Goal: Task Accomplishment & Management: Manage account settings

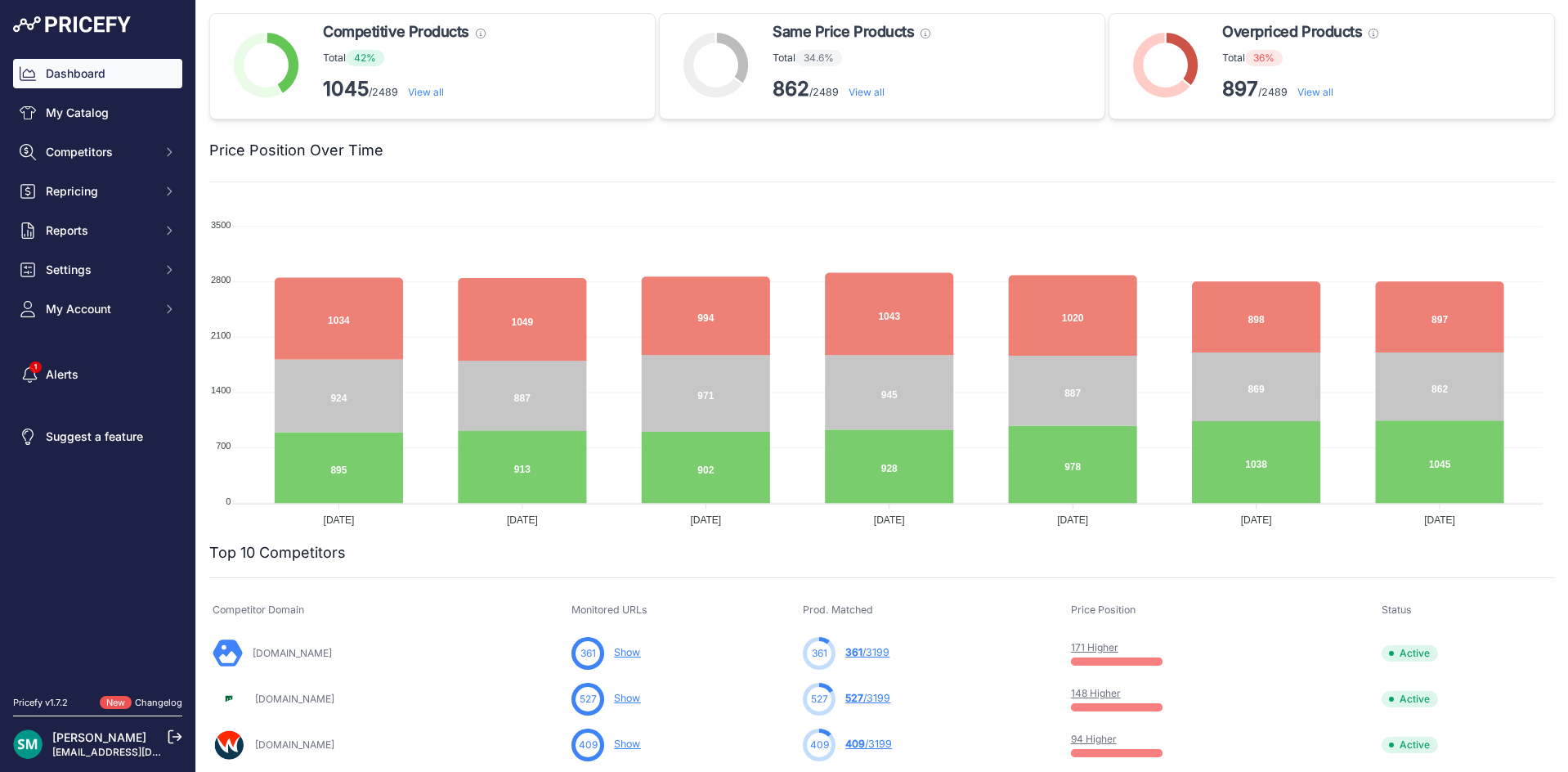
click at [1321, 94] on link "View all" at bounding box center [1315, 92] width 36 height 12
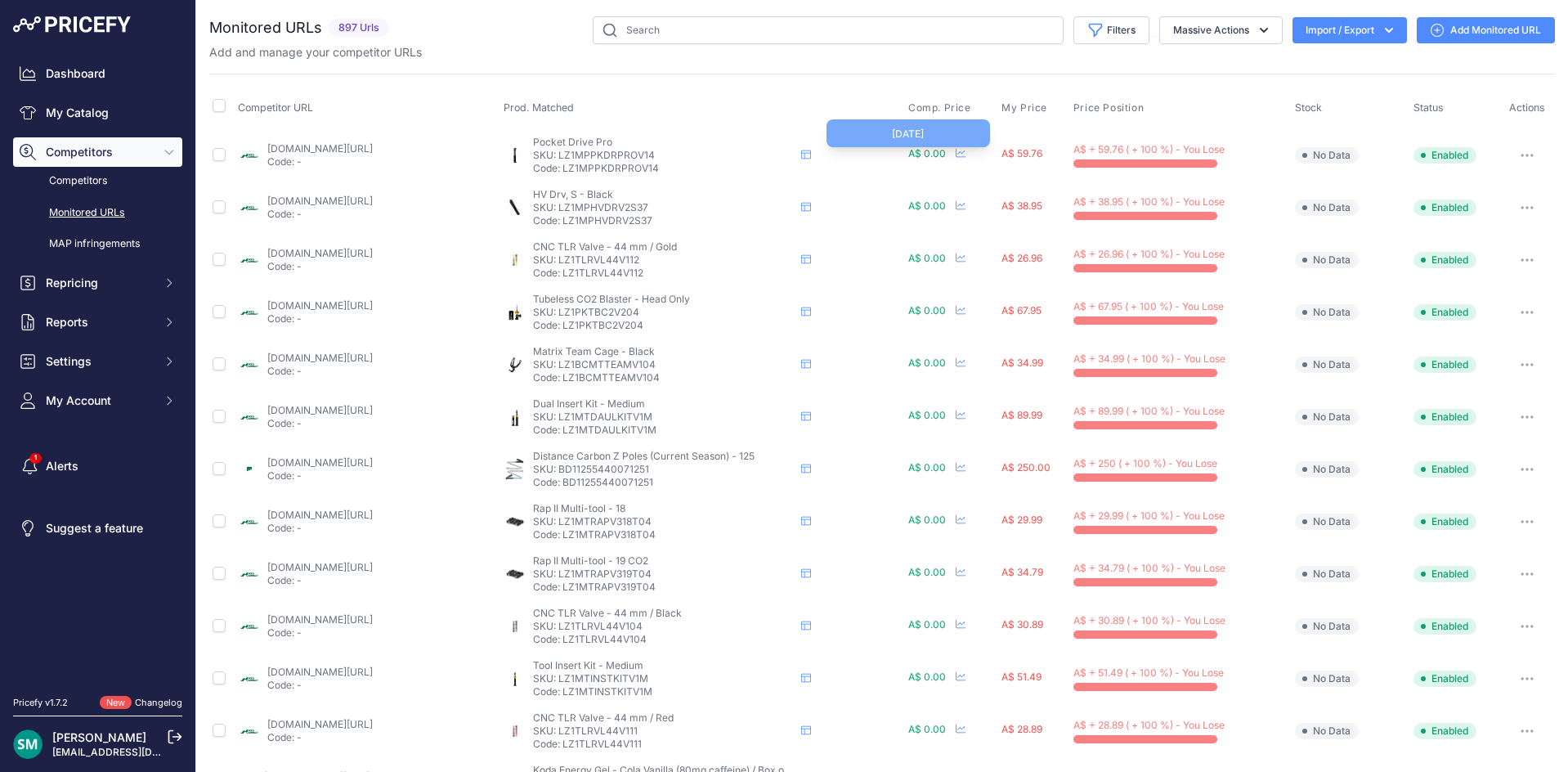
drag, startPoint x: 904, startPoint y: 153, endPoint x: 912, endPoint y: 121, distance: 33.0
click at [860, 90] on th "Prod. Matched" at bounding box center [702, 108] width 405 height 41
click at [922, 159] on span "A$ 0.00" at bounding box center [926, 153] width 37 height 12
click at [921, 154] on span "A$ 0.00" at bounding box center [926, 153] width 37 height 12
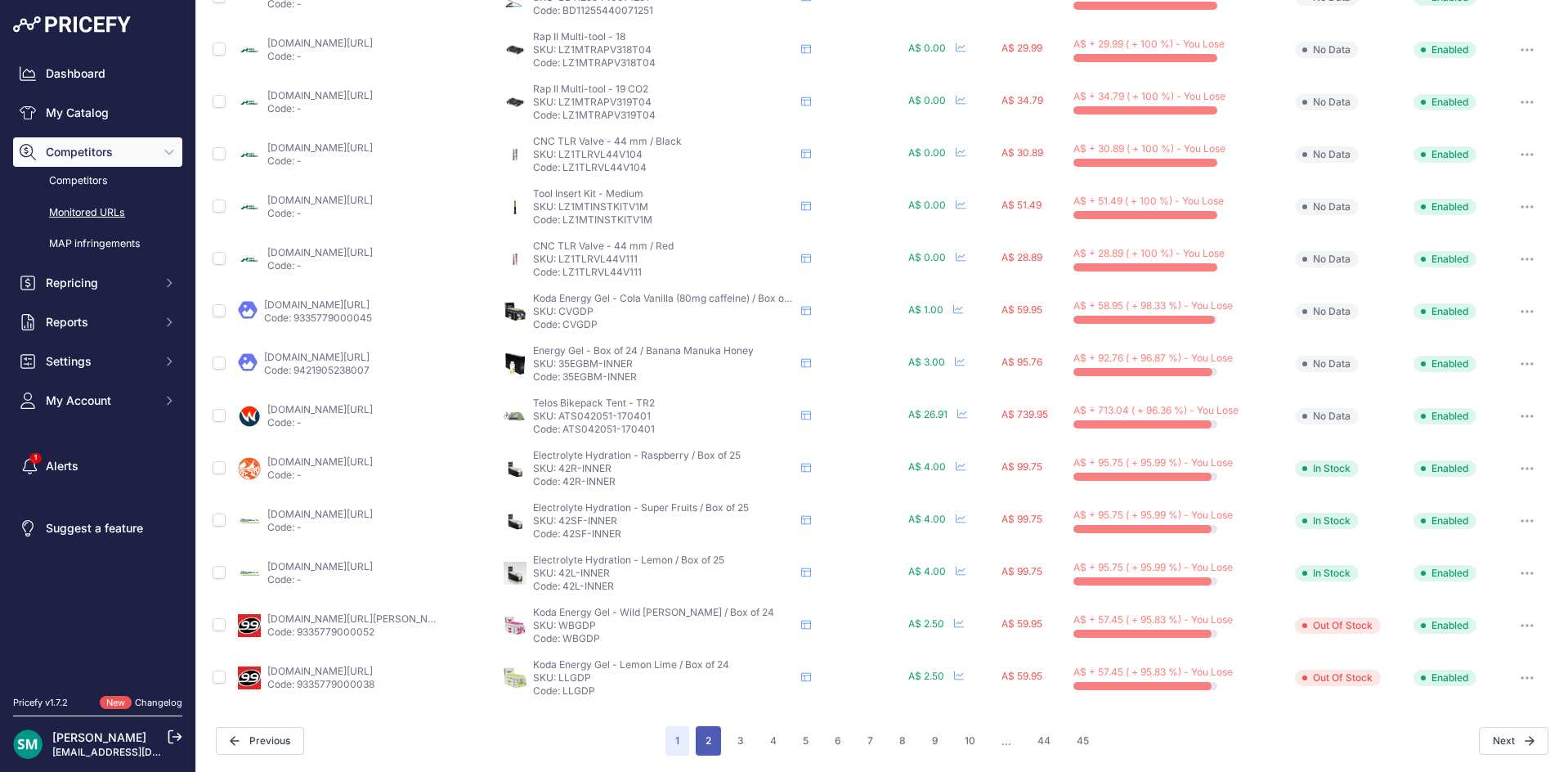
click at [706, 749] on button "2" at bounding box center [709, 740] width 26 height 30
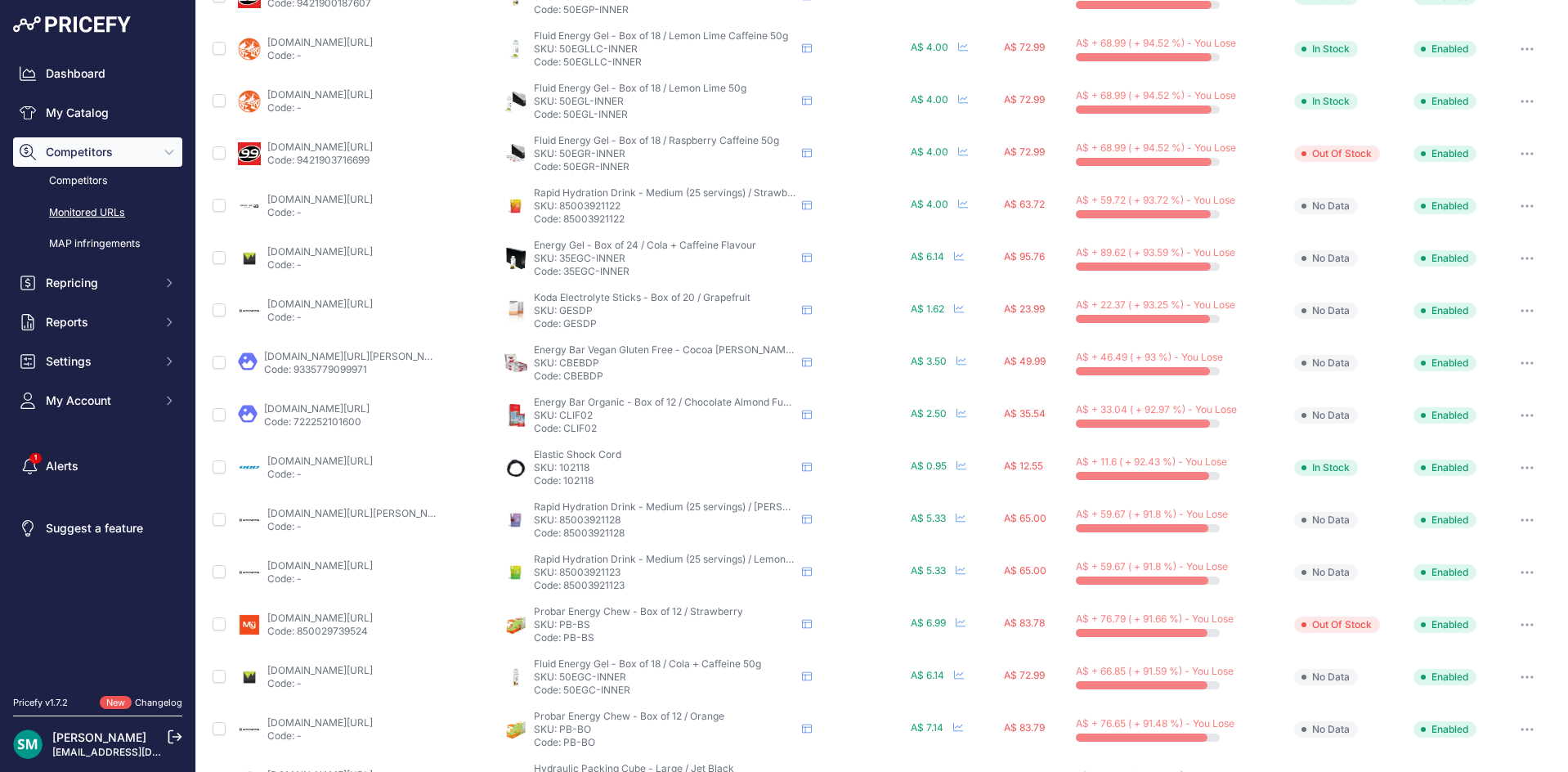
scroll to position [62, 0]
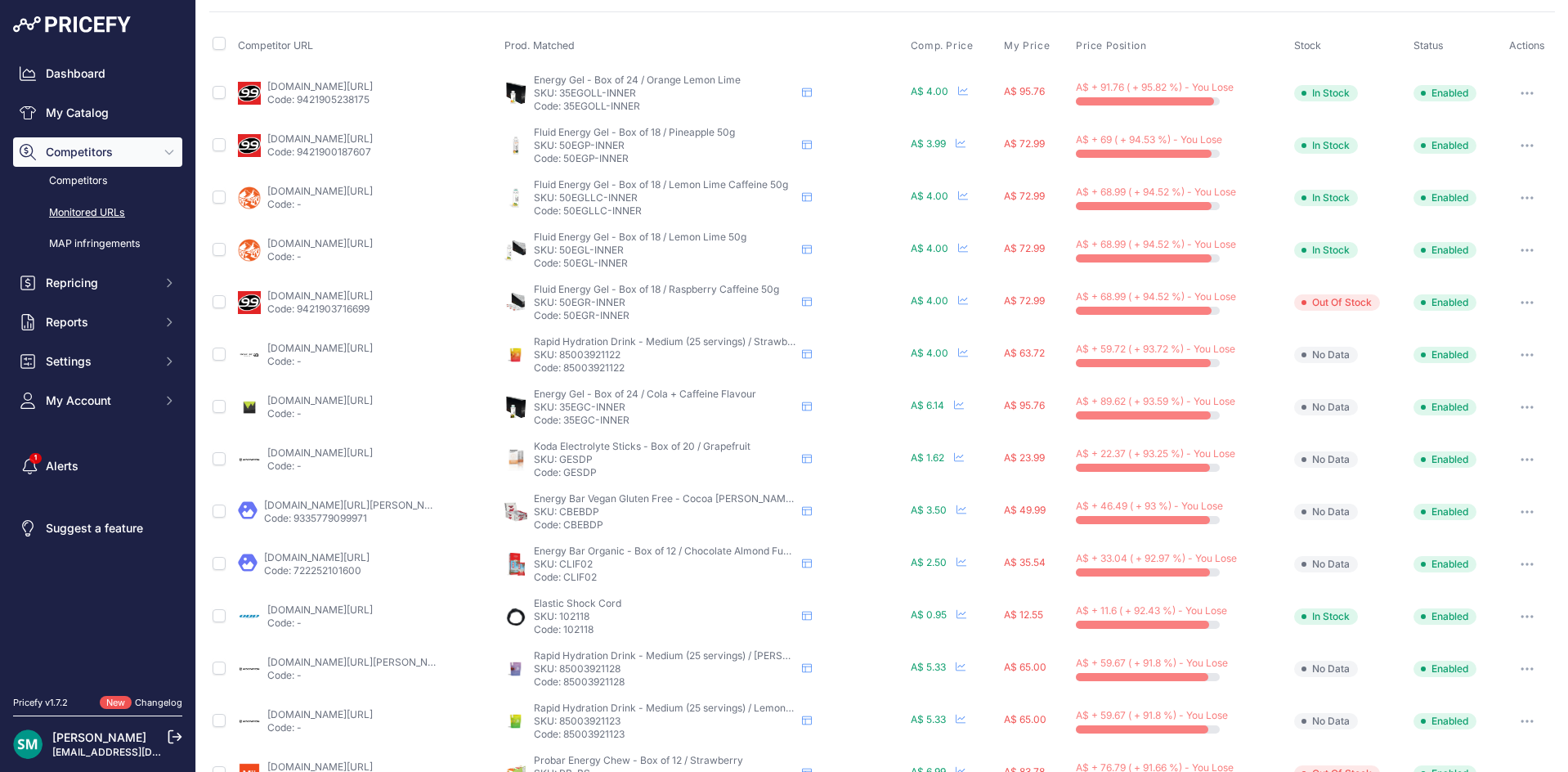
drag, startPoint x: 637, startPoint y: 97, endPoint x: 555, endPoint y: 94, distance: 82.1
click at [555, 94] on p "SKU: 35EGOLL-INNER" at bounding box center [664, 93] width 262 height 13
copy p "35EGOLL-INNER"
click at [1520, 94] on icon "button" at bounding box center [1526, 93] width 13 height 3
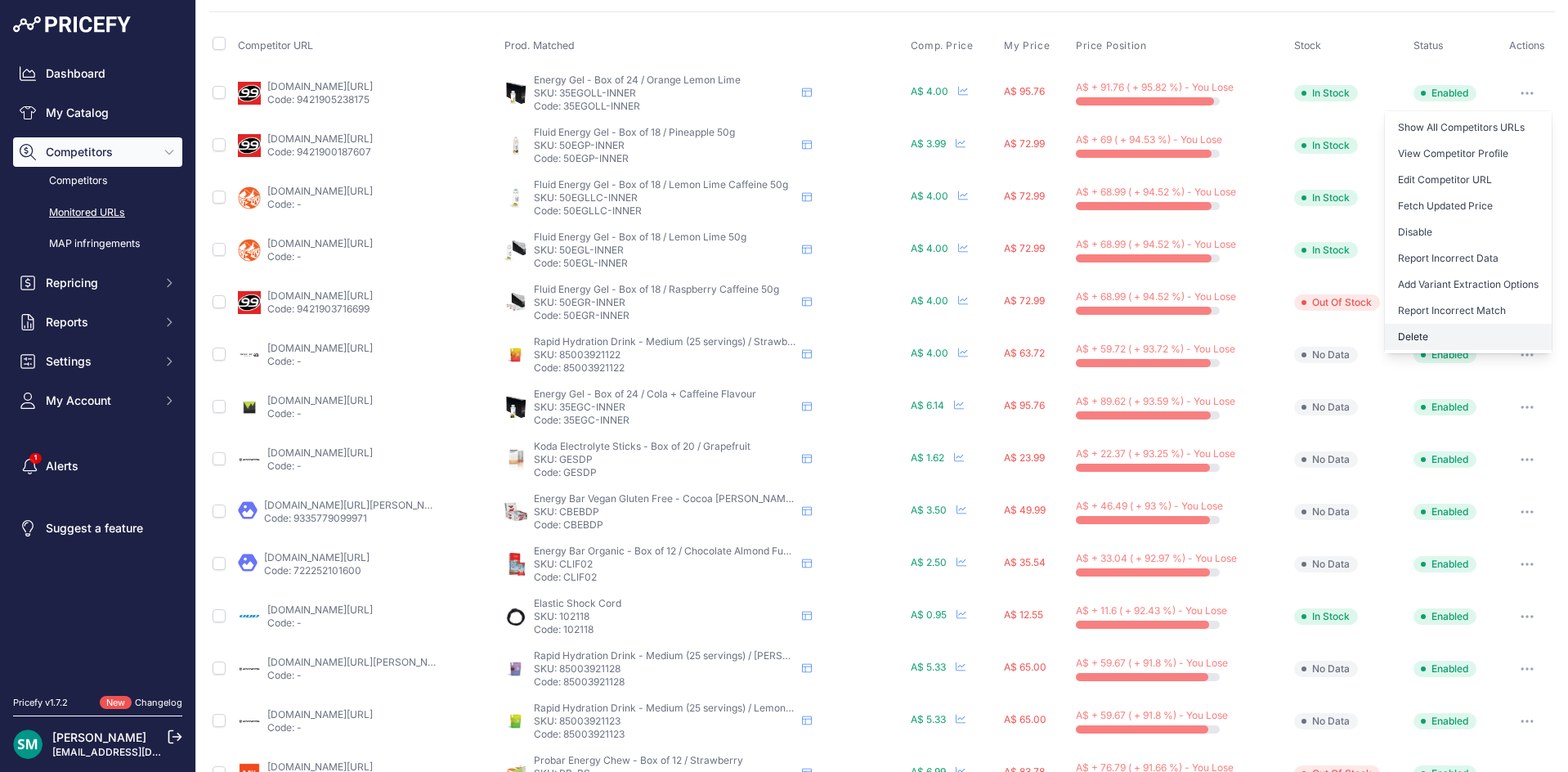
click at [1495, 340] on button "Delete" at bounding box center [1468, 337] width 166 height 27
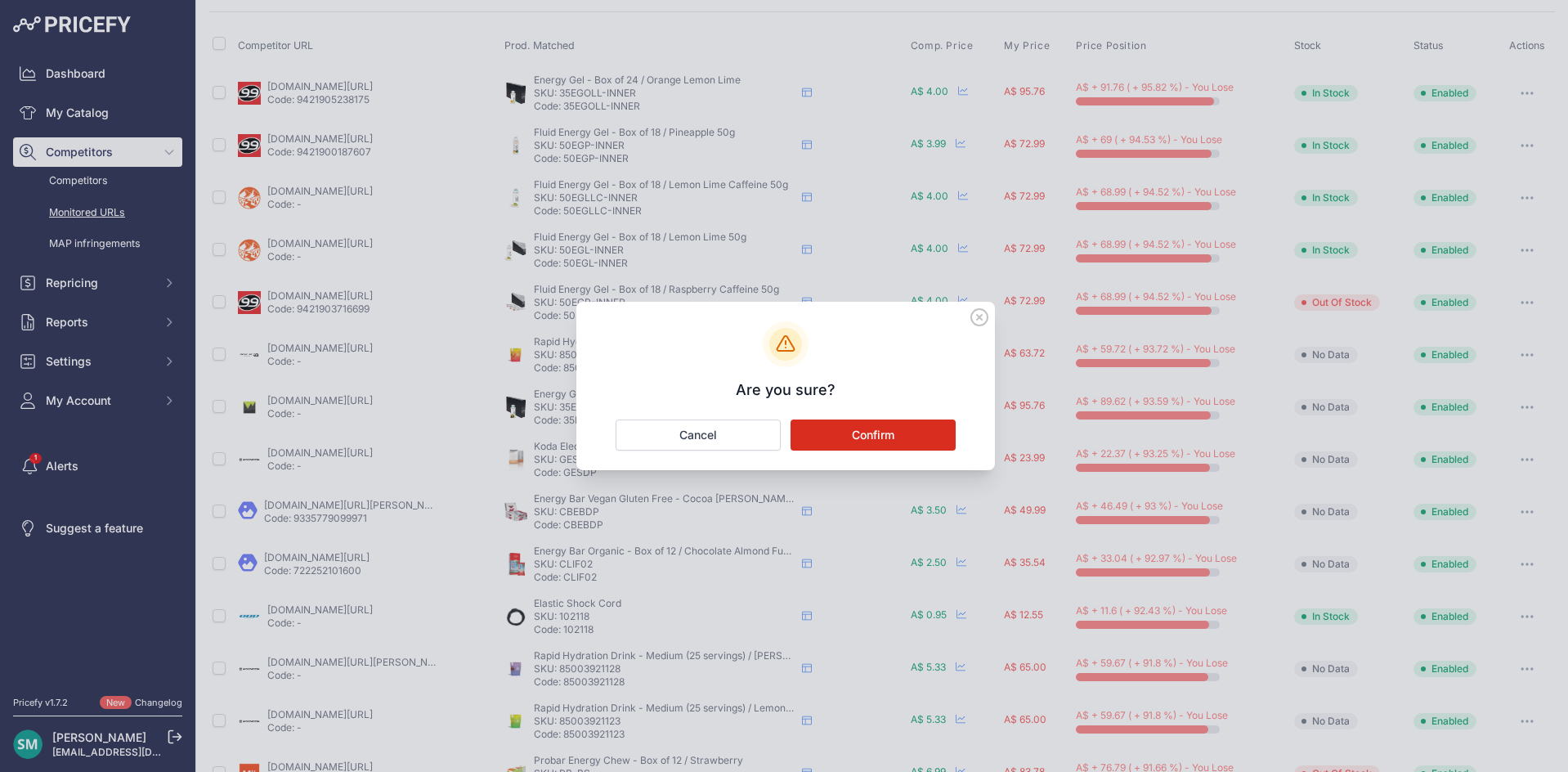
click at [920, 429] on button "Confirm" at bounding box center [873, 435] width 165 height 32
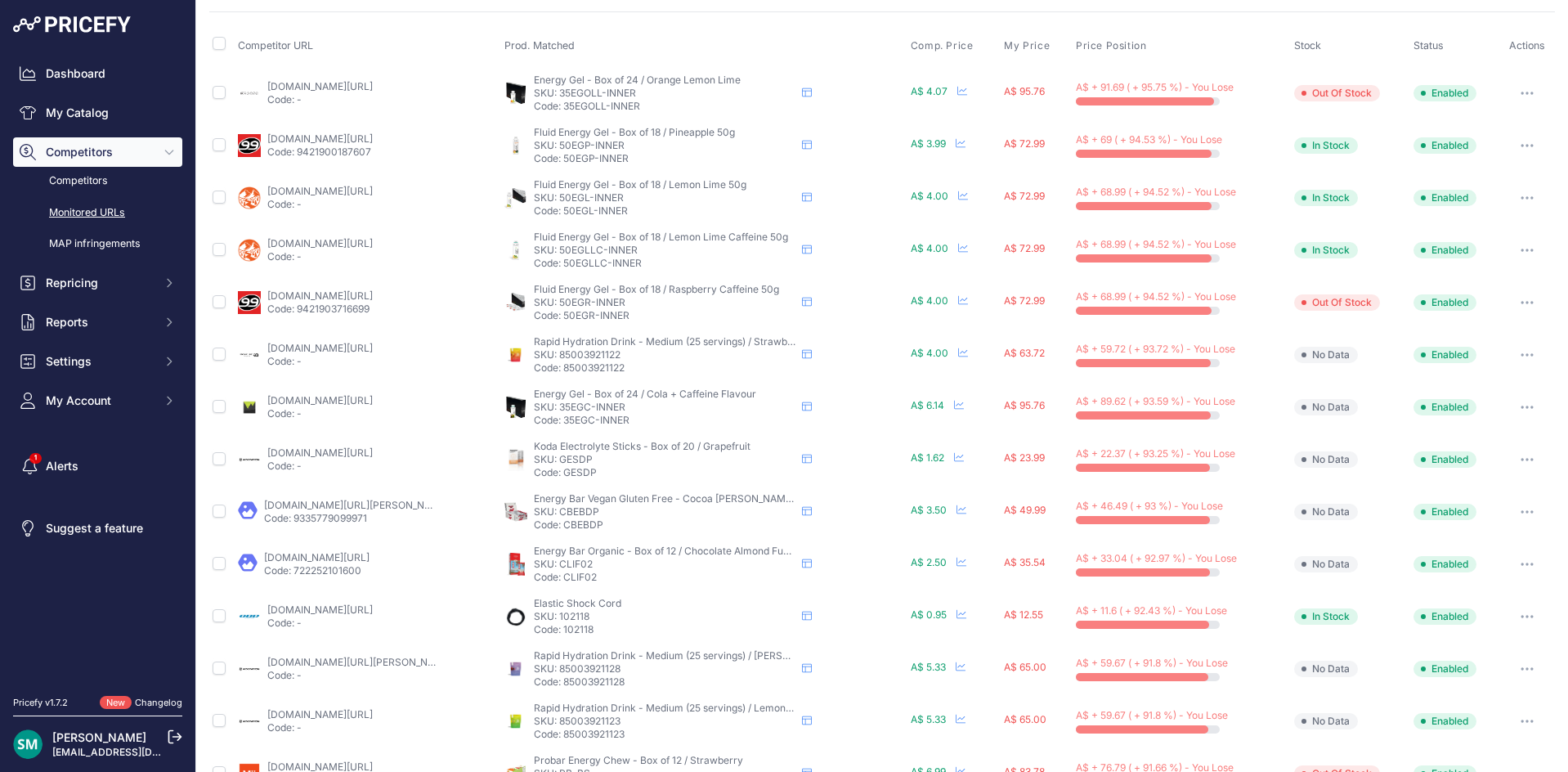
click at [1520, 144] on icon "button" at bounding box center [1526, 145] width 13 height 3
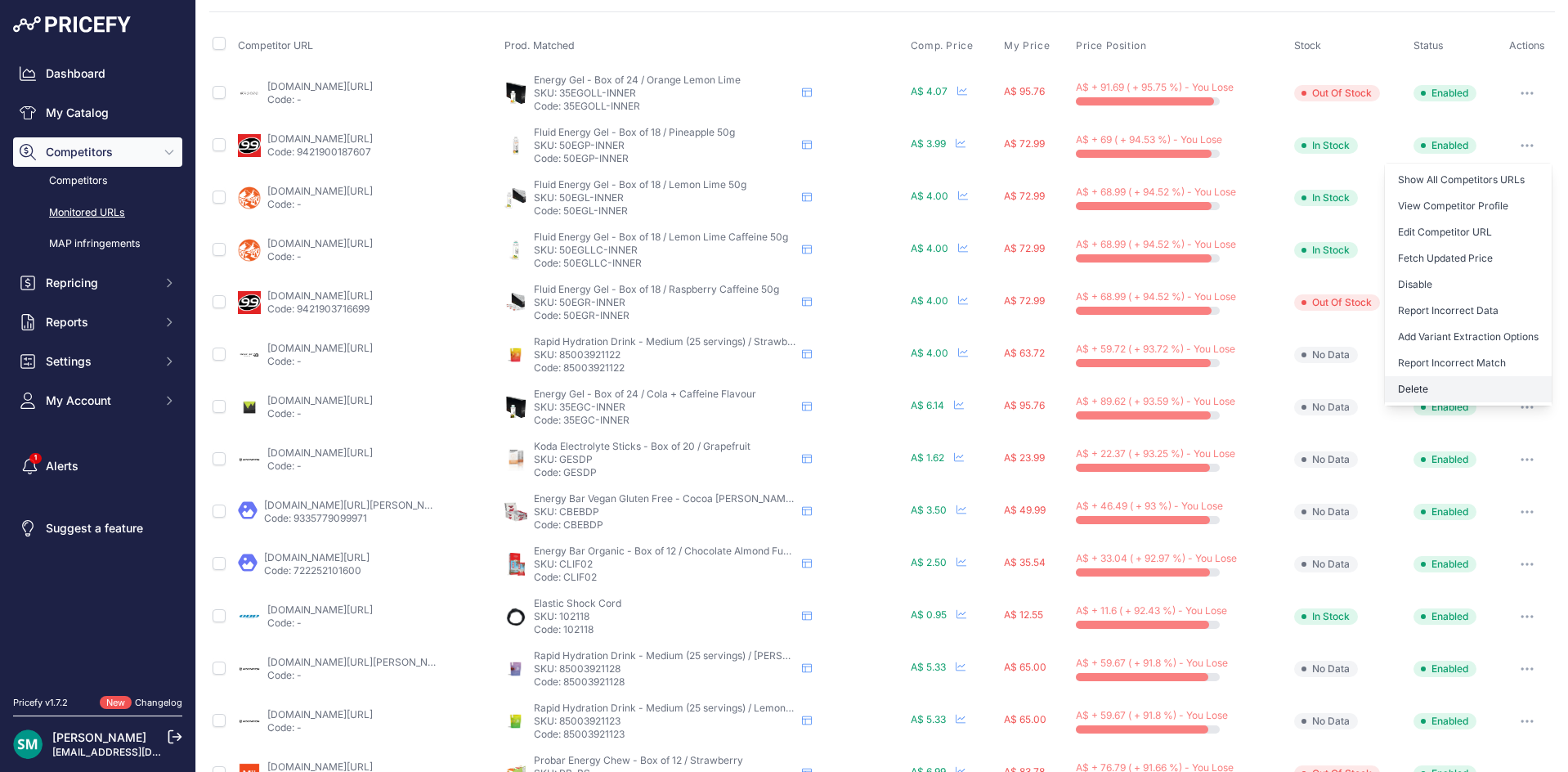
click at [1475, 379] on button "Delete" at bounding box center [1468, 389] width 166 height 27
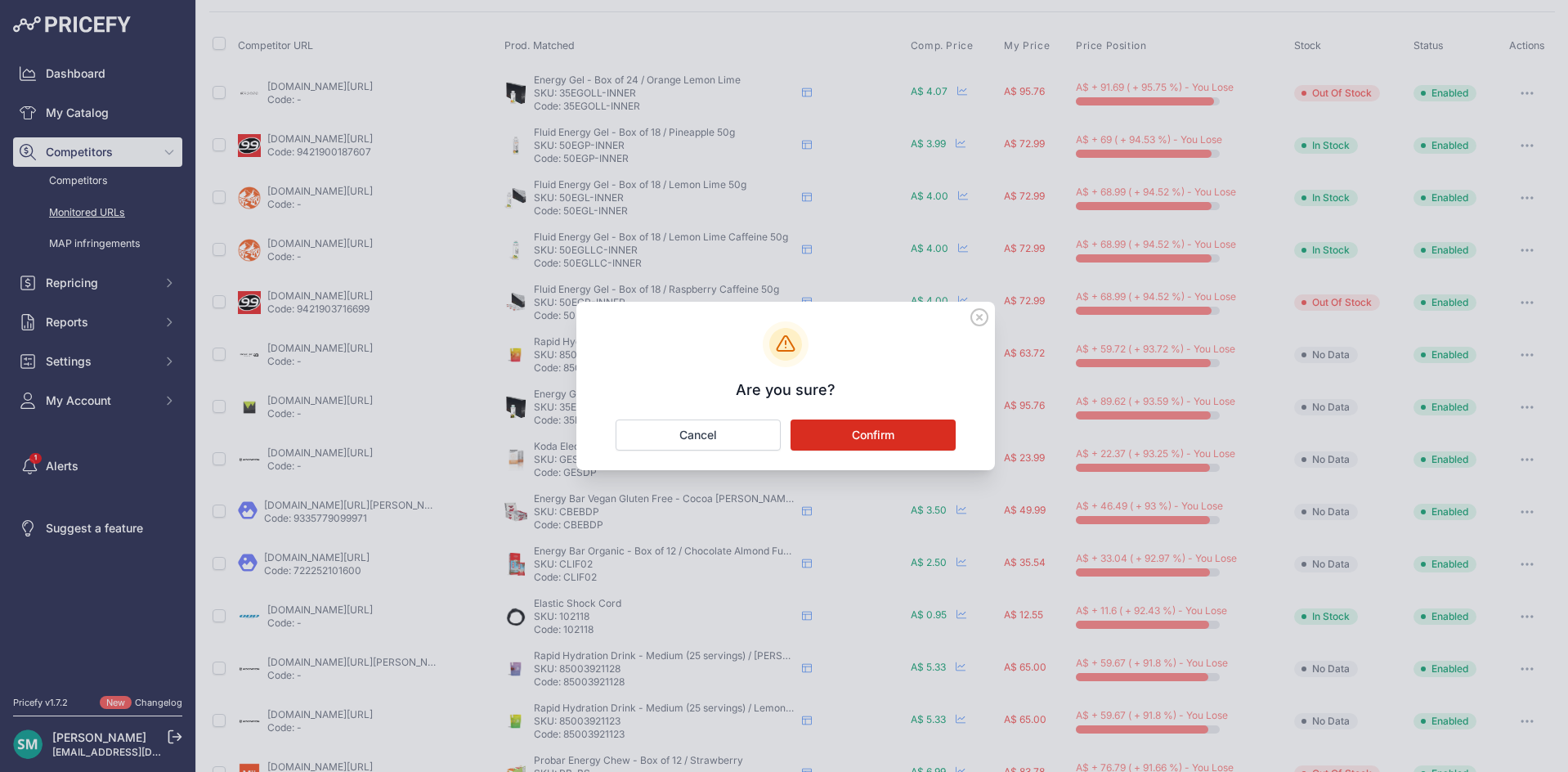
click at [868, 427] on button "Confirm" at bounding box center [873, 435] width 165 height 32
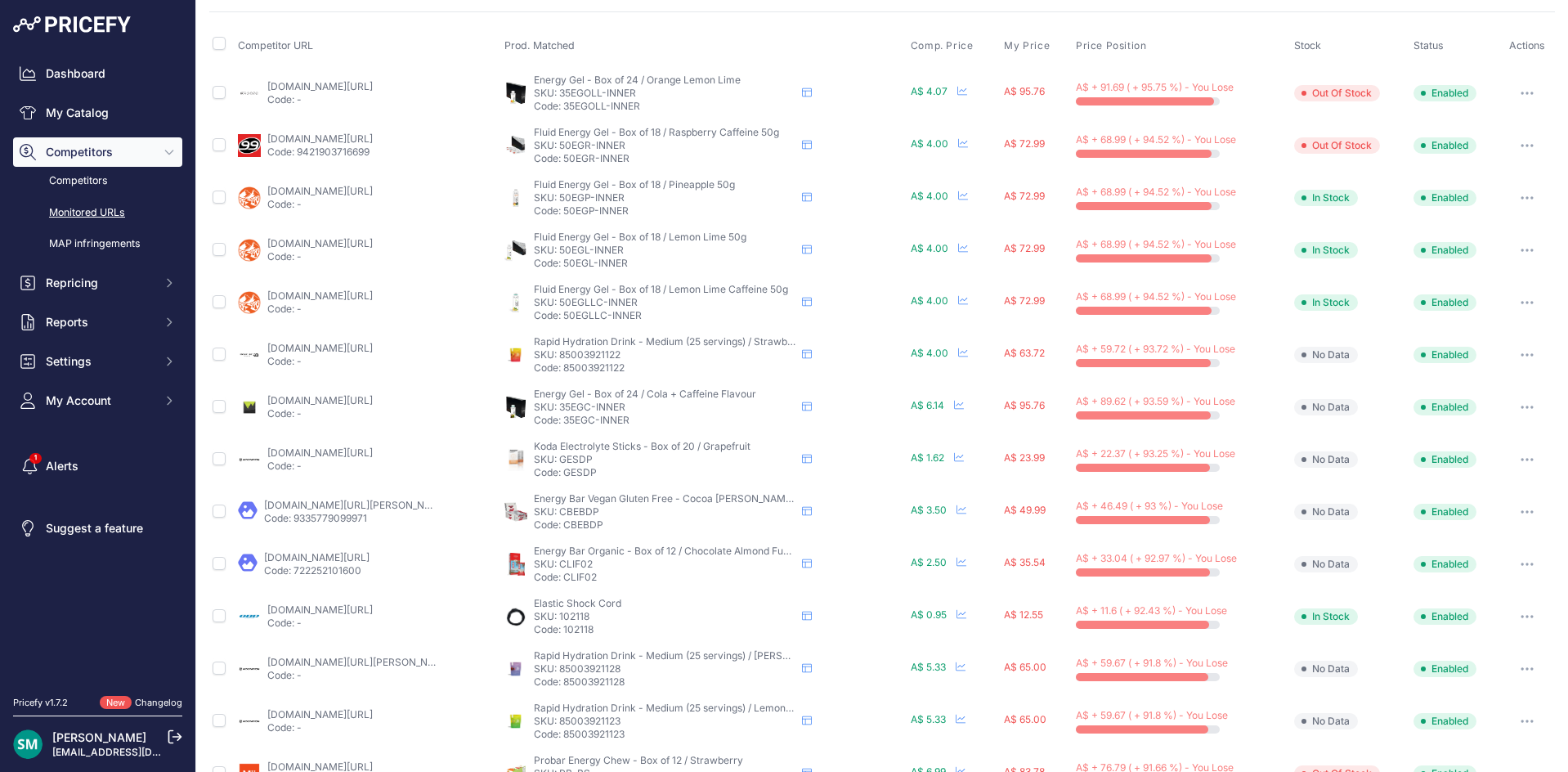
drag, startPoint x: 627, startPoint y: 201, endPoint x: 557, endPoint y: 201, distance: 70.0
click at [557, 201] on p "SKU: 50EGP-INNER" at bounding box center [664, 197] width 262 height 13
copy p "50EGP-INNER"
drag, startPoint x: 220, startPoint y: 195, endPoint x: 220, endPoint y: 220, distance: 25.0
click at [220, 195] on input "checkbox" at bounding box center [219, 196] width 13 height 13
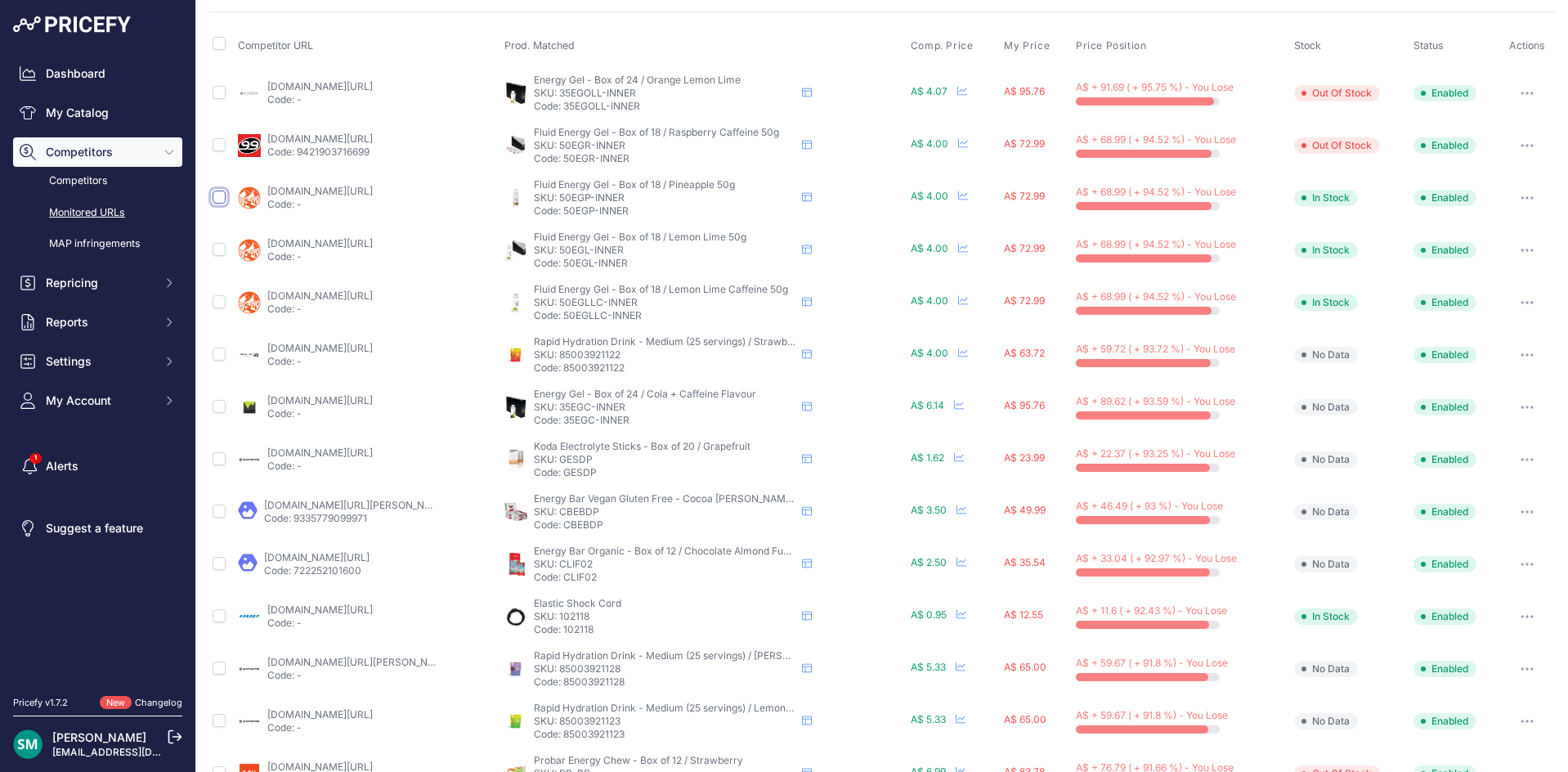
checkbox input "true"
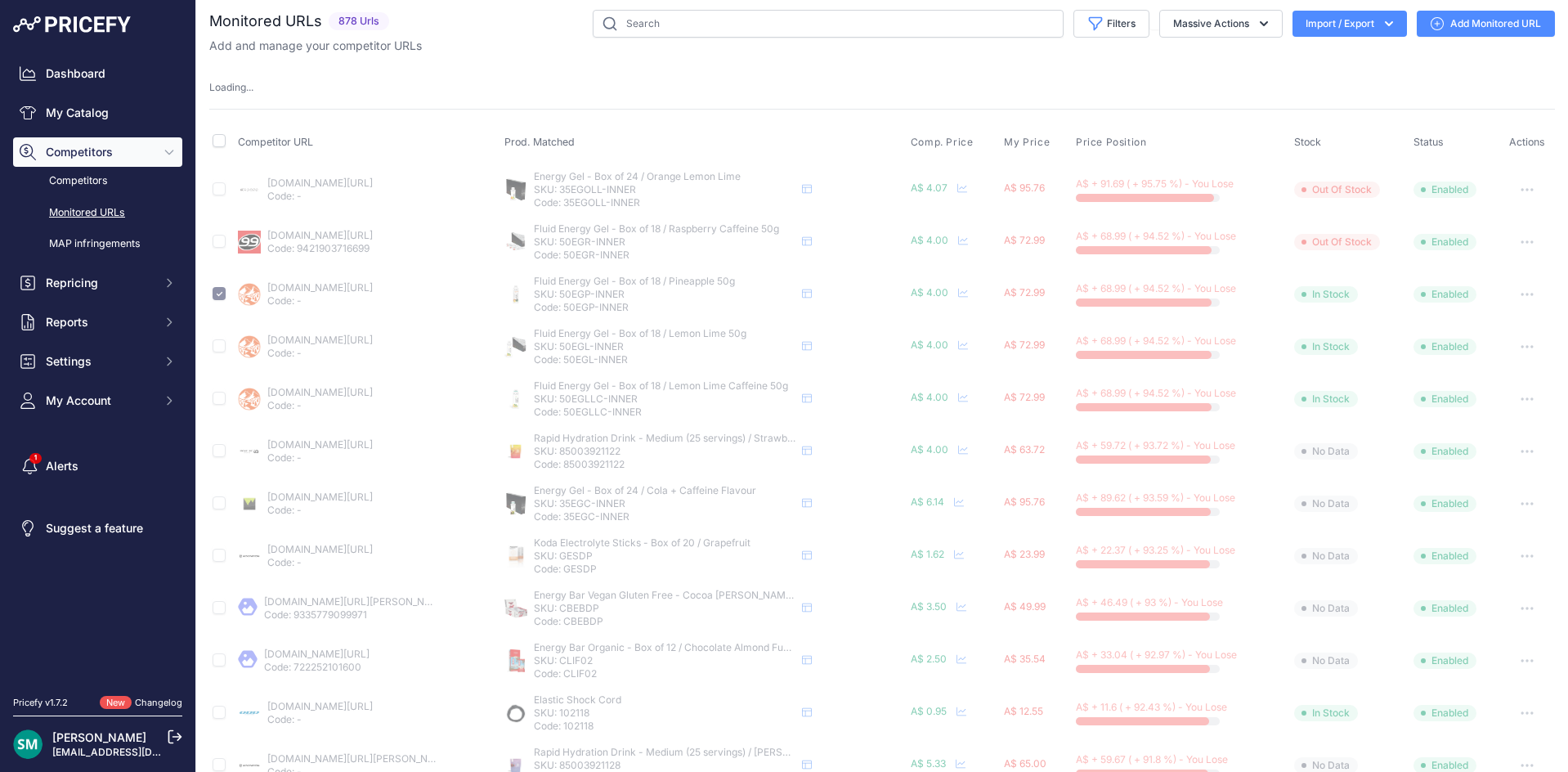
scroll to position [0, 0]
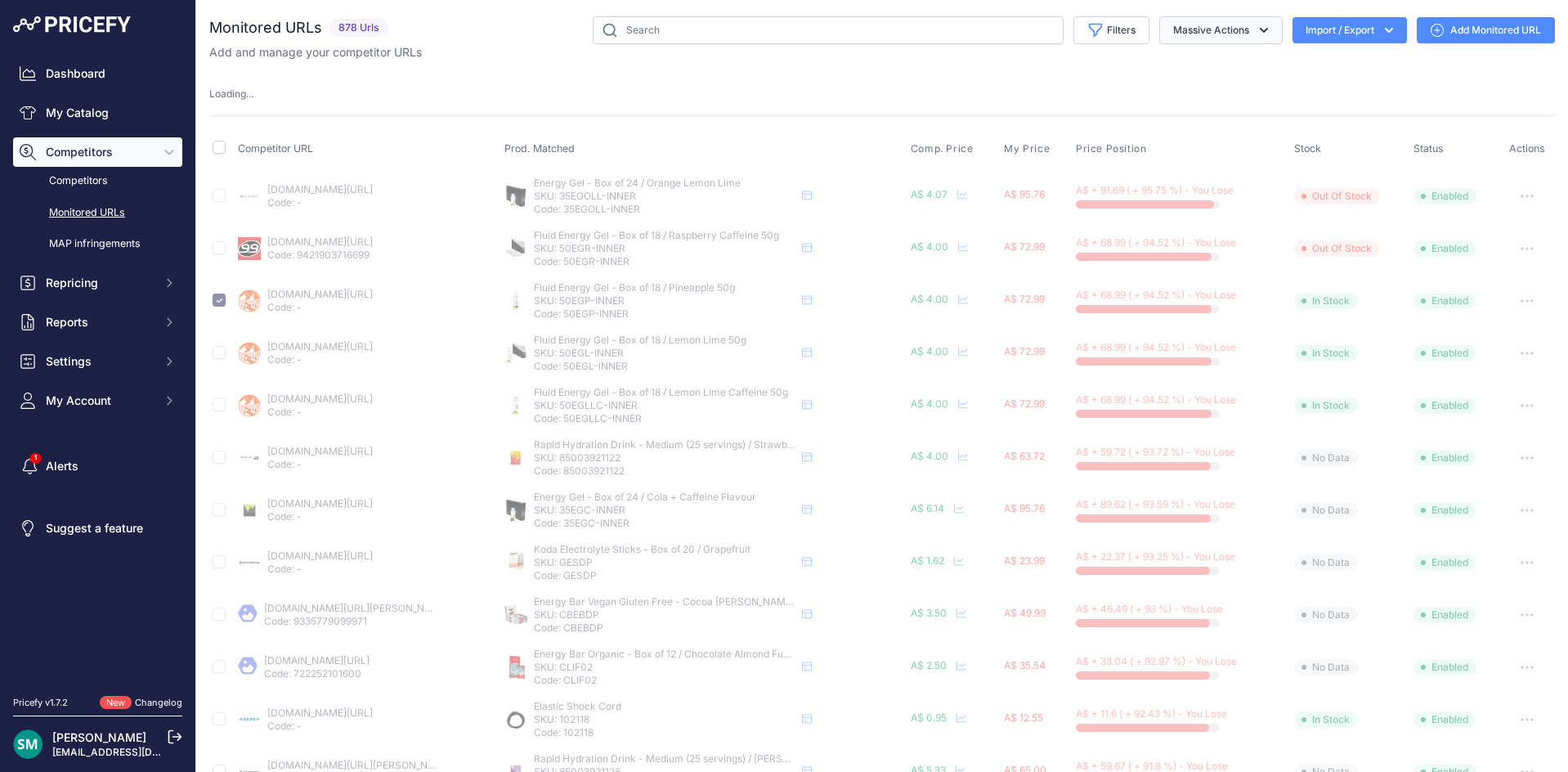
click at [1259, 32] on button "Massive Actions" at bounding box center [1220, 31] width 123 height 28
click at [620, 90] on div "Loading ..." at bounding box center [882, 95] width 1346 height 16
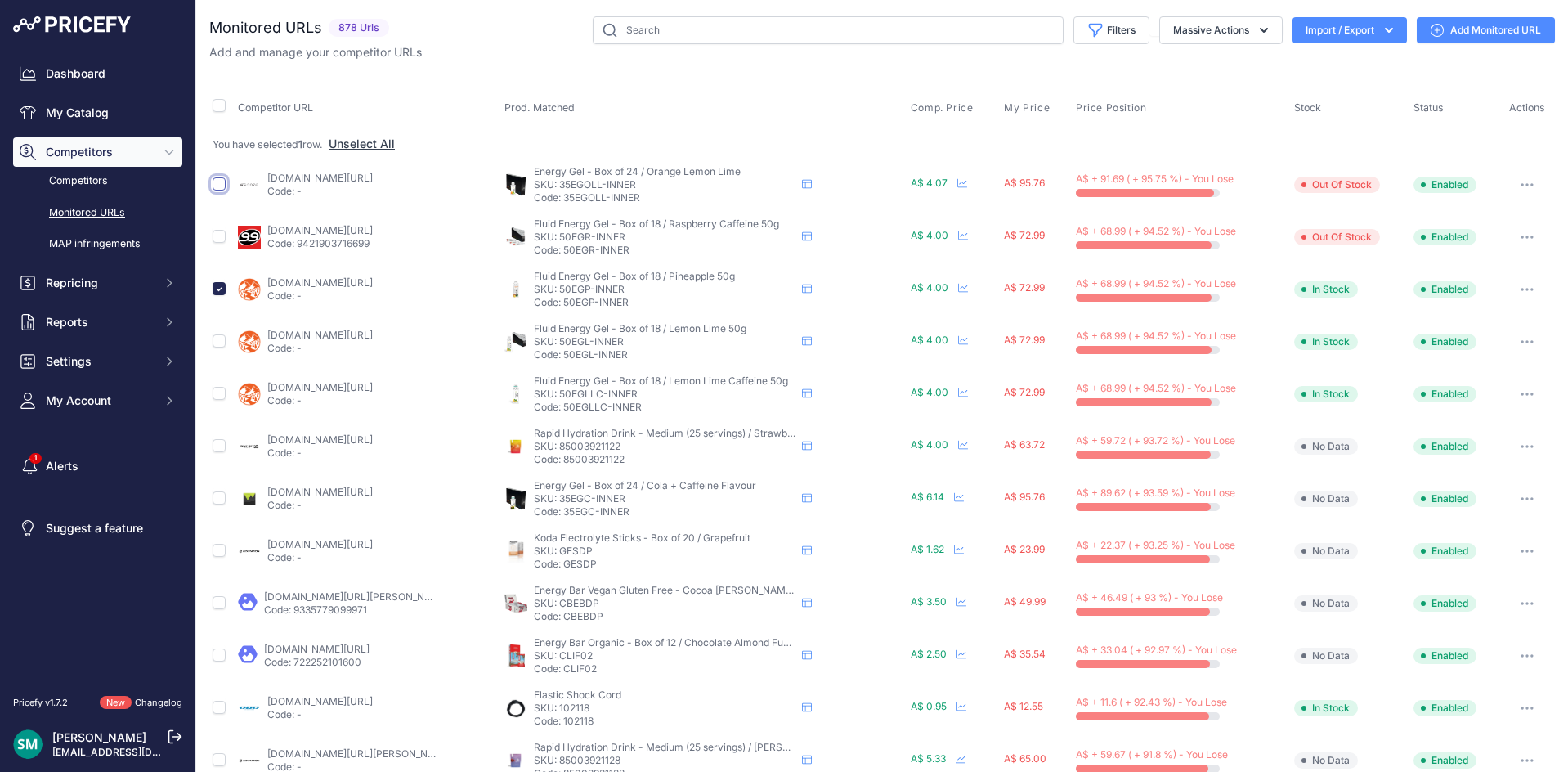
click at [216, 184] on input "checkbox" at bounding box center [219, 183] width 13 height 13
checkbox input "true"
click at [221, 280] on div at bounding box center [219, 287] width 13 height 17
drag, startPoint x: 220, startPoint y: 238, endPoint x: 220, endPoint y: 322, distance: 84.0
click at [220, 238] on input "checkbox" at bounding box center [219, 235] width 13 height 13
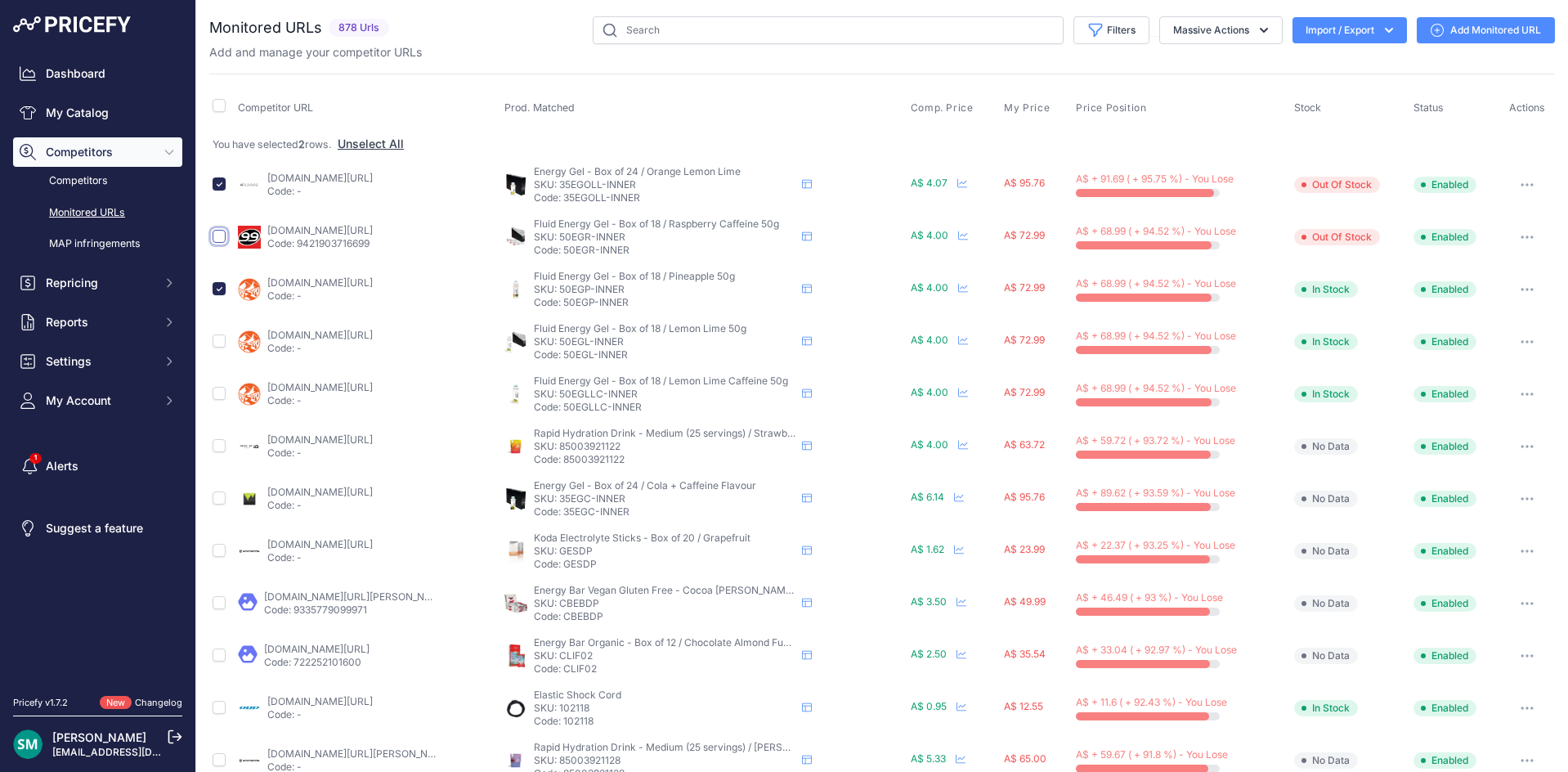
checkbox input "true"
click at [221, 345] on input "checkbox" at bounding box center [219, 341] width 13 height 13
checkbox input "true"
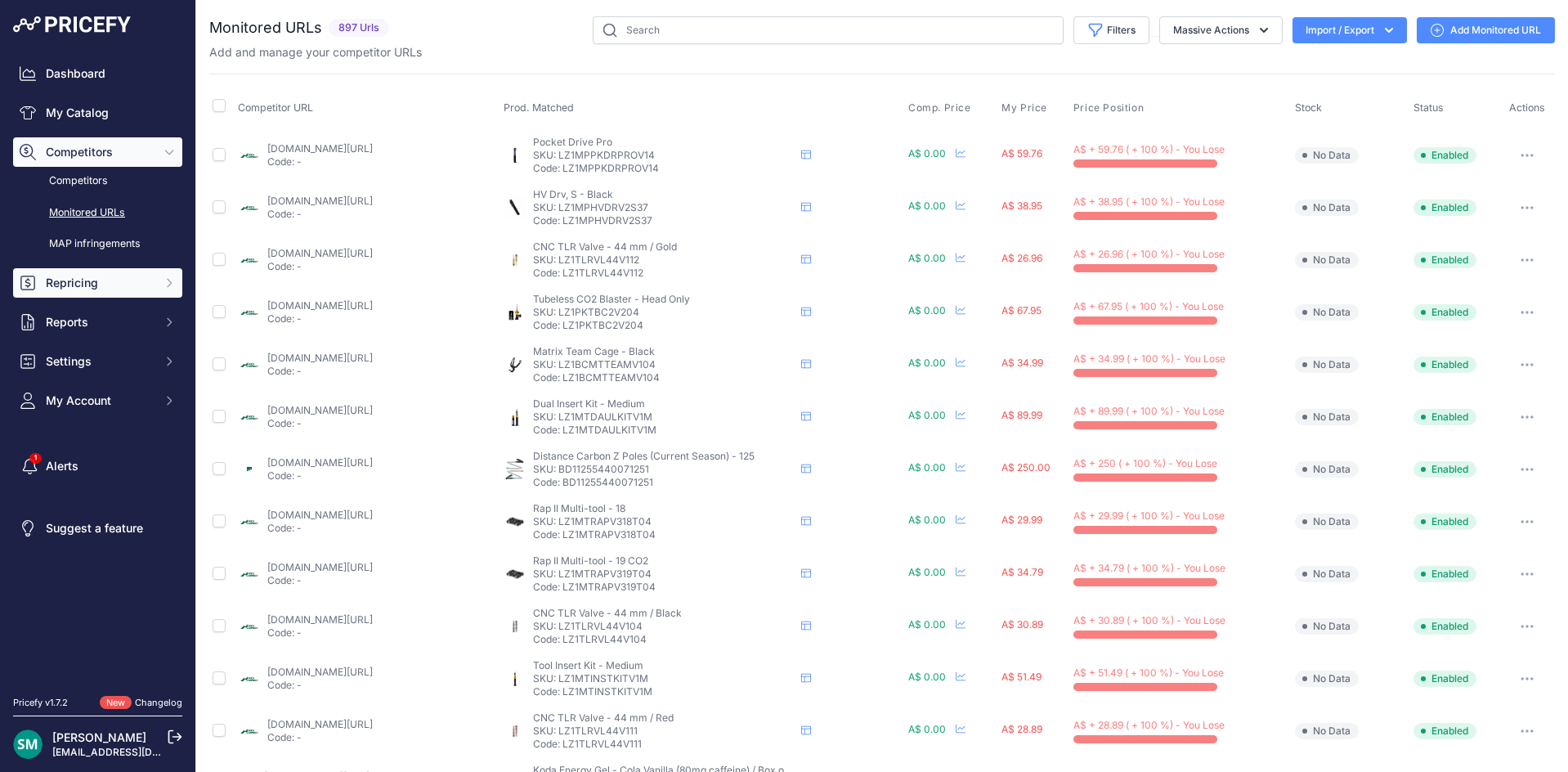
click at [89, 277] on span "Repricing" at bounding box center [98, 283] width 107 height 17
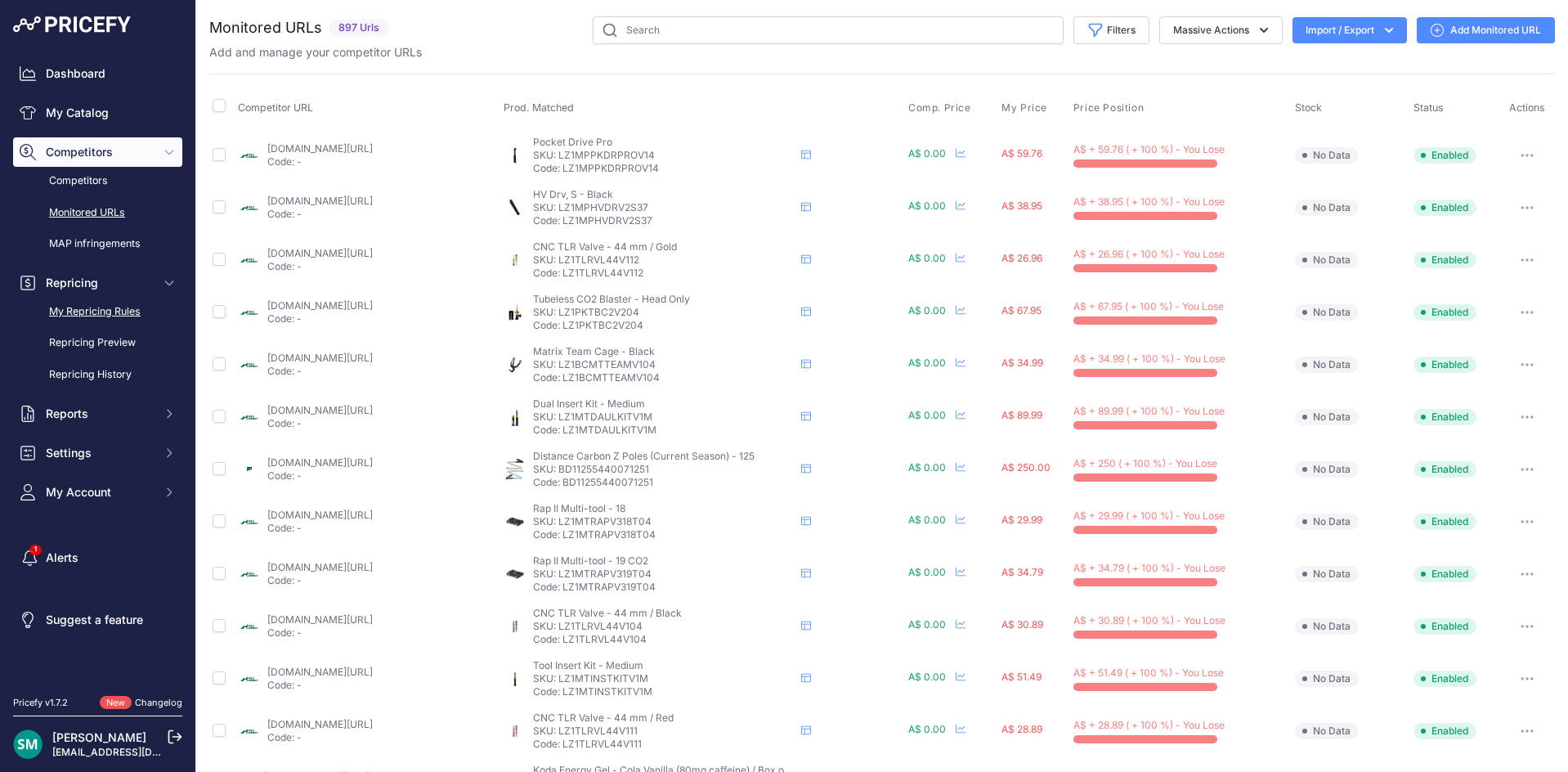
click at [94, 309] on link "My Repricing Rules" at bounding box center [97, 311] width 169 height 29
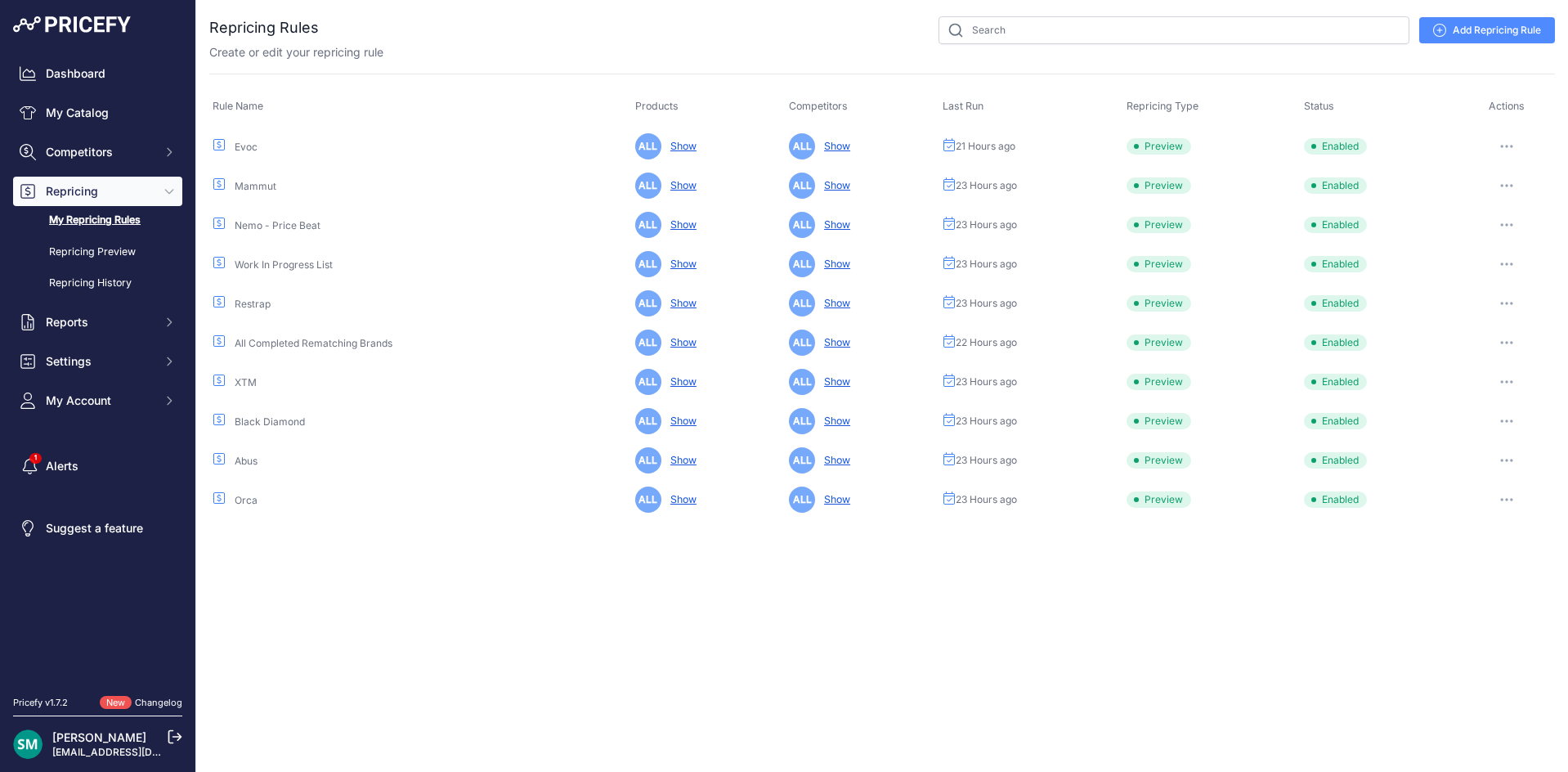
click at [1505, 145] on icon "button" at bounding box center [1506, 146] width 13 height 3
click at [1517, 205] on button "Run Preview" at bounding box center [1499, 207] width 104 height 27
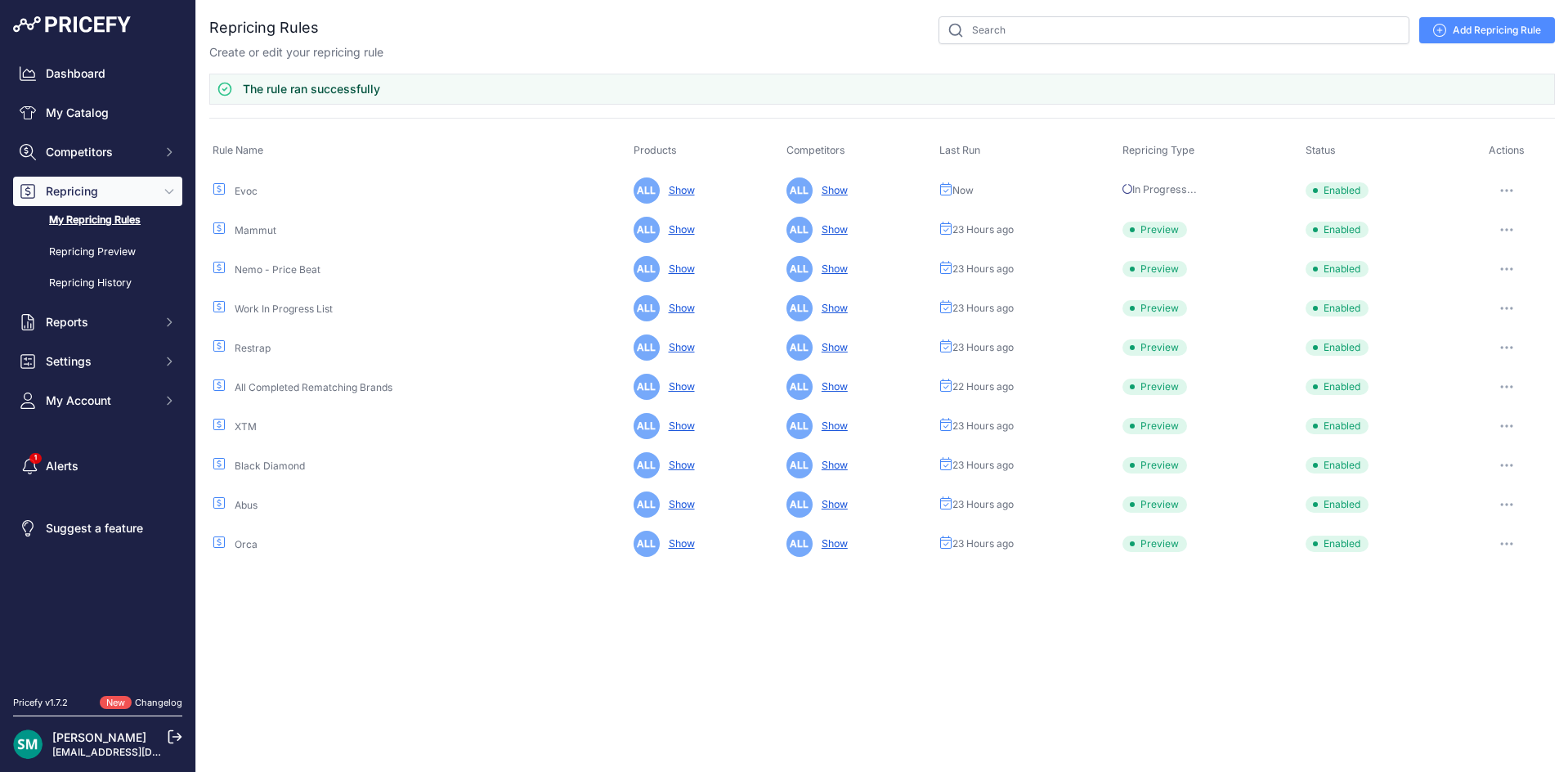
click at [1505, 228] on icon "button" at bounding box center [1506, 229] width 13 height 3
click at [1506, 280] on button "Run Preview" at bounding box center [1499, 290] width 104 height 27
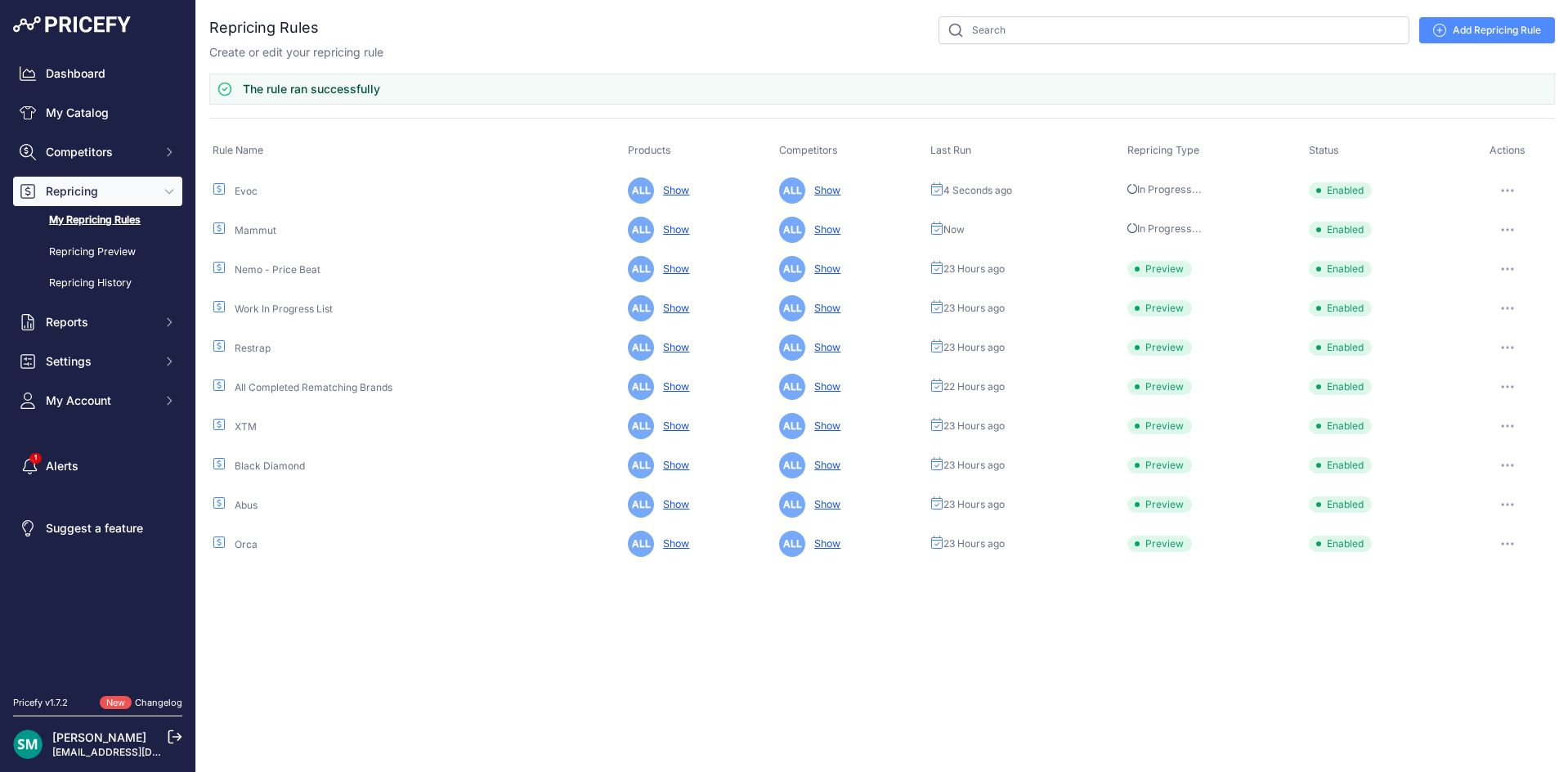
click at [1506, 272] on button "button" at bounding box center [1506, 269] width 32 height 23
click at [0, 0] on button "Run Preview" at bounding box center [0, 0] width 0 height 0
click at [1505, 314] on button "button" at bounding box center [1506, 307] width 32 height 23
click at [0, 0] on button "Run Preview" at bounding box center [0, 0] width 0 height 0
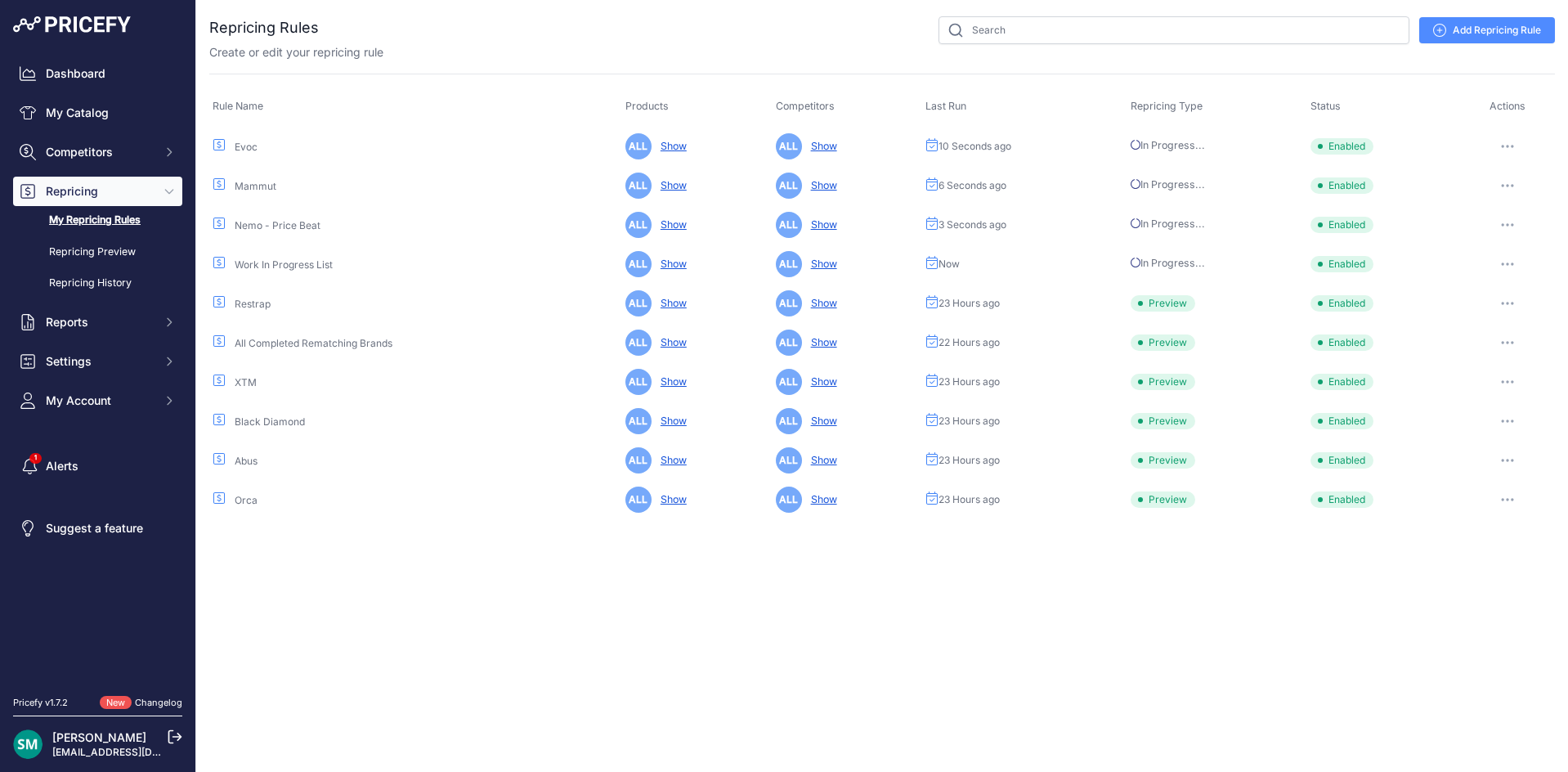
click at [1509, 307] on button "button" at bounding box center [1506, 302] width 32 height 23
click at [0, 0] on button "Run Preview" at bounding box center [0, 0] width 0 height 0
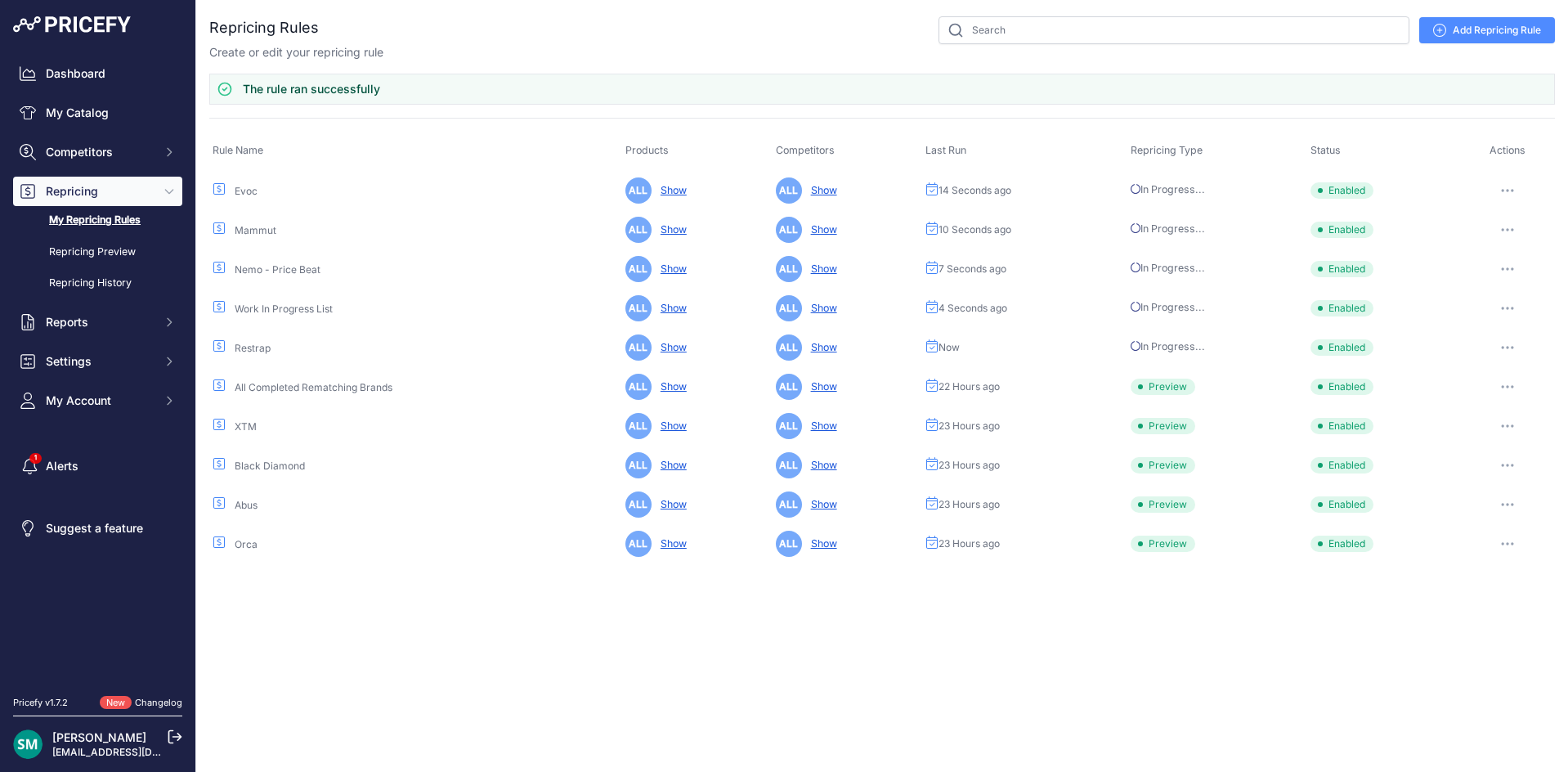
click at [1511, 426] on icon "button" at bounding box center [1506, 425] width 13 height 3
click at [0, 0] on button "Run Preview" at bounding box center [0, 0] width 0 height 0
click at [1505, 471] on button "button" at bounding box center [1506, 465] width 32 height 23
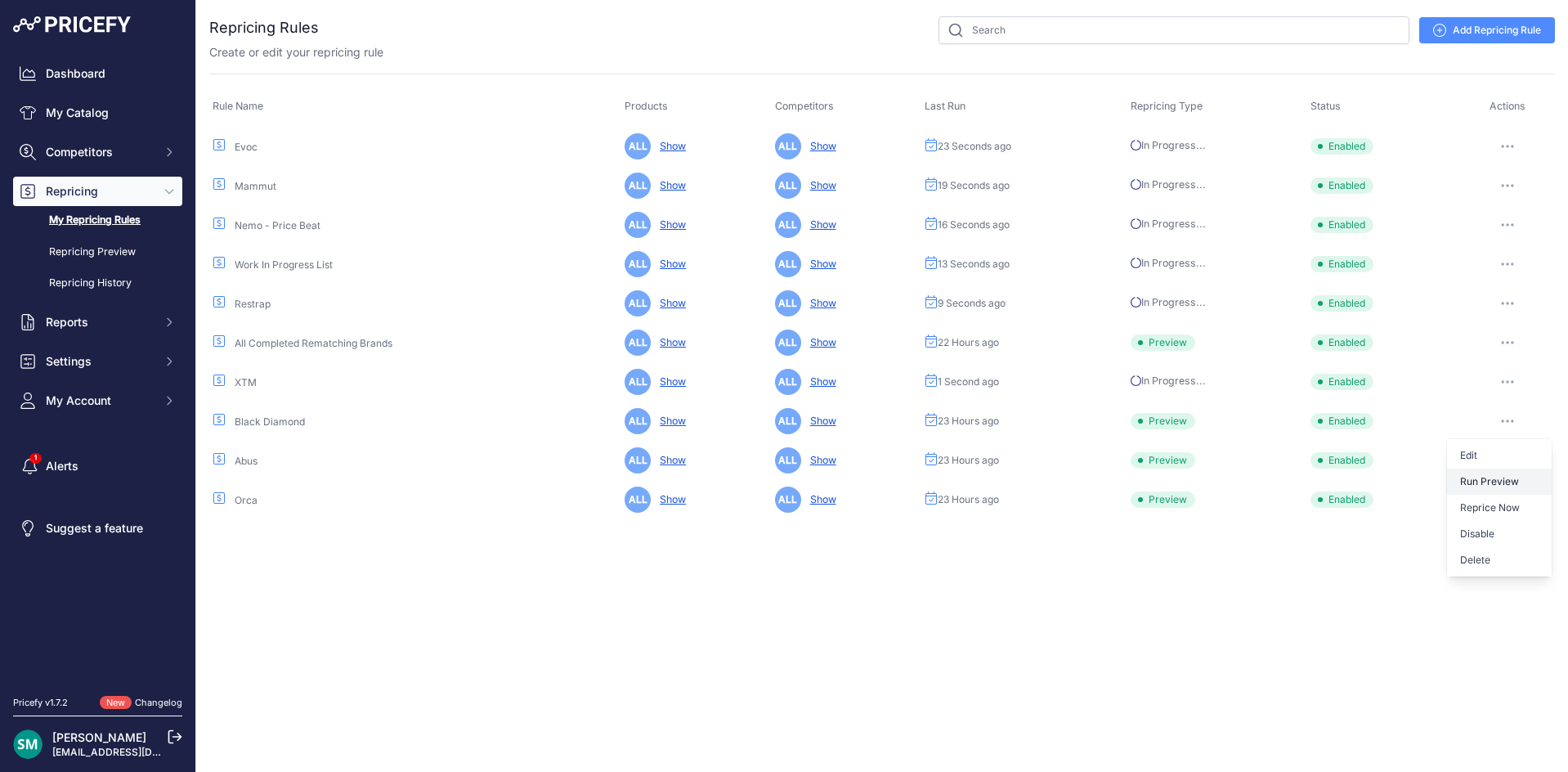
click at [0, 0] on button "Run Preview" at bounding box center [0, 0] width 0 height 0
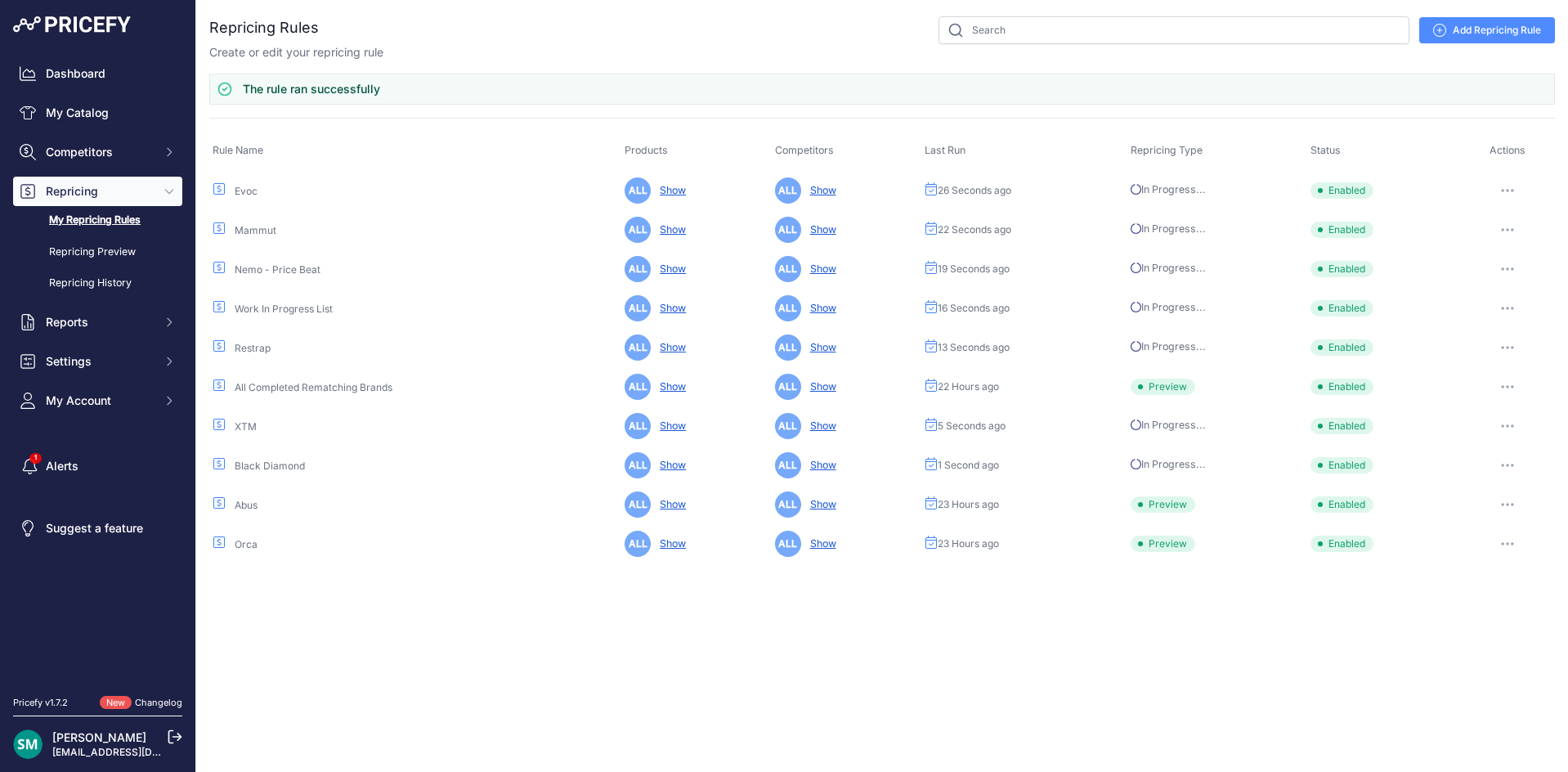
click at [1507, 503] on icon "button" at bounding box center [1506, 504] width 13 height 3
click at [0, 0] on button "Run Preview" at bounding box center [0, 0] width 0 height 0
click at [1510, 545] on icon "button" at bounding box center [1507, 543] width 13 height 3
click at [0, 0] on button "Run Preview" at bounding box center [0, 0] width 0 height 0
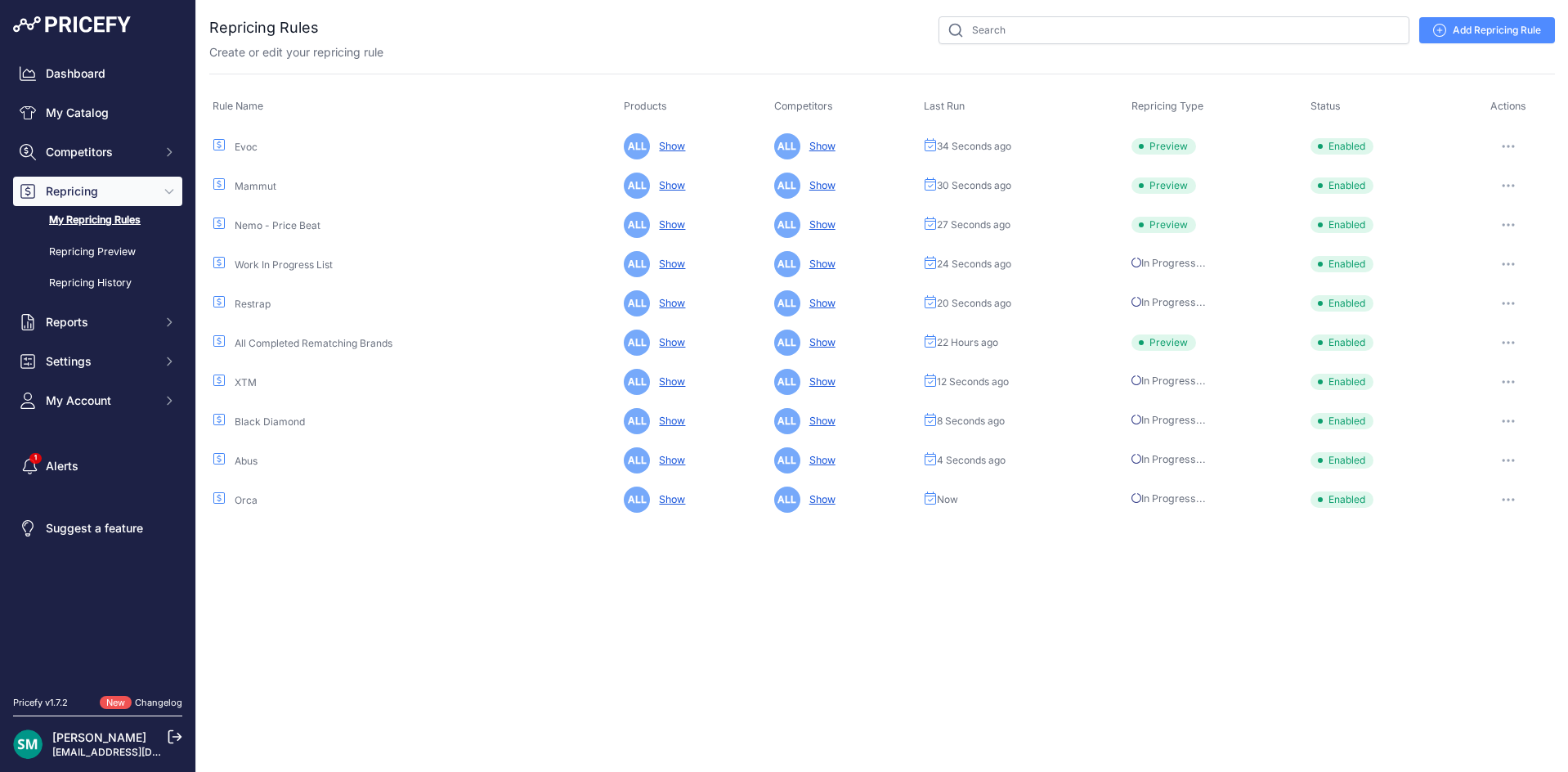
click at [1503, 344] on icon "button" at bounding box center [1503, 343] width 2 height 2
click at [0, 0] on button "Run Preview" at bounding box center [0, 0] width 0 height 0
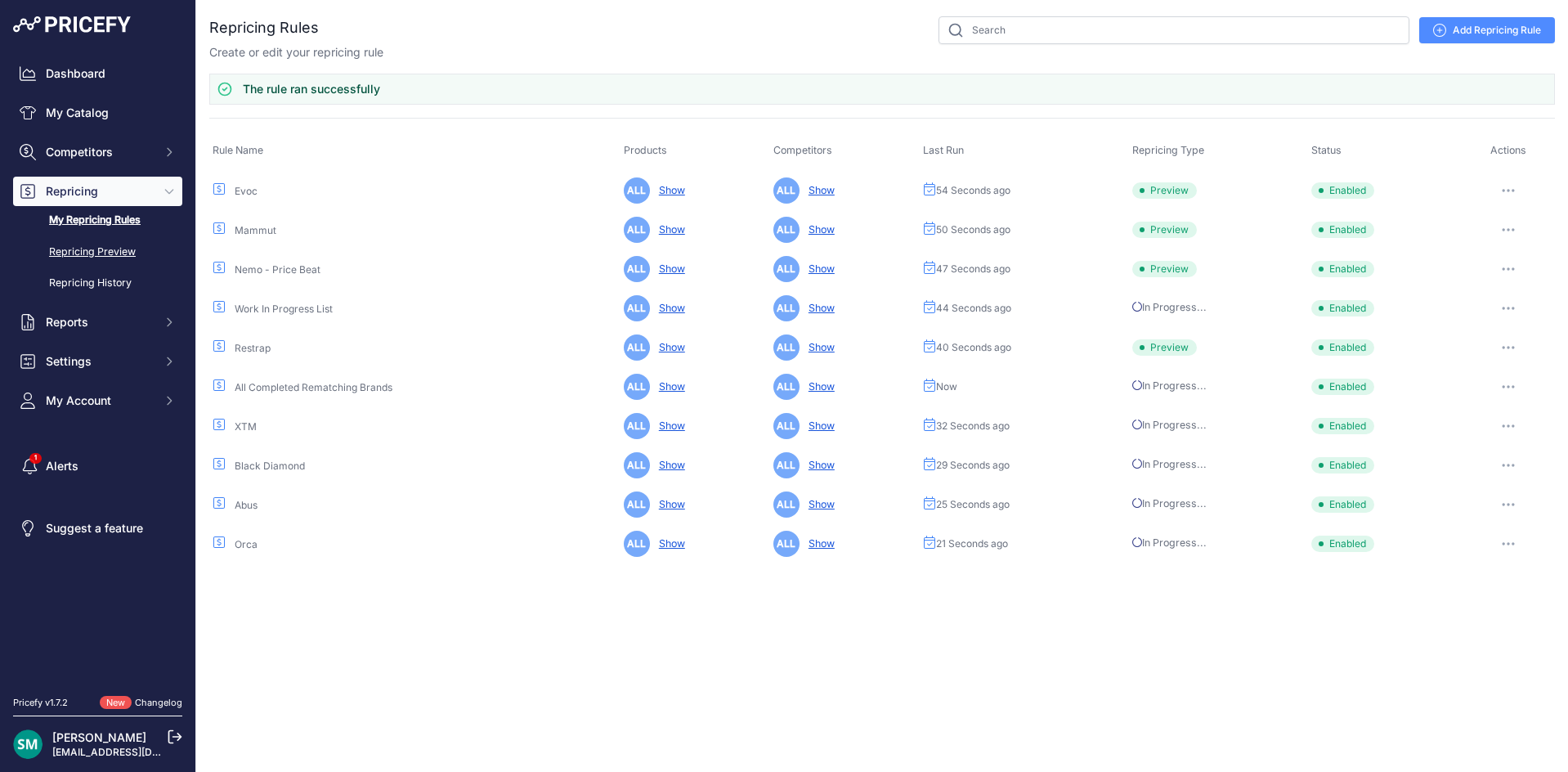
click at [85, 251] on link "Repricing Preview" at bounding box center [97, 252] width 169 height 29
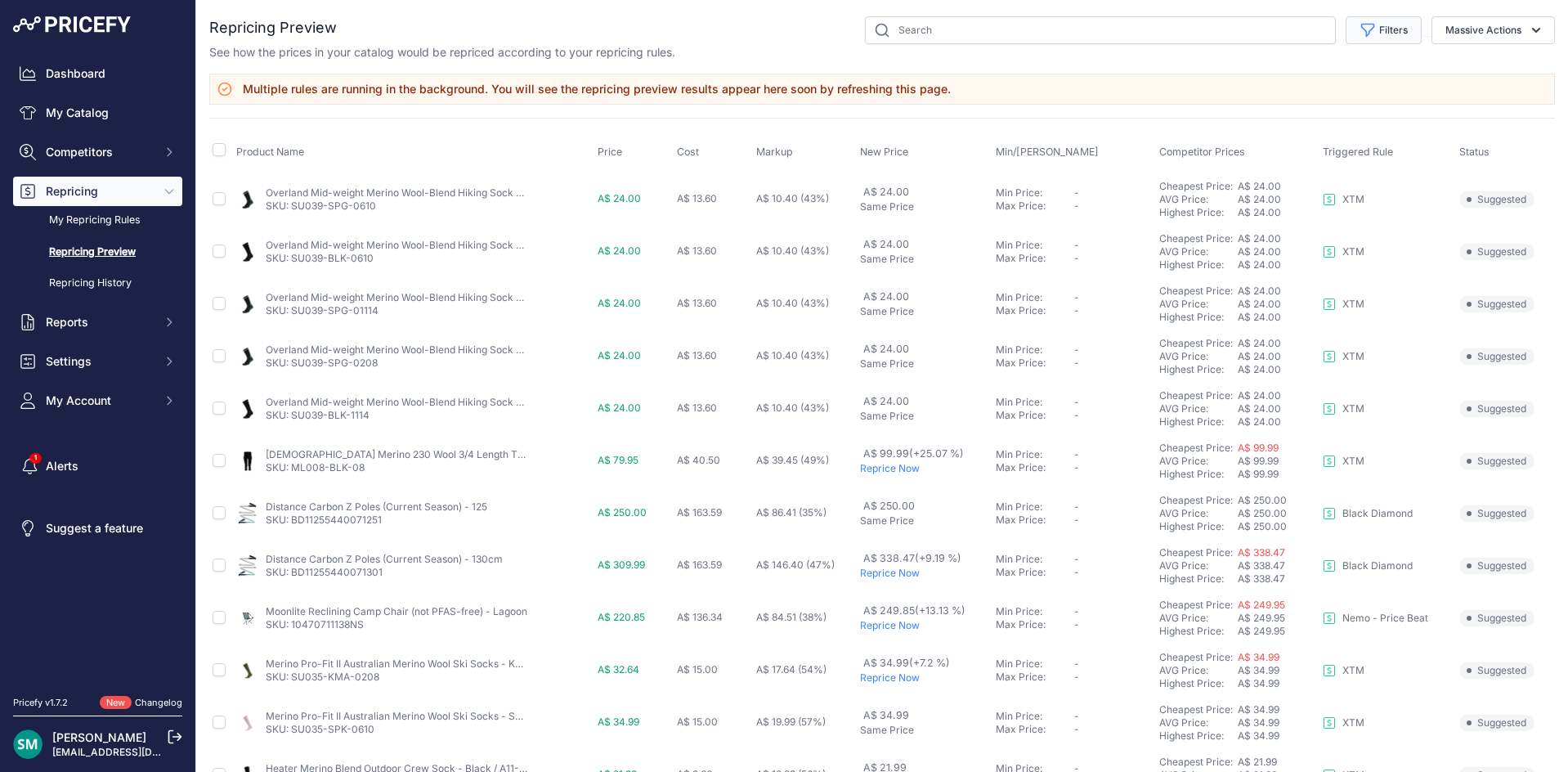
click at [1359, 27] on icon "button" at bounding box center [1367, 30] width 17 height 17
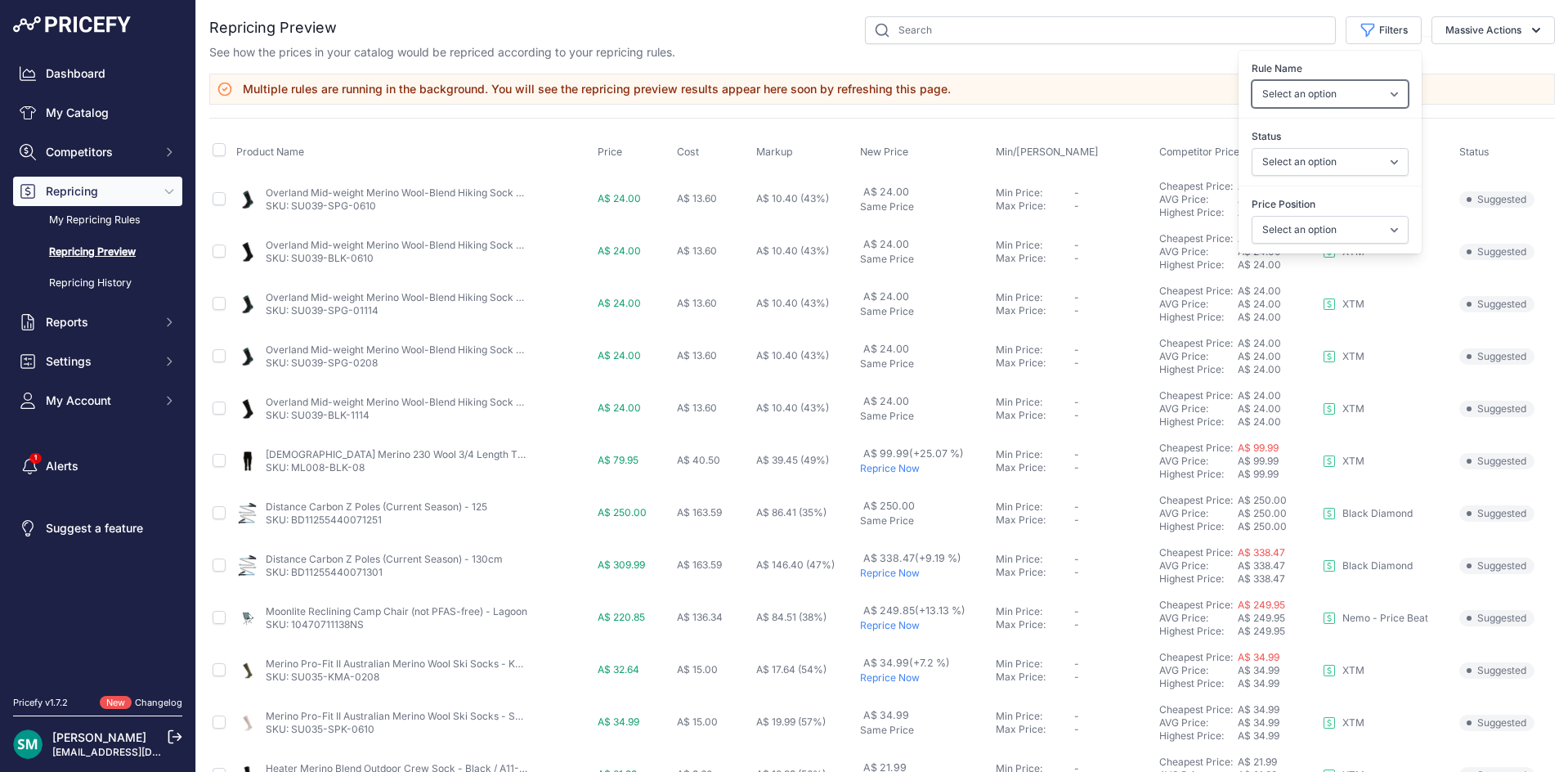
drag, startPoint x: 1375, startPoint y: 85, endPoint x: 1377, endPoint y: 94, distance: 9.2
click at [1375, 86] on select "Select an option Orca Abus Black Diamond XTM All Completed Rematching Brands Re…" at bounding box center [1329, 94] width 157 height 28
click at [1395, 70] on div "Rule Name Select an option Orca Abus Black Diamond XTM All Completed Rematching…" at bounding box center [1330, 84] width 183 height 60
click at [1363, 226] on select "Select an option I am higher Same price I am lower" at bounding box center [1329, 229] width 157 height 28
select select "1"
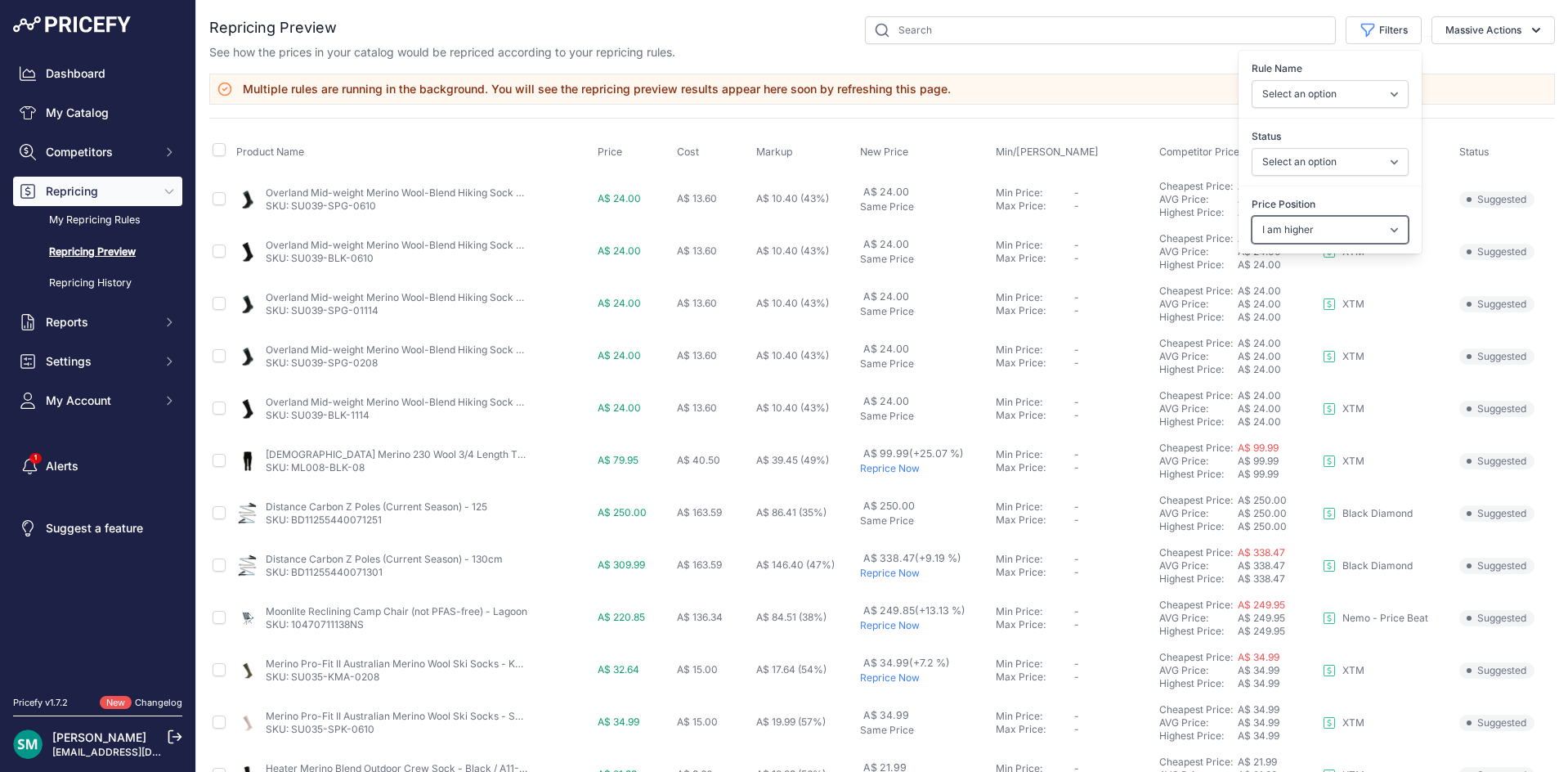
click at [1251, 216] on select "Select an option I am higher Same price I am lower" at bounding box center [1329, 229] width 157 height 28
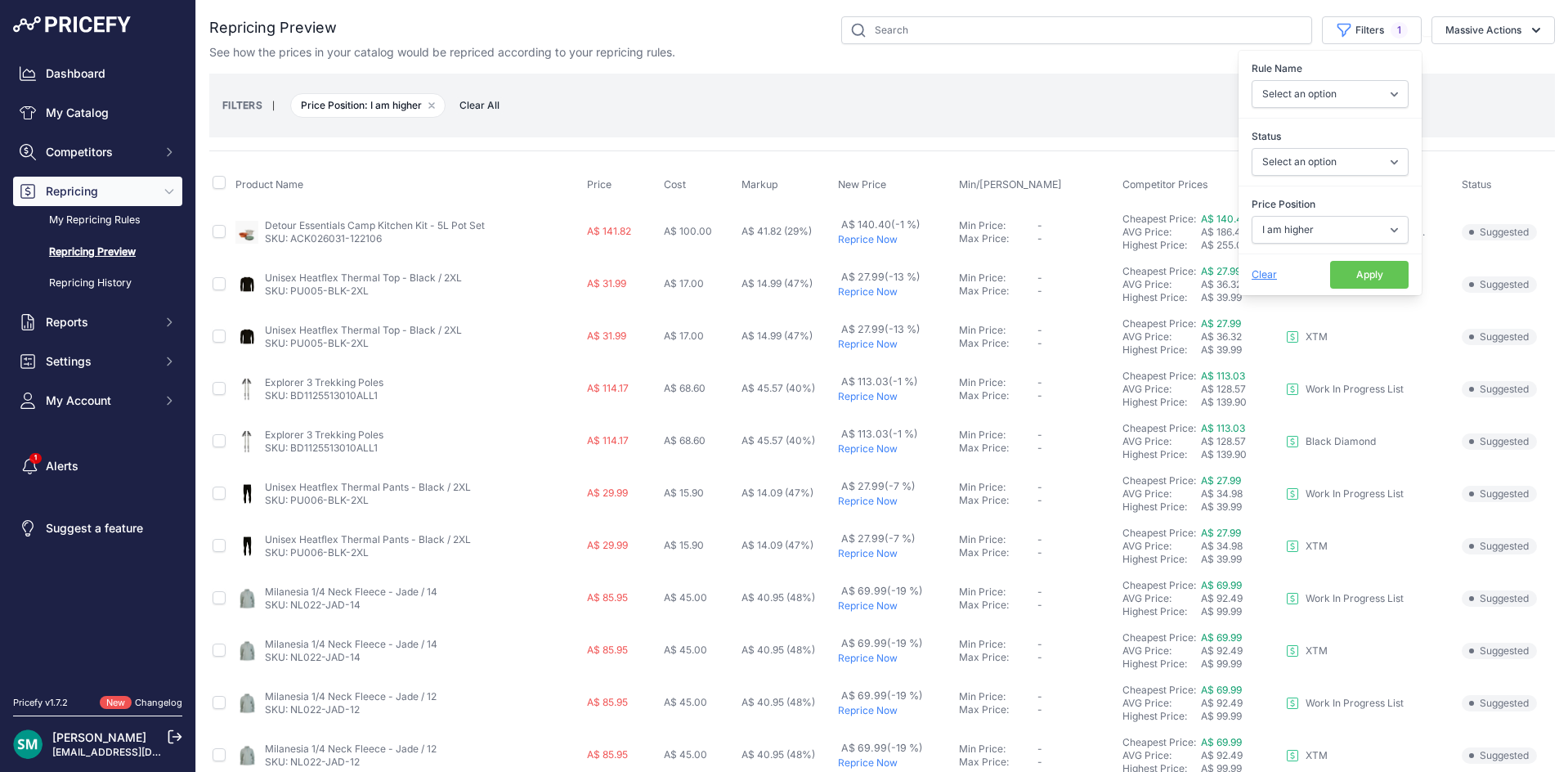
click at [1353, 270] on button "Apply" at bounding box center [1369, 275] width 79 height 28
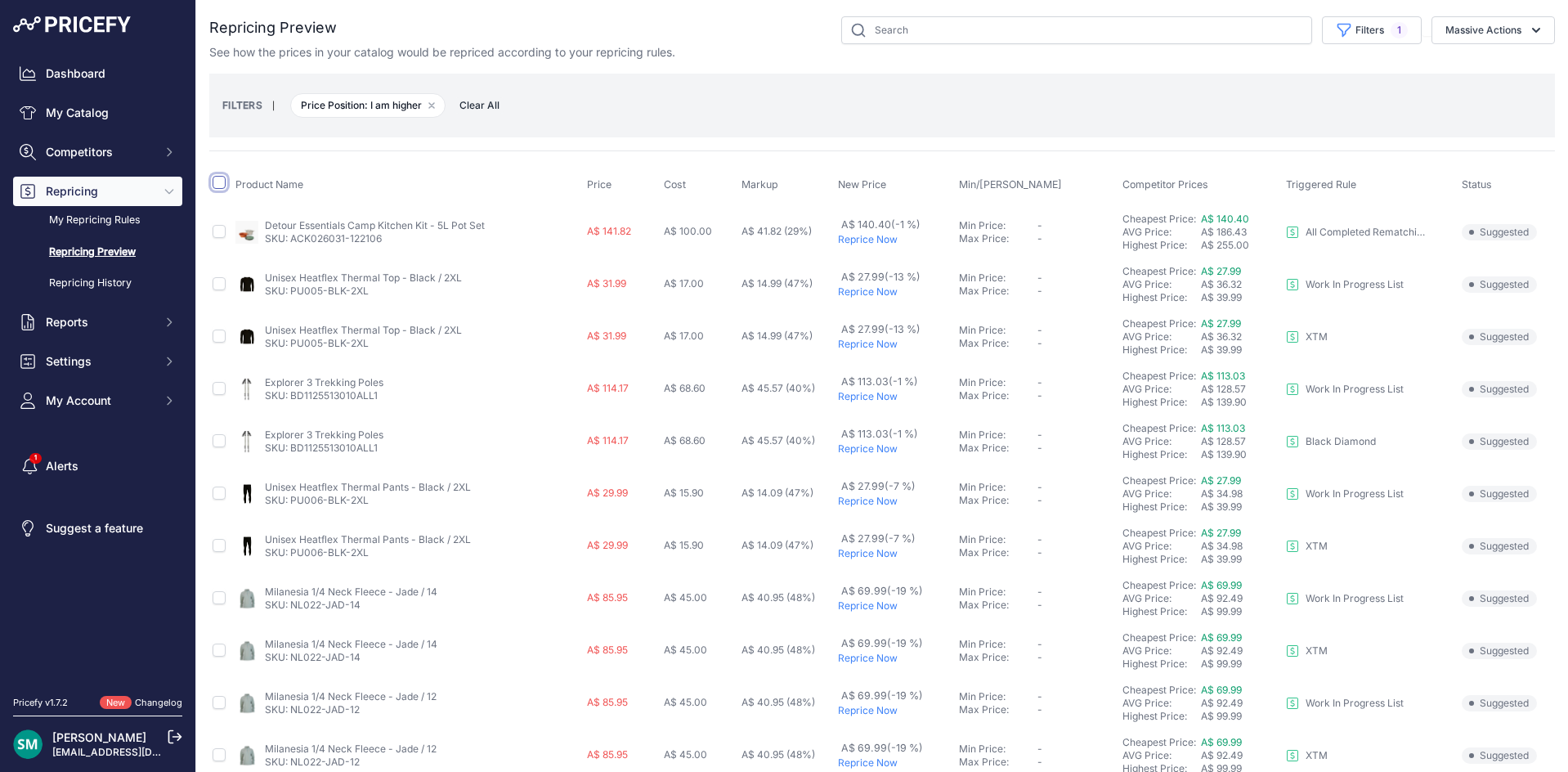
drag, startPoint x: 217, startPoint y: 180, endPoint x: 242, endPoint y: 203, distance: 34.0
click at [217, 180] on input "checkbox" at bounding box center [219, 182] width 13 height 13
checkbox input "true"
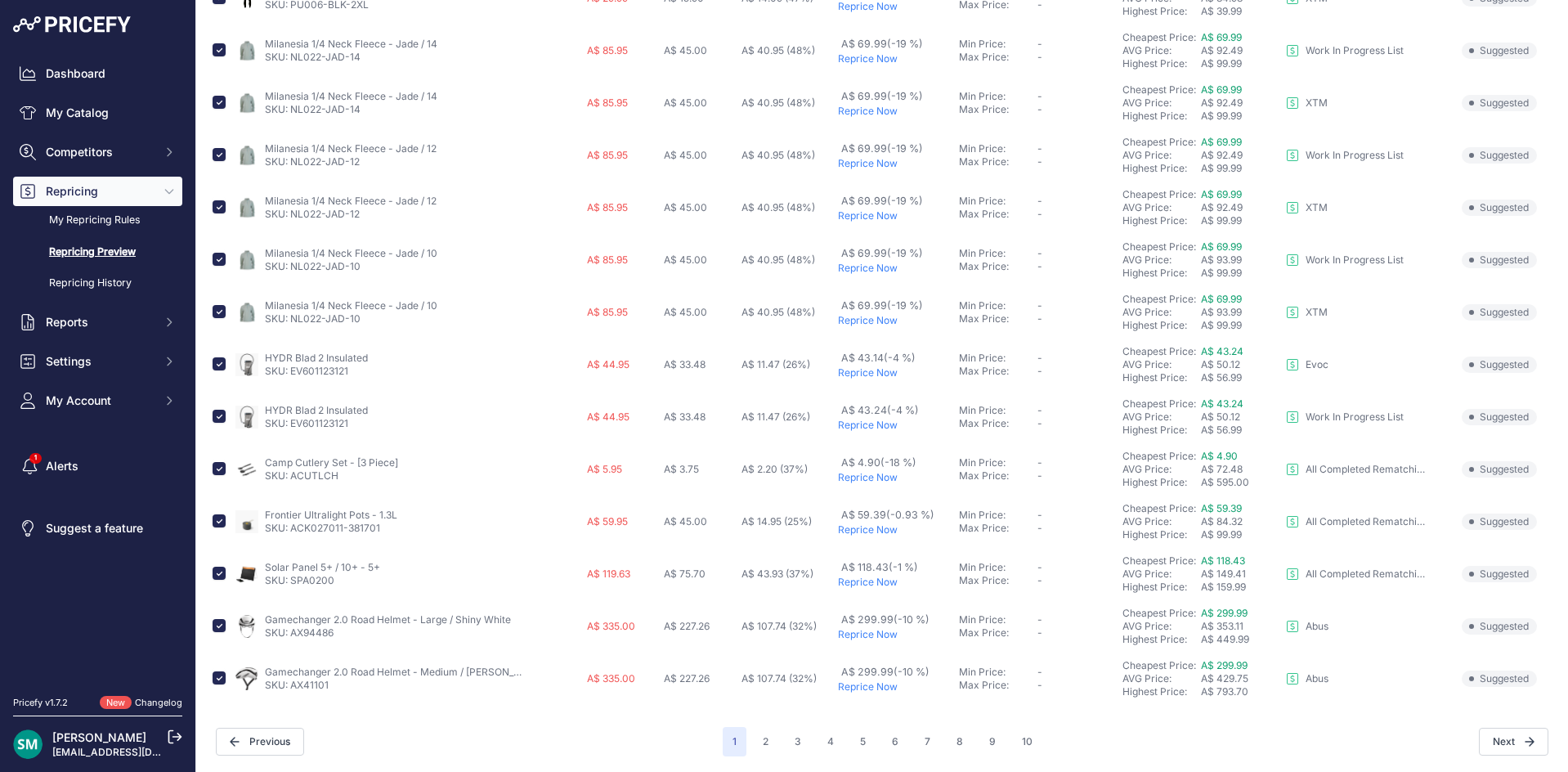
scroll to position [578, 0]
click at [220, 678] on input "checkbox" at bounding box center [219, 676] width 13 height 13
checkbox input "false"
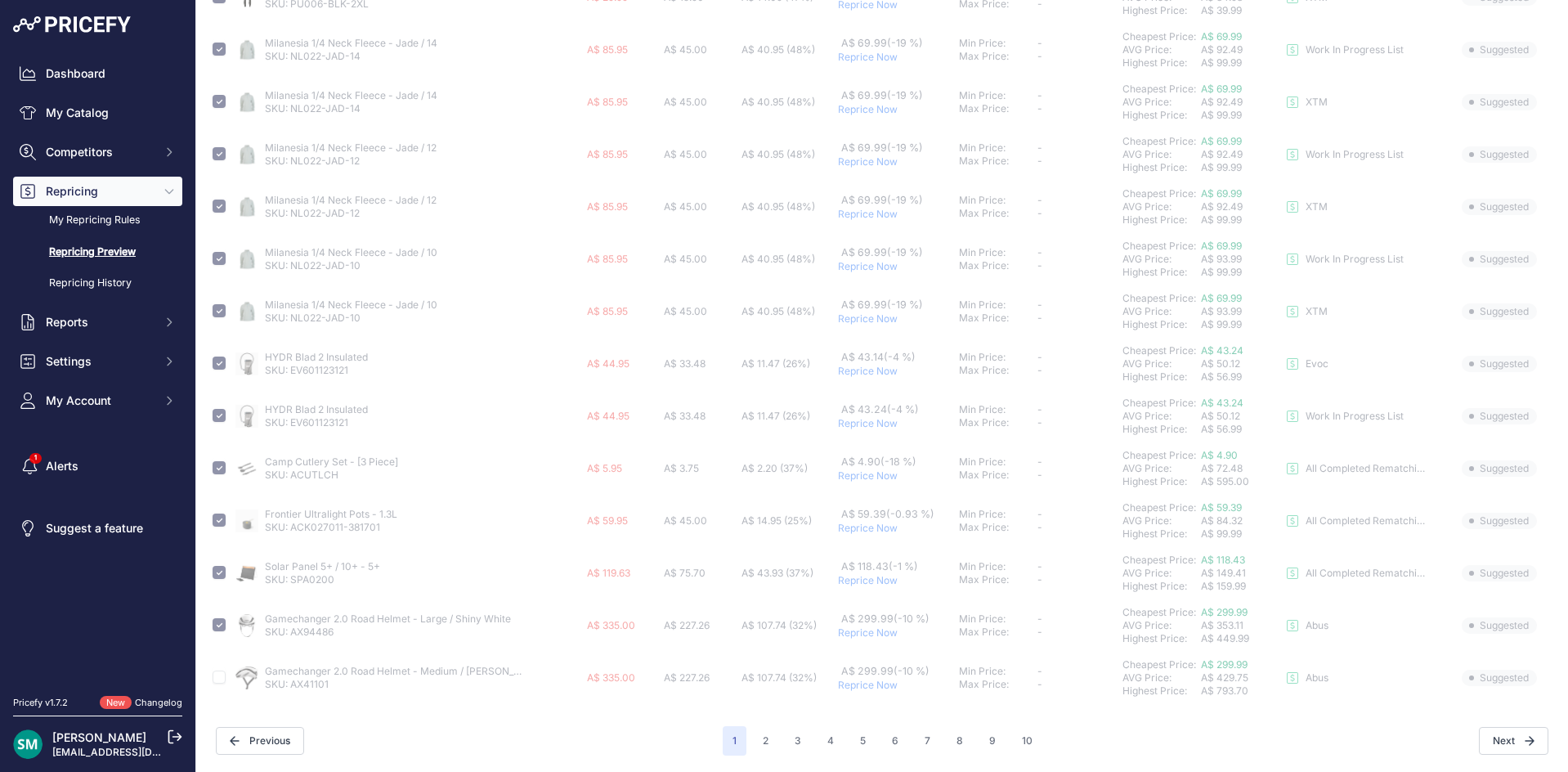
checkbox input "false"
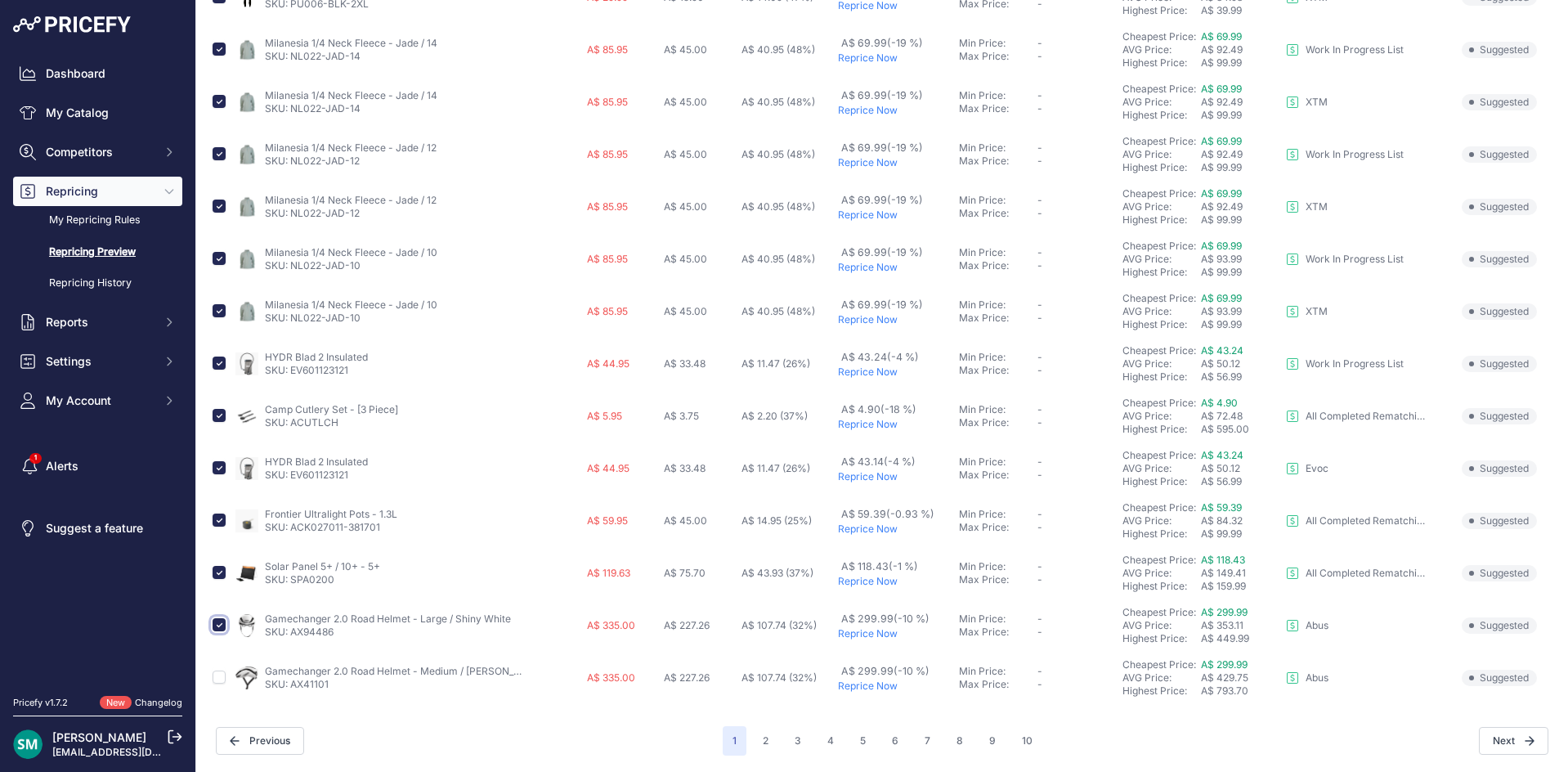
click at [215, 625] on input "checkbox" at bounding box center [219, 624] width 13 height 13
checkbox input "false"
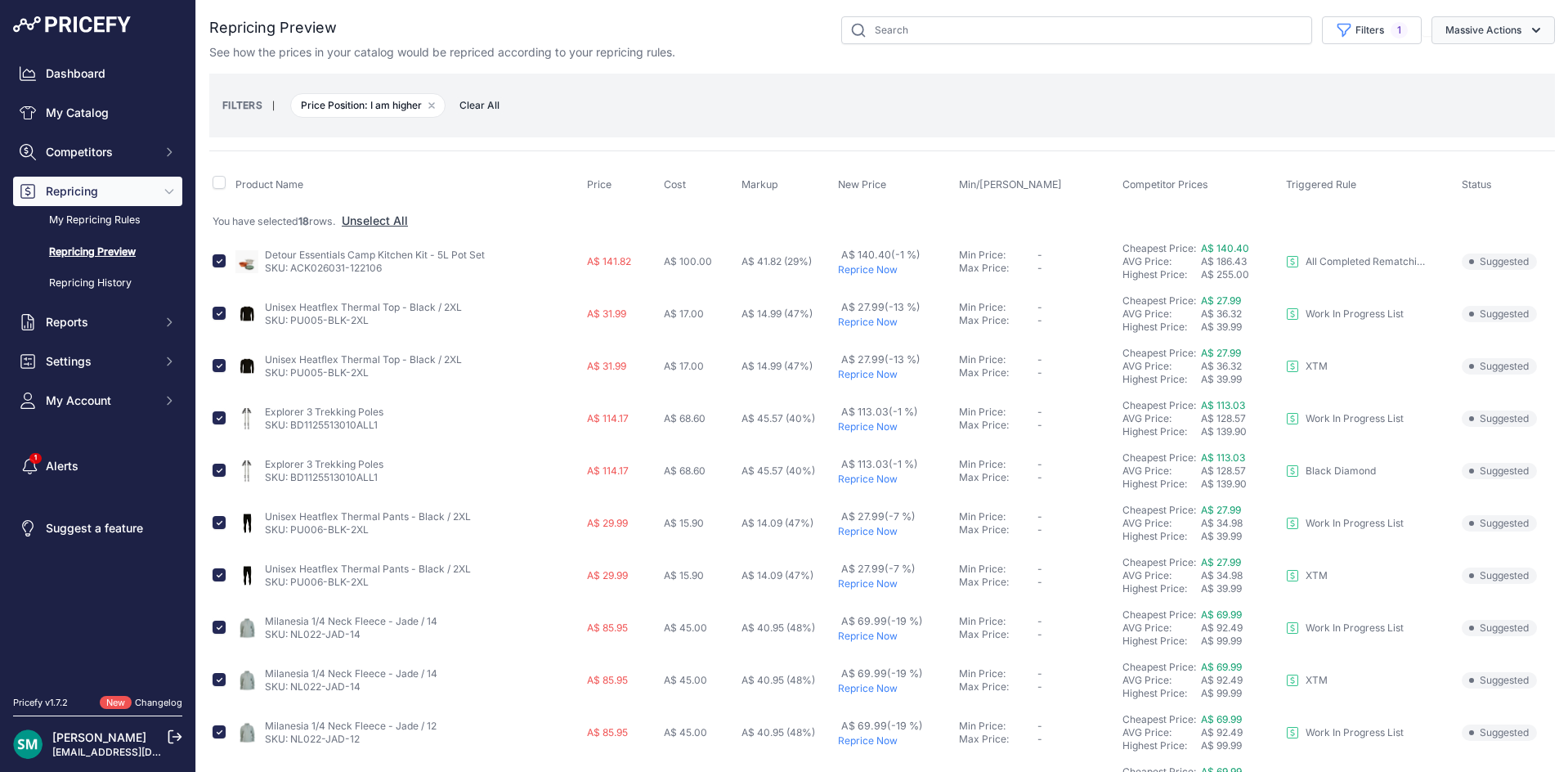
click at [1457, 36] on button "Massive Actions" at bounding box center [1492, 31] width 123 height 28
click at [1476, 73] on span "Reprice Now" at bounding box center [1472, 68] width 69 height 14
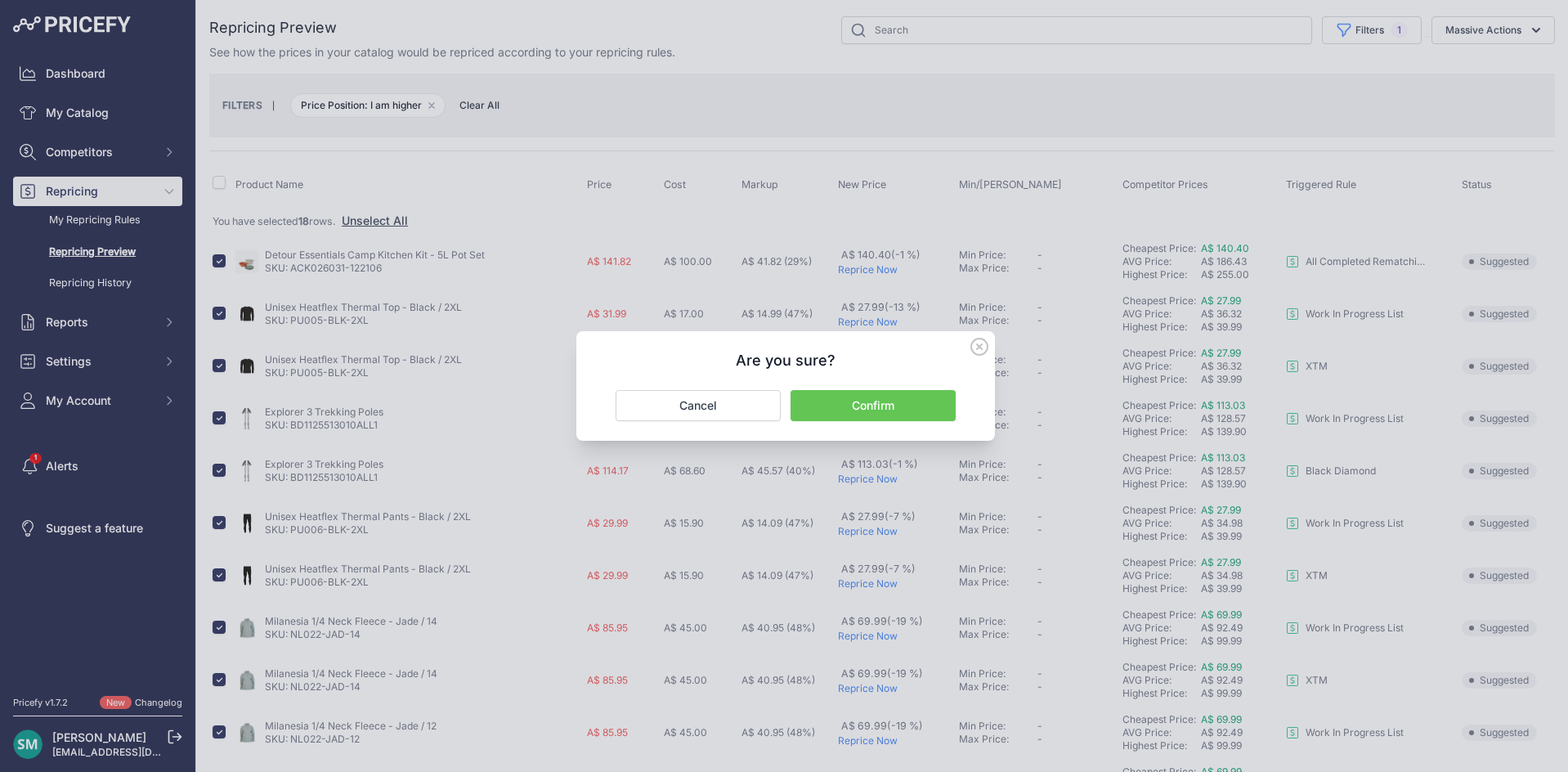
click at [922, 412] on button "Confirm" at bounding box center [873, 406] width 165 height 32
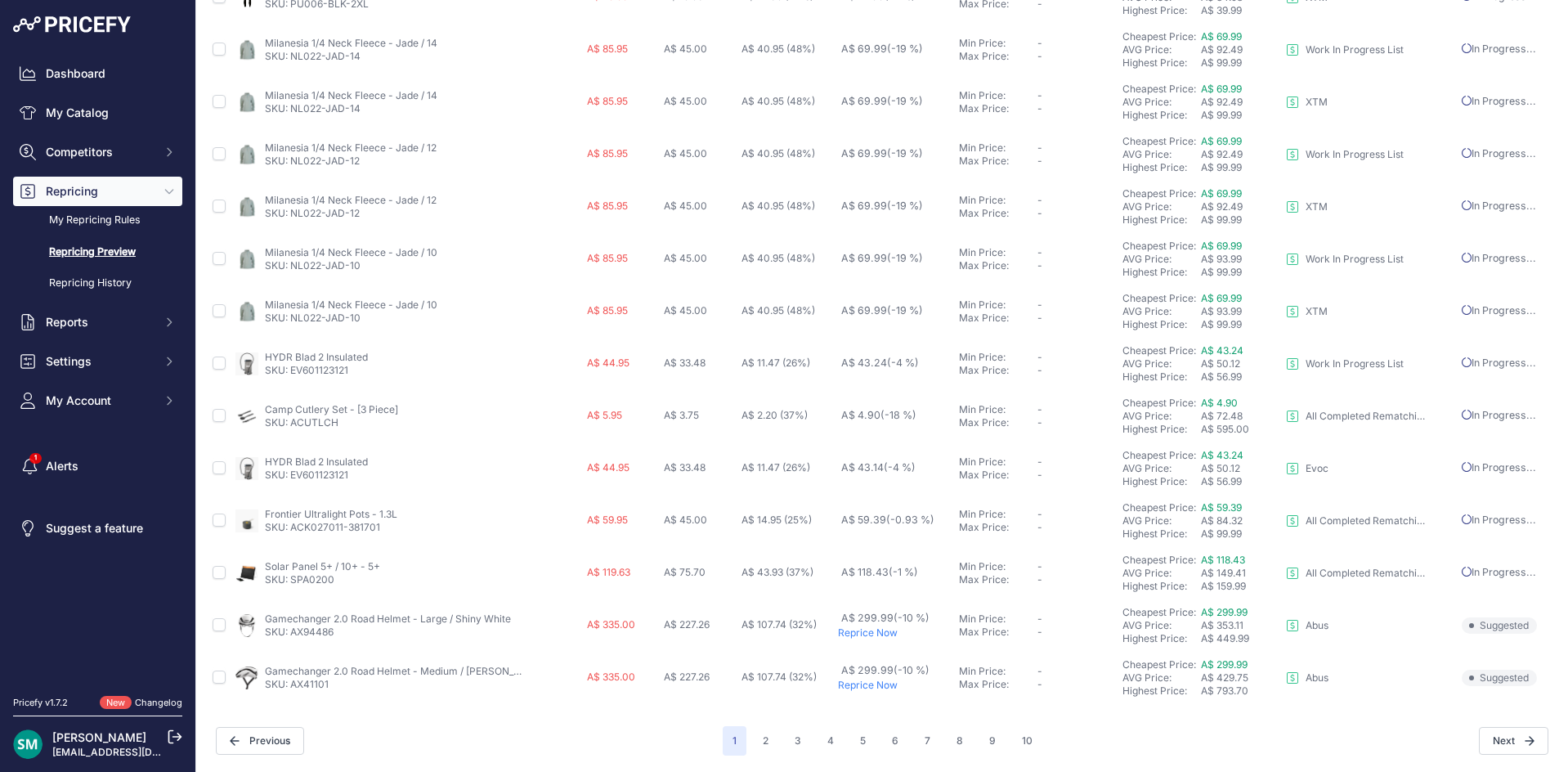
scroll to position [593, 0]
click at [764, 741] on button "2" at bounding box center [766, 740] width 26 height 30
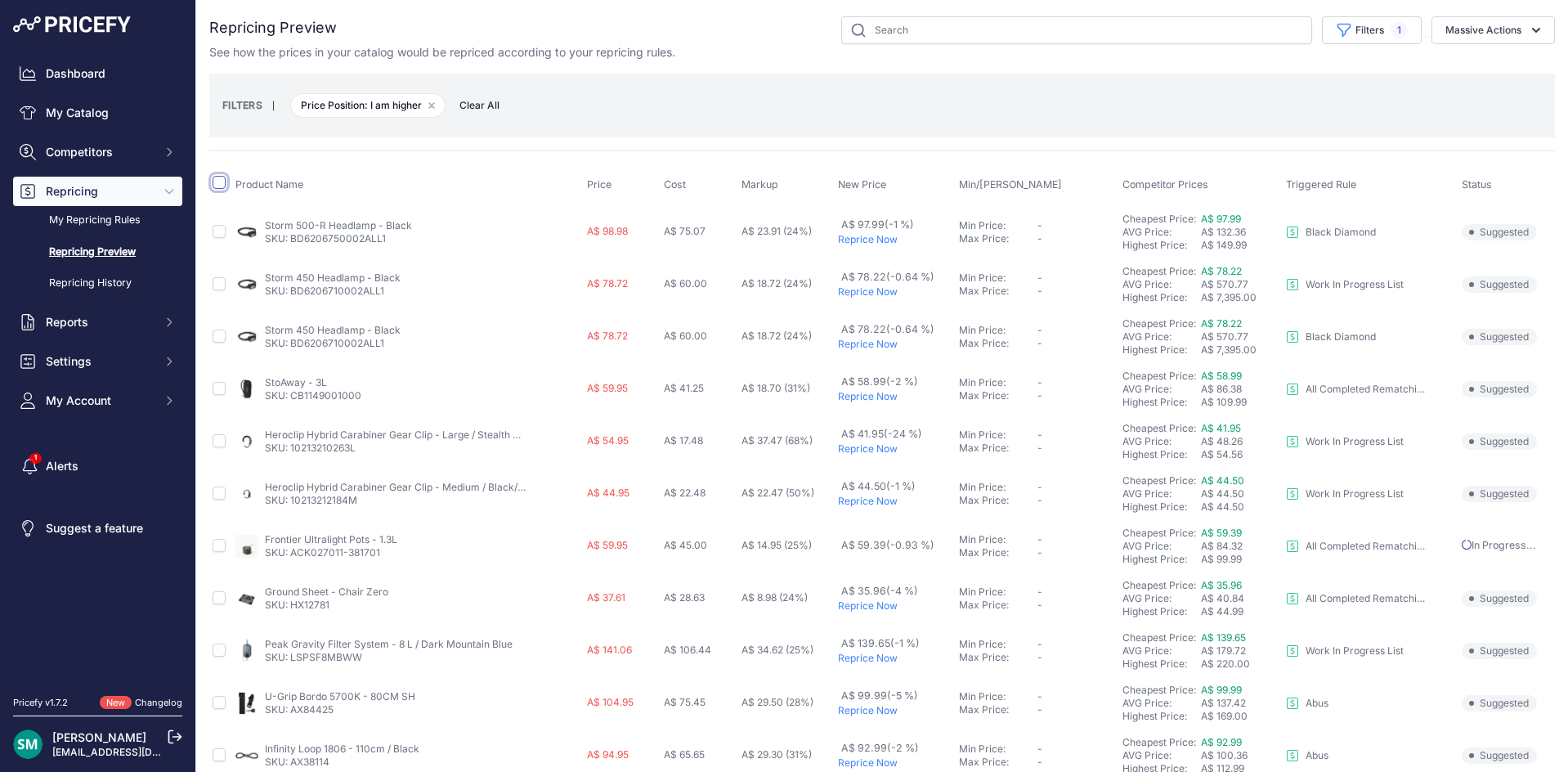
click at [219, 184] on input "checkbox" at bounding box center [219, 182] width 13 height 13
checkbox input "true"
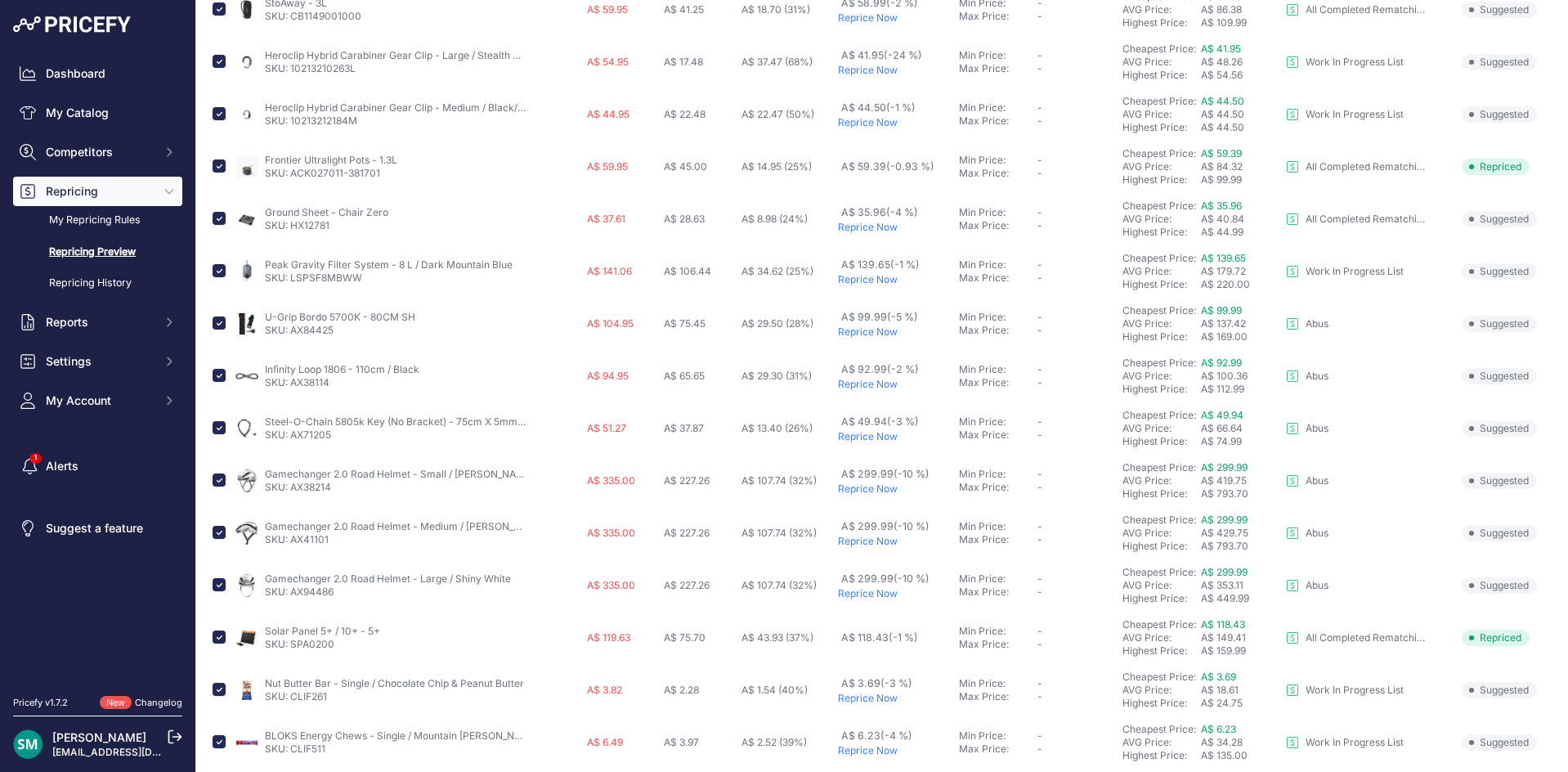
scroll to position [490, 0]
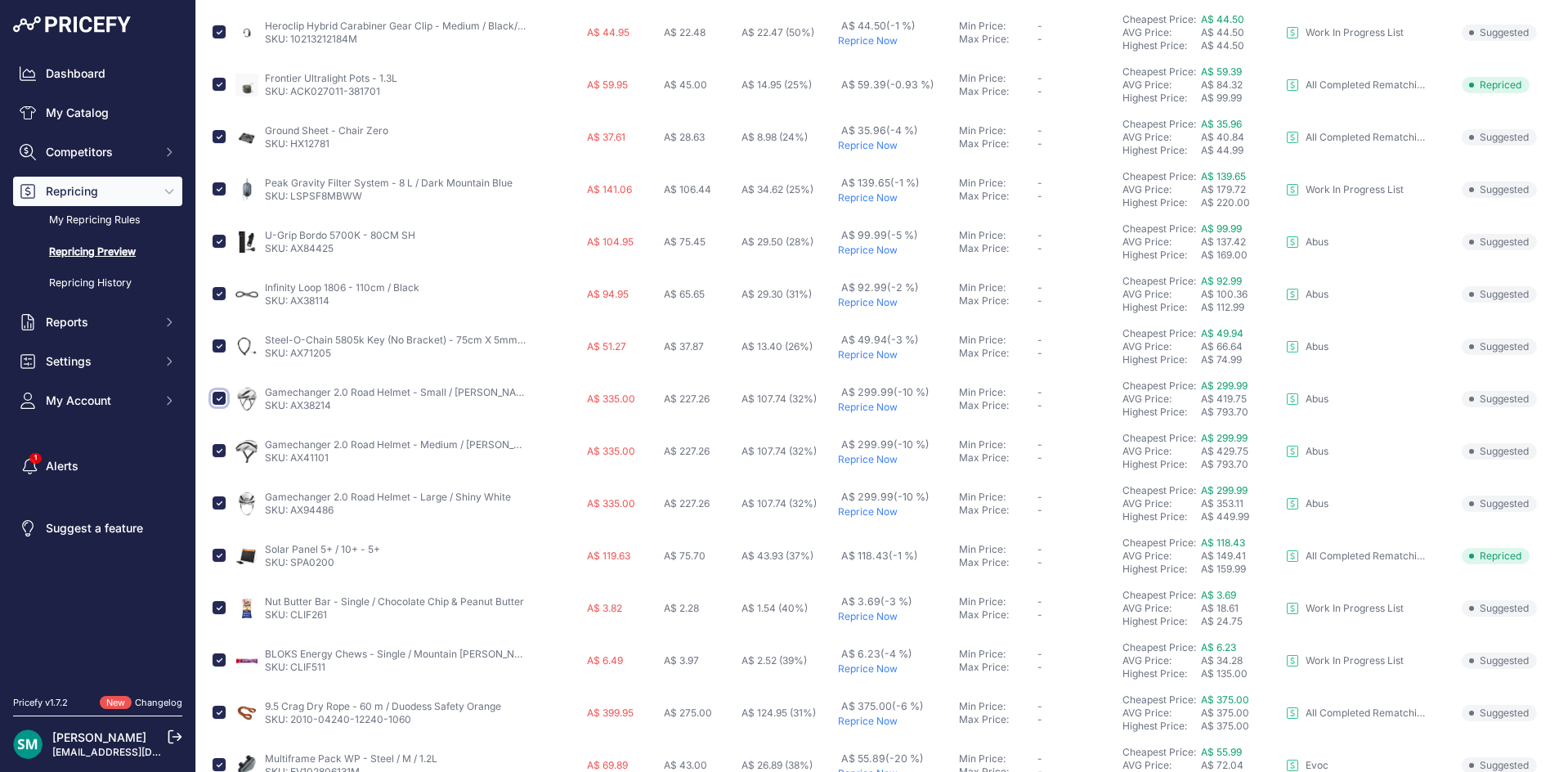
click at [213, 395] on input "checkbox" at bounding box center [219, 398] width 13 height 13
checkbox input "false"
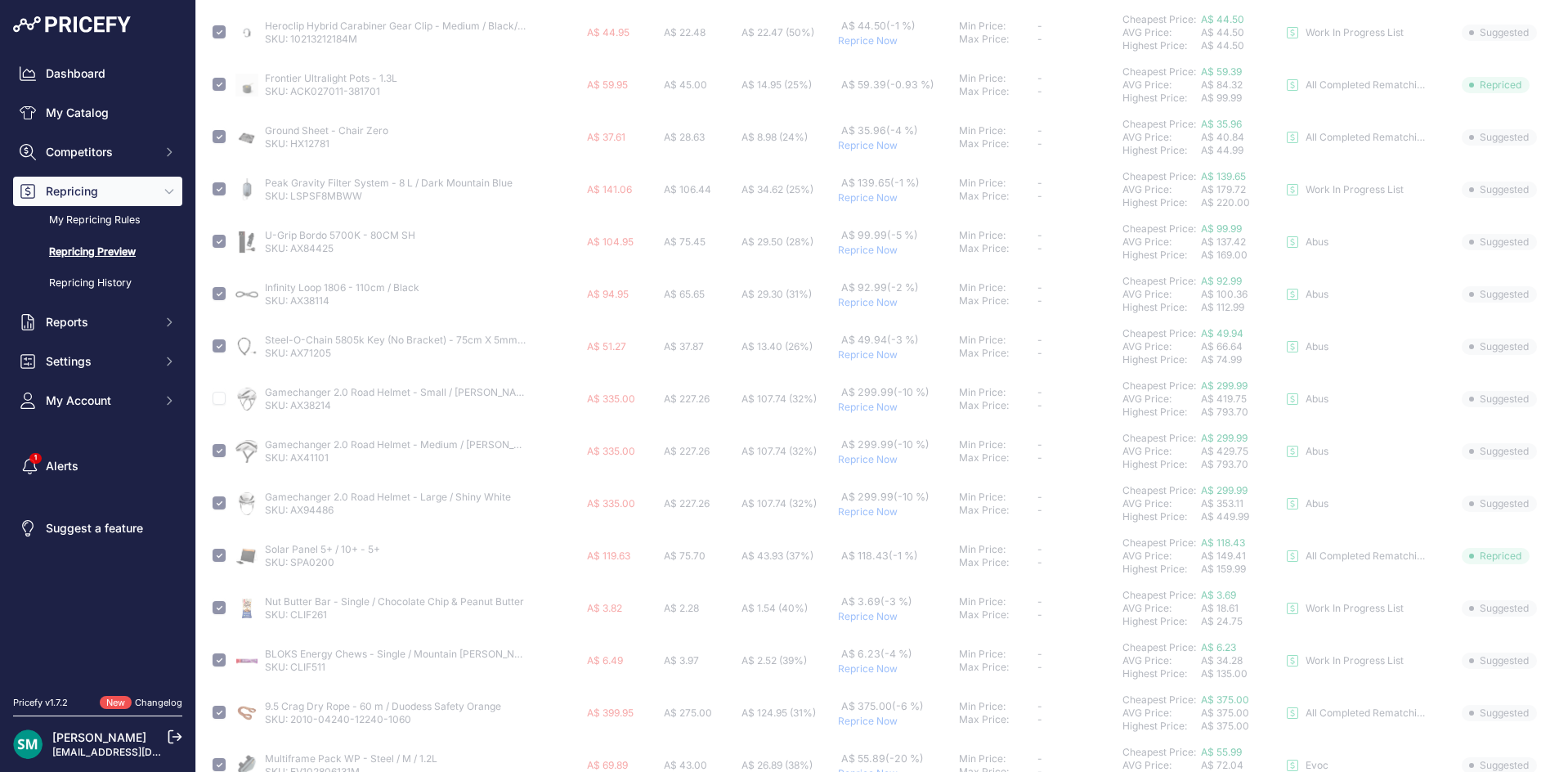
checkbox input "false"
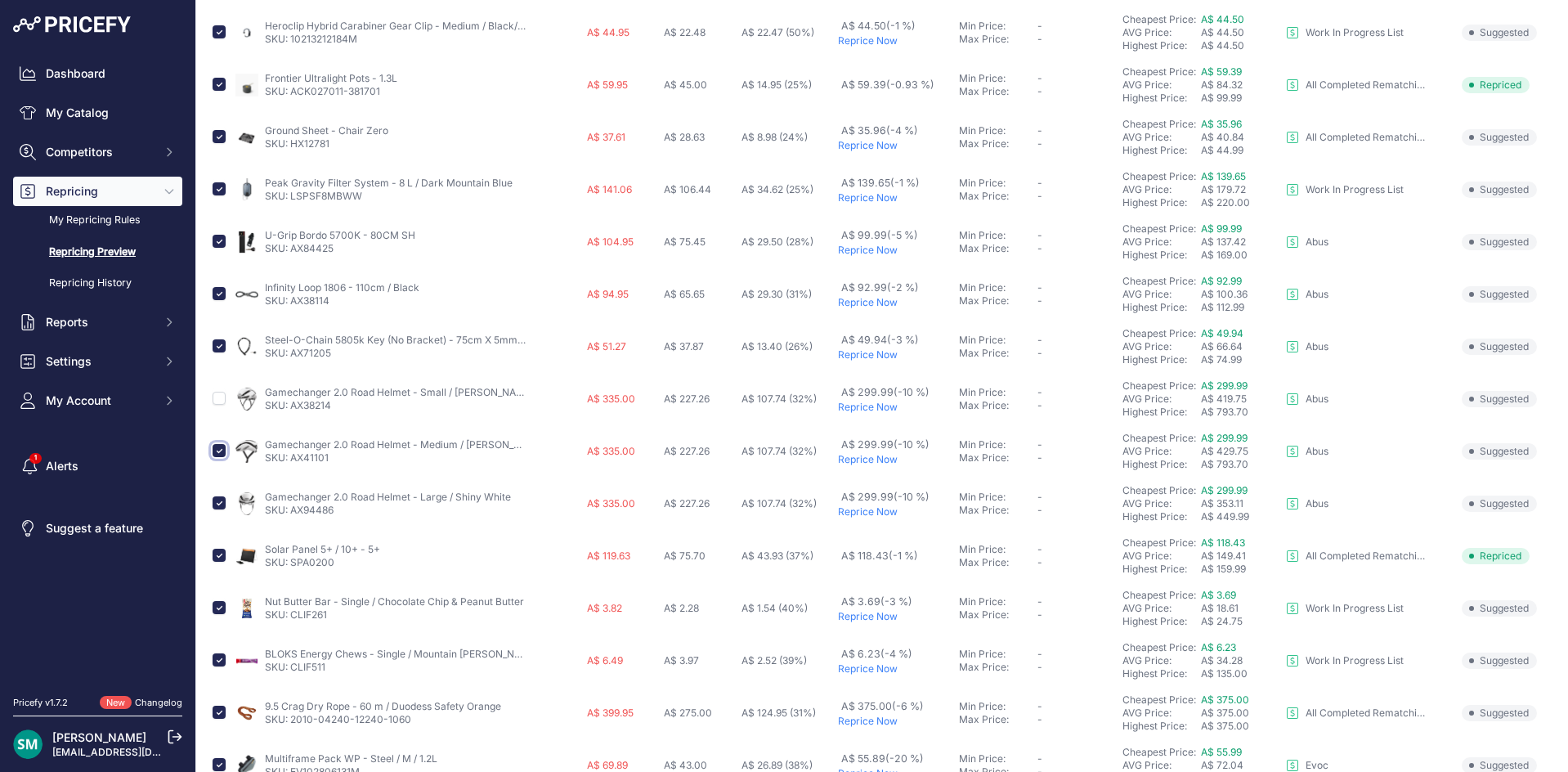
click at [220, 448] on input "checkbox" at bounding box center [219, 450] width 13 height 13
checkbox input "false"
click at [220, 504] on input "checkbox" at bounding box center [219, 502] width 13 height 13
checkbox input "false"
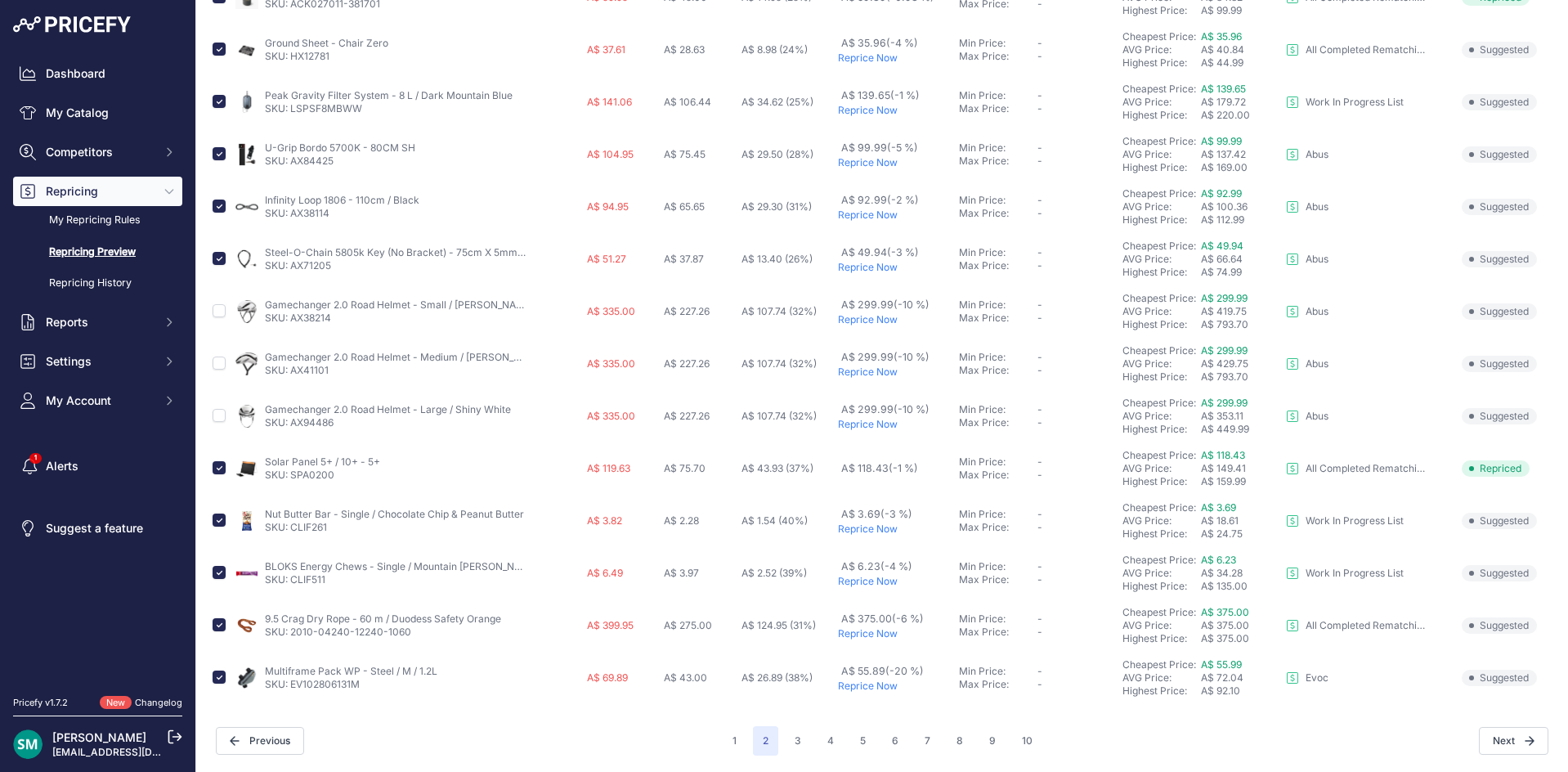
scroll to position [0, 0]
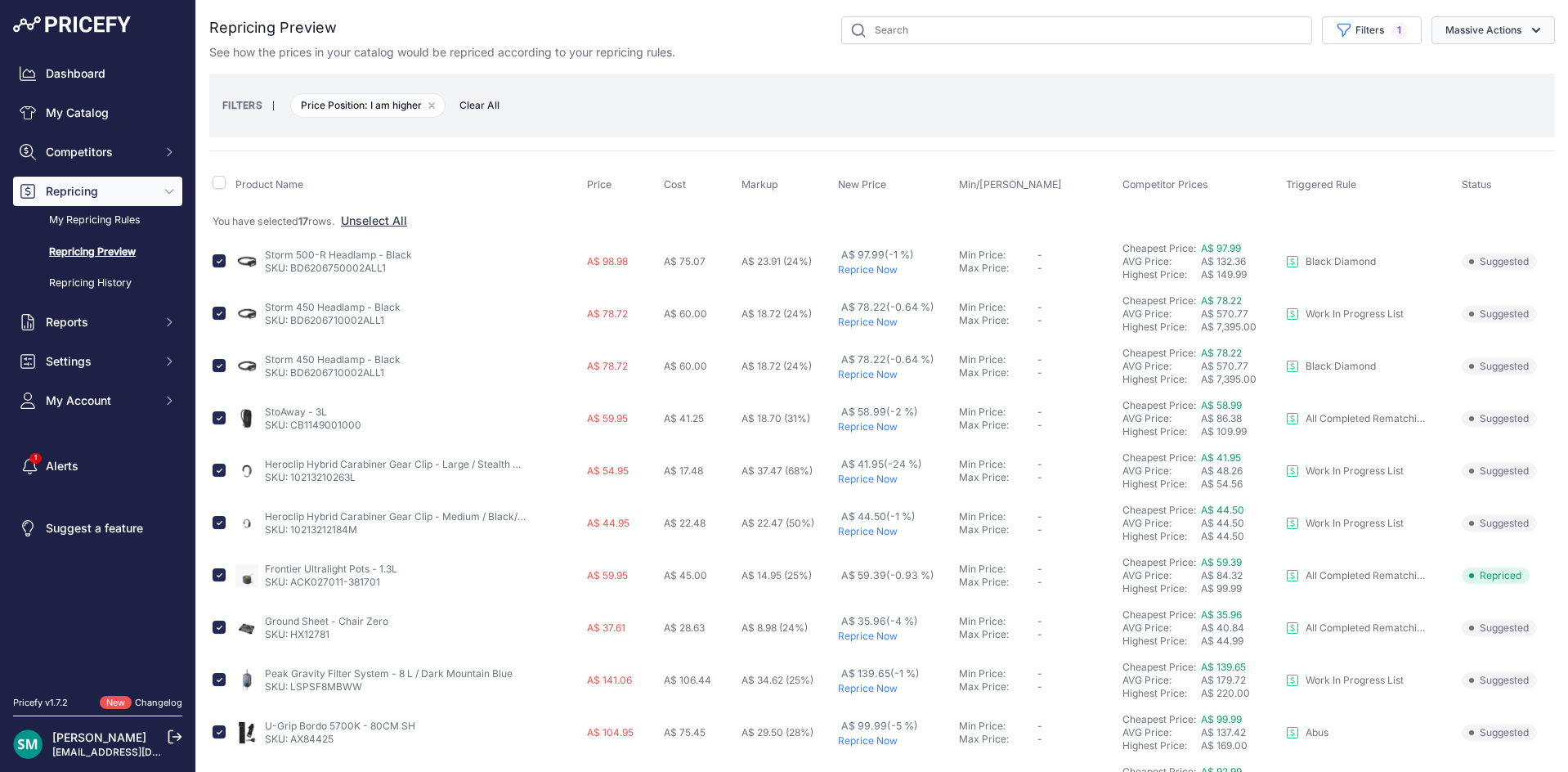
click at [1480, 24] on button "Massive Actions" at bounding box center [1492, 31] width 123 height 28
click at [1492, 65] on span "Reprice Now" at bounding box center [1472, 68] width 69 height 14
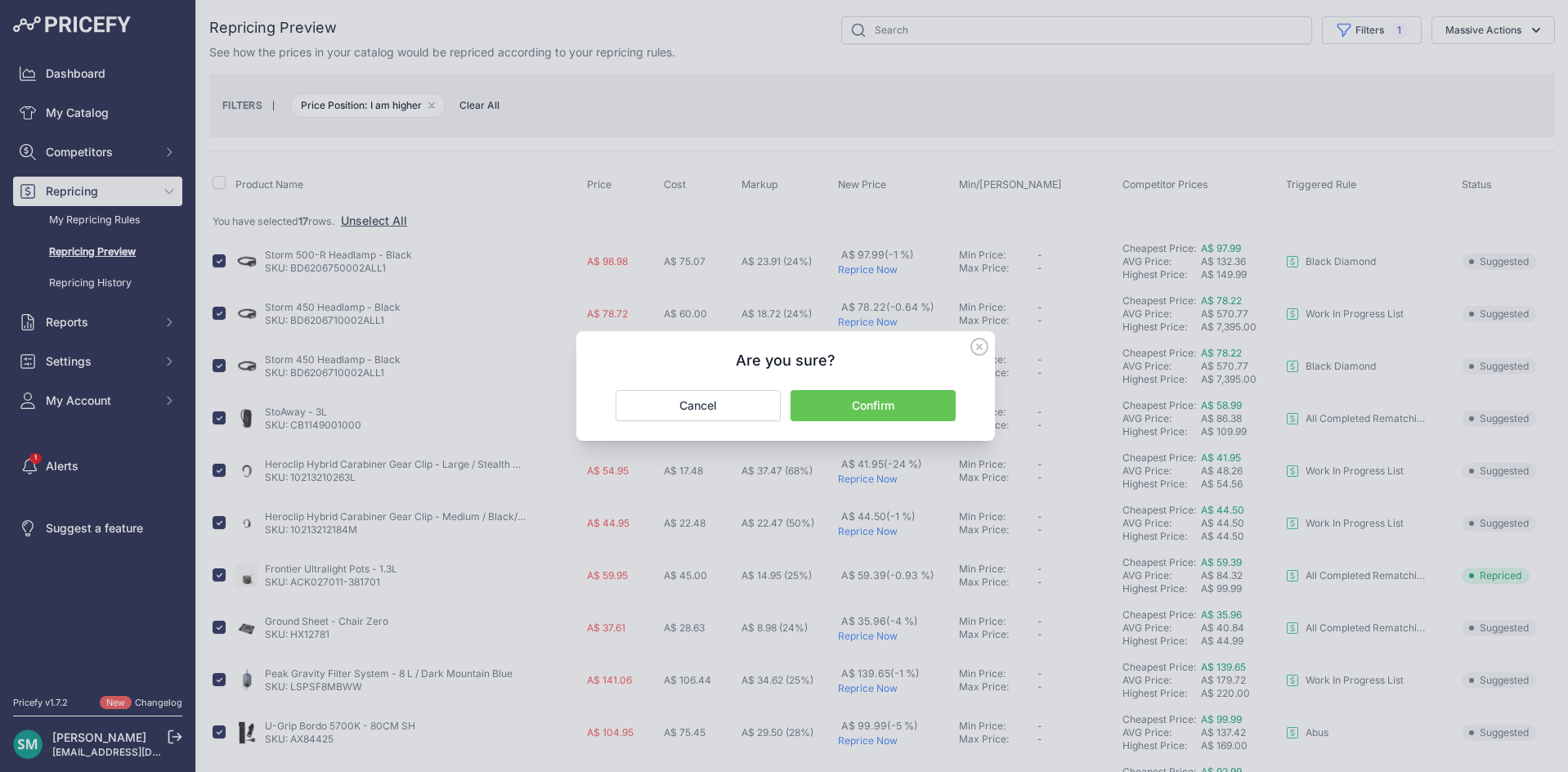
click at [895, 404] on button "Confirm" at bounding box center [873, 406] width 165 height 32
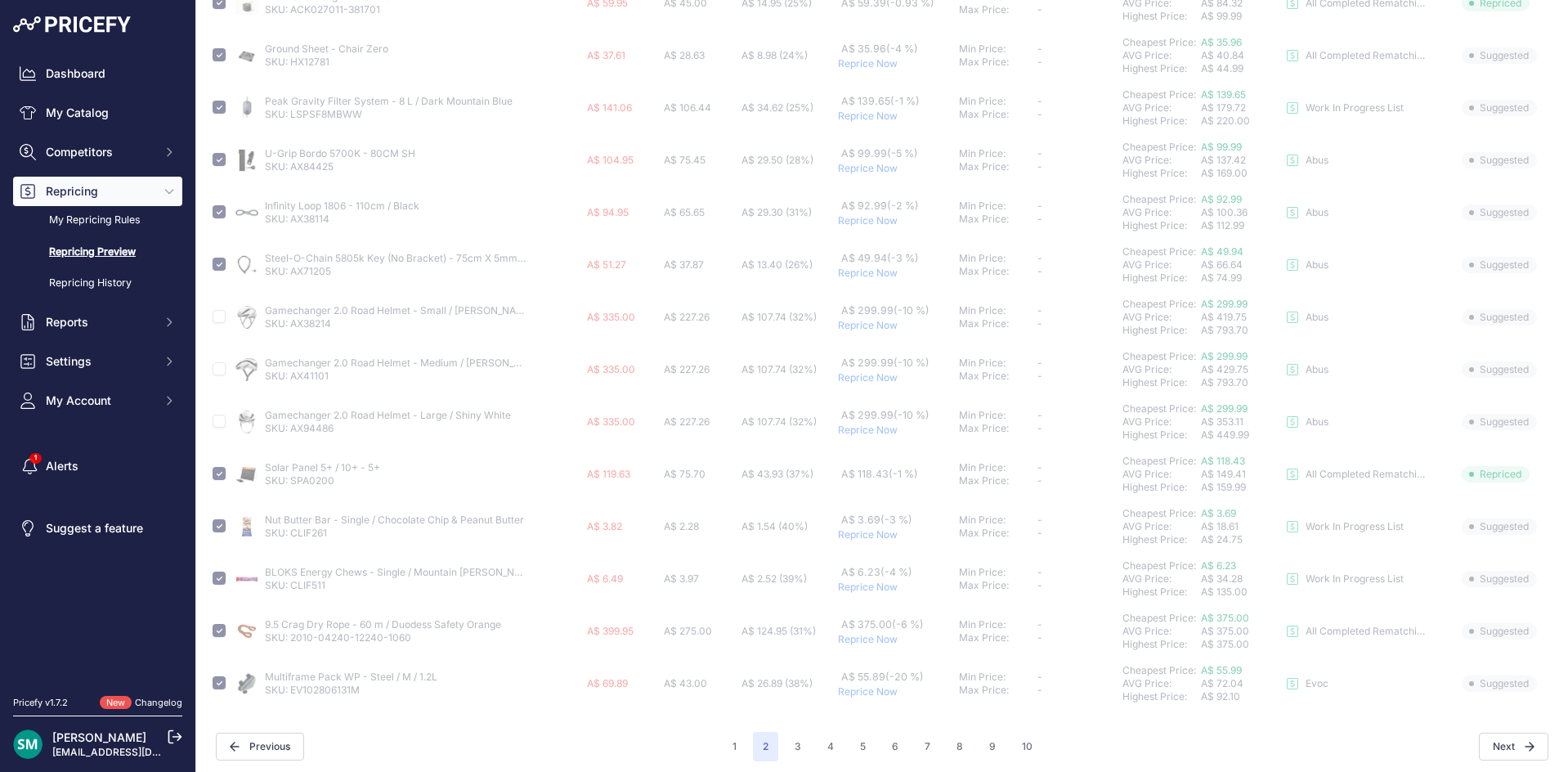
scroll to position [593, 0]
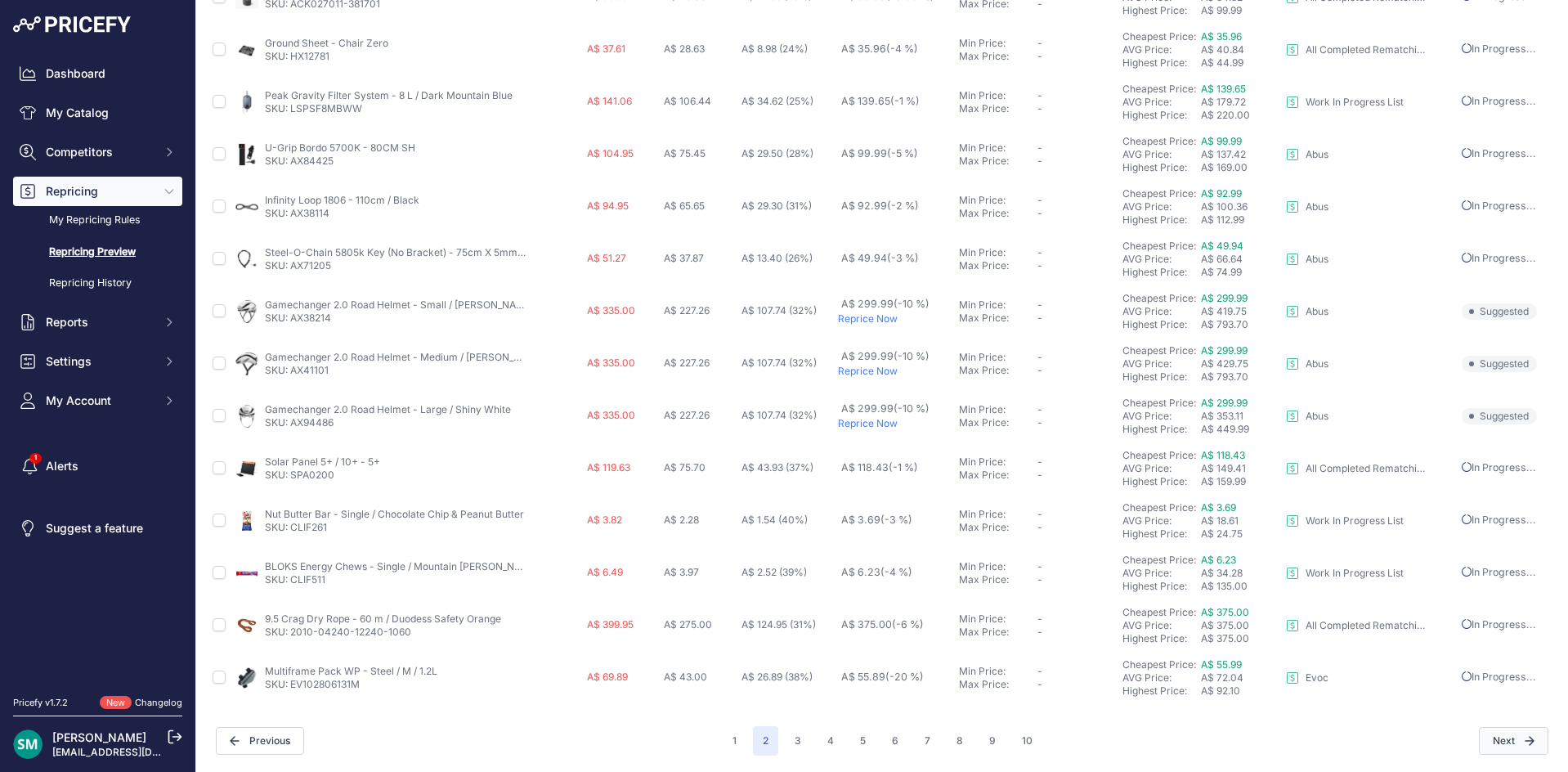
click at [1481, 730] on button "Next" at bounding box center [1513, 740] width 70 height 28
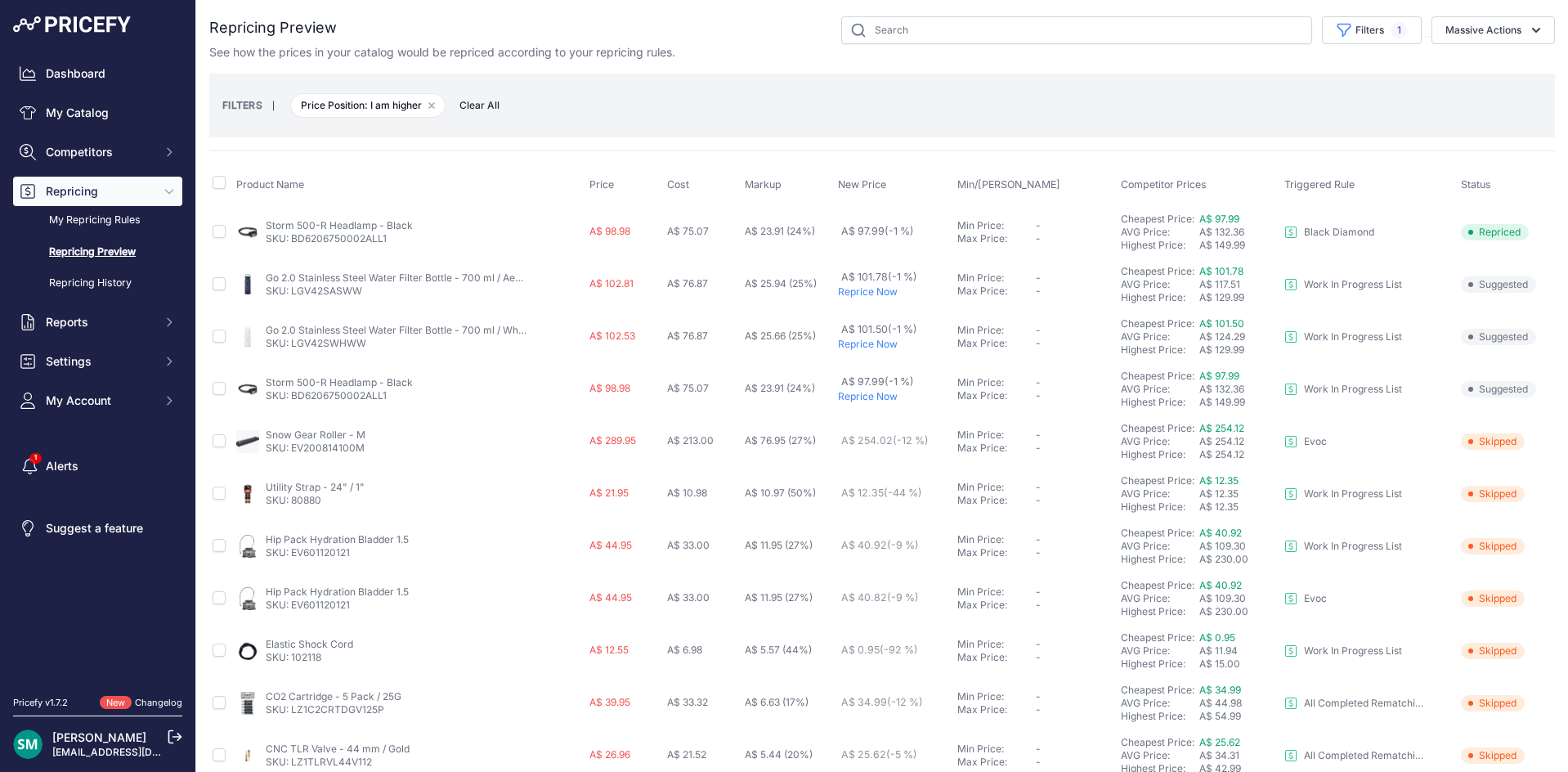
click at [848, 291] on p "Reprice Now" at bounding box center [894, 291] width 113 height 13
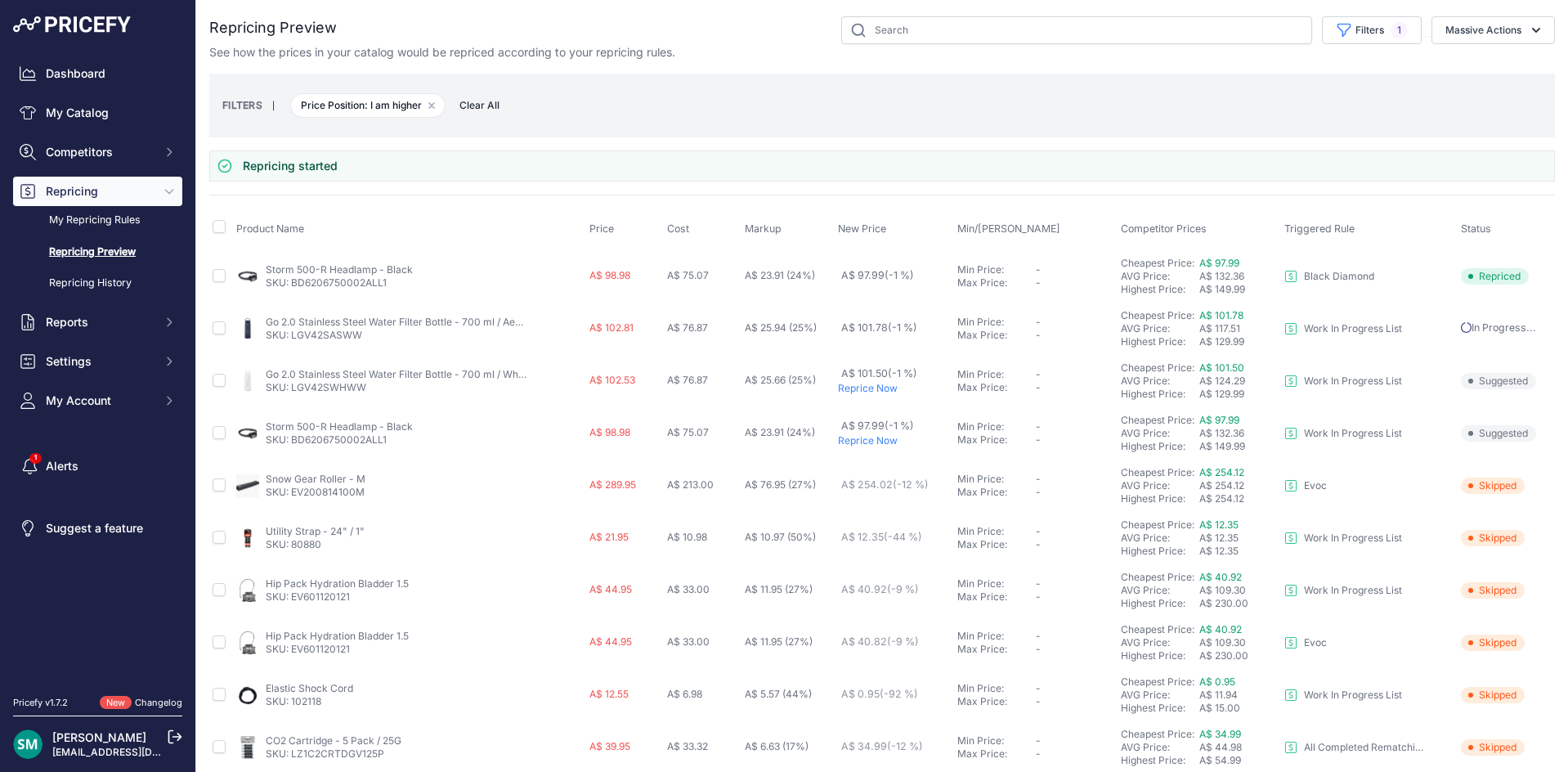
click at [860, 391] on p "Reprice Now" at bounding box center [894, 388] width 113 height 13
click at [859, 437] on p "Reprice Now" at bounding box center [894, 440] width 113 height 13
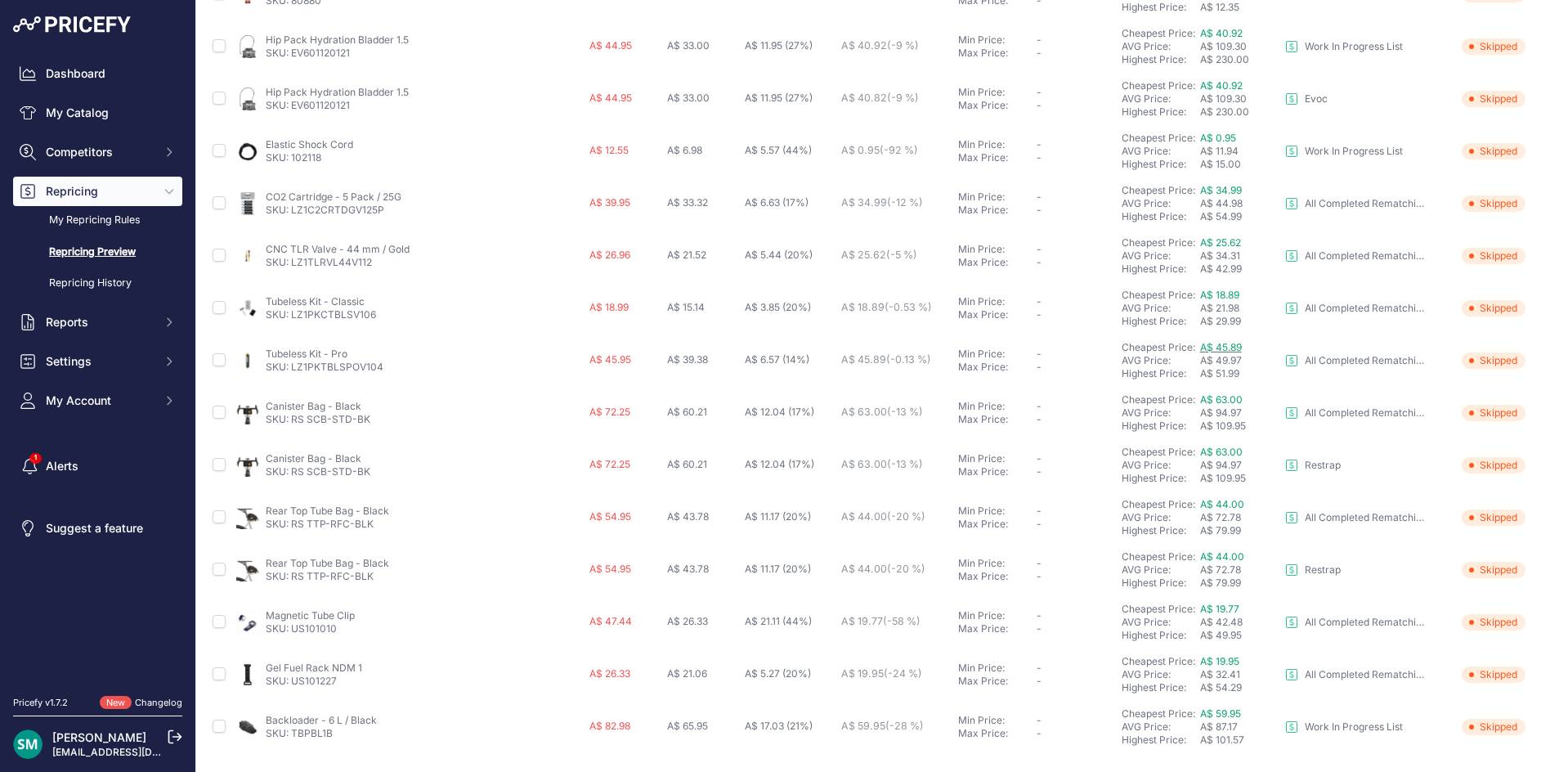
scroll to position [528, 0]
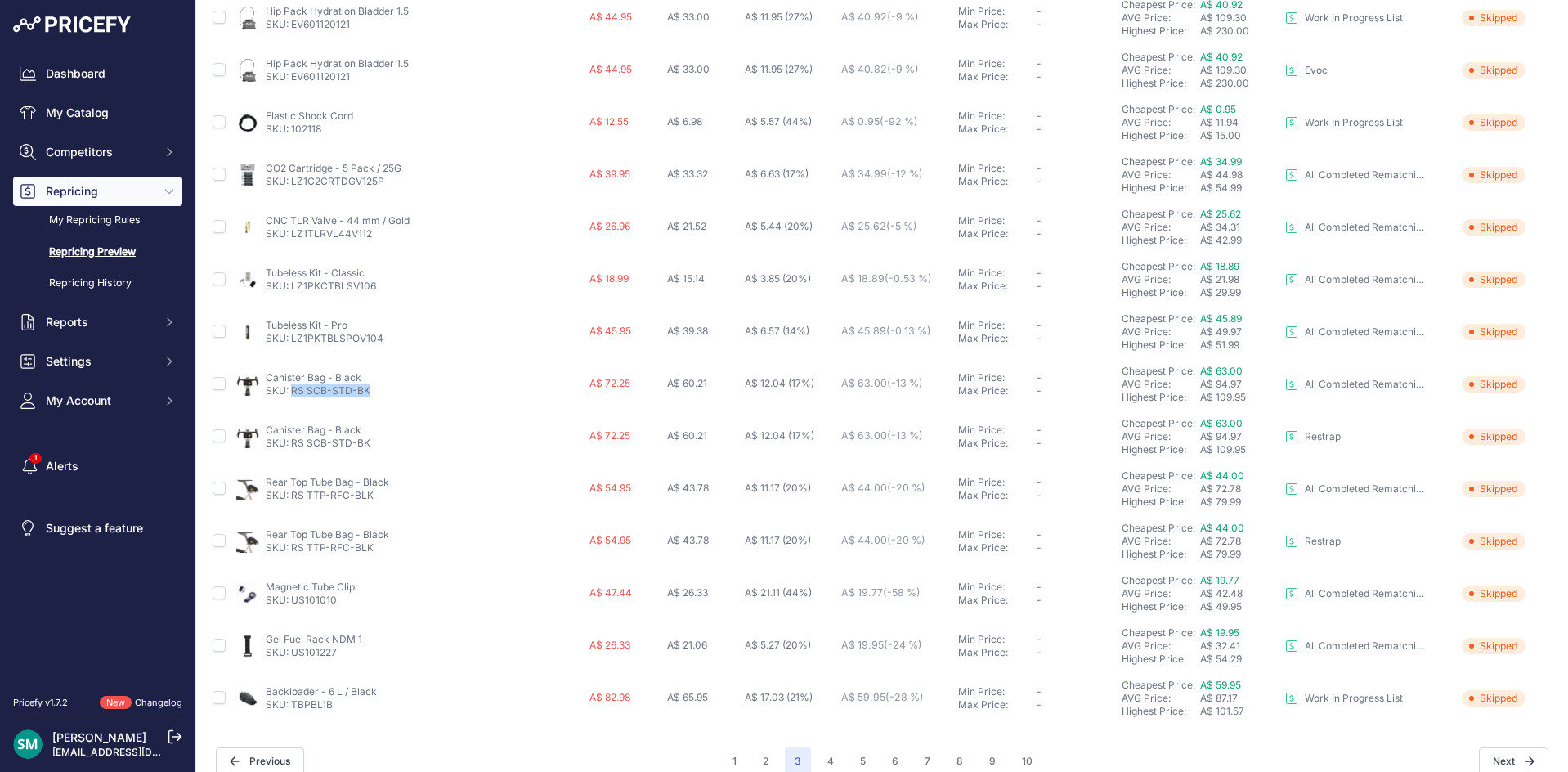
drag, startPoint x: 370, startPoint y: 390, endPoint x: 291, endPoint y: 398, distance: 79.4
click at [291, 398] on td "Canister Bag - Black SKU: RS SCB-STD-BK" at bounding box center [410, 384] width 354 height 52
copy link "RS SCB-STD-BK"
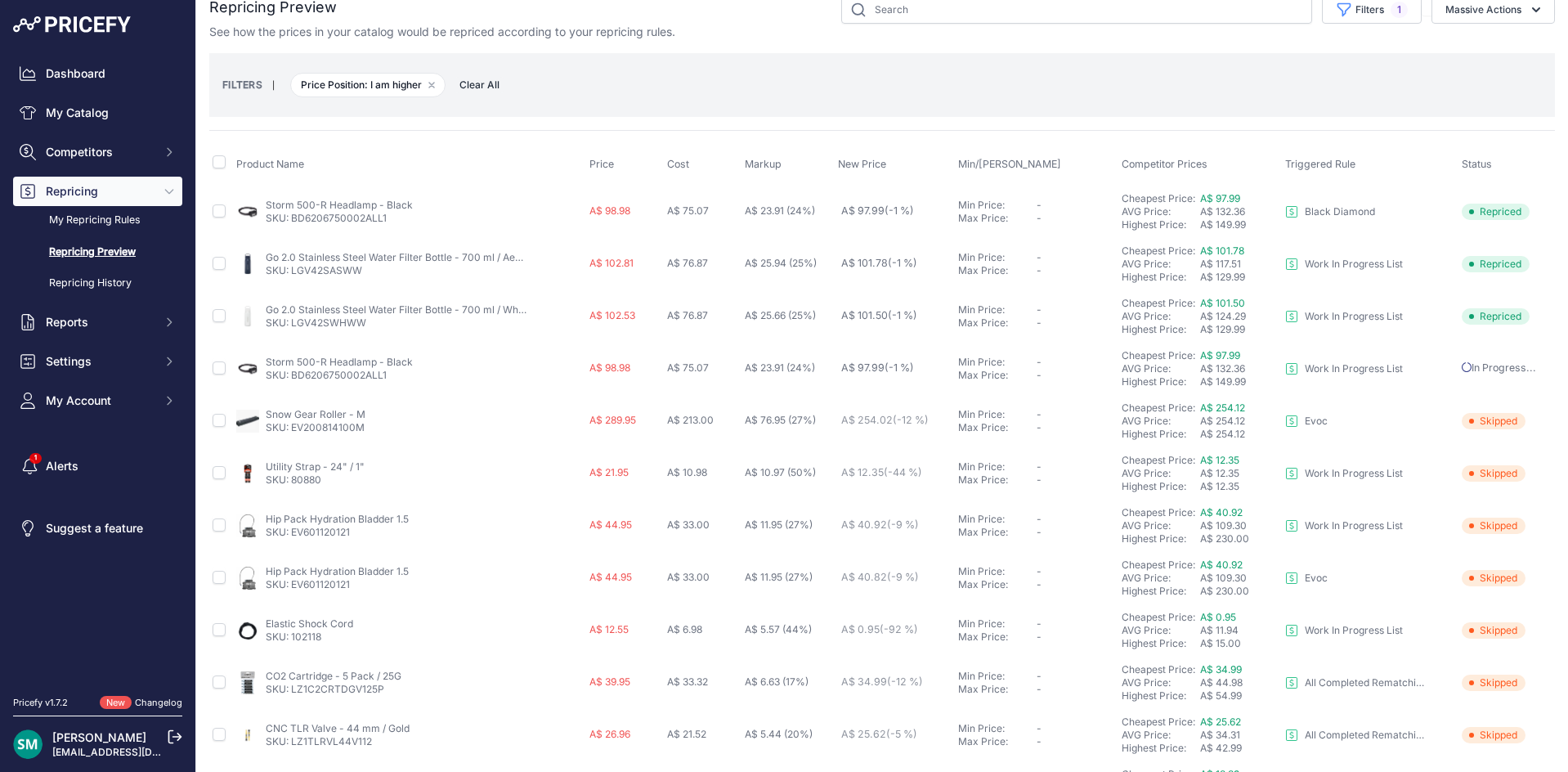
scroll to position [0, 0]
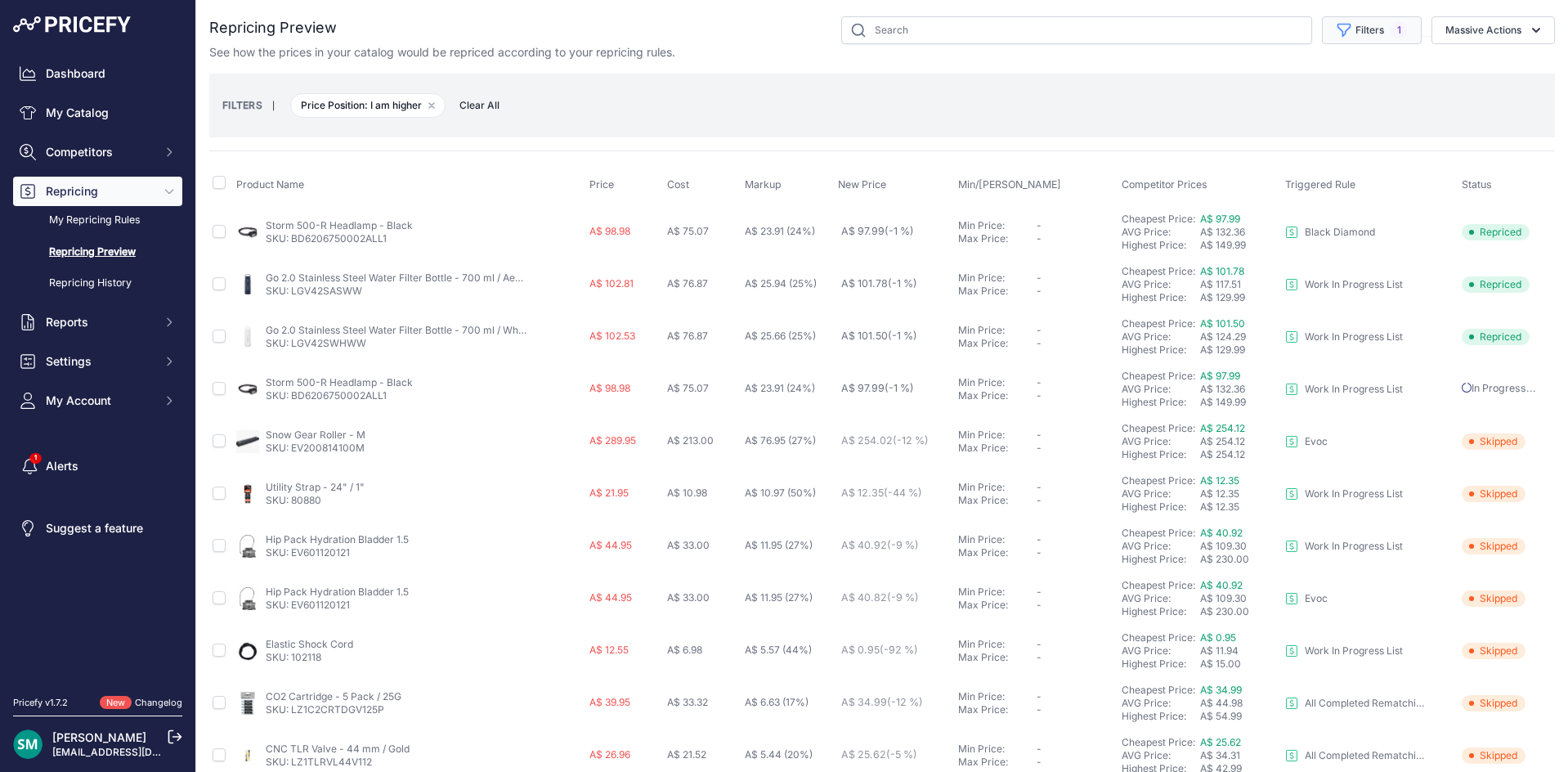
click at [1330, 41] on button "Filters 1" at bounding box center [1371, 31] width 99 height 28
click at [1342, 94] on select "Select an option Orca Abus Black Diamond XTM All Completed Rematching Brands Re…" at bounding box center [1329, 94] width 157 height 28
select select "9279"
click at [1251, 80] on select "Select an option Orca Abus Black Diamond XTM All Completed Rematching Brands Re…" at bounding box center [1329, 94] width 157 height 28
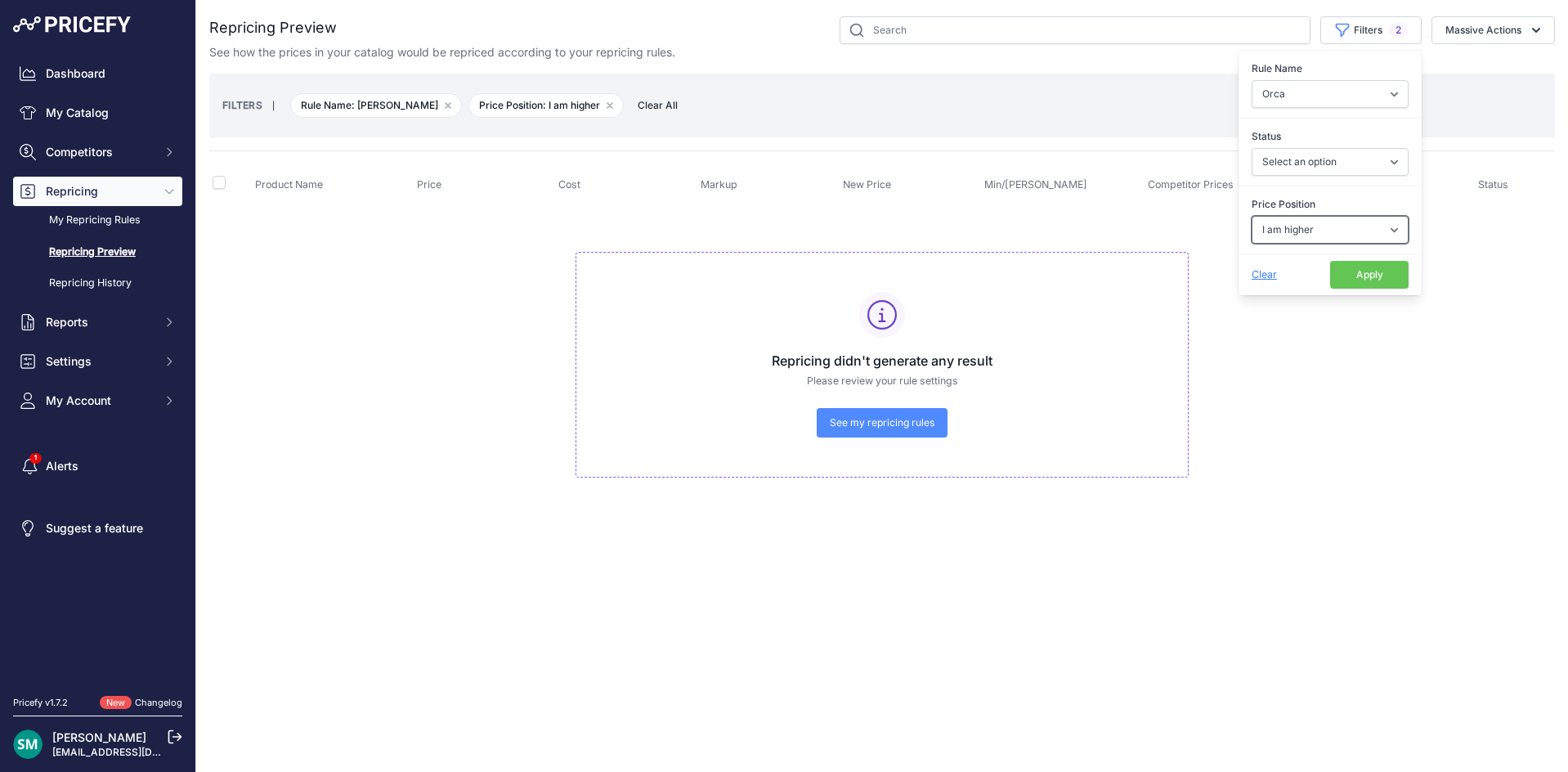
click at [1332, 225] on select "Select an option I am higher Same price I am lower" at bounding box center [1329, 229] width 157 height 28
click at [1338, 204] on label "Price Position" at bounding box center [1329, 204] width 157 height 17
click at [1338, 216] on select "Select an option I am higher Same price I am lower" at bounding box center [1329, 229] width 157 height 28
click at [1331, 233] on select "Select an option I am higher Same price I am lower" at bounding box center [1329, 229] width 157 height 28
select select
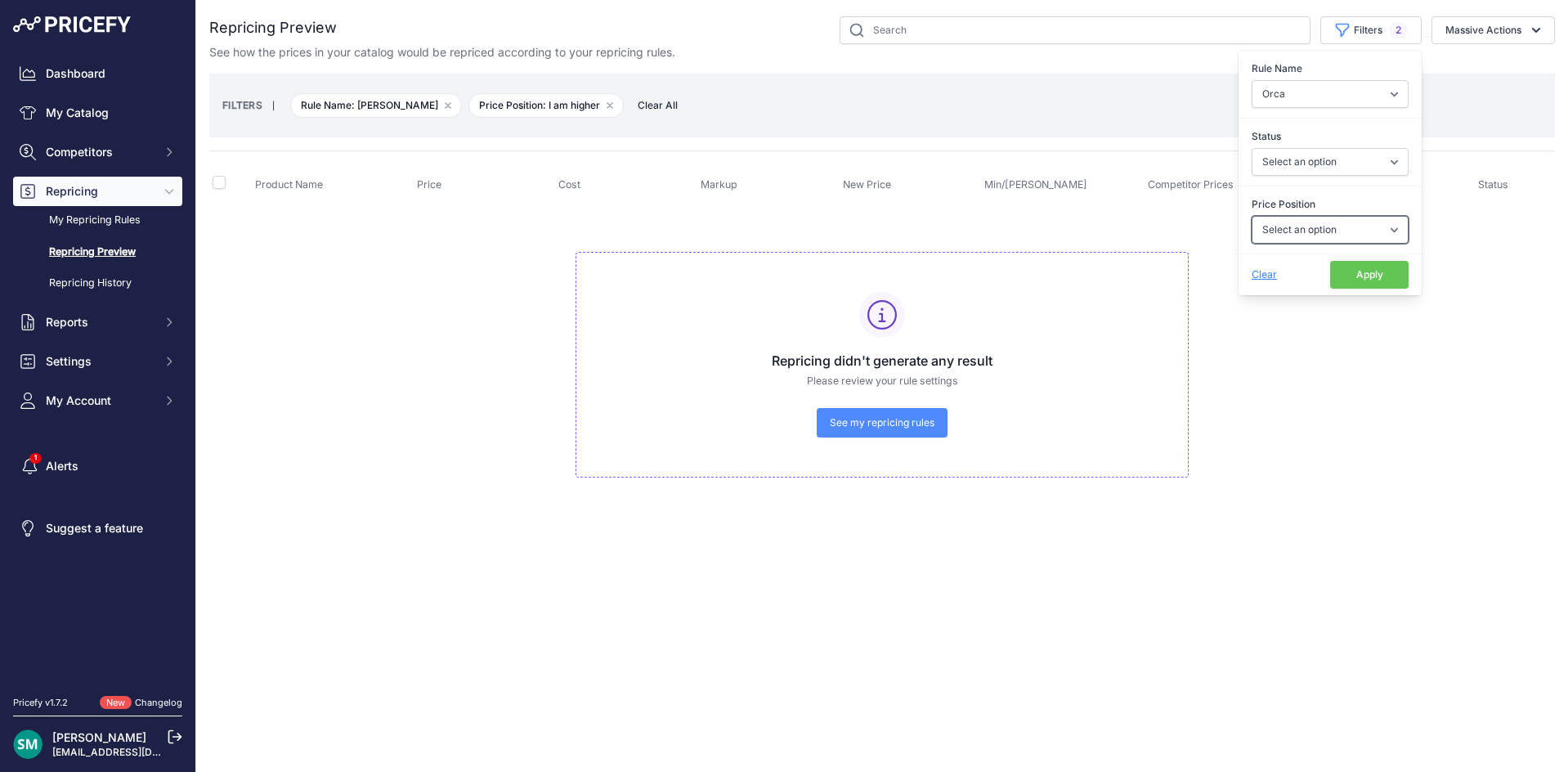
click at [1251, 216] on select "Select an option I am higher Same price I am lower" at bounding box center [1329, 229] width 157 height 28
click at [1334, 173] on select "Select an option Skipped Repriced Suggested In Error" at bounding box center [1329, 161] width 157 height 28
click at [1367, 287] on button "Apply" at bounding box center [1369, 275] width 79 height 28
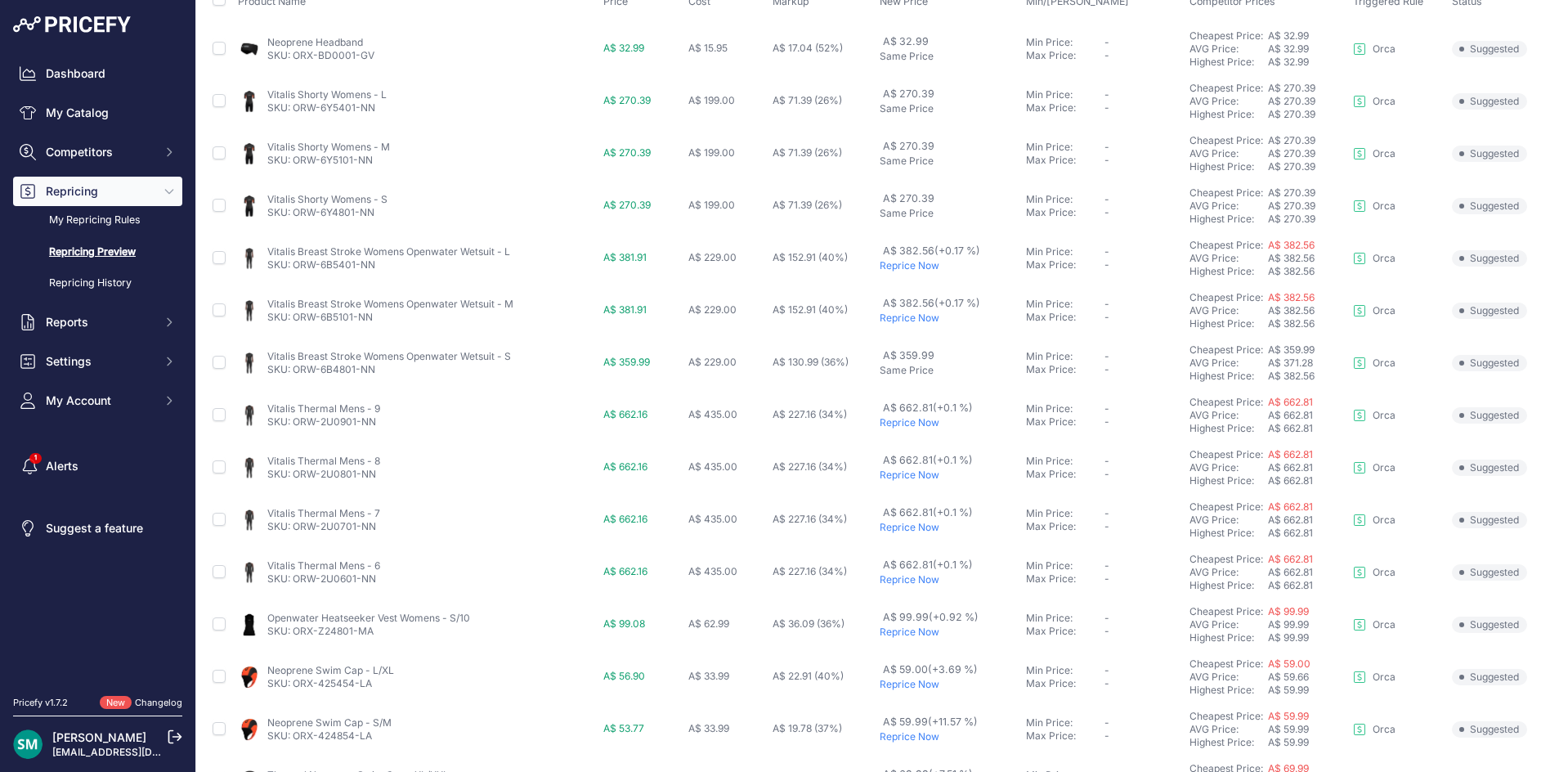
scroll to position [245, 0]
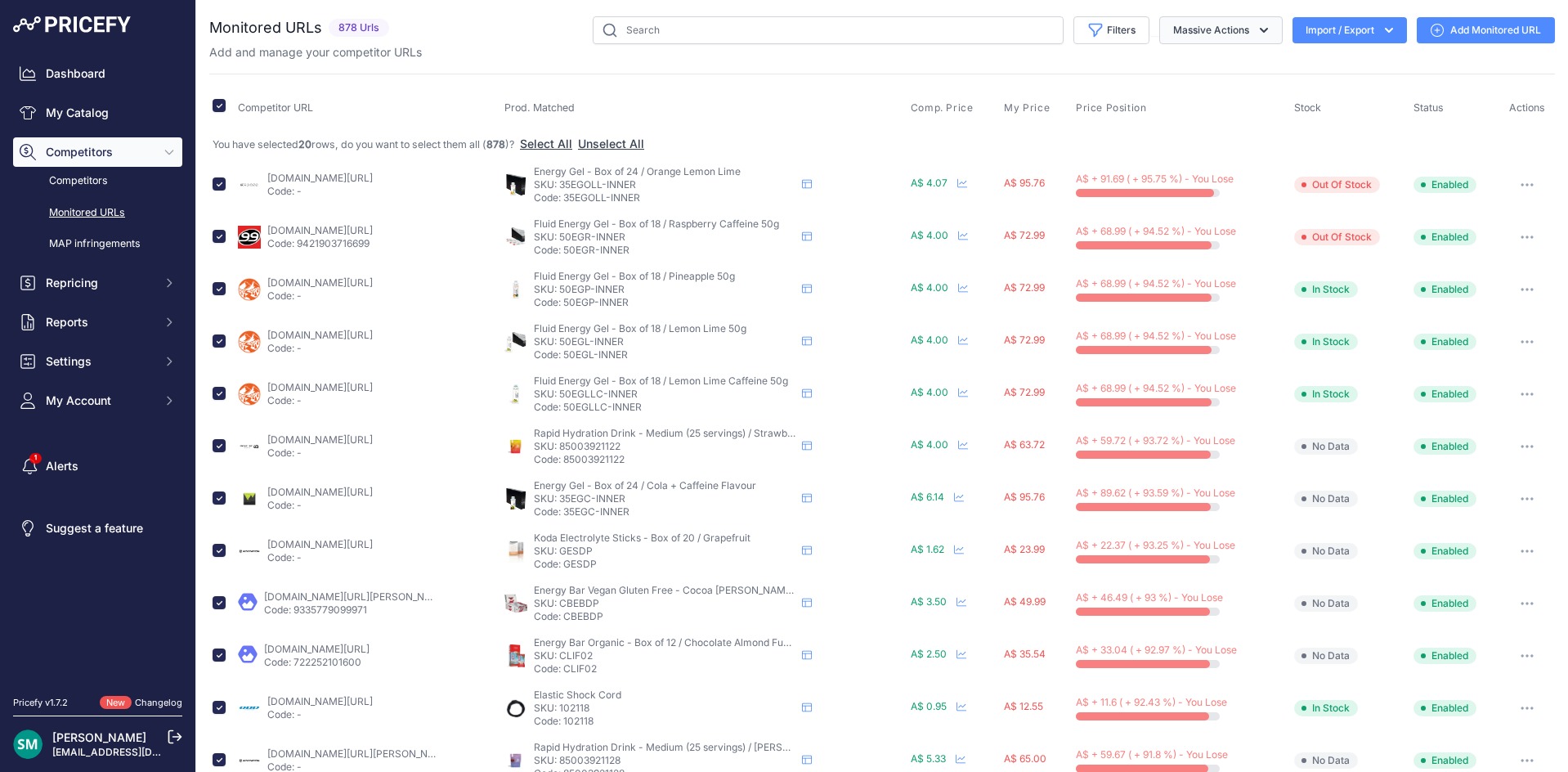
click at [1256, 27] on icon "button" at bounding box center [1263, 30] width 17 height 17
click at [1216, 127] on button "Delete" at bounding box center [1217, 128] width 131 height 30
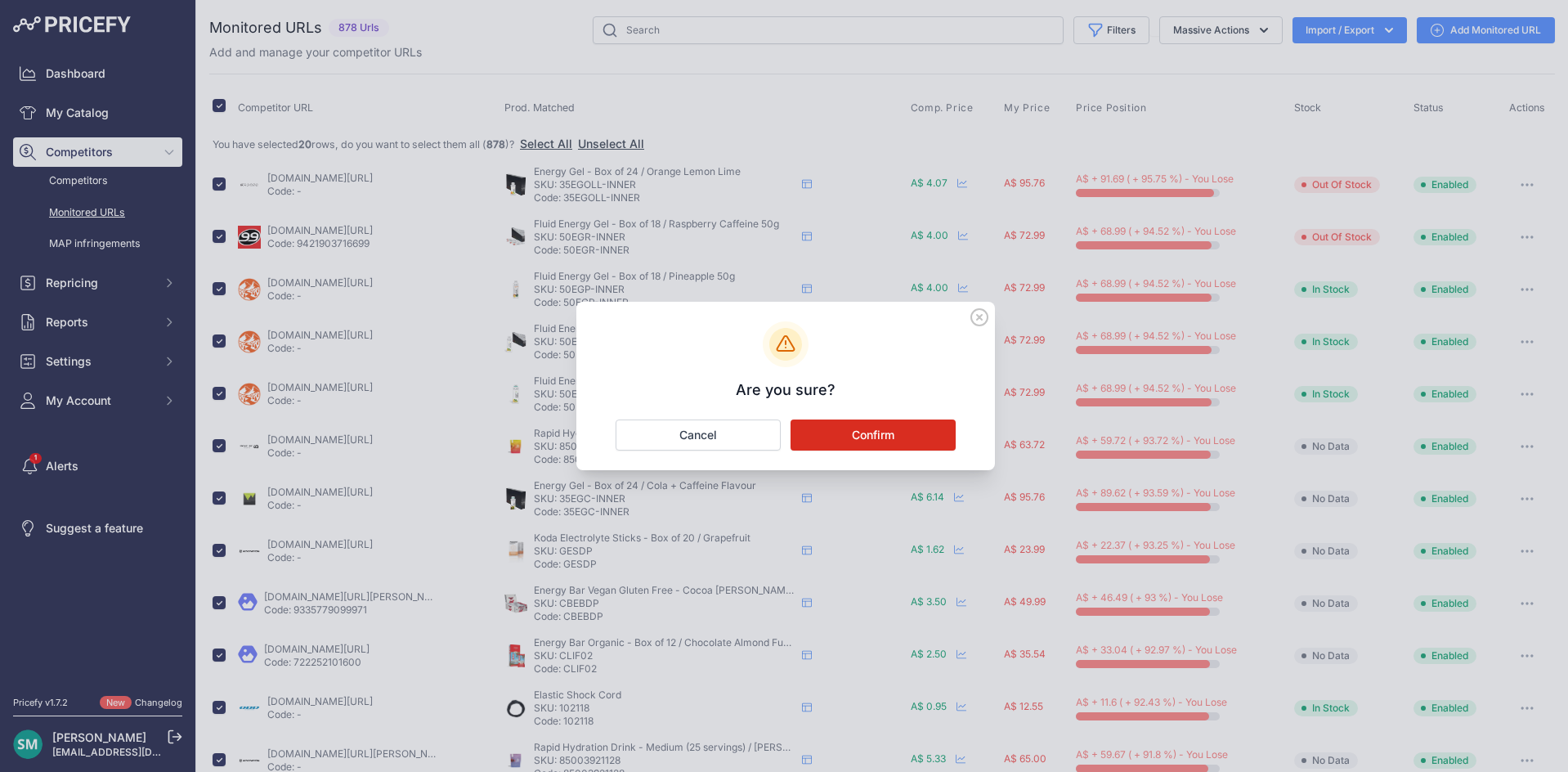
click at [905, 418] on div "Are you sure?" at bounding box center [784, 385] width 418 height 168
click at [947, 442] on button "Confirm" at bounding box center [873, 435] width 165 height 32
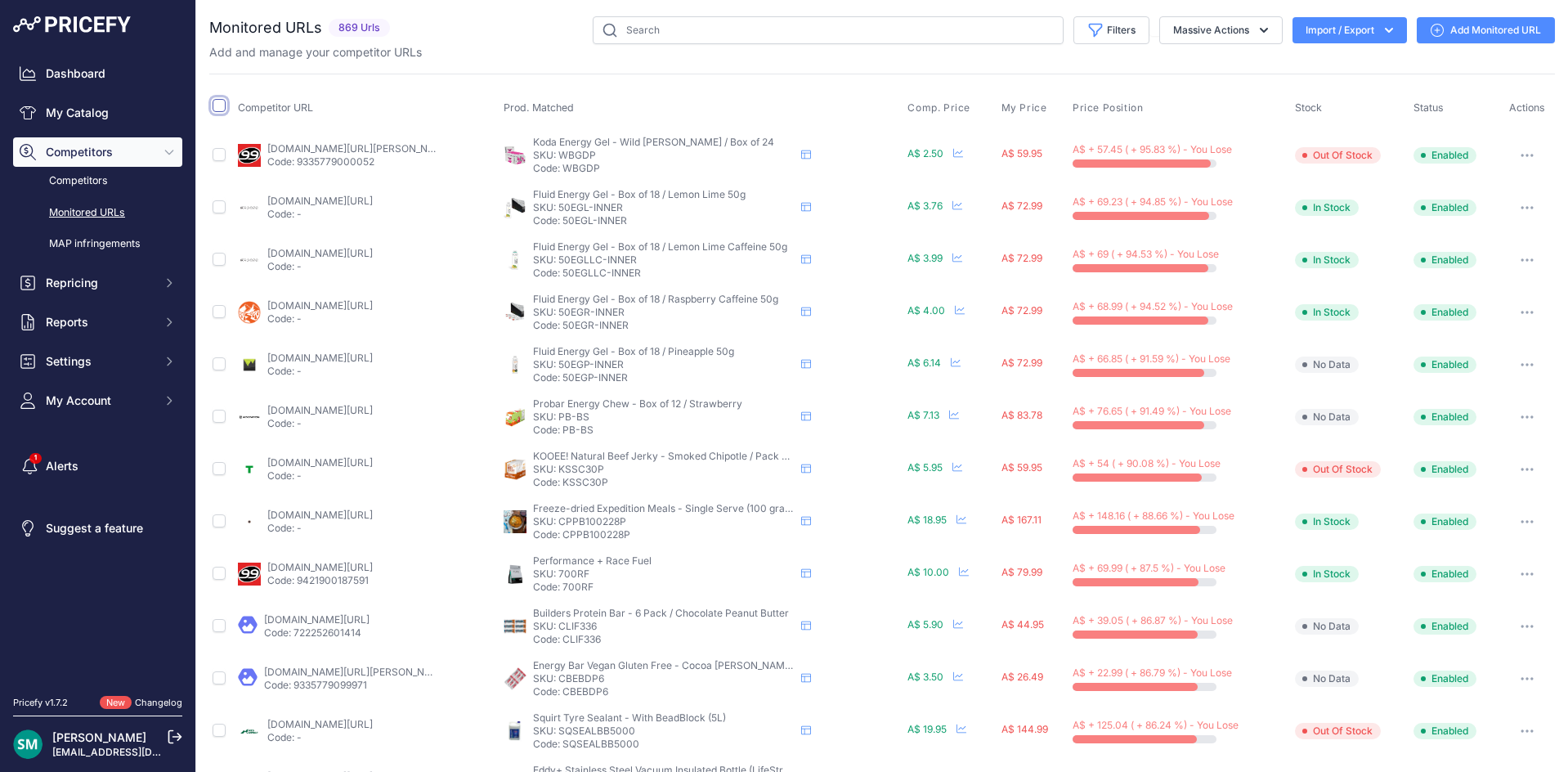
click at [219, 108] on input "checkbox" at bounding box center [219, 104] width 13 height 13
checkbox input "true"
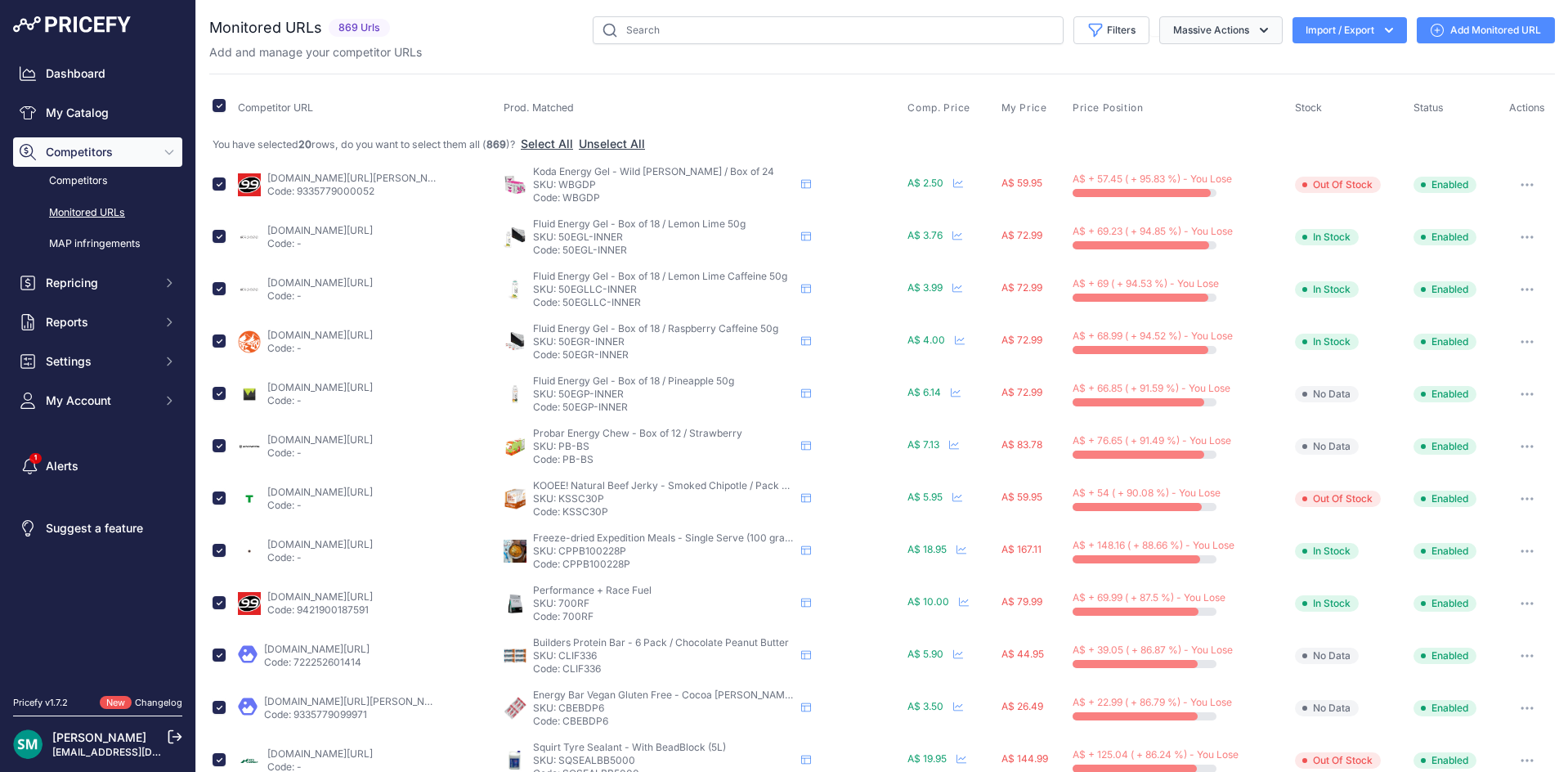
click at [1255, 27] on icon "button" at bounding box center [1263, 30] width 17 height 17
click at [1216, 133] on button "Delete" at bounding box center [1217, 128] width 131 height 30
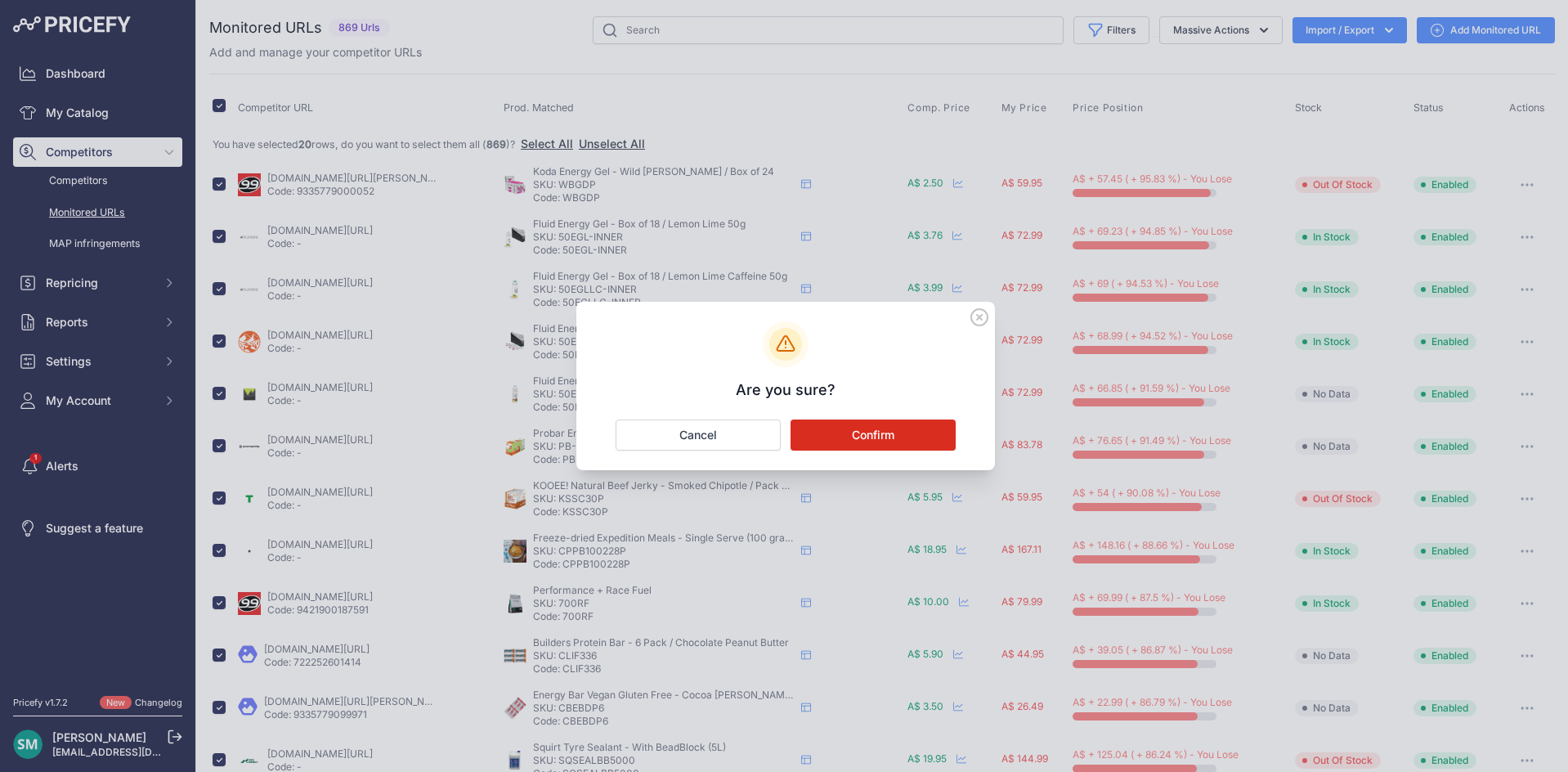
click at [947, 447] on button "Confirm" at bounding box center [873, 435] width 165 height 32
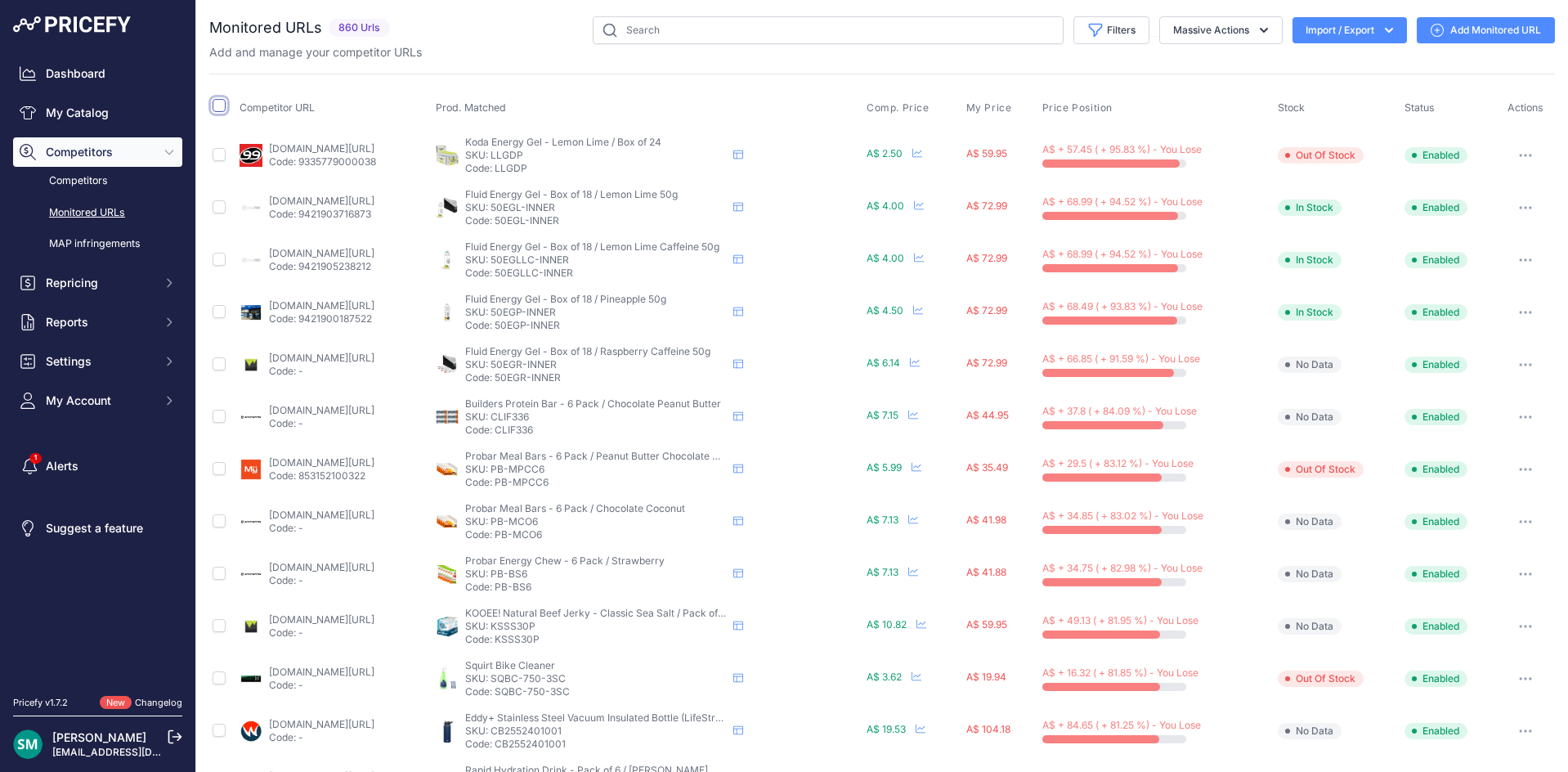
click at [220, 103] on input "checkbox" at bounding box center [219, 104] width 13 height 13
checkbox input "true"
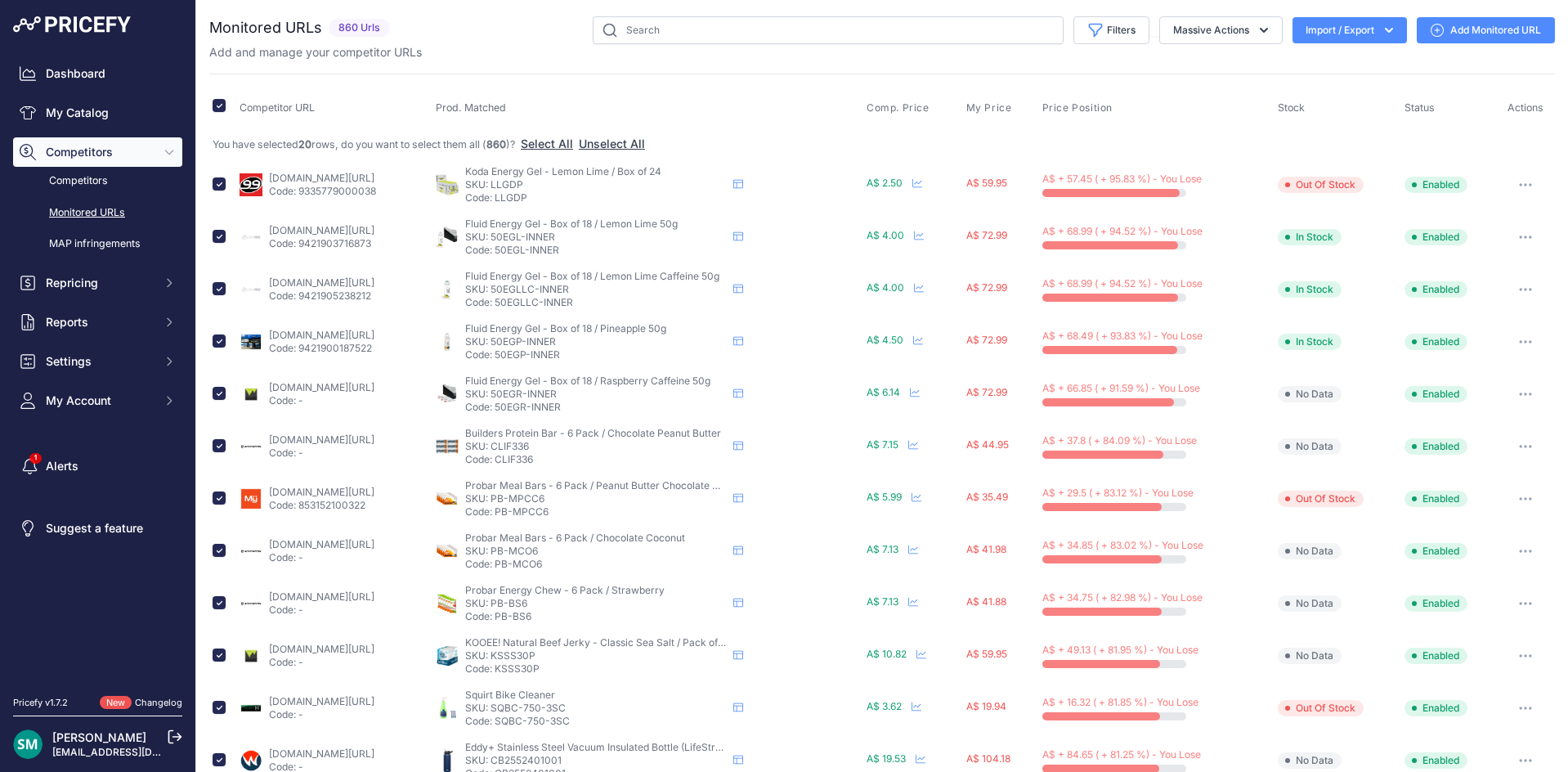
click at [1225, 44] on div "Add and manage your competitor URLs" at bounding box center [882, 52] width 1346 height 17
click at [1227, 34] on button "Massive Actions" at bounding box center [1220, 31] width 123 height 28
click at [1223, 128] on button "Delete" at bounding box center [1217, 128] width 131 height 30
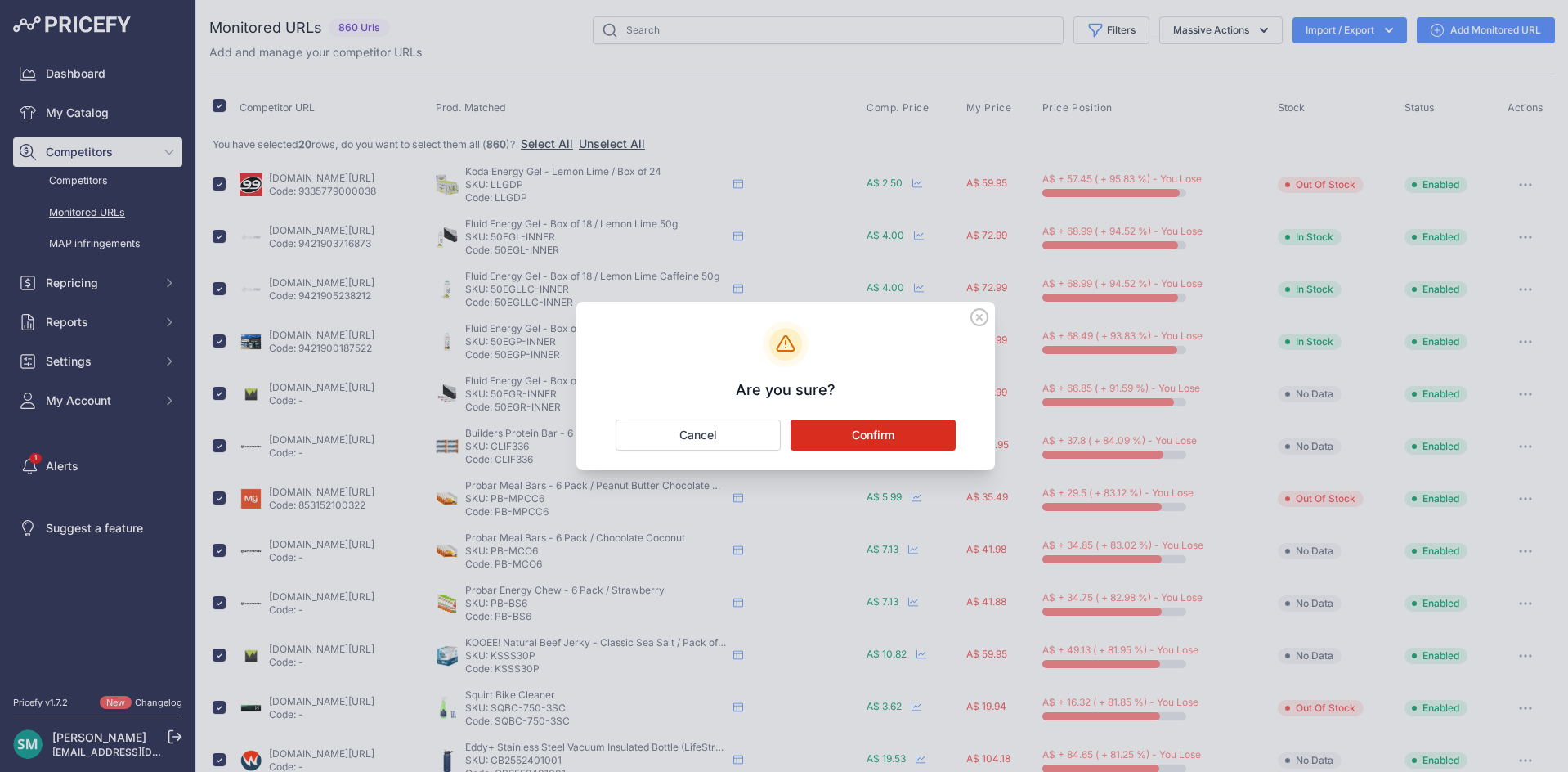
drag, startPoint x: 857, startPoint y: 439, endPoint x: 880, endPoint y: 464, distance: 34.0
click at [858, 440] on button "Confirm" at bounding box center [873, 435] width 165 height 32
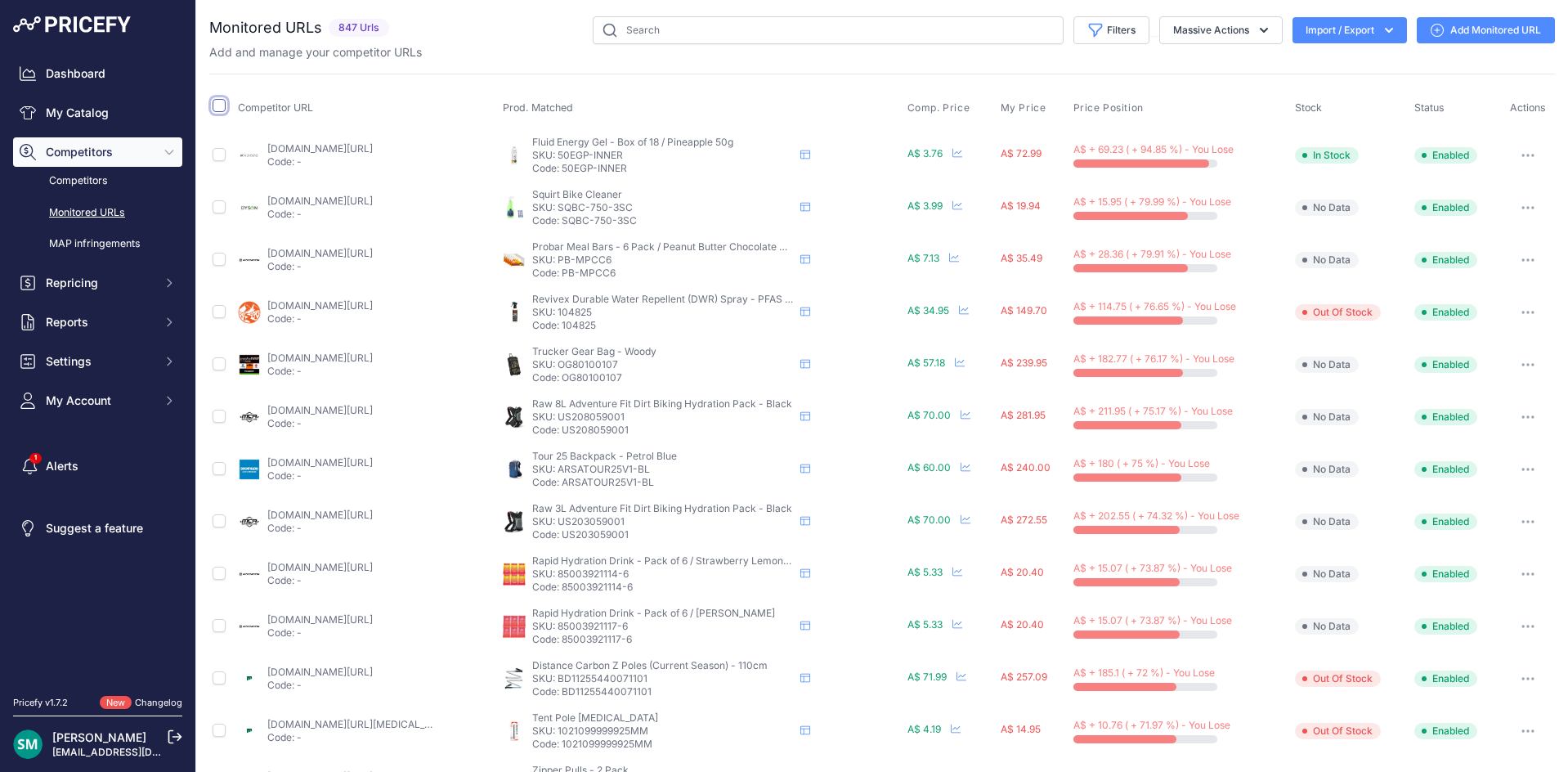
click at [220, 106] on input "checkbox" at bounding box center [219, 104] width 13 height 13
checkbox input "true"
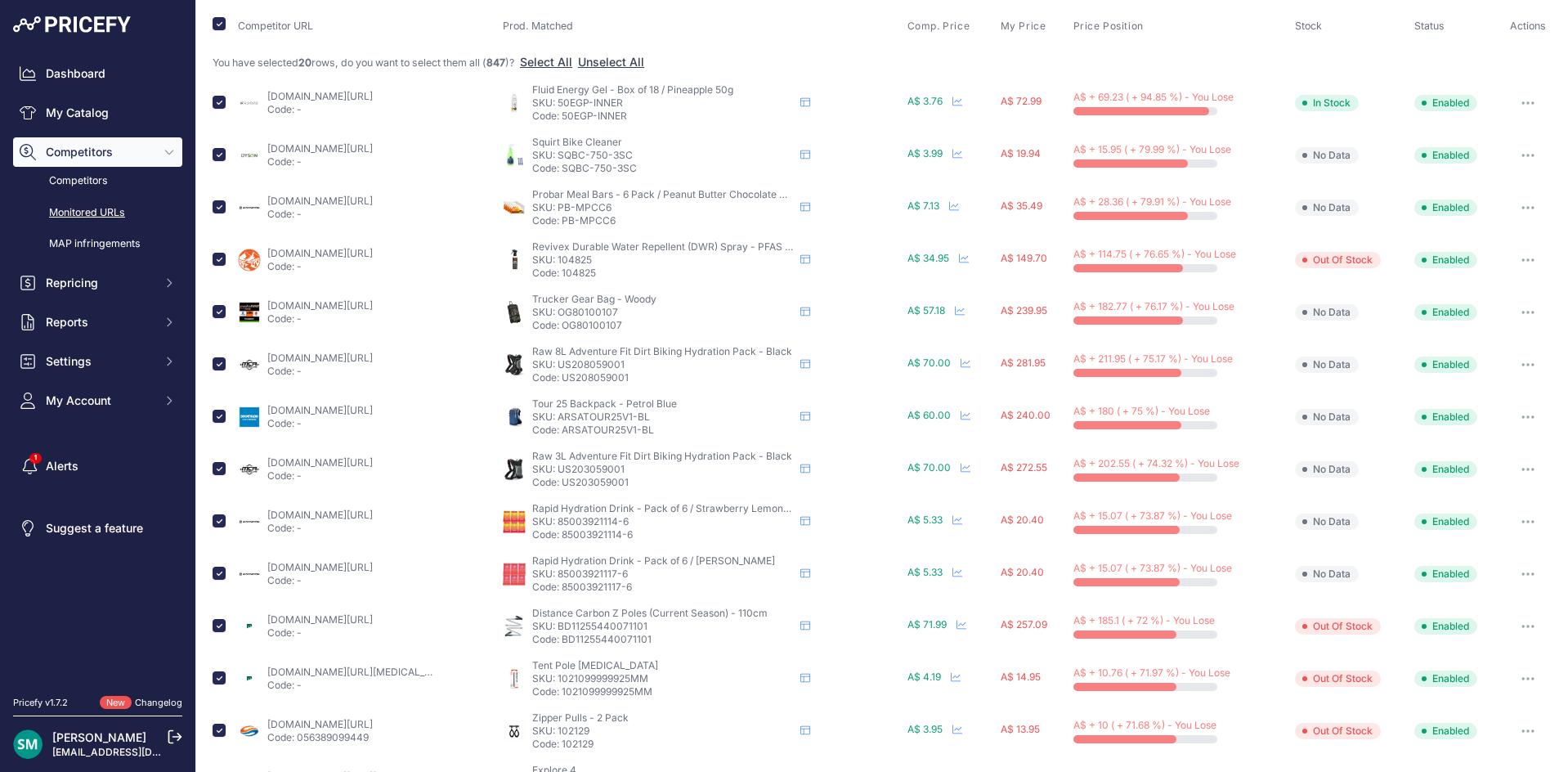
scroll to position [163, 0]
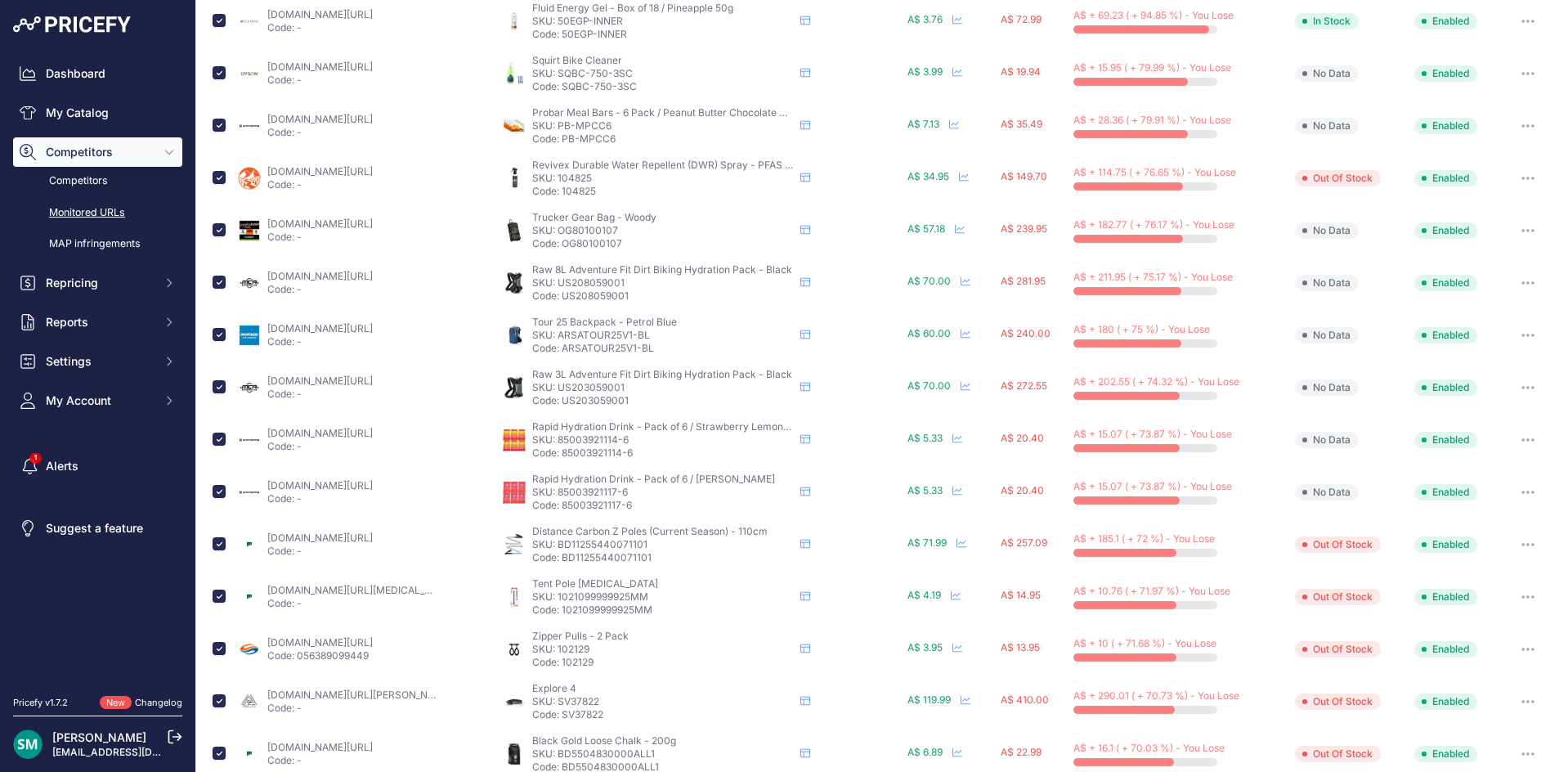
drag, startPoint x: 590, startPoint y: 176, endPoint x: 555, endPoint y: 184, distance: 35.9
click at [555, 184] on p "SKU: 104825" at bounding box center [663, 177] width 262 height 13
copy p "104825"
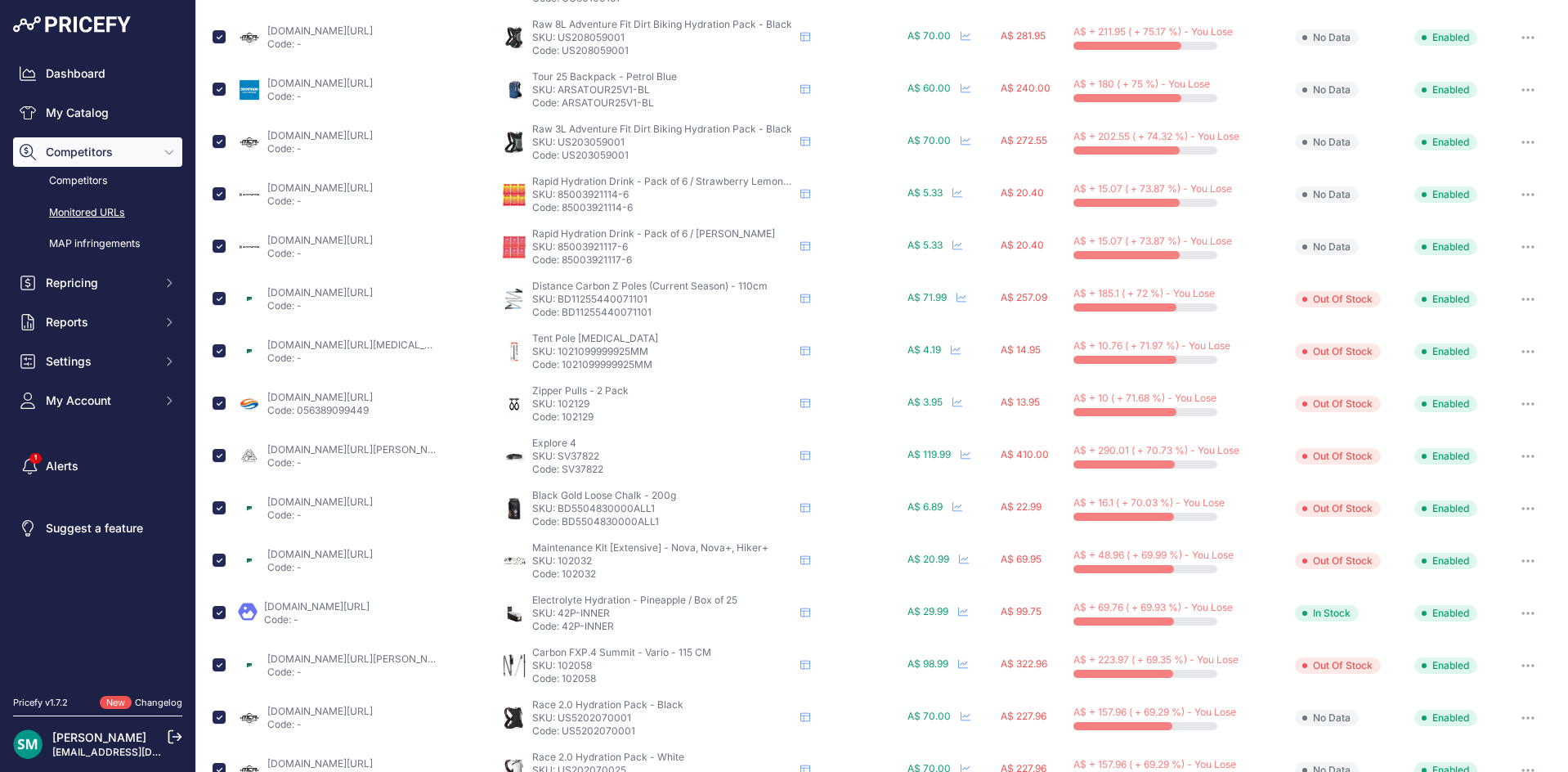
scroll to position [490, 0]
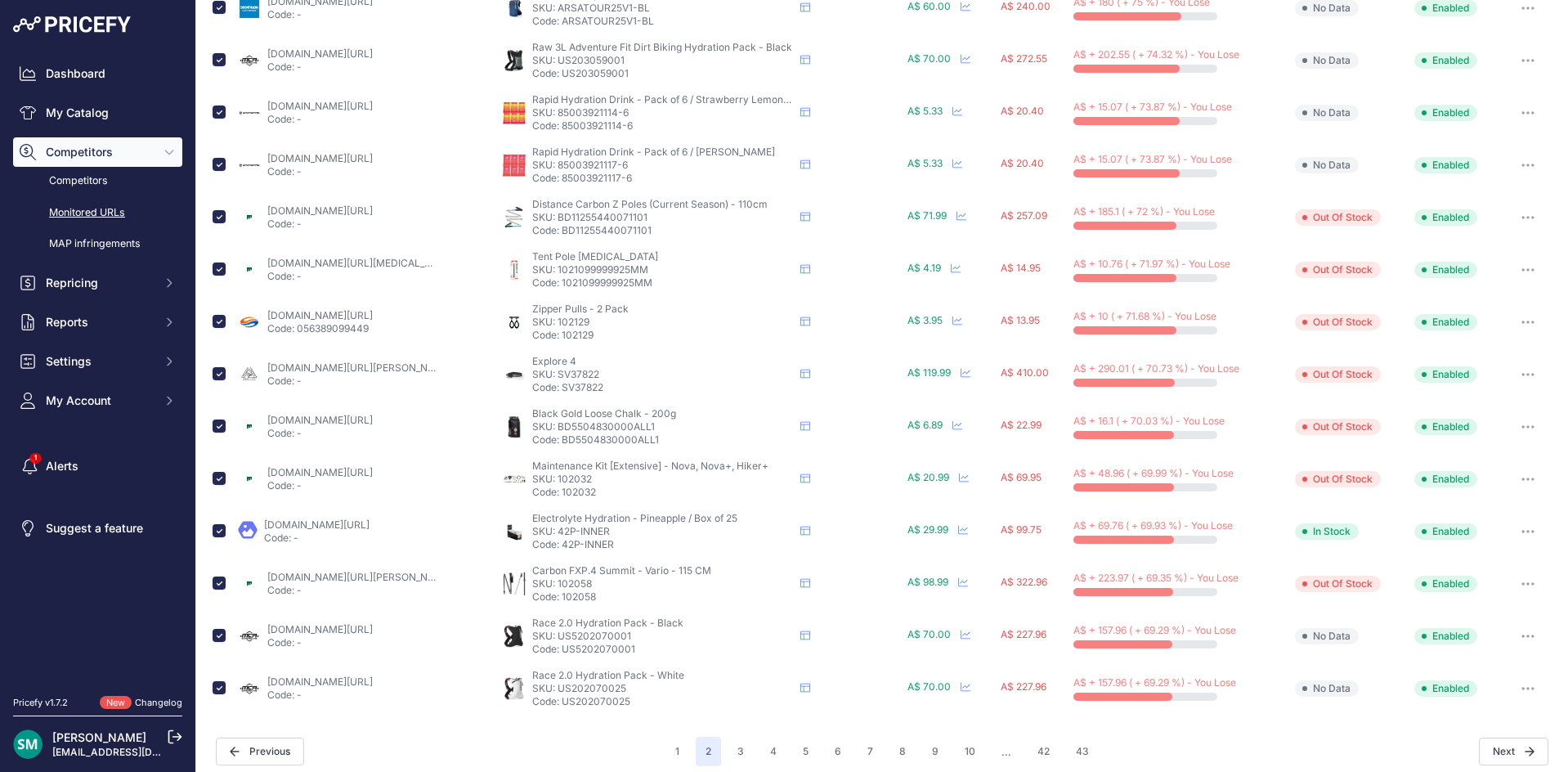
drag, startPoint x: 604, startPoint y: 373, endPoint x: 674, endPoint y: 372, distance: 70.0
click at [555, 378] on p "SKU: SV37822" at bounding box center [663, 374] width 262 height 13
copy p "SV37822"
click at [214, 373] on input "checkbox" at bounding box center [219, 373] width 13 height 13
checkbox input "false"
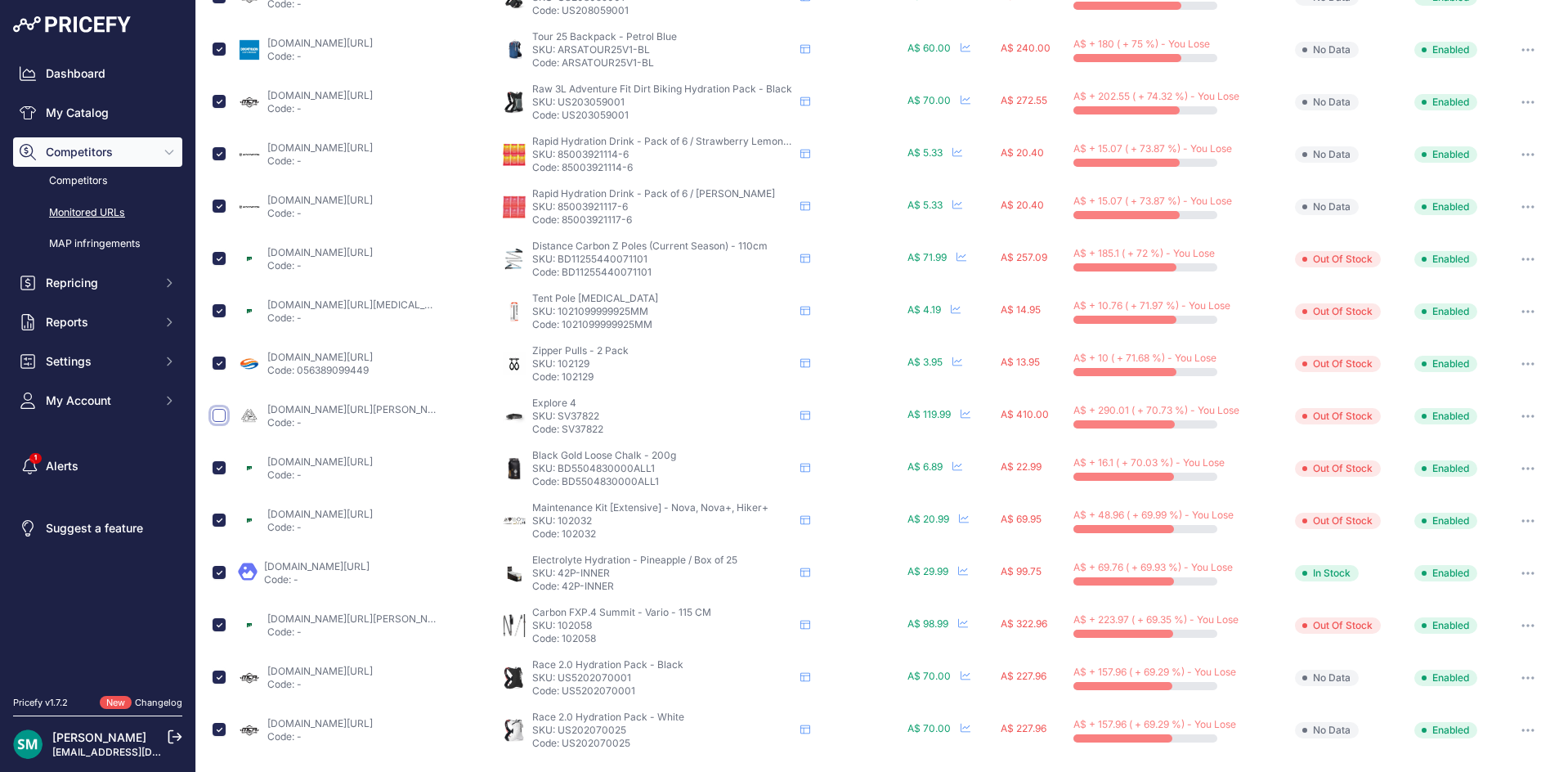
scroll to position [533, 0]
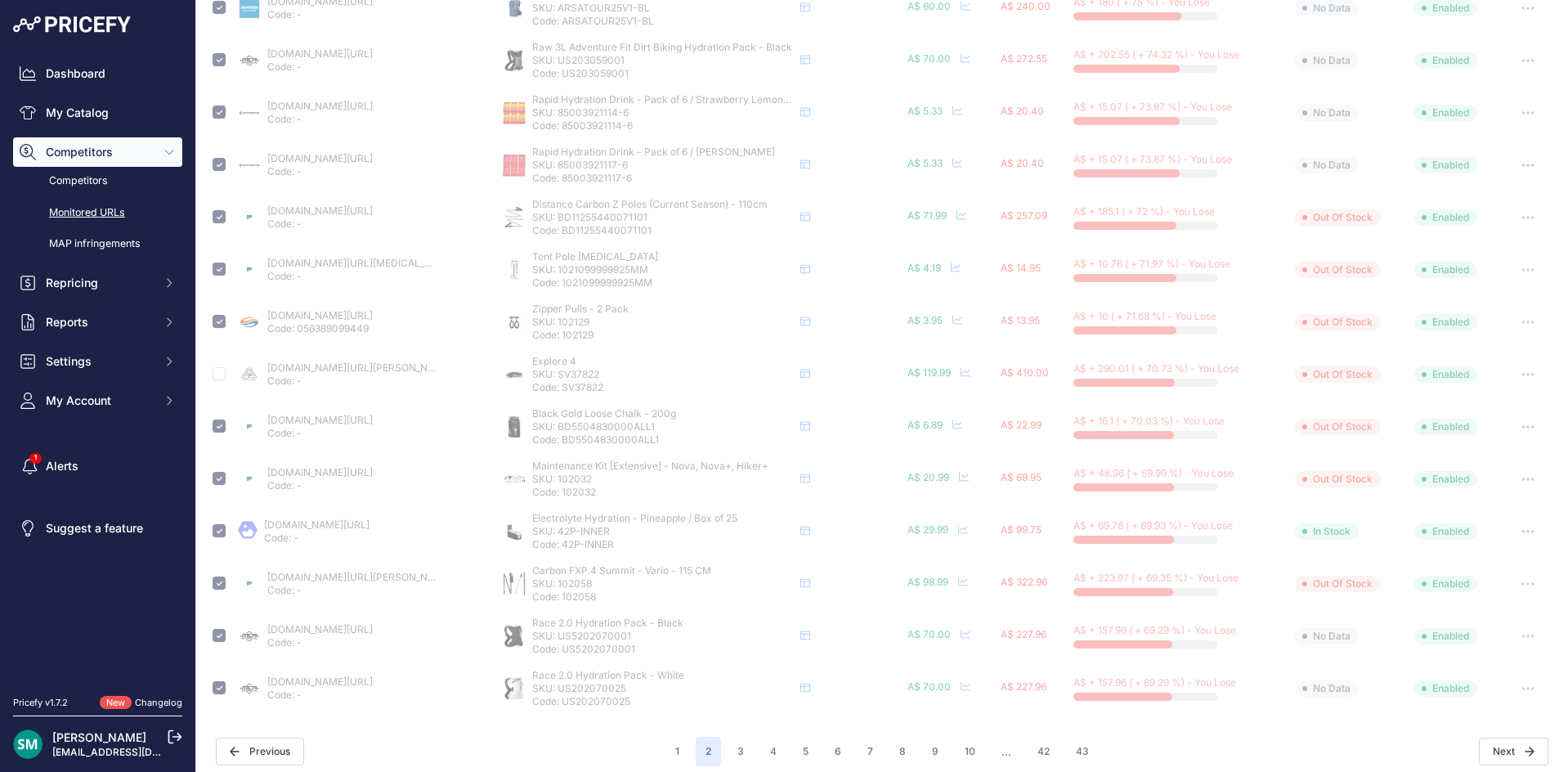
checkbox input "false"
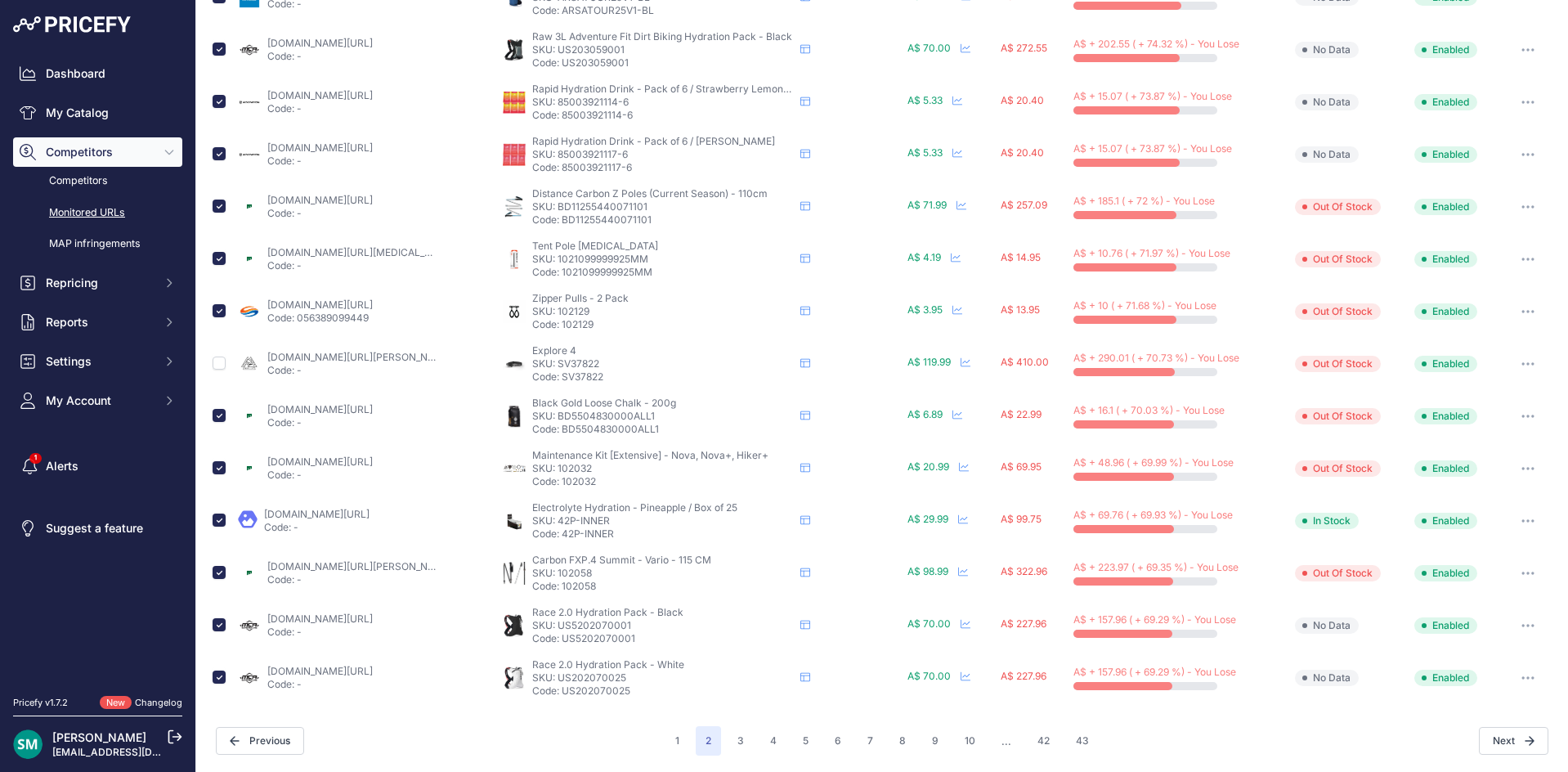
scroll to position [490, 0]
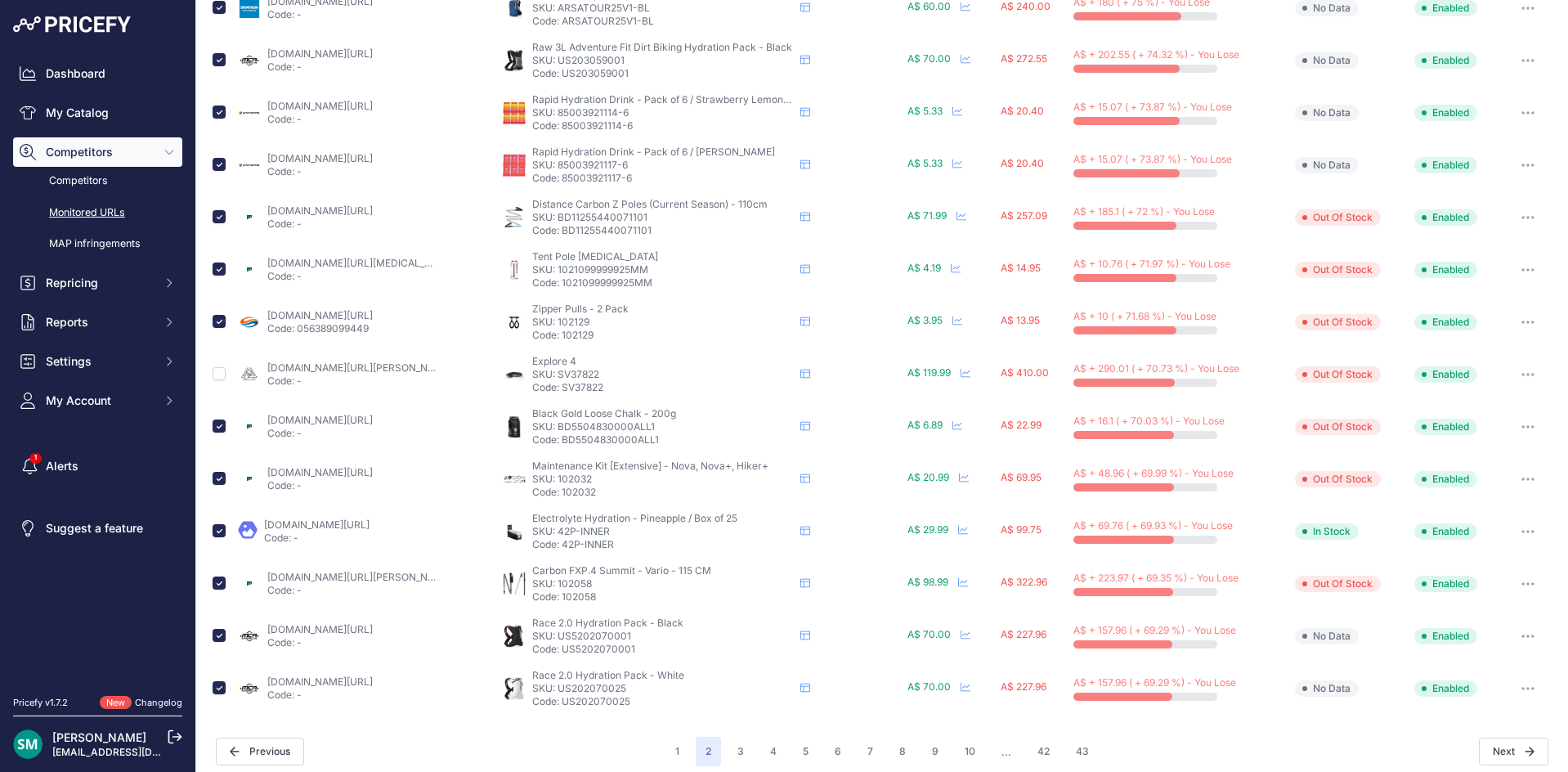
click at [619, 588] on p "SKU: 102058" at bounding box center [663, 583] width 262 height 13
drag, startPoint x: 596, startPoint y: 583, endPoint x: 555, endPoint y: 588, distance: 41.3
click at [555, 588] on p "SKU: 102058" at bounding box center [663, 583] width 262 height 13
copy p "102058"
click at [218, 585] on input "checkbox" at bounding box center [219, 582] width 13 height 13
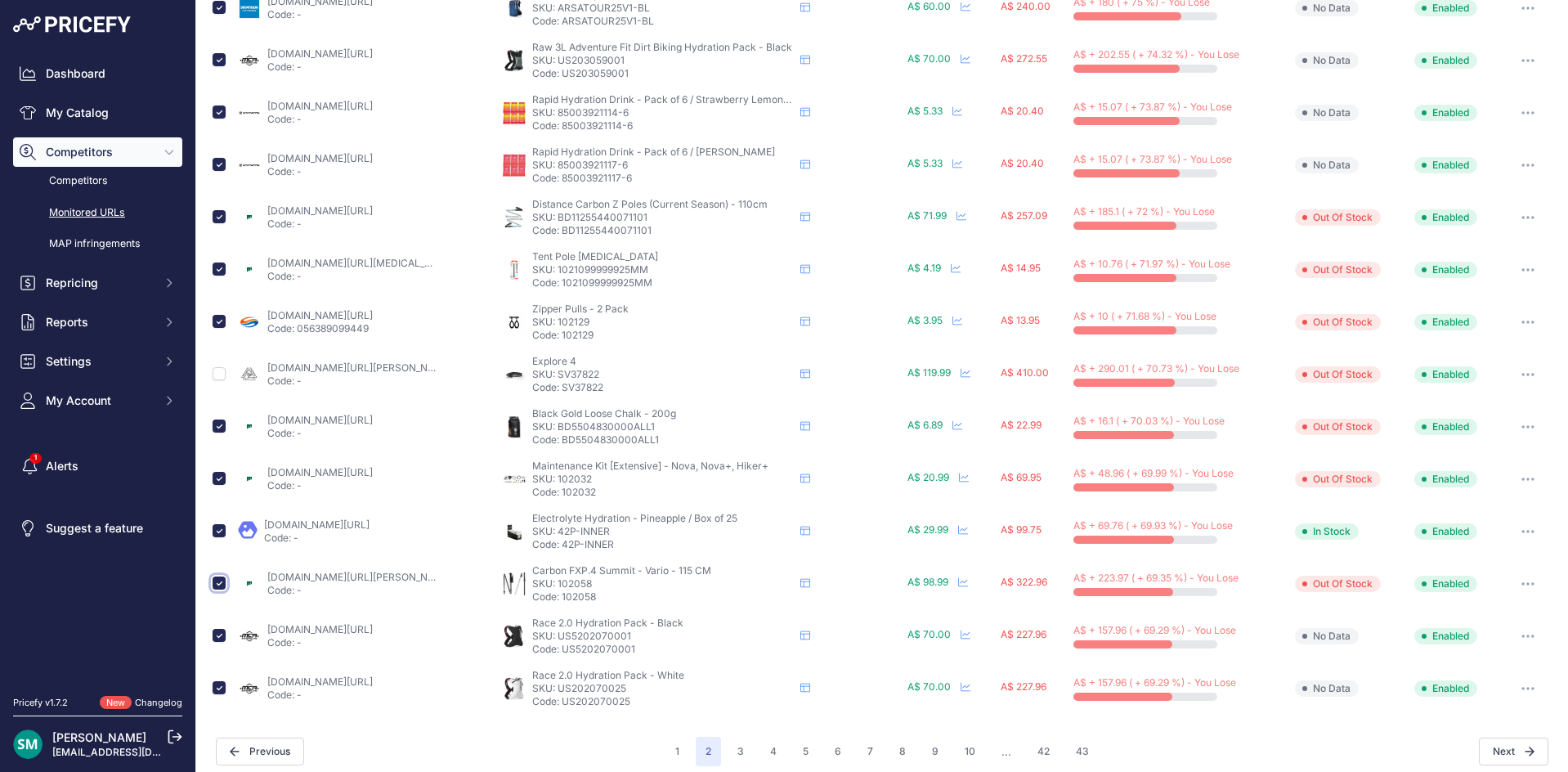
checkbox input "false"
drag, startPoint x: 648, startPoint y: 217, endPoint x: 553, endPoint y: 221, distance: 95.1
click at [553, 221] on p "SKU: BD11255440071101" at bounding box center [663, 217] width 262 height 13
copy p "BD11255440071101"
click at [220, 216] on input "checkbox" at bounding box center [219, 216] width 13 height 13
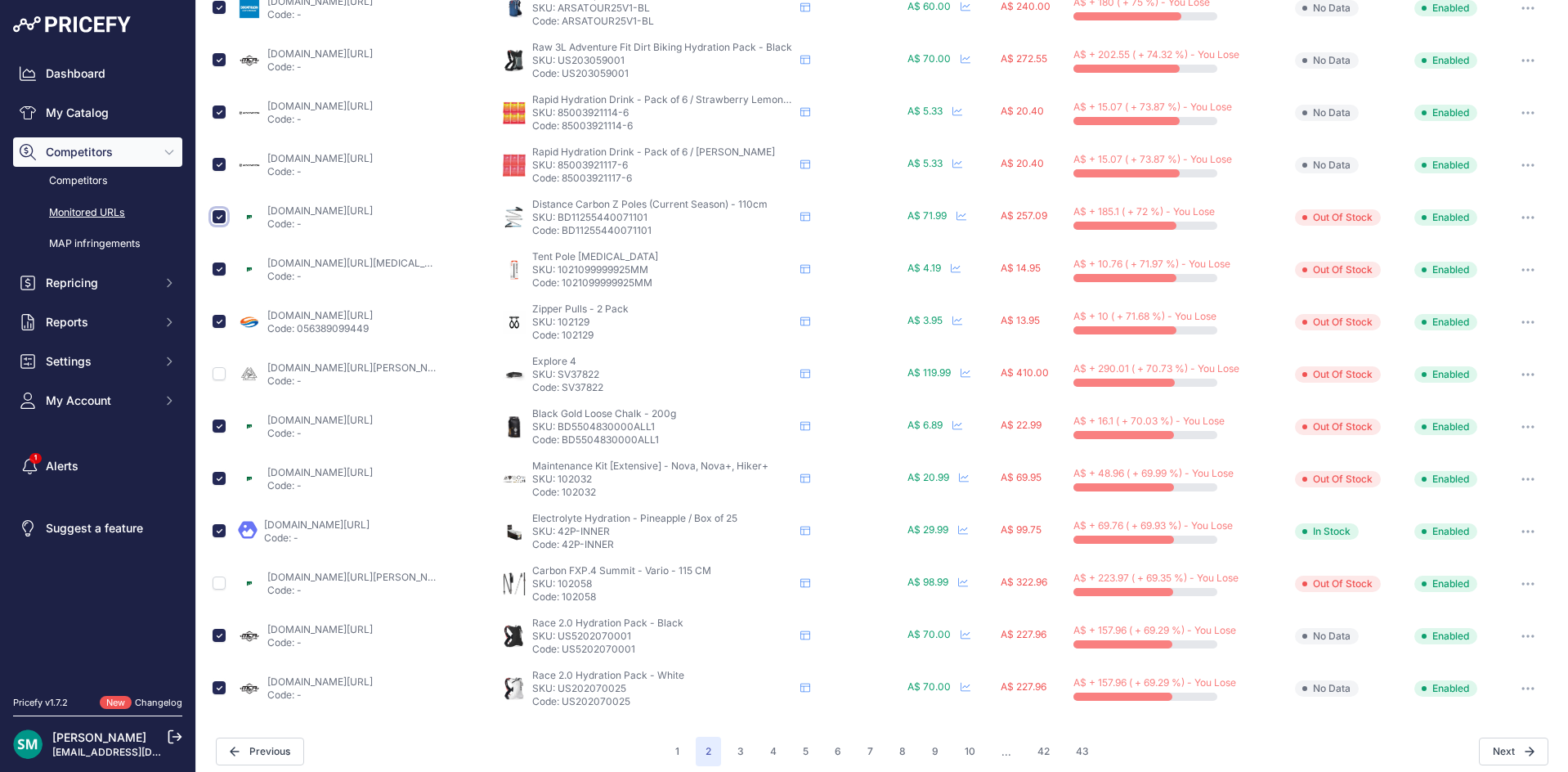
checkbox input "false"
drag, startPoint x: 581, startPoint y: 481, endPoint x: 604, endPoint y: 487, distance: 23.8
click at [556, 482] on p "SKU: 102032" at bounding box center [663, 479] width 262 height 13
copy p "102032"
click at [220, 480] on input "checkbox" at bounding box center [219, 478] width 13 height 13
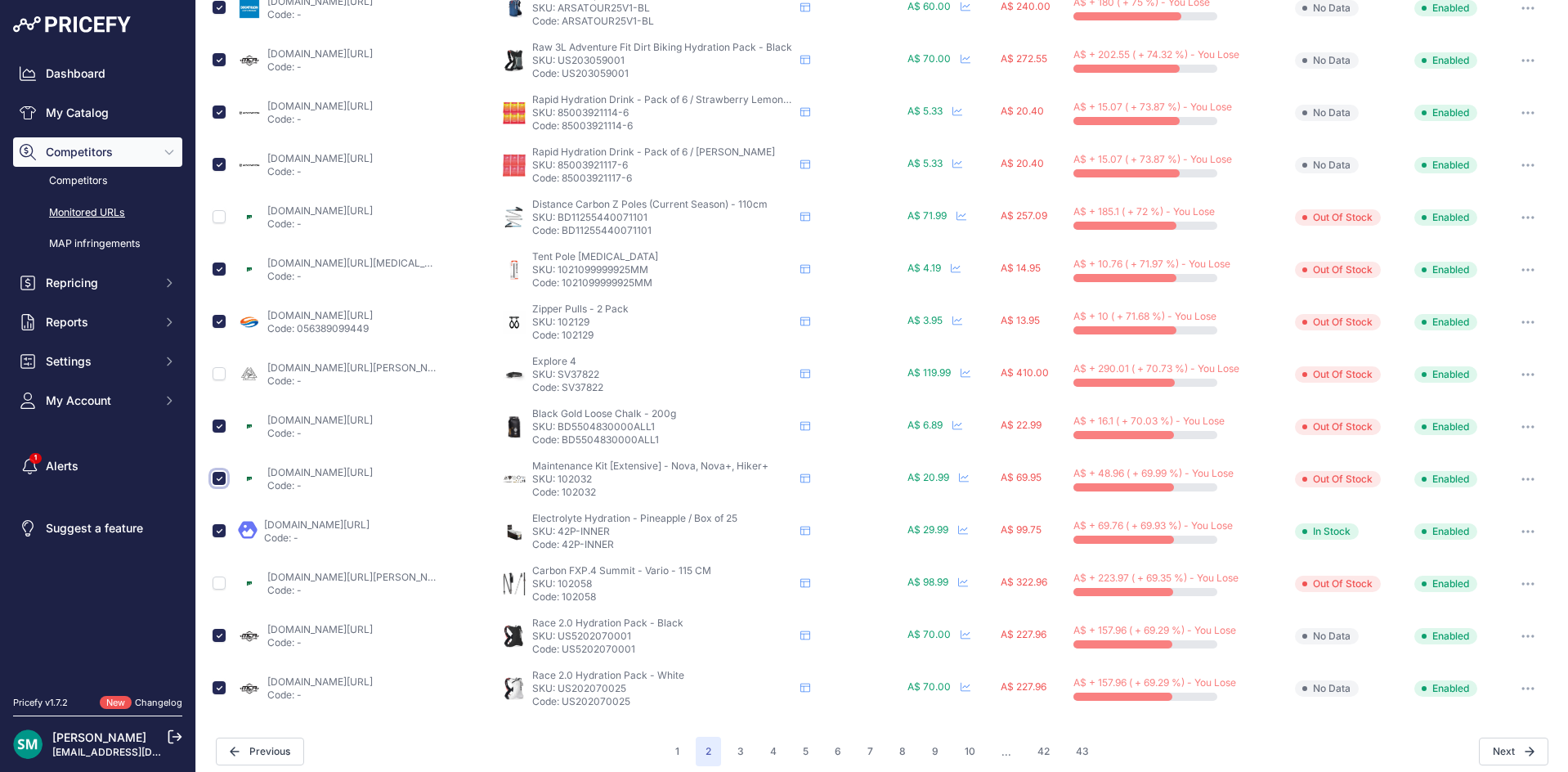
checkbox input "false"
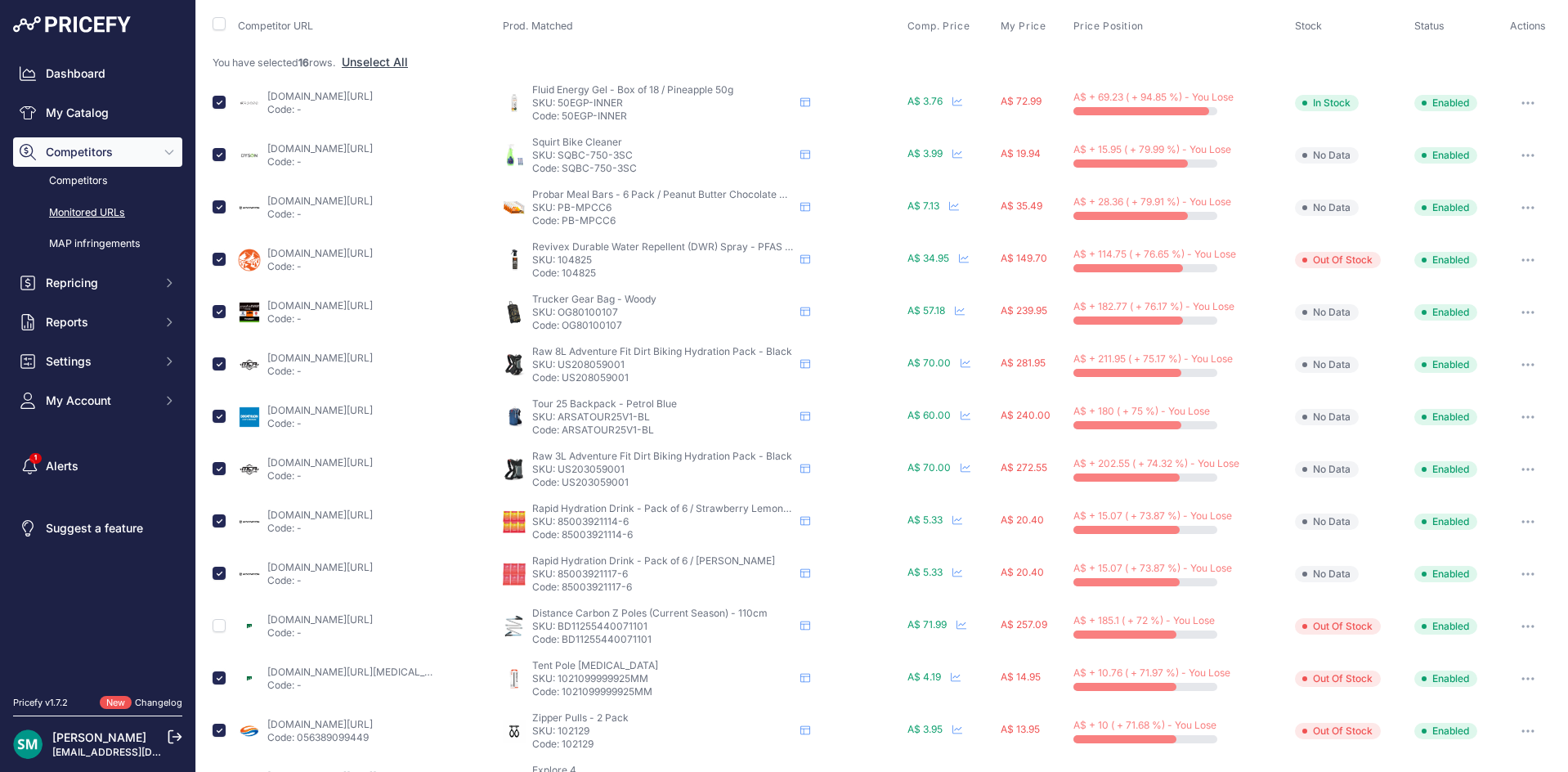
scroll to position [0, 0]
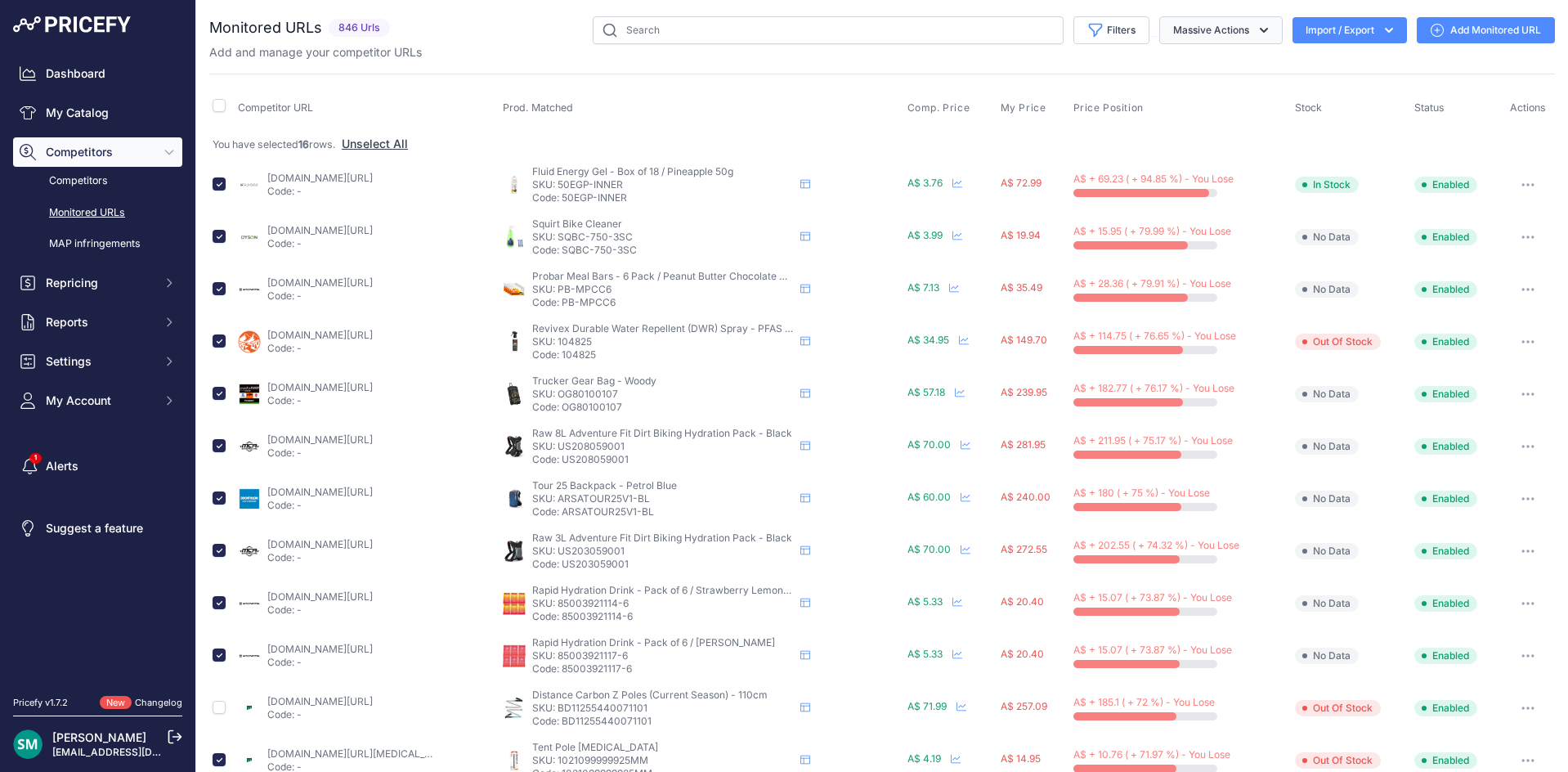
click at [1259, 31] on button "Massive Actions" at bounding box center [1220, 31] width 123 height 28
click at [1202, 132] on button "Delete" at bounding box center [1217, 128] width 131 height 30
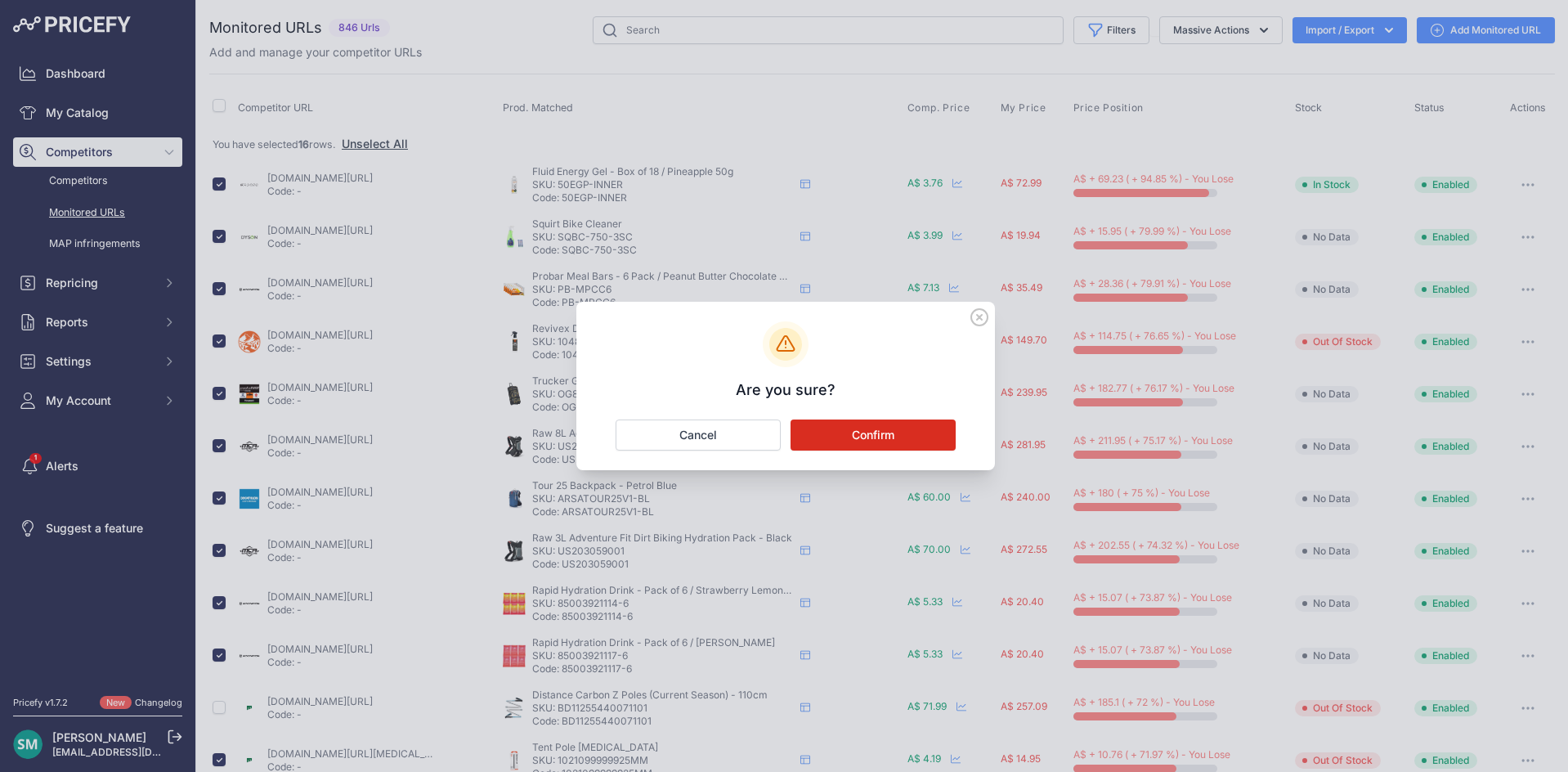
click at [896, 438] on button "Confirm" at bounding box center [873, 435] width 165 height 32
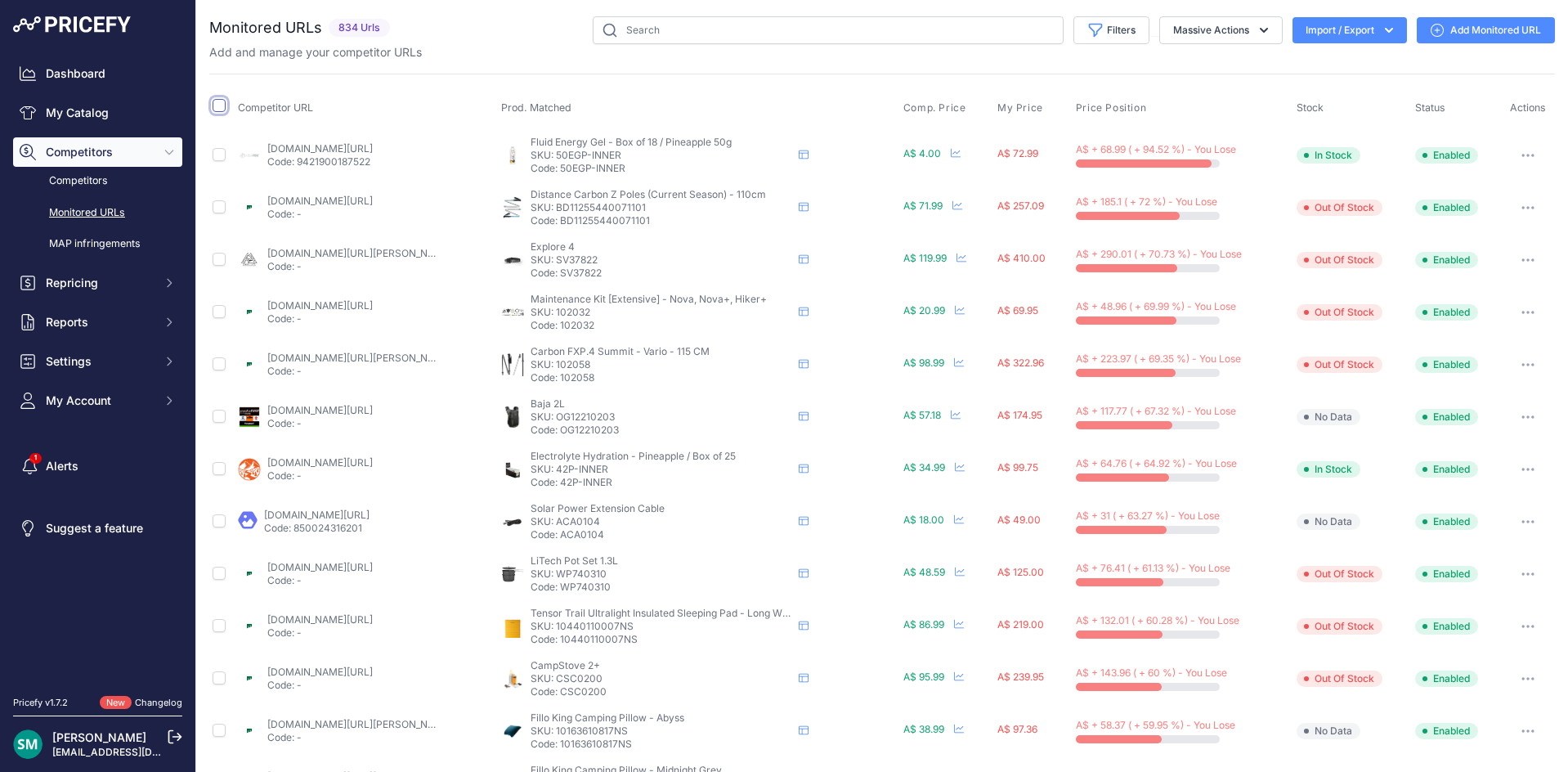
click at [218, 108] on input "checkbox" at bounding box center [219, 104] width 13 height 13
checkbox input "true"
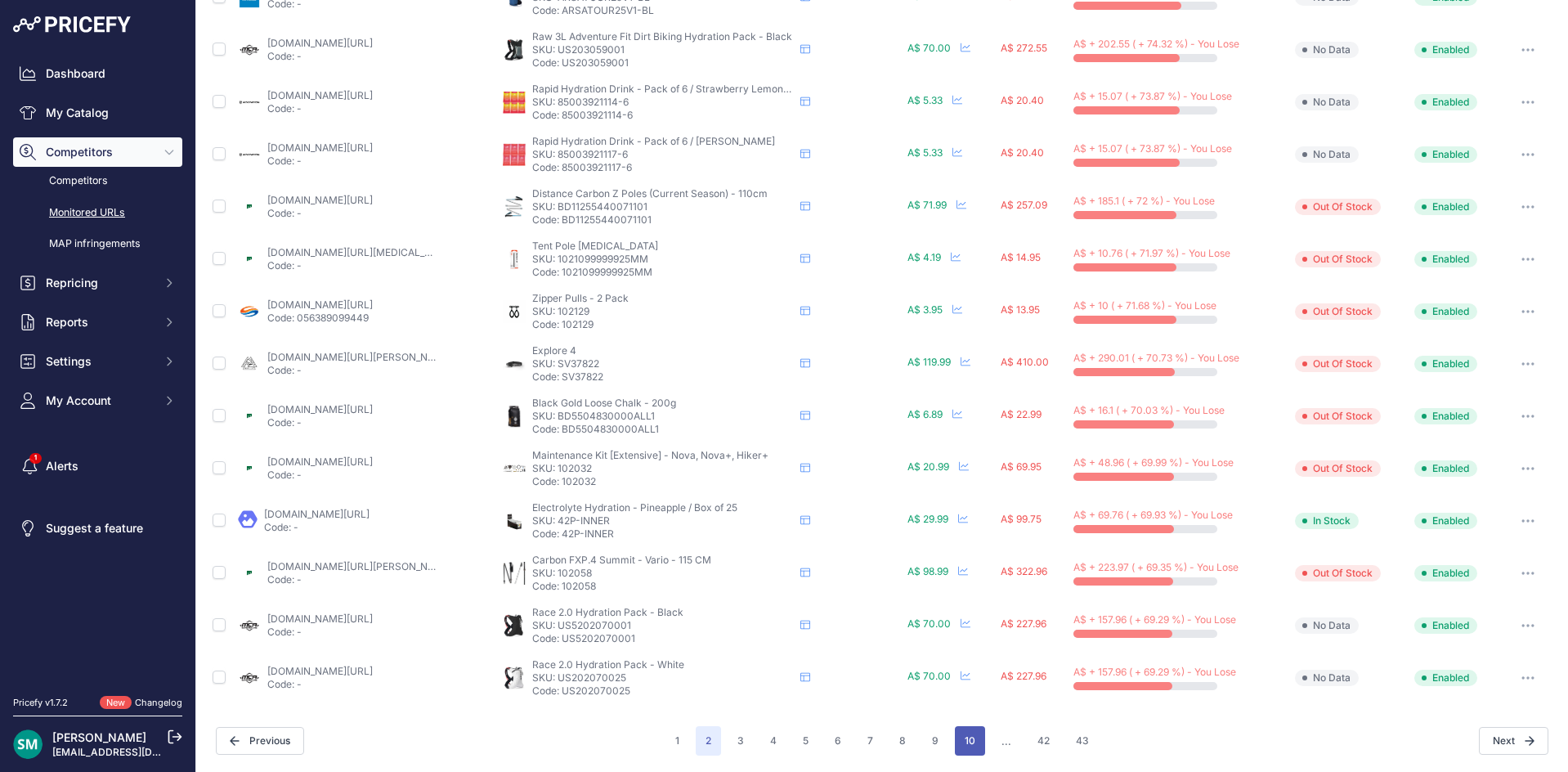
click at [959, 739] on button "10" at bounding box center [970, 740] width 31 height 30
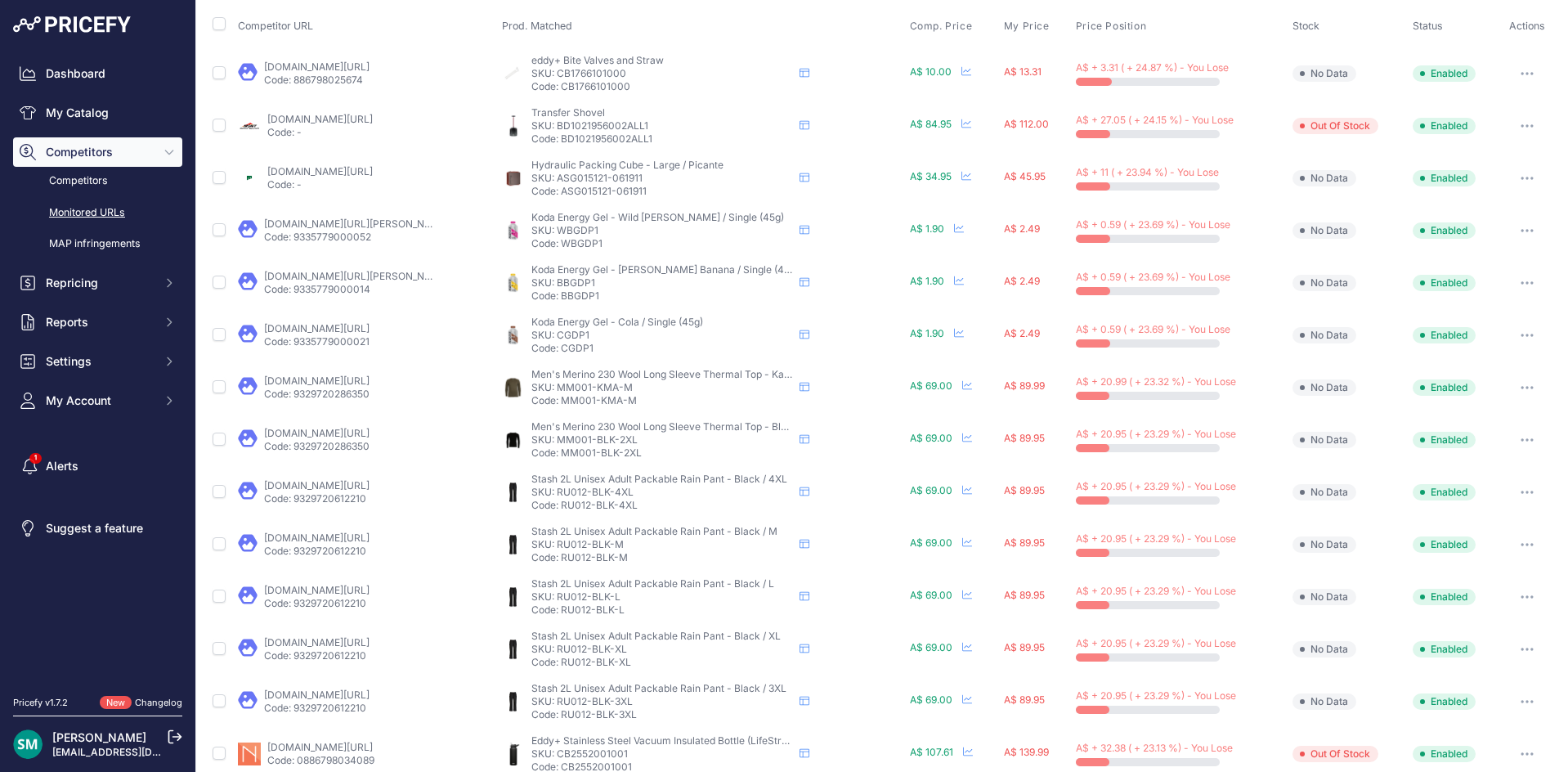
scroll to position [163, 0]
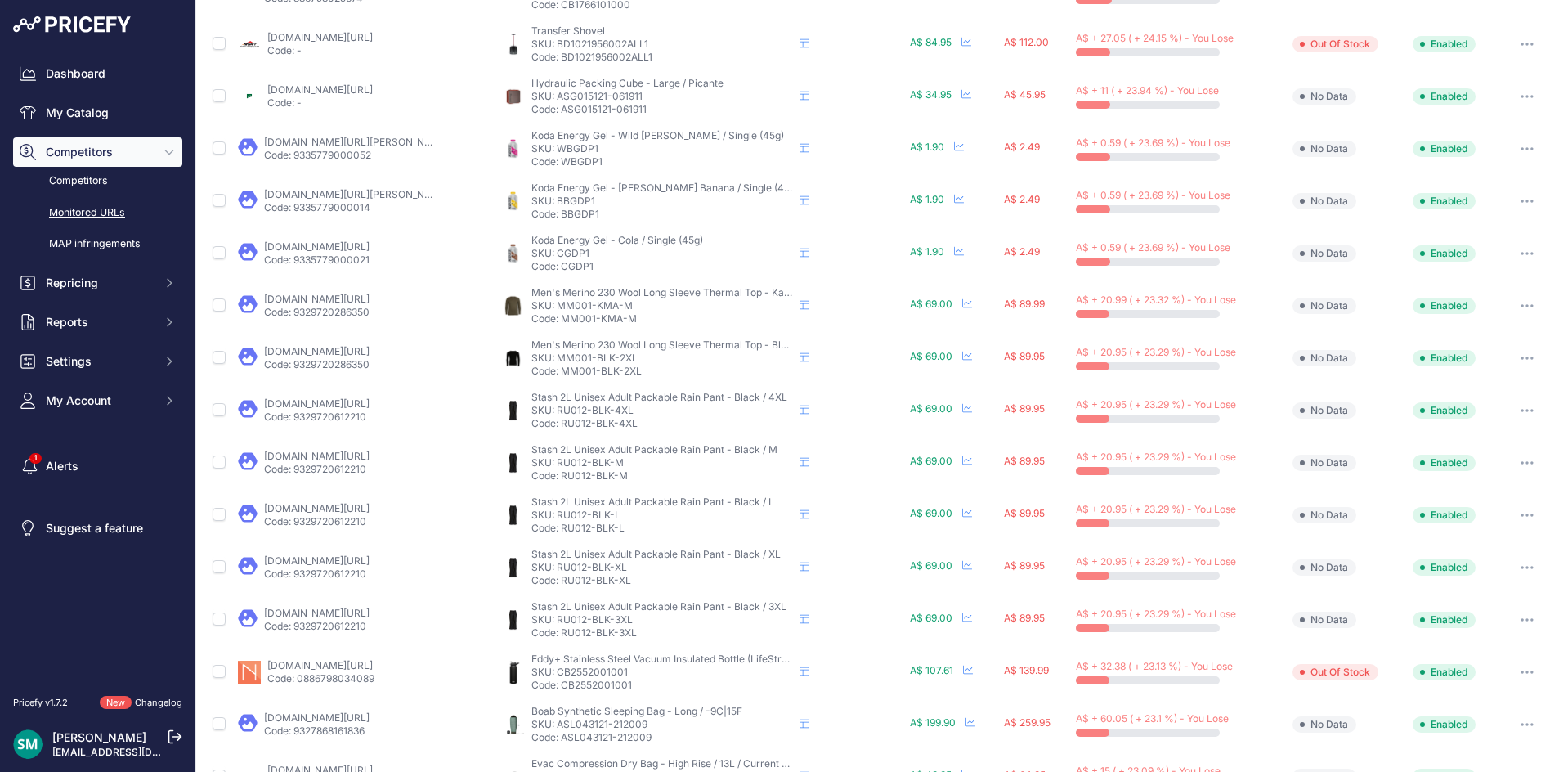
drag, startPoint x: 369, startPoint y: 148, endPoint x: 336, endPoint y: 147, distance: 33.0
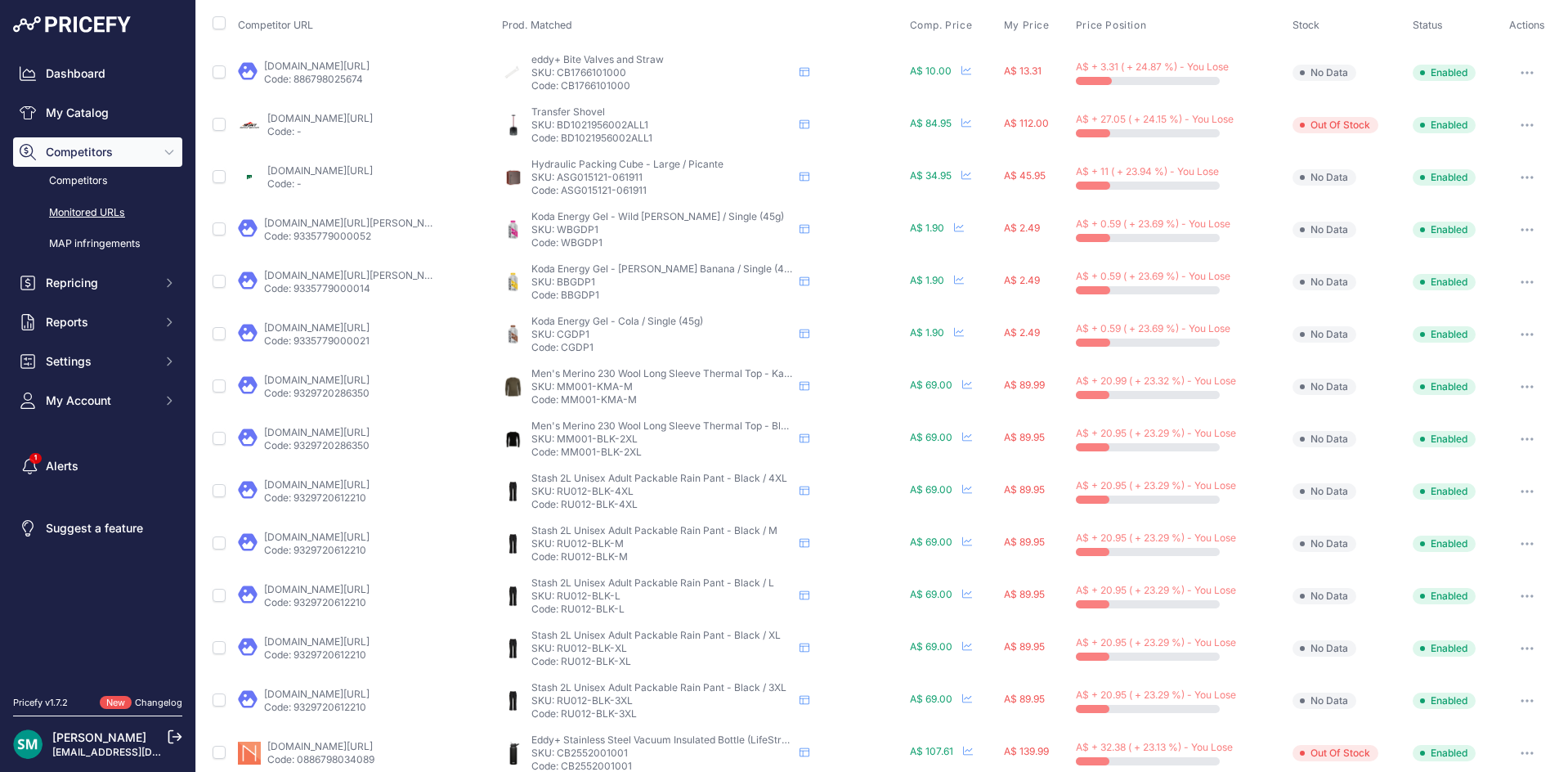
scroll to position [0, 0]
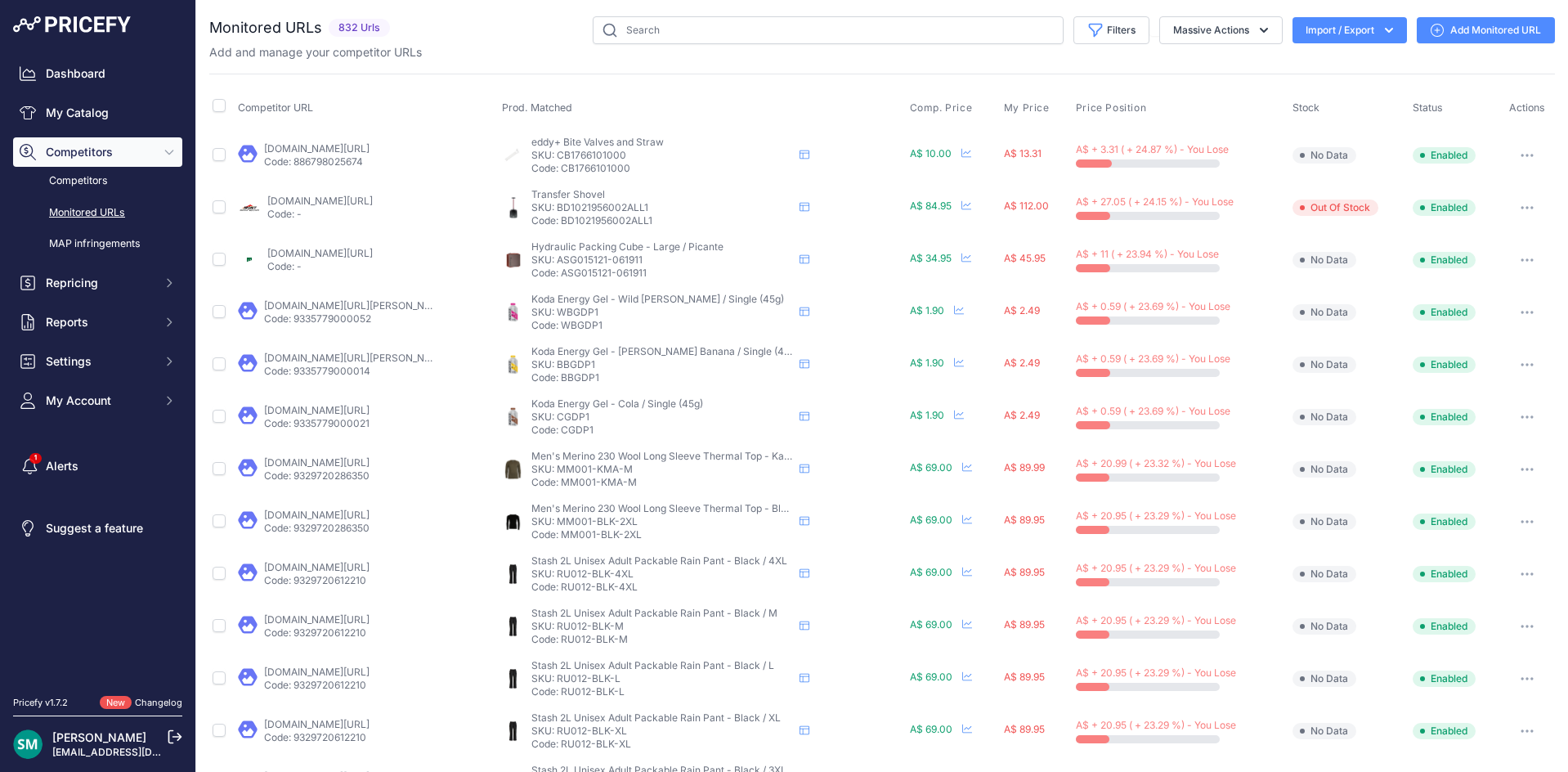
drag, startPoint x: 643, startPoint y: 263, endPoint x: 554, endPoint y: 261, distance: 89.0
click at [554, 261] on p "SKU: ASG015121-061911" at bounding box center [662, 259] width 262 height 13
copy p "ASG015121-061911"
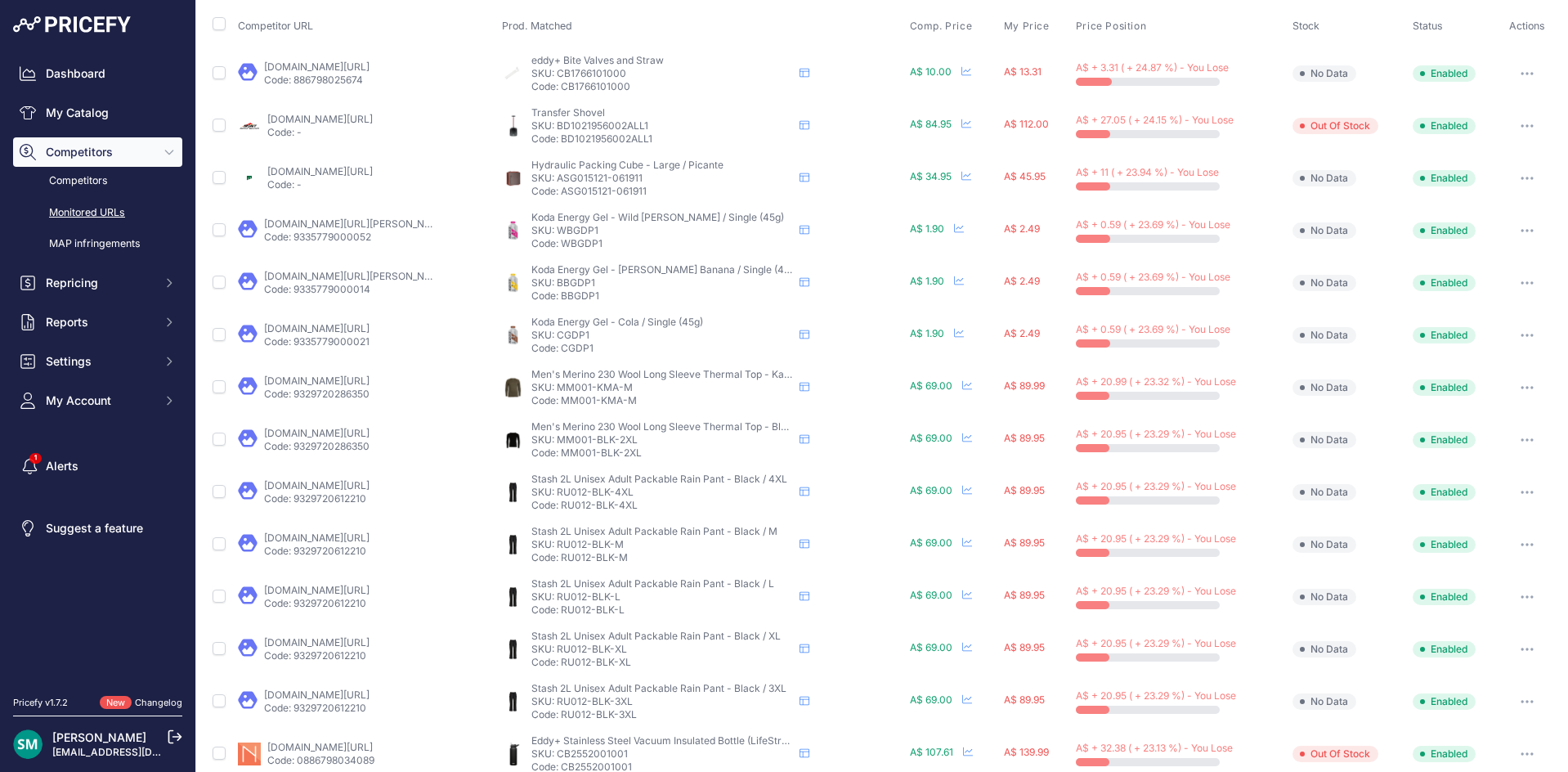
drag, startPoint x: 640, startPoint y: 129, endPoint x: 555, endPoint y: 128, distance: 85.0
click at [555, 128] on p "SKU: BD1021956002ALL1" at bounding box center [662, 125] width 262 height 13
drag, startPoint x: 345, startPoint y: 110, endPoint x: 311, endPoint y: 122, distance: 36.1
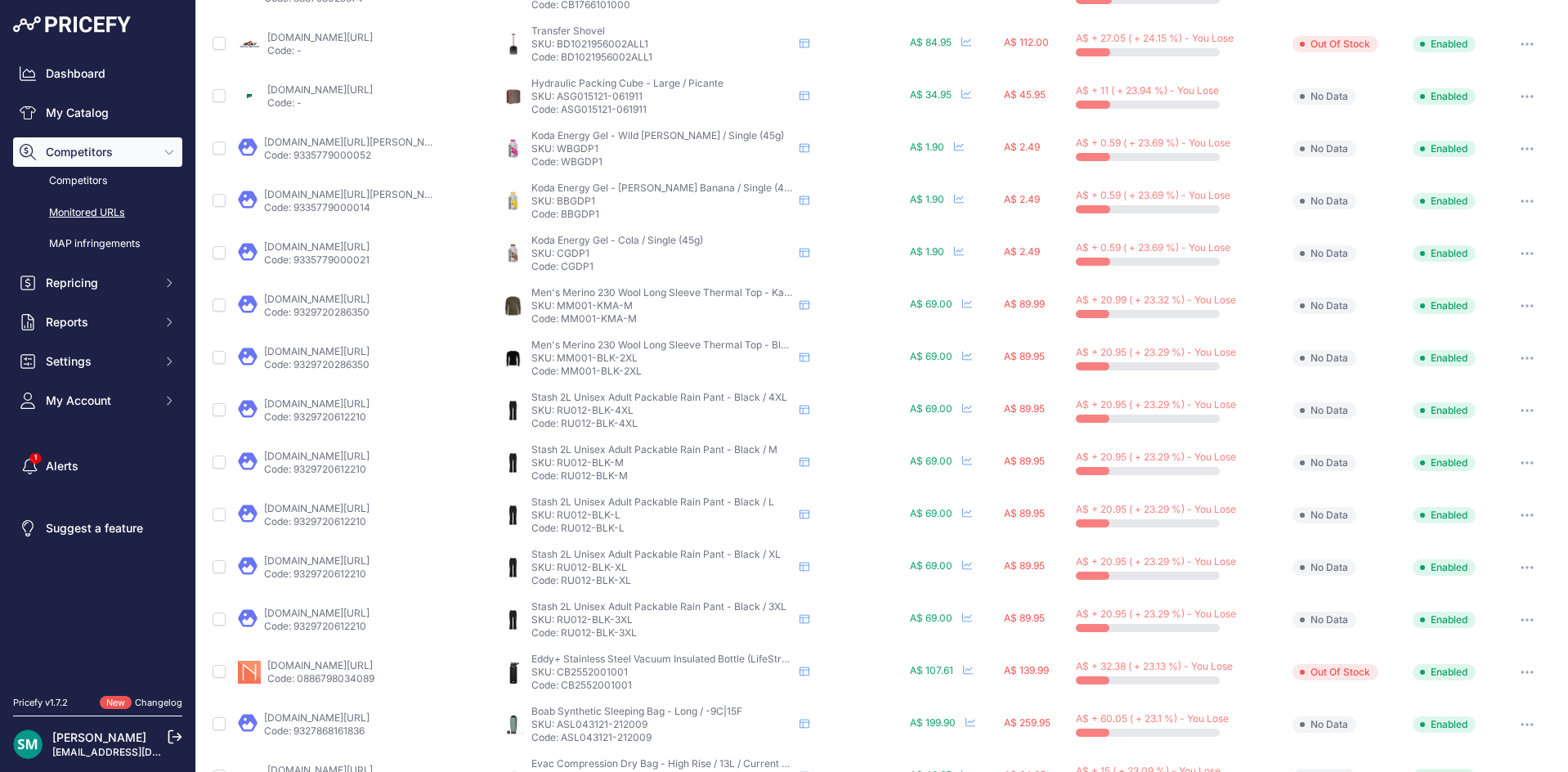
scroll to position [245, 0]
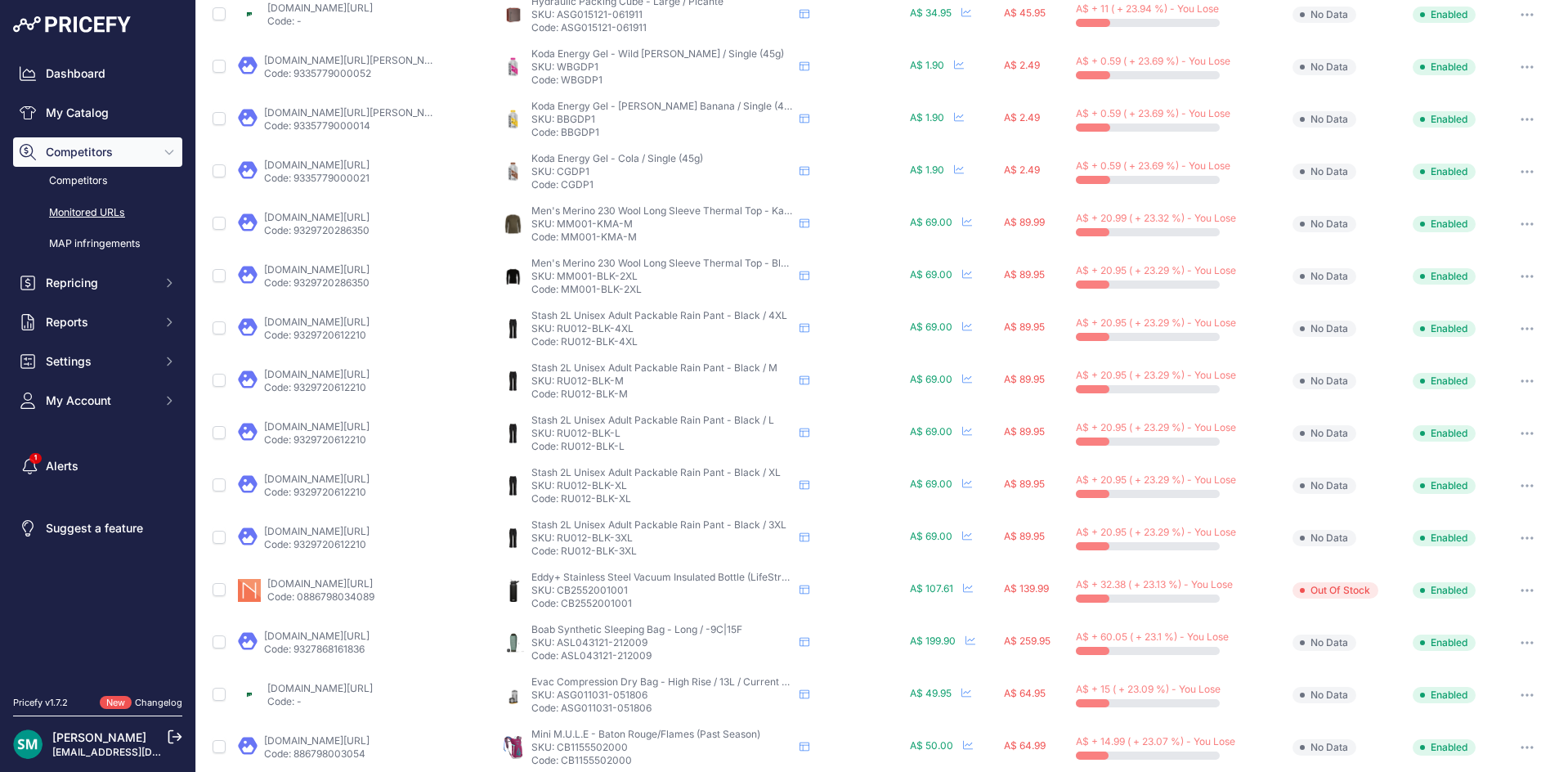
drag, startPoint x: 354, startPoint y: 278, endPoint x: 314, endPoint y: 268, distance: 41.2
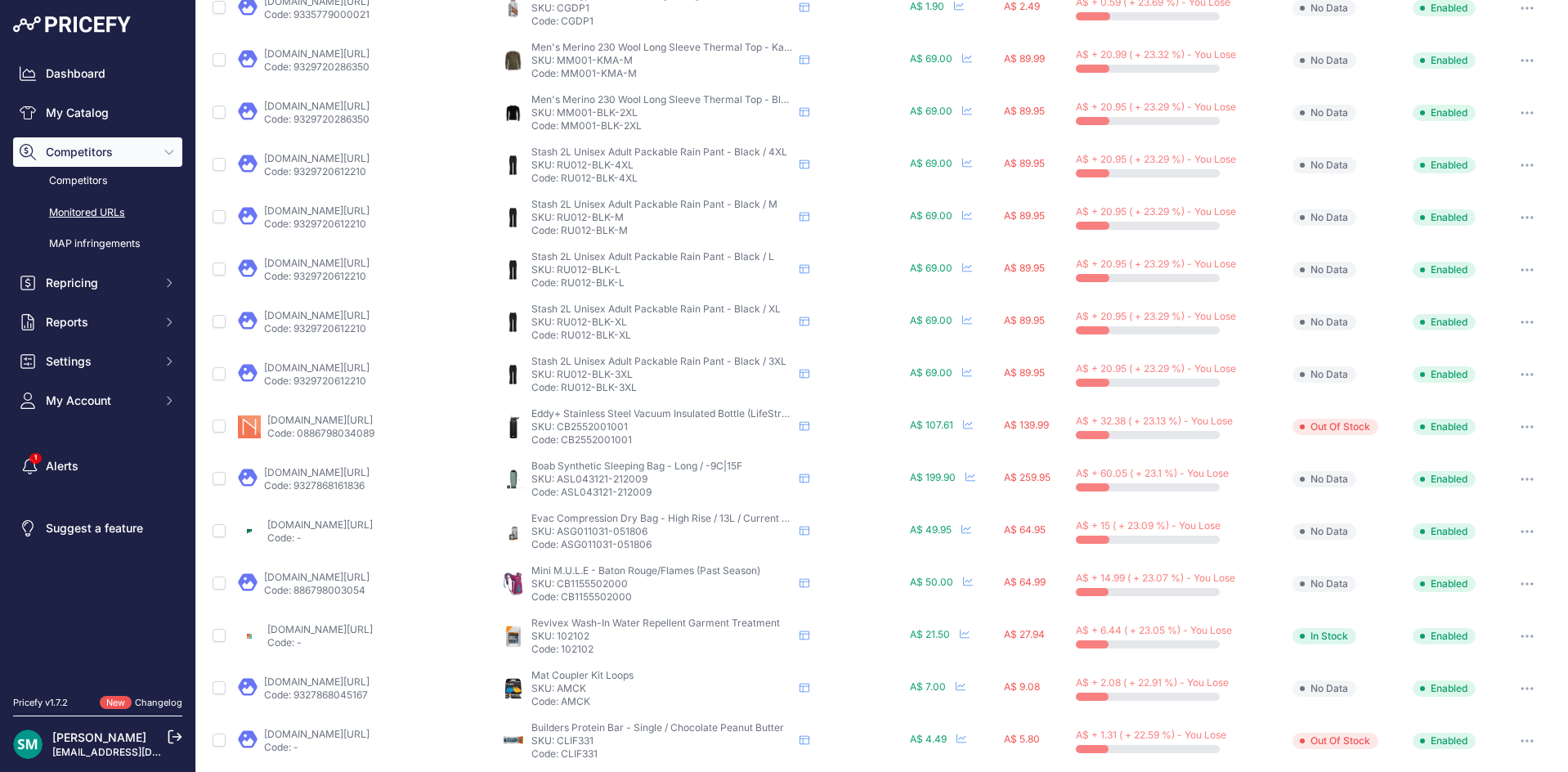
scroll to position [472, 0]
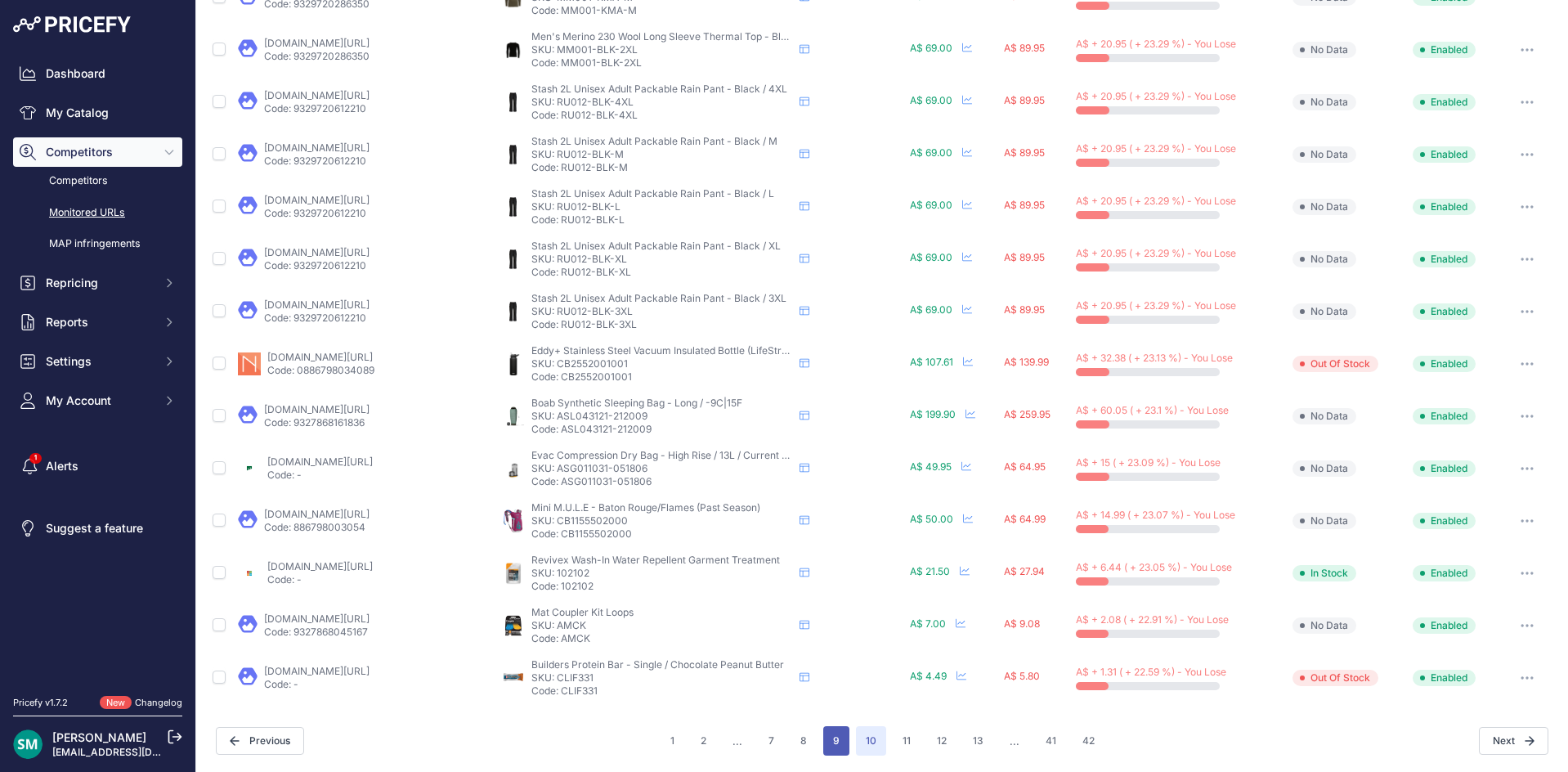
click at [835, 737] on button "9" at bounding box center [836, 740] width 27 height 30
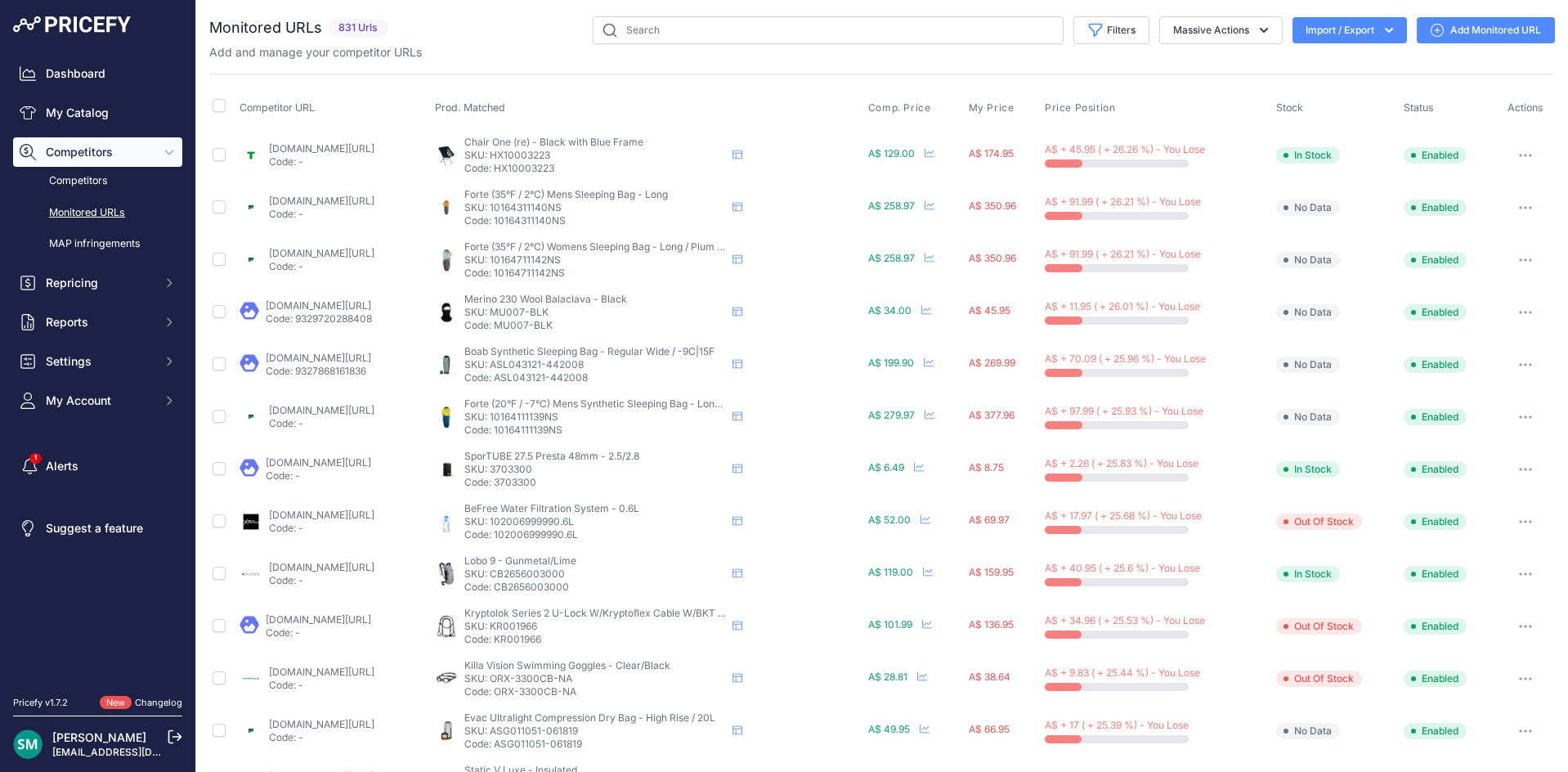
click at [553, 156] on p "SKU: HX10003223" at bounding box center [596, 155] width 262 height 13
copy p "HX10003223"
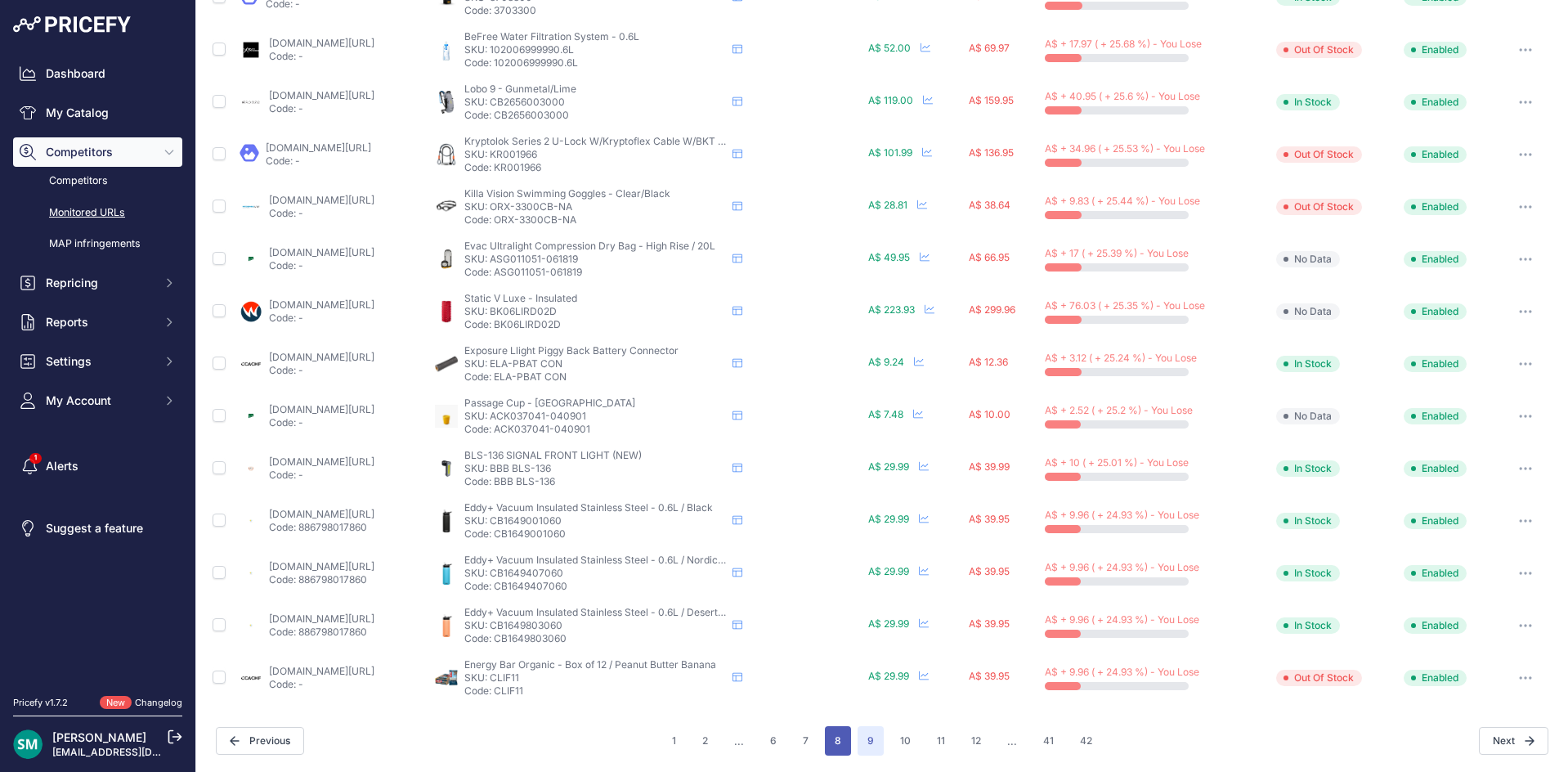
click at [831, 743] on button "8" at bounding box center [838, 740] width 27 height 30
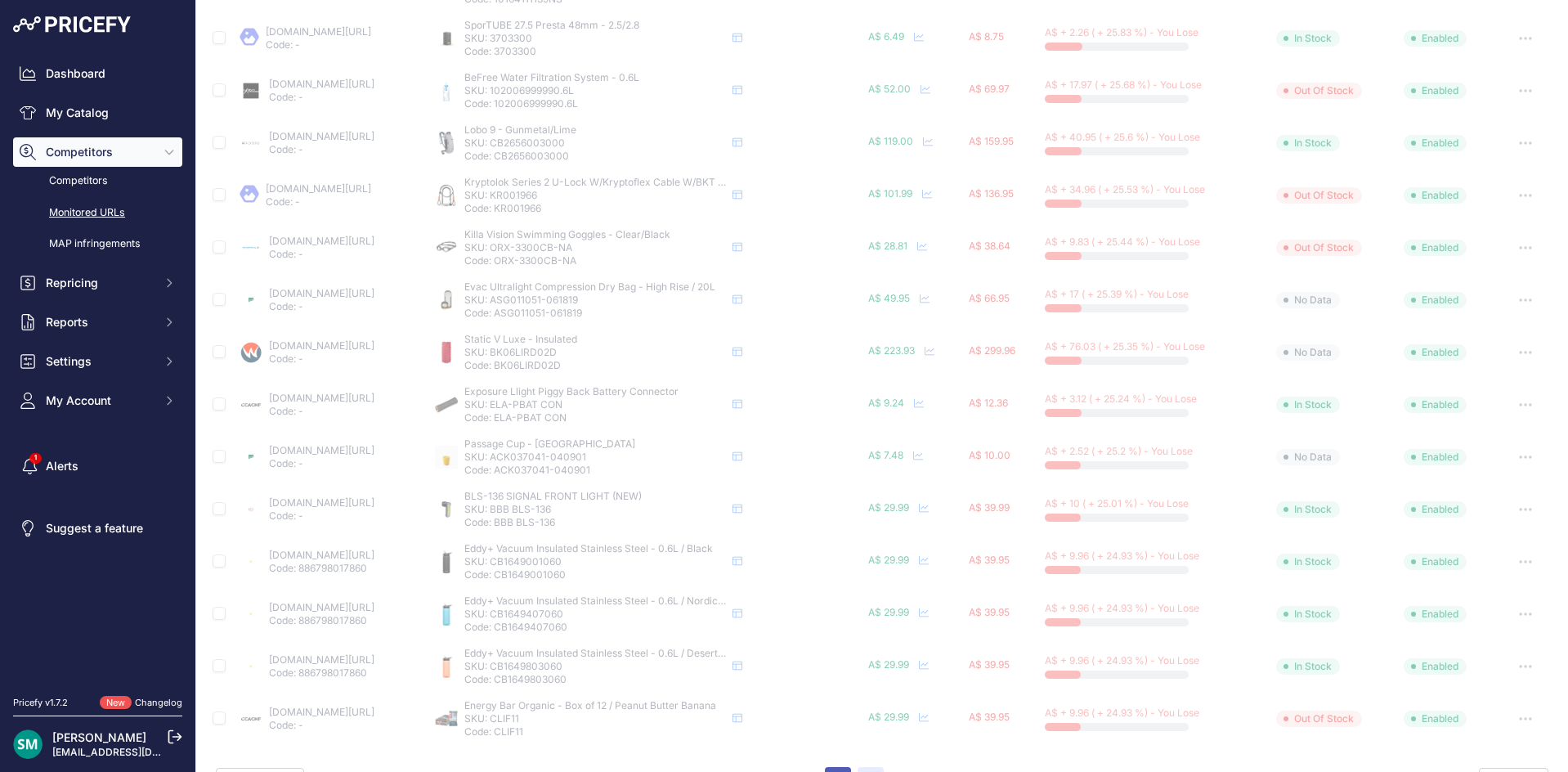
scroll to position [513, 0]
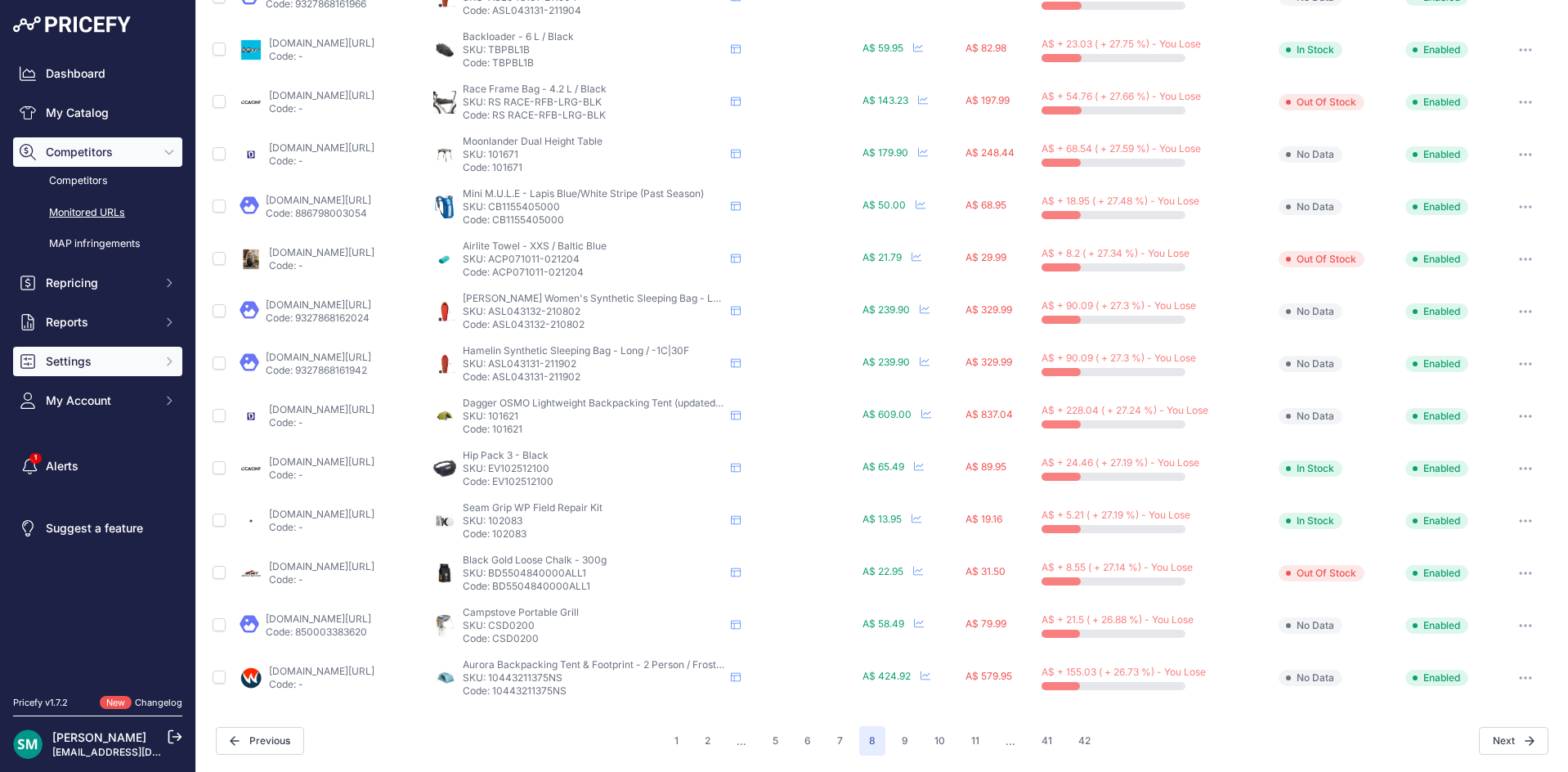
scroll to position [471, 0]
click at [777, 741] on button "5" at bounding box center [776, 741] width 26 height 30
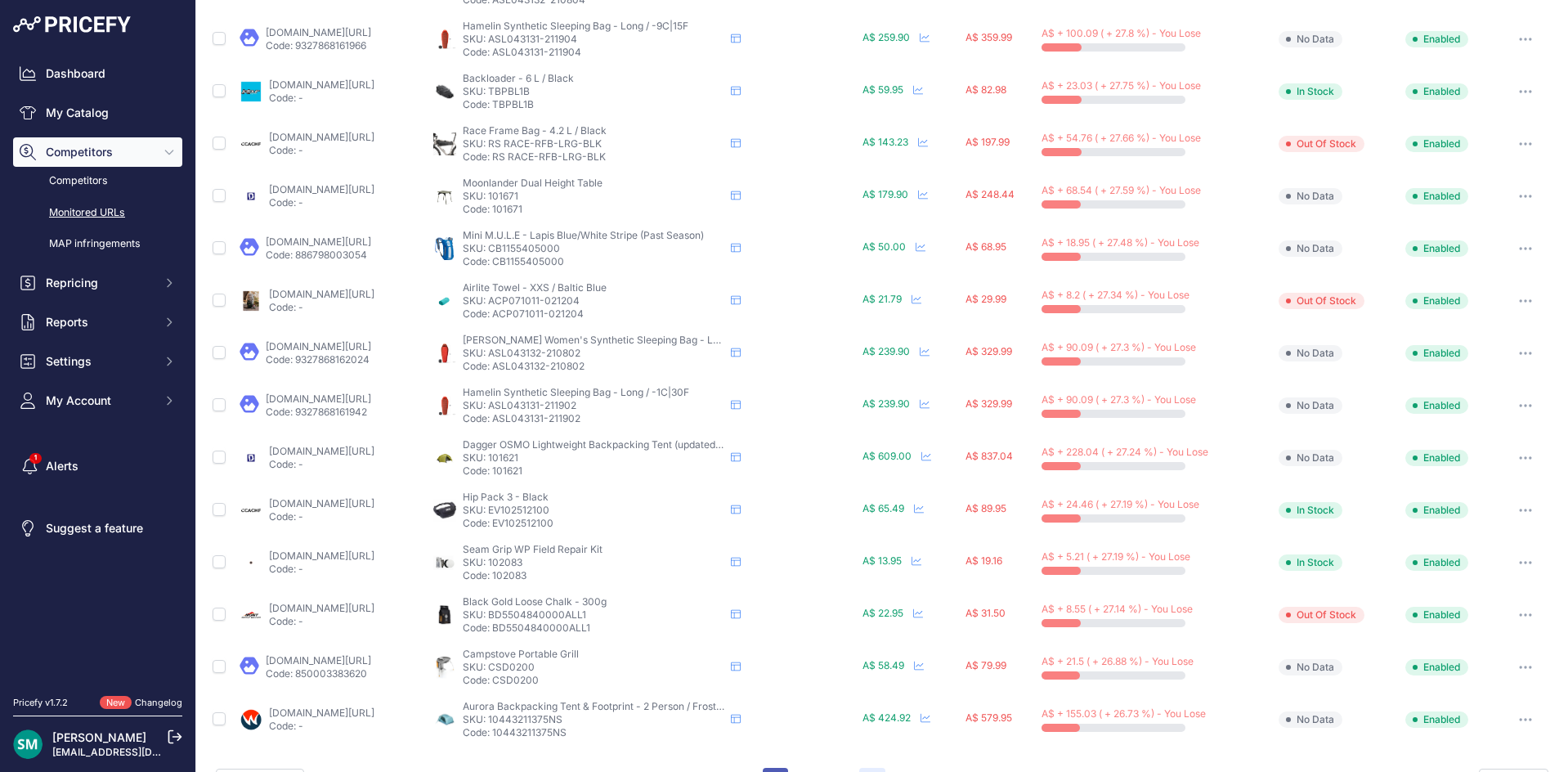
scroll to position [512, 0]
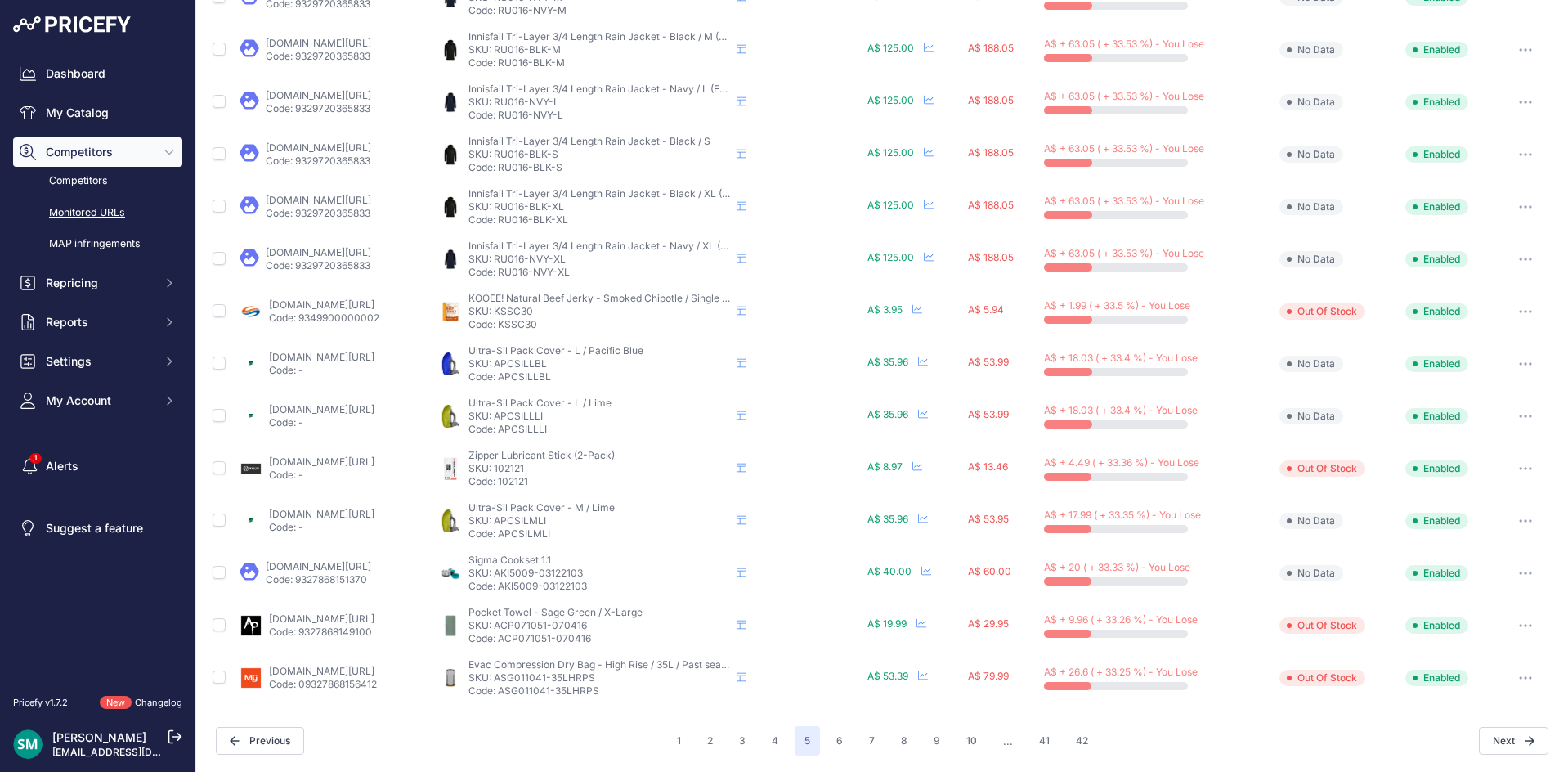
scroll to position [470, 0]
drag, startPoint x: 743, startPoint y: 739, endPoint x: 749, endPoint y: 747, distance: 10.0
click at [743, 740] on button "3" at bounding box center [742, 742] width 27 height 30
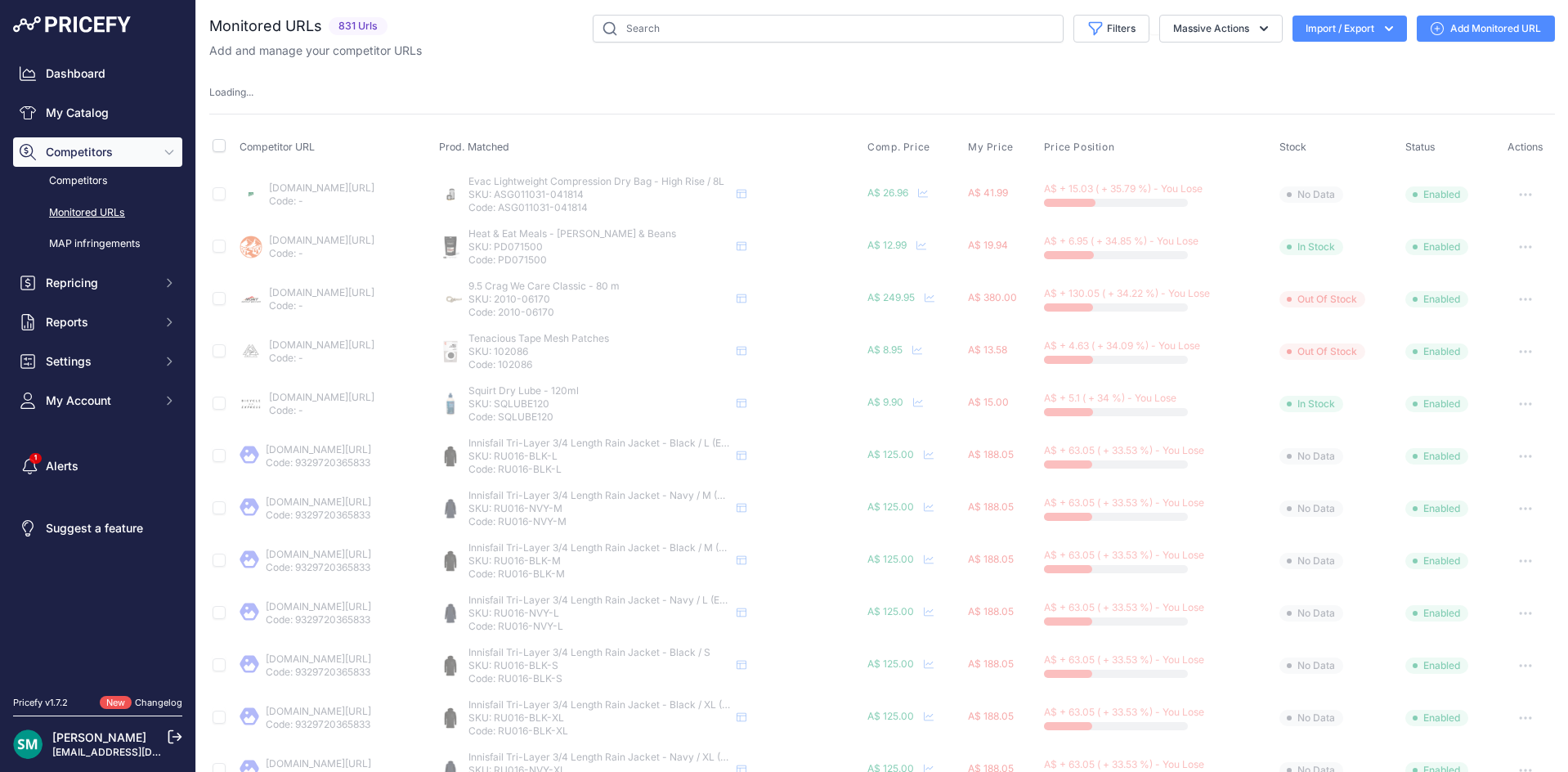
scroll to position [0, 0]
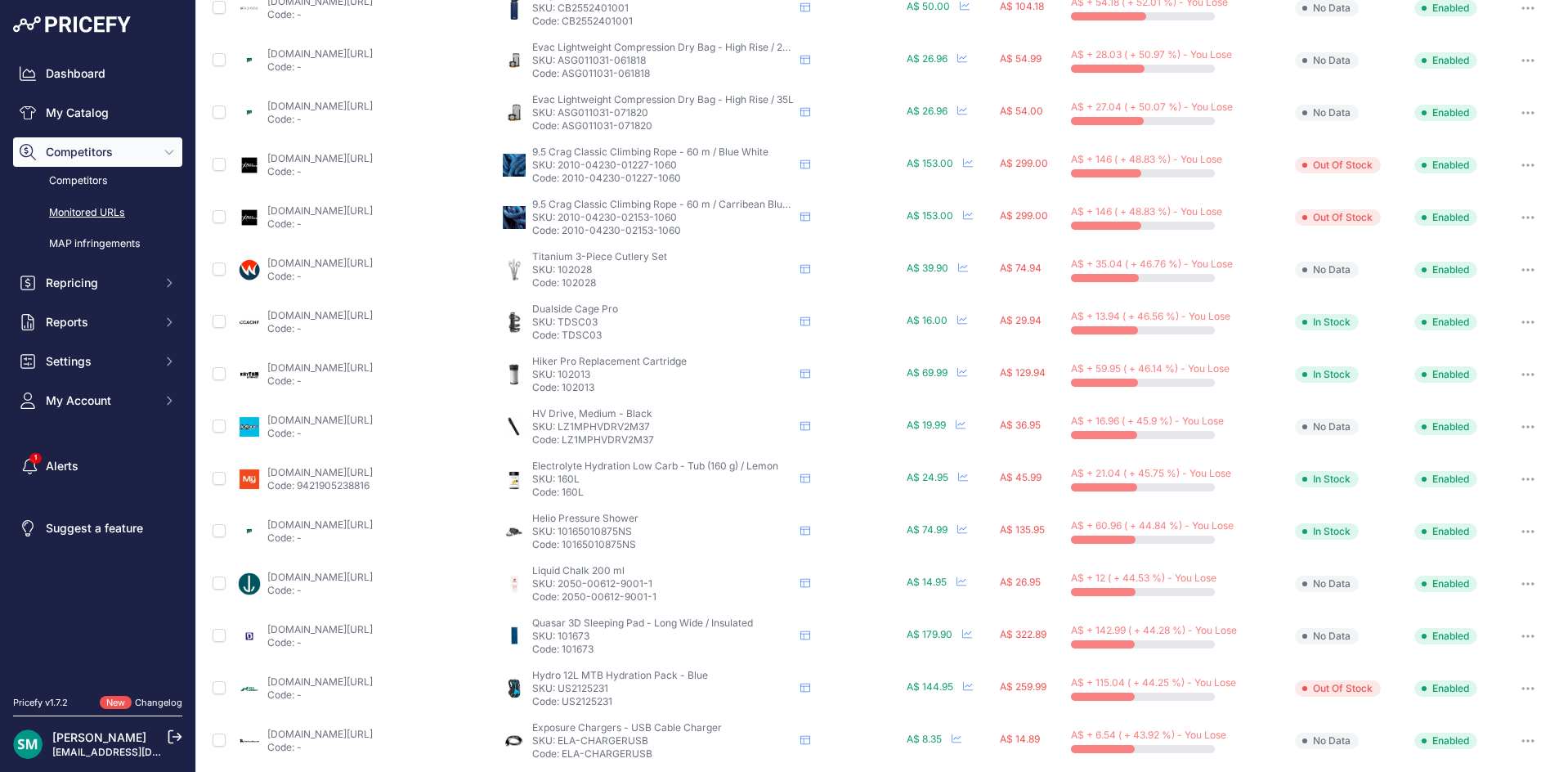
scroll to position [472, 0]
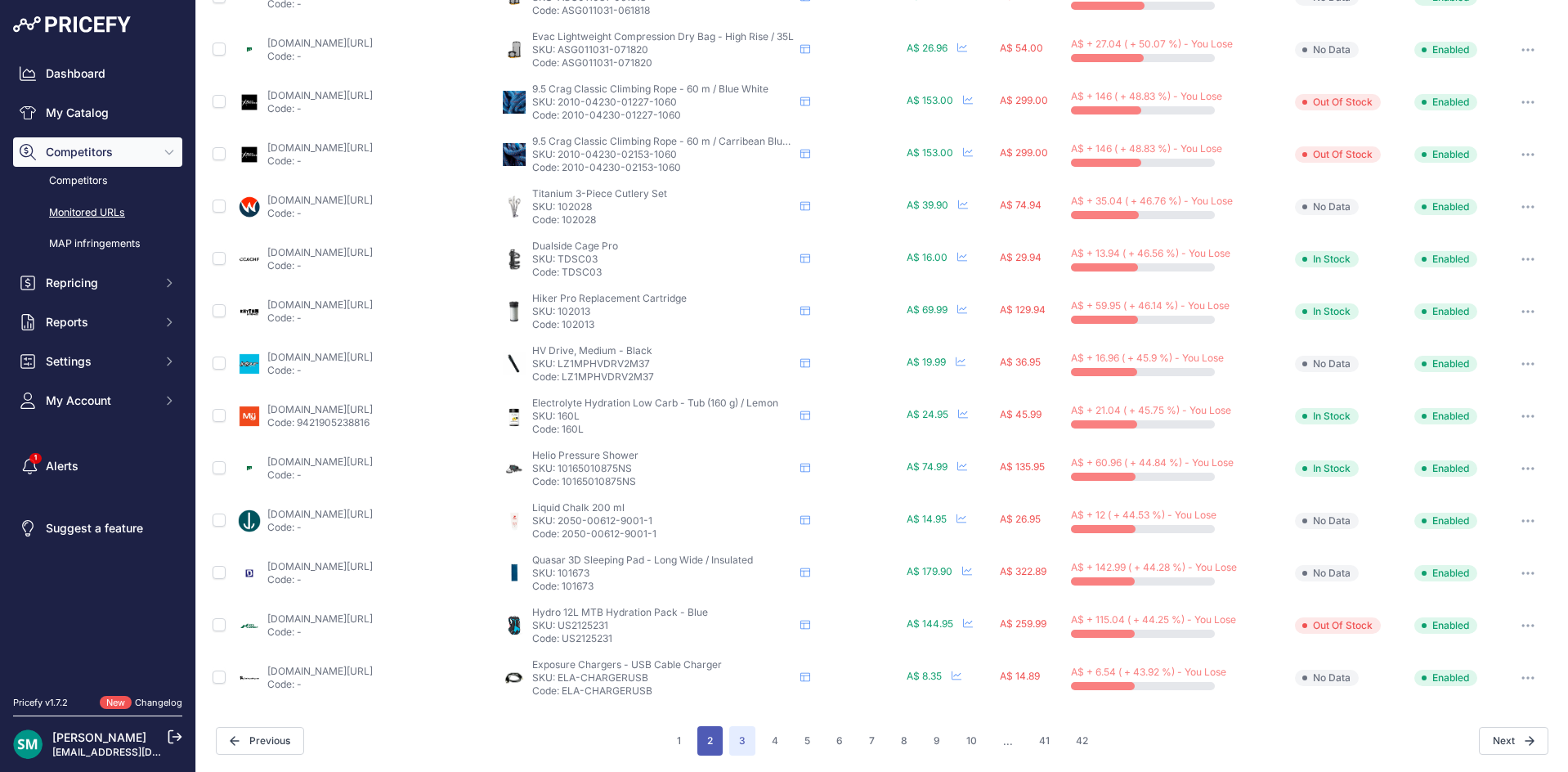
click at [702, 744] on button "2" at bounding box center [710, 740] width 26 height 30
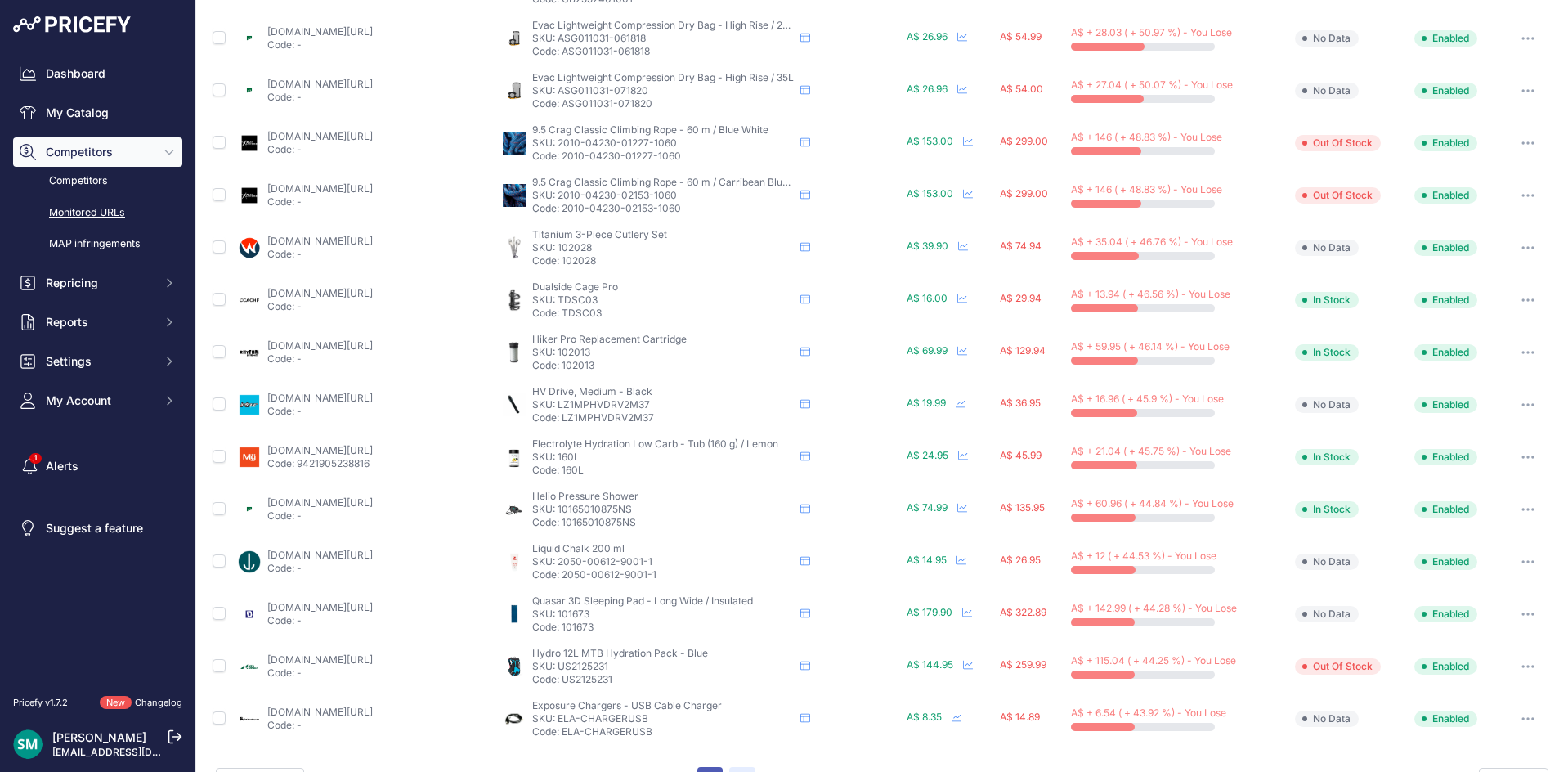
scroll to position [513, 0]
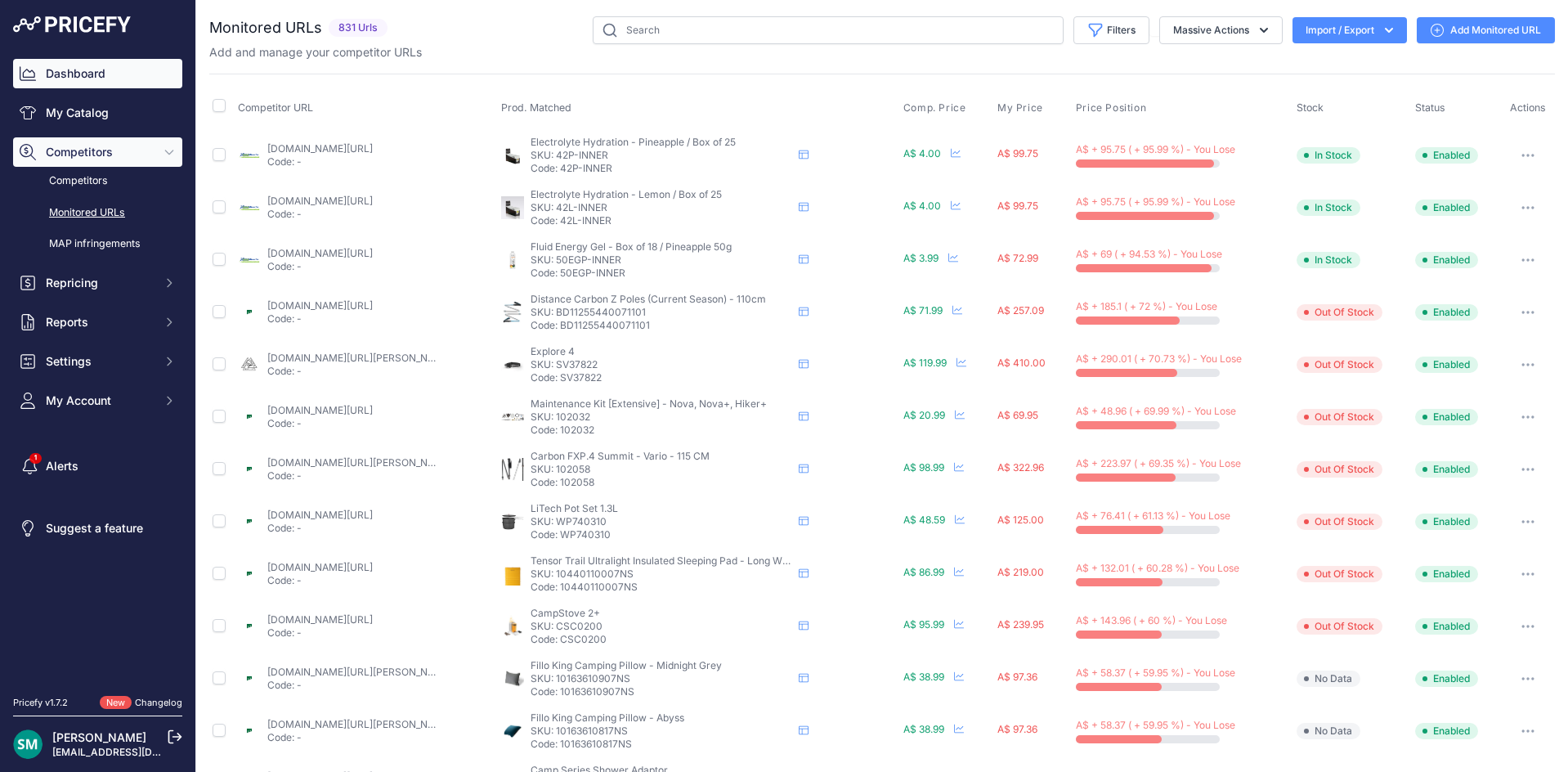
click at [87, 75] on link "Dashboard" at bounding box center [97, 74] width 169 height 30
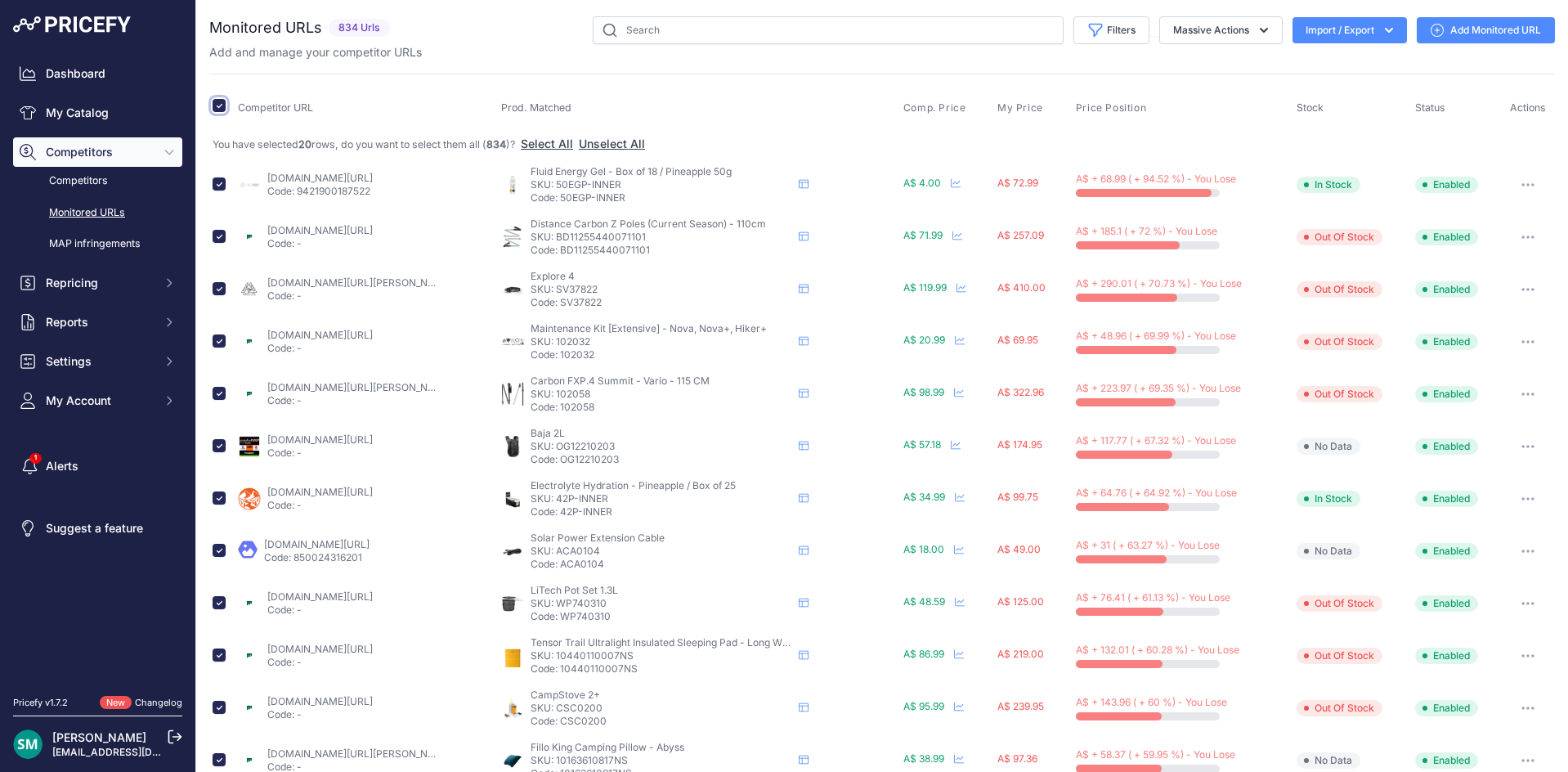
scroll to position [82, 0]
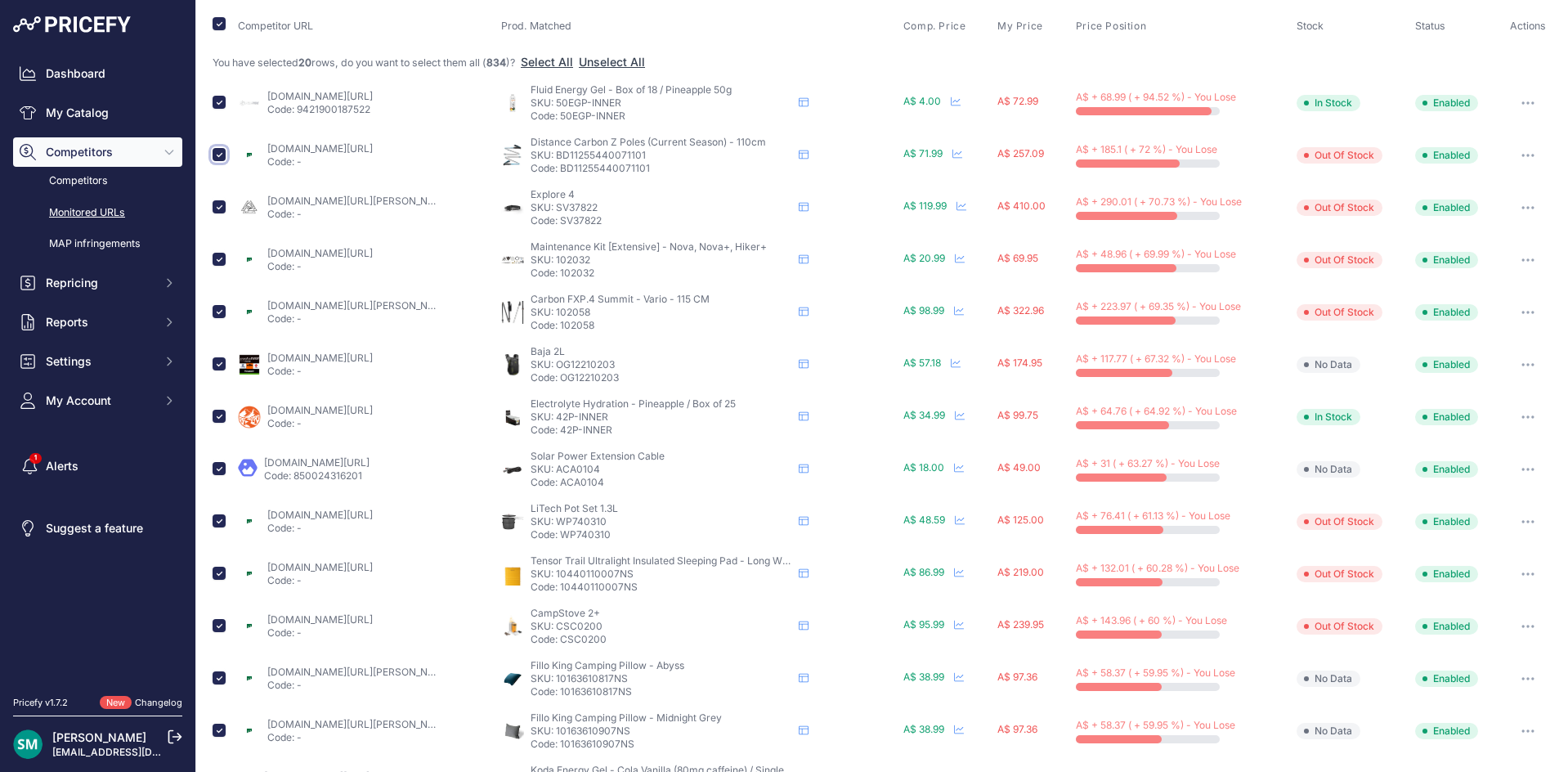
click at [219, 156] on input "checkbox" at bounding box center [219, 154] width 13 height 13
checkbox input "false"
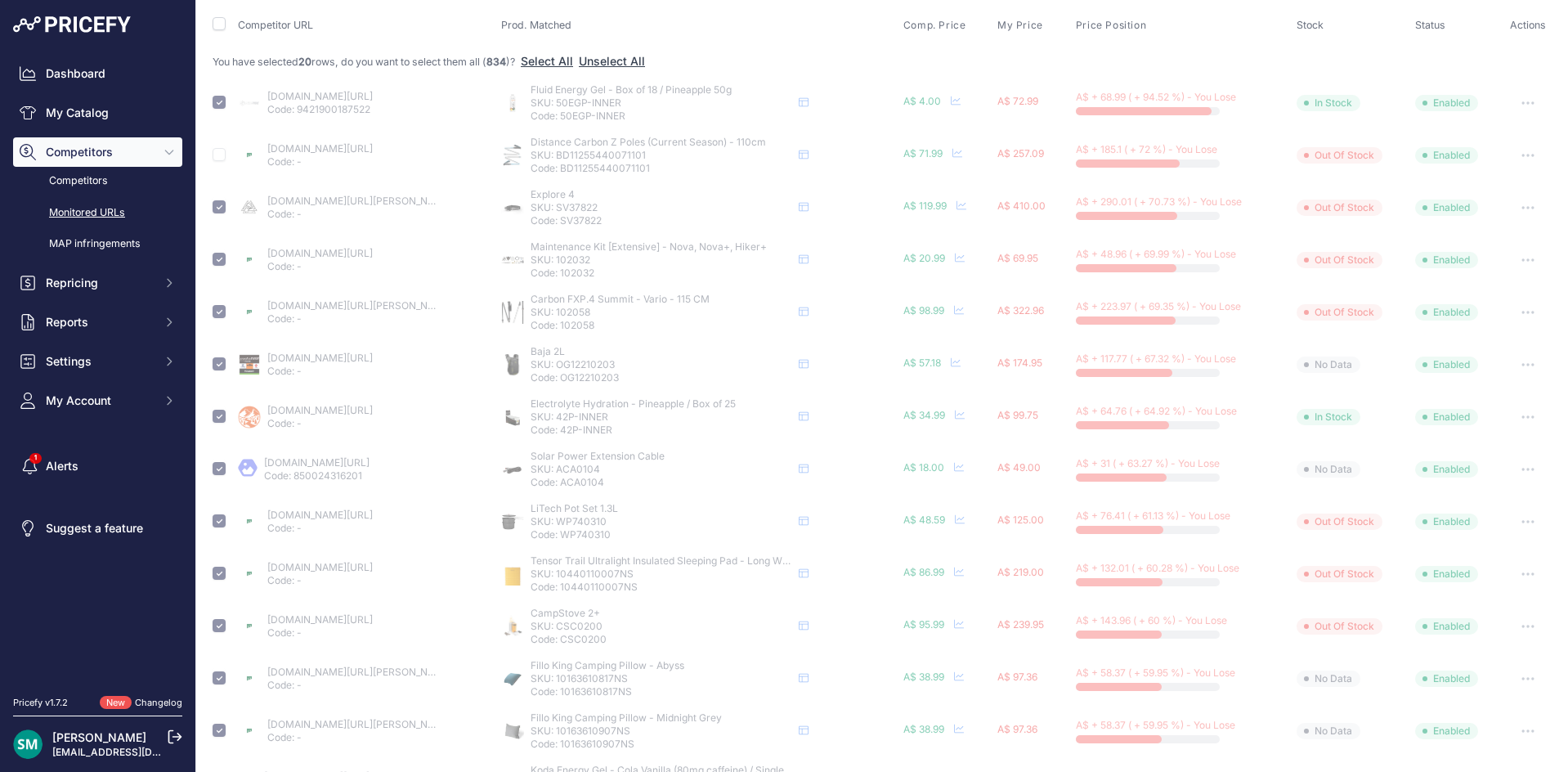
checkbox input "false"
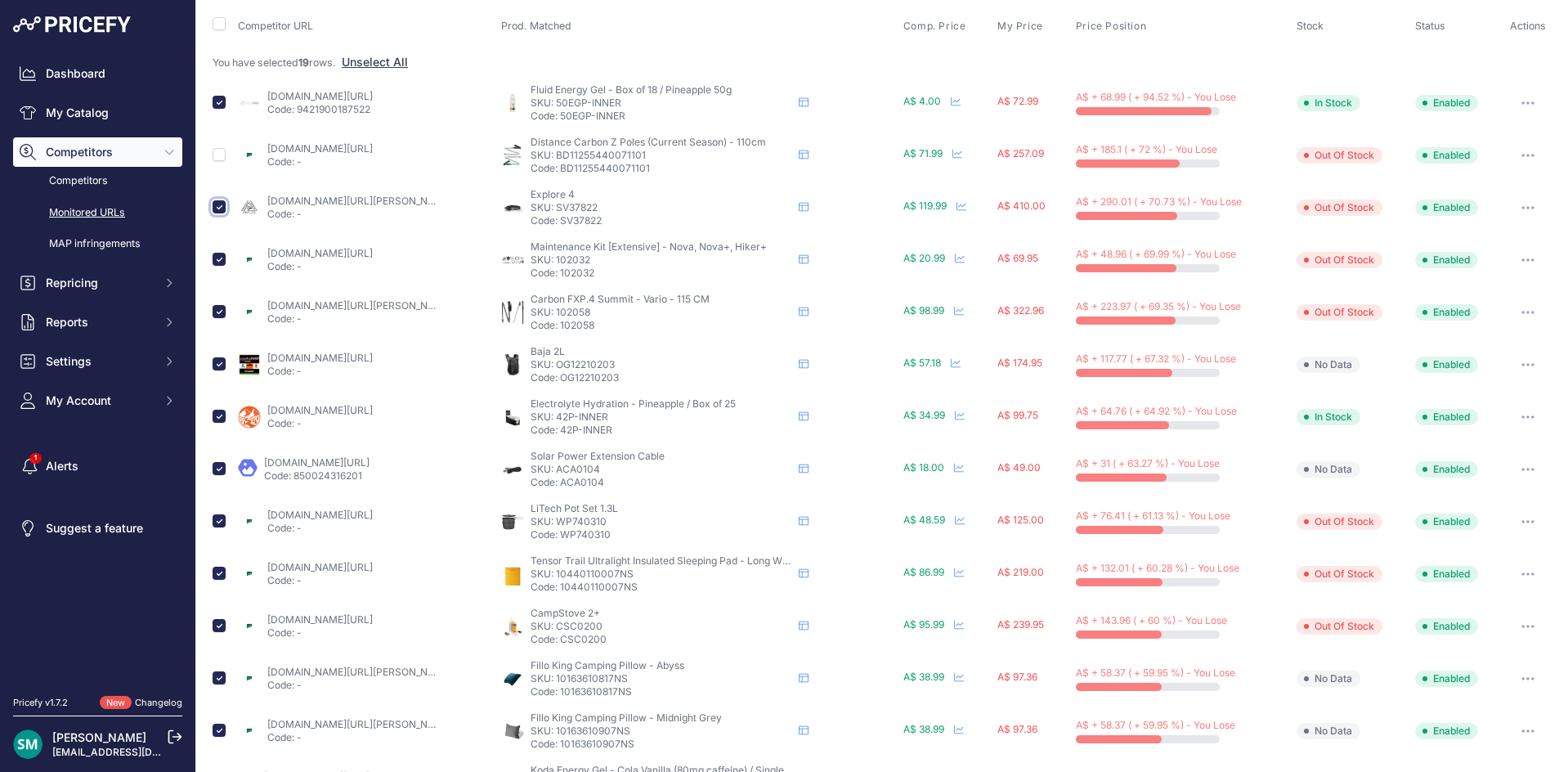
click at [221, 205] on input "checkbox" at bounding box center [219, 206] width 13 height 13
checkbox input "false"
click at [220, 264] on input "checkbox" at bounding box center [219, 259] width 13 height 13
checkbox input "false"
click at [216, 313] on input "checkbox" at bounding box center [219, 311] width 13 height 13
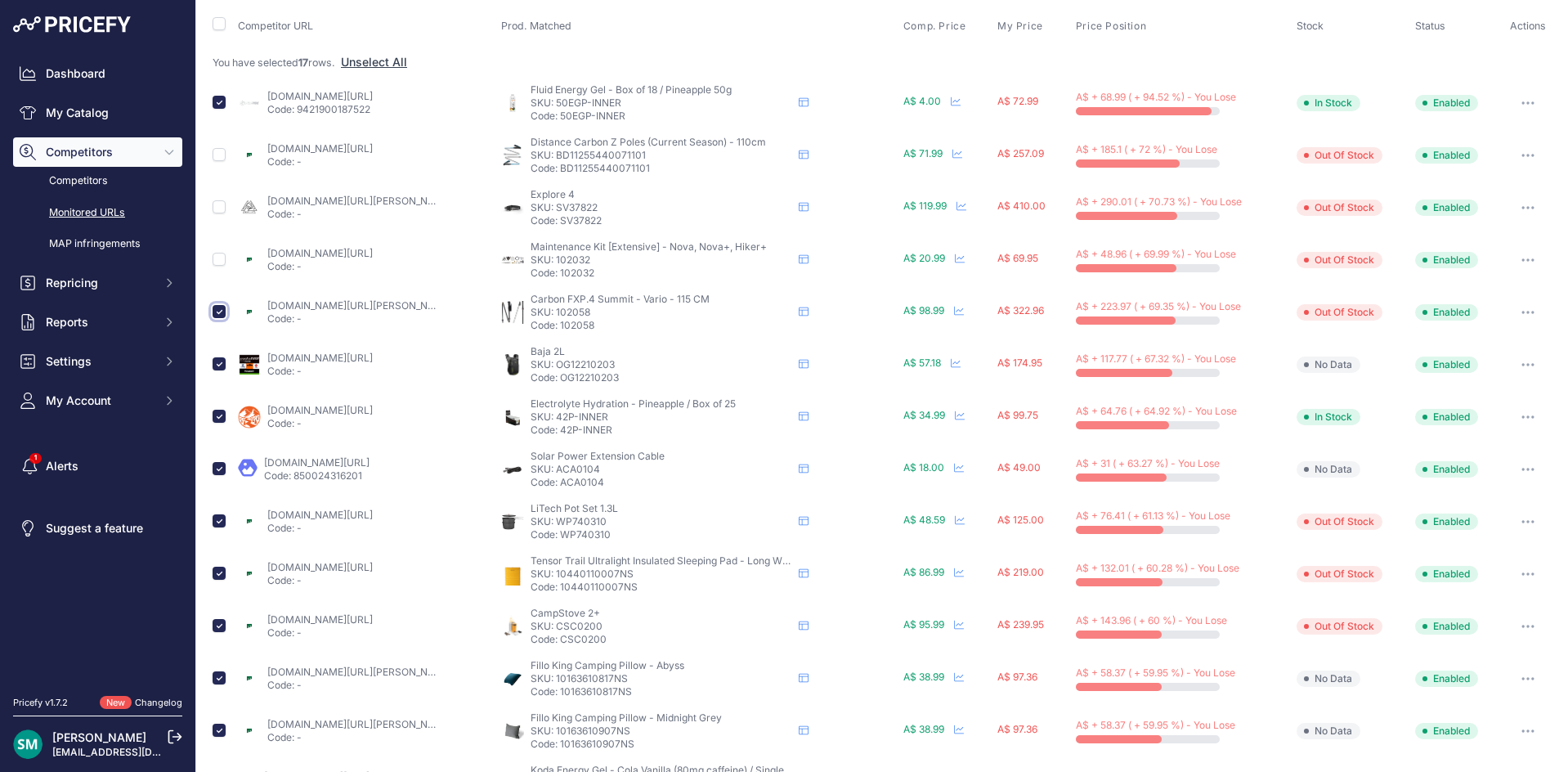
checkbox input "false"
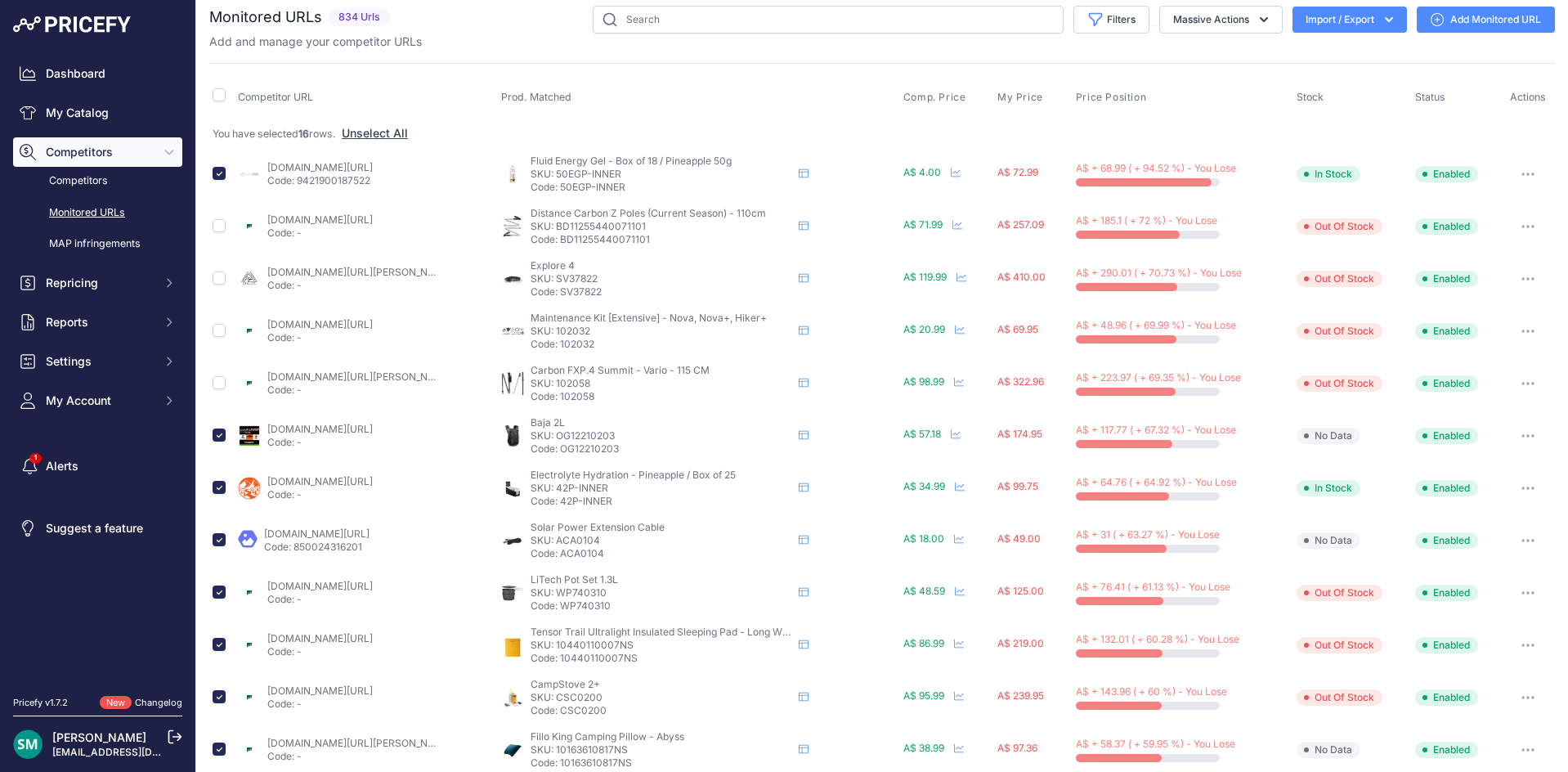
scroll to position [174, 0]
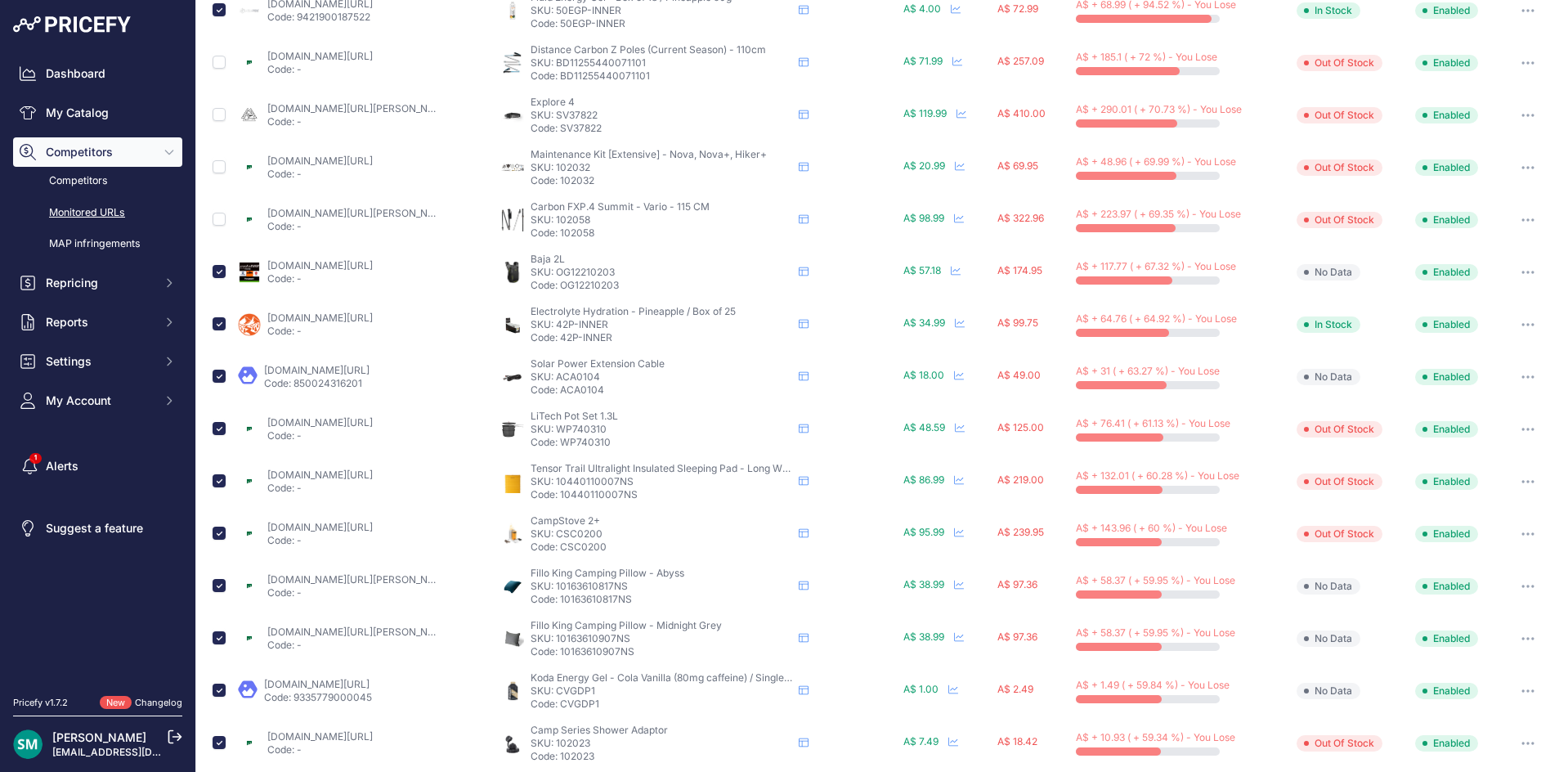
drag, startPoint x: 613, startPoint y: 433, endPoint x: 551, endPoint y: 434, distance: 62.0
click at [551, 434] on p "SKU: WP740310" at bounding box center [661, 428] width 262 height 13
copy p "WP740310"
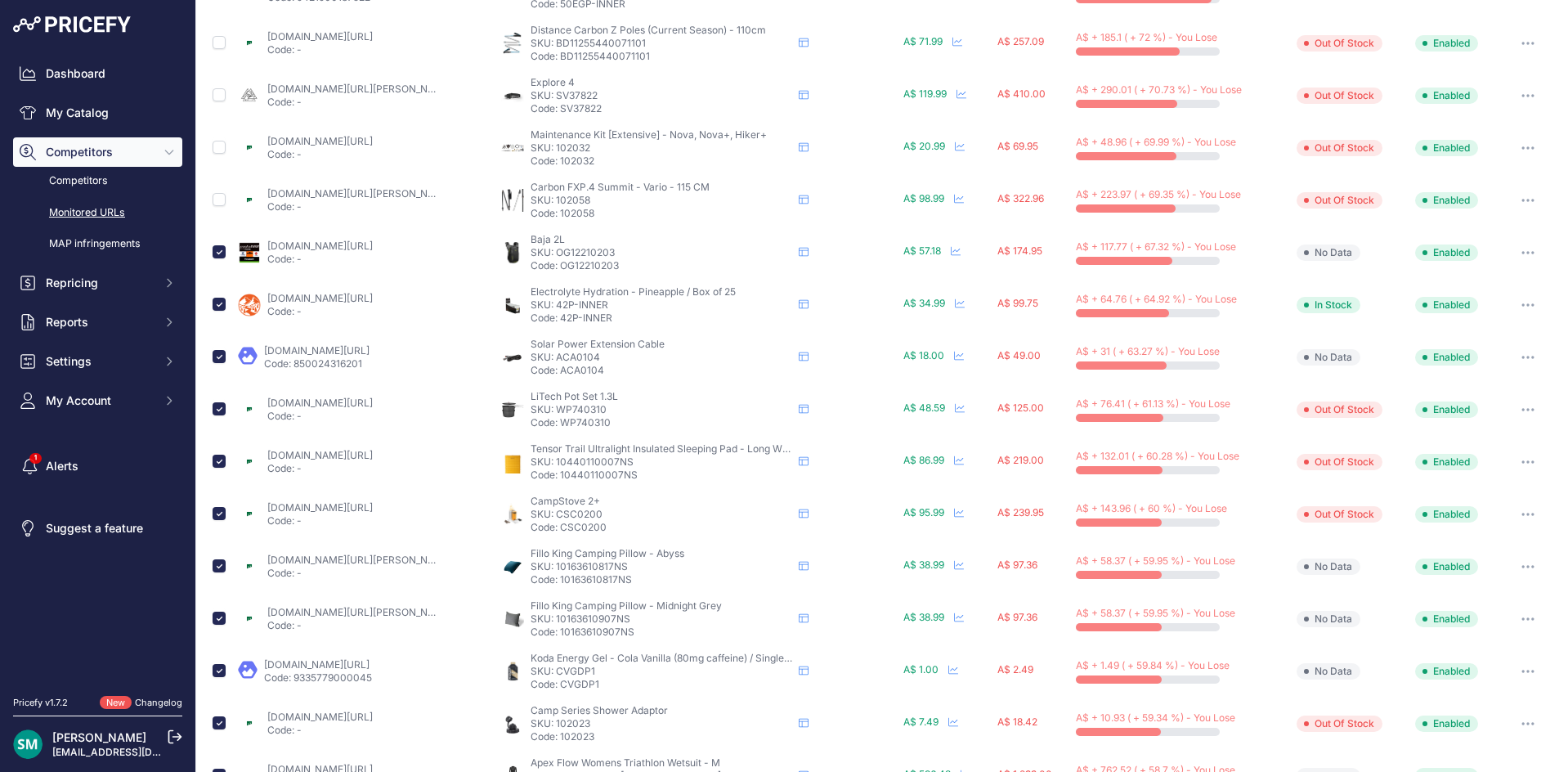
scroll to position [256, 0]
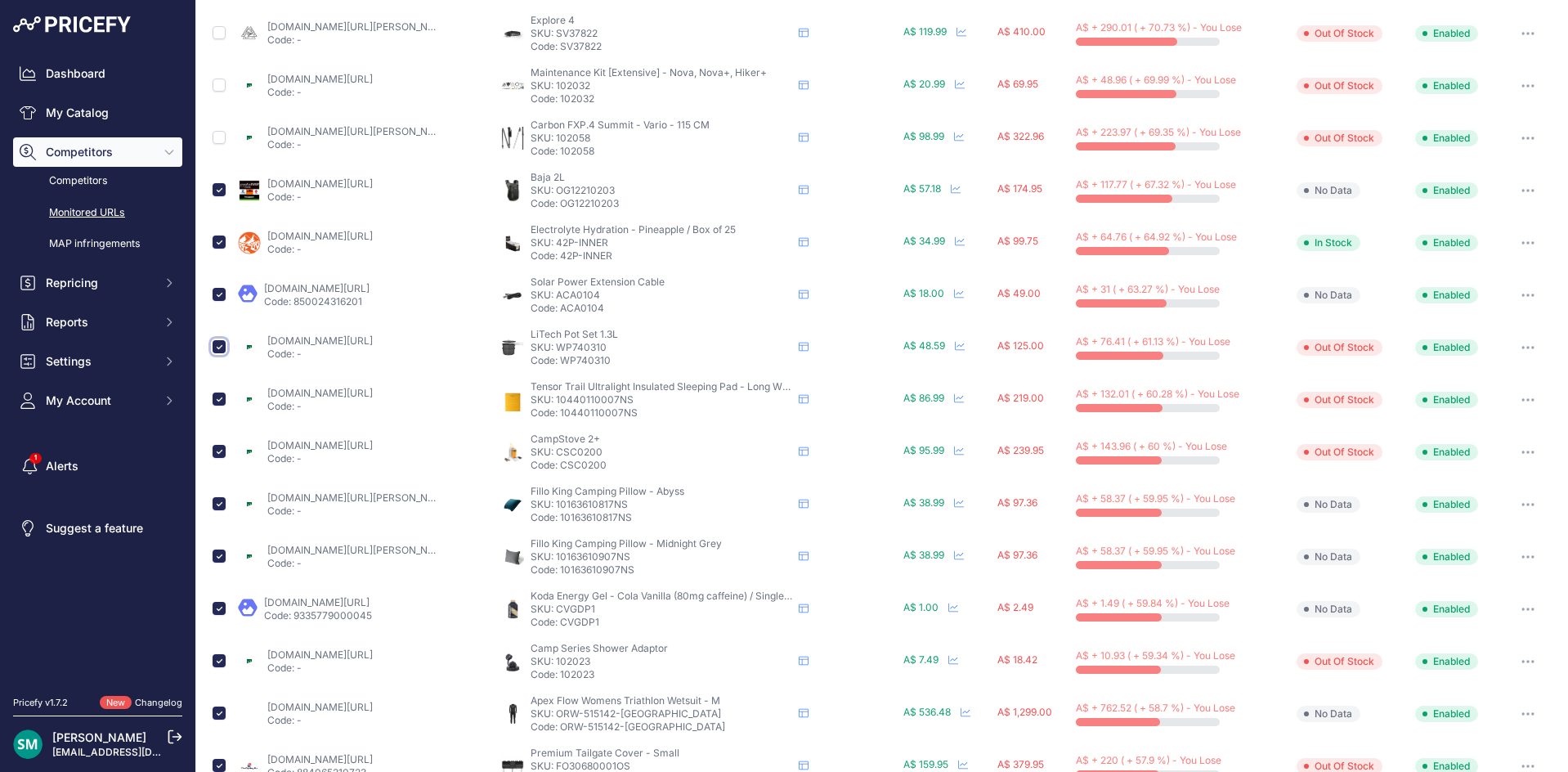
click at [219, 347] on input "checkbox" at bounding box center [219, 346] width 13 height 13
checkbox input "false"
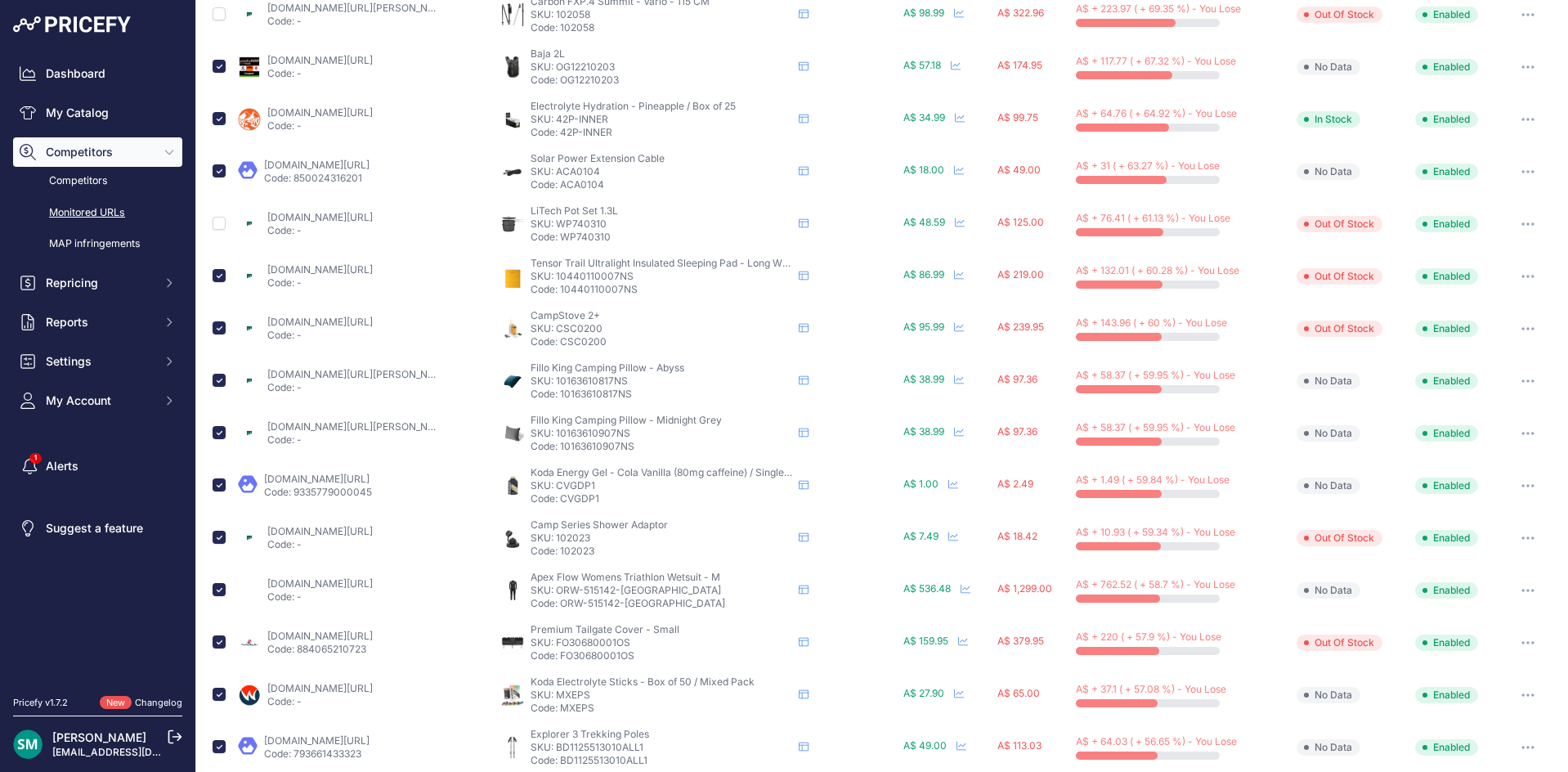
scroll to position [338, 0]
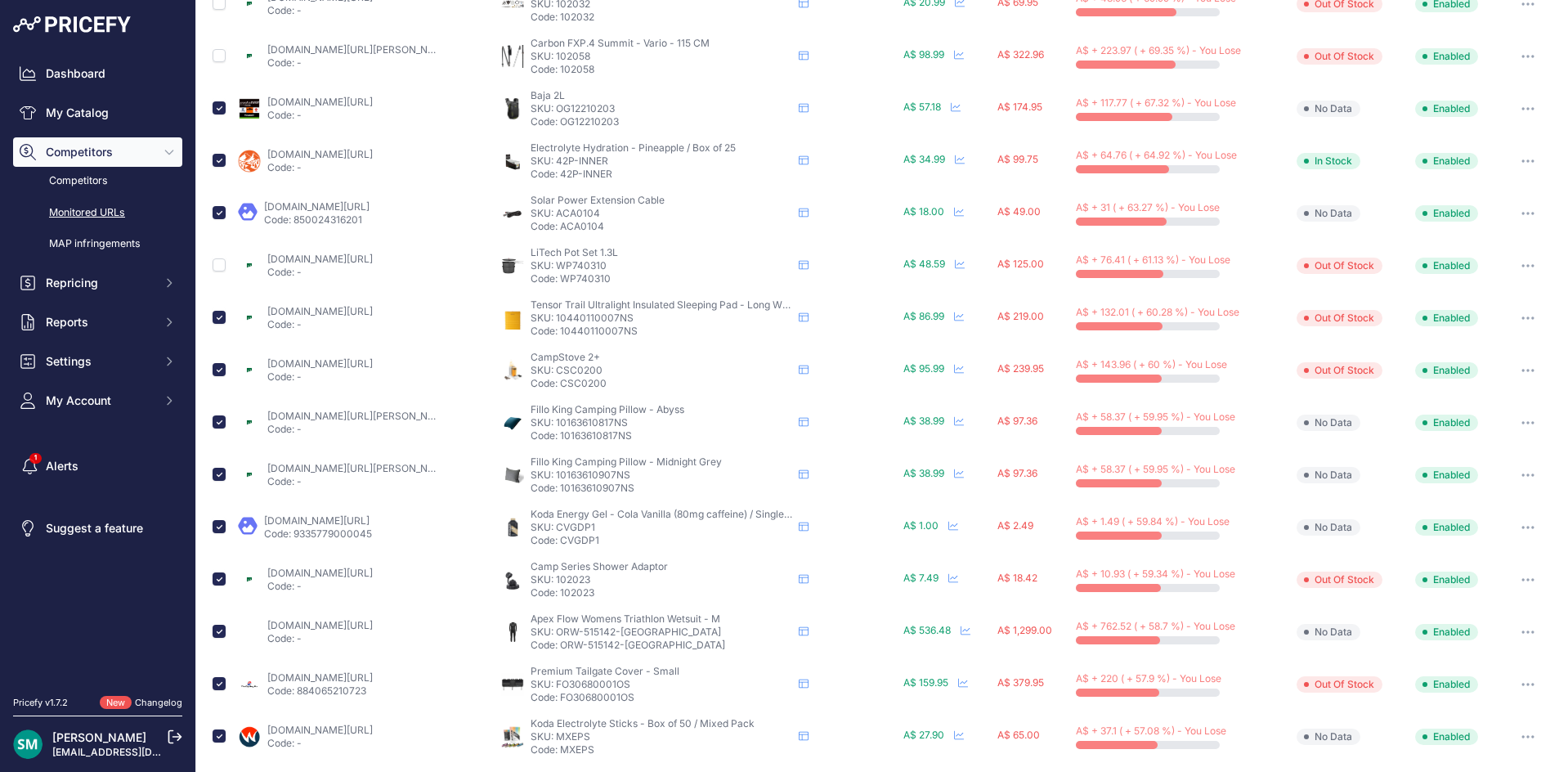
drag, startPoint x: 636, startPoint y: 320, endPoint x: 552, endPoint y: 323, distance: 84.1
click at [552, 323] on p "SKU: 10440110007NS" at bounding box center [661, 317] width 262 height 13
copy p "10440110007NS"
click at [220, 315] on input "checkbox" at bounding box center [219, 317] width 13 height 13
checkbox input "false"
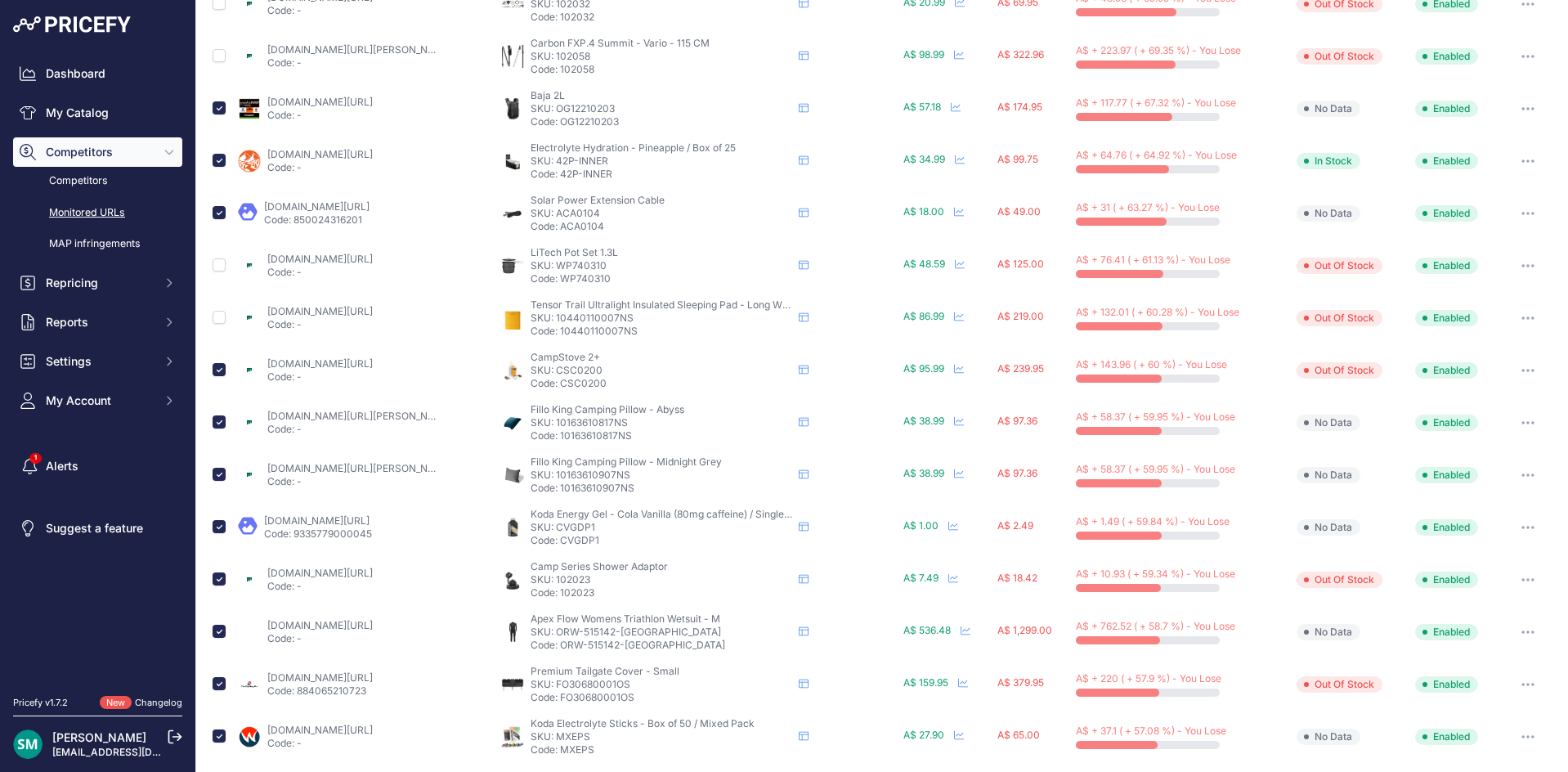
drag, startPoint x: 620, startPoint y: 425, endPoint x: 553, endPoint y: 424, distance: 67.0
click at [553, 424] on p "SKU: 10163610817NS" at bounding box center [661, 422] width 262 height 13
copy p "10163610817NS"
click at [222, 373] on input "checkbox" at bounding box center [219, 369] width 13 height 13
checkbox input "false"
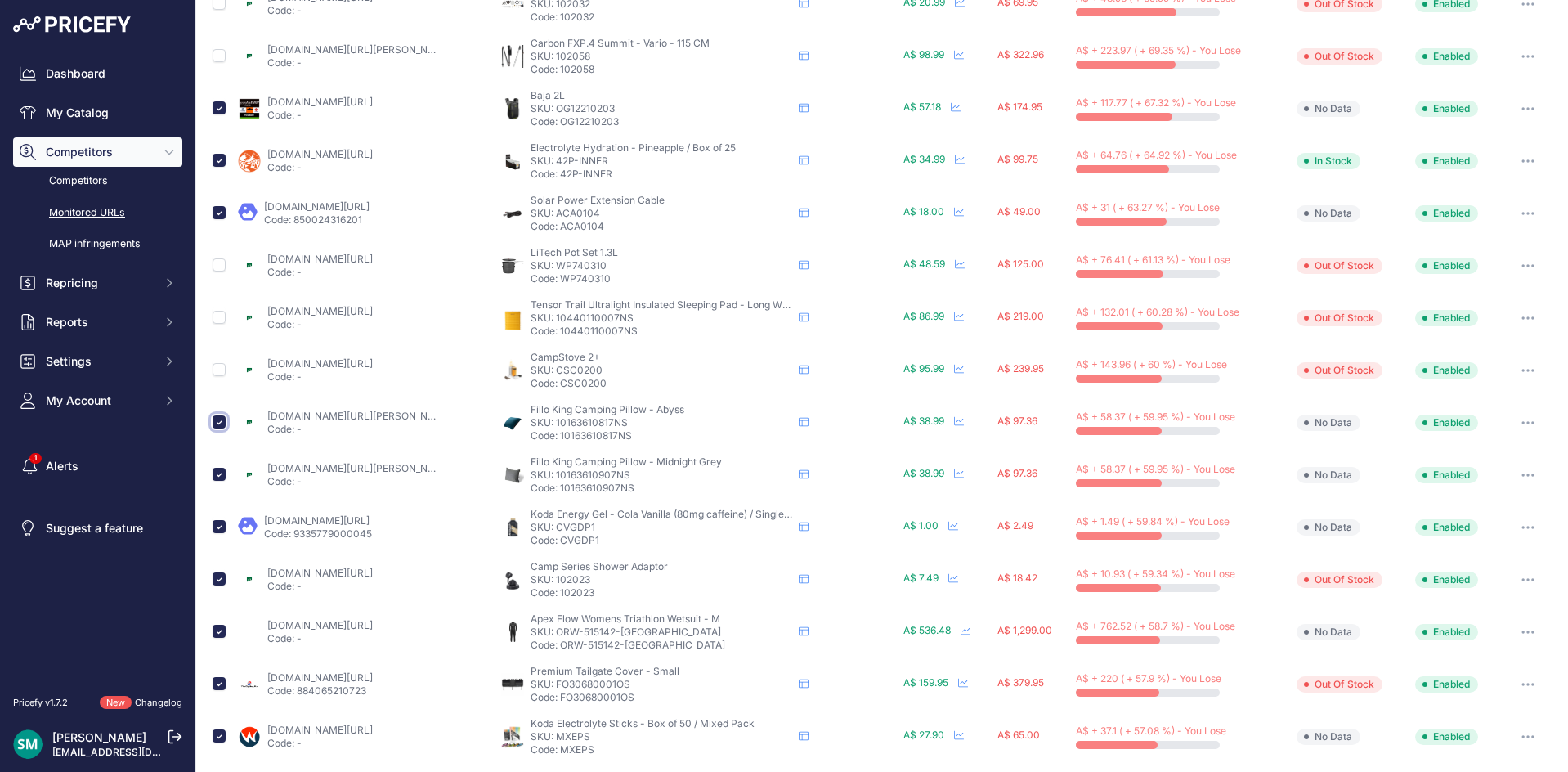
click at [220, 425] on input "checkbox" at bounding box center [219, 421] width 13 height 13
checkbox input "false"
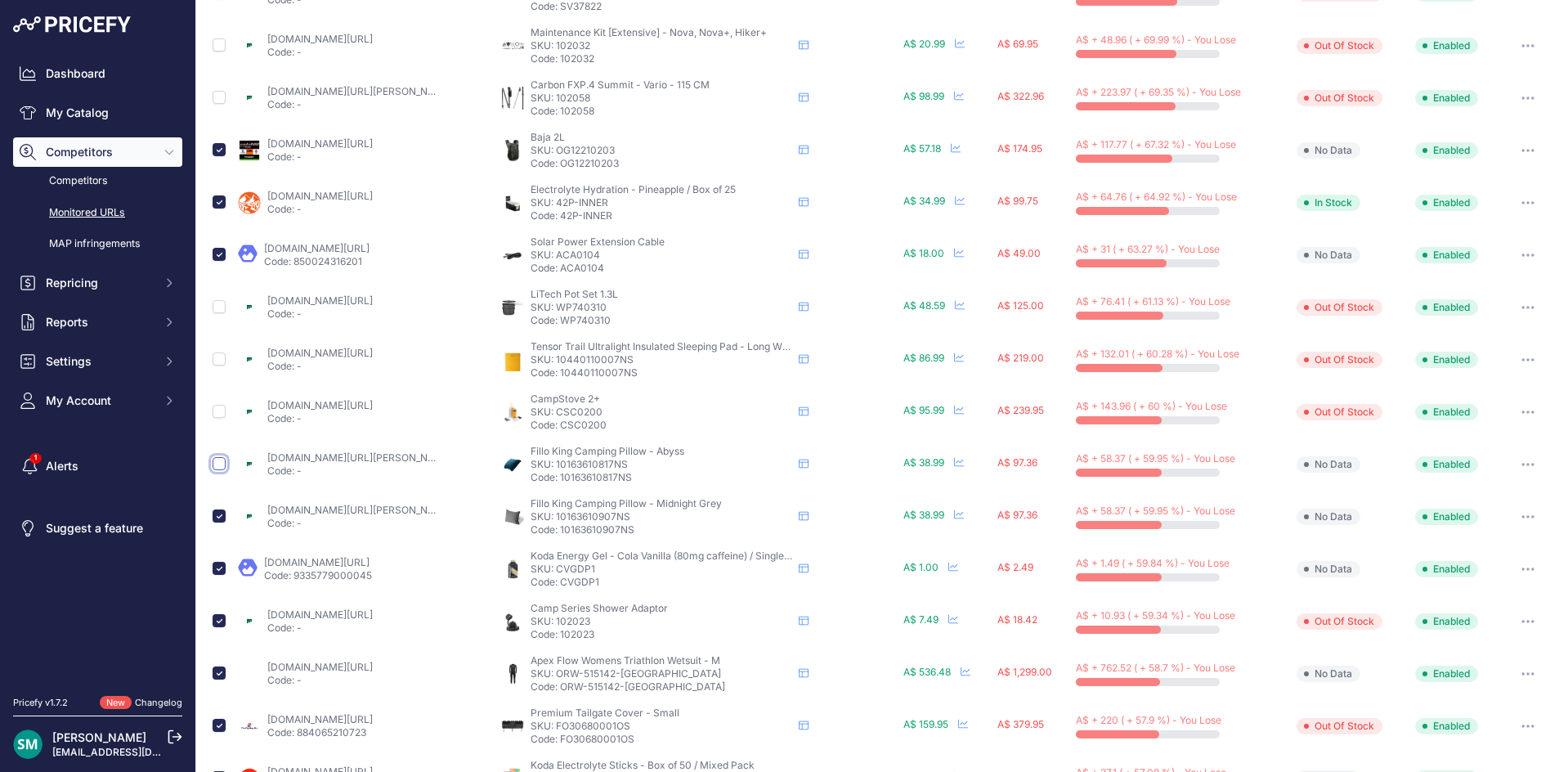
scroll to position [379, 0]
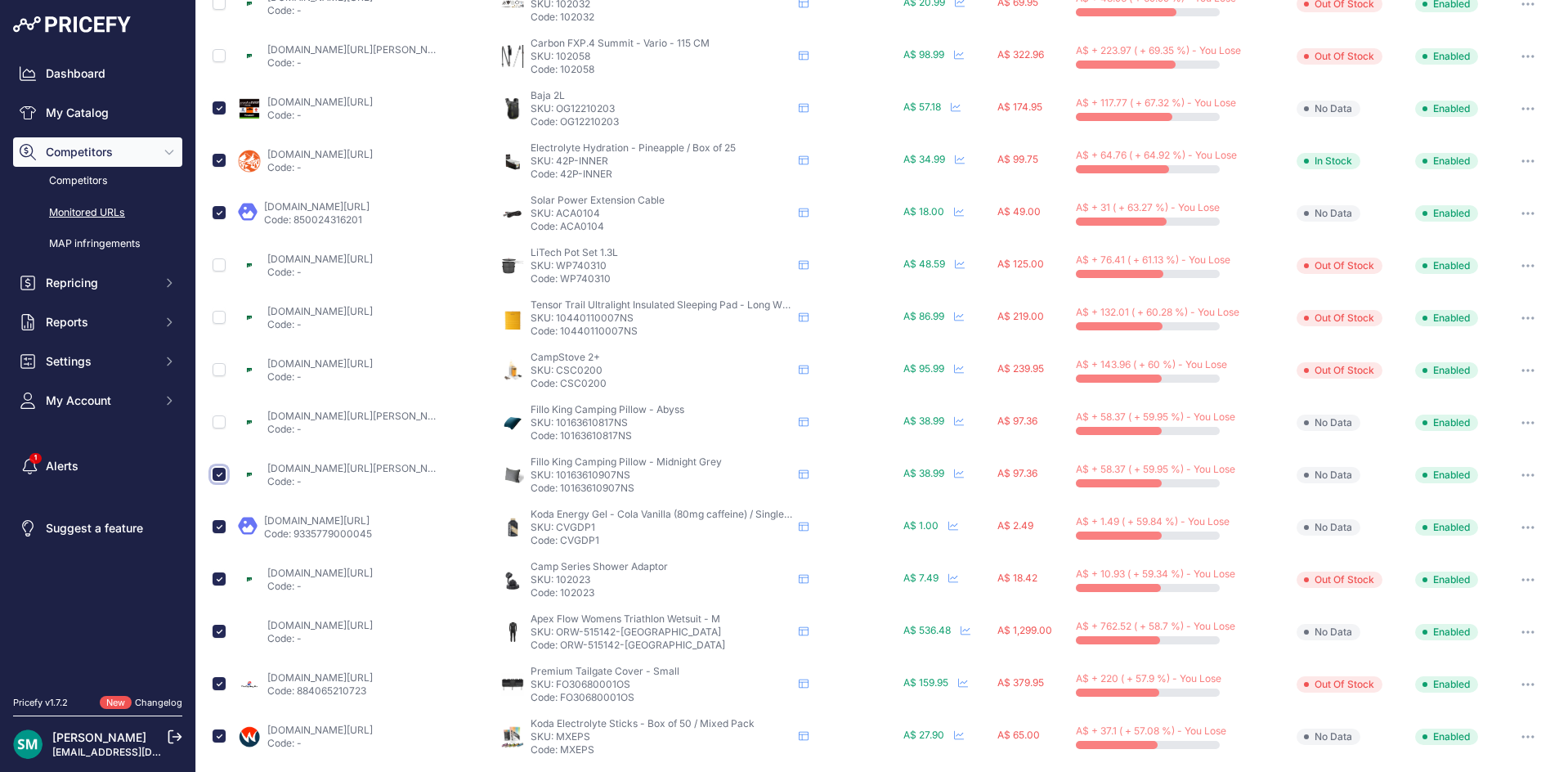
click at [220, 476] on input "checkbox" at bounding box center [219, 474] width 13 height 13
checkbox input "false"
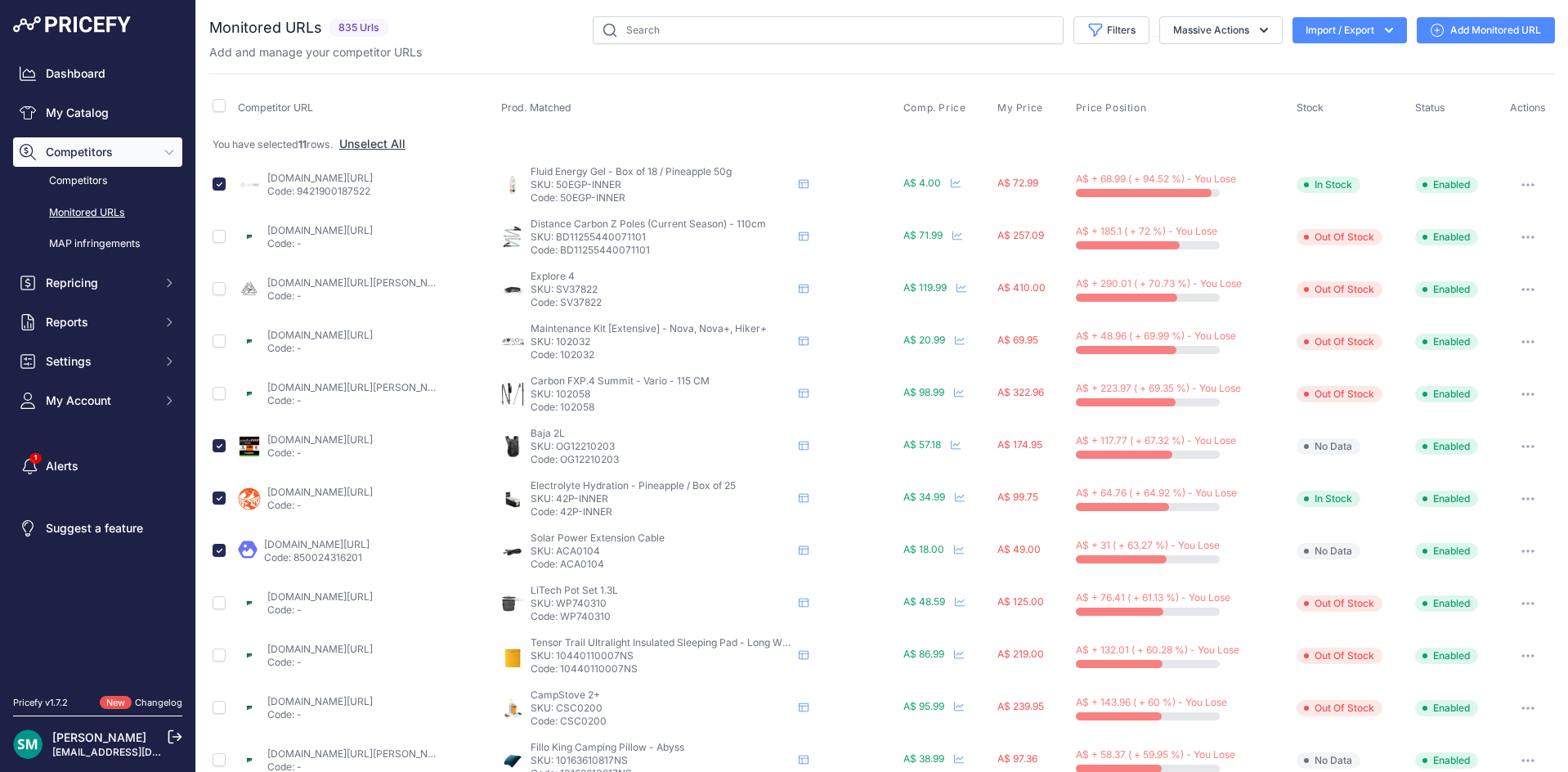
scroll to position [338, 0]
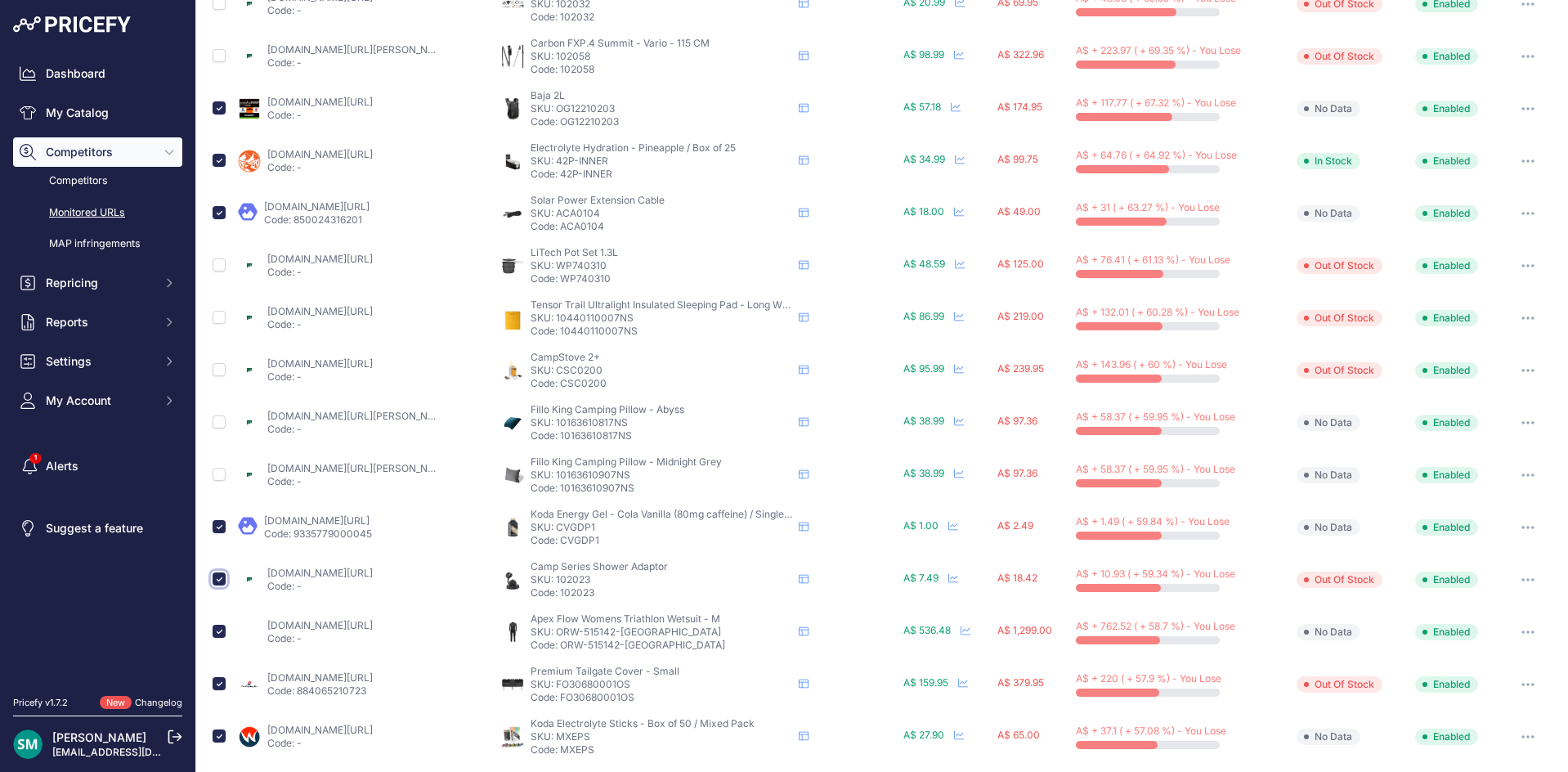
click at [219, 576] on input "checkbox" at bounding box center [219, 578] width 13 height 13
checkbox input "false"
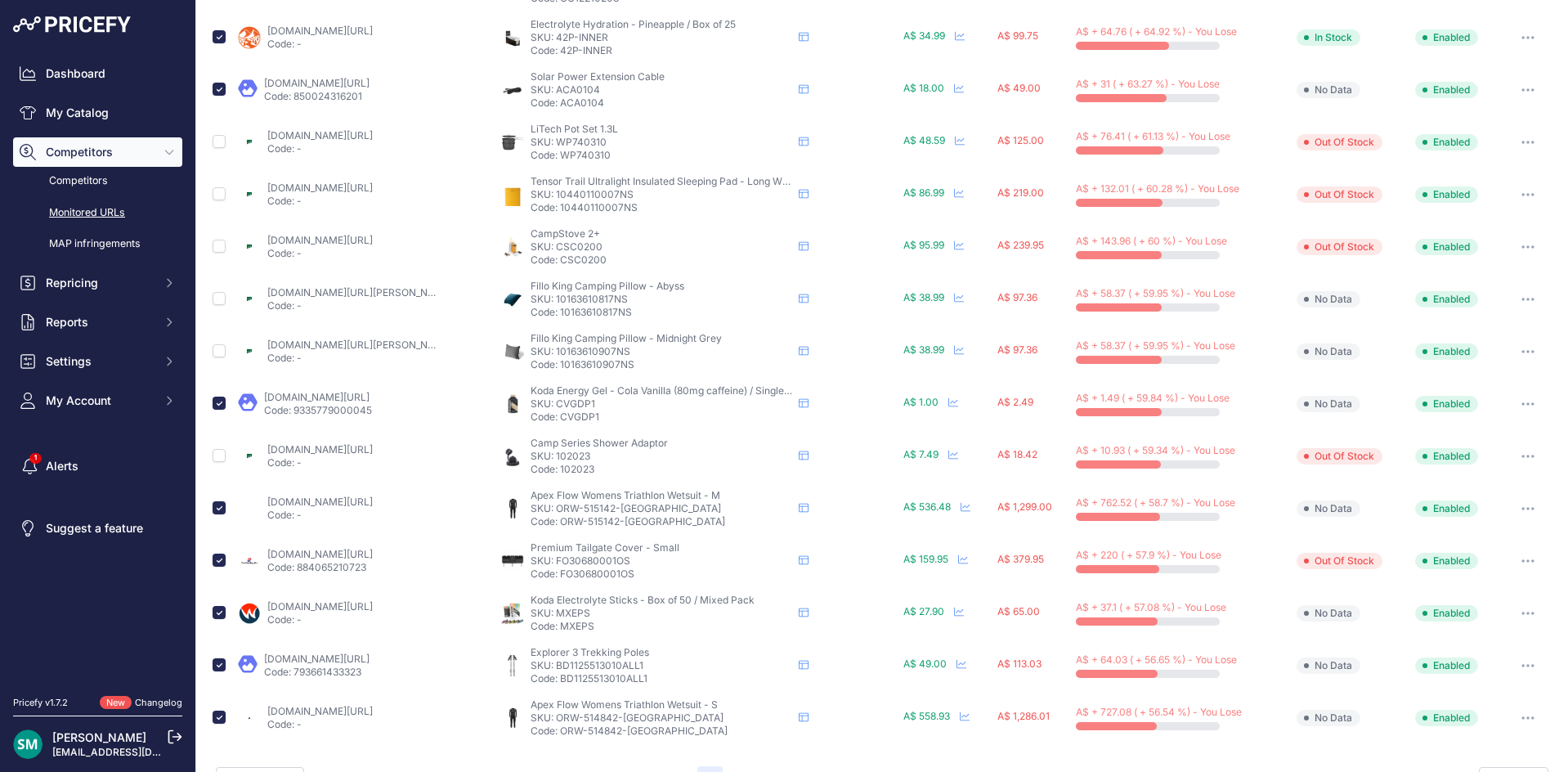
scroll to position [419, 0]
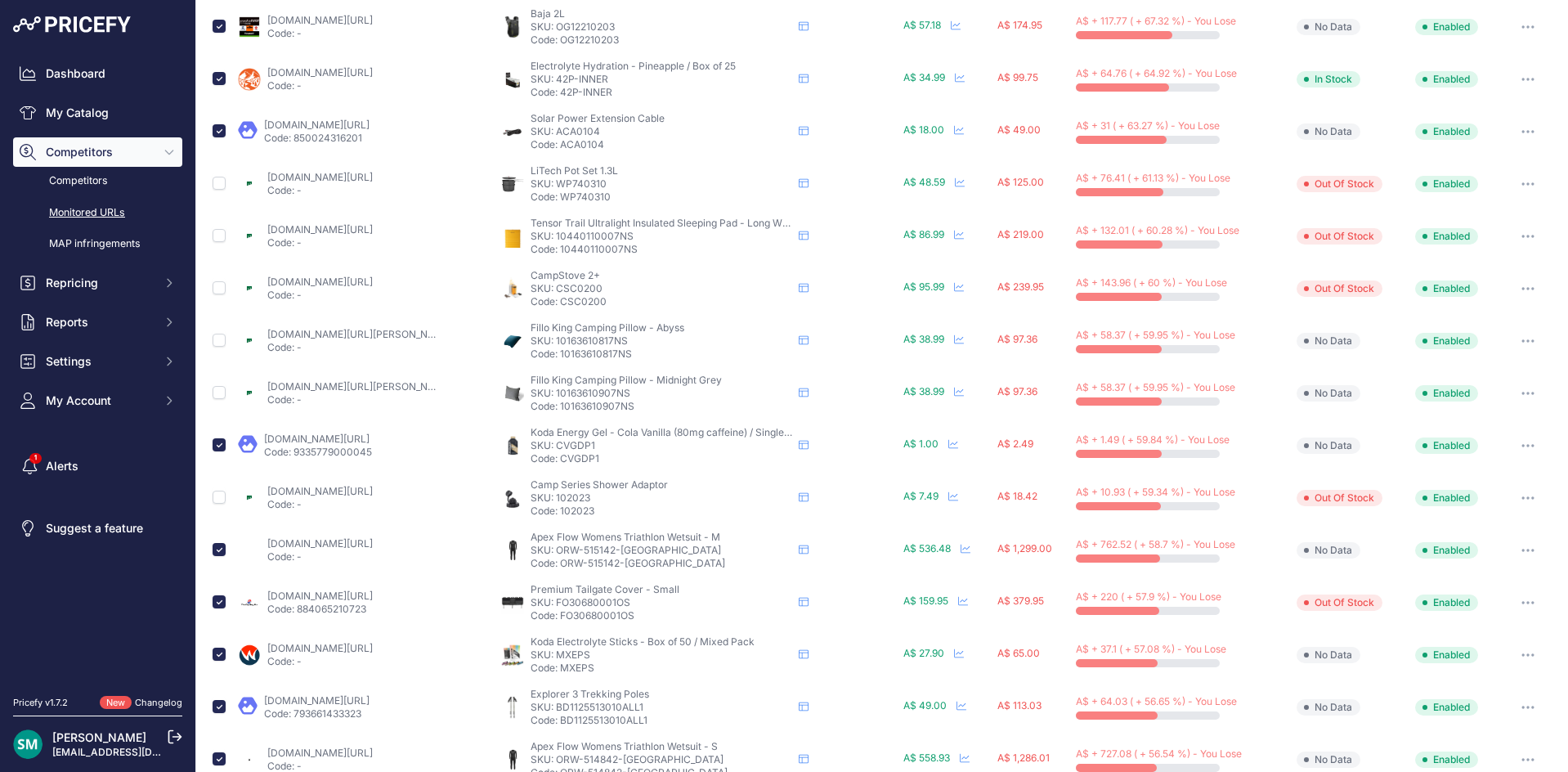
drag, startPoint x: 642, startPoint y: 552, endPoint x: 555, endPoint y: 552, distance: 87.0
click at [555, 552] on p "SKU: ORW-515142-[GEOGRAPHIC_DATA]" at bounding box center [661, 549] width 262 height 13
copy p "ORW-515142-[GEOGRAPHIC_DATA]"
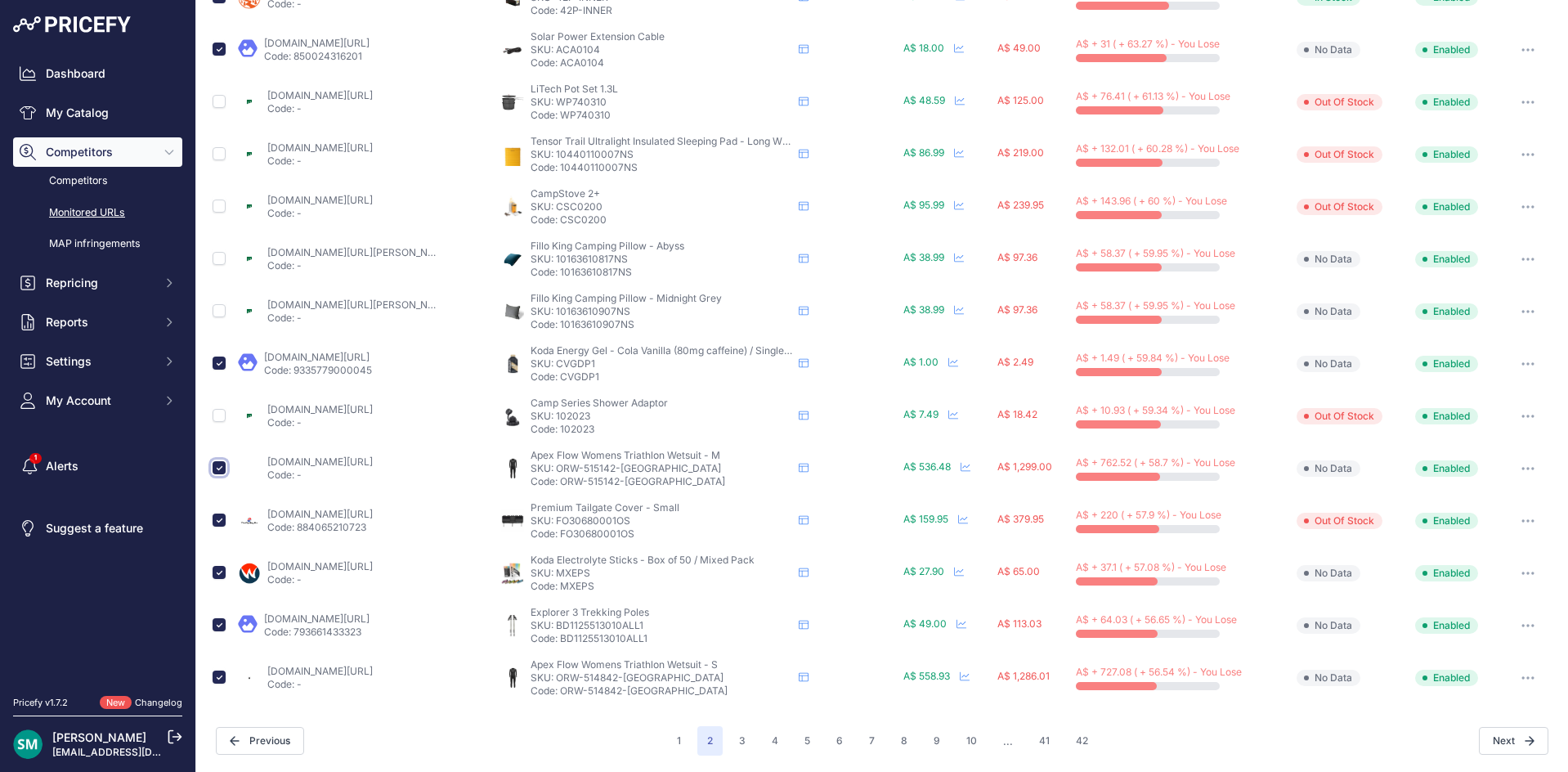
click at [220, 470] on input "checkbox" at bounding box center [219, 467] width 13 height 13
checkbox input "false"
drag, startPoint x: 370, startPoint y: 631, endPoint x: 381, endPoint y: 631, distance: 11.0
click at [369, 633] on p "Code: 793661433323" at bounding box center [316, 631] width 105 height 13
drag, startPoint x: 649, startPoint y: 628, endPoint x: 551, endPoint y: 627, distance: 98.0
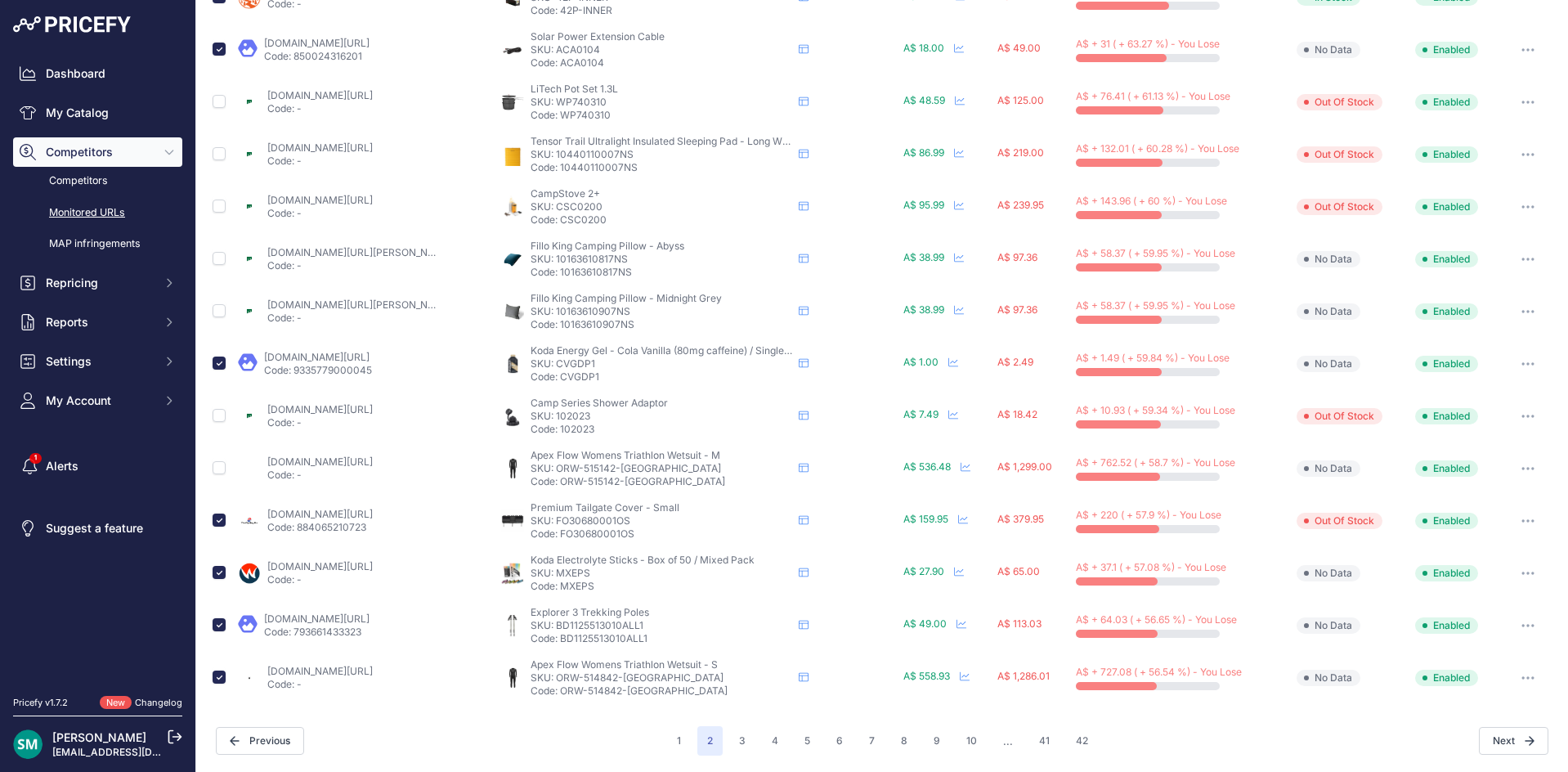
click at [551, 627] on p "SKU: BD1125513010ALL1" at bounding box center [661, 625] width 262 height 13
copy p "BD1125513010ALL1"
drag, startPoint x: 645, startPoint y: 683, endPoint x: 576, endPoint y: 694, distance: 69.9
click at [551, 681] on p "SKU: ORW-514842-[GEOGRAPHIC_DATA]" at bounding box center [661, 677] width 262 height 13
copy p "ORW-514842-[GEOGRAPHIC_DATA]"
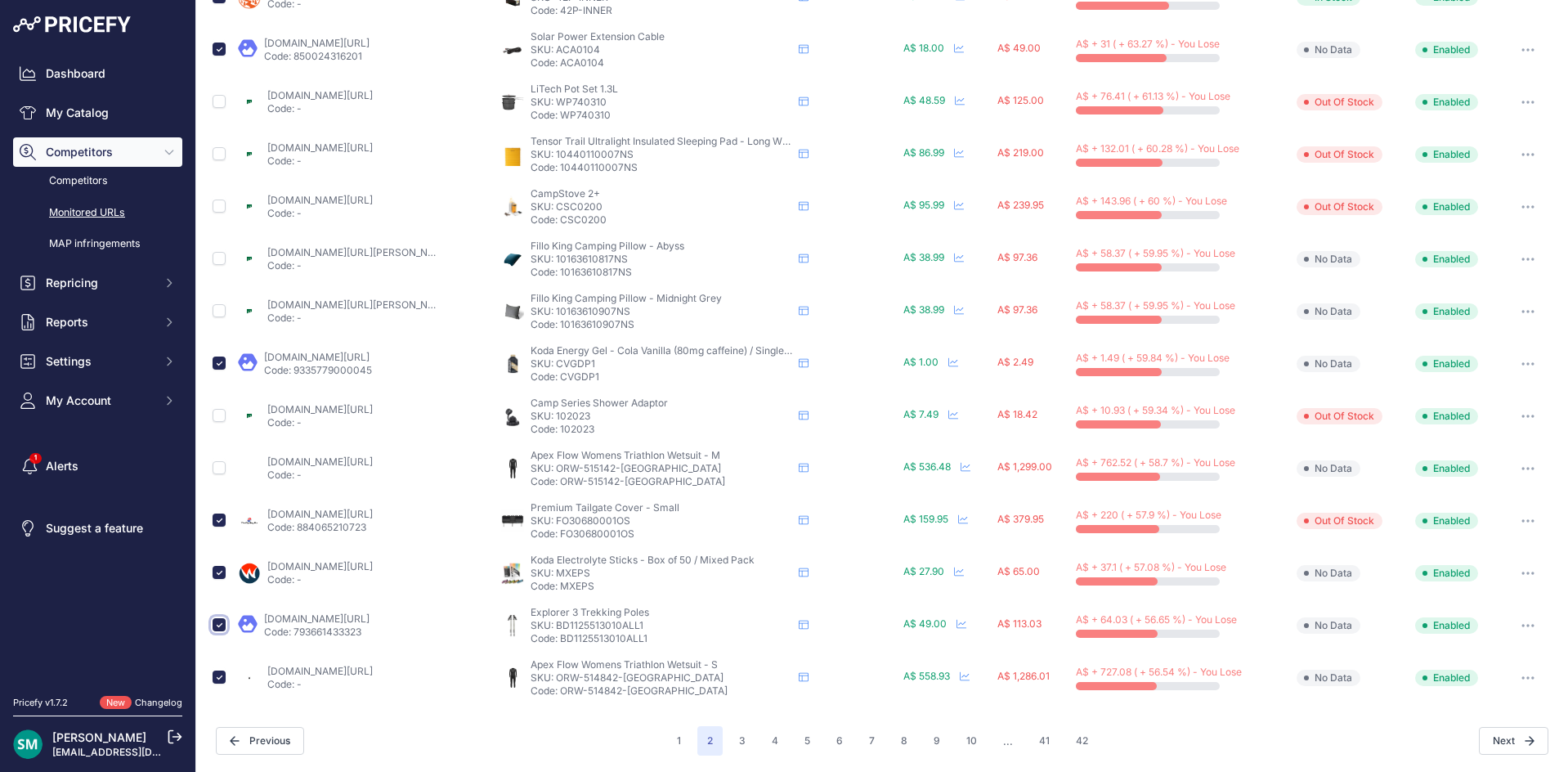
click at [213, 619] on input "checkbox" at bounding box center [219, 624] width 13 height 13
checkbox input "false"
click at [222, 676] on input "checkbox" at bounding box center [219, 676] width 13 height 13
checkbox input "false"
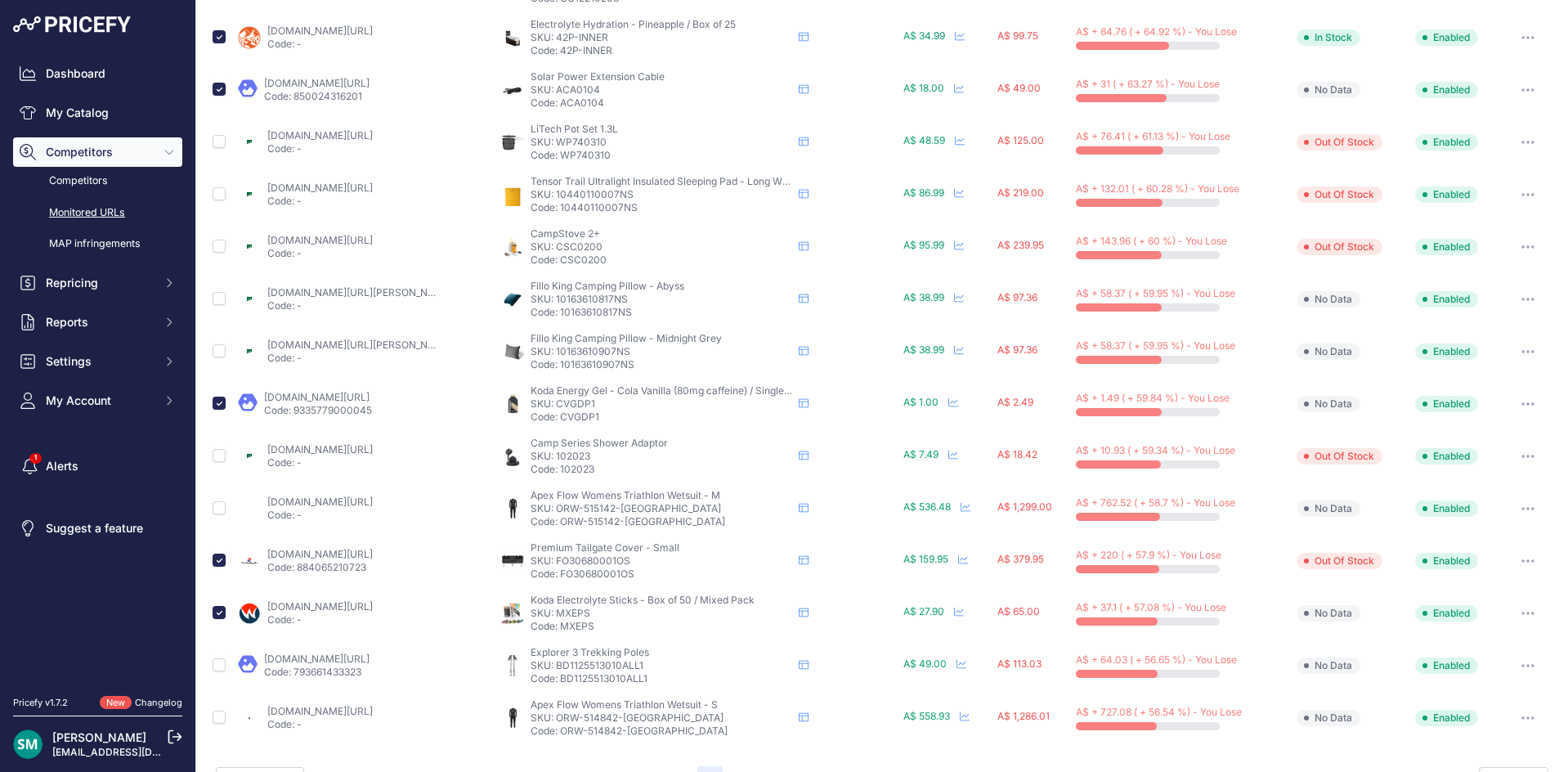
scroll to position [0, 0]
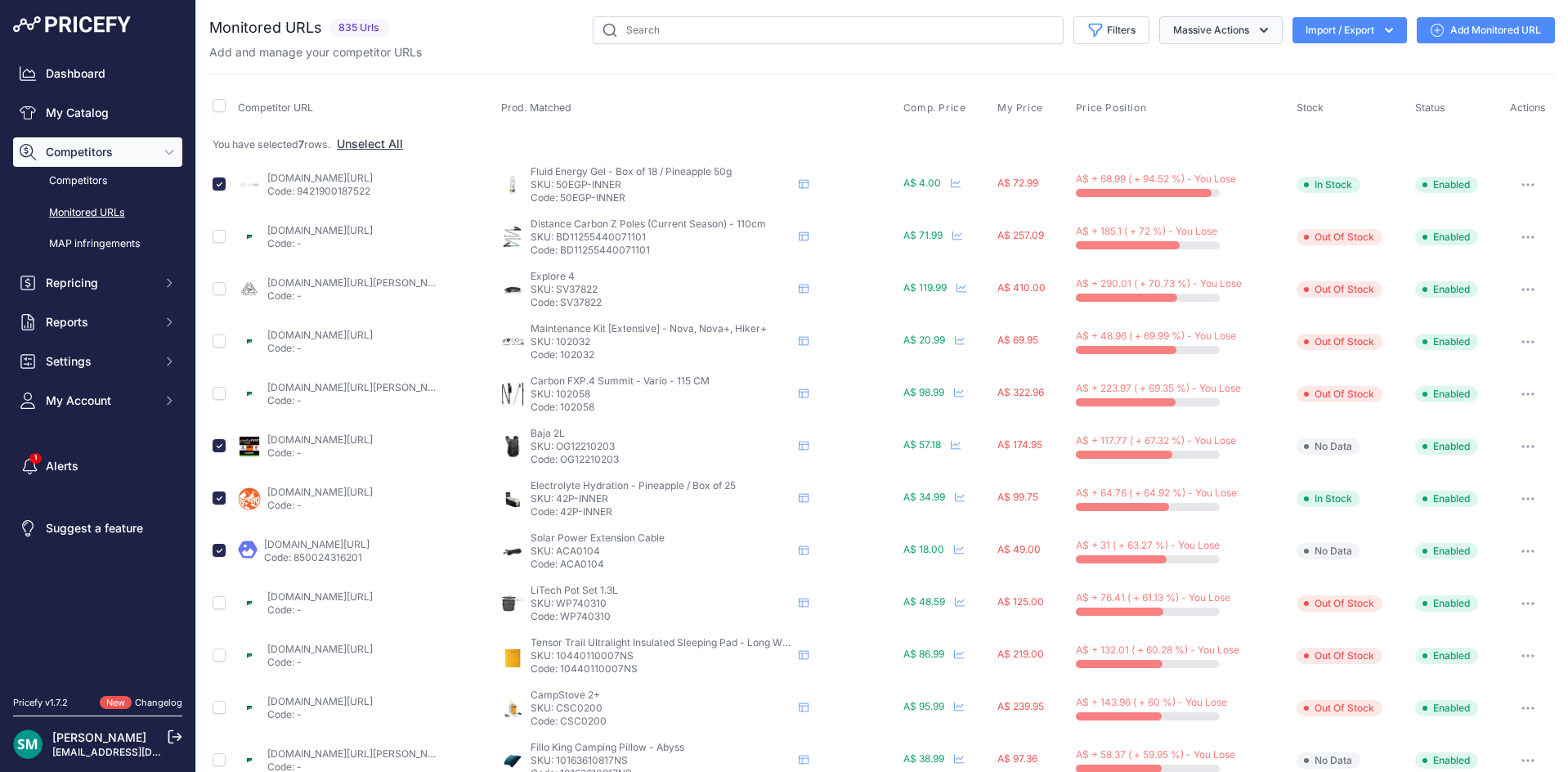
click at [1226, 25] on button "Massive Actions" at bounding box center [1220, 31] width 123 height 28
click at [1227, 126] on button "Delete" at bounding box center [1217, 128] width 131 height 30
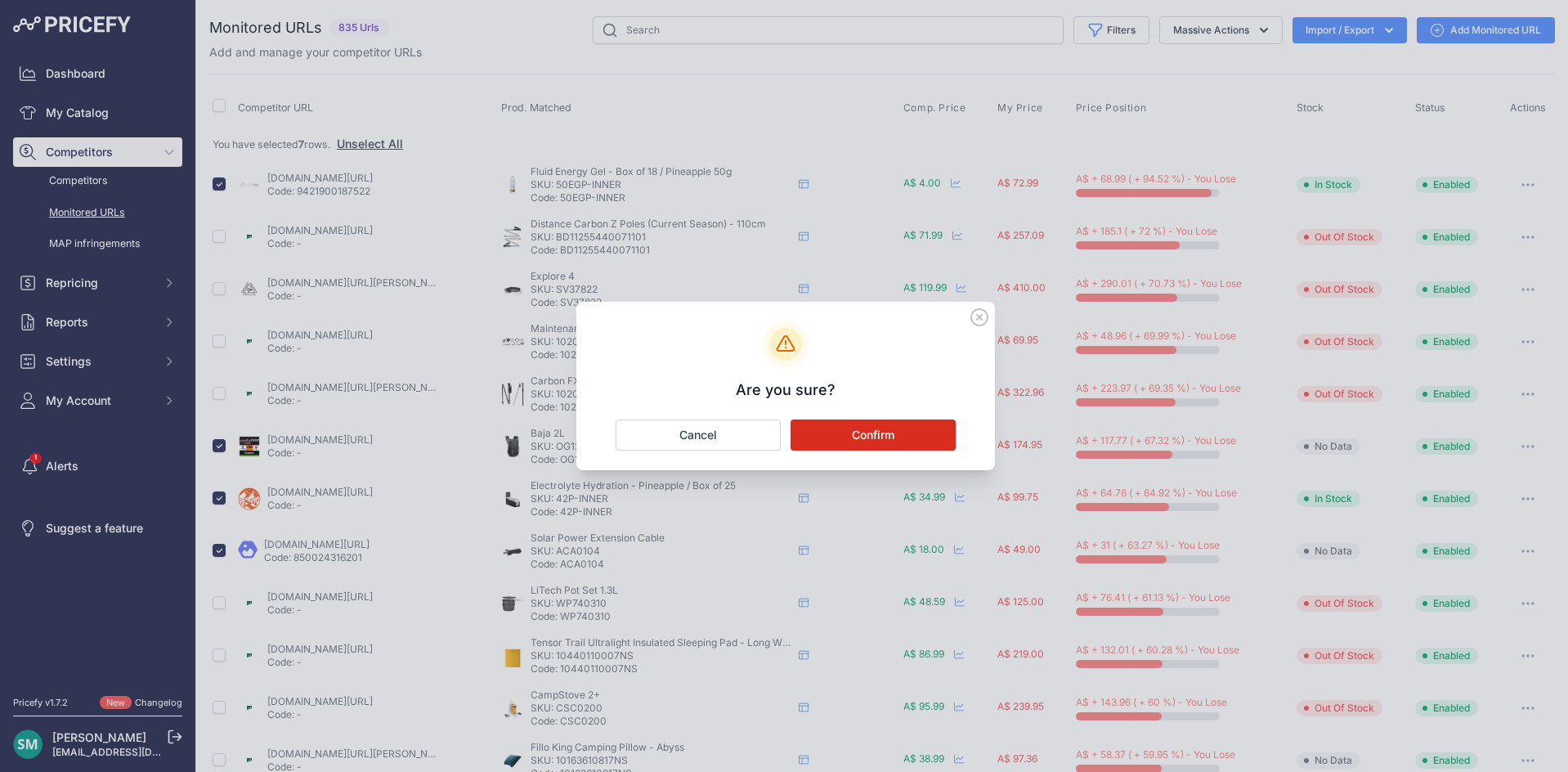
drag, startPoint x: 869, startPoint y: 440, endPoint x: 972, endPoint y: 549, distance: 150.0
click at [869, 441] on button "Confirm" at bounding box center [873, 435] width 165 height 32
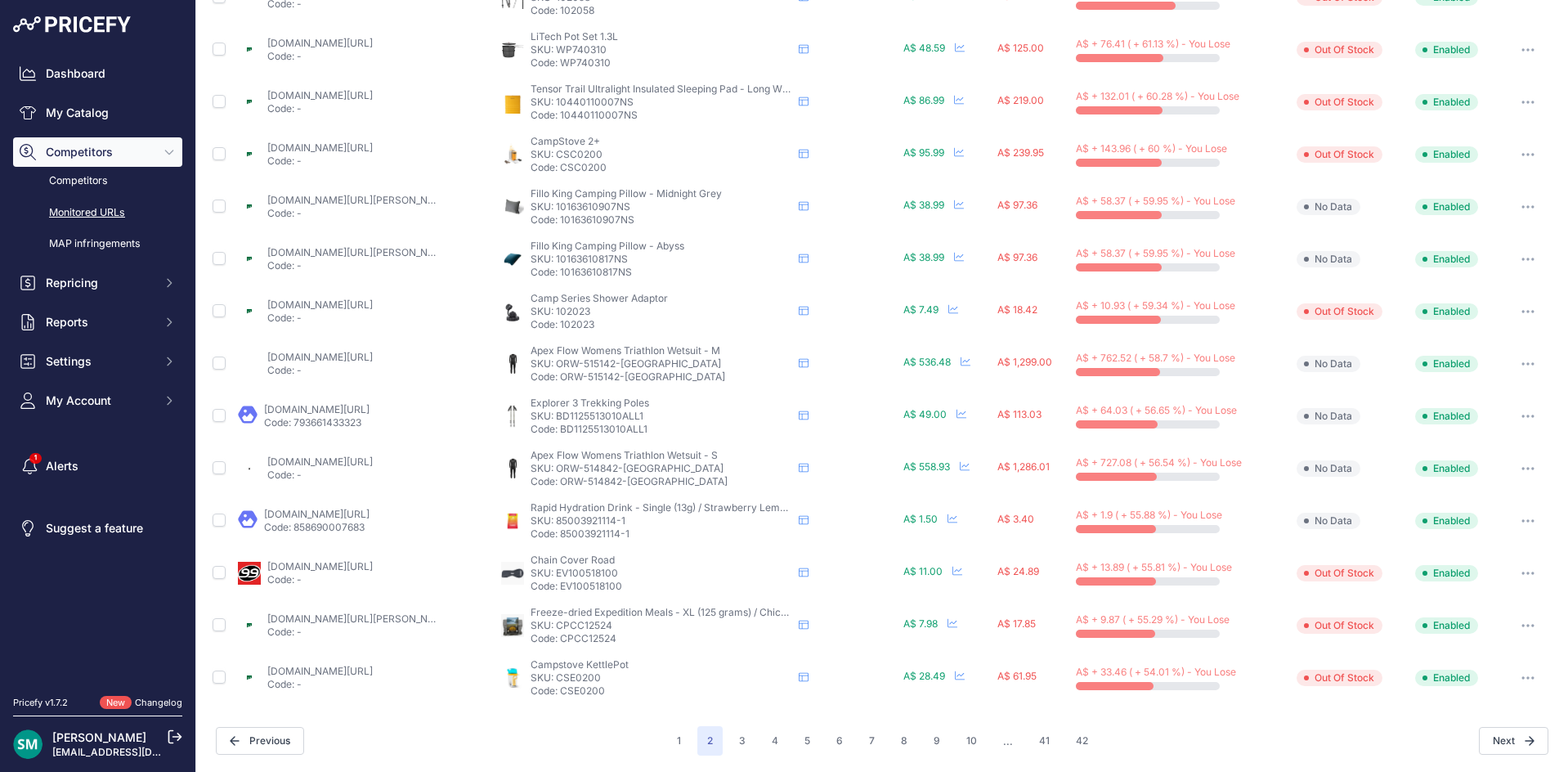
scroll to position [472, 0]
click at [1098, 748] on div "Next" at bounding box center [1323, 740] width 451 height 28
click at [1086, 749] on button "42" at bounding box center [1082, 740] width 31 height 30
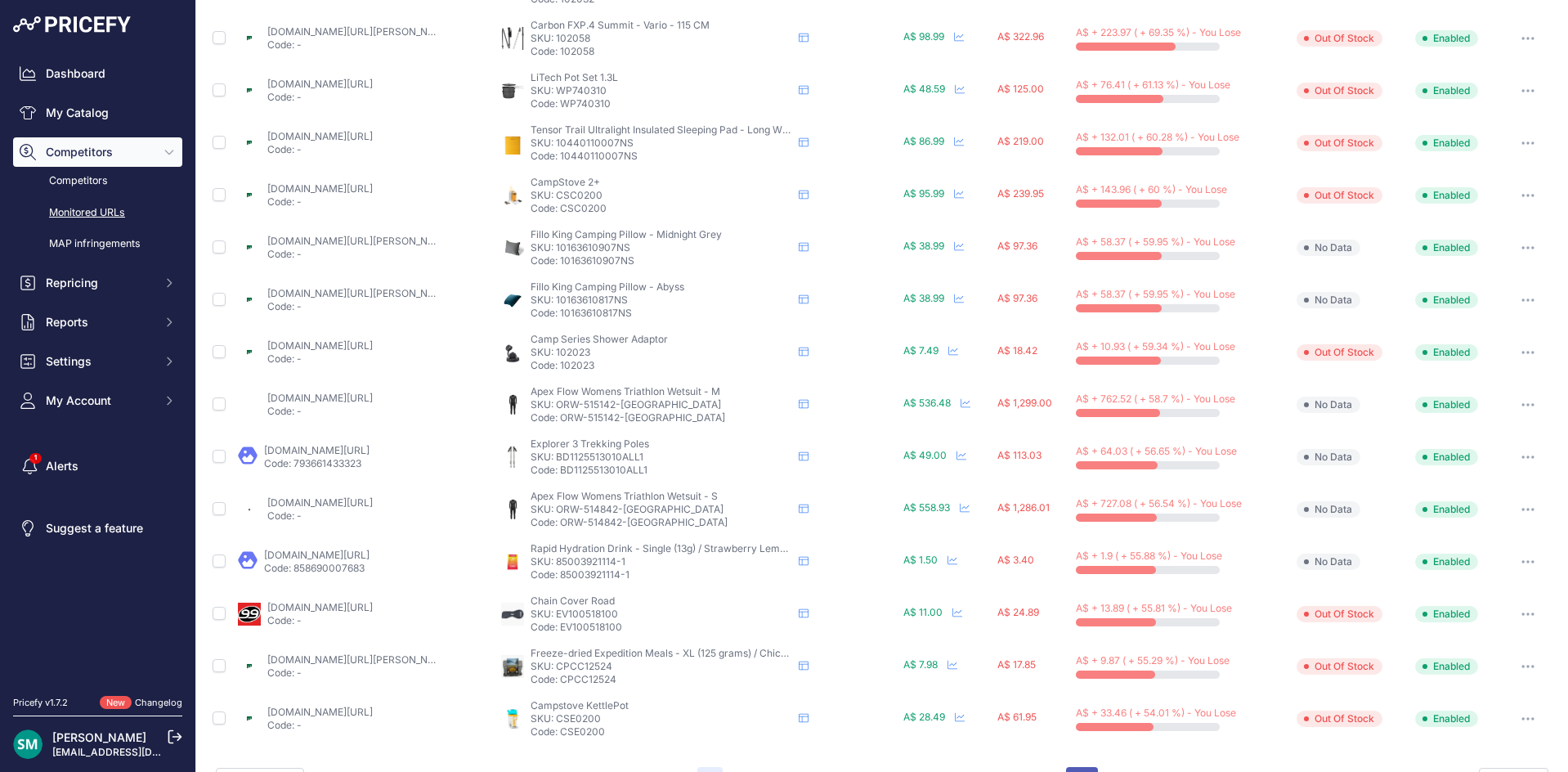
scroll to position [513, 0]
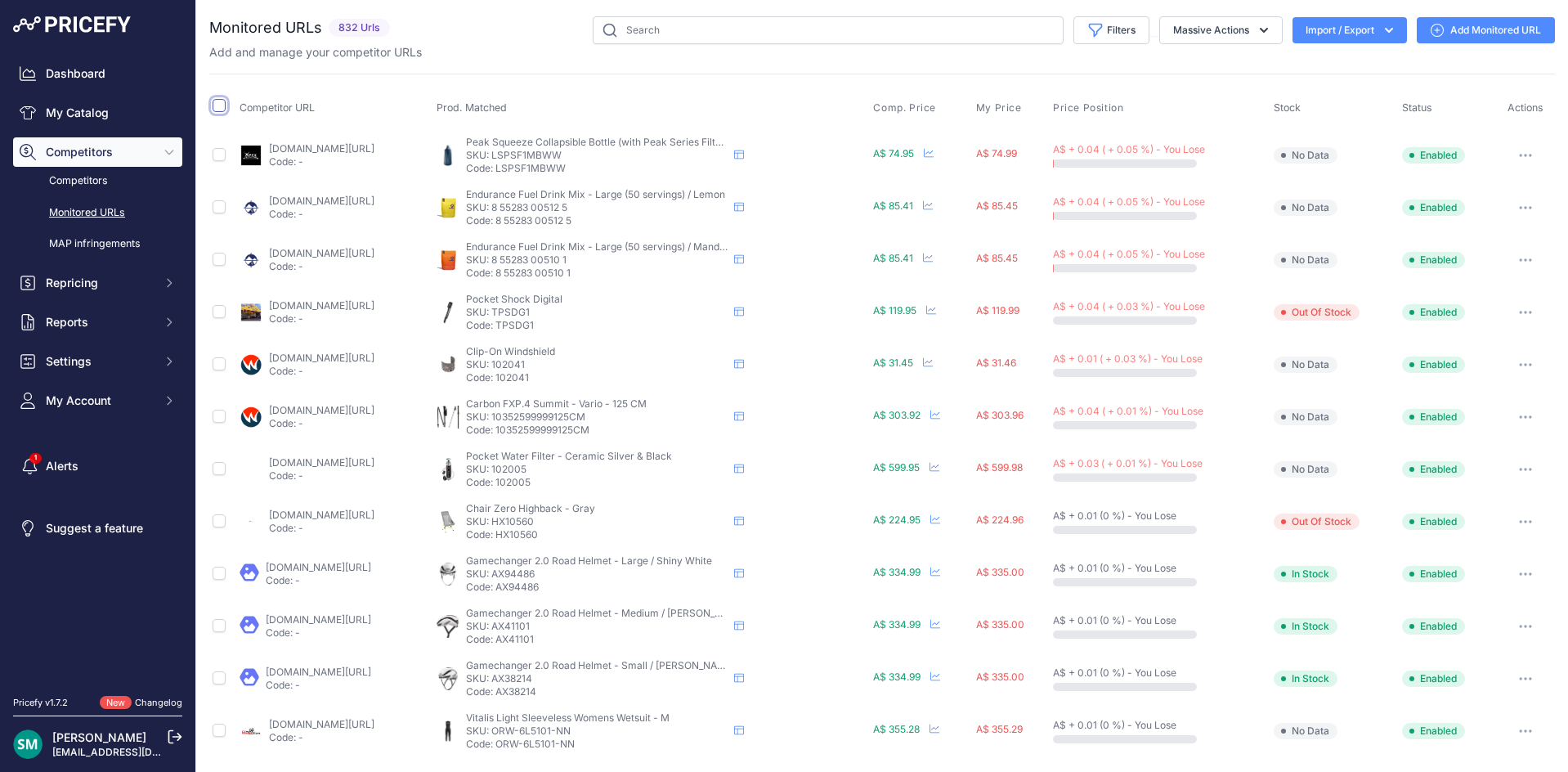
click at [220, 106] on input "checkbox" at bounding box center [219, 104] width 13 height 13
checkbox input "true"
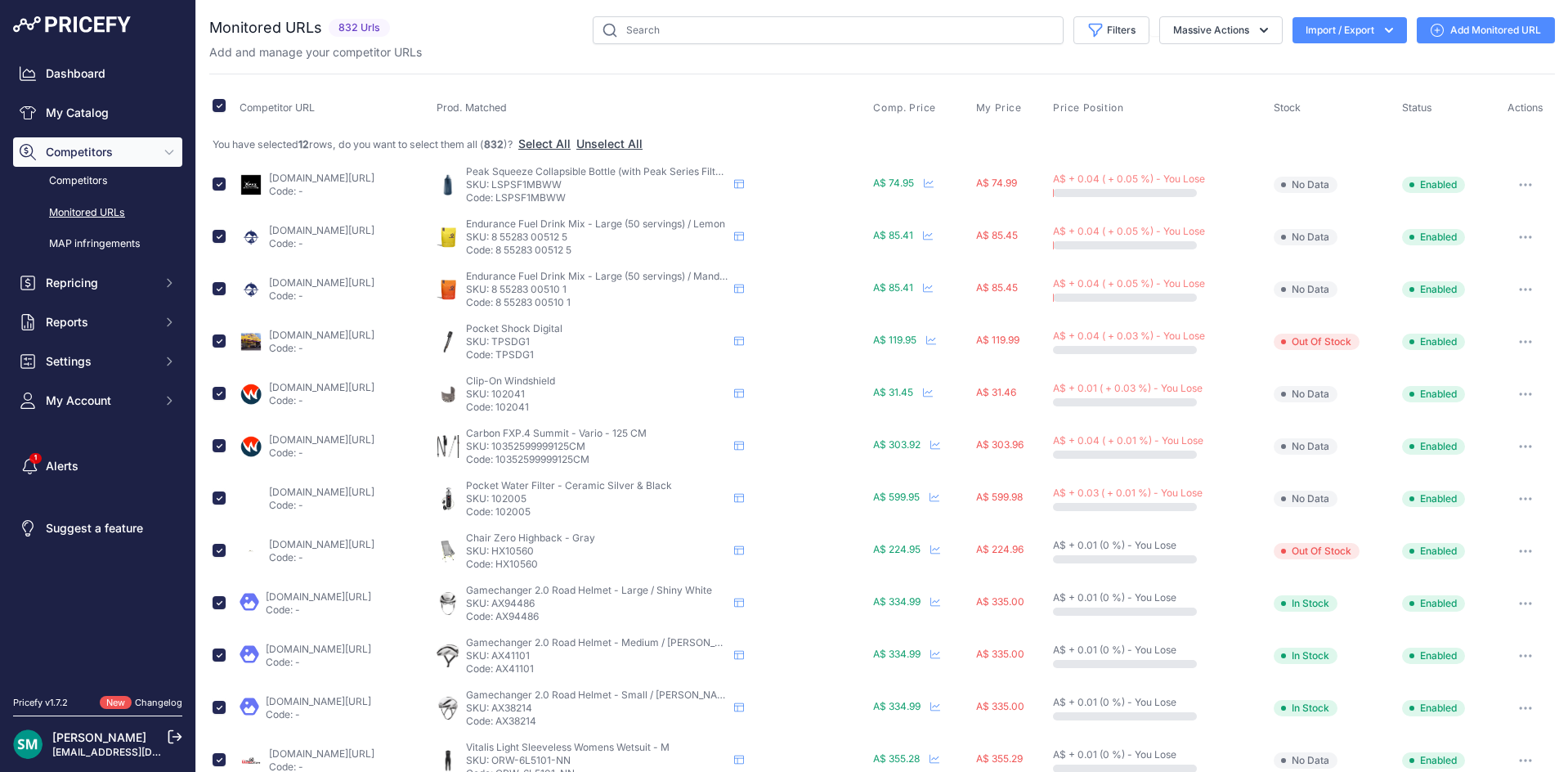
drag, startPoint x: 627, startPoint y: 187, endPoint x: 558, endPoint y: 188, distance: 69.0
click at [558, 188] on p "SKU: LSPSF1MBWW" at bounding box center [596, 184] width 262 height 13
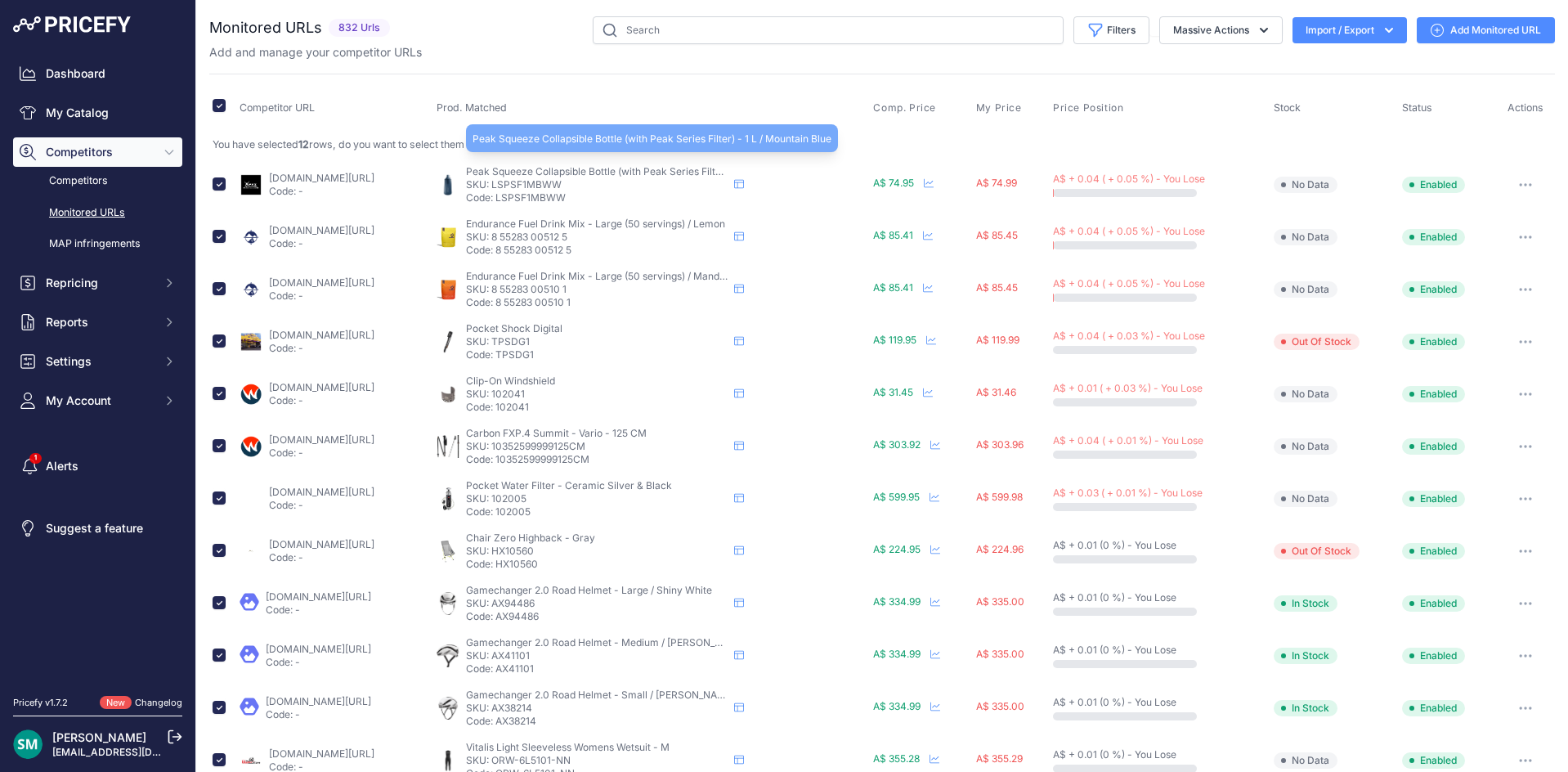
copy p "LSPSF1MBWW"
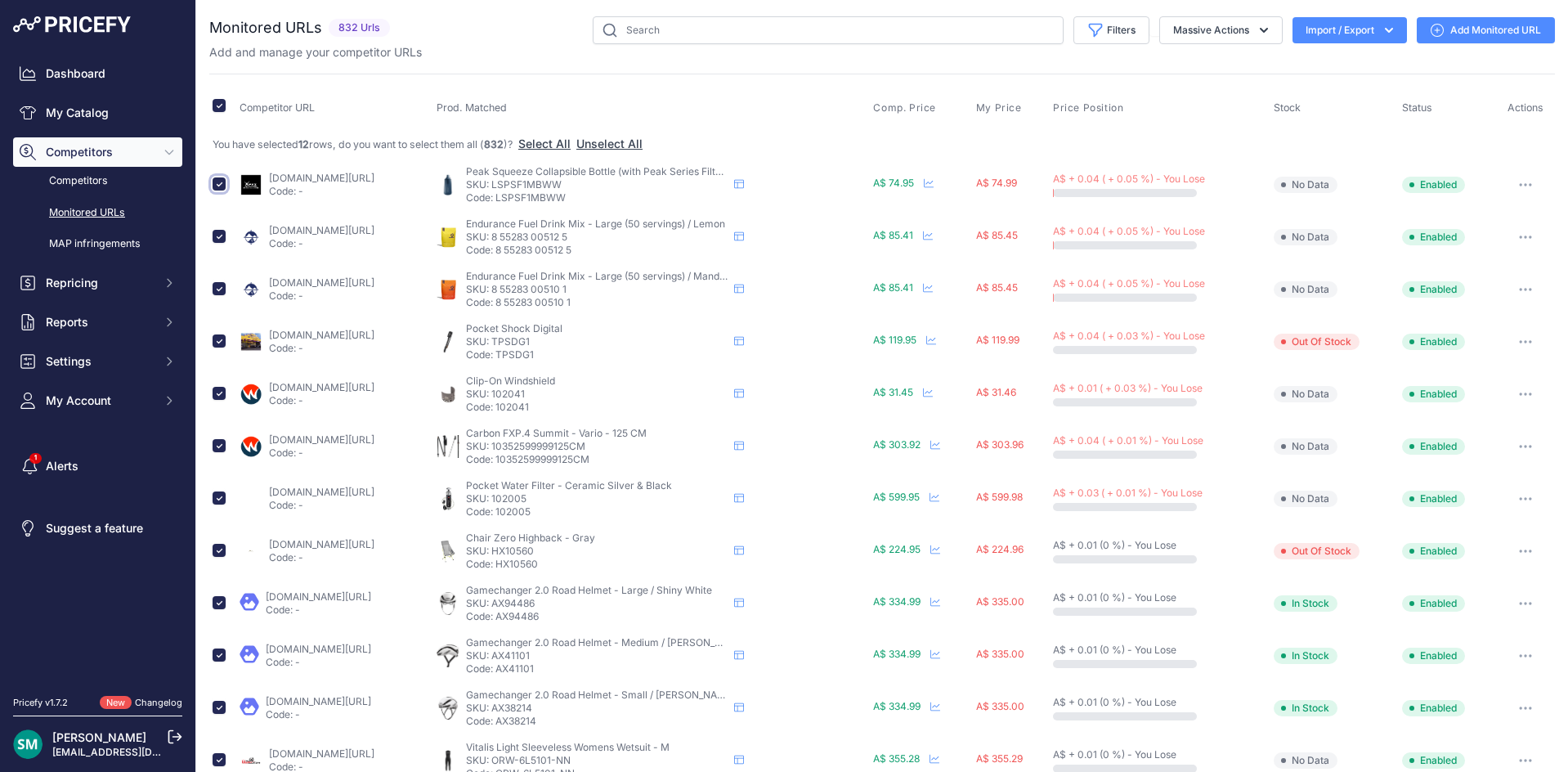
click at [223, 182] on input "checkbox" at bounding box center [219, 183] width 13 height 13
checkbox input "false"
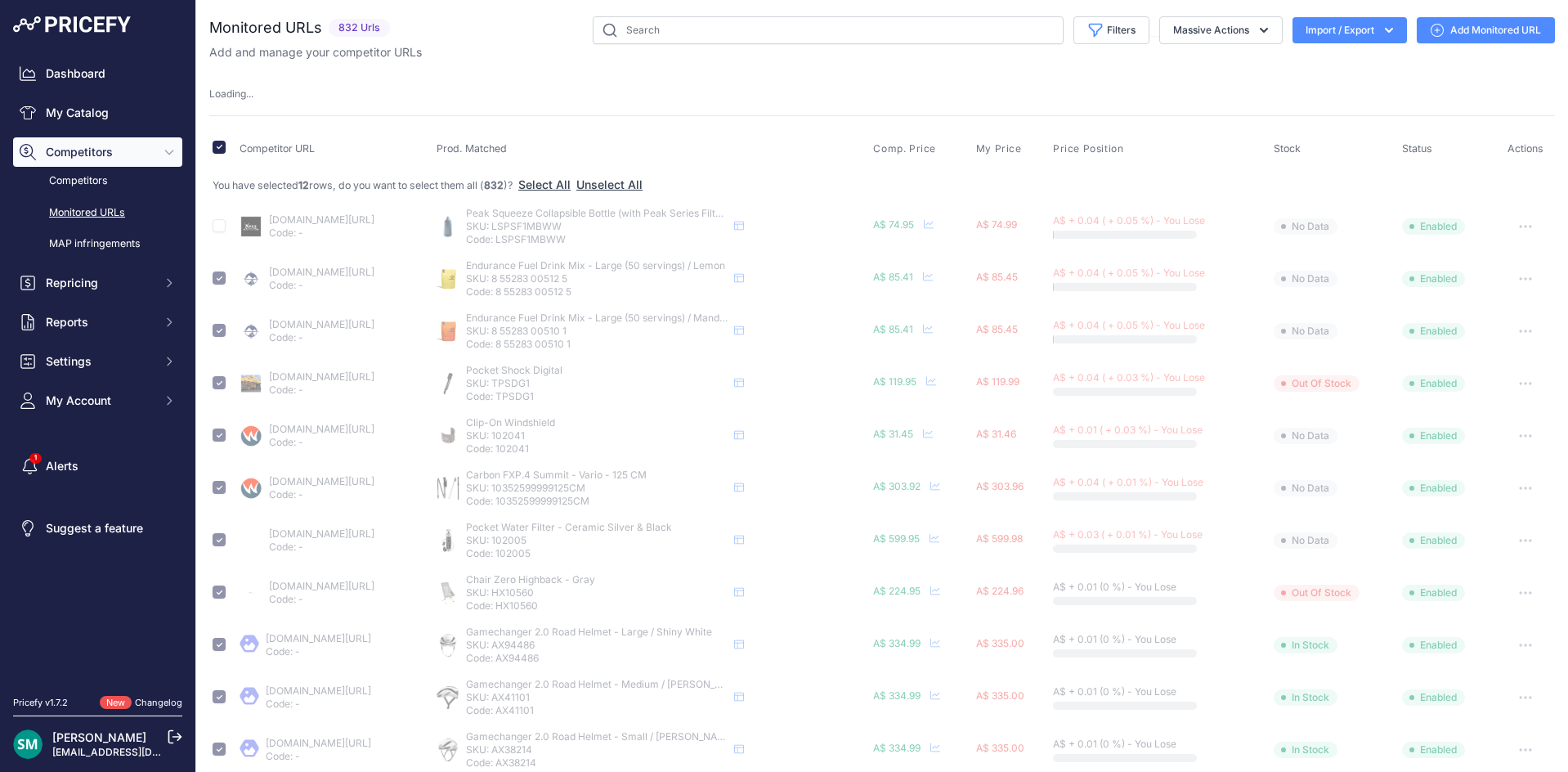
checkbox input "false"
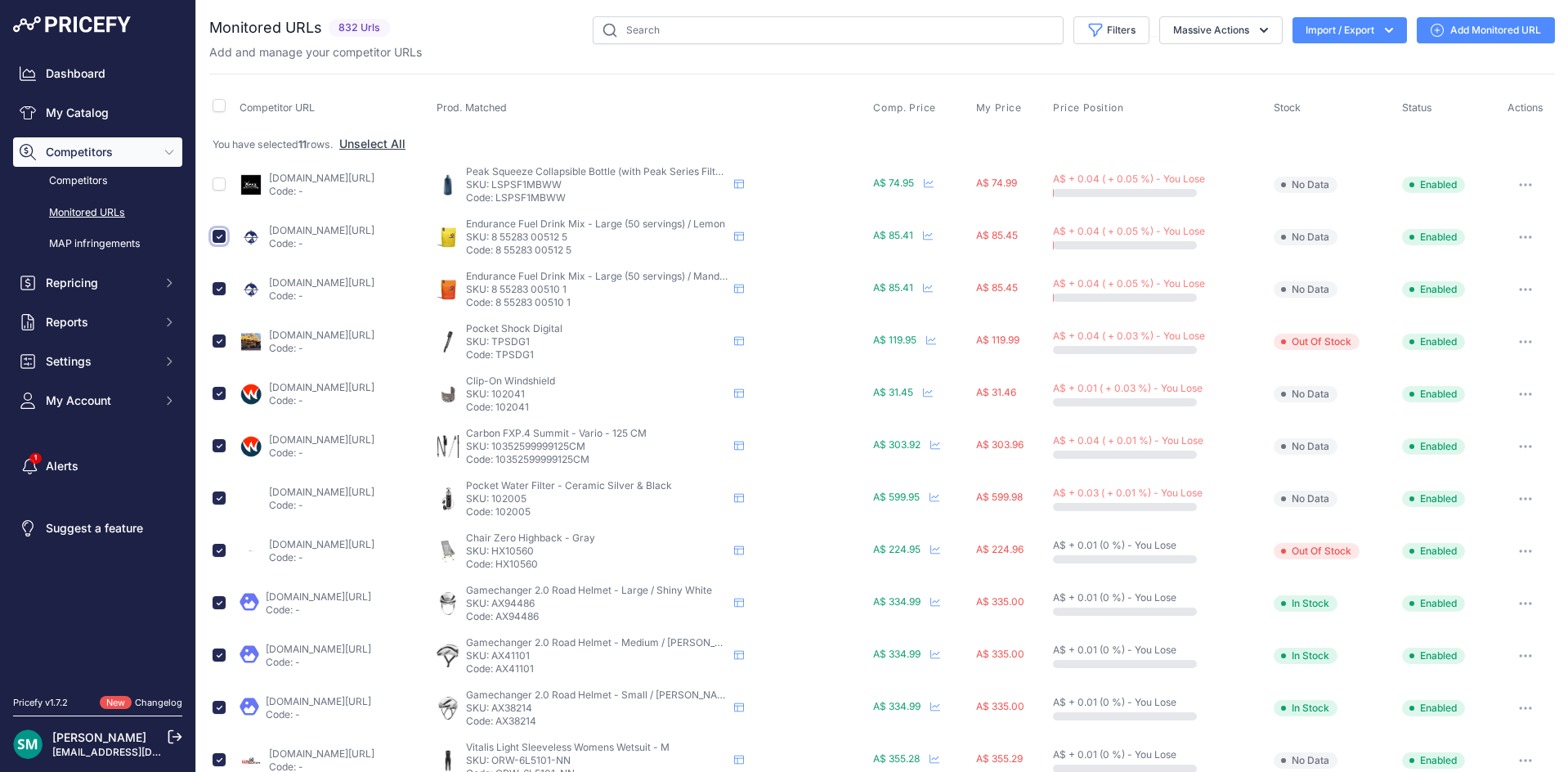
click at [217, 233] on input "checkbox" at bounding box center [219, 235] width 13 height 13
checkbox input "false"
click at [220, 292] on input "checkbox" at bounding box center [219, 288] width 13 height 13
checkbox input "false"
click at [222, 341] on input "checkbox" at bounding box center [219, 341] width 13 height 13
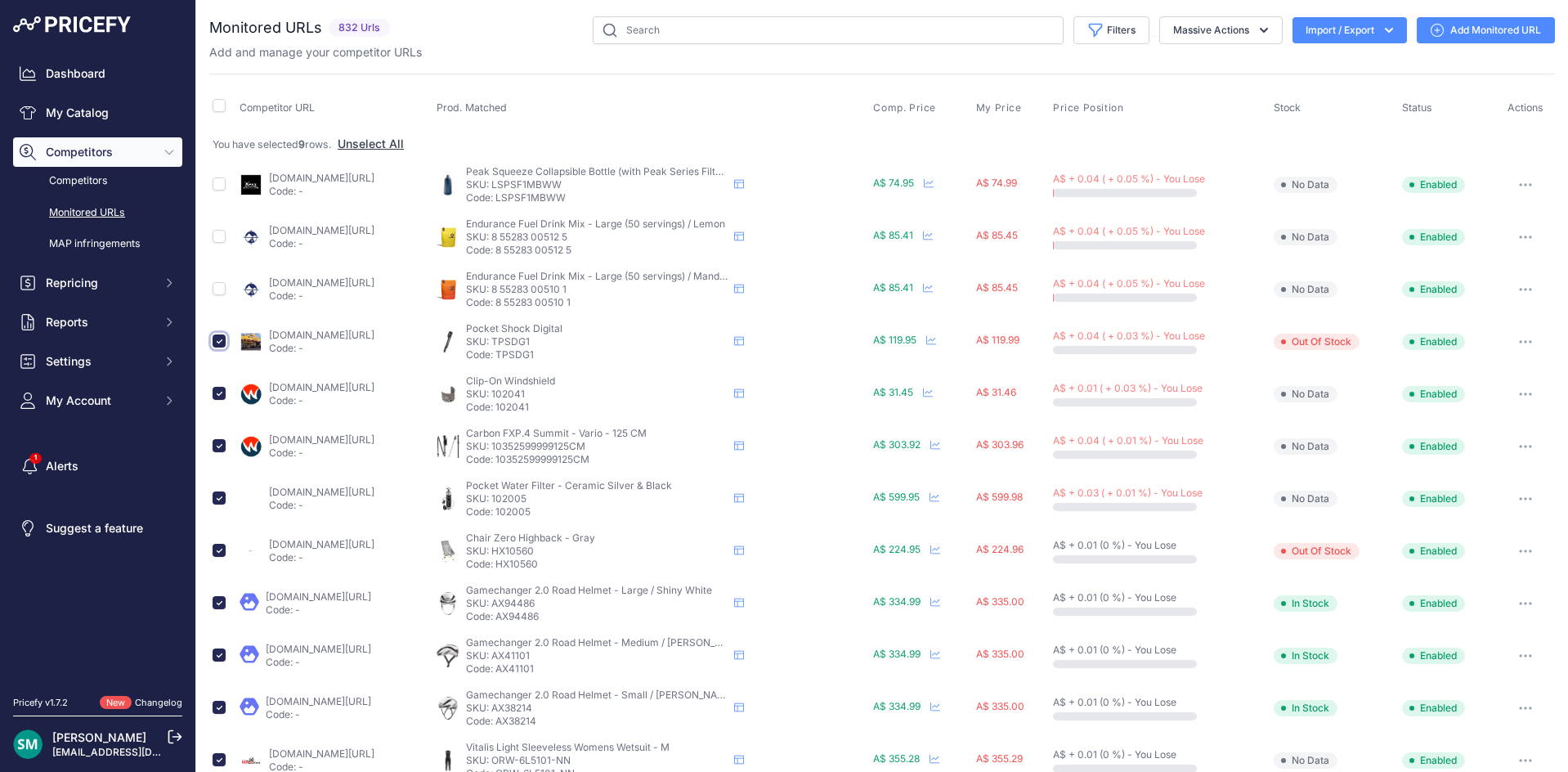
checkbox input "false"
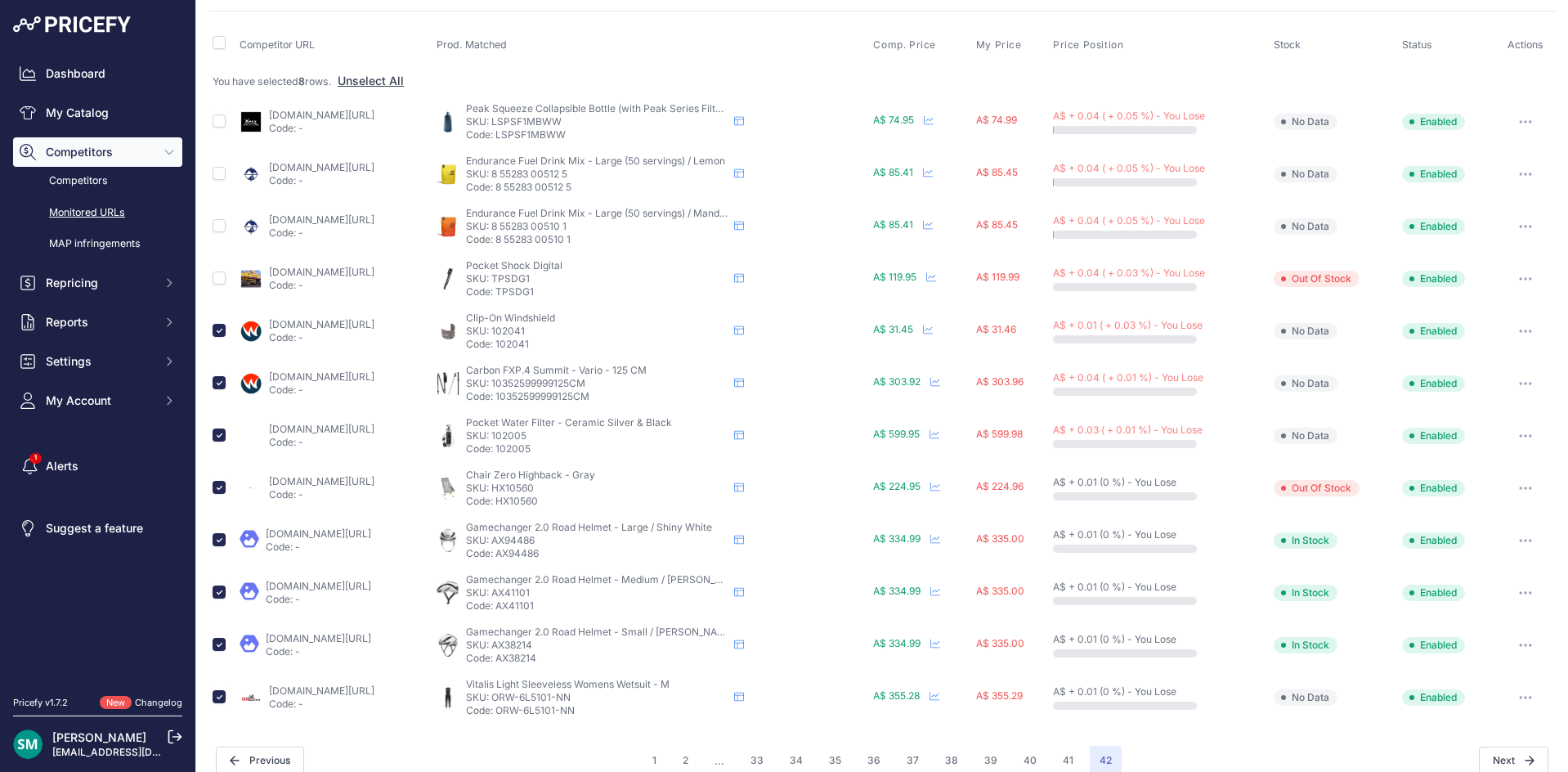
scroll to position [83, 0]
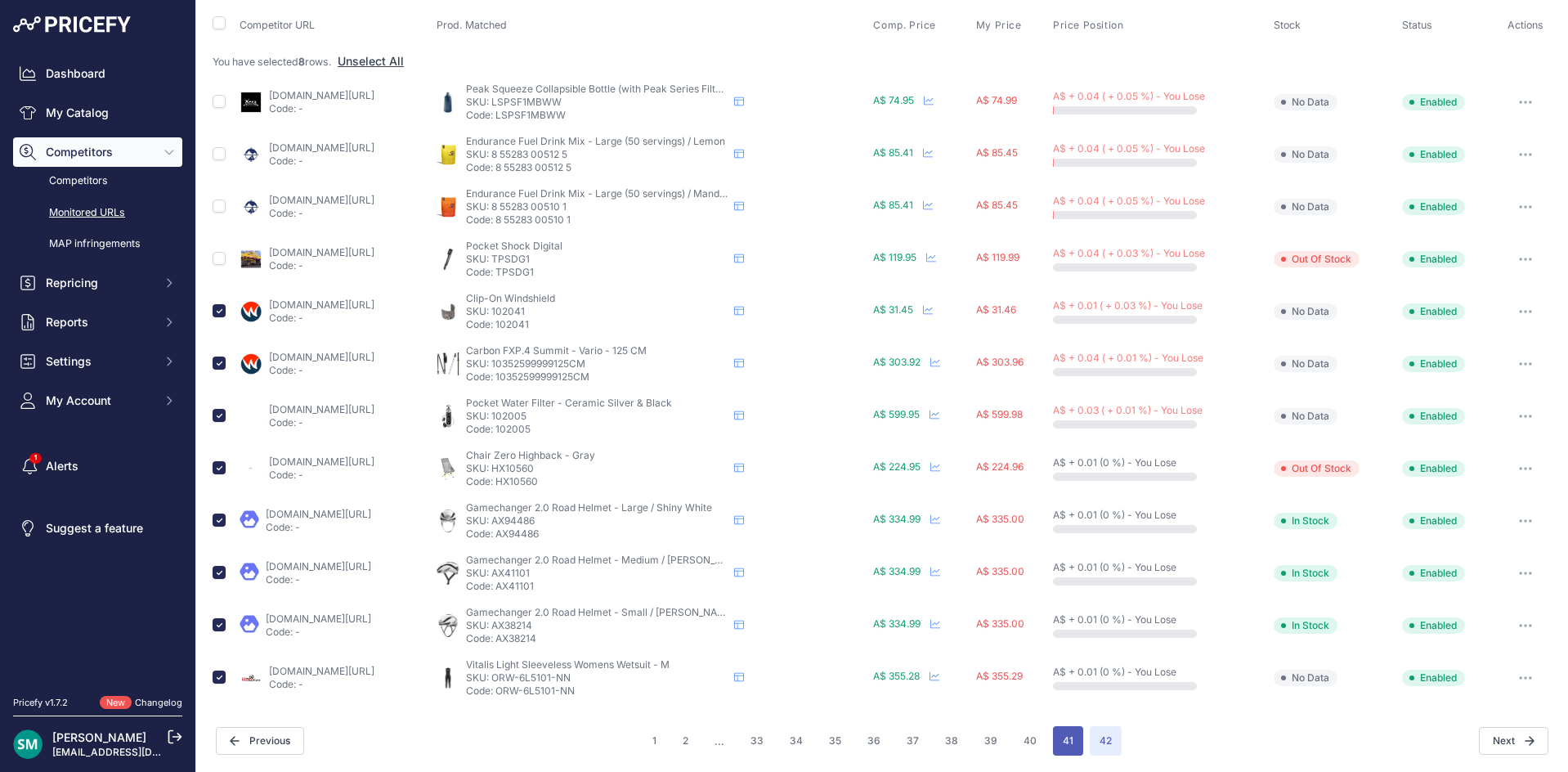
click at [1057, 737] on button "41" at bounding box center [1067, 740] width 31 height 30
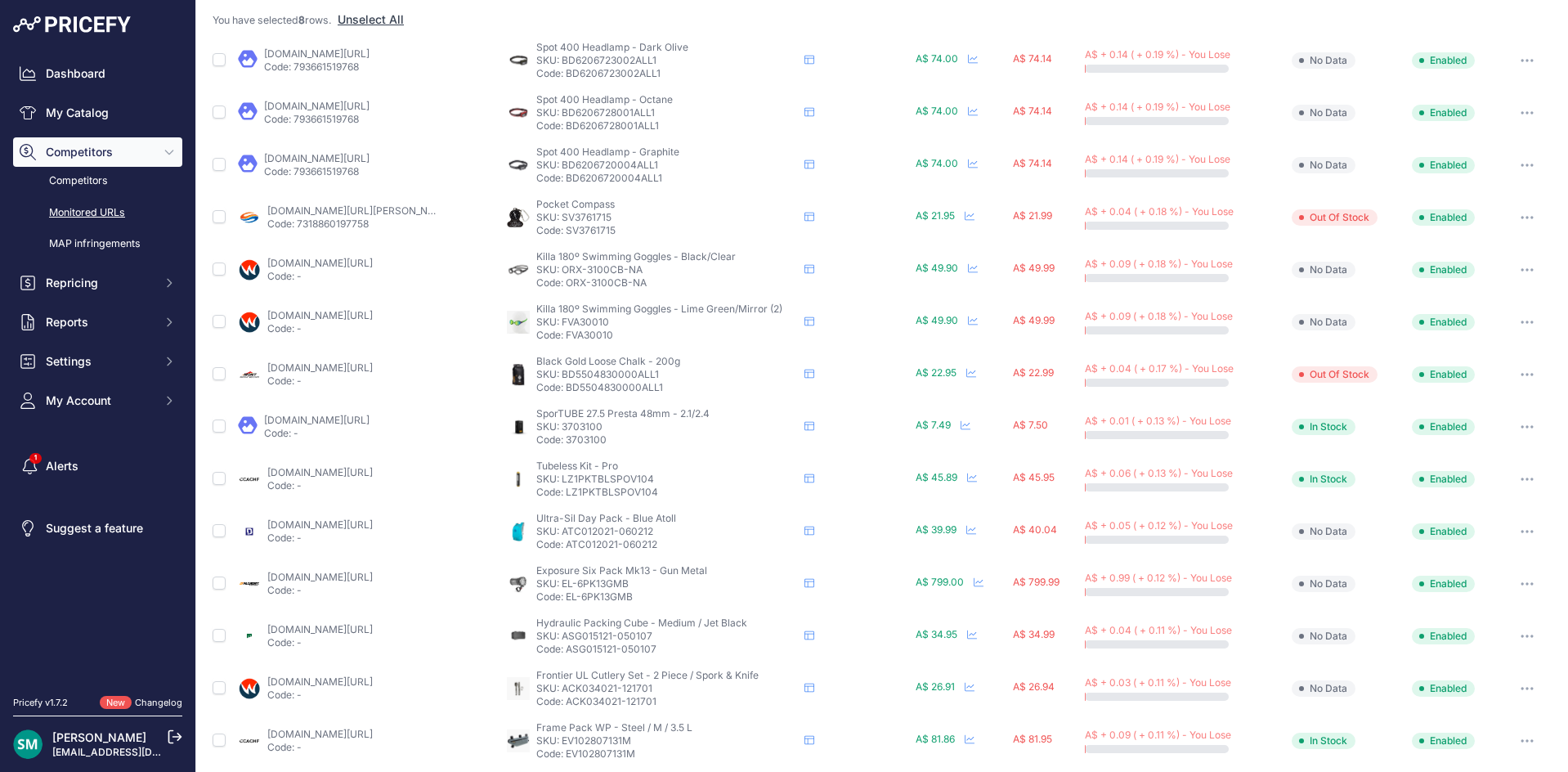
scroll to position [83, 0]
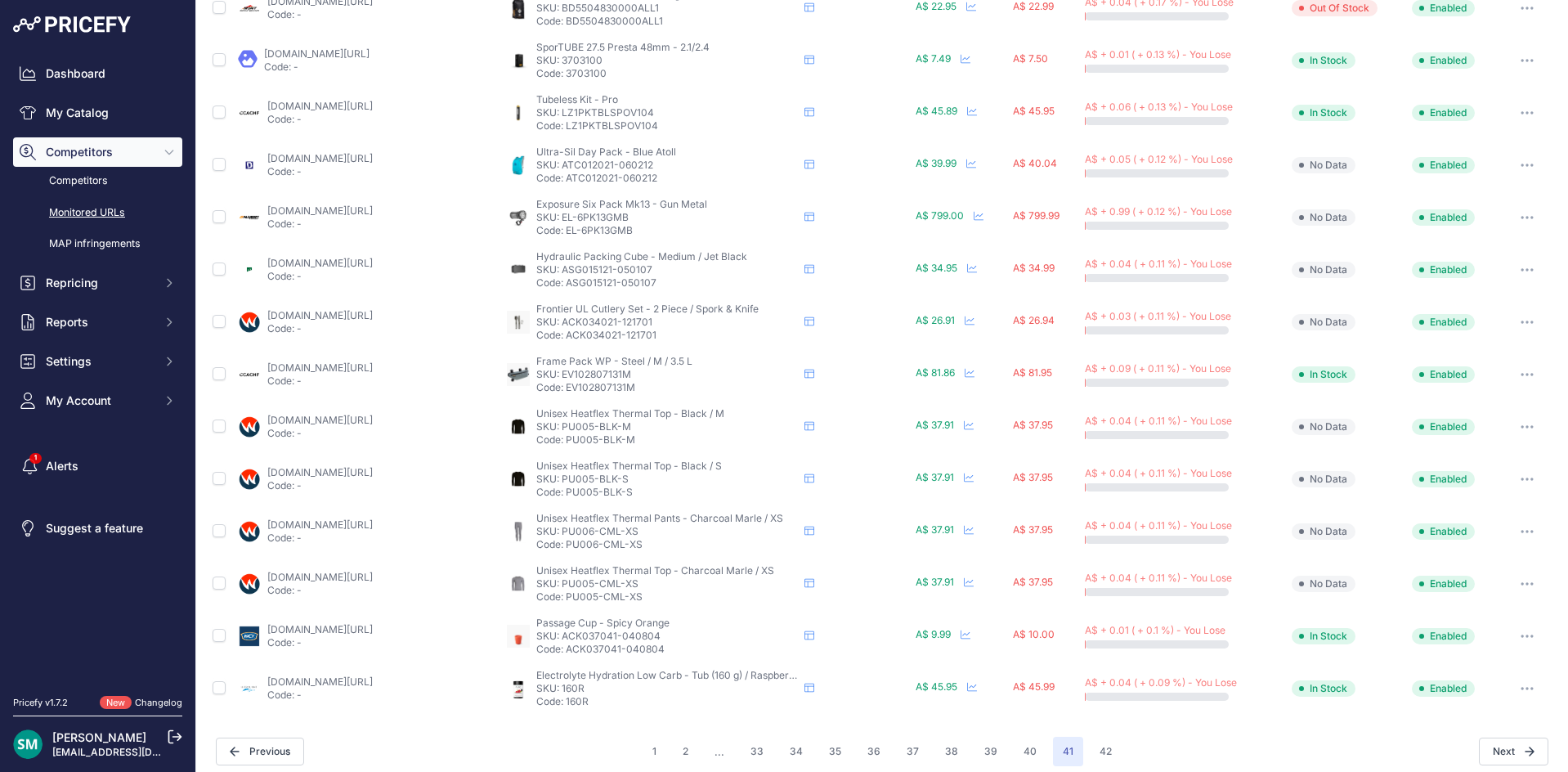
scroll to position [501, 0]
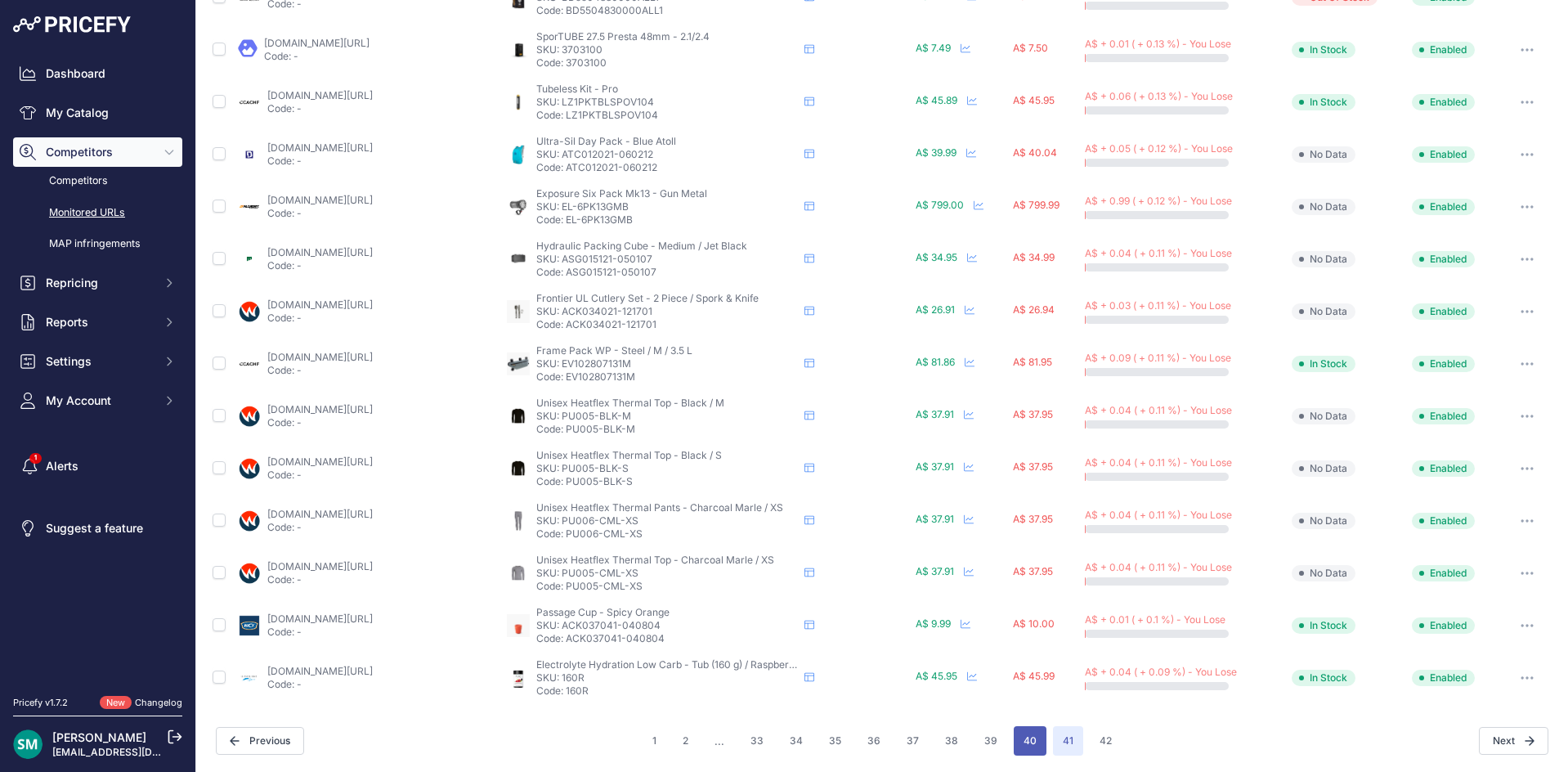
click at [1024, 744] on button "40" at bounding box center [1030, 740] width 32 height 30
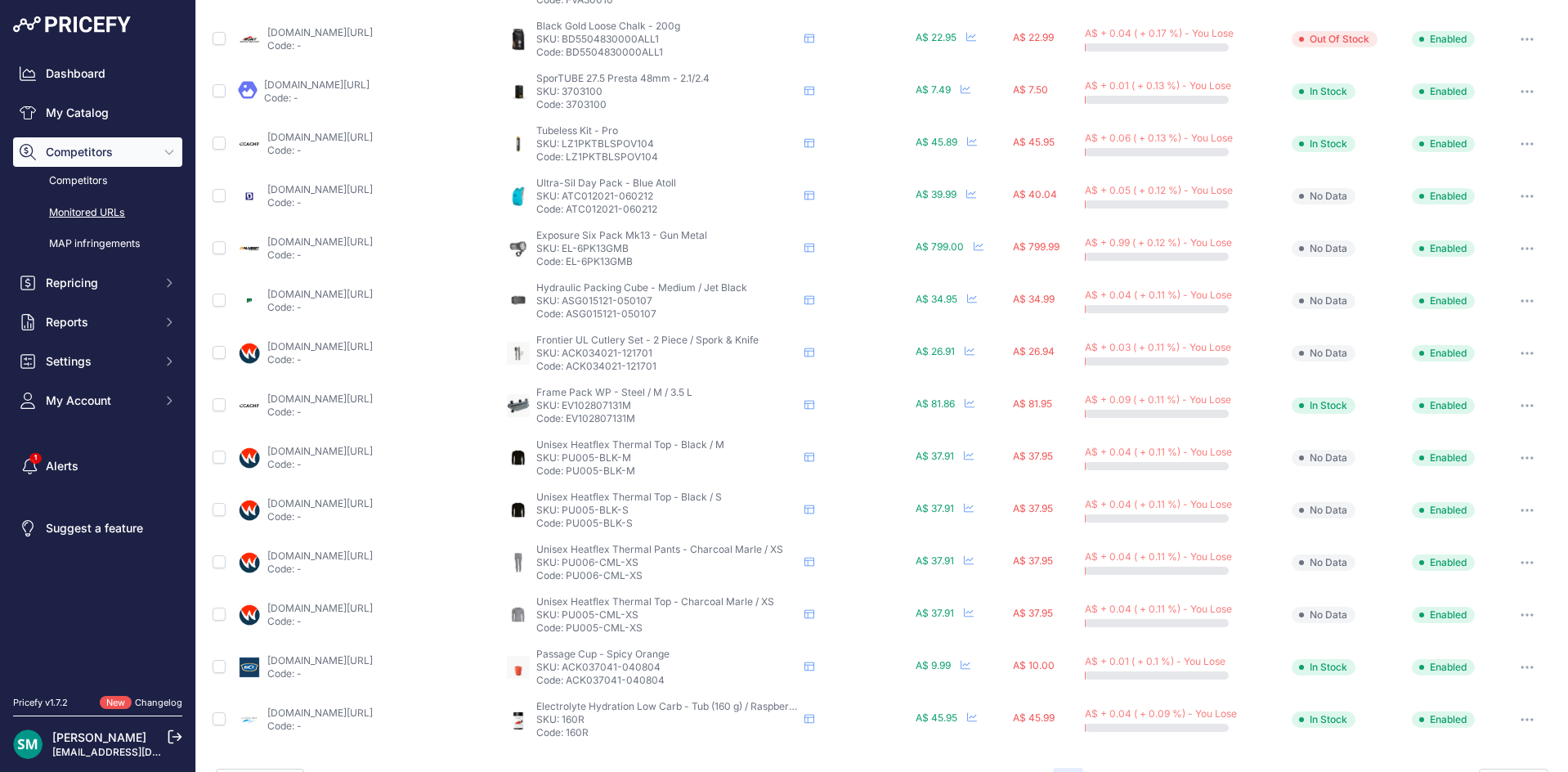
scroll to position [543, 0]
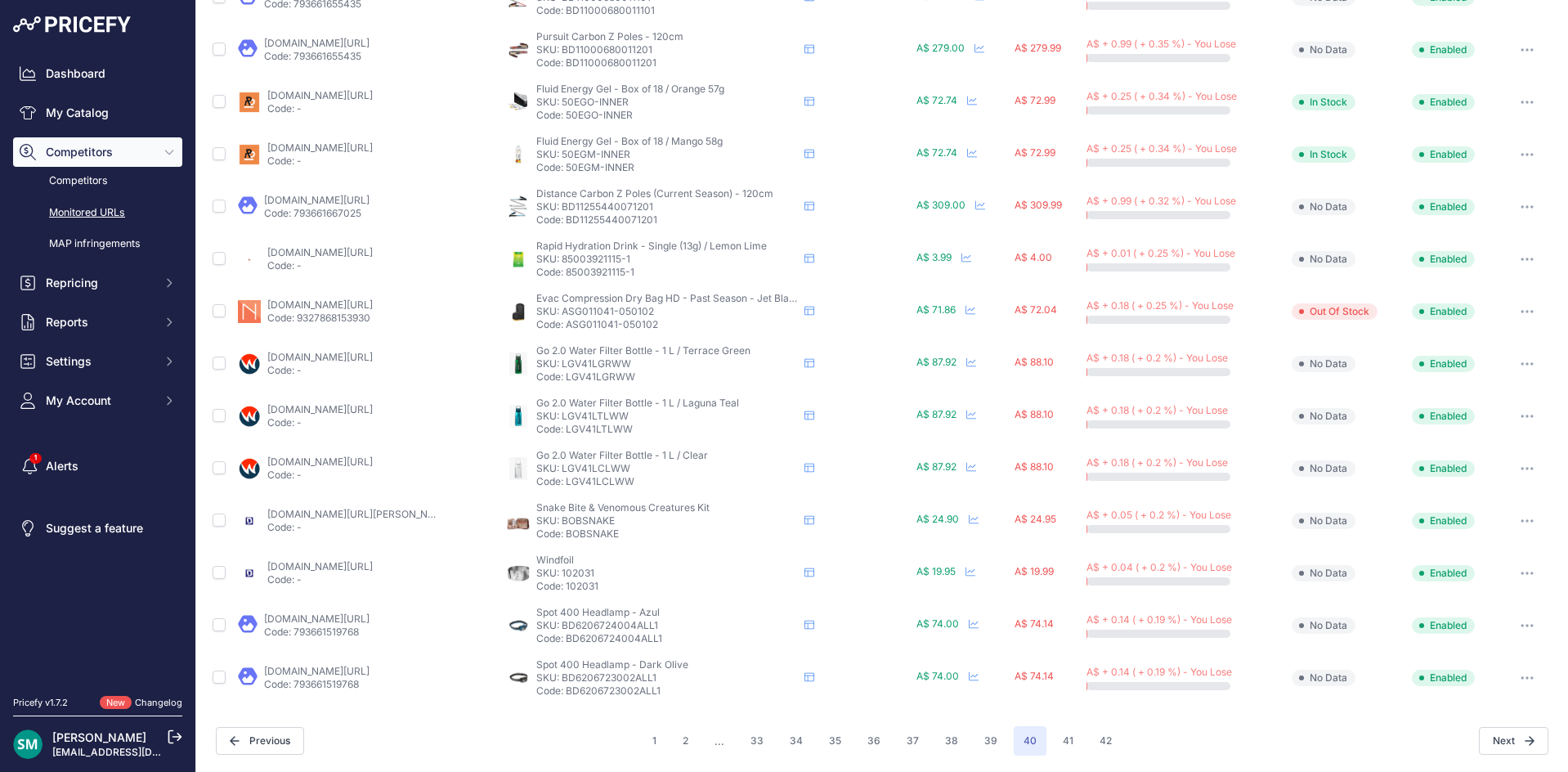
scroll to position [501, 0]
click at [976, 734] on button "39" at bounding box center [990, 740] width 32 height 30
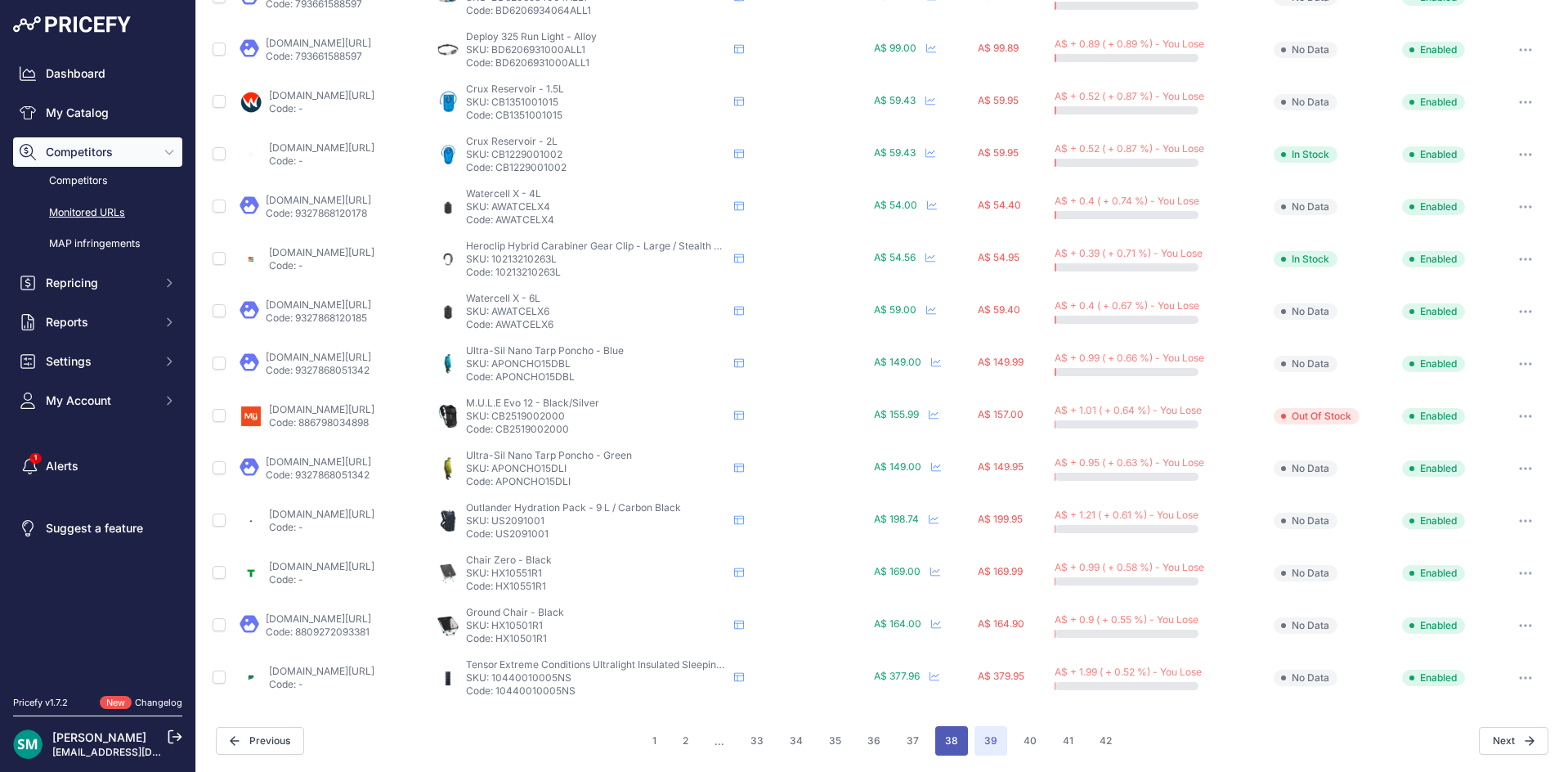
click at [949, 733] on button "38" at bounding box center [951, 740] width 32 height 30
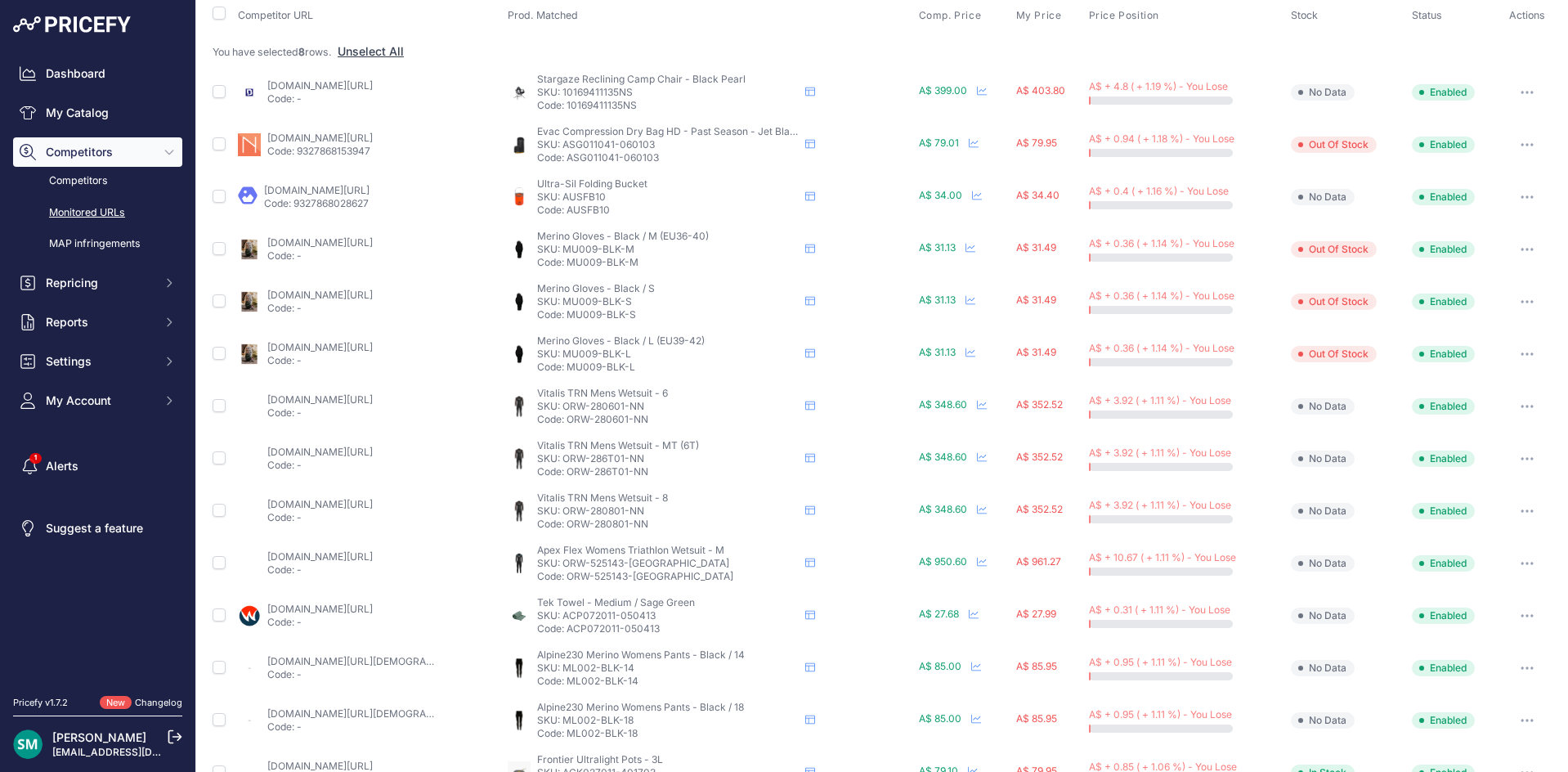
scroll to position [11, 0]
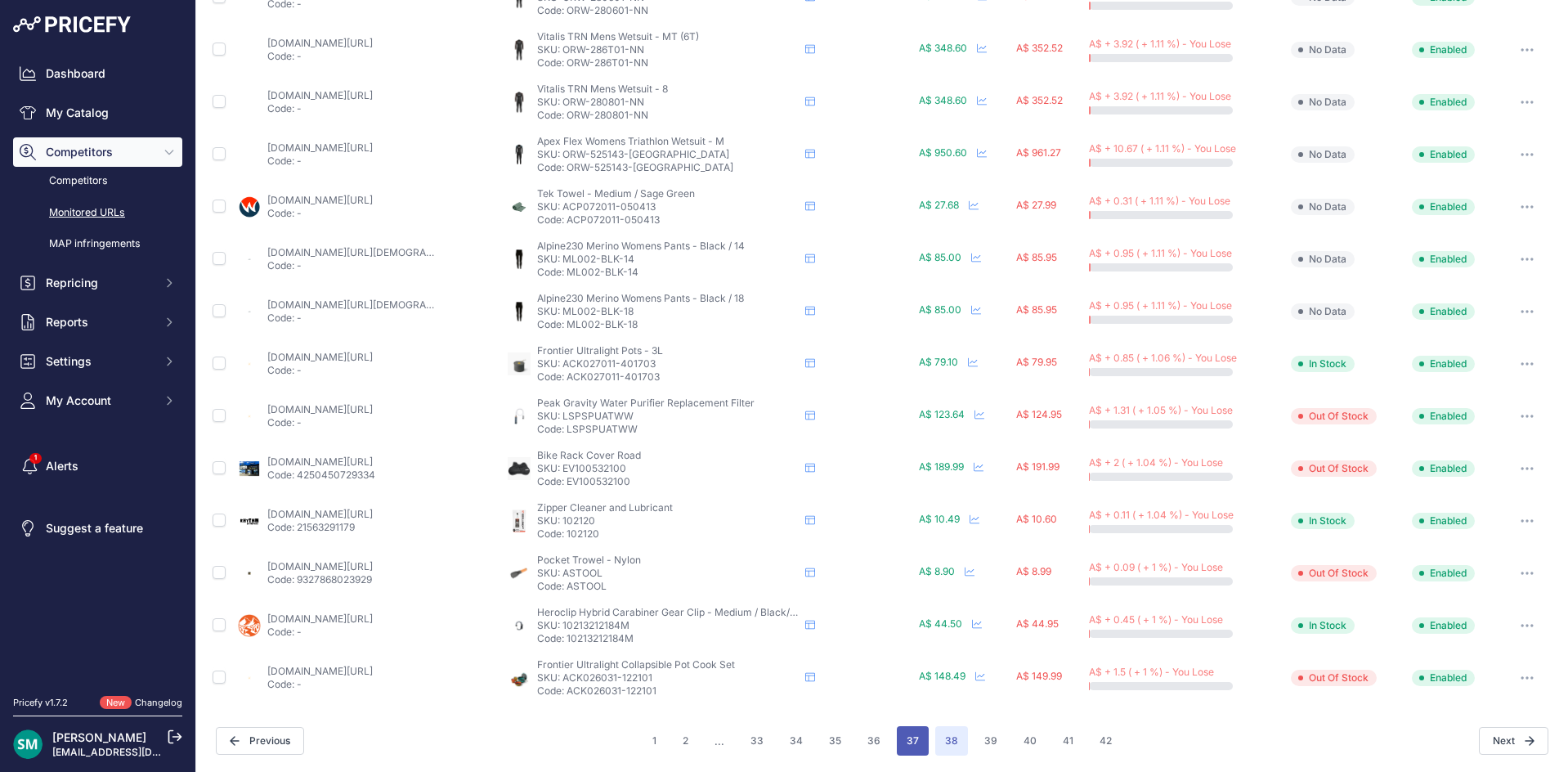
click at [897, 731] on button "37" at bounding box center [912, 740] width 31 height 30
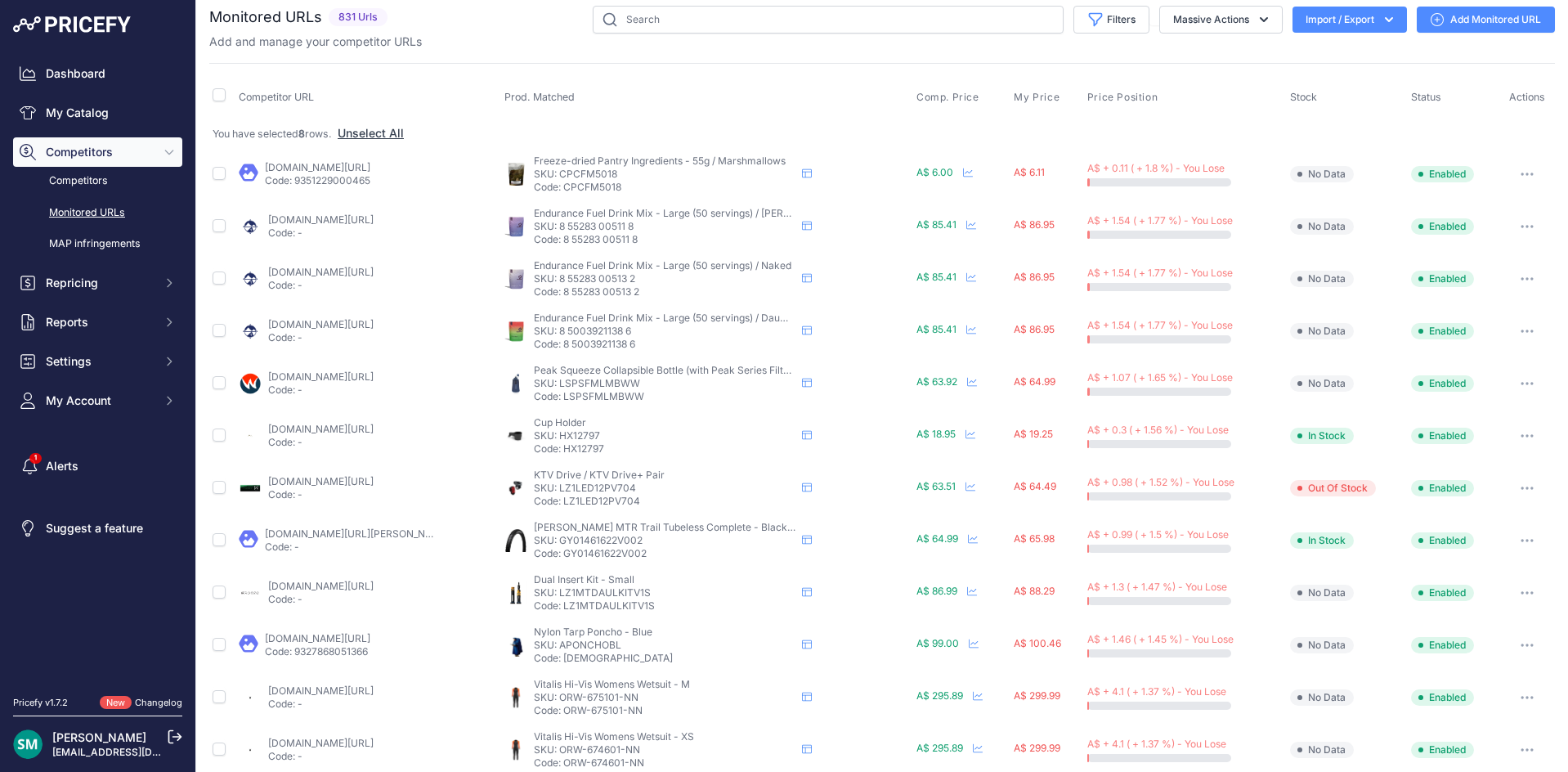
scroll to position [501, 0]
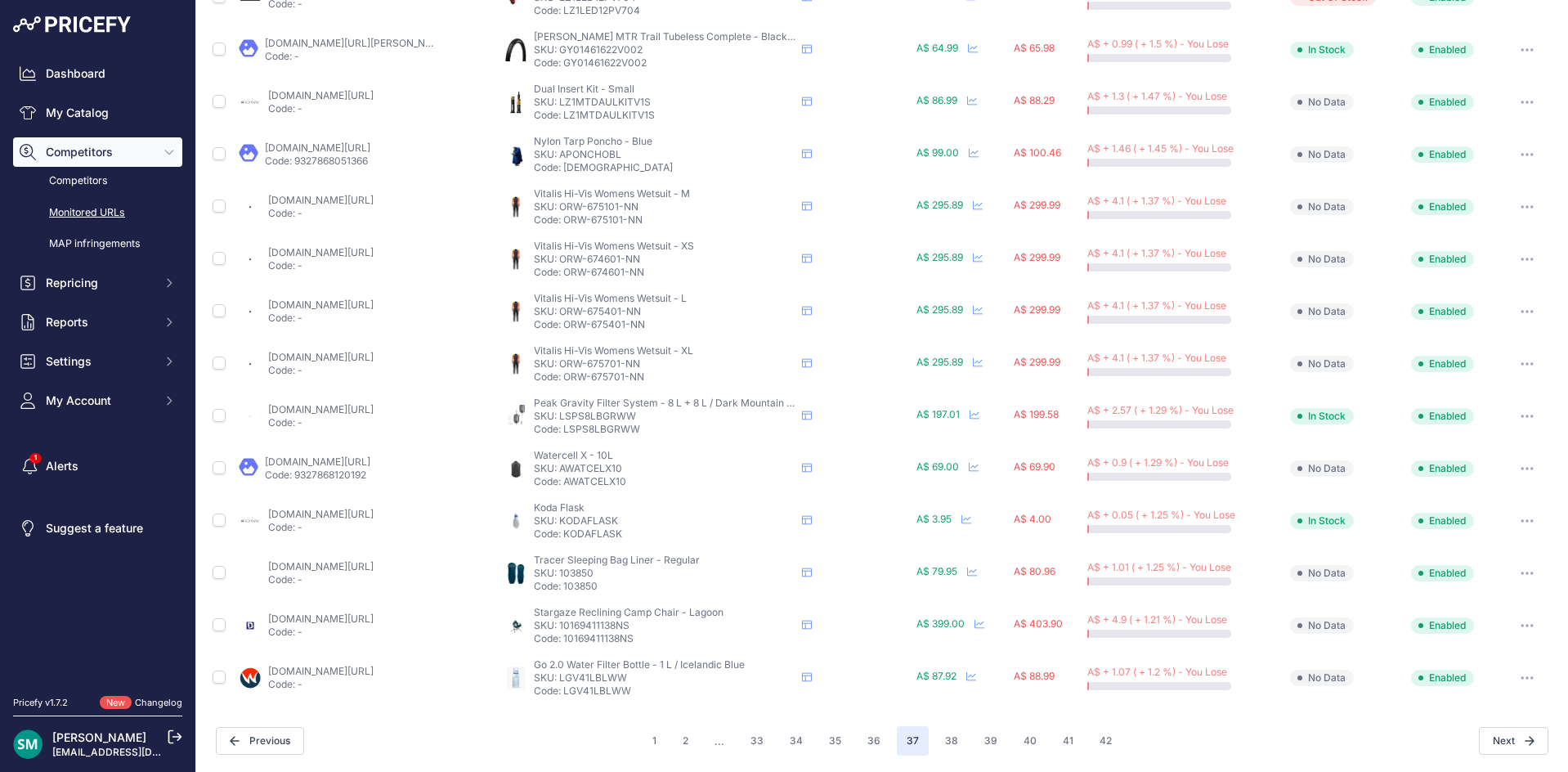
drag, startPoint x: 876, startPoint y: 747, endPoint x: 899, endPoint y: 754, distance: 24.0
click at [876, 747] on button "36" at bounding box center [873, 740] width 32 height 30
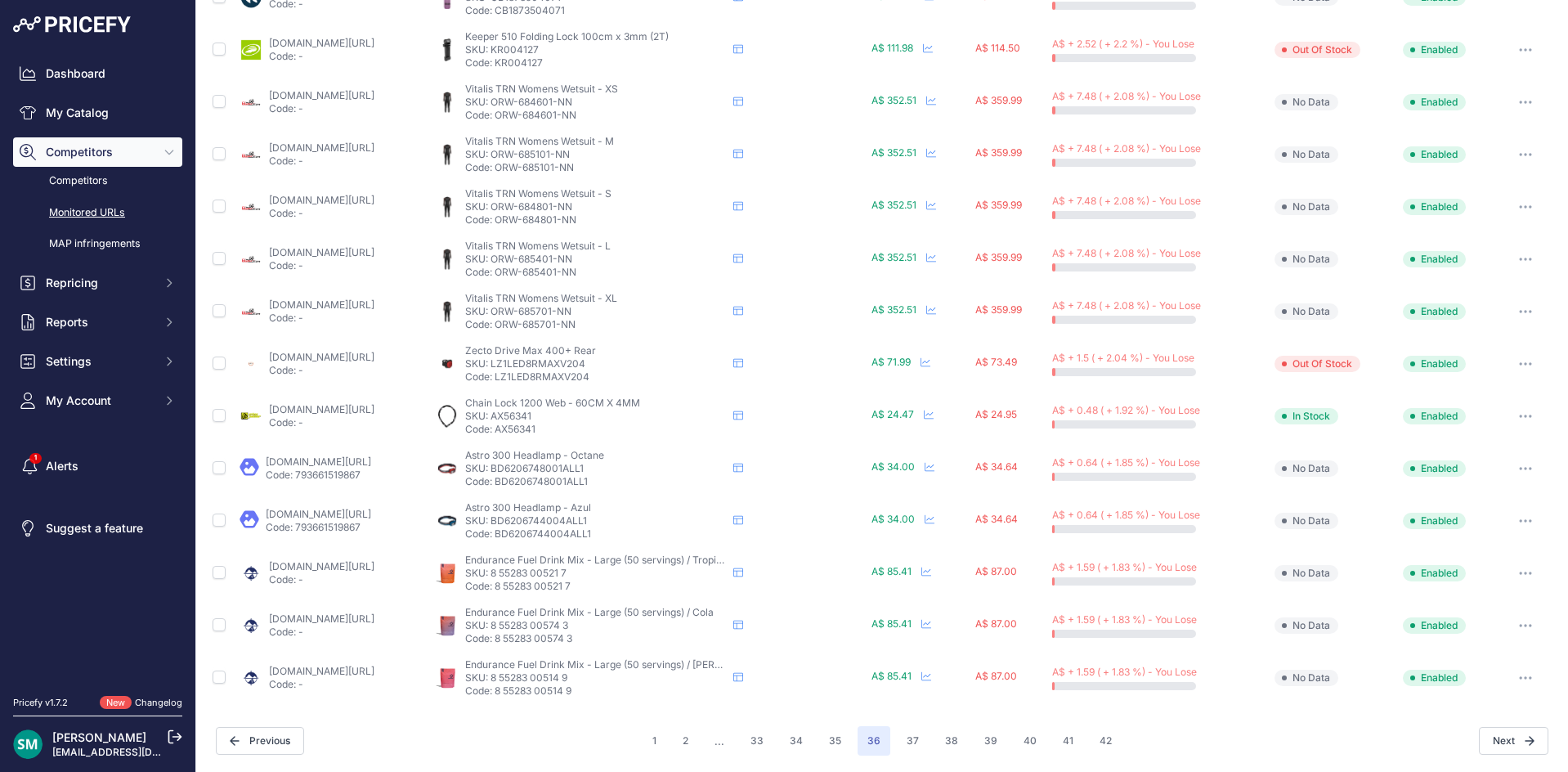
scroll to position [93, 0]
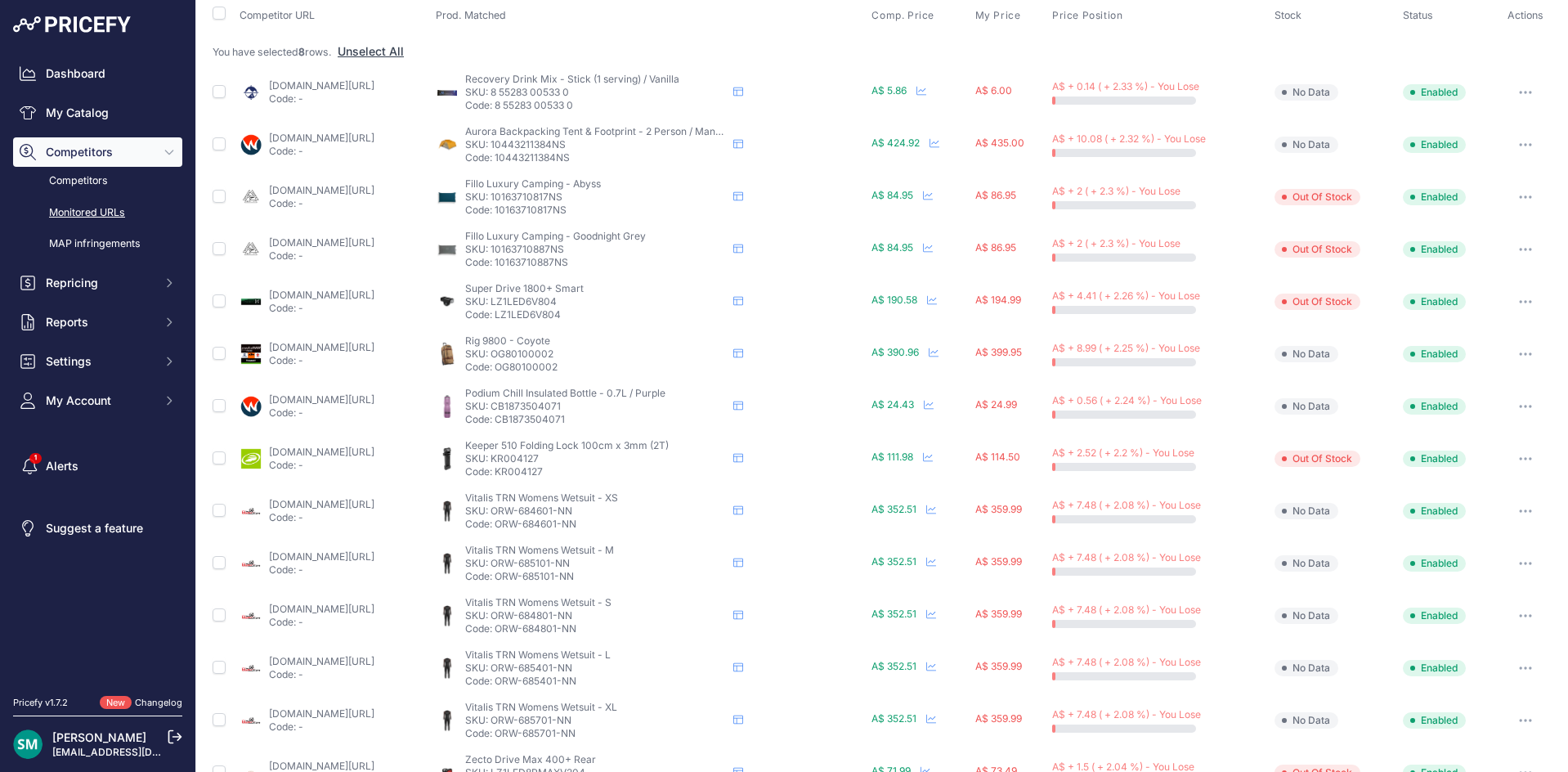
drag, startPoint x: 632, startPoint y: 145, endPoint x: 558, endPoint y: 149, distance: 74.1
click at [558, 149] on p "SKU: 10443211384NS" at bounding box center [596, 144] width 262 height 13
copy p "10443211384NS"
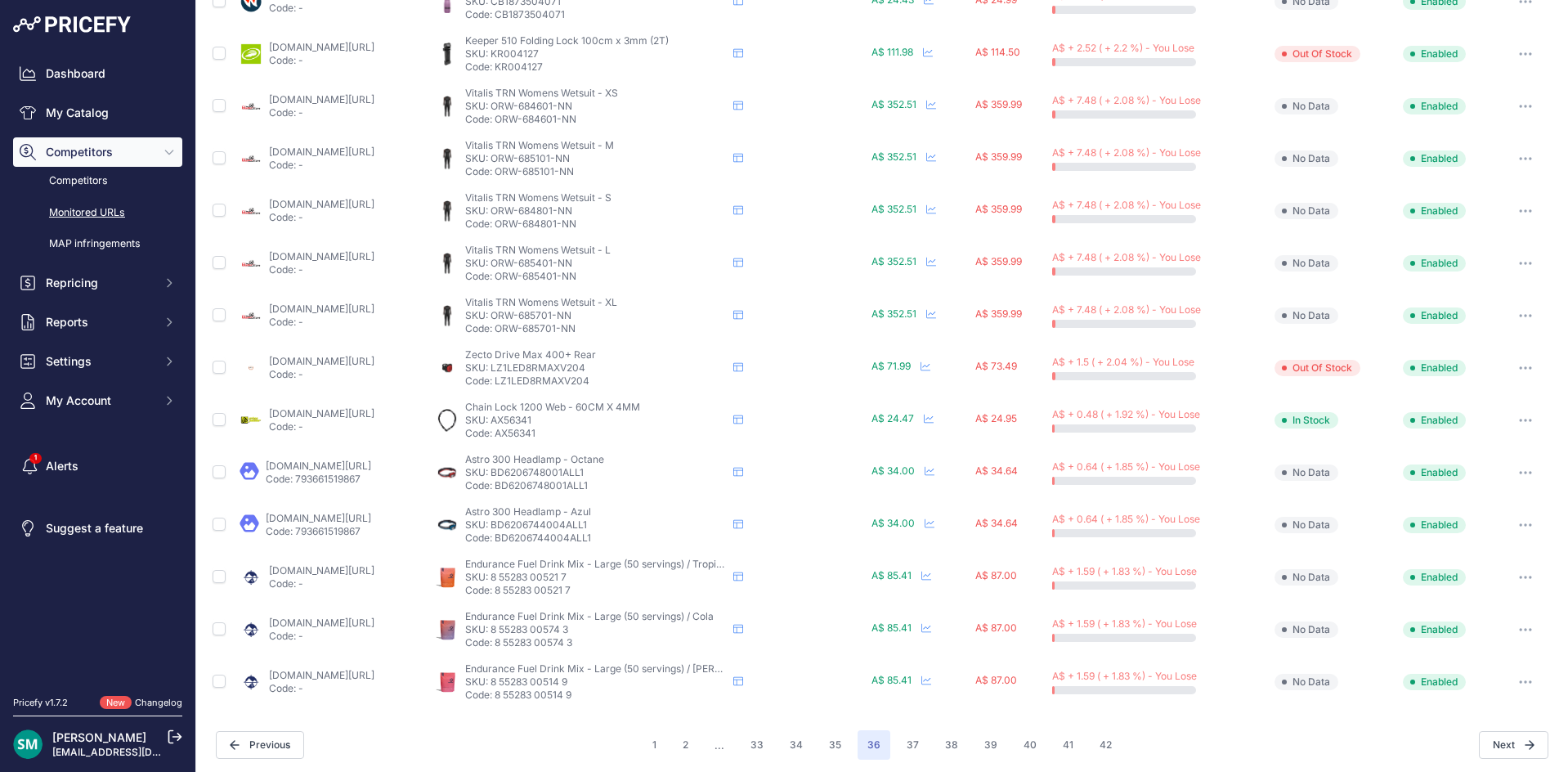
scroll to position [501, 0]
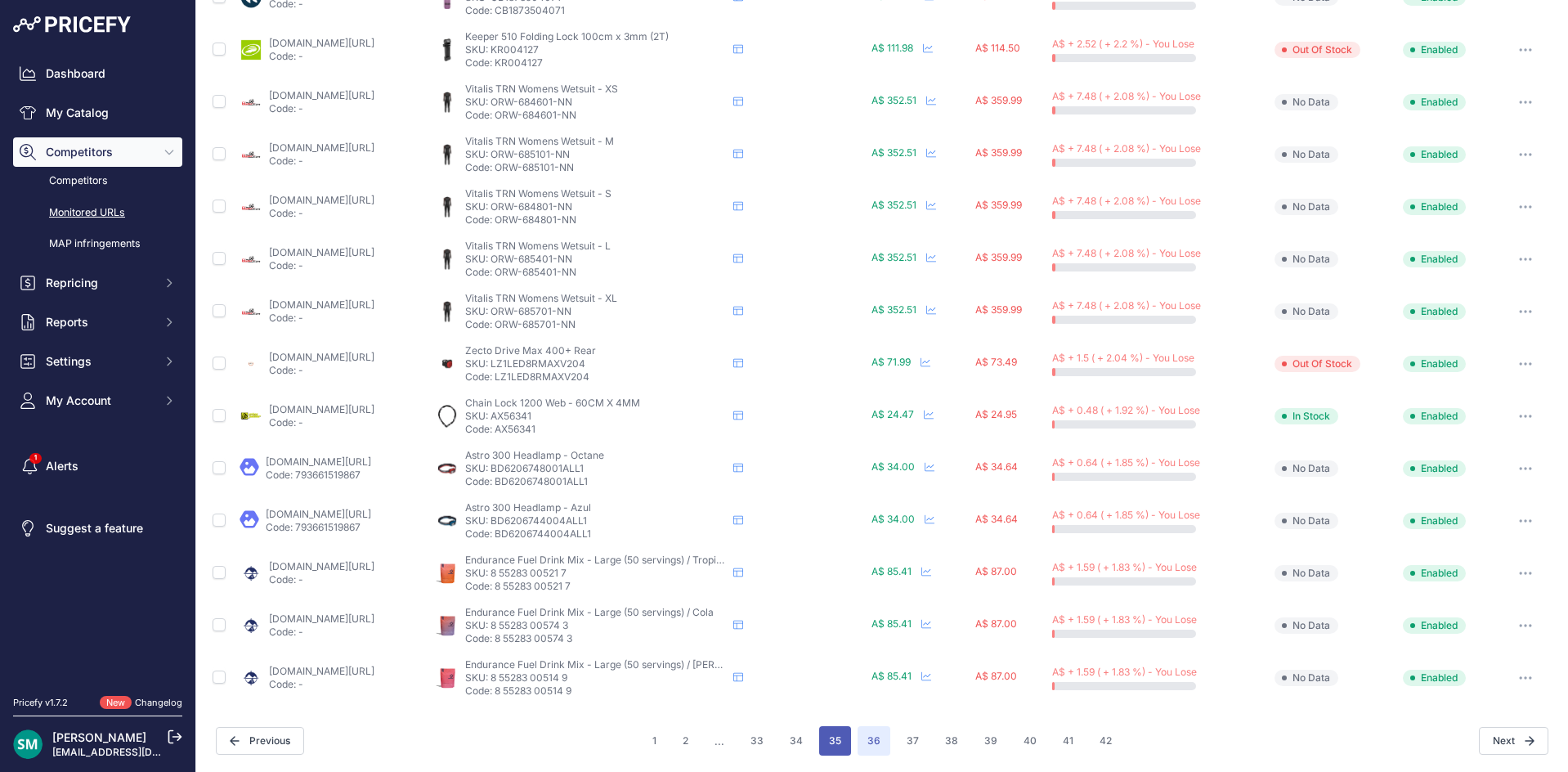
click at [823, 726] on button "35" at bounding box center [835, 740] width 31 height 30
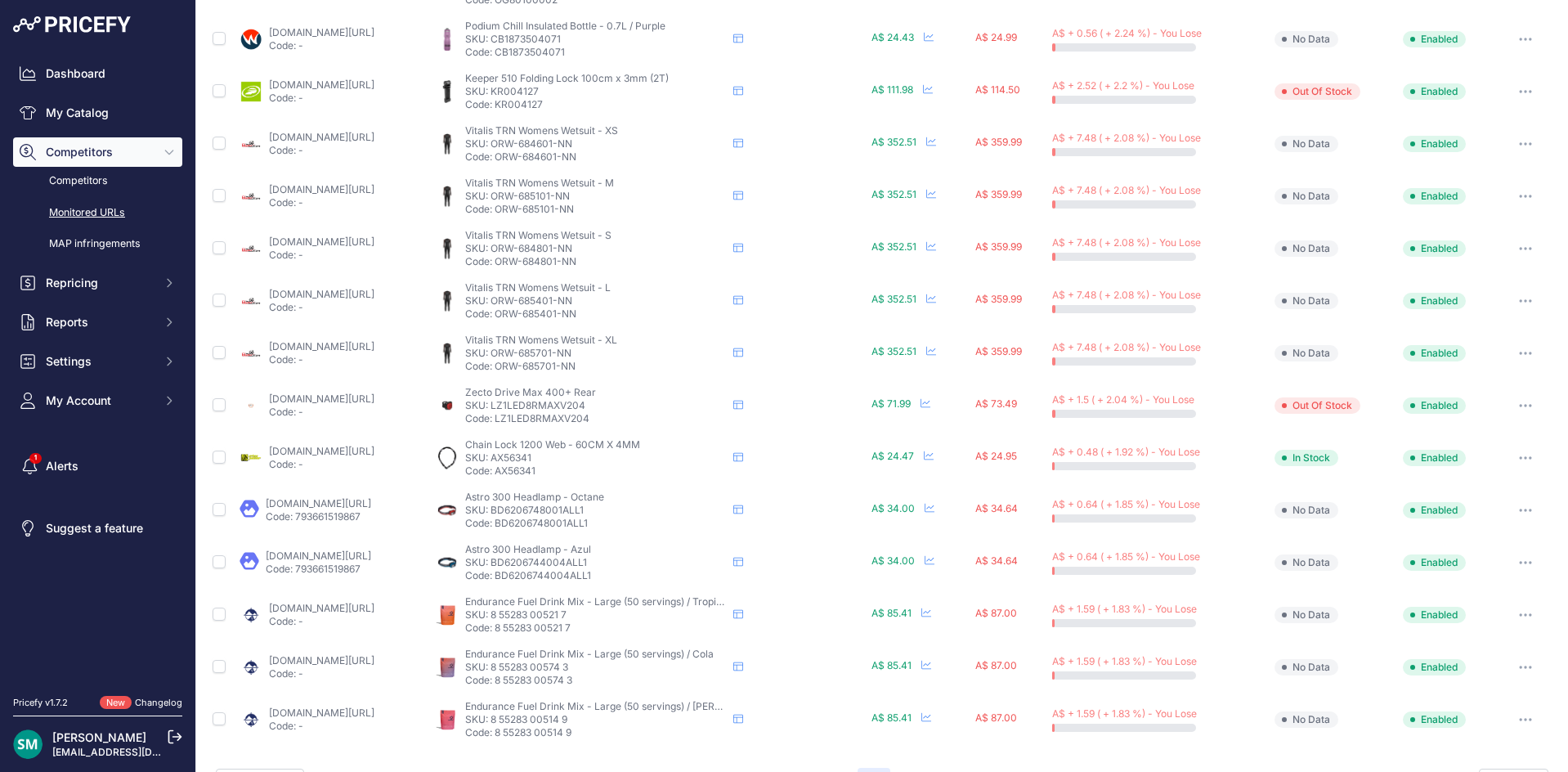
scroll to position [543, 0]
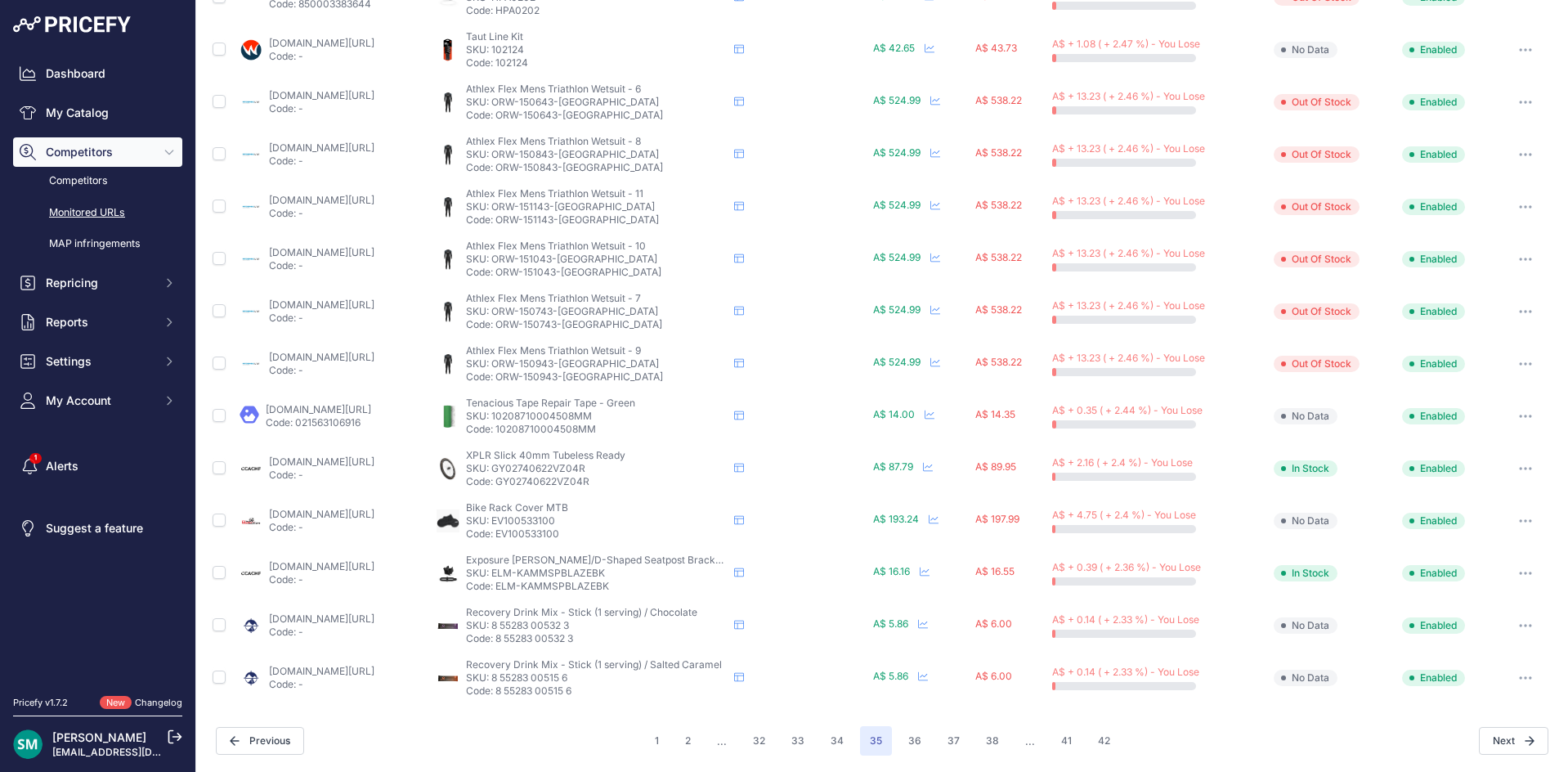
scroll to position [501, 0]
click at [76, 278] on span "Repricing" at bounding box center [98, 283] width 107 height 17
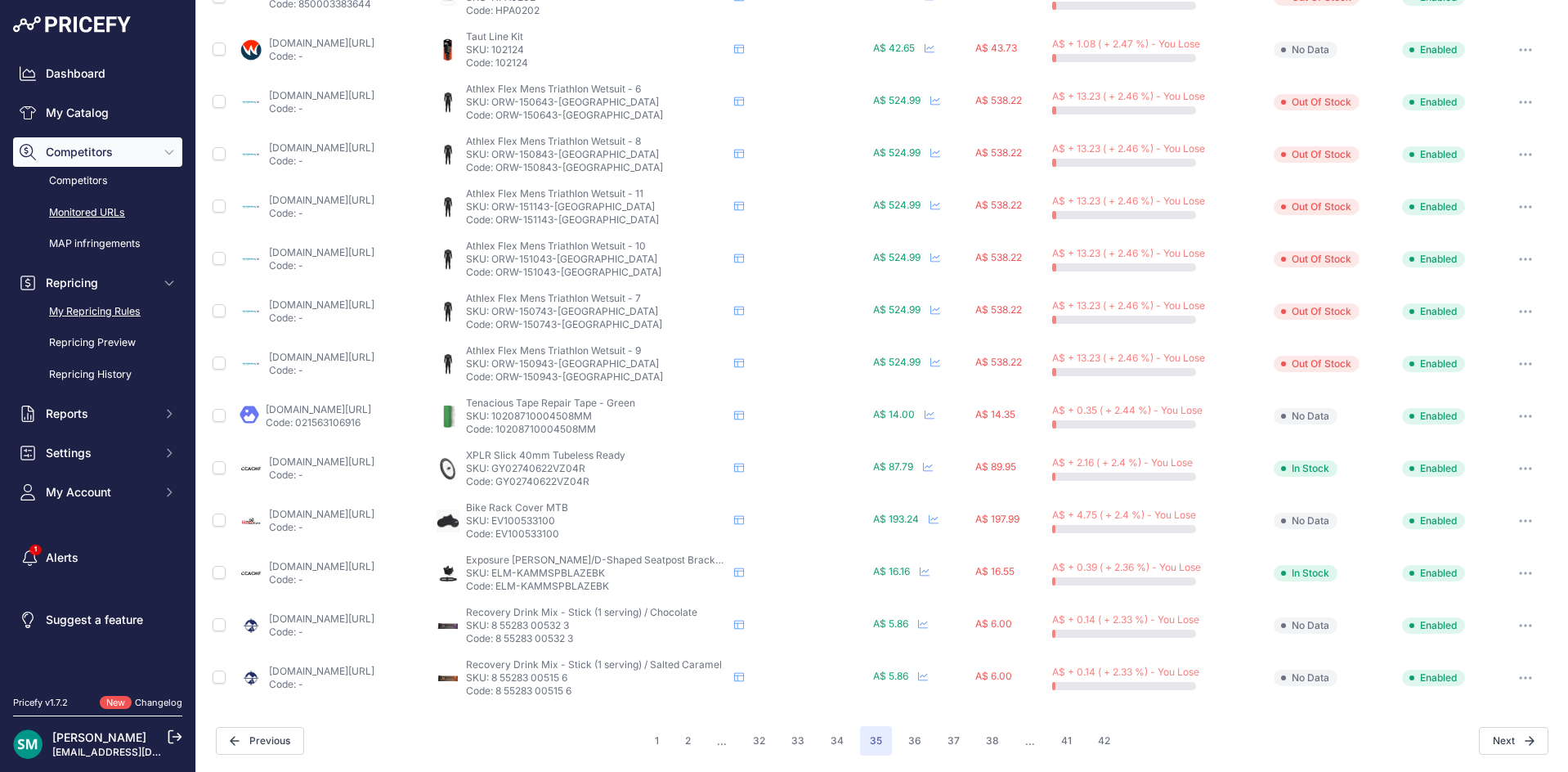
click at [86, 315] on link "My Repricing Rules" at bounding box center [97, 311] width 169 height 29
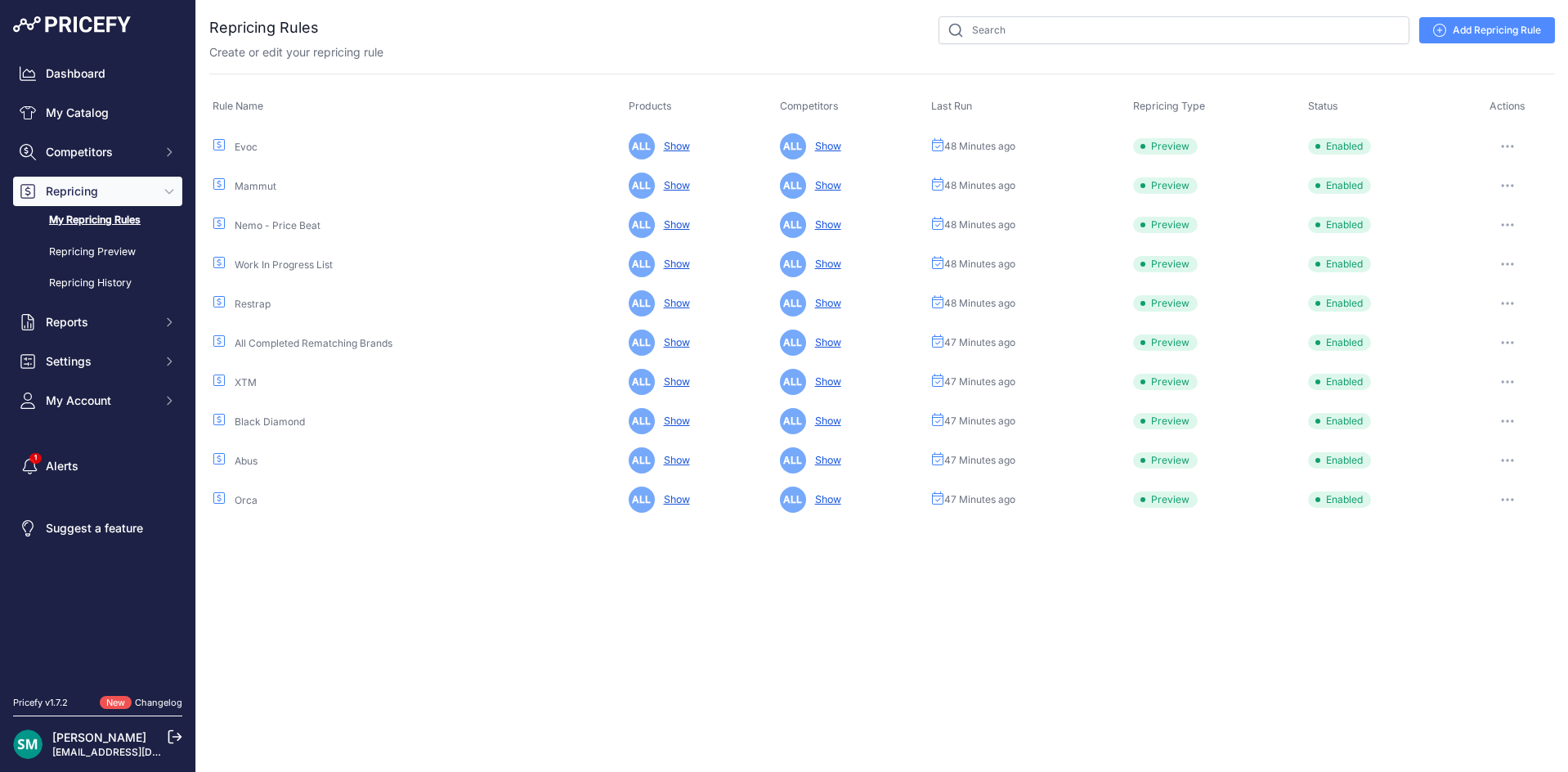
click at [1508, 147] on icon "button" at bounding box center [1507, 147] width 2 height 2
click at [83, 257] on link "Repricing Preview" at bounding box center [97, 252] width 169 height 29
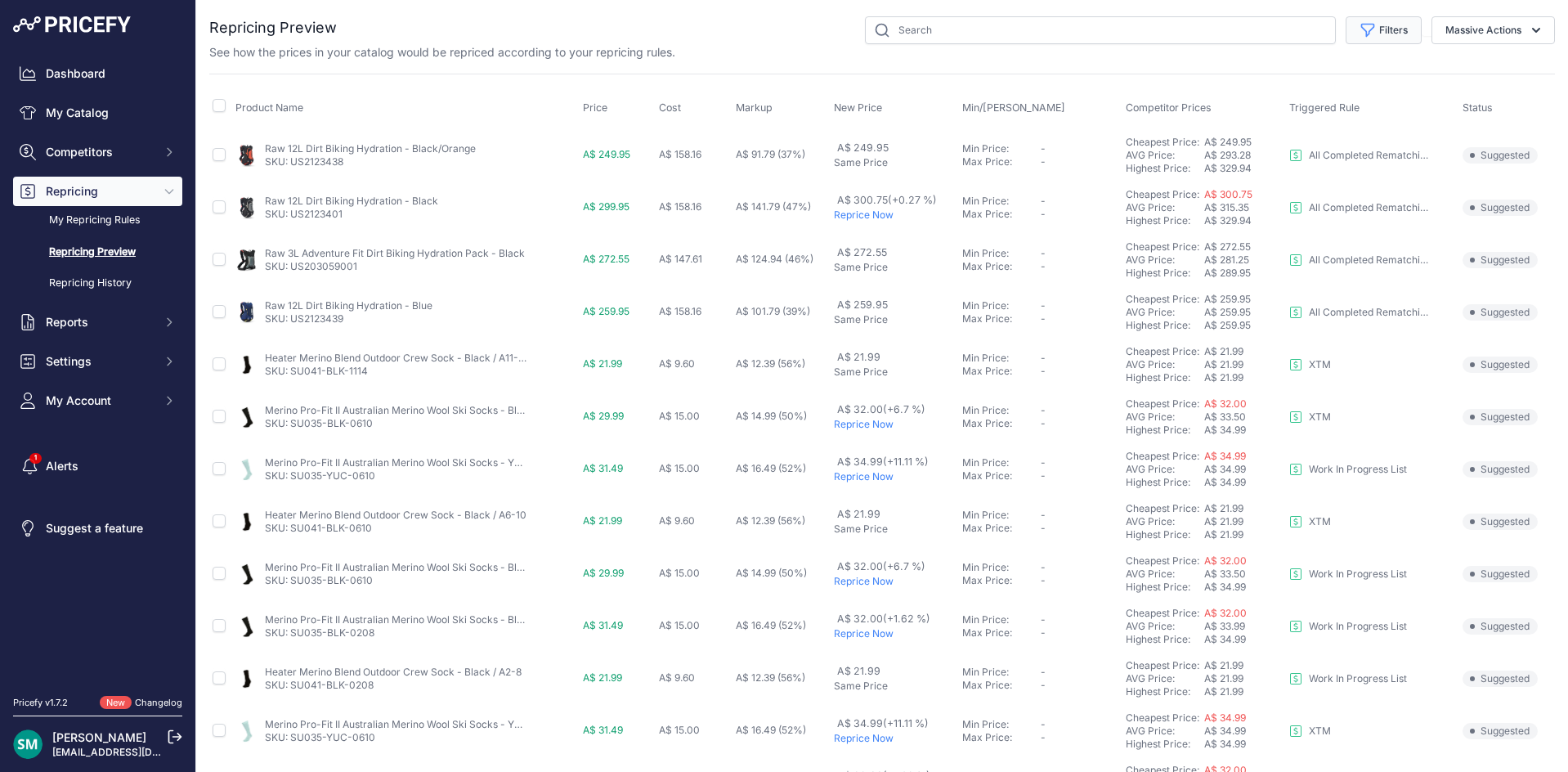
click at [1383, 40] on button "Filters" at bounding box center [1383, 31] width 76 height 28
click at [1360, 95] on select "Select an option Orca Abus Black Diamond XTM All Completed Rematching Brands Re…" at bounding box center [1329, 94] width 157 height 28
select select "9556"
click at [1251, 80] on select "Select an option Orca Abus Black Diamond XTM All Completed Rematching Brands Re…" at bounding box center [1329, 94] width 157 height 28
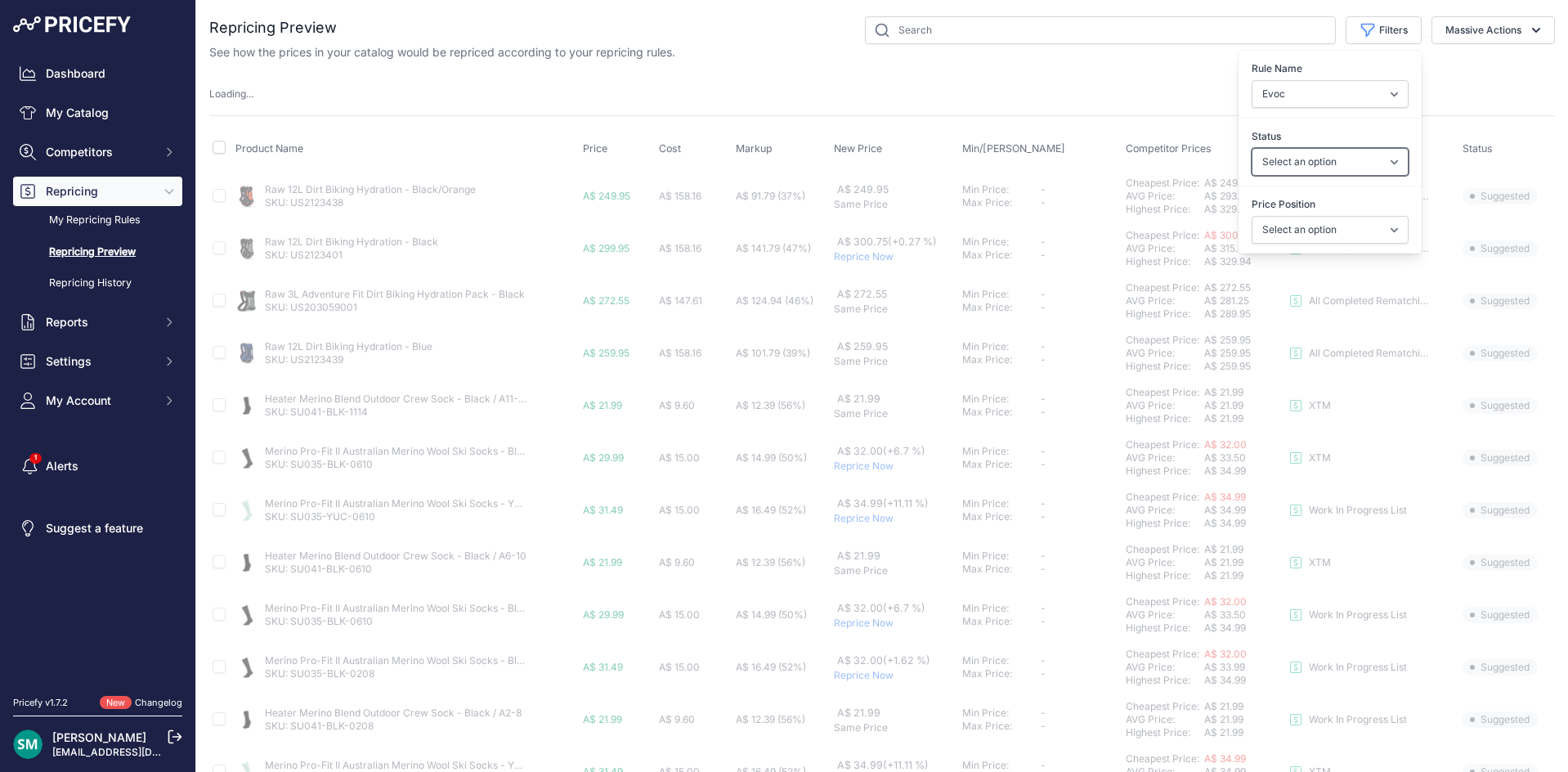
click at [1340, 168] on select "Select an option Skipped Repriced Suggested In Error" at bounding box center [1329, 161] width 157 height 28
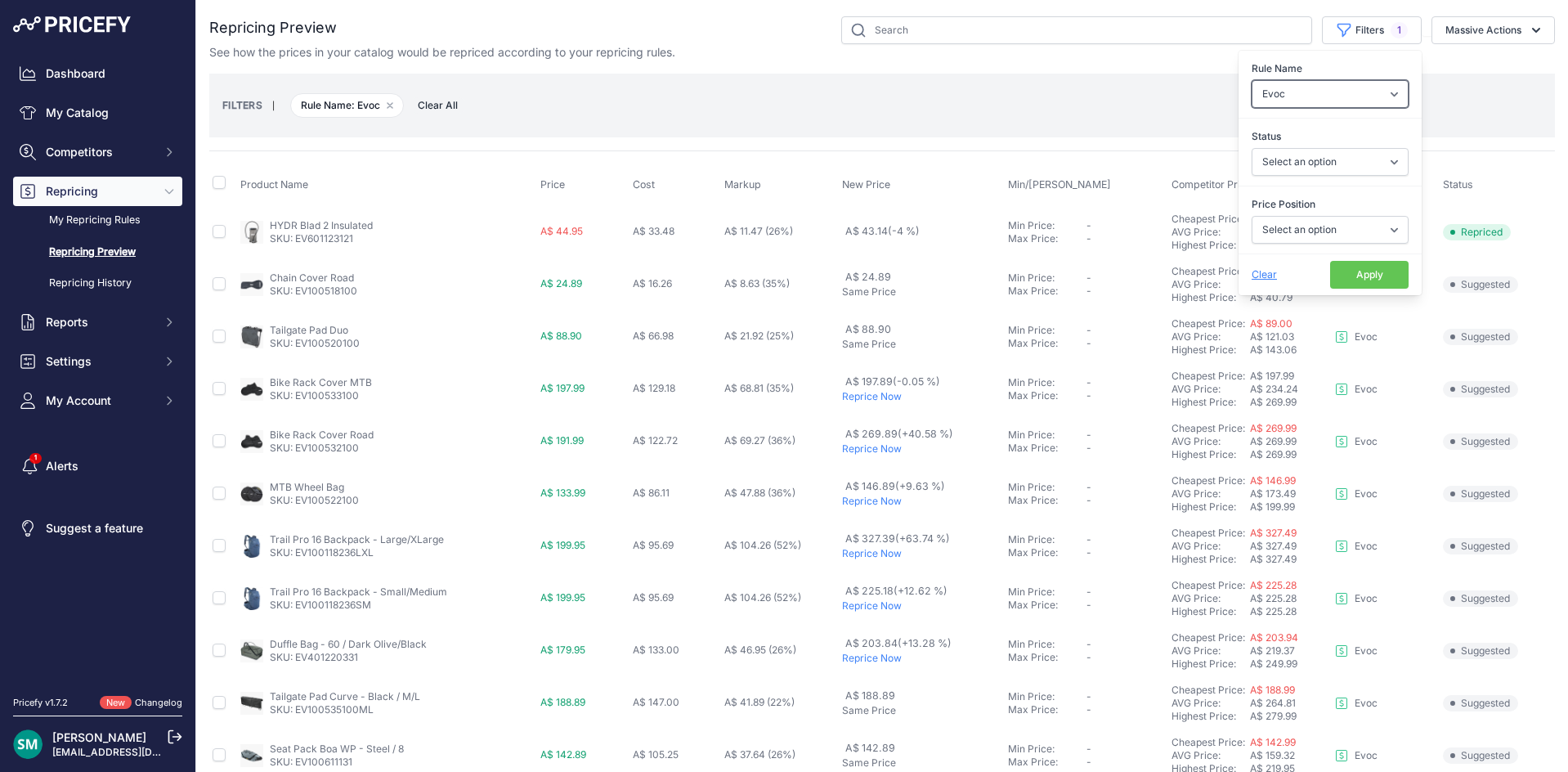
click at [1359, 96] on select "Select an option Orca Abus Black Diamond XTM All Completed Rematching Brands Re…" at bounding box center [1329, 94] width 157 height 28
select select
click at [1251, 80] on select "Select an option Orca Abus Black Diamond XTM All Completed Rematching Brands Re…" at bounding box center [1329, 94] width 157 height 28
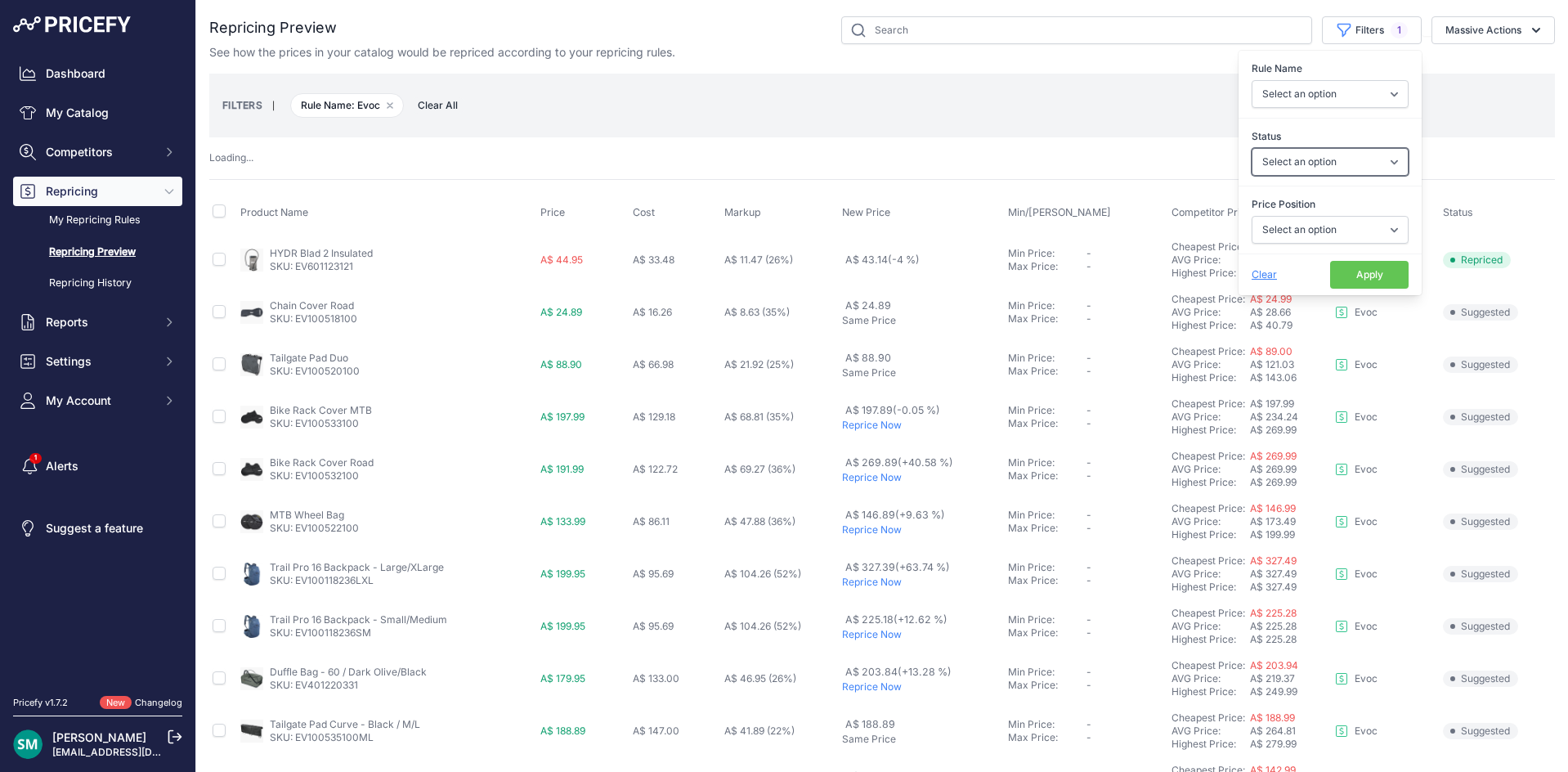
click at [1327, 168] on select "Select an option Skipped Repriced Suggested In Error" at bounding box center [1329, 161] width 157 height 28
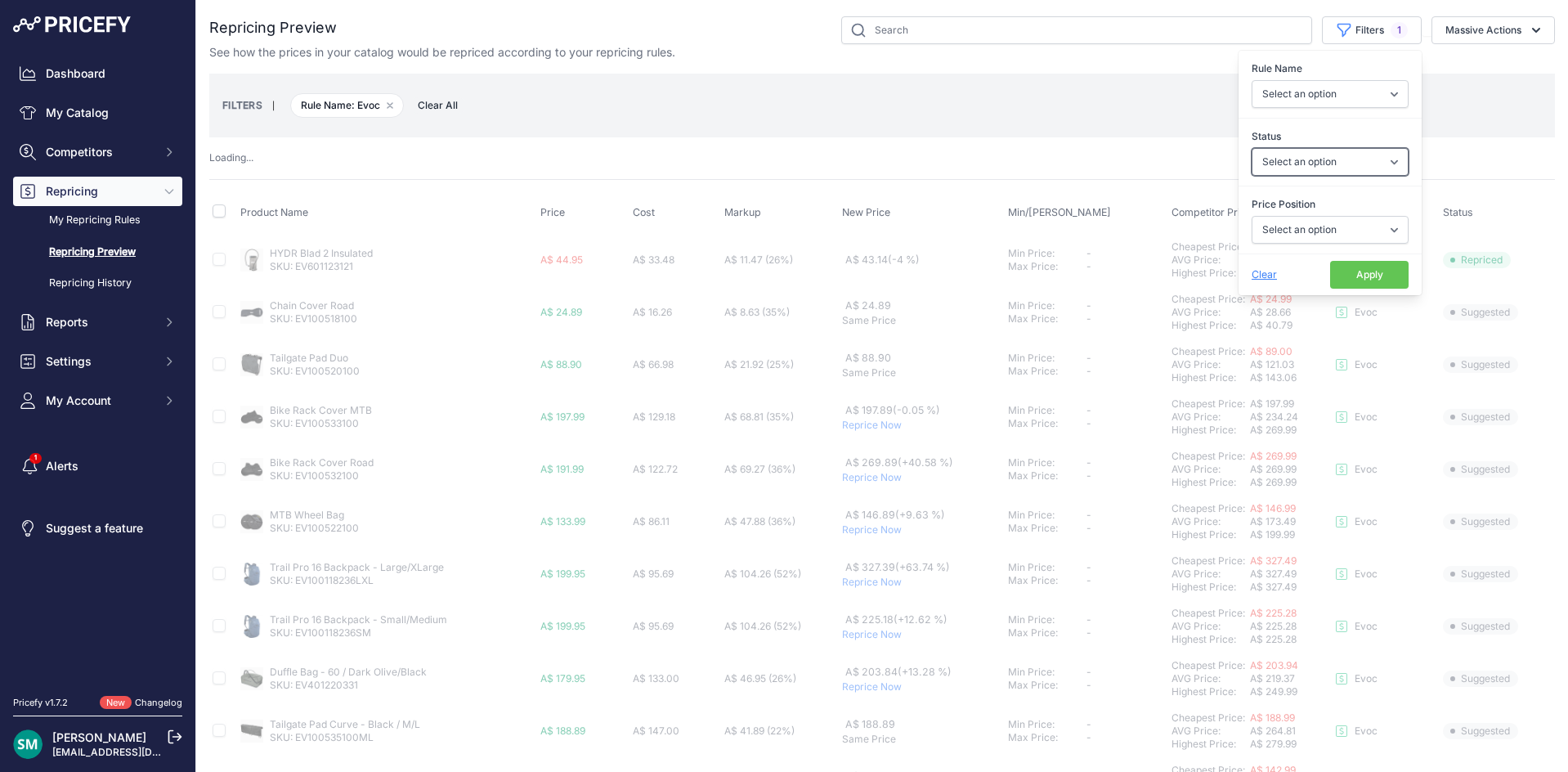
select select "skipped"
click at [1251, 148] on select "Select an option Skipped Repriced Suggested In Error" at bounding box center [1329, 161] width 157 height 28
select select
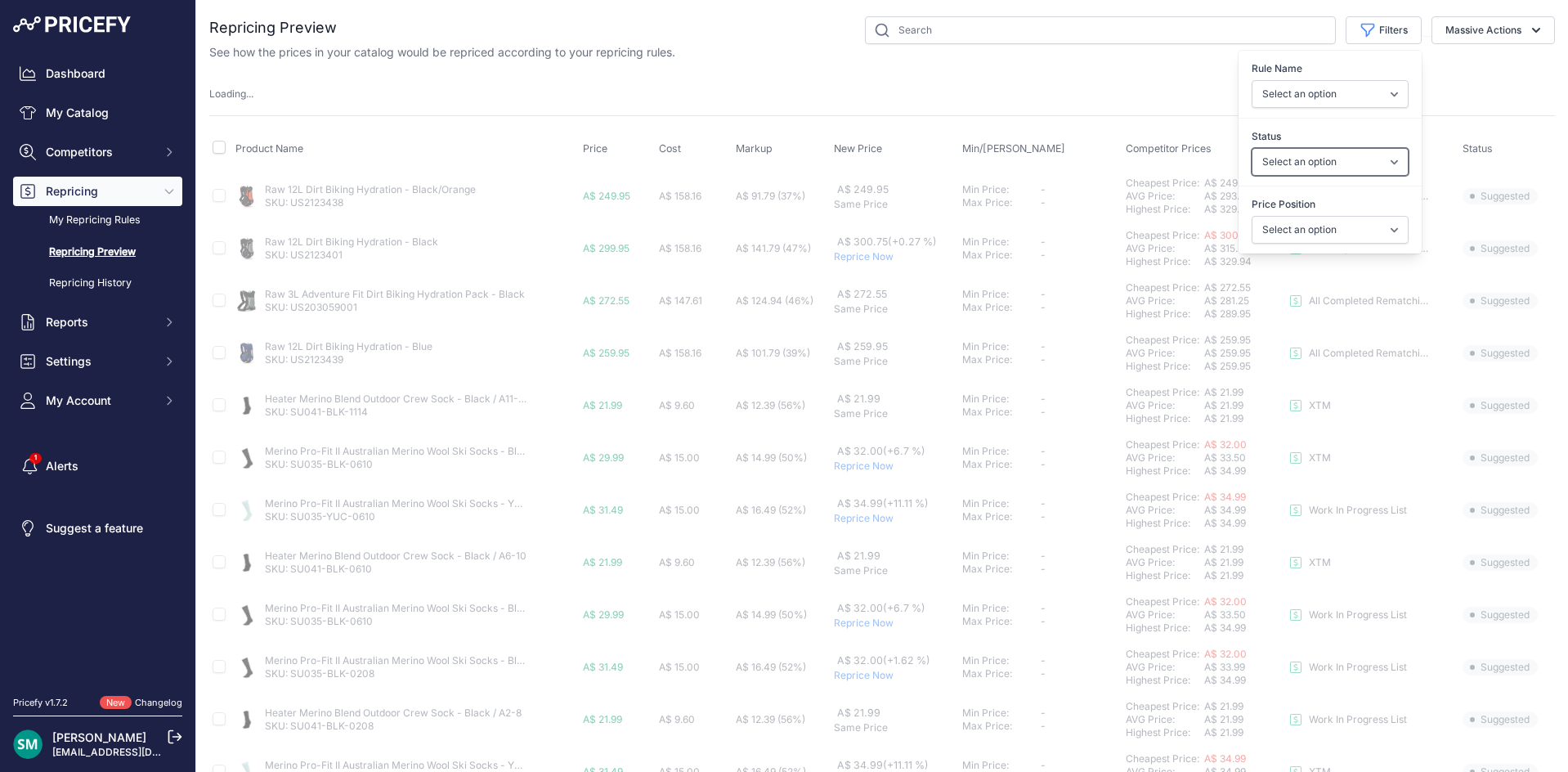
select select "skipped"
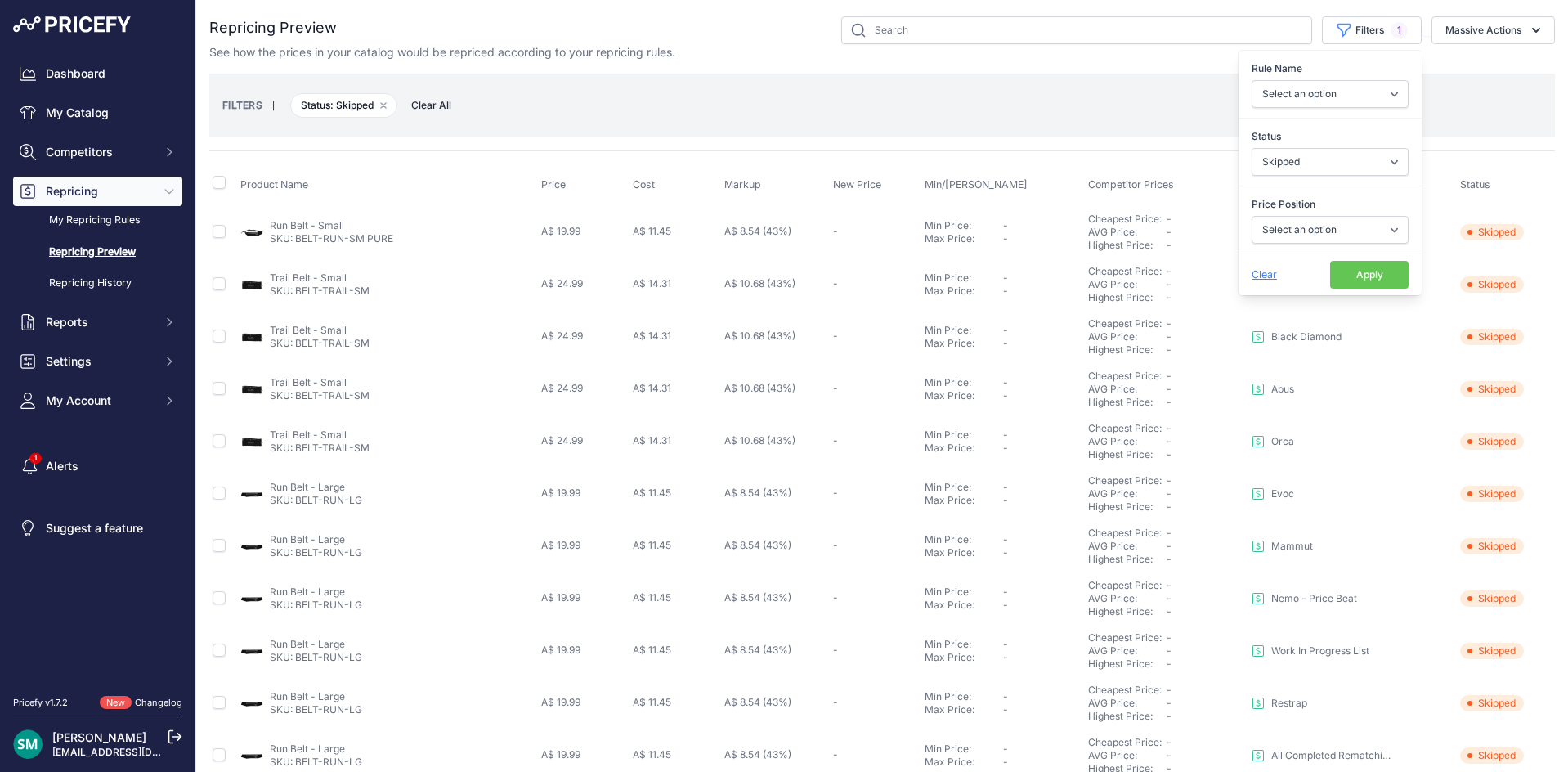
click at [1358, 275] on button "Apply" at bounding box center [1369, 275] width 79 height 28
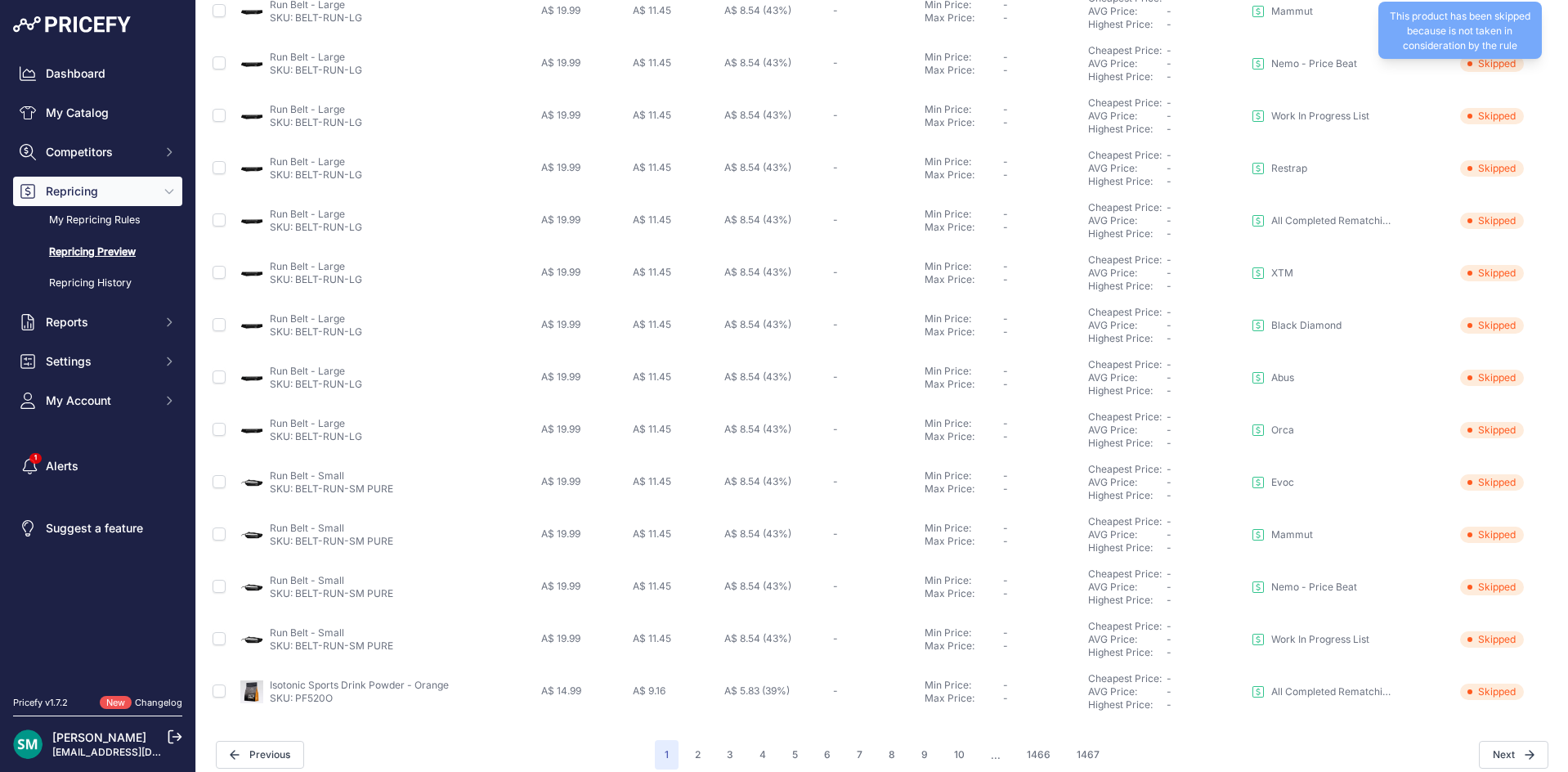
scroll to position [548, 0]
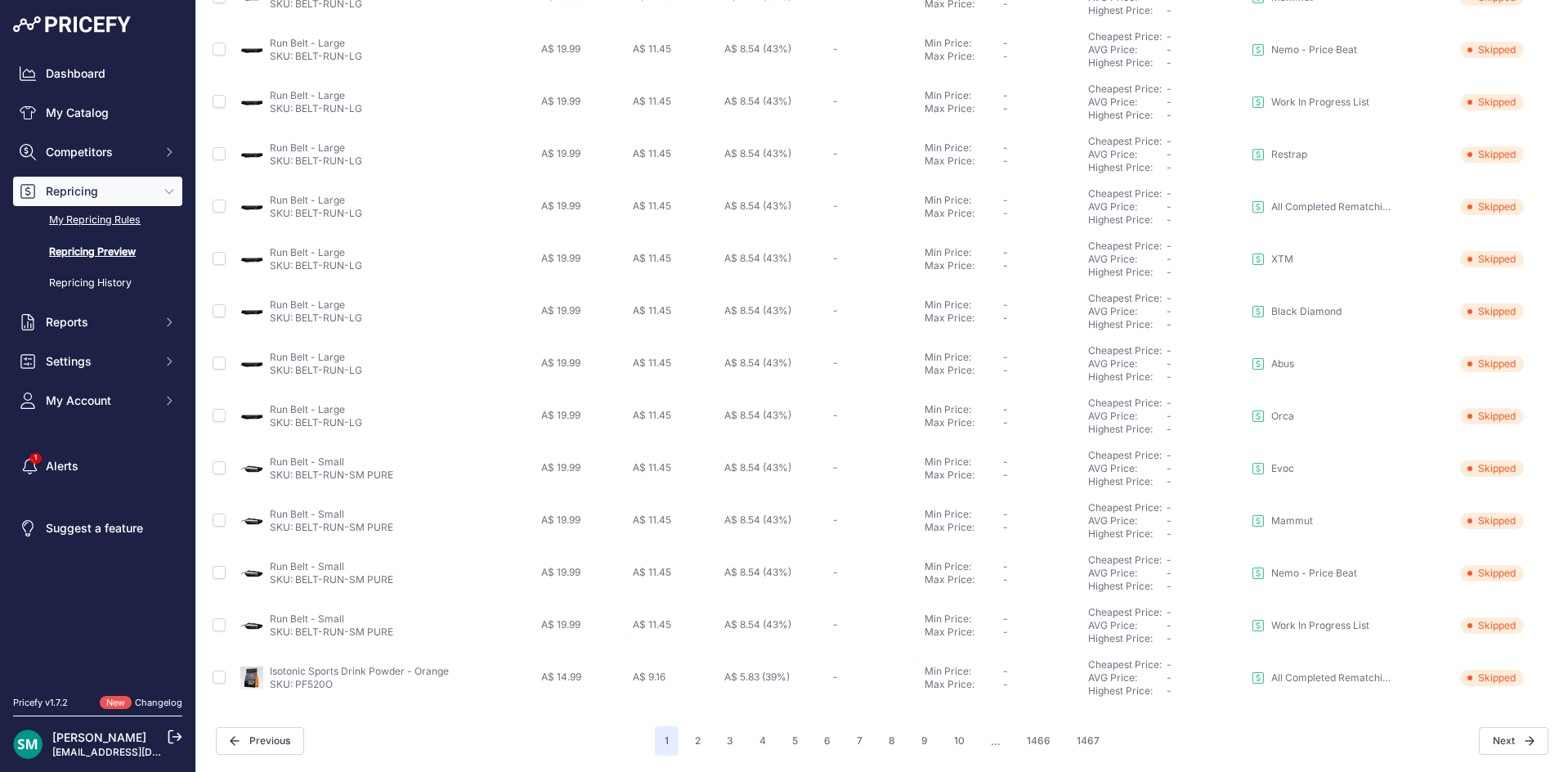
click at [108, 225] on link "My Repricing Rules" at bounding box center [97, 220] width 169 height 29
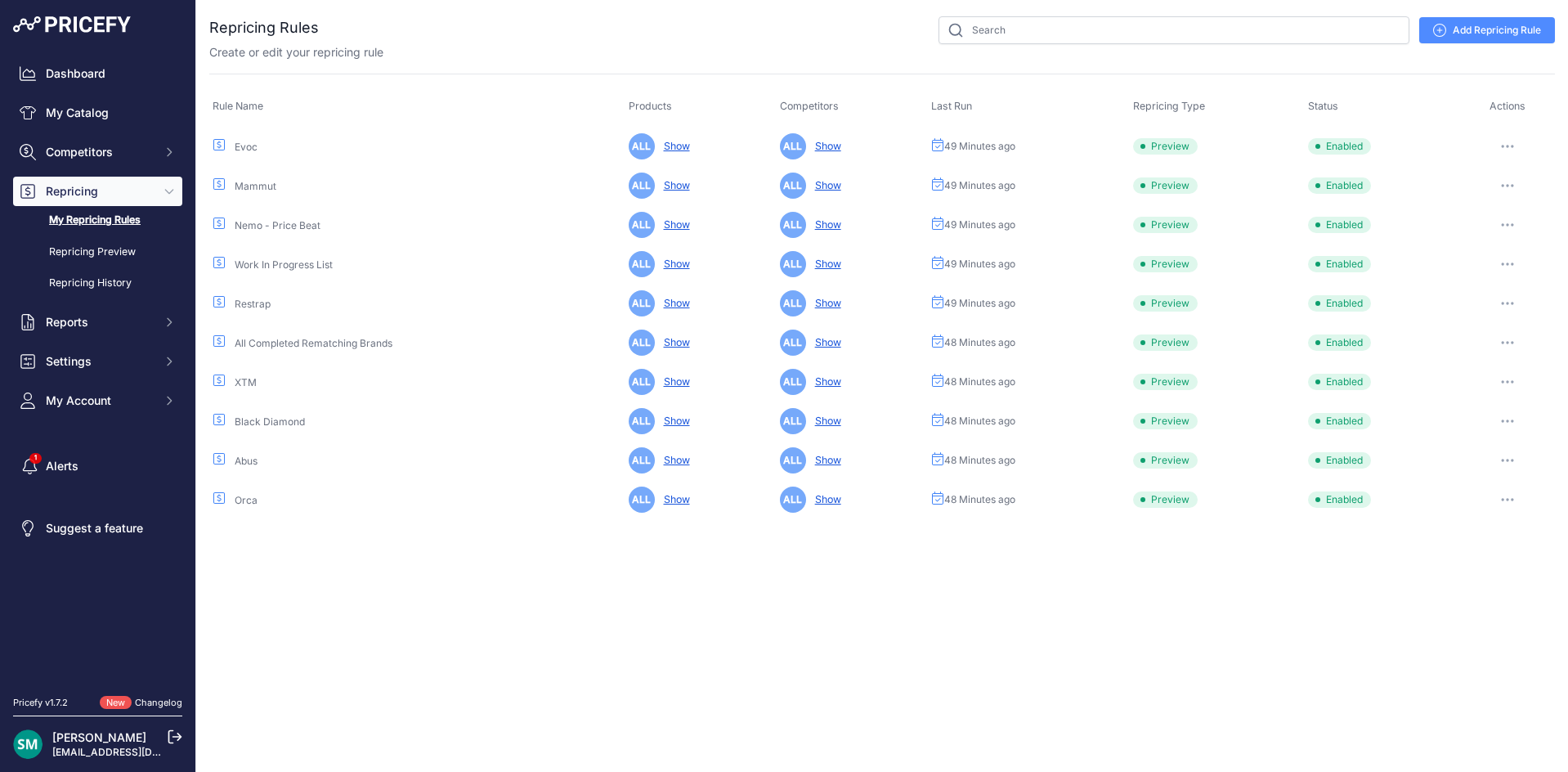
drag, startPoint x: 1464, startPoint y: 30, endPoint x: 1506, endPoint y: 87, distance: 70.8
click at [1464, 31] on link "Add Repricing Rule" at bounding box center [1486, 30] width 136 height 27
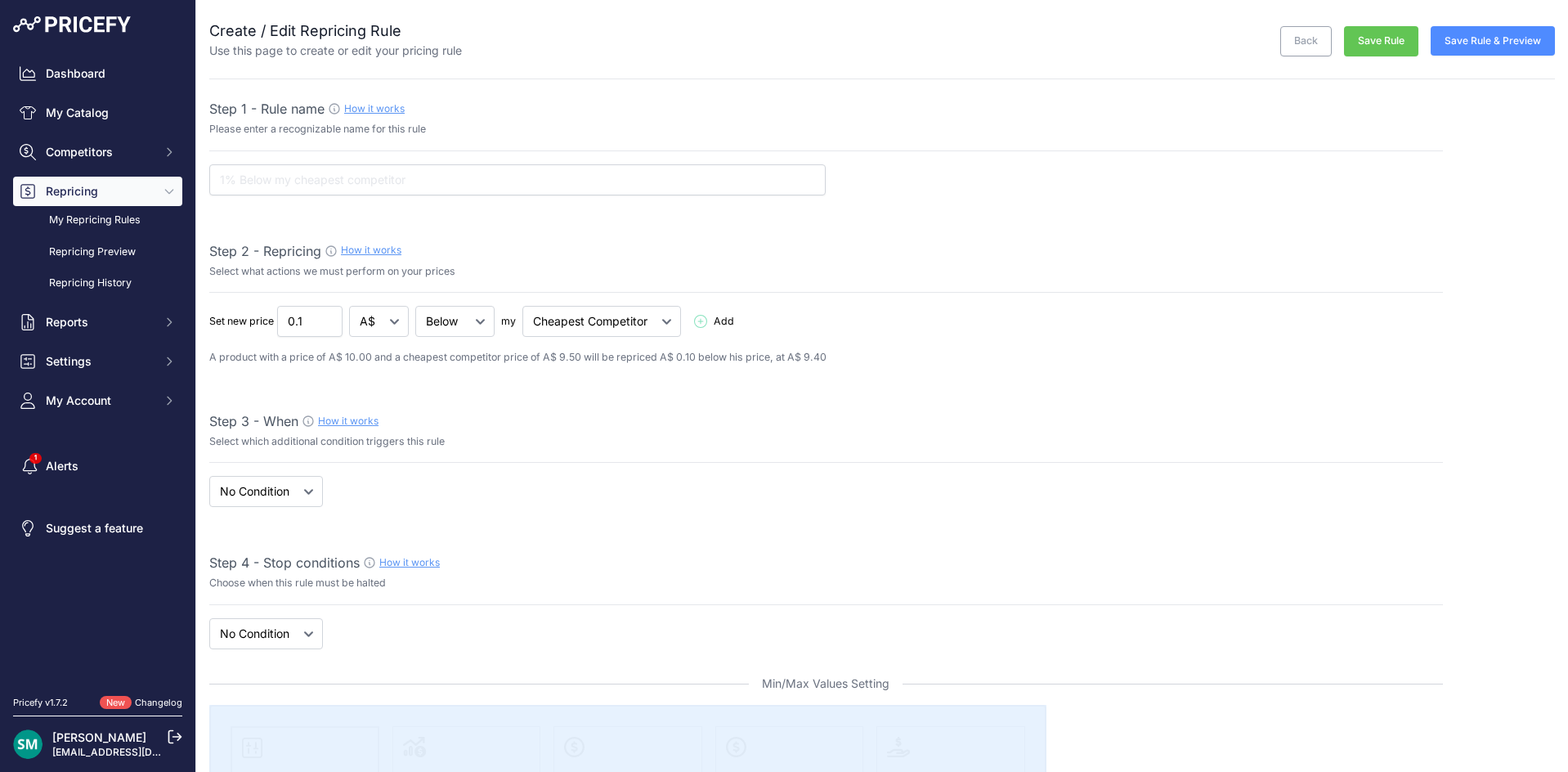
select select "7"
click at [588, 173] on input "text" at bounding box center [518, 180] width 616 height 32
type input "Pure Sports Nutrition"
click at [317, 331] on input "0.1" at bounding box center [309, 322] width 65 height 32
drag, startPoint x: 327, startPoint y: 320, endPoint x: 324, endPoint y: 331, distance: 11.4
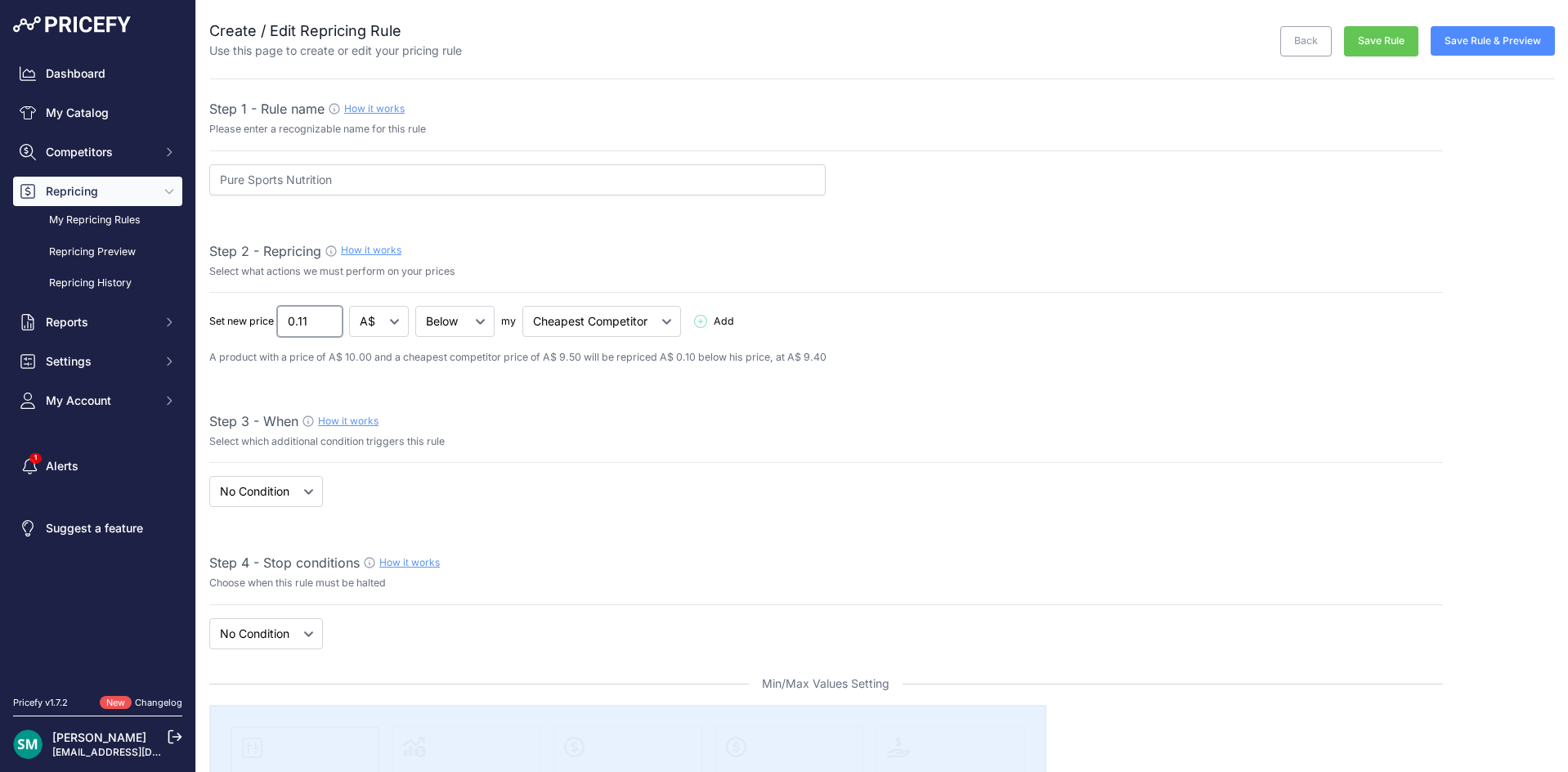
click at [327, 321] on input "0.11" at bounding box center [309, 322] width 65 height 32
click at [325, 327] on input "0.1" at bounding box center [309, 322] width 65 height 32
click at [325, 327] on input "0.09" at bounding box center [309, 322] width 65 height 32
click at [325, 327] on input "0.08" at bounding box center [309, 322] width 65 height 32
click at [325, 327] on input "0.07" at bounding box center [309, 322] width 65 height 32
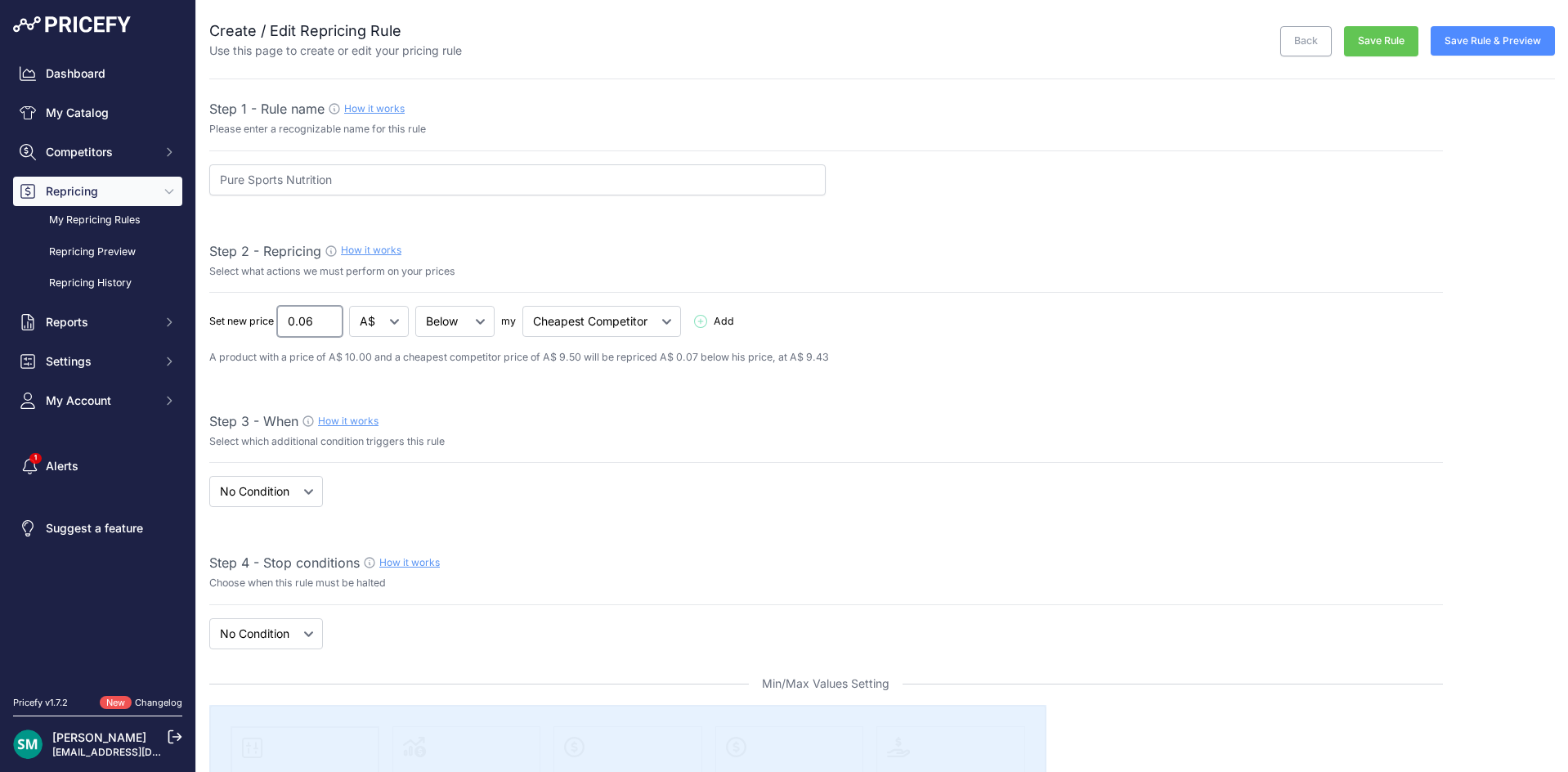
click at [325, 327] on input "0.06" at bounding box center [309, 322] width 65 height 32
type input "0.05"
click at [325, 327] on input "0.05" at bounding box center [309, 322] width 65 height 32
click at [319, 482] on select "When No Condition" at bounding box center [266, 491] width 113 height 32
select select "when"
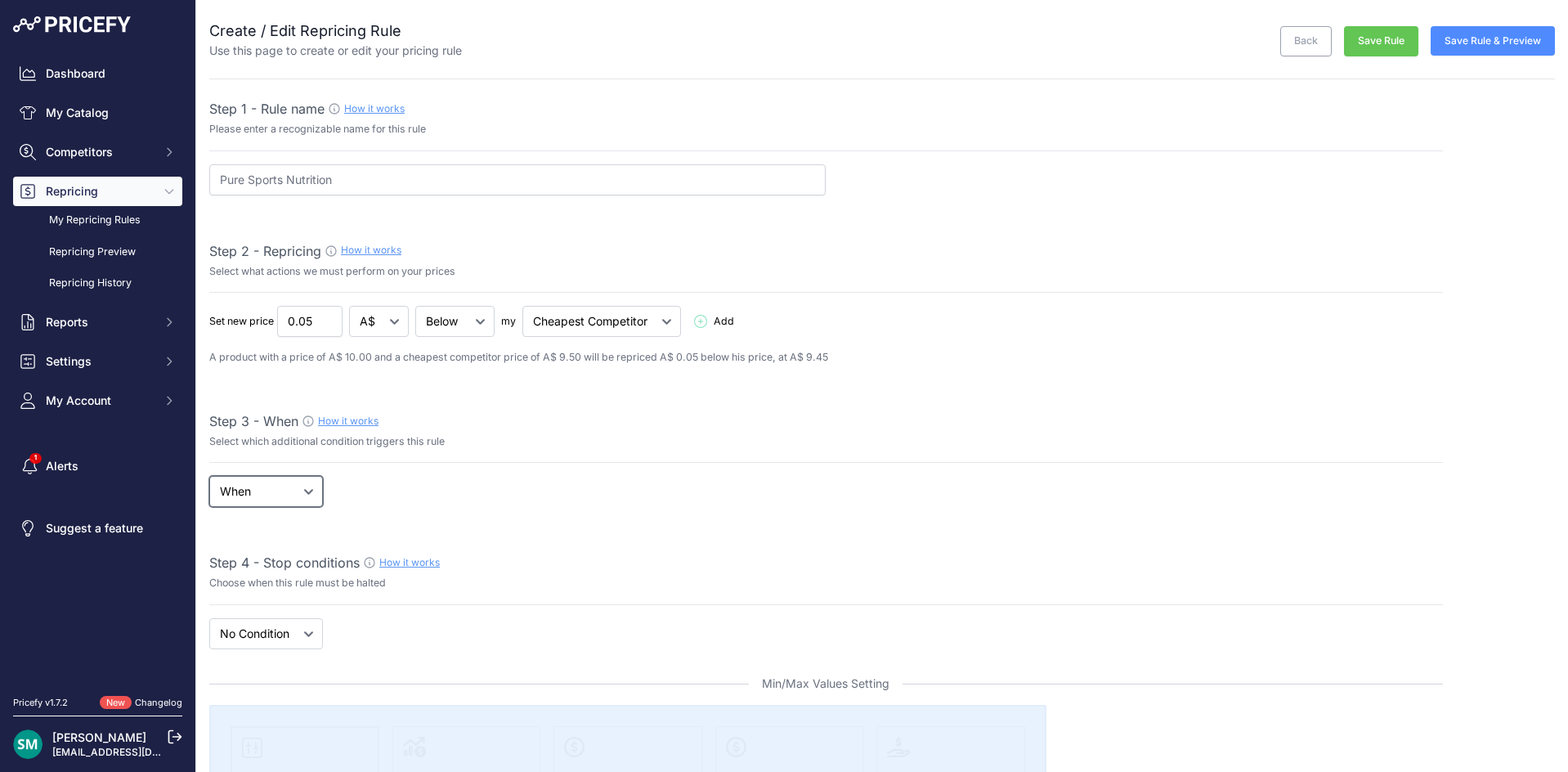
click at [210, 476] on select "When No Condition" at bounding box center [266, 491] width 113 height 32
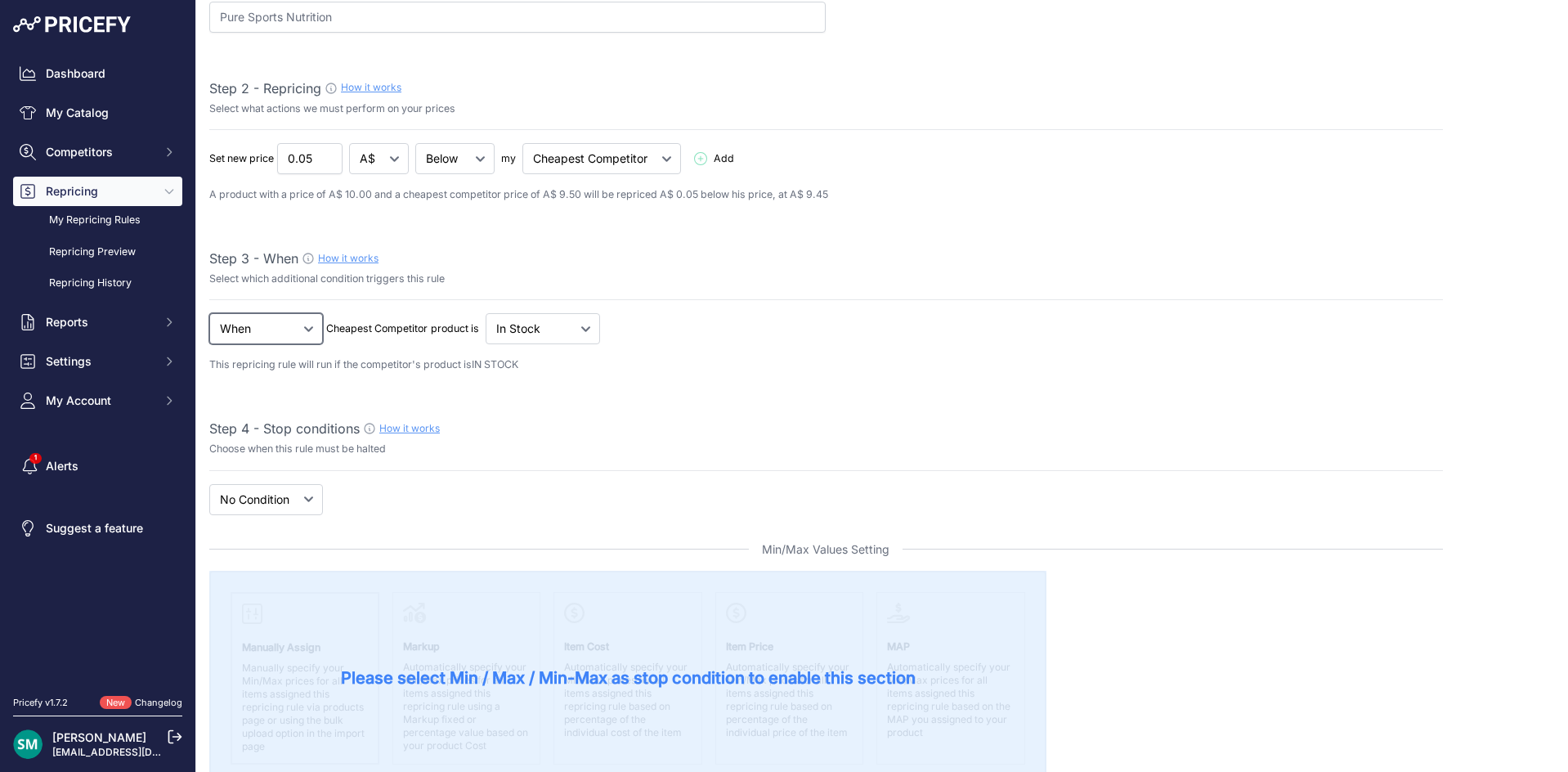
scroll to position [163, 0]
click at [309, 502] on select "New Price No Condition" at bounding box center [266, 499] width 113 height 32
select select "price"
click at [210, 483] on select "New Price No Condition" at bounding box center [266, 499] width 113 height 32
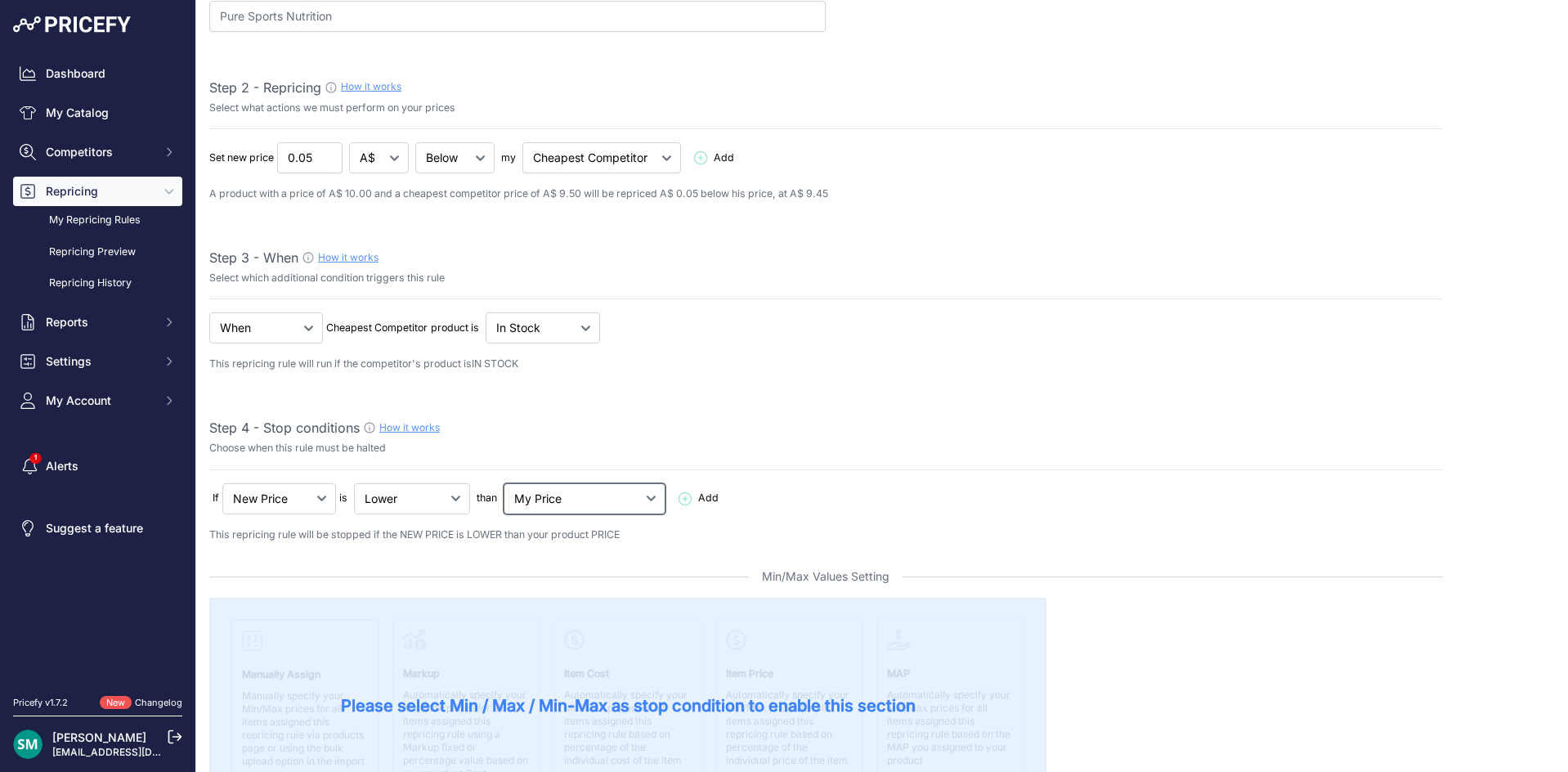
click at [569, 505] on select "My Price Min Price Max Price Min/Max Price My Cost" at bounding box center [584, 499] width 161 height 32
select select "my_cost"
click at [507, 483] on select "My Price Min Price Max Price Min/Max Price My Cost" at bounding box center [584, 499] width 161 height 32
click at [639, 173] on div "If New Price No Condition is Add" at bounding box center [826, 158] width 1233 height 32
click at [678, 499] on icon at bounding box center [684, 498] width 13 height 13
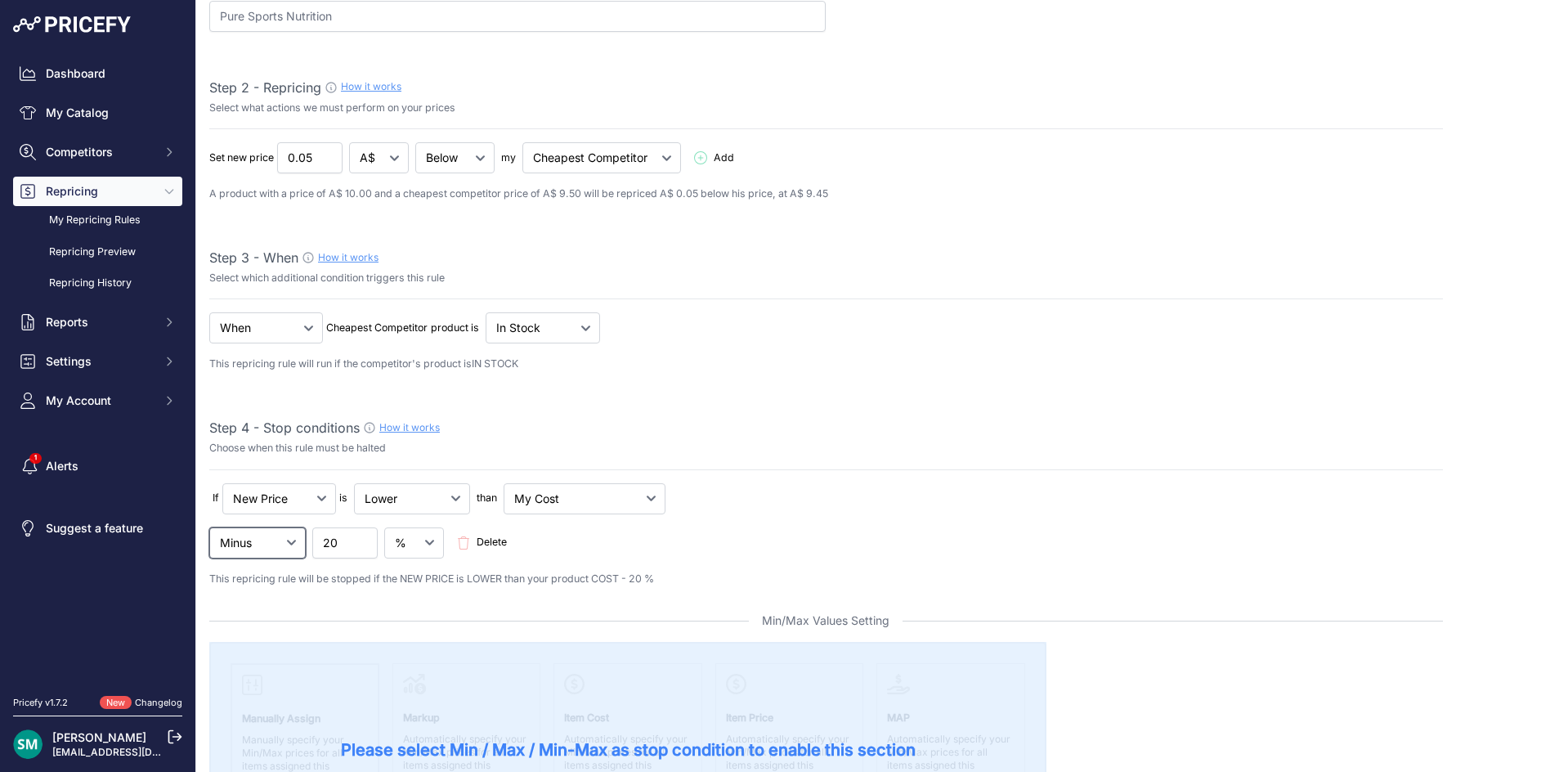
click at [301, 546] on select "Minus Plus Multiplied Divided" at bounding box center [258, 544] width 96 height 32
select select "plus"
click at [210, 528] on select "Minus Plus Multiplied Divided" at bounding box center [258, 544] width 96 height 32
drag, startPoint x: 347, startPoint y: 547, endPoint x: 315, endPoint y: 547, distance: 32.0
click at [316, 547] on input "20" at bounding box center [345, 544] width 65 height 32
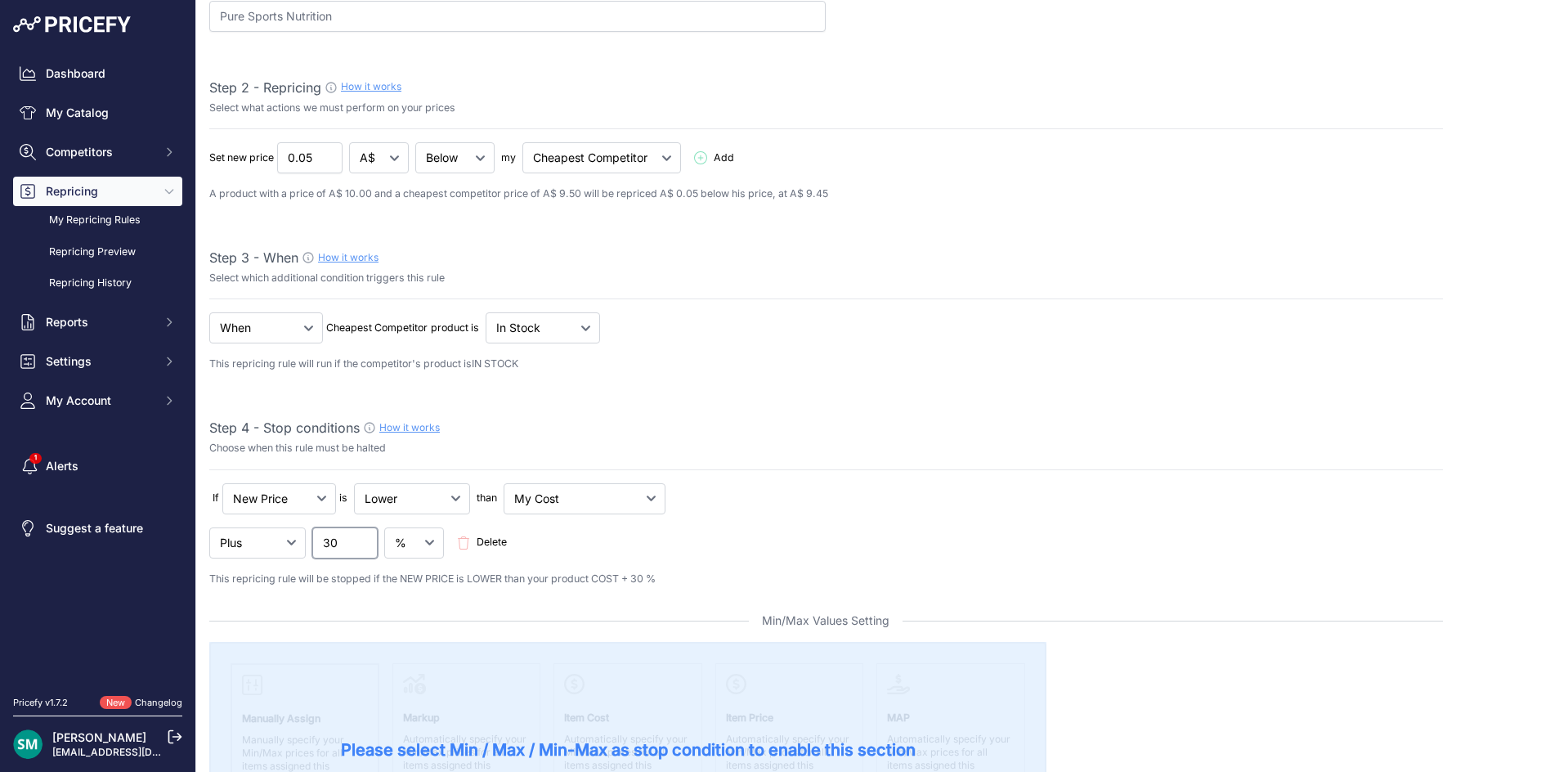
type input "30"
click at [850, 173] on div "If New Price No Condition is Add" at bounding box center [826, 158] width 1233 height 32
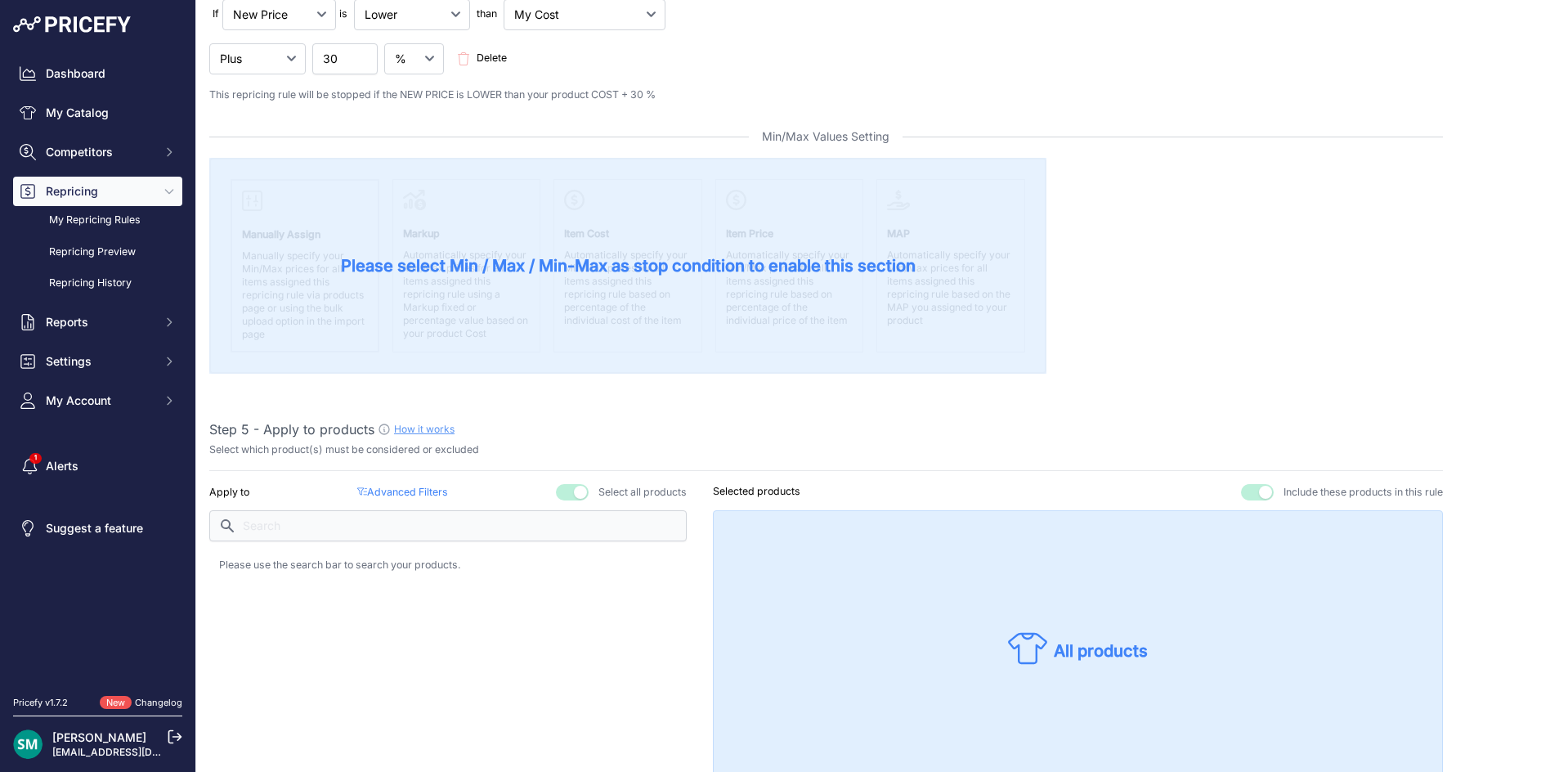
scroll to position [654, 0]
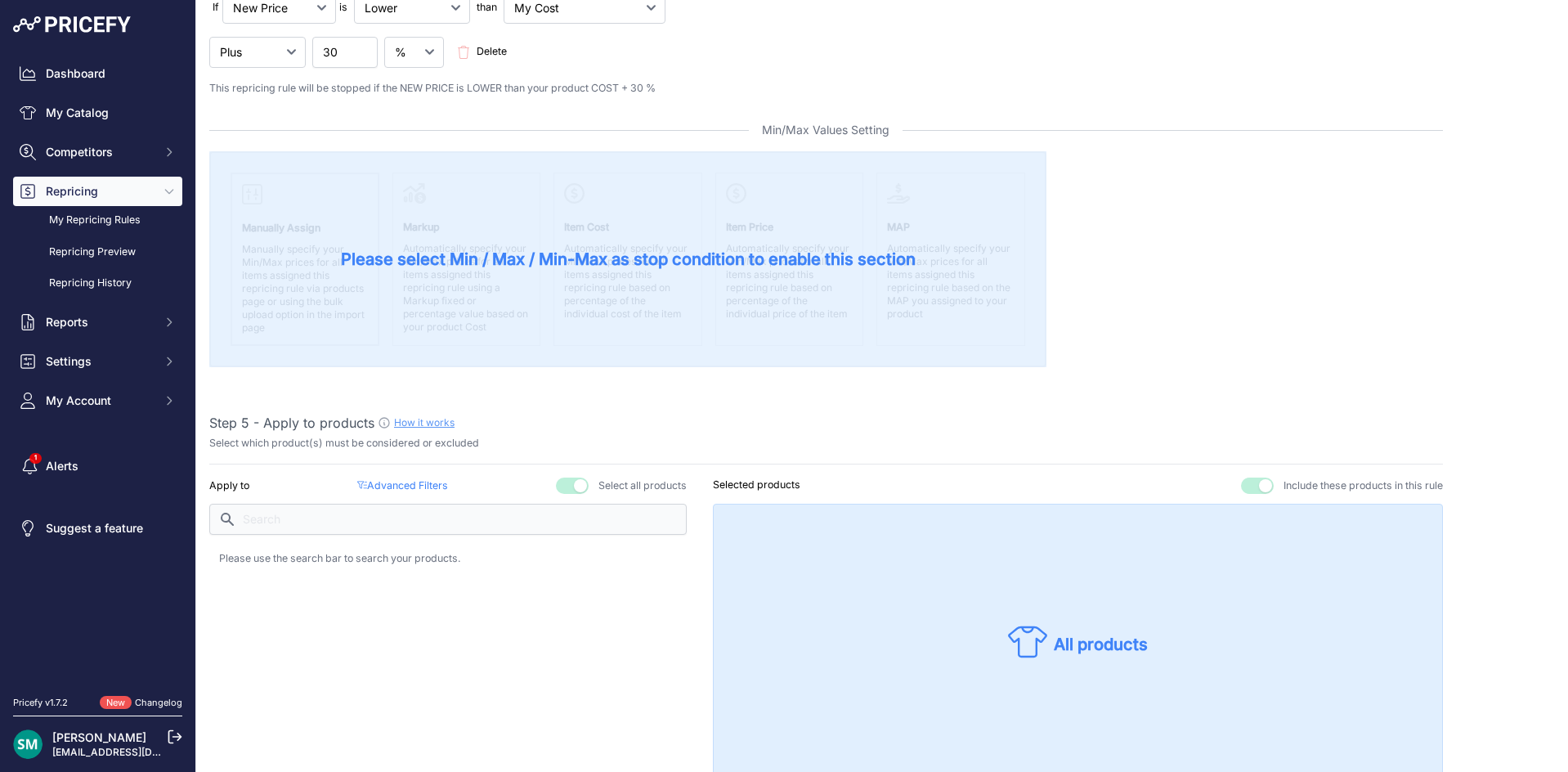
click at [421, 491] on p "Advanced Filters ( false )" at bounding box center [403, 486] width 91 height 16
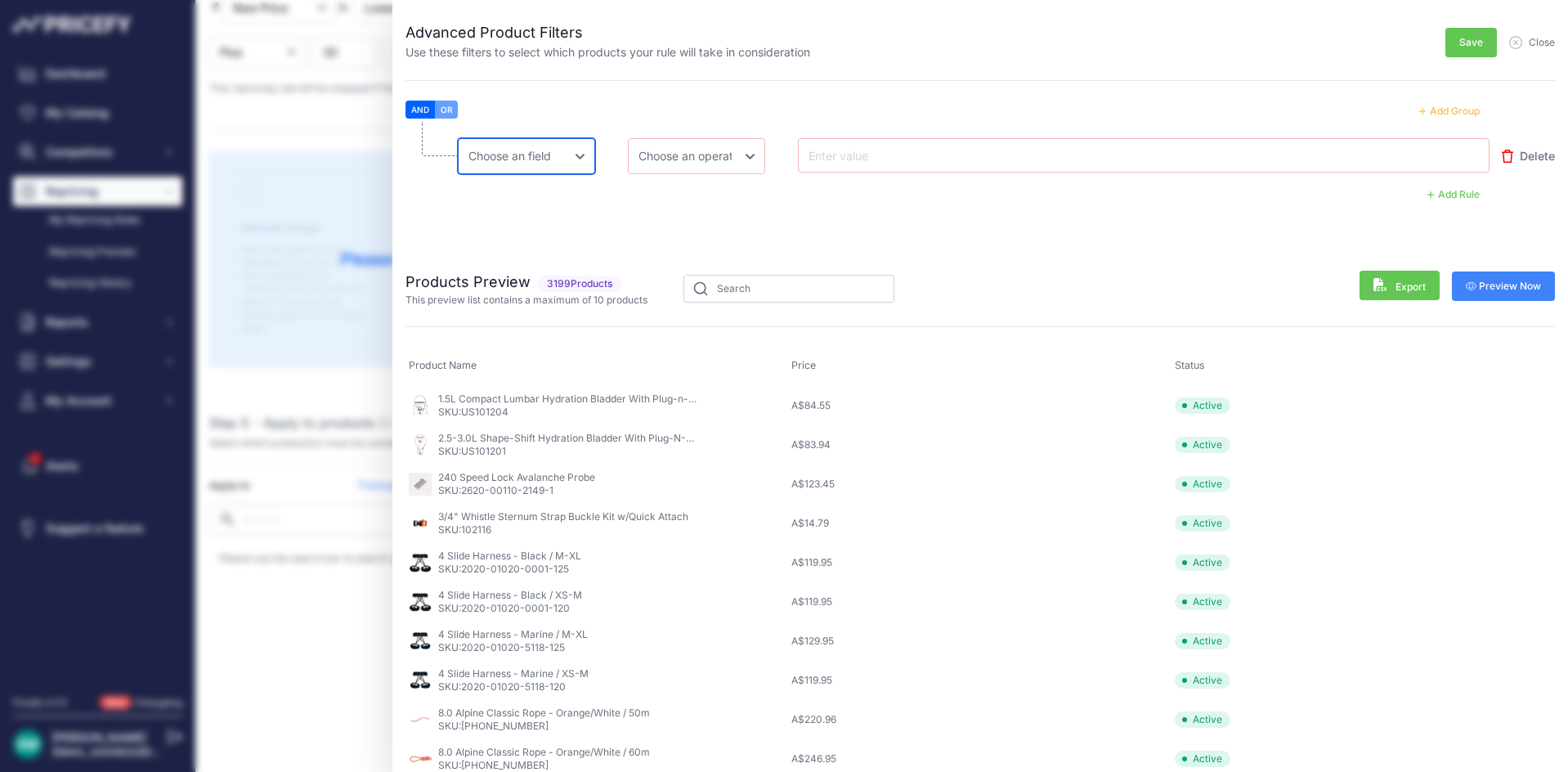
click at [536, 164] on select "Choose an field Name Price Cost MAP Brand Min Price Max Price SKU GTIN/EAN/ASIN…" at bounding box center [526, 156] width 137 height 36
select select "mp.brand"
click at [458, 138] on select "Choose an field Name Price Cost MAP Brand Min Price Max Price SKU GTIN/EAN/ASIN…" at bounding box center [526, 156] width 137 height 36
click at [702, 166] on select "Choose an operator Equal Not Equal In Not In Less Less or Equal Greater Greater…" at bounding box center [696, 156] width 137 height 36
select select "equal"
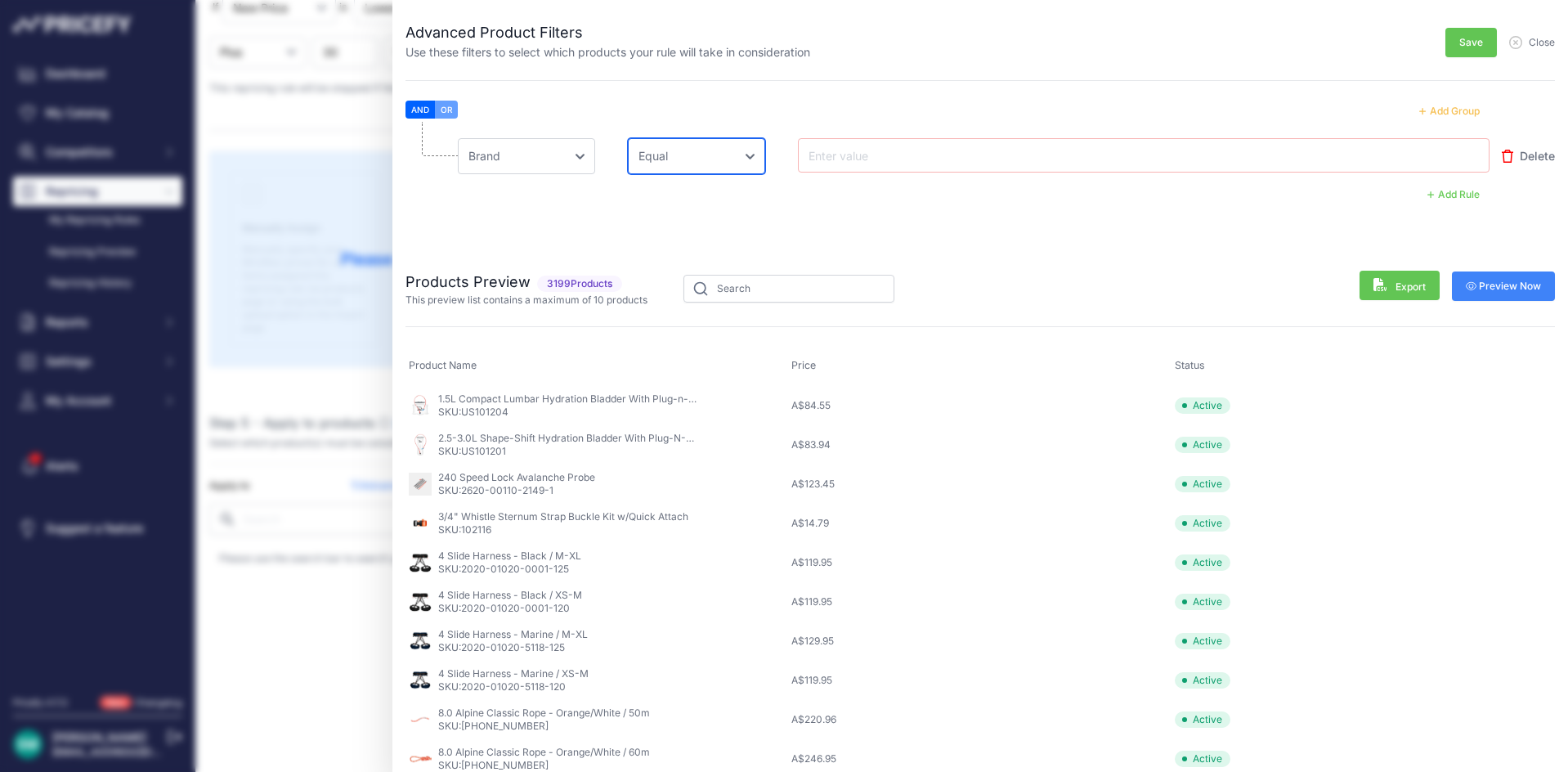
click at [628, 138] on select "Choose an operator Equal Not Equal In Not In Less Less or Equal Greater Greater…" at bounding box center [696, 156] width 137 height 36
click at [864, 168] on div at bounding box center [1143, 155] width 692 height 34
click at [872, 159] on input "text" at bounding box center [870, 156] width 131 height 20
type input "PureSport"
click at [1459, 42] on span "Save" at bounding box center [1471, 42] width 24 height 13
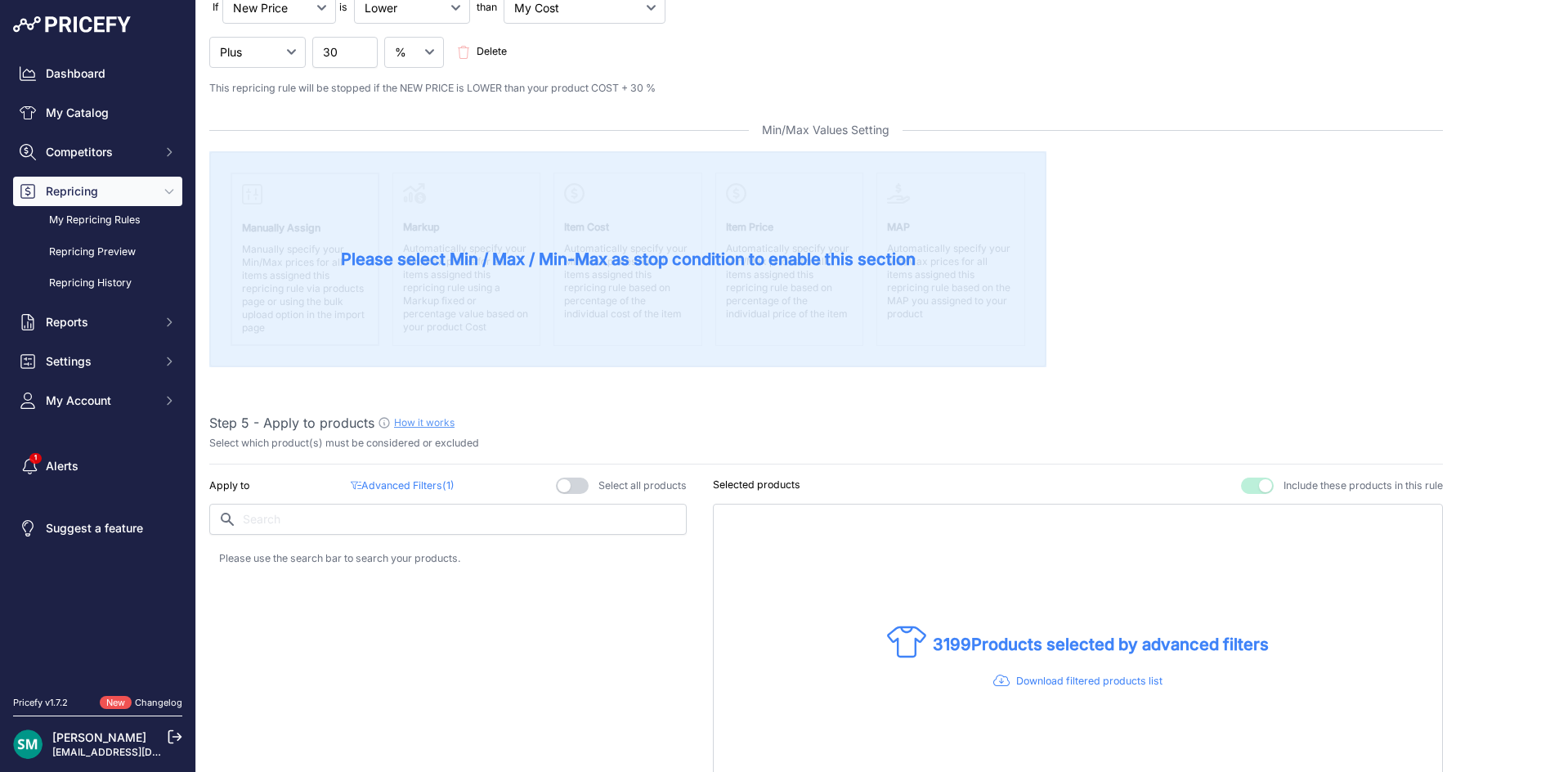
click at [401, 487] on p "Advanced Filters ( 1 )" at bounding box center [402, 486] width 103 height 16
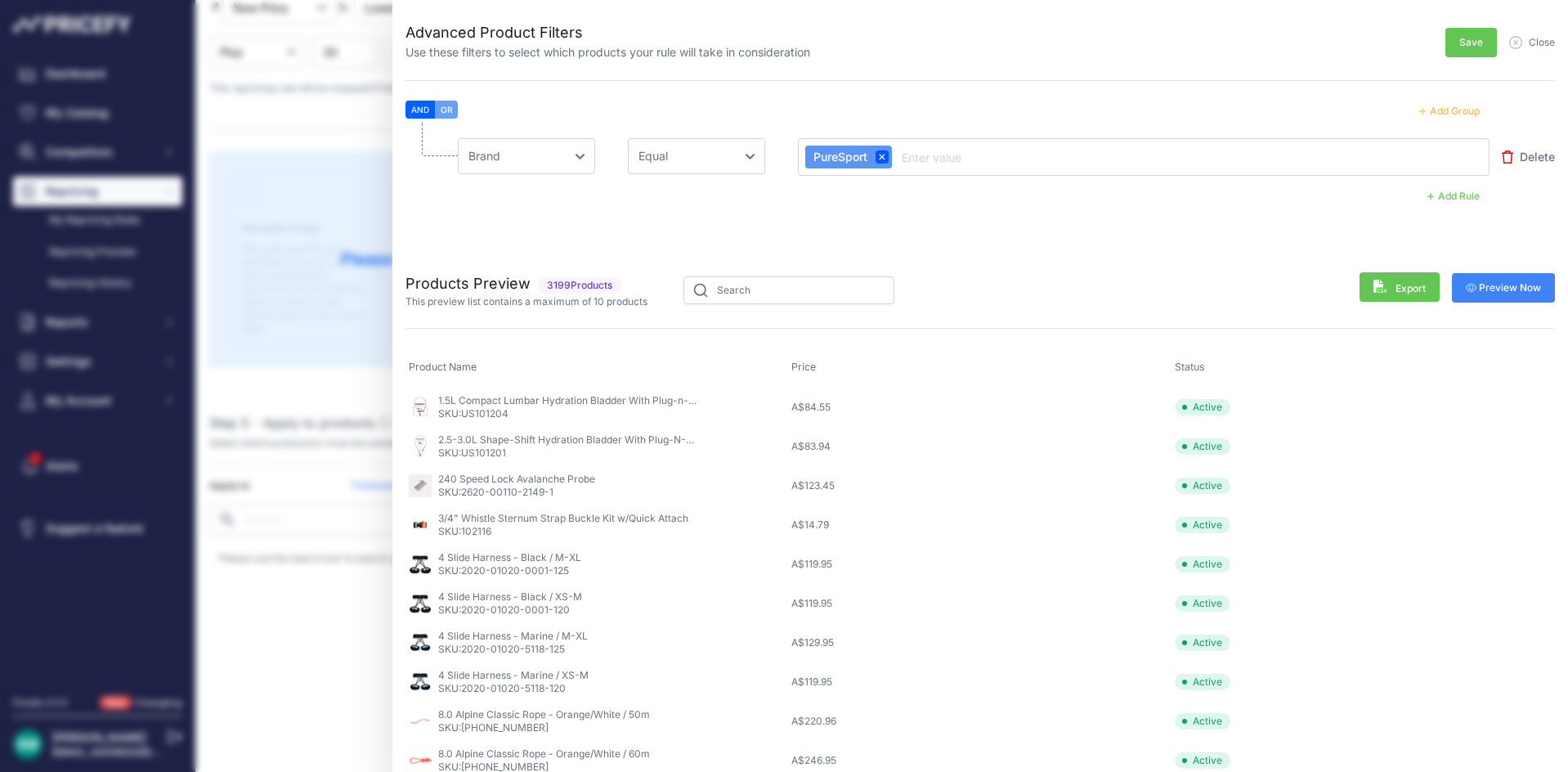
click at [1500, 282] on span "Preview Now" at bounding box center [1503, 288] width 76 height 13
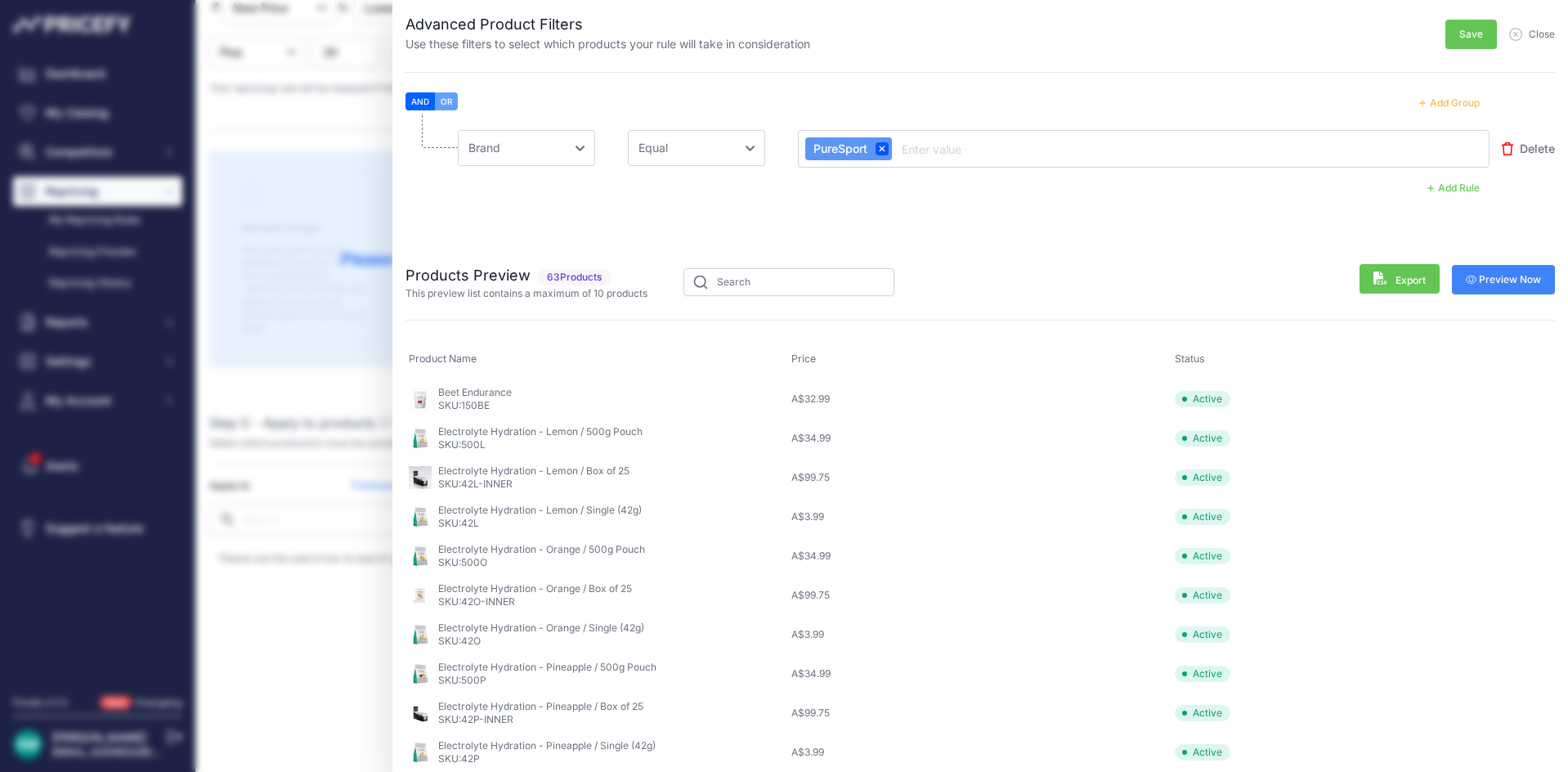
scroll to position [0, 0]
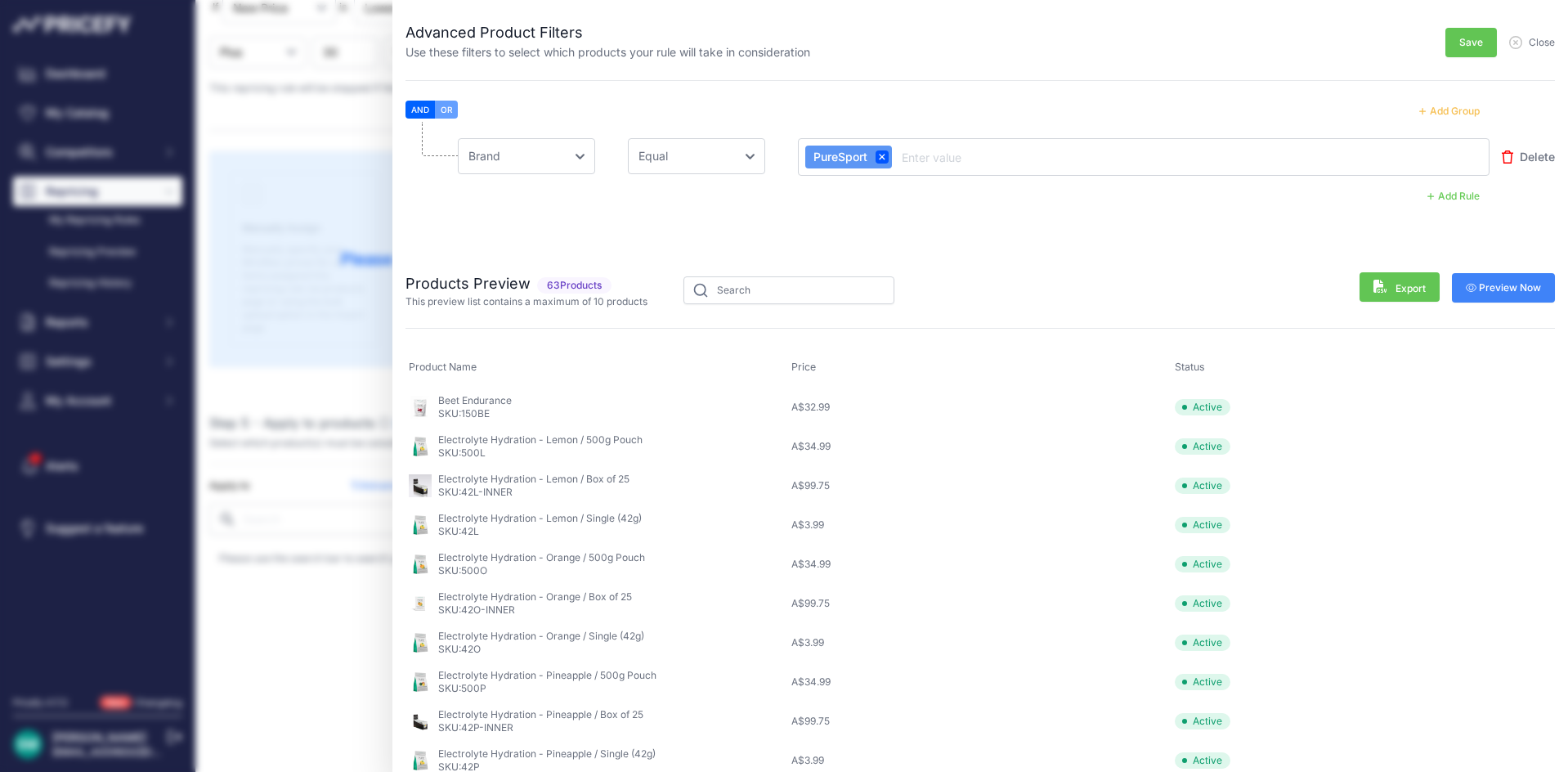
click at [1459, 38] on span "Save" at bounding box center [1471, 42] width 24 height 13
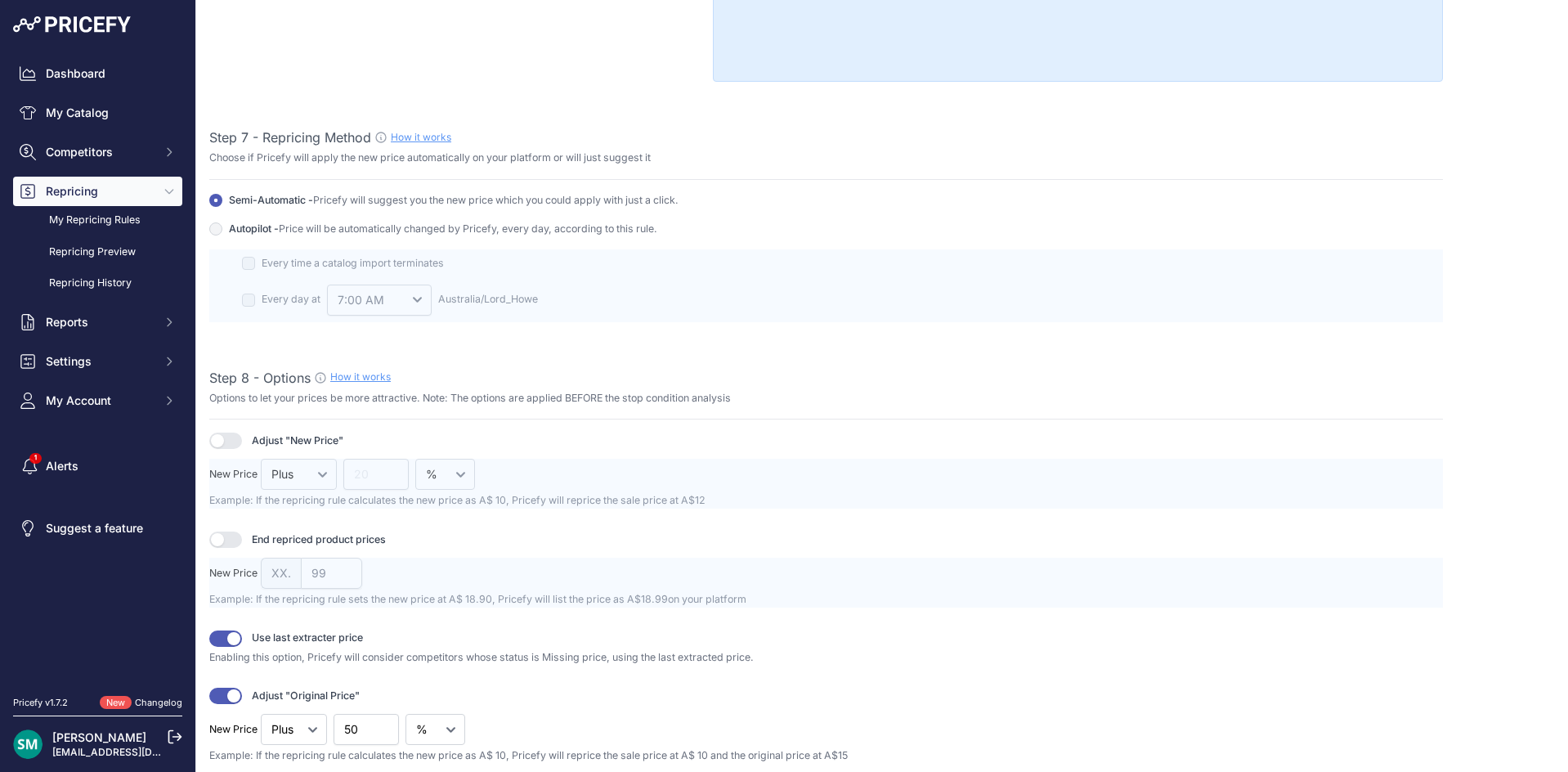
scroll to position [1881, 0]
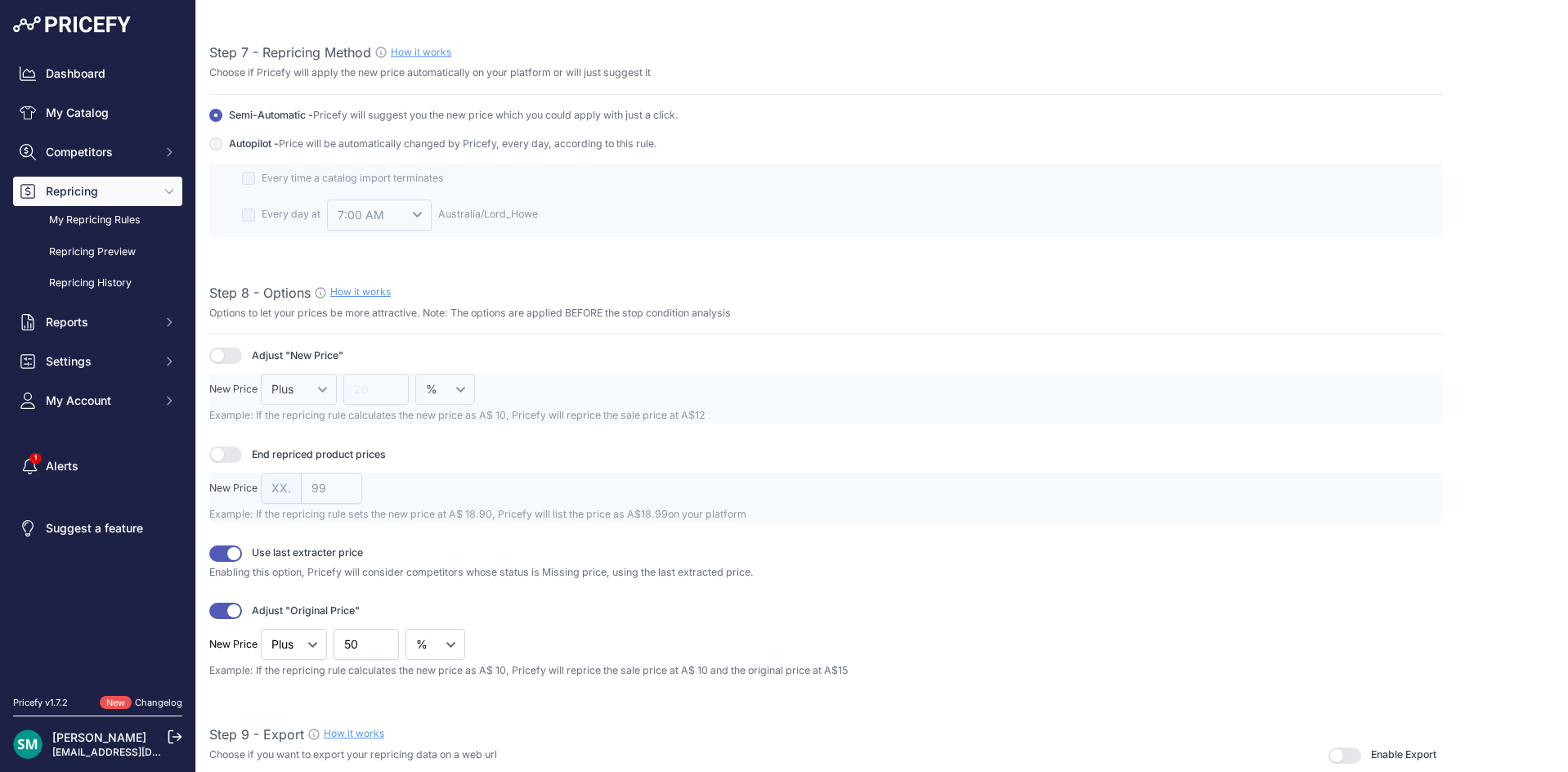
click at [220, 558] on button "button" at bounding box center [225, 553] width 32 height 17
drag, startPoint x: 220, startPoint y: 604, endPoint x: 221, endPoint y: 613, distance: 9.1
click at [220, 610] on button "button" at bounding box center [225, 611] width 32 height 17
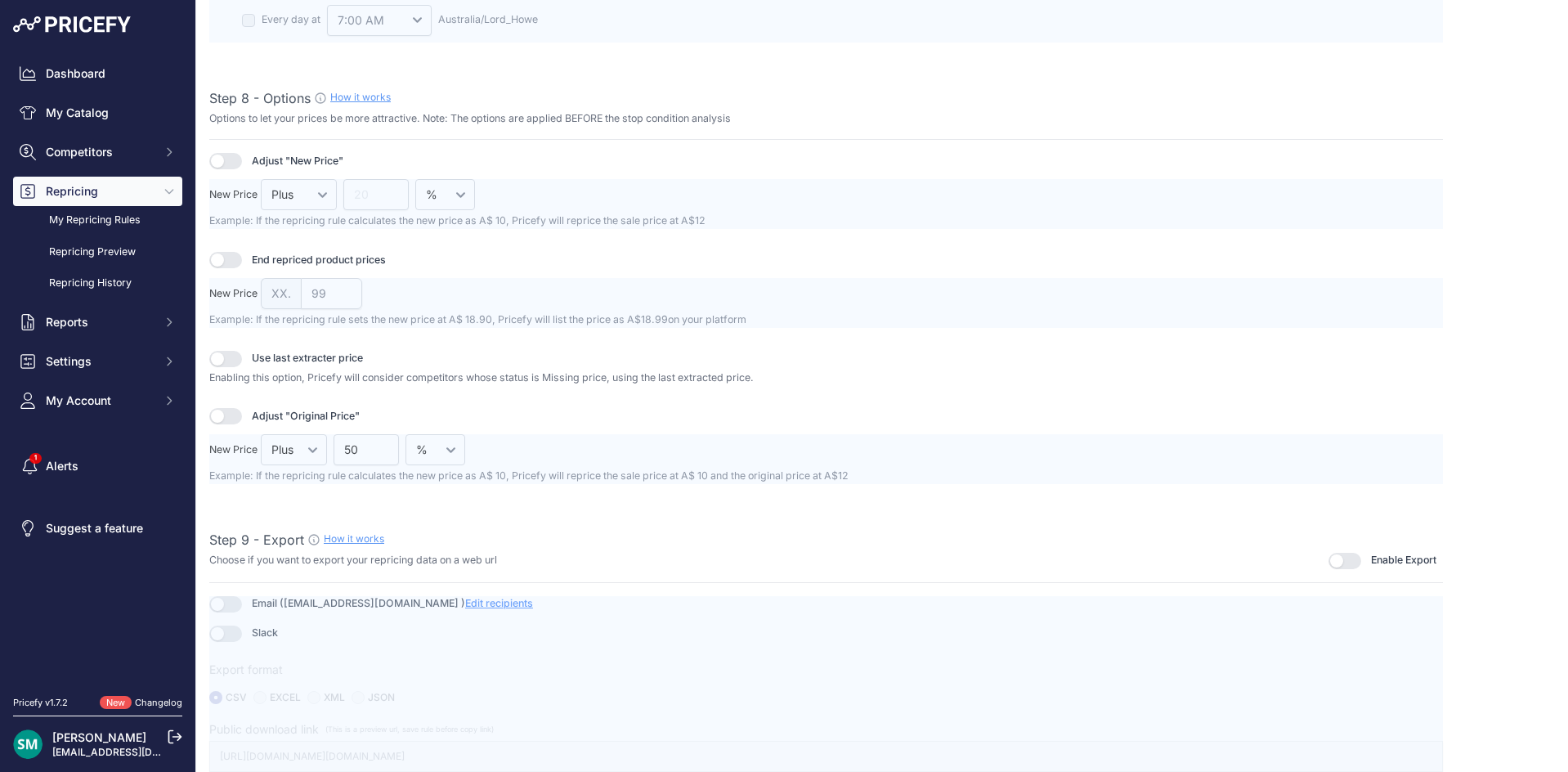
scroll to position [1584, 0]
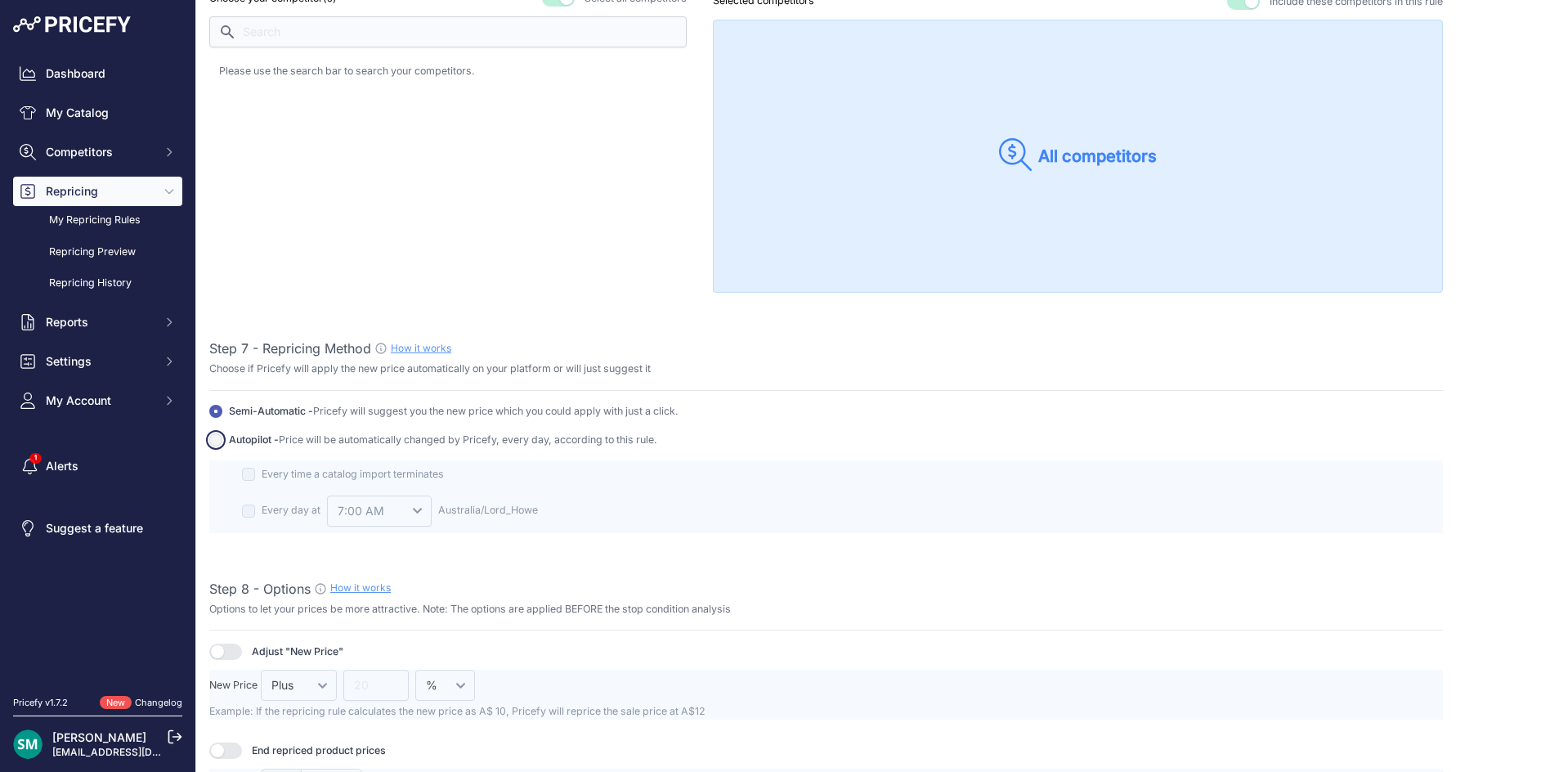
click at [214, 418] on input "Autopilot - Price will be automatically changed by Pricefy, every day, accordin…" at bounding box center [216, 411] width 13 height 13
radio input "true"
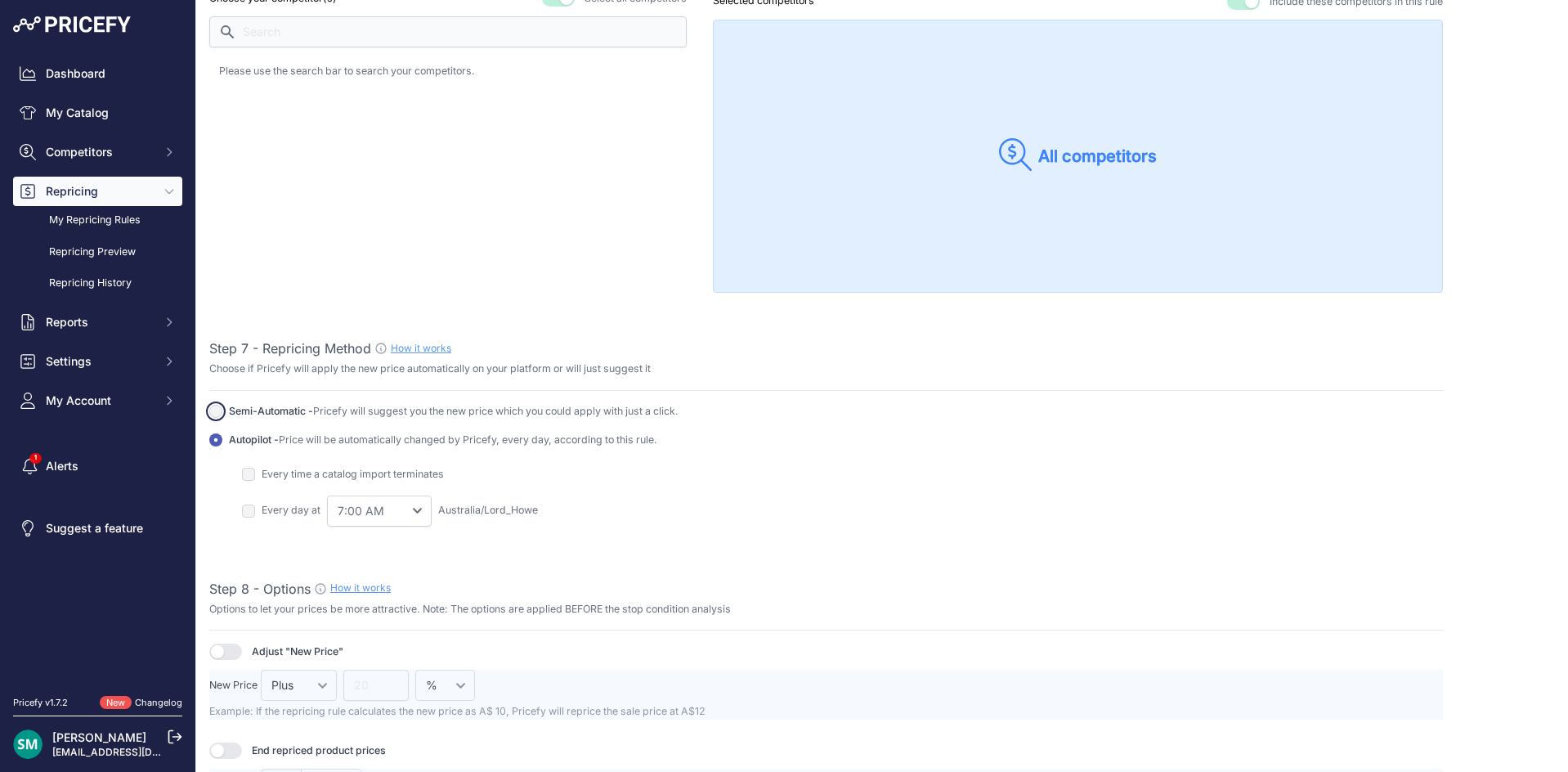
click at [218, 411] on input "Autopilot - Price will be automatically changed by Pricefy, every day, accordin…" at bounding box center [216, 411] width 13 height 13
radio input "true"
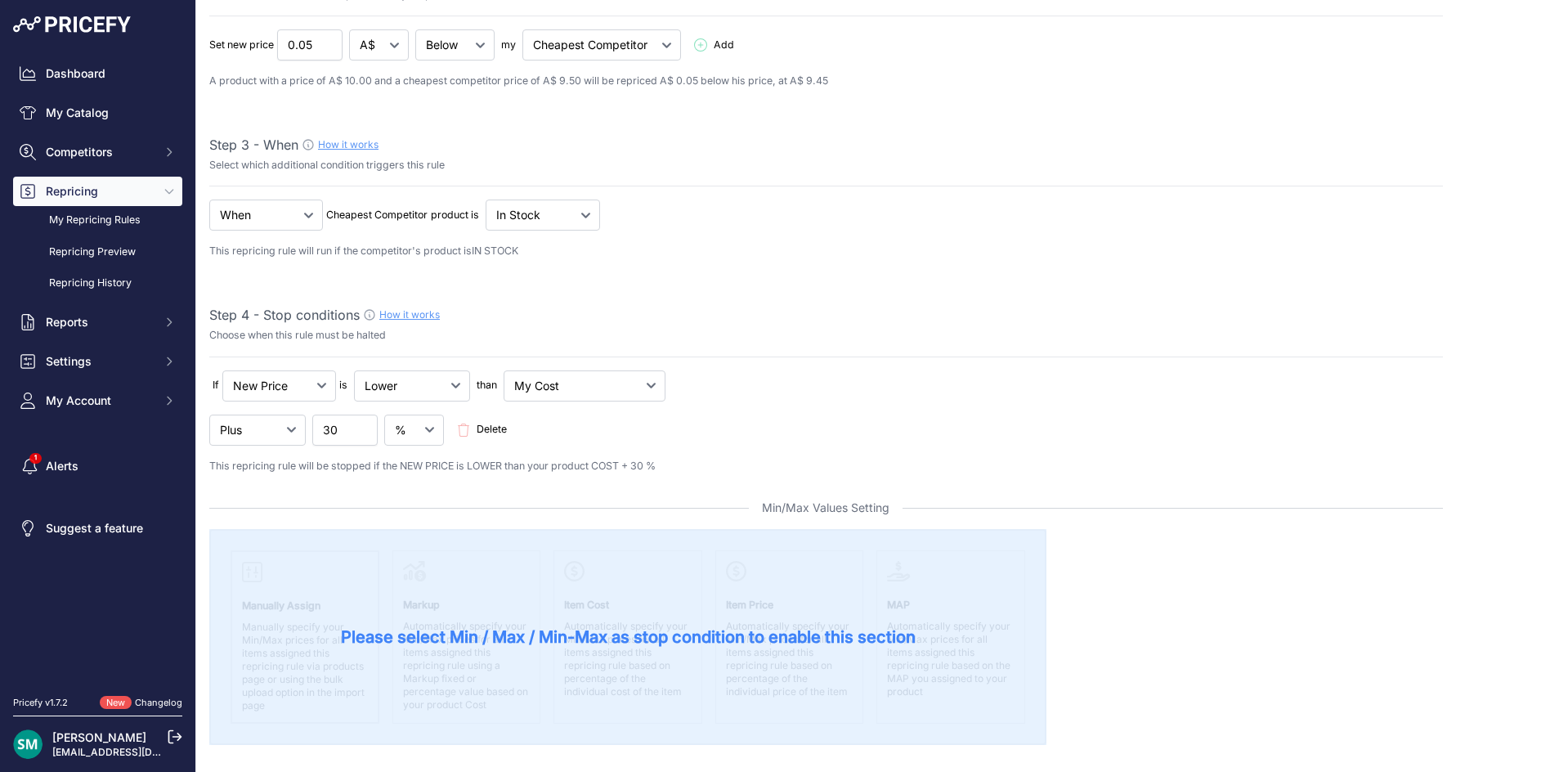
scroll to position [0, 0]
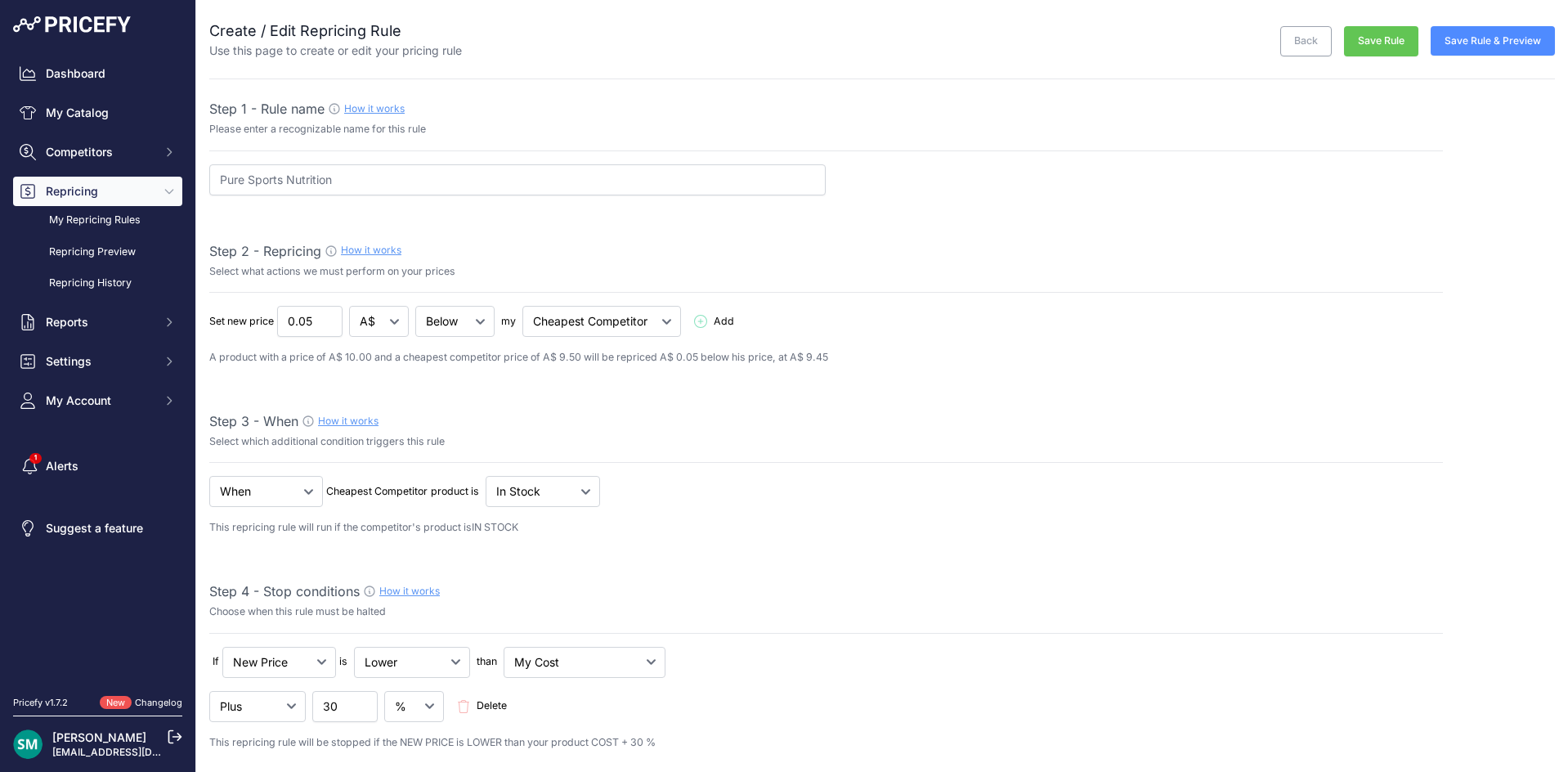
click at [1472, 41] on button "Save Rule & Preview" at bounding box center [1492, 41] width 124 height 30
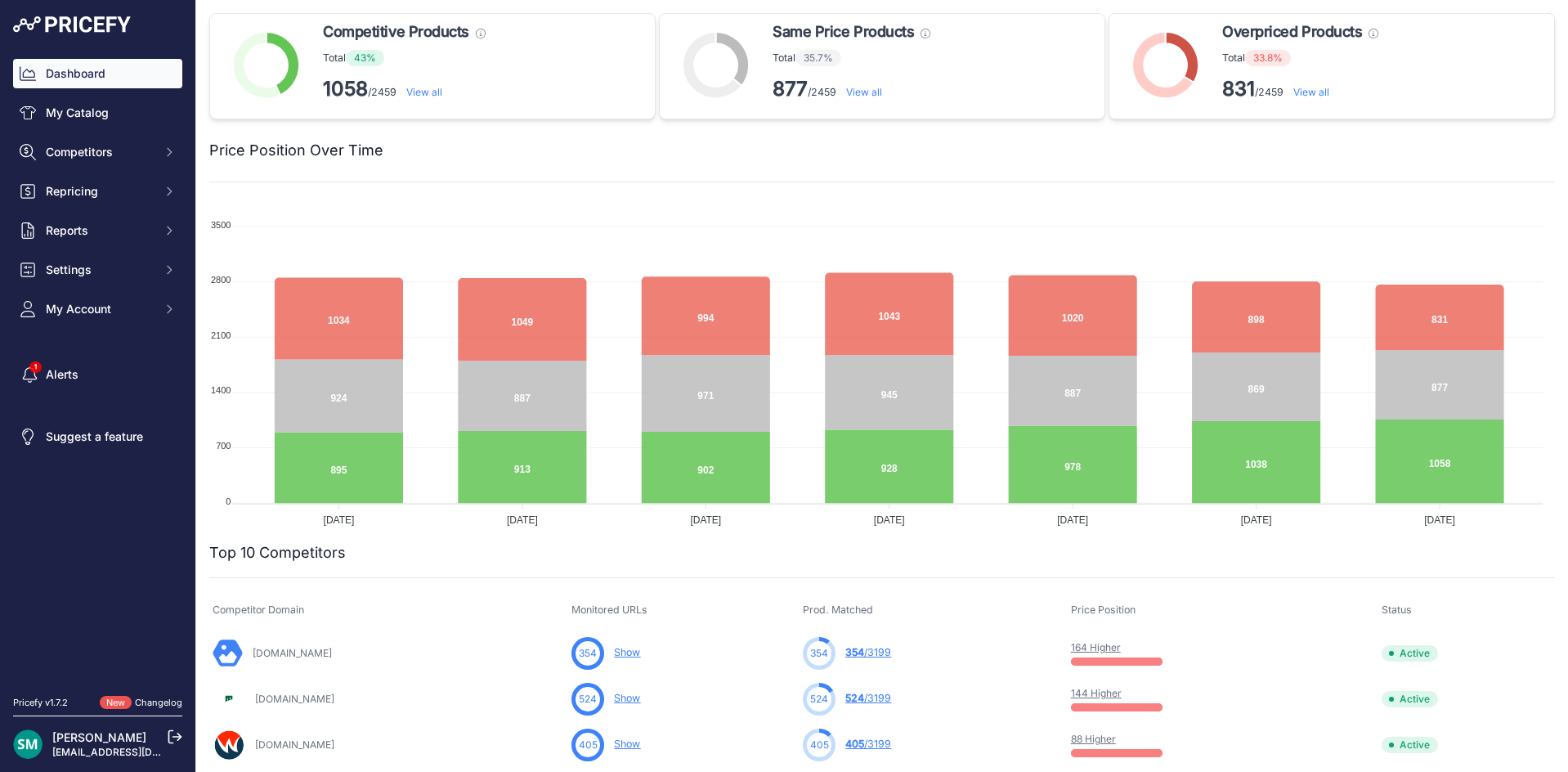
scroll to position [245, 0]
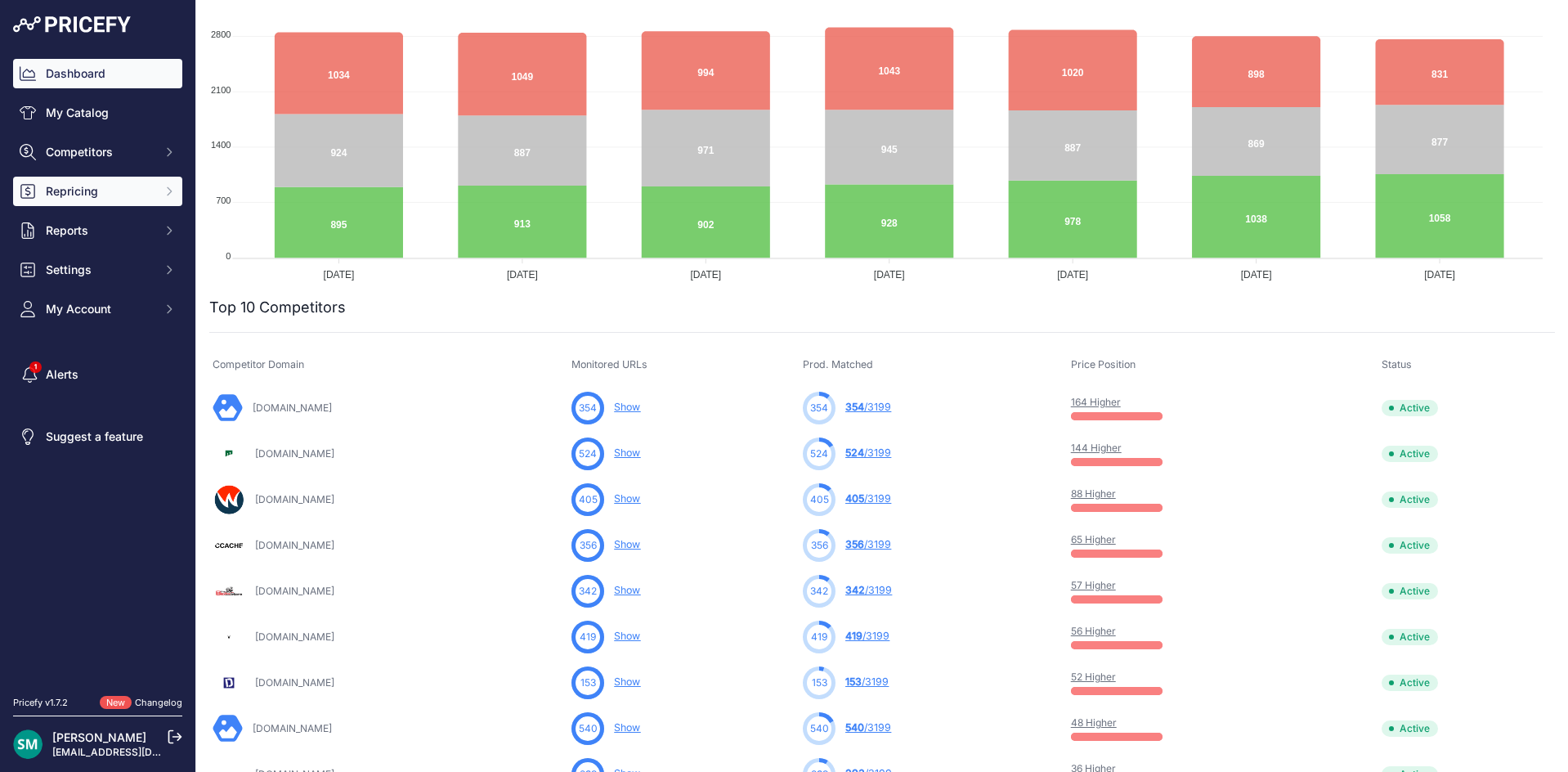
click at [123, 198] on span "Repricing" at bounding box center [98, 191] width 107 height 17
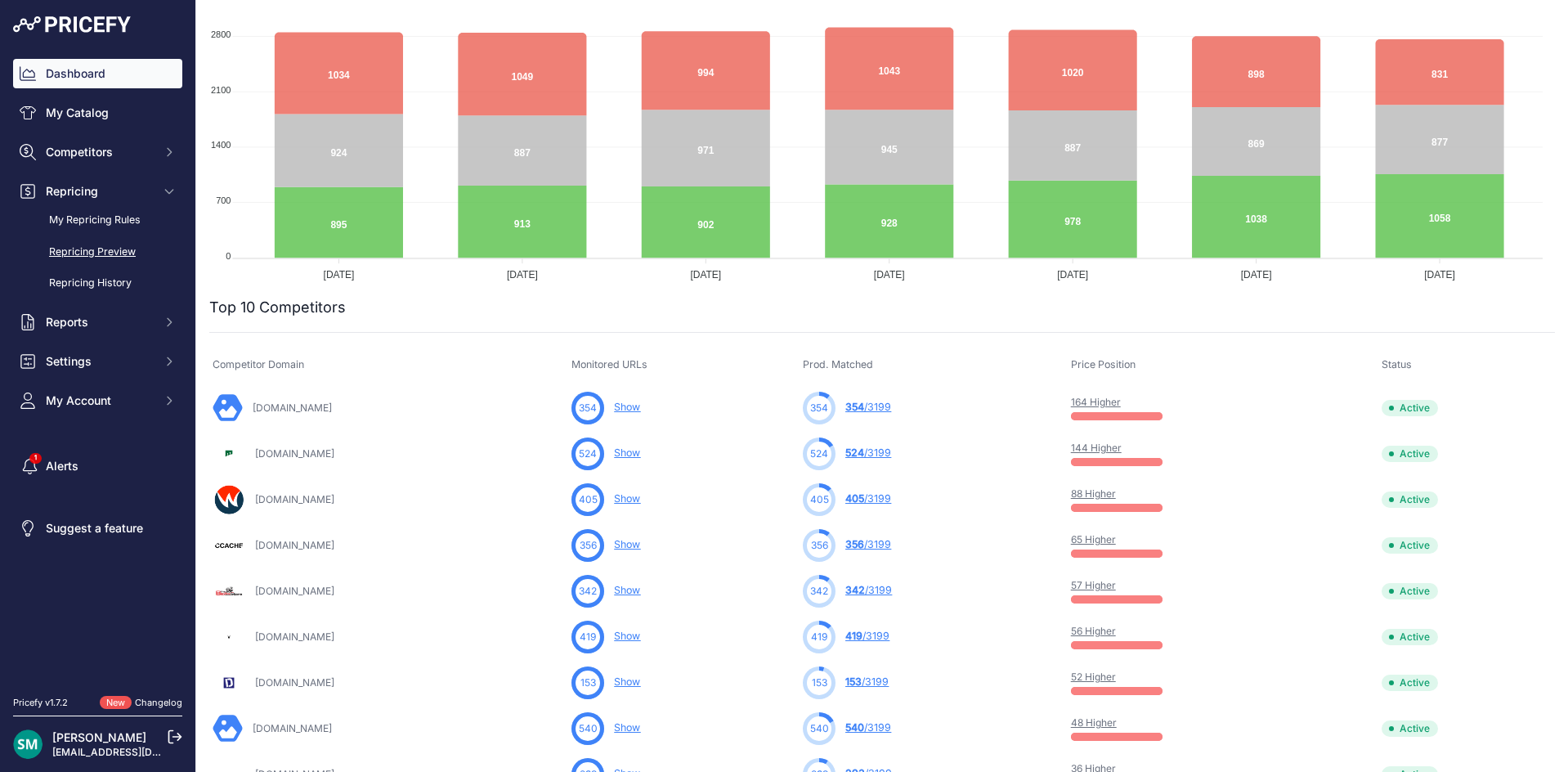
click at [103, 250] on link "Repricing Preview" at bounding box center [97, 252] width 169 height 29
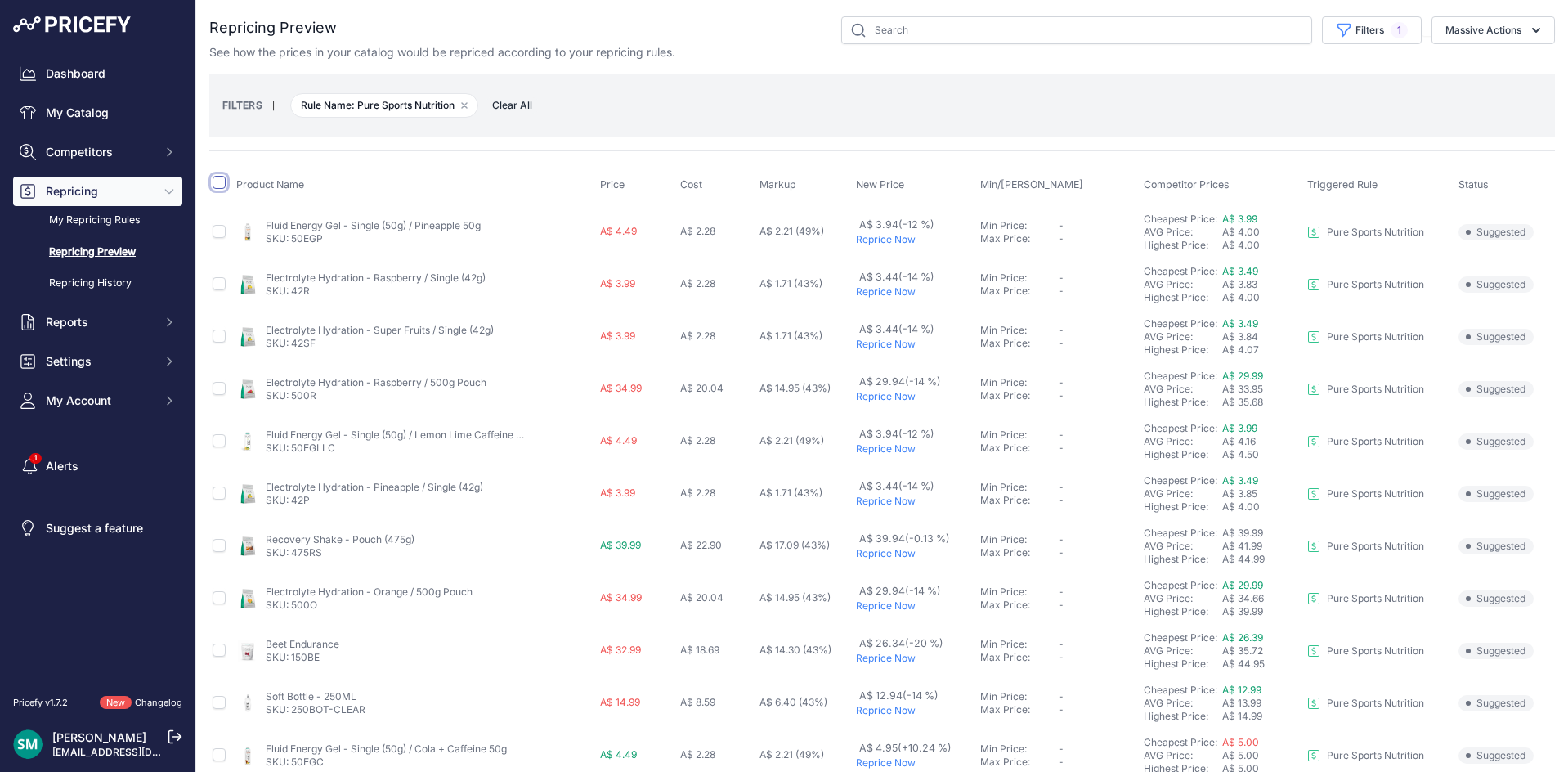
click at [213, 184] on input "checkbox" at bounding box center [219, 182] width 13 height 13
checkbox input "true"
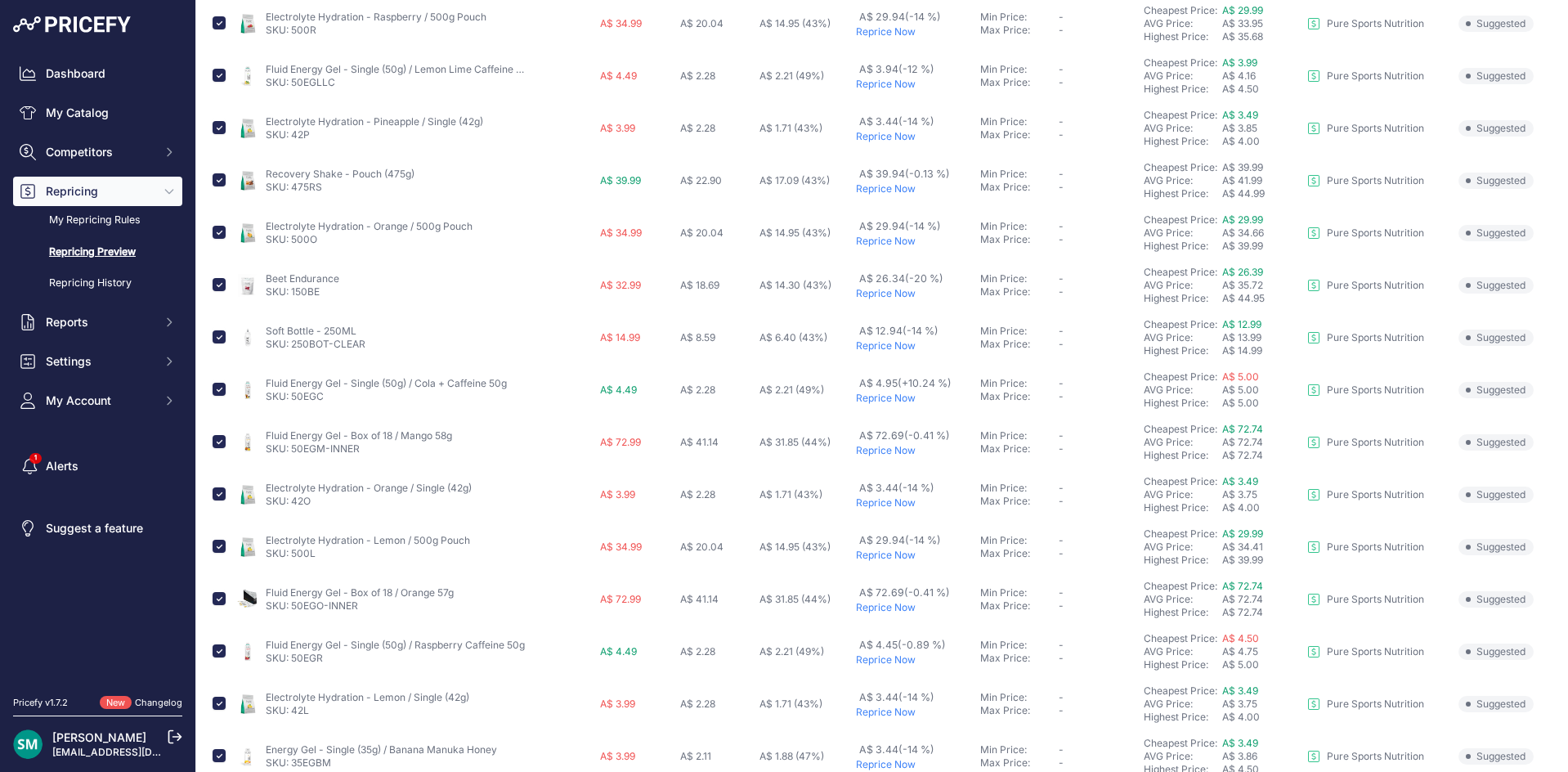
scroll to position [409, 0]
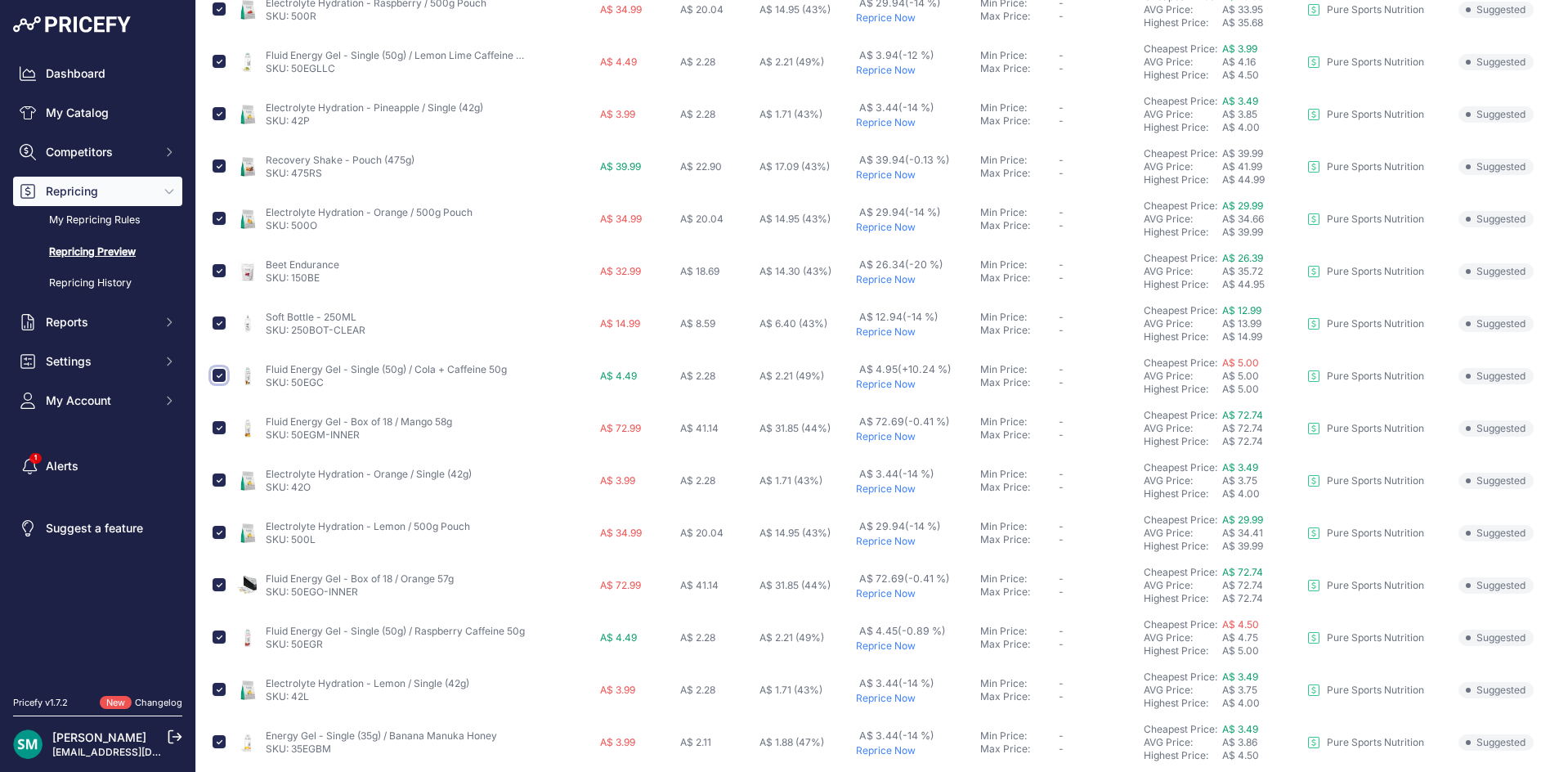
click at [220, 375] on input "checkbox" at bounding box center [219, 374] width 13 height 13
checkbox input "false"
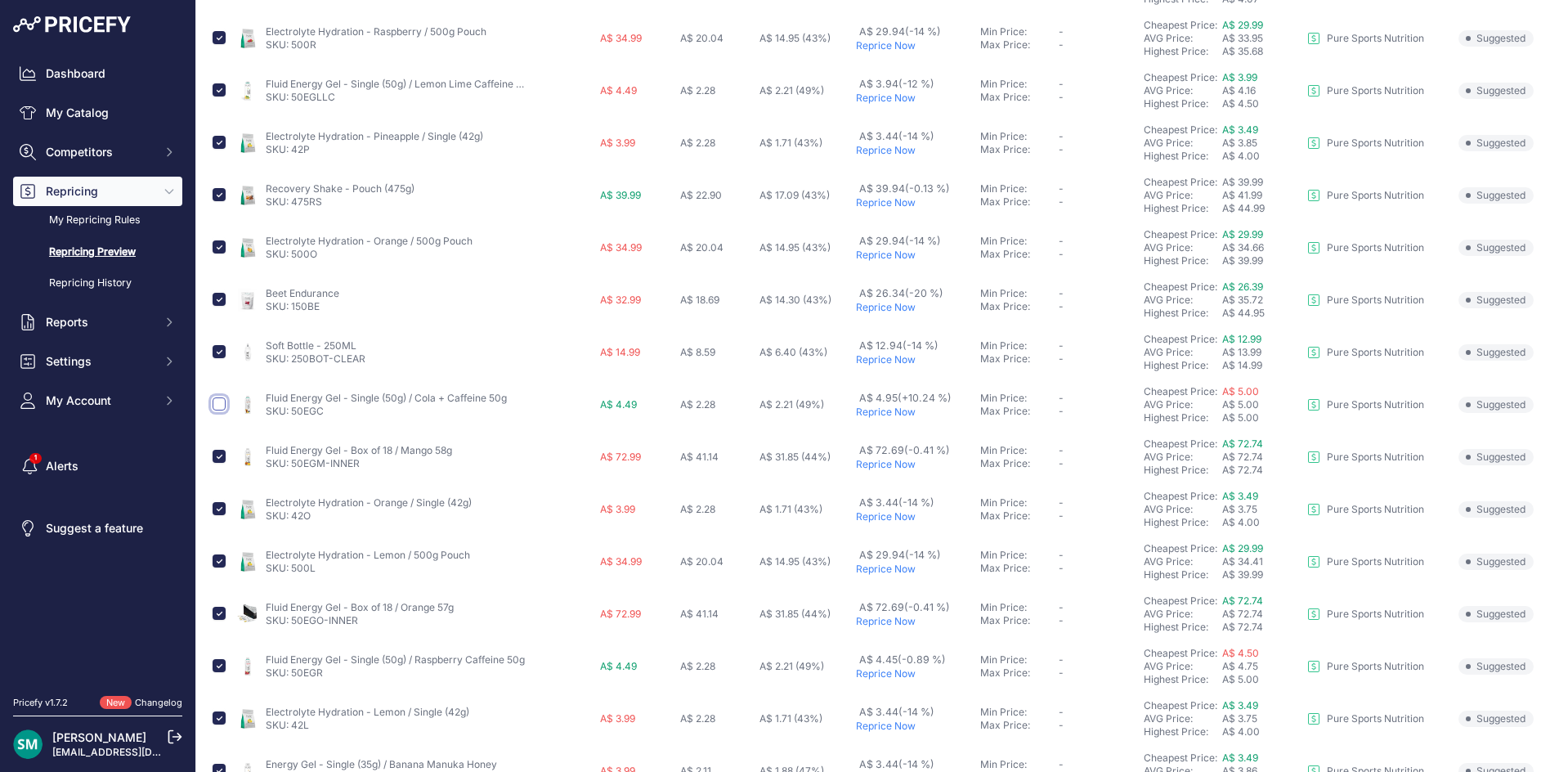
scroll to position [437, 0]
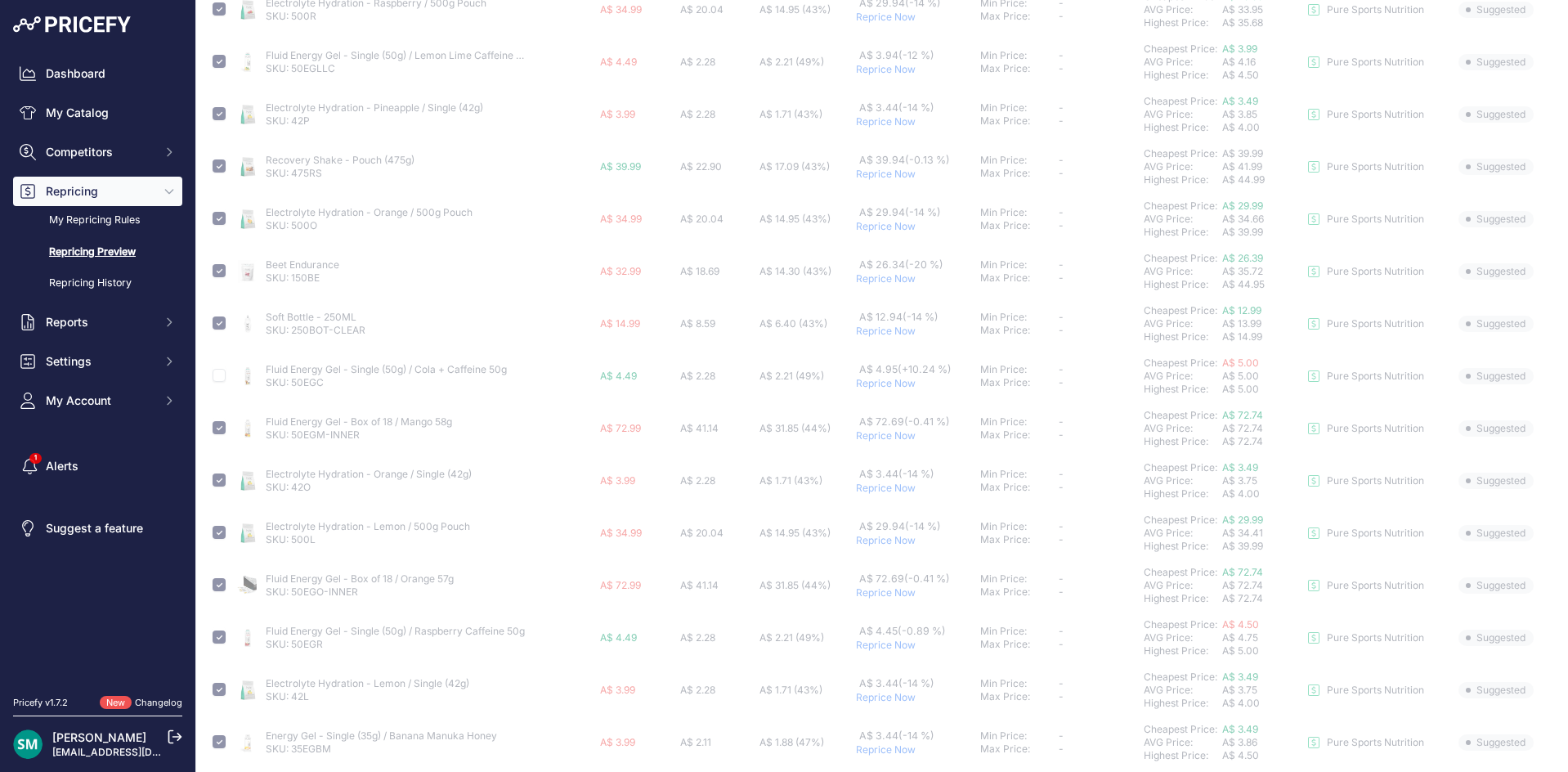
checkbox input "false"
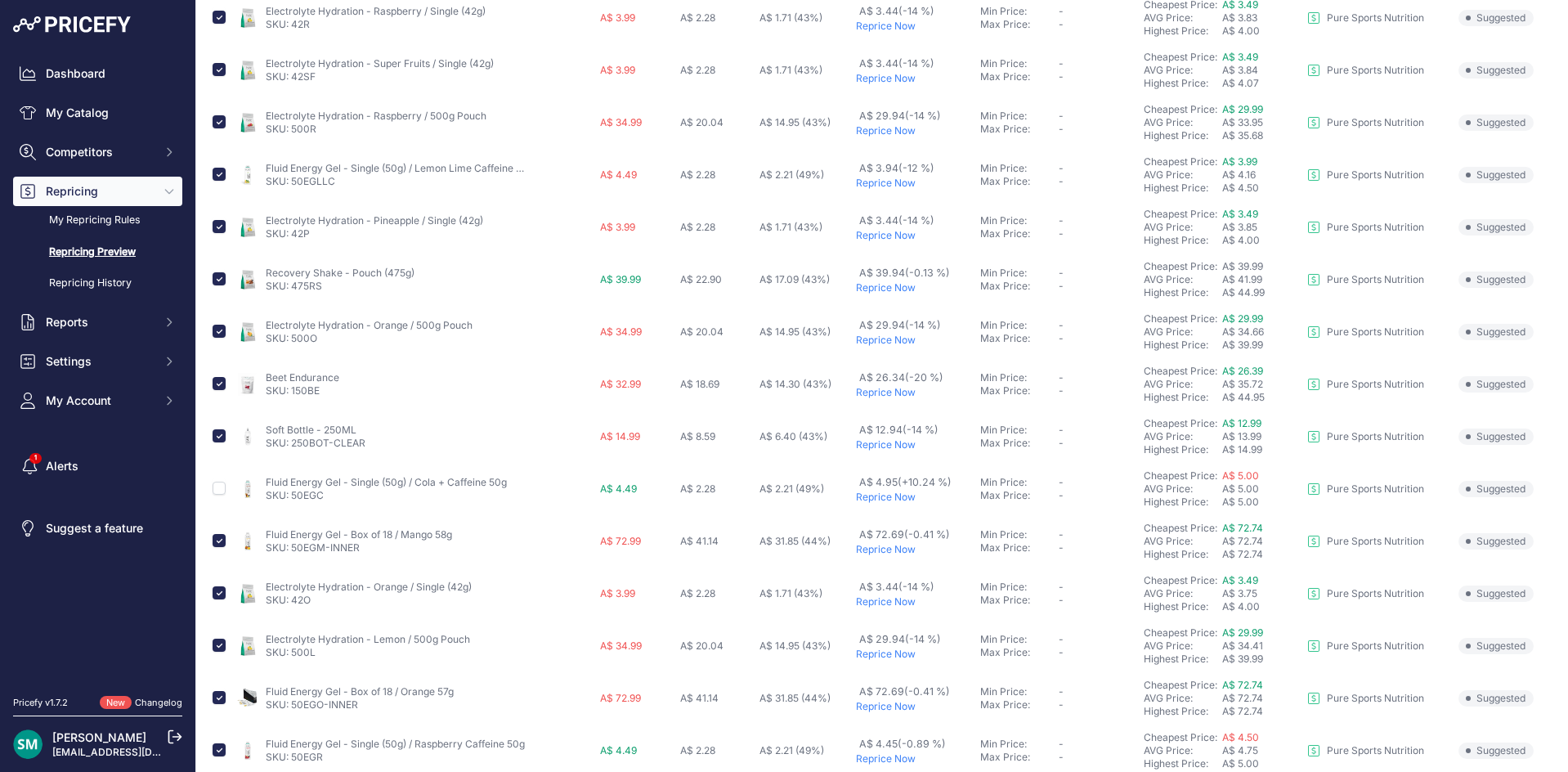
scroll to position [6, 0]
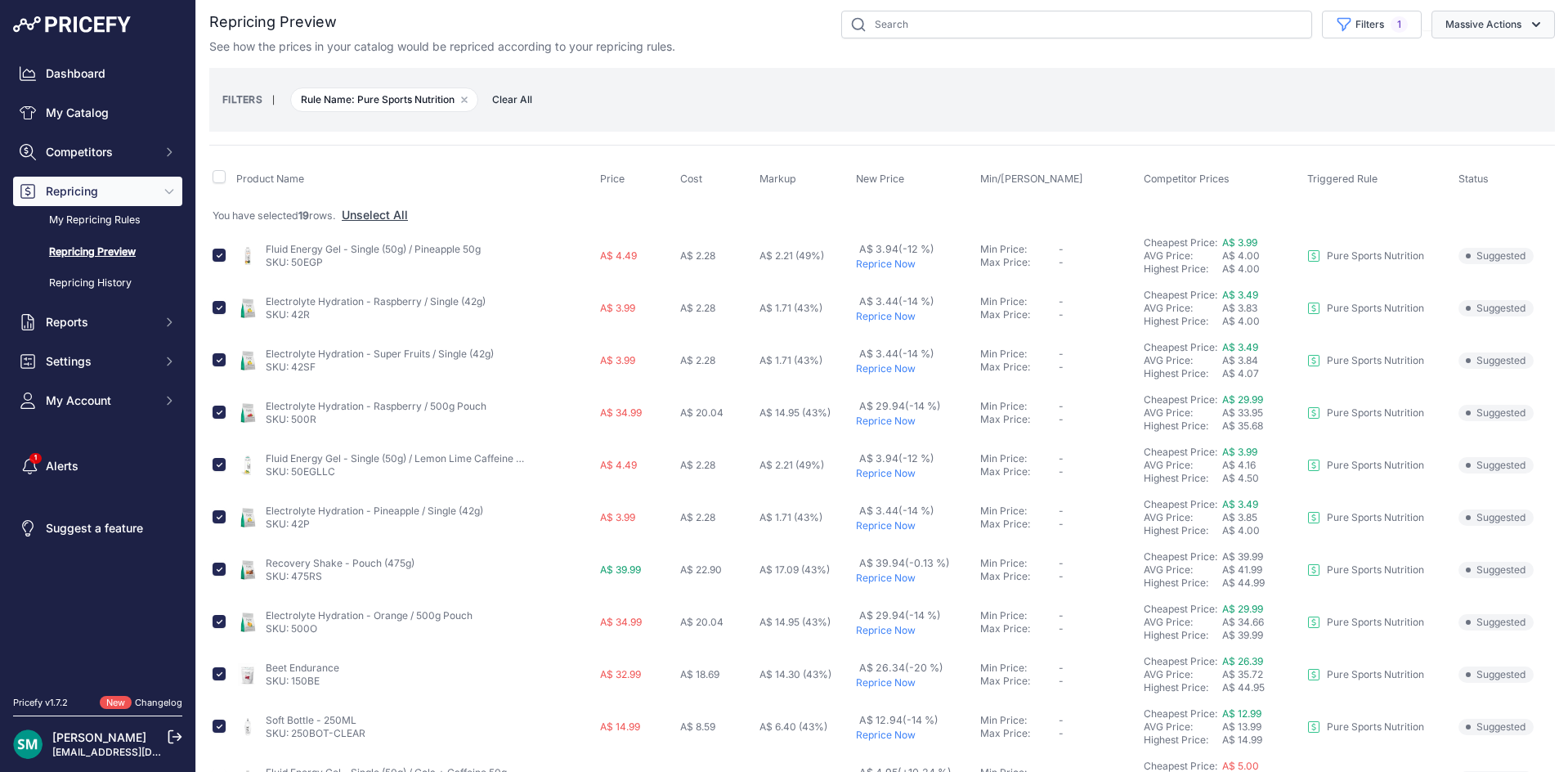
click at [1497, 26] on button "Massive Actions" at bounding box center [1492, 25] width 123 height 28
click at [1490, 69] on span "Reprice Now" at bounding box center [1472, 62] width 69 height 14
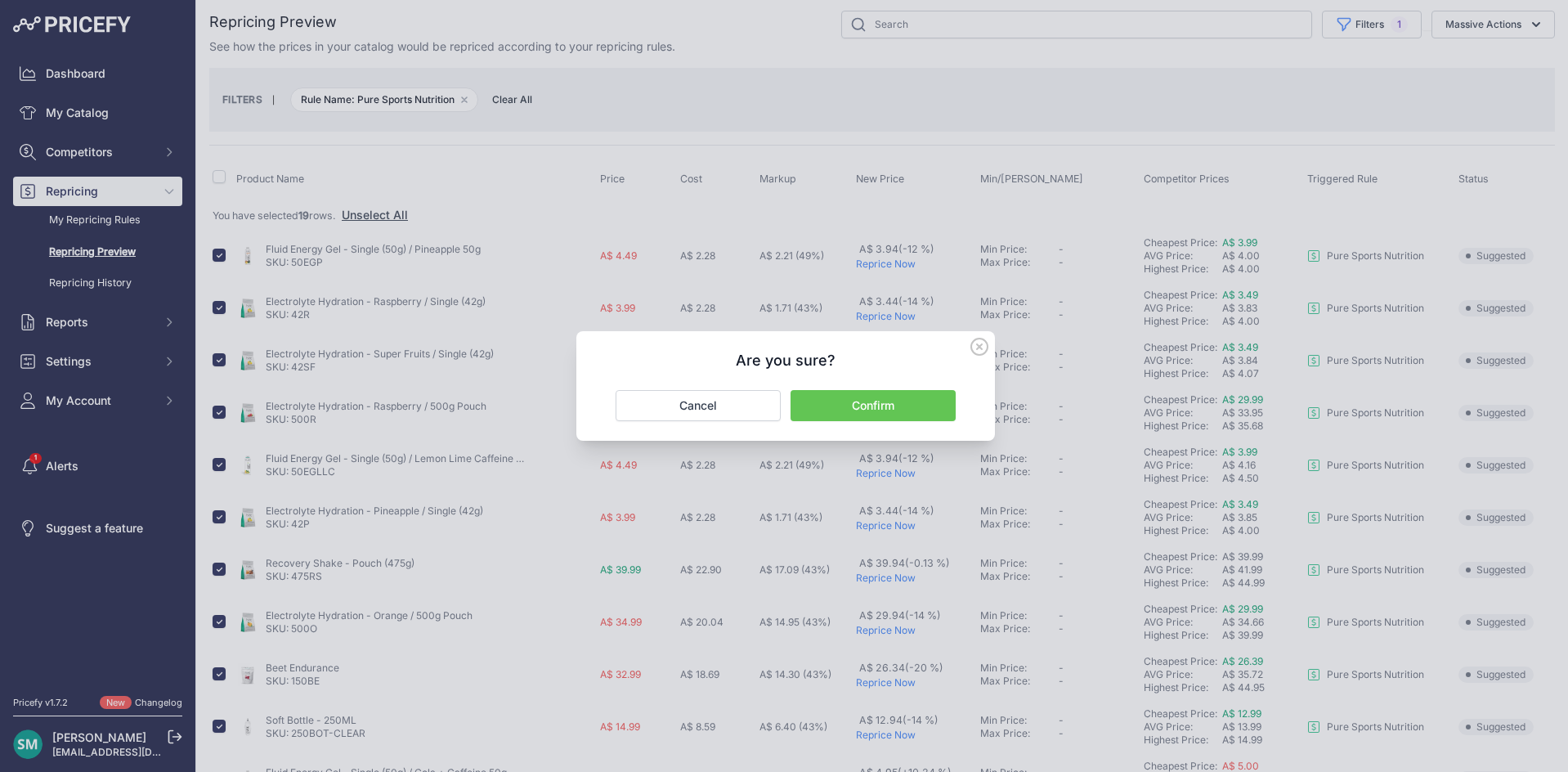
click at [888, 414] on button "Confirm" at bounding box center [873, 406] width 165 height 32
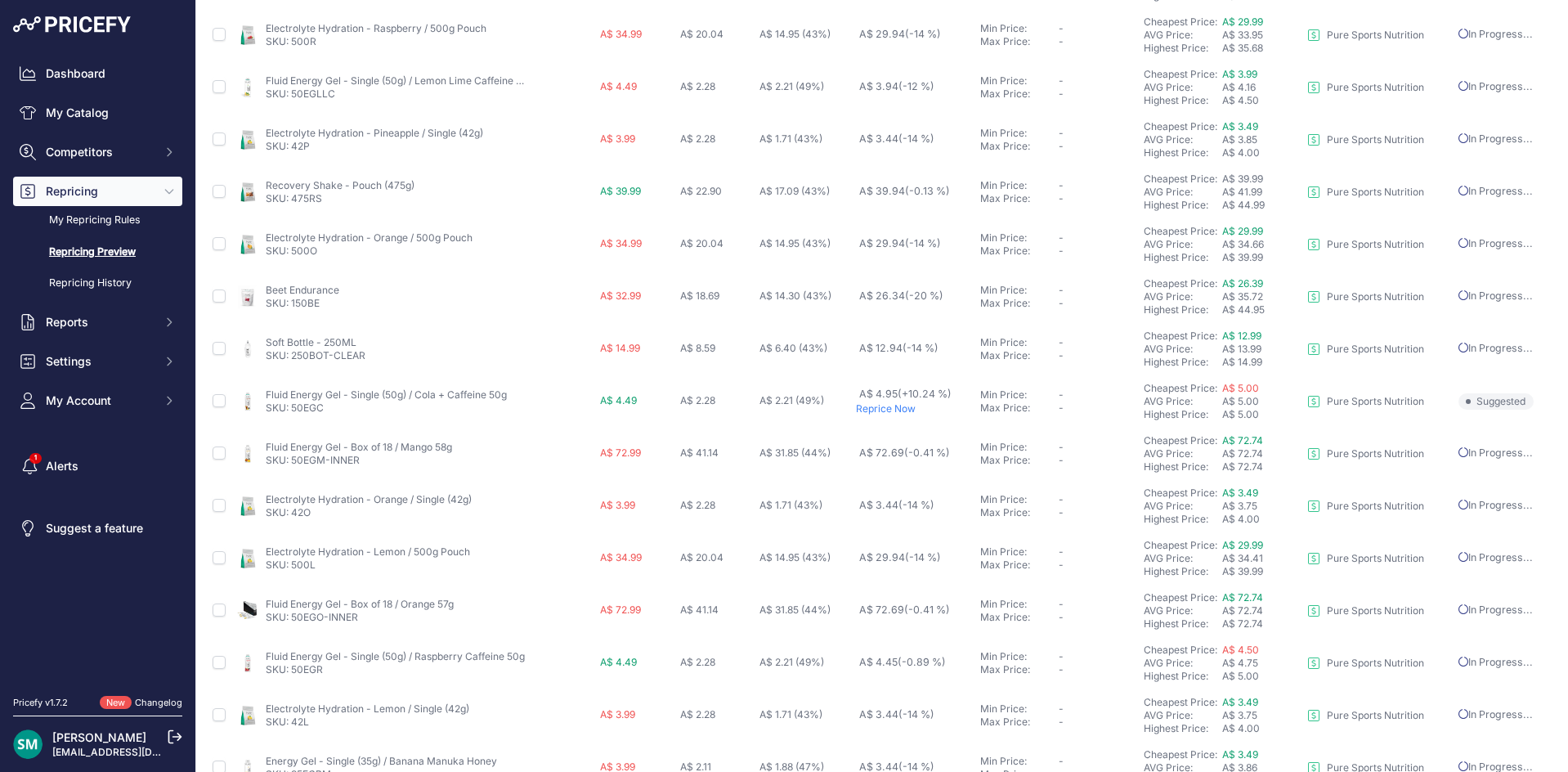
scroll to position [593, 0]
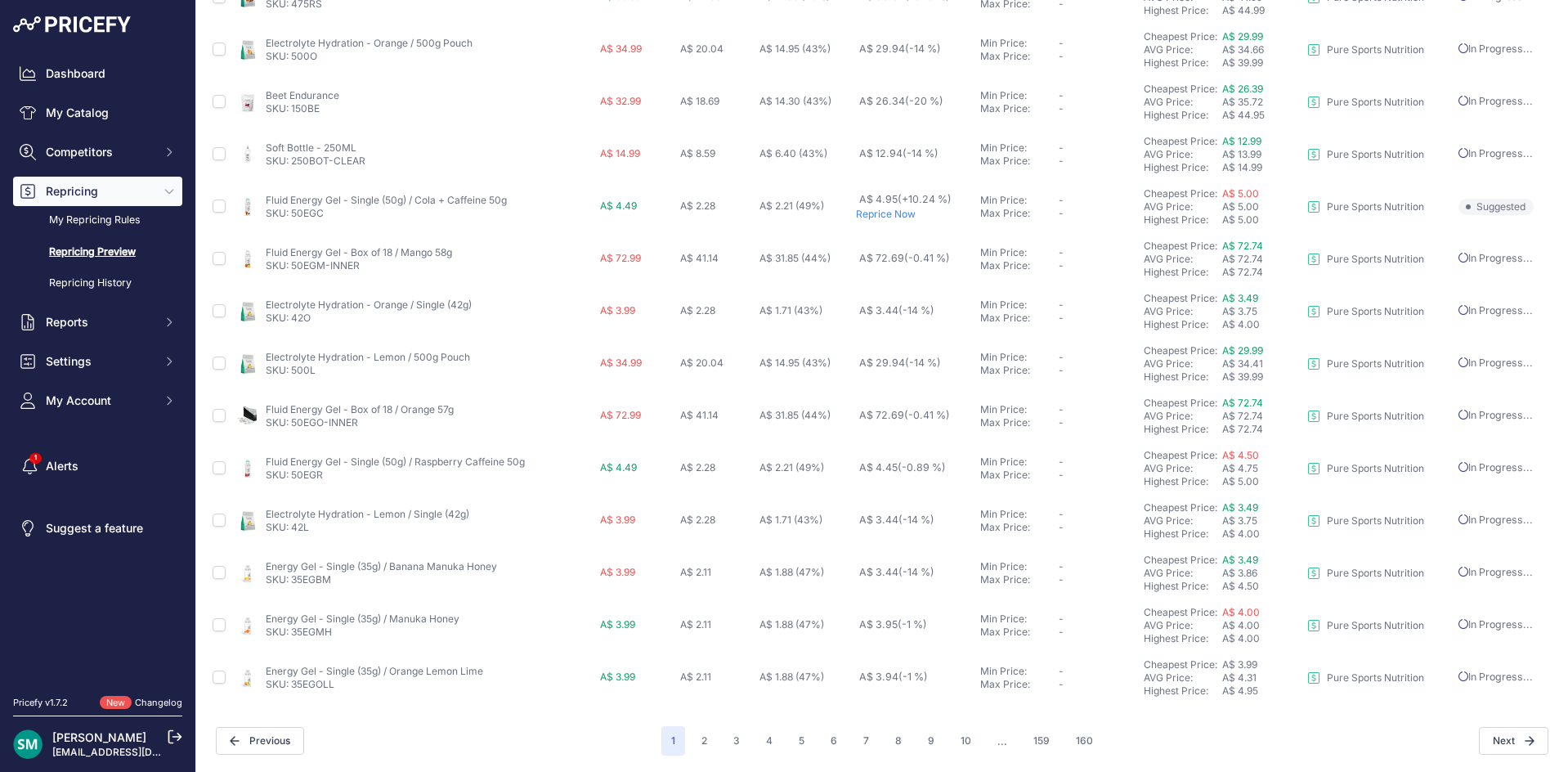
drag, startPoint x: 701, startPoint y: 741, endPoint x: 701, endPoint y: 762, distance: 21.0
click at [700, 741] on button "2" at bounding box center [704, 740] width 26 height 30
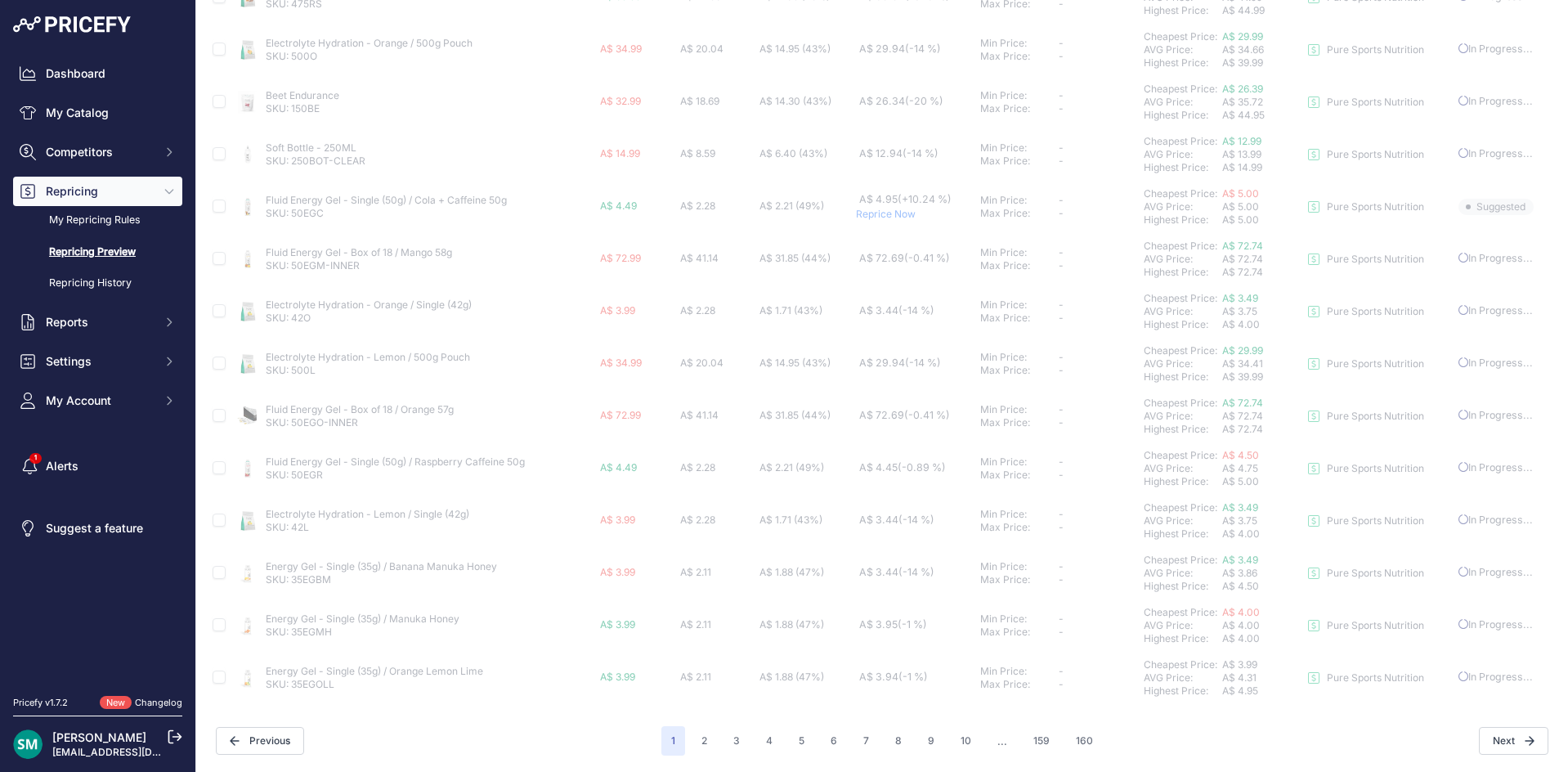
scroll to position [429, 0]
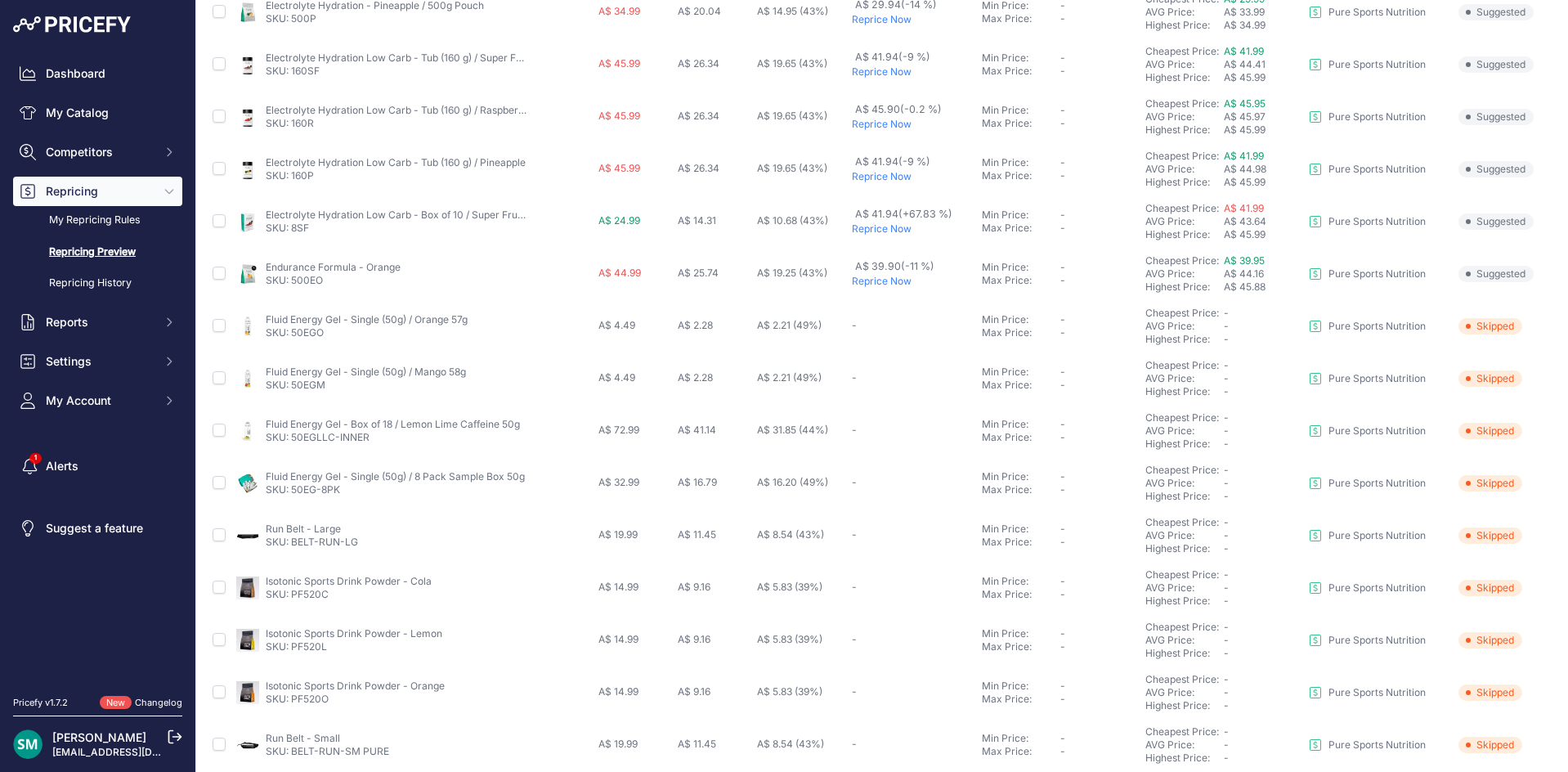
scroll to position [21, 0]
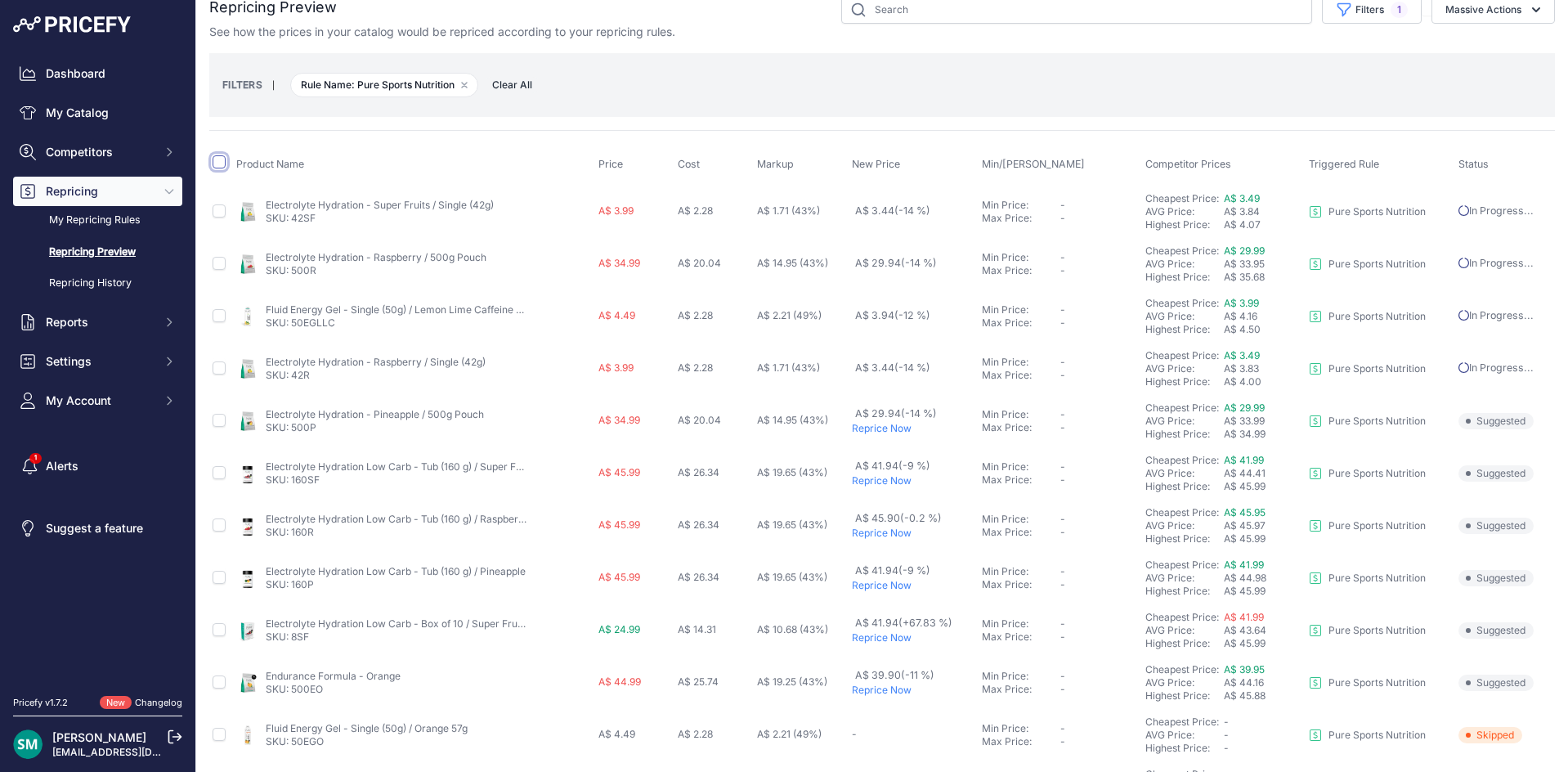
click at [216, 162] on input "checkbox" at bounding box center [219, 161] width 13 height 13
checkbox input "true"
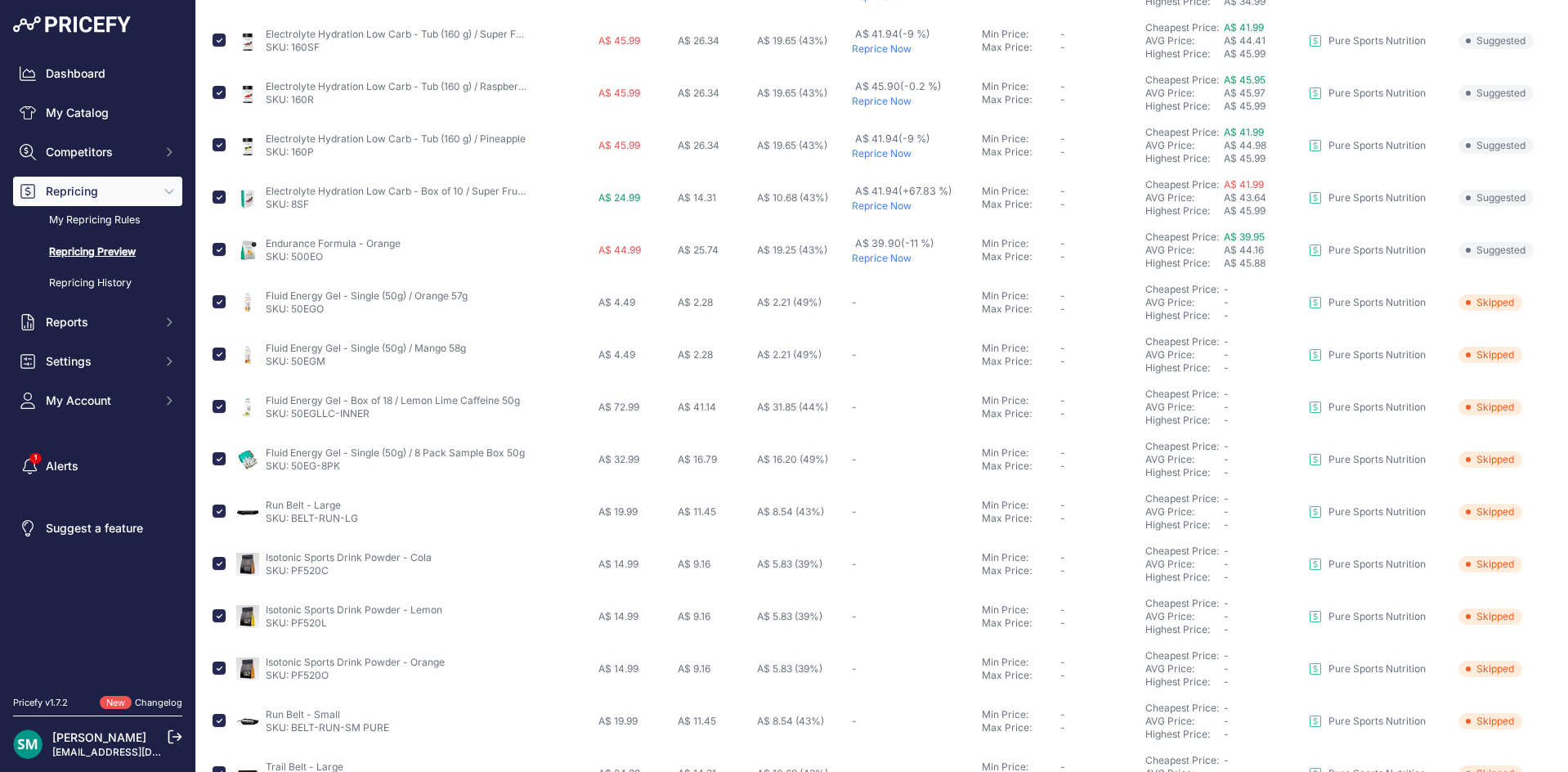
scroll to position [511, 0]
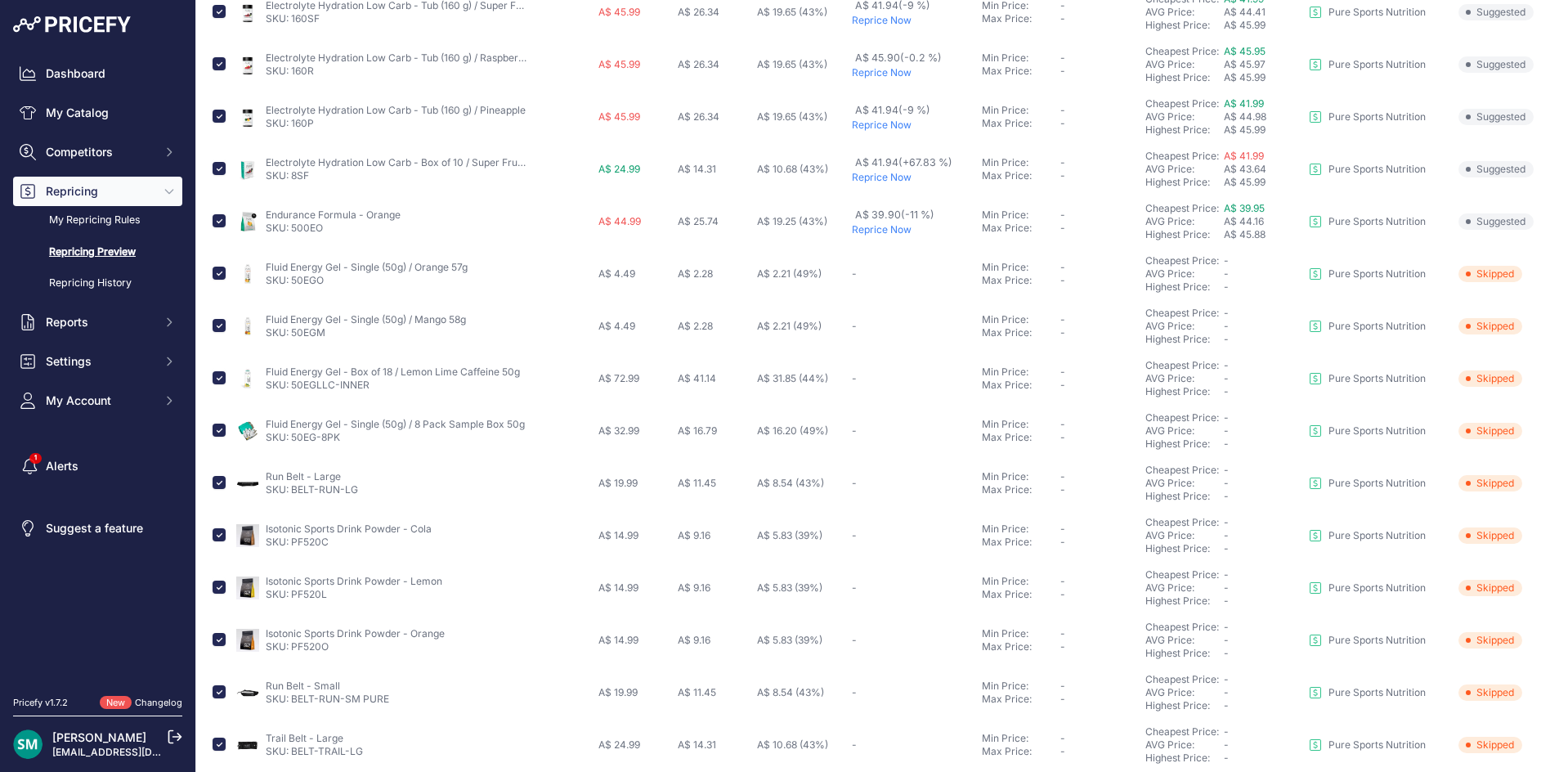
click at [894, 233] on p "Reprice Now" at bounding box center [912, 229] width 123 height 13
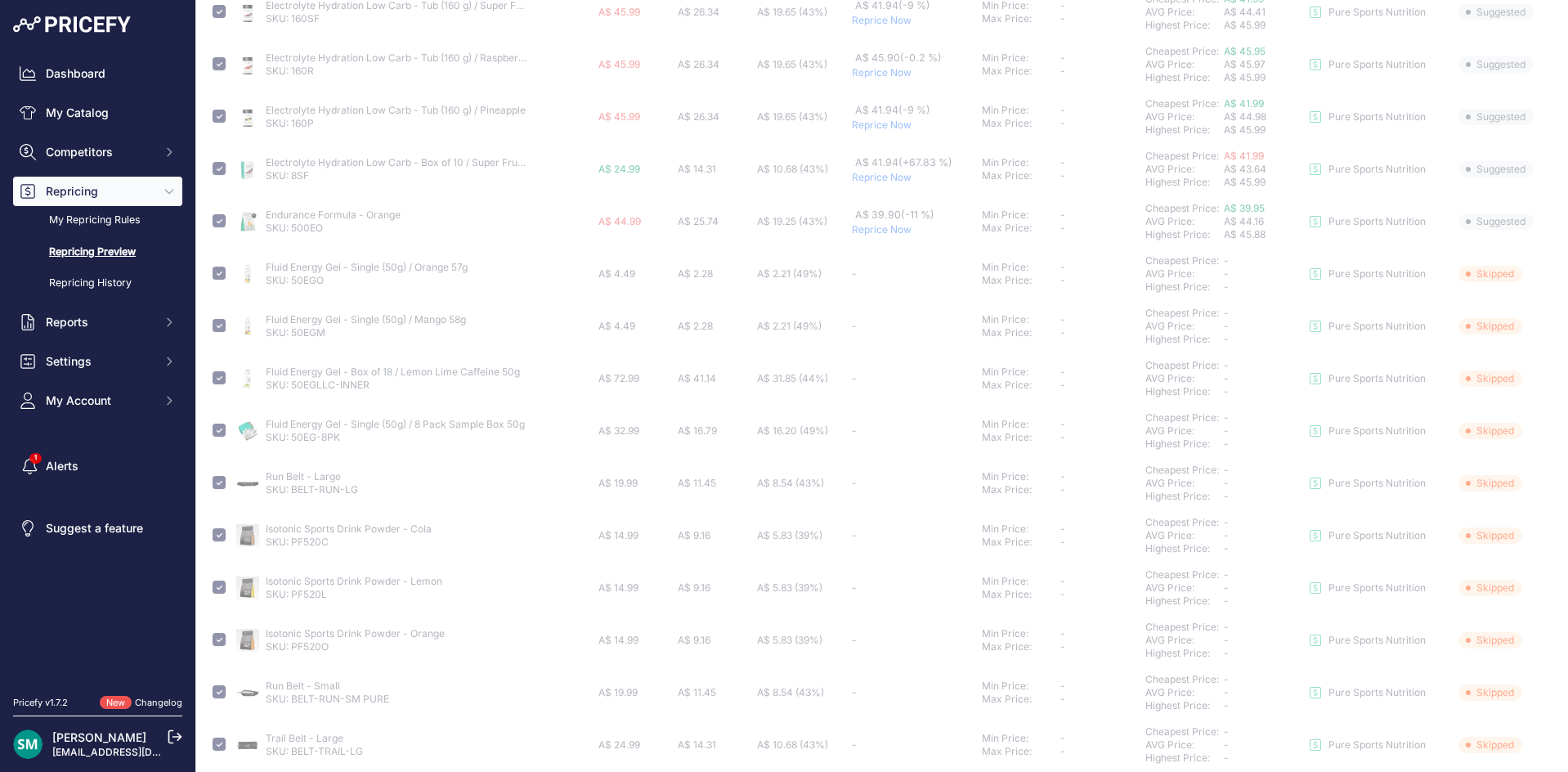
scroll to position [348, 0]
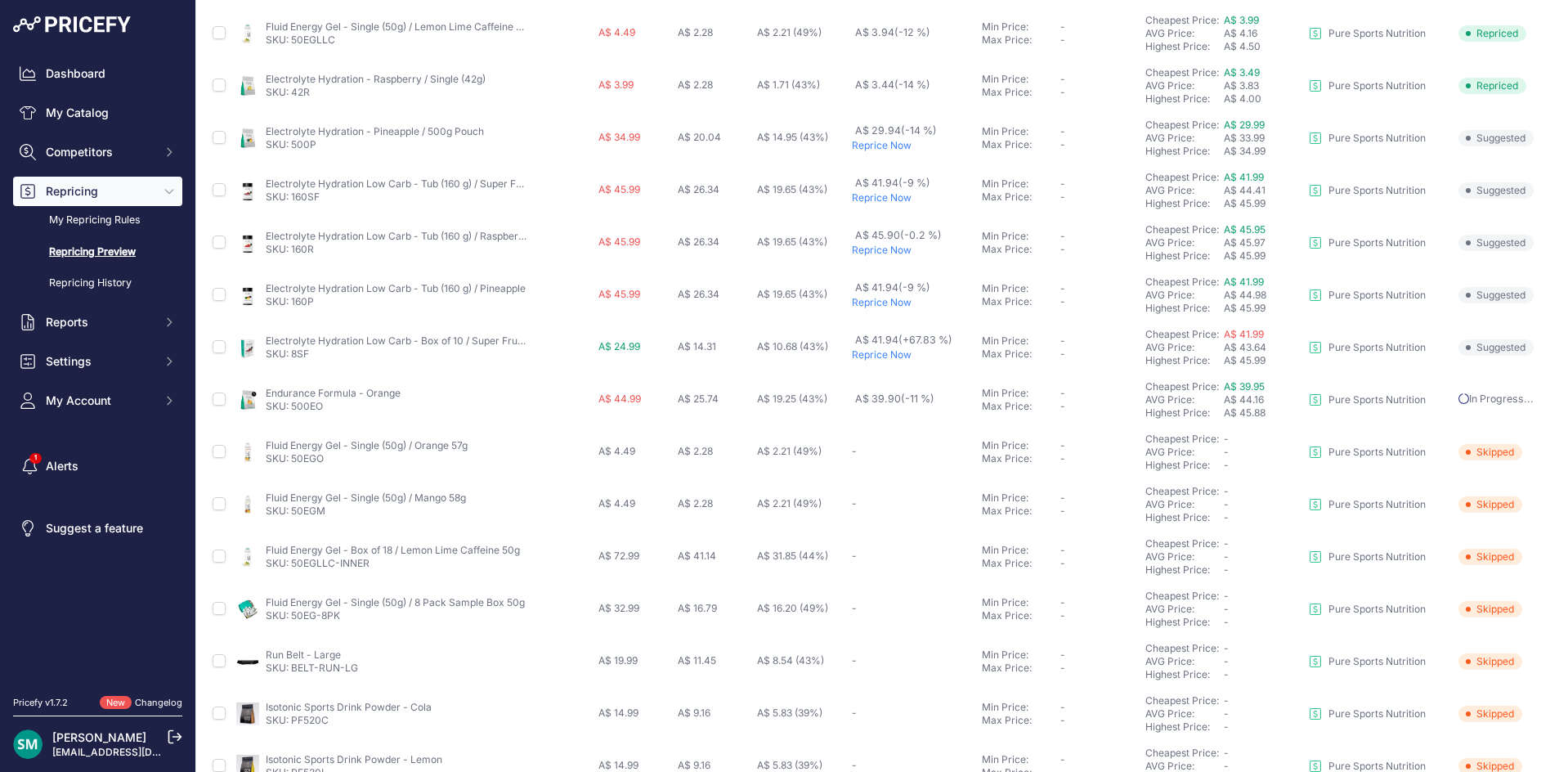
click at [863, 307] on p "Reprice Now" at bounding box center [912, 302] width 123 height 13
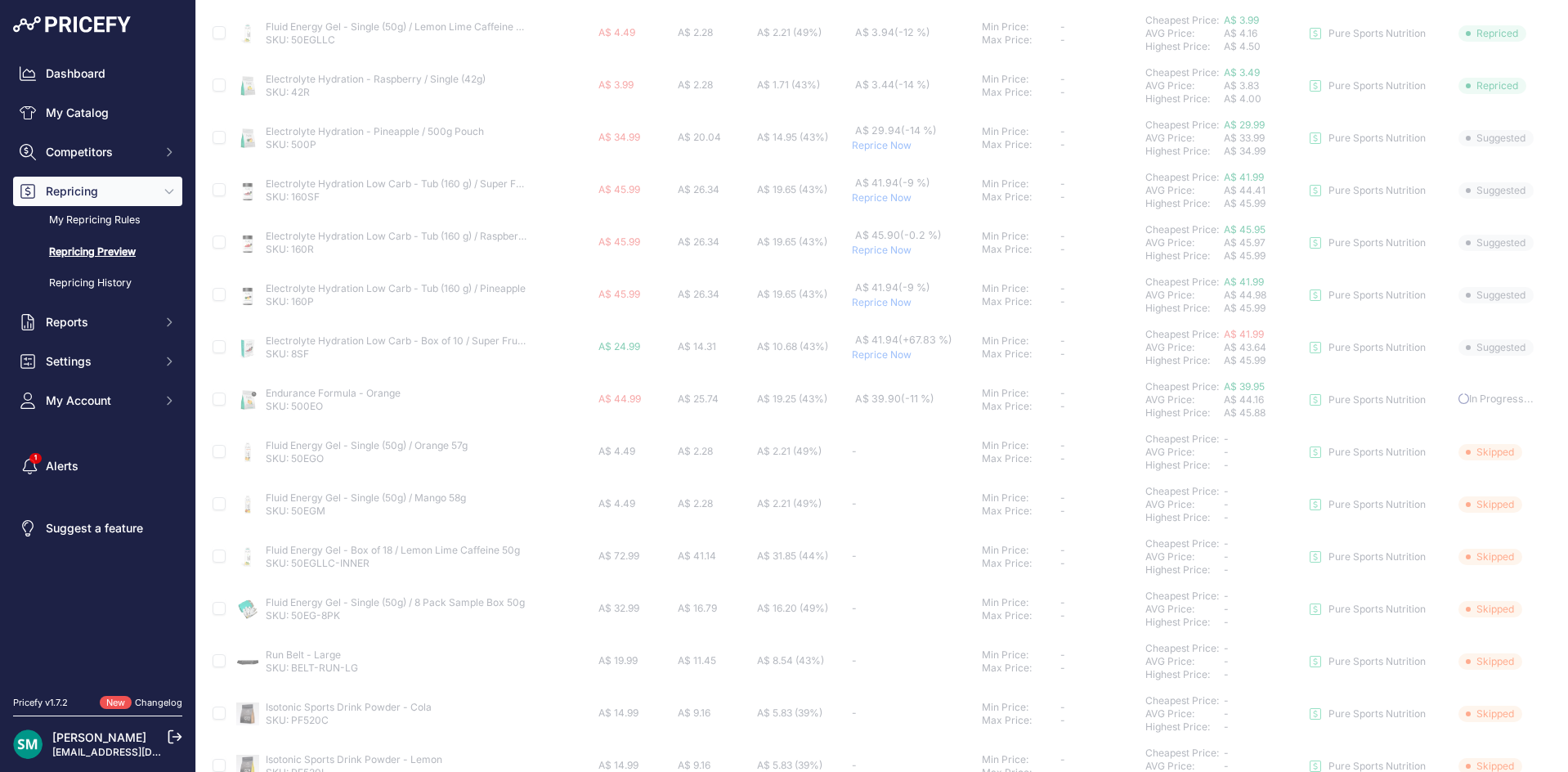
scroll to position [266, 0]
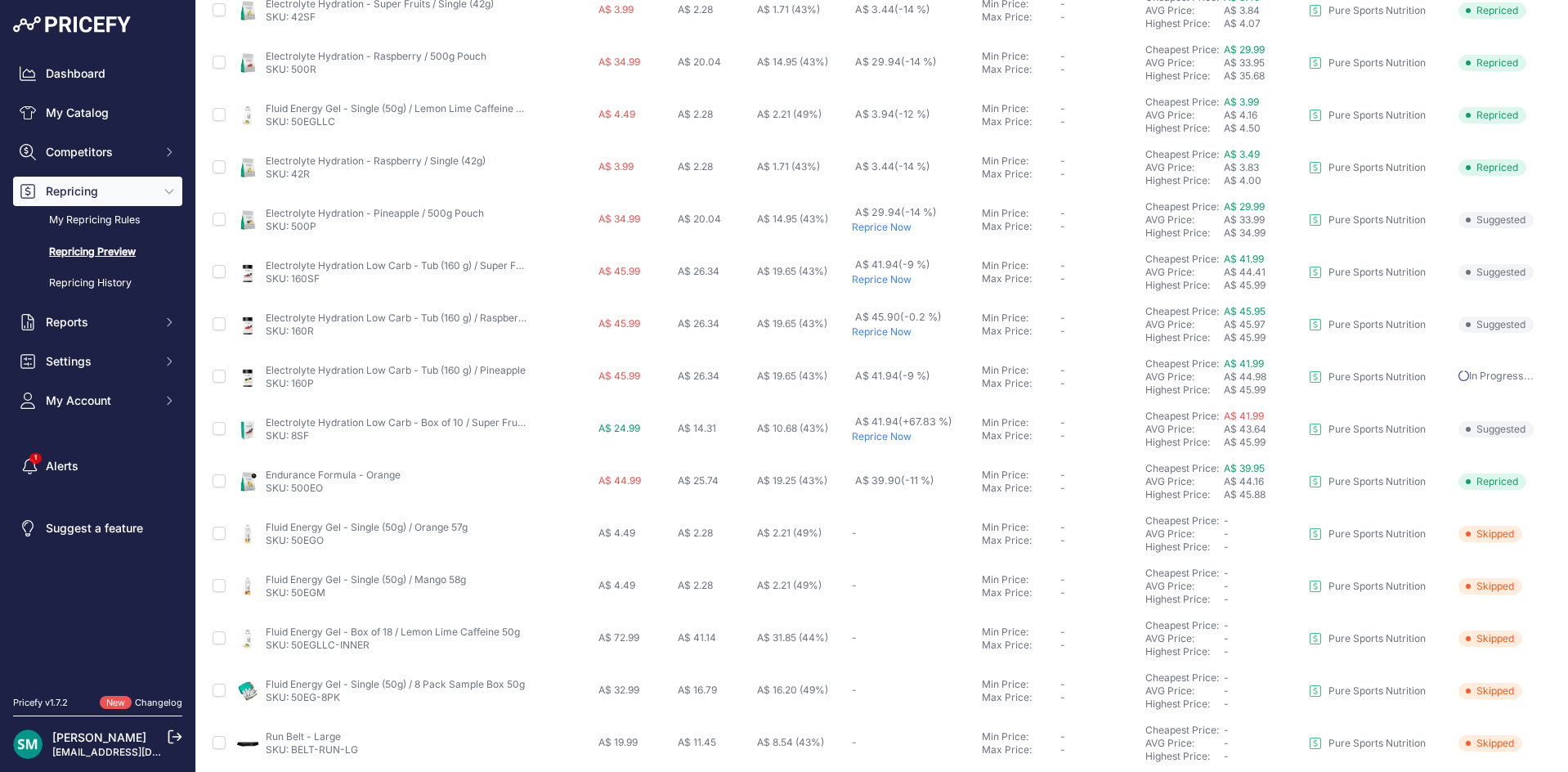
click at [884, 331] on p "Reprice Now" at bounding box center [912, 331] width 123 height 13
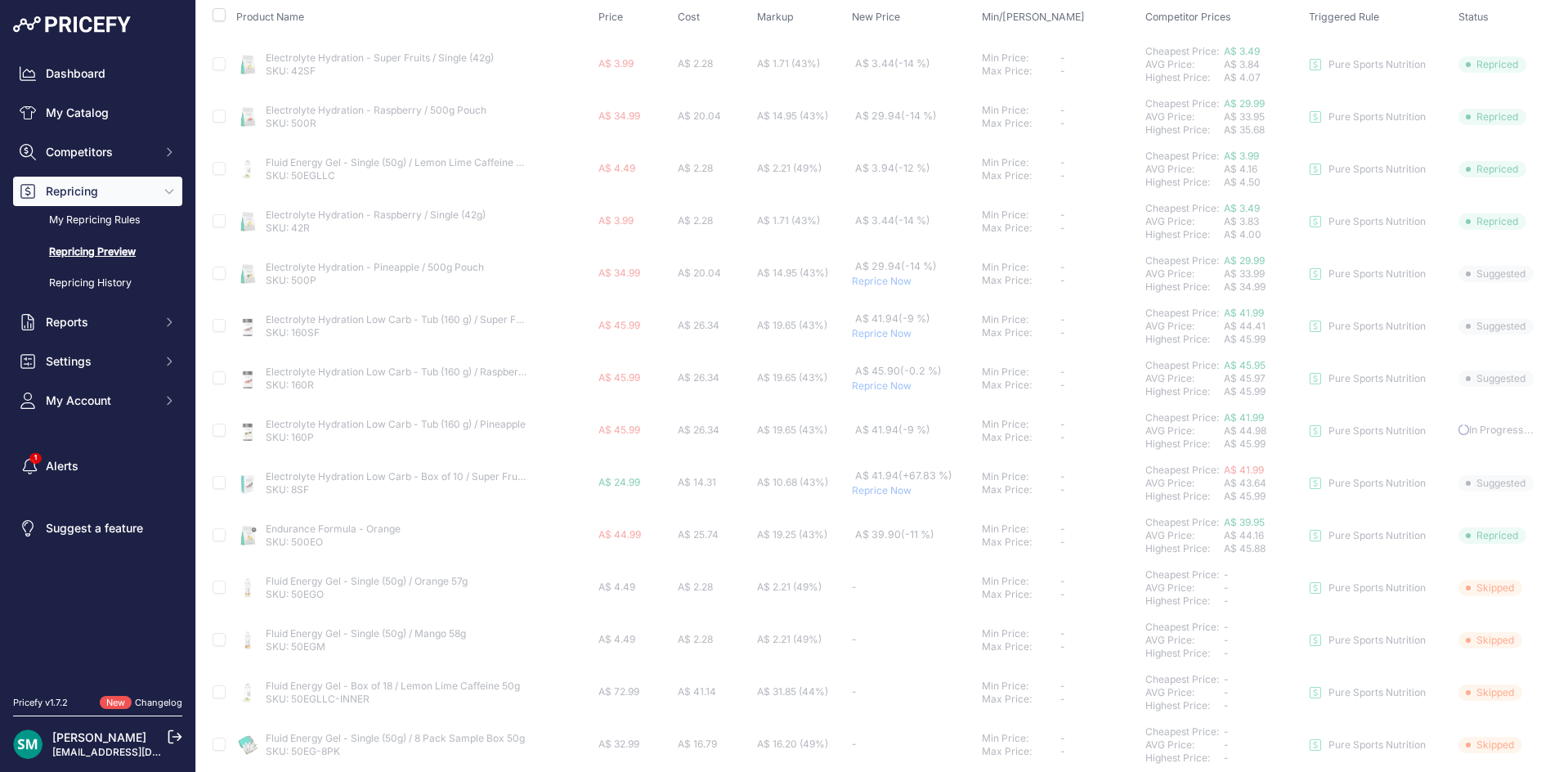
scroll to position [184, 0]
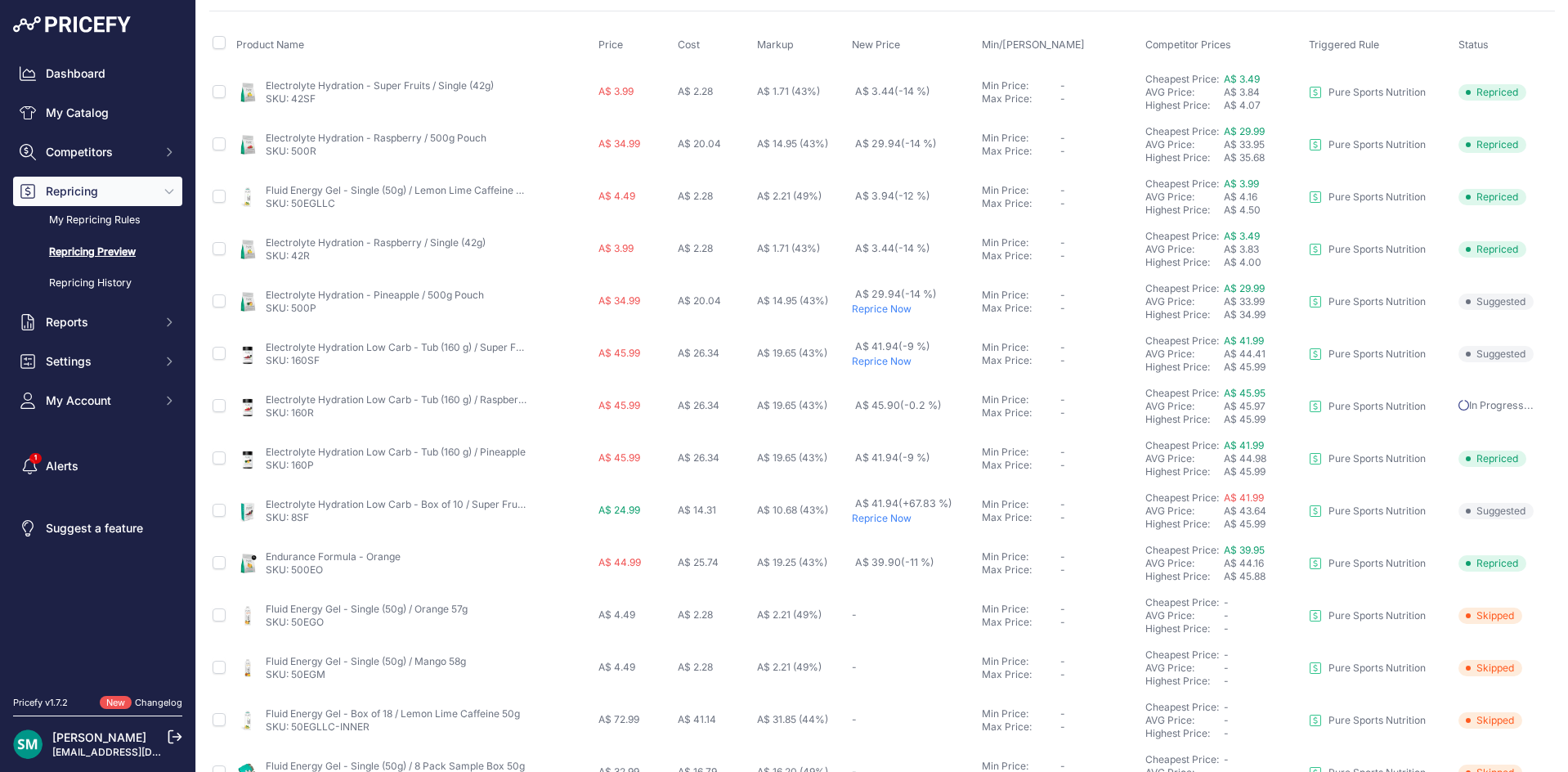
click at [884, 360] on p "Reprice Now" at bounding box center [912, 360] width 123 height 13
click at [881, 313] on p "Reprice Now" at bounding box center [912, 308] width 123 height 13
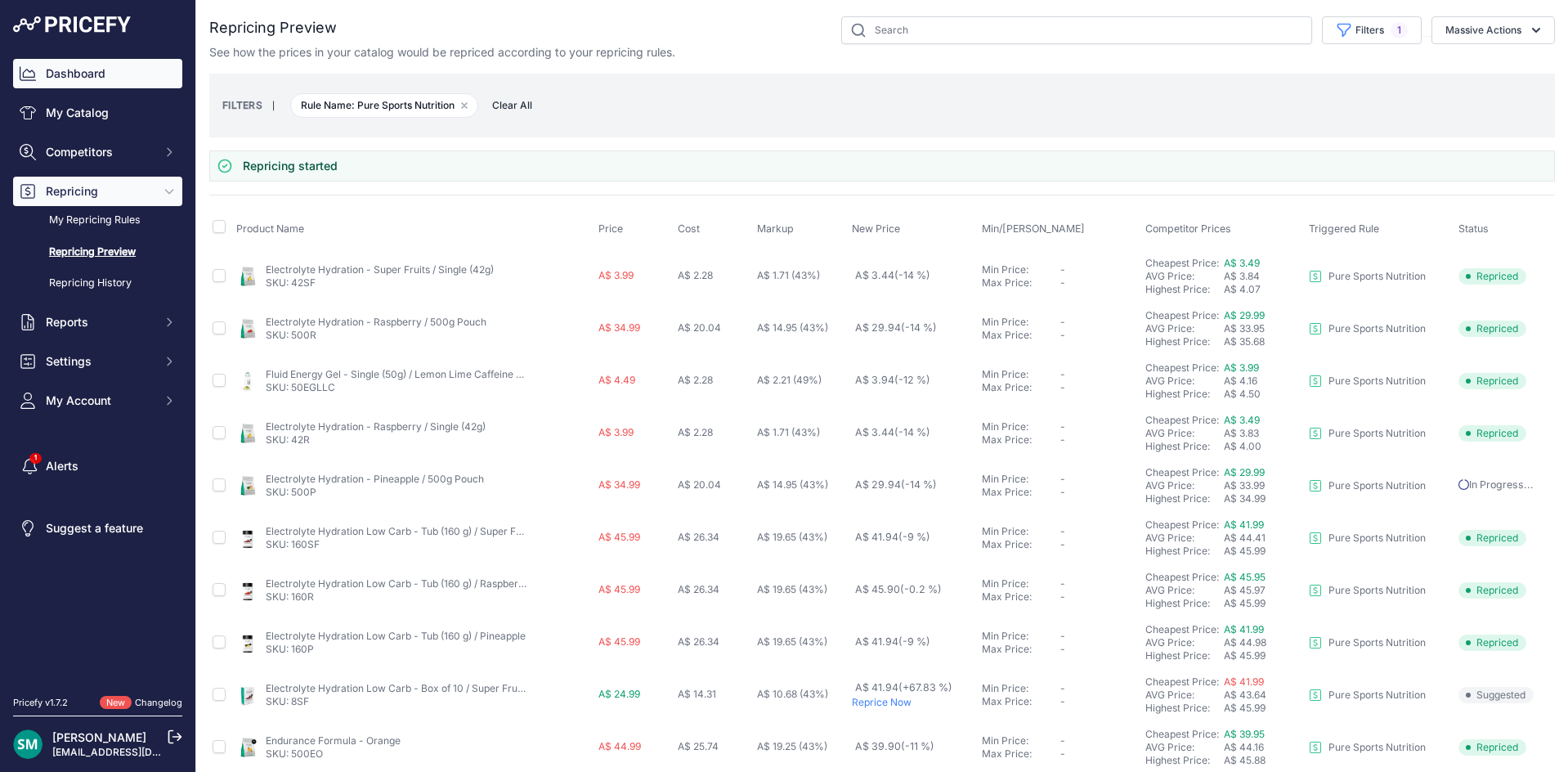
click at [91, 68] on link "Dashboard" at bounding box center [97, 74] width 169 height 30
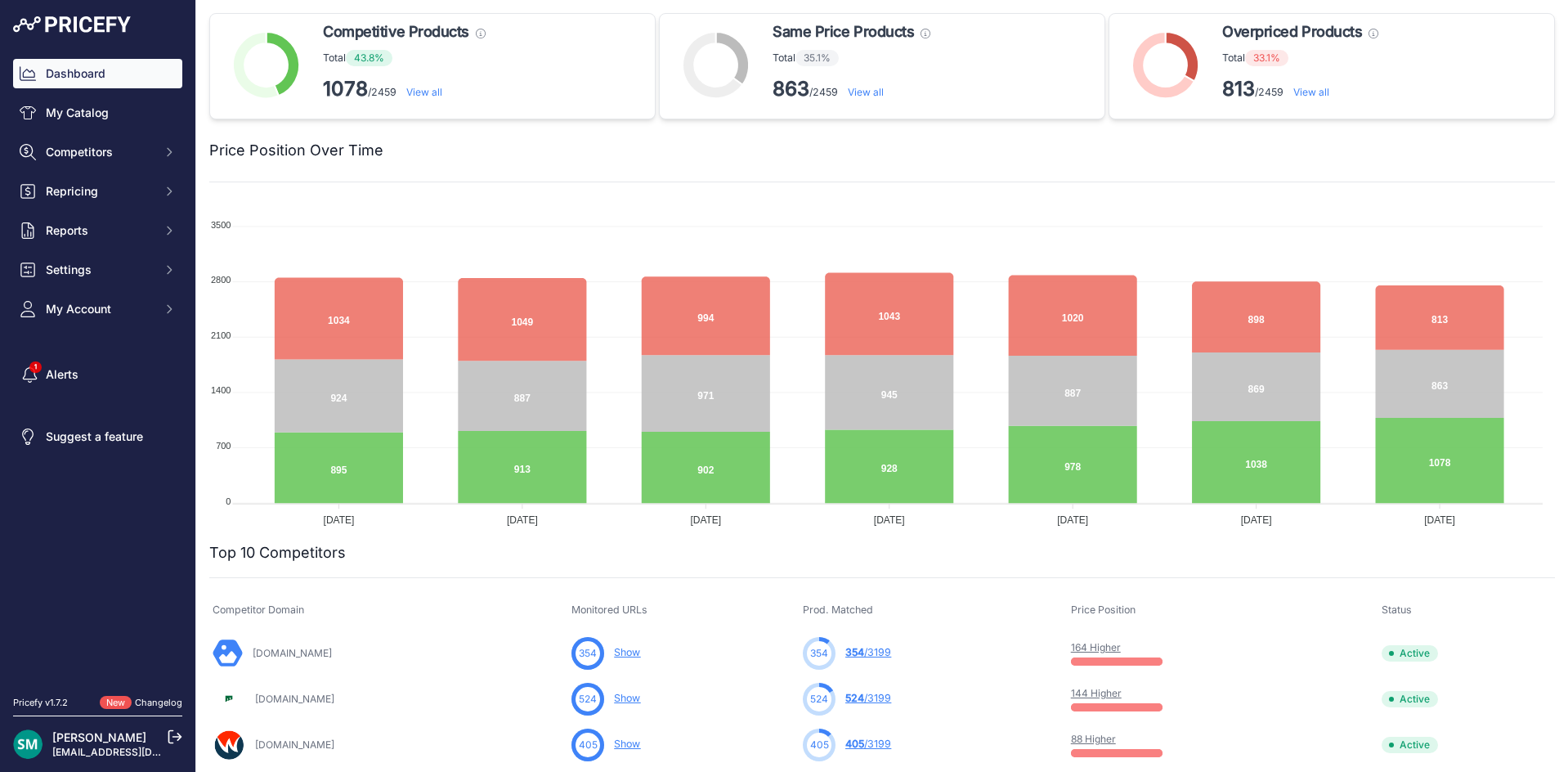
click at [1304, 95] on link "View all" at bounding box center [1311, 92] width 36 height 12
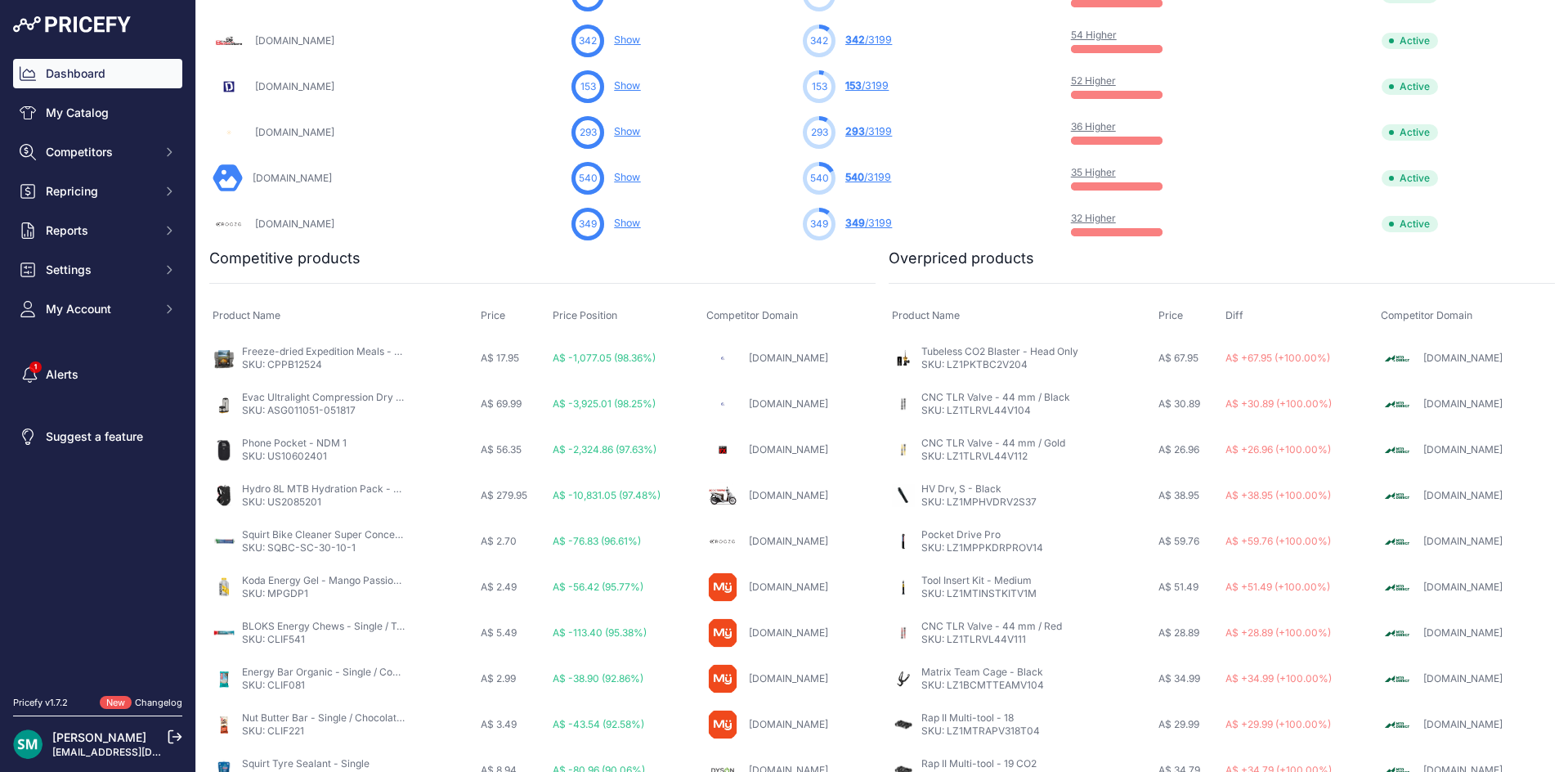
scroll to position [863, 0]
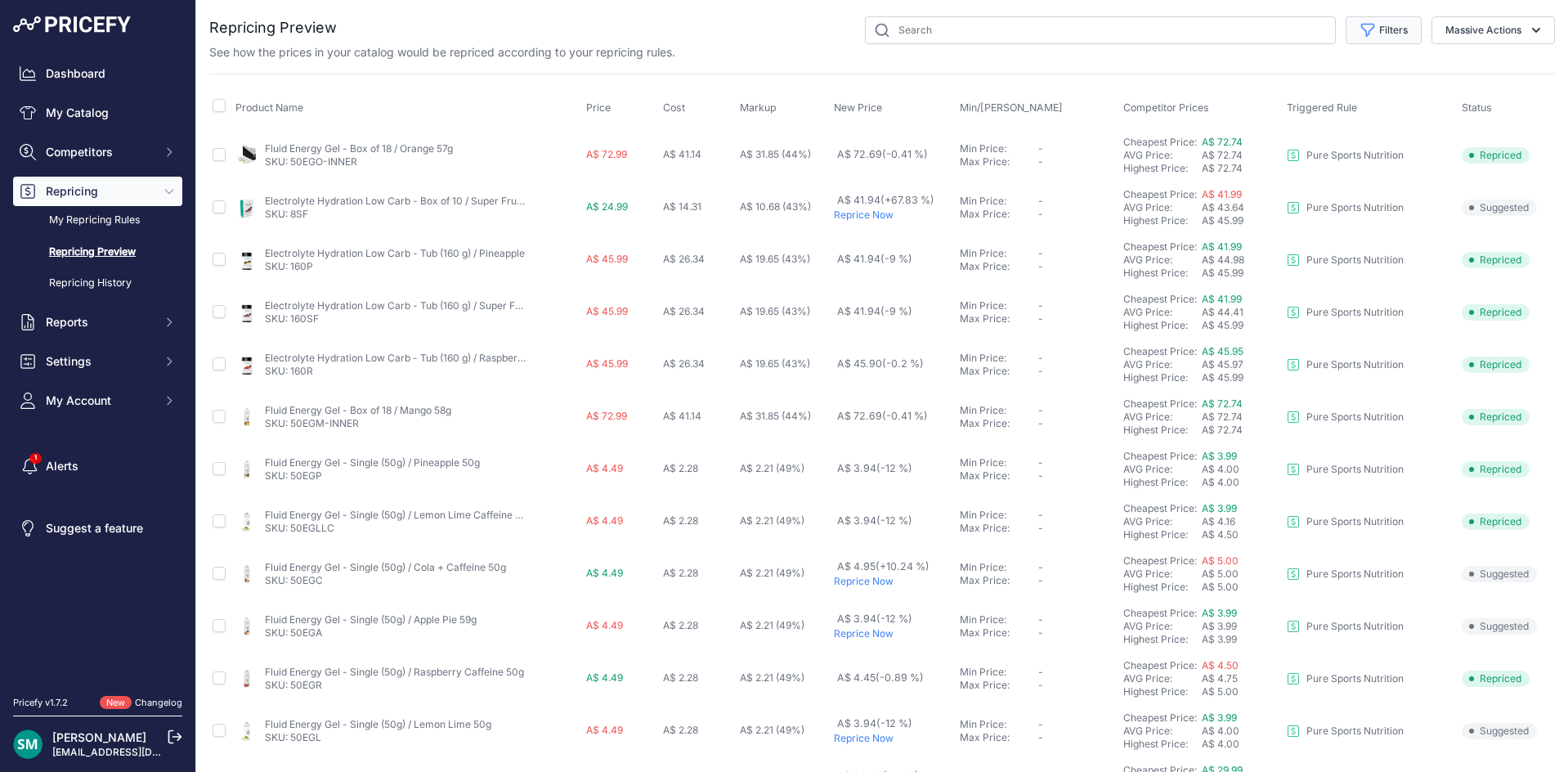
click at [1376, 42] on button "Filters" at bounding box center [1383, 31] width 76 height 28
click at [1350, 102] on select "Select an option Orca Abus Black Diamond XTM All Completed Rematching Brands Re…" at bounding box center [1329, 94] width 157 height 28
select select "9556"
click at [1251, 80] on select "Select an option Orca Abus Black Diamond XTM All Completed Rematching Brands Re…" at bounding box center [1329, 94] width 157 height 28
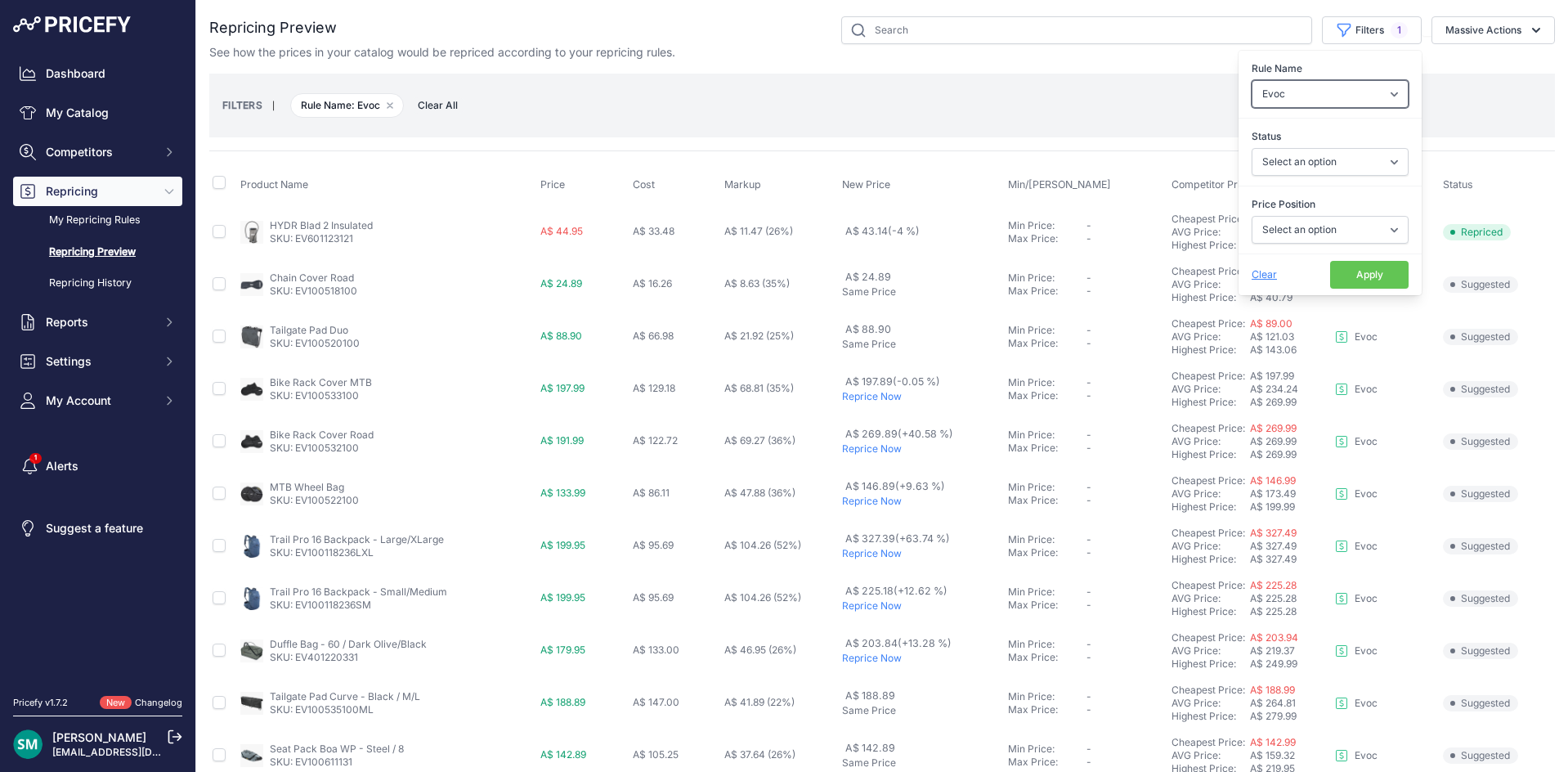
click at [1321, 94] on select "Select an option Orca Abus Black Diamond XTM All Completed Rematching Brands Re…" at bounding box center [1329, 94] width 157 height 28
select select "9279"
click at [1251, 80] on select "Select an option Orca Abus Black Diamond XTM All Completed Rematching Brands Re…" at bounding box center [1329, 94] width 157 height 28
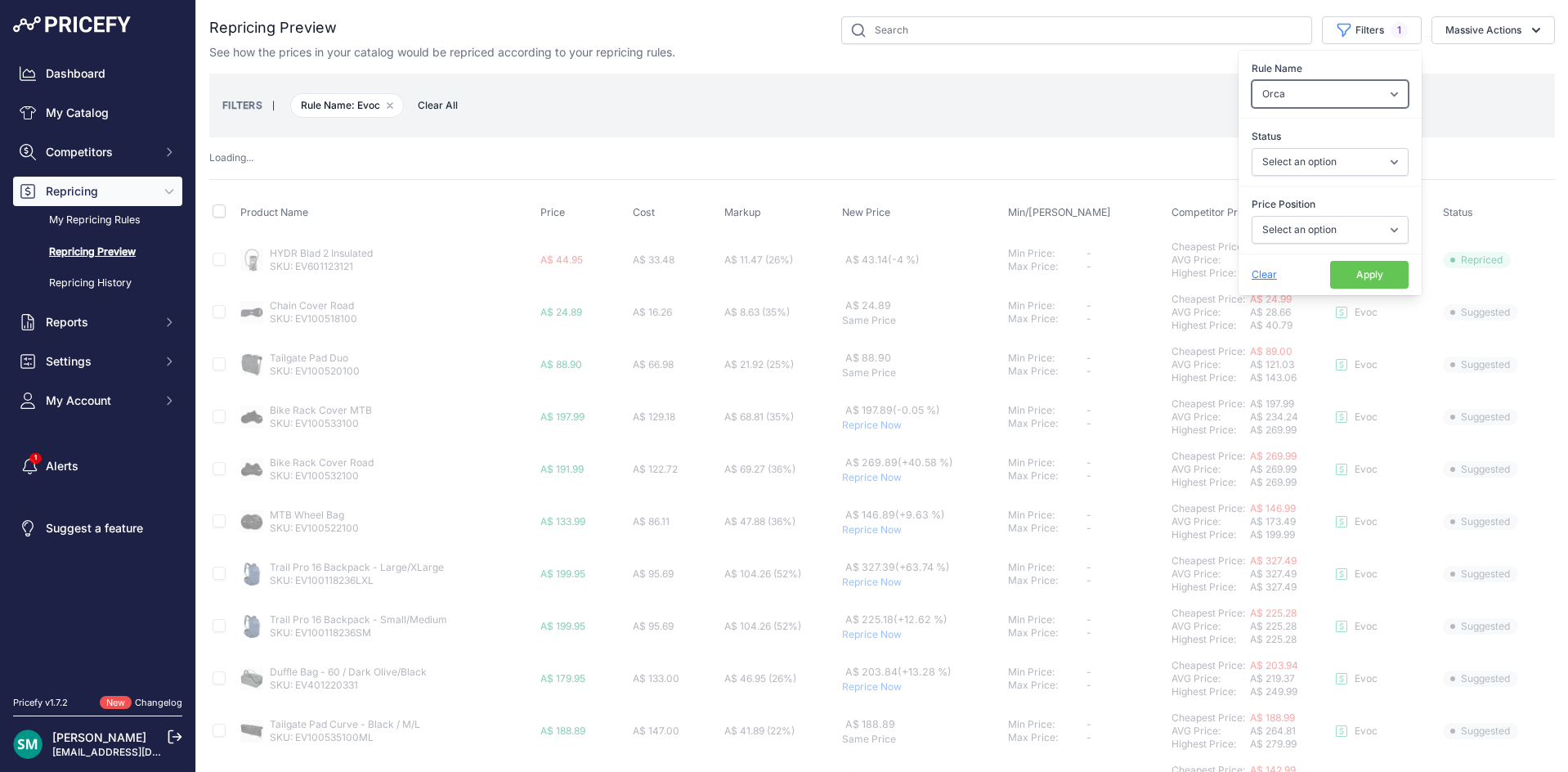
click at [1317, 98] on select "Select an option Orca Abus Black Diamond XTM All Completed Rematching Brands Re…" at bounding box center [1329, 94] width 157 height 28
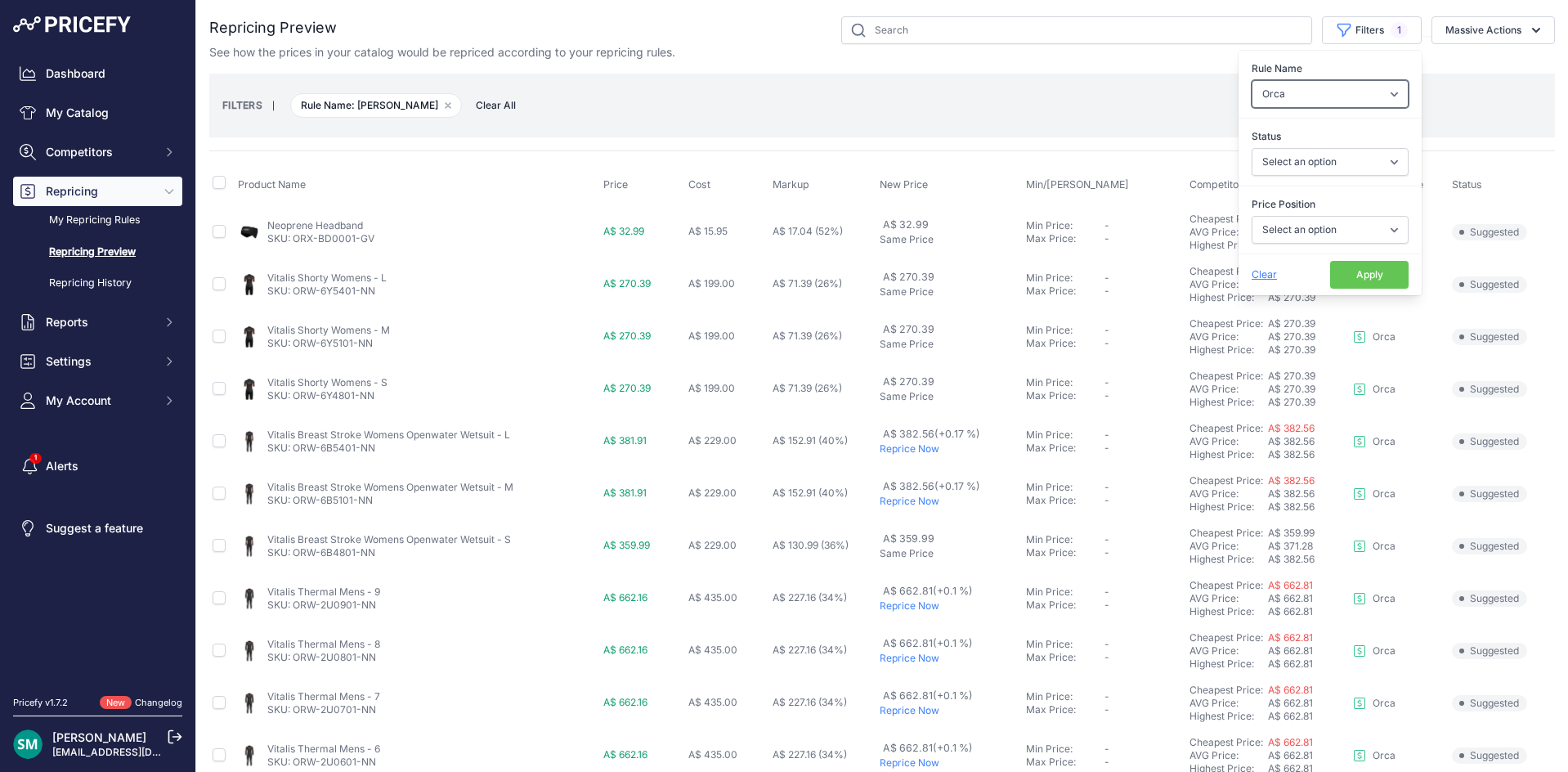
select select
click at [1251, 80] on select "Select an option Orca Abus Black Diamond XTM All Completed Rematching Brands Re…" at bounding box center [1329, 94] width 157 height 28
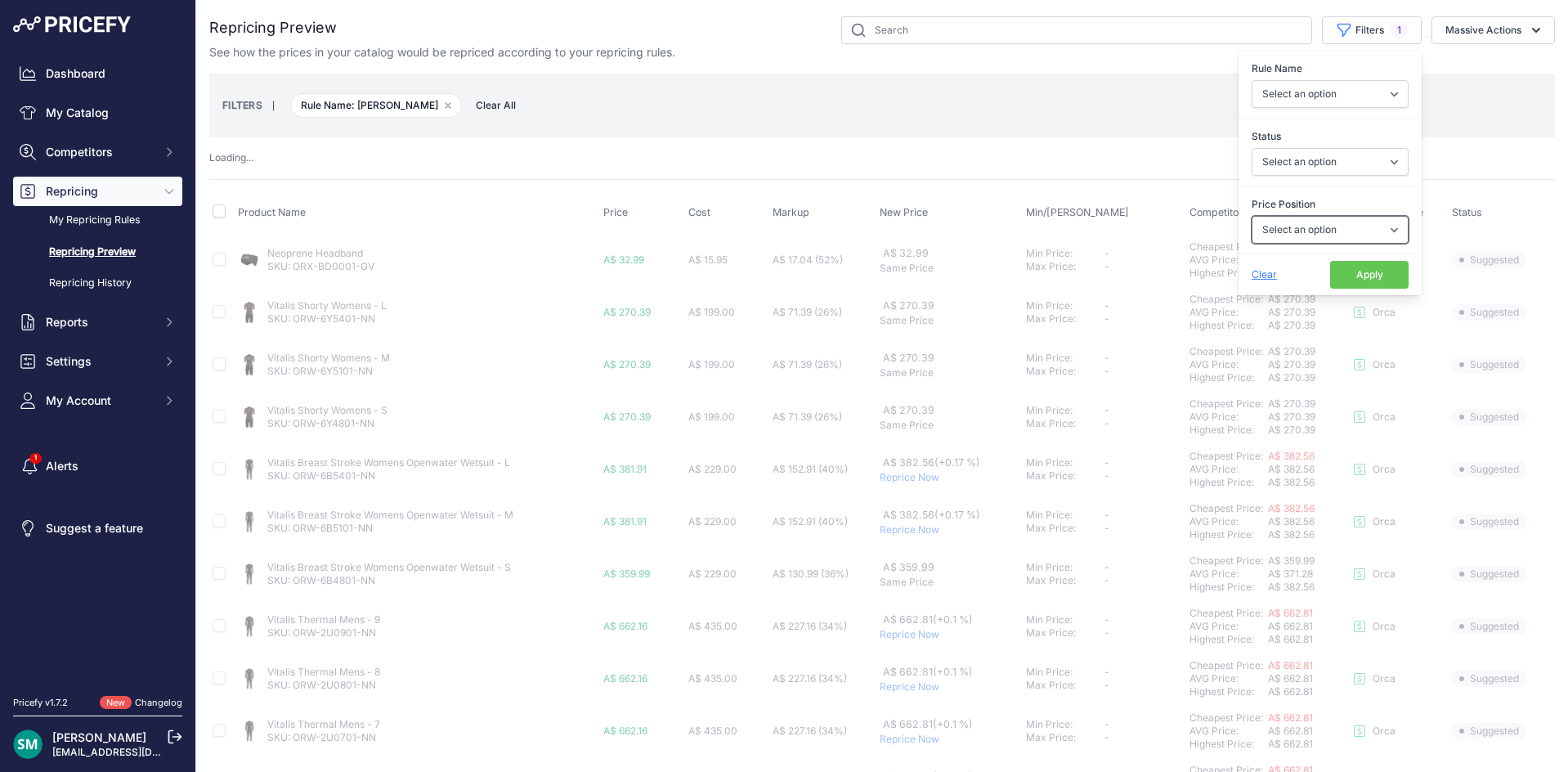
click at [1314, 225] on select "Select an option I am higher Same price I am lower" at bounding box center [1329, 229] width 157 height 28
click at [1316, 163] on select "Select an option Skipped Repriced Suggested In Error" at bounding box center [1329, 161] width 157 height 28
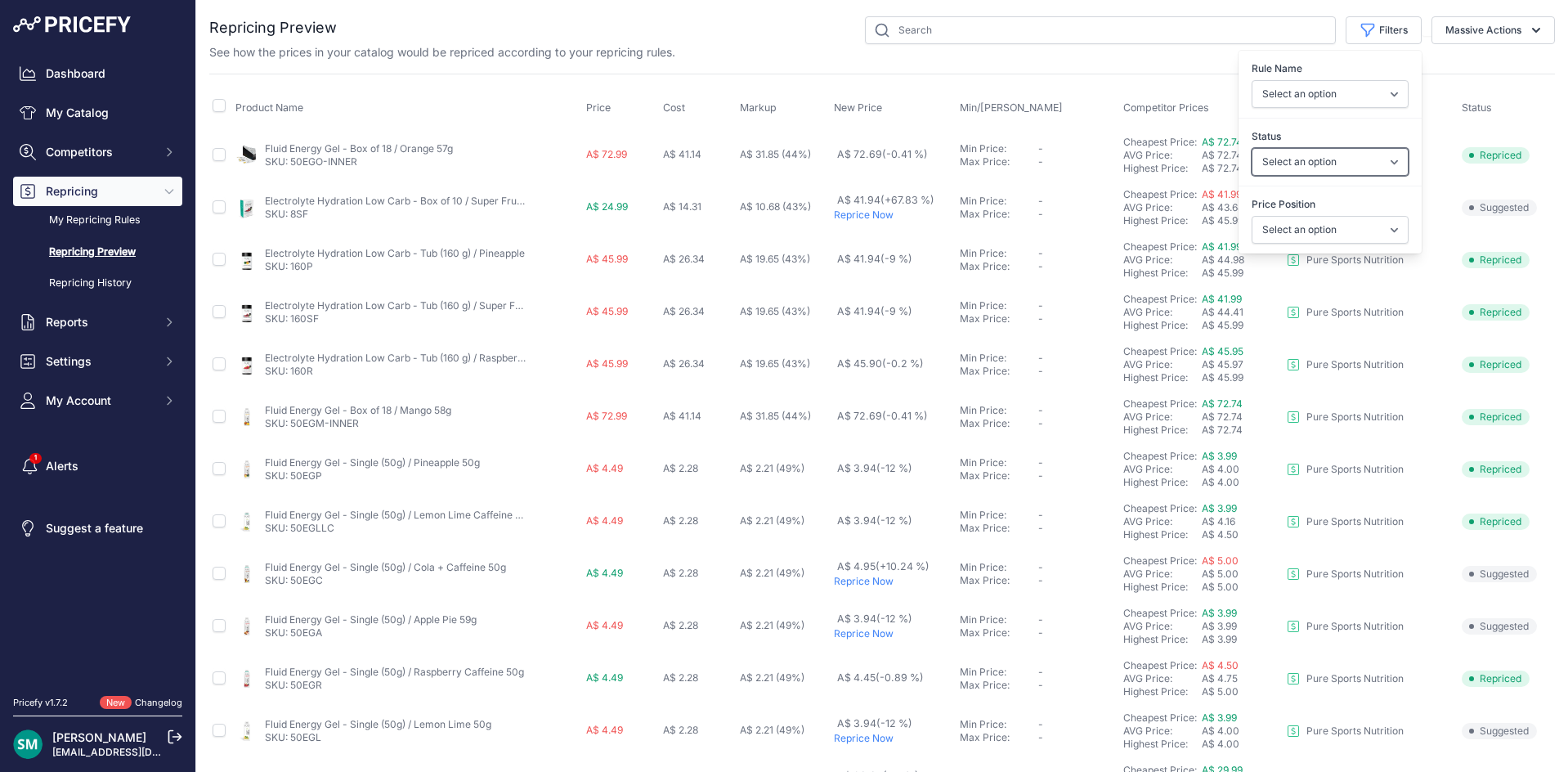
select select "skipped"
click at [1251, 148] on select "Select an option Skipped Repriced Suggested In Error" at bounding box center [1329, 161] width 157 height 28
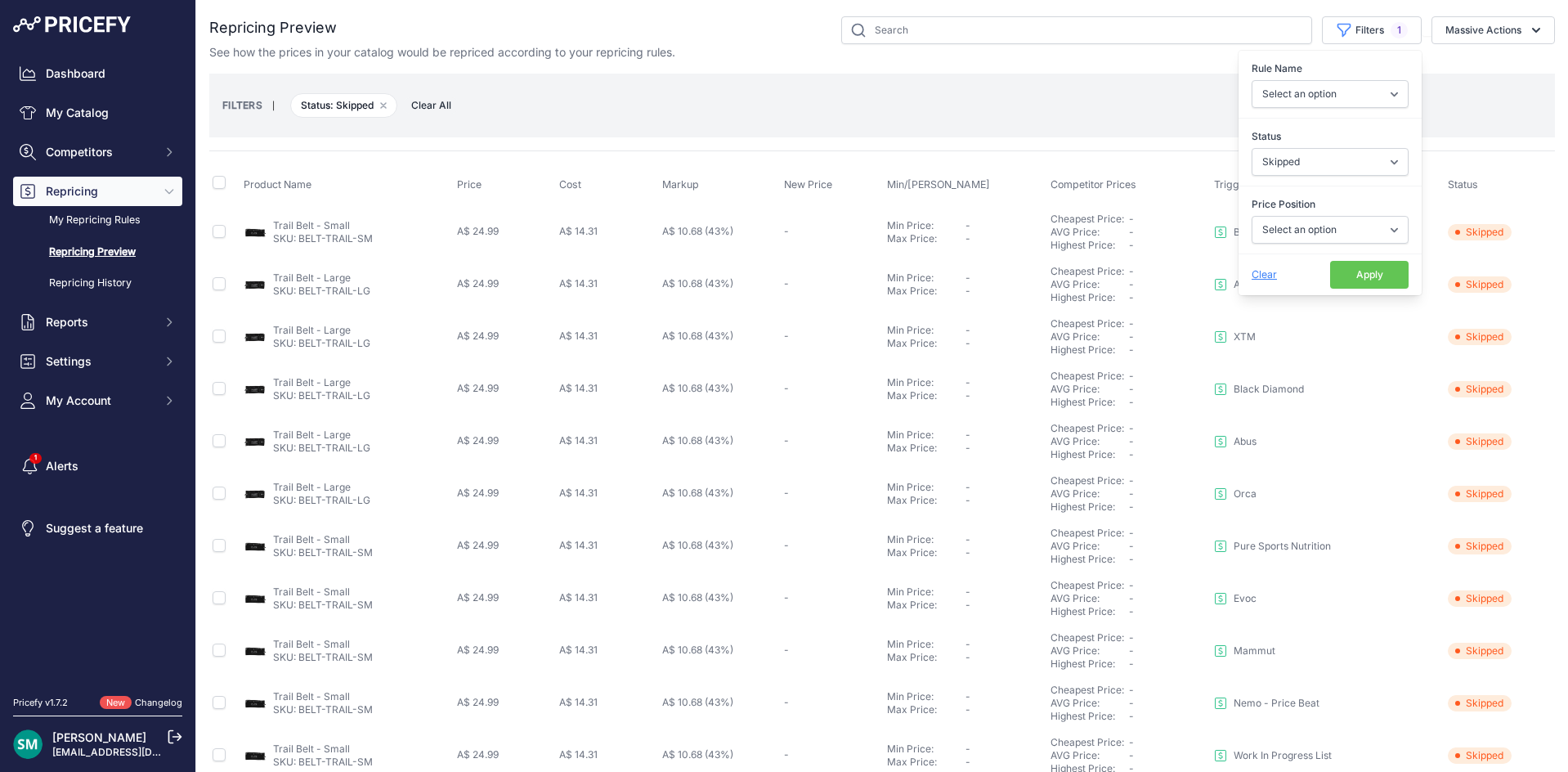
click at [1361, 272] on button "Apply" at bounding box center [1369, 275] width 79 height 28
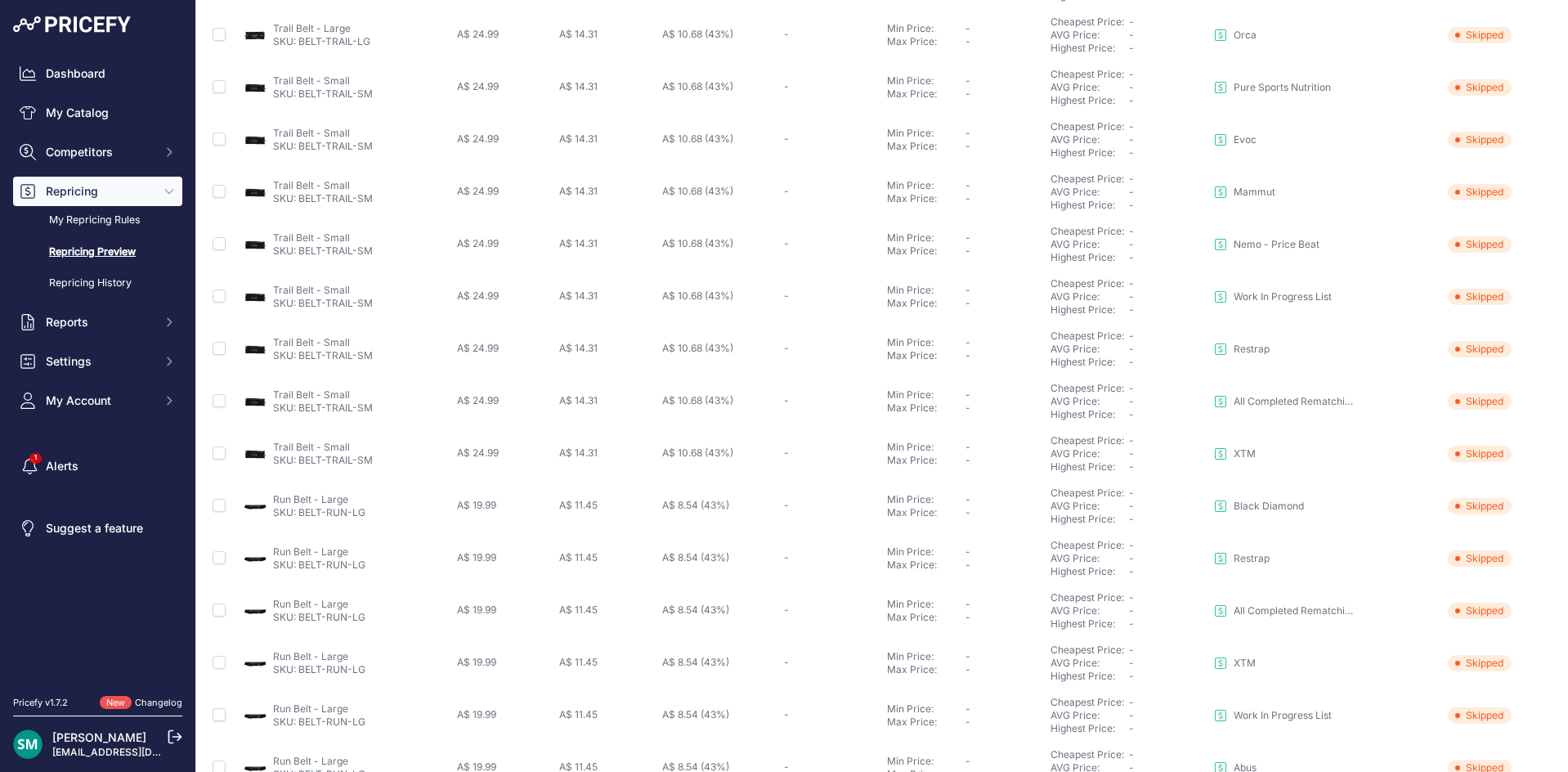
scroll to position [548, 0]
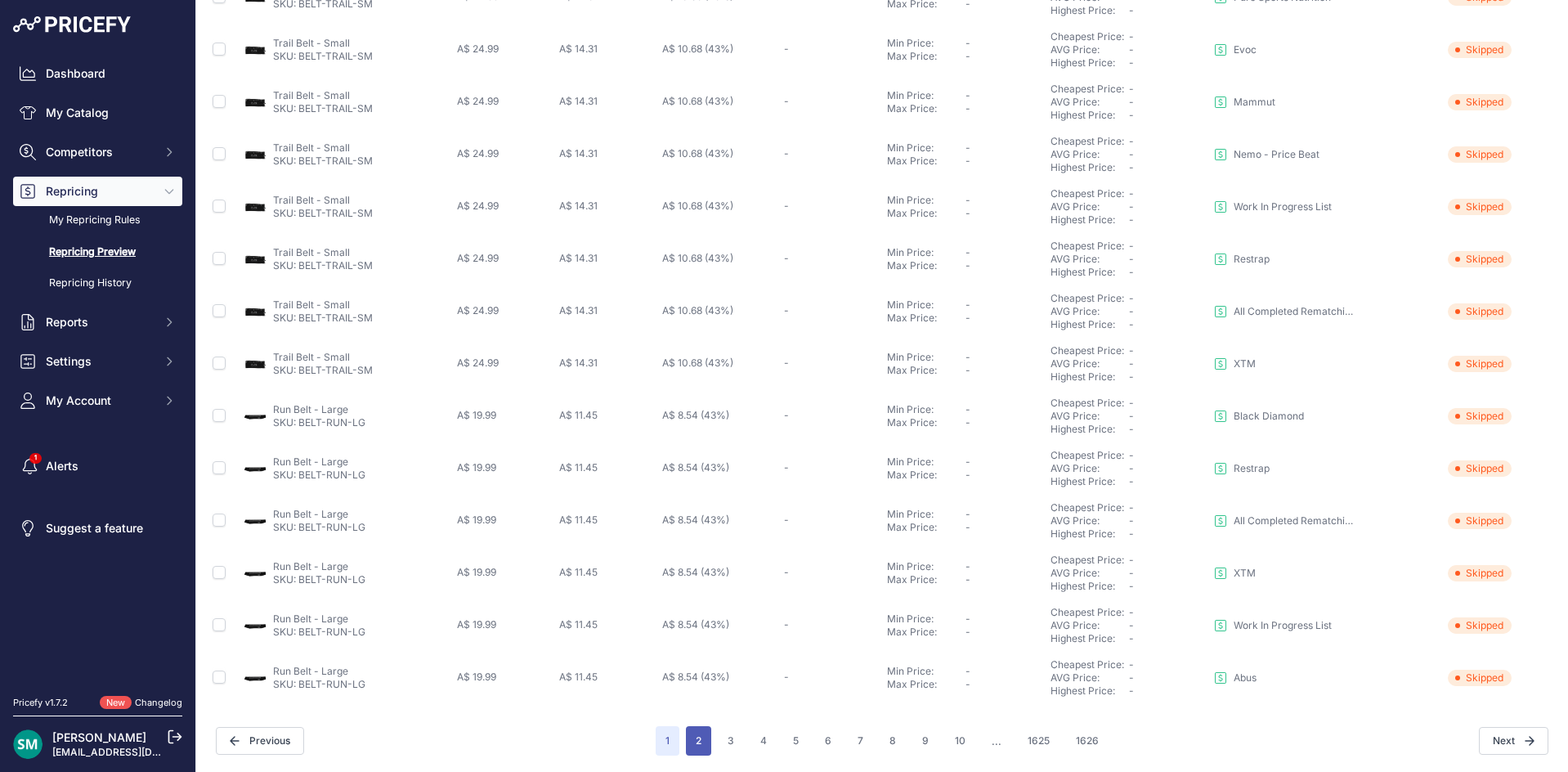
click at [686, 734] on button "2" at bounding box center [699, 740] width 26 height 30
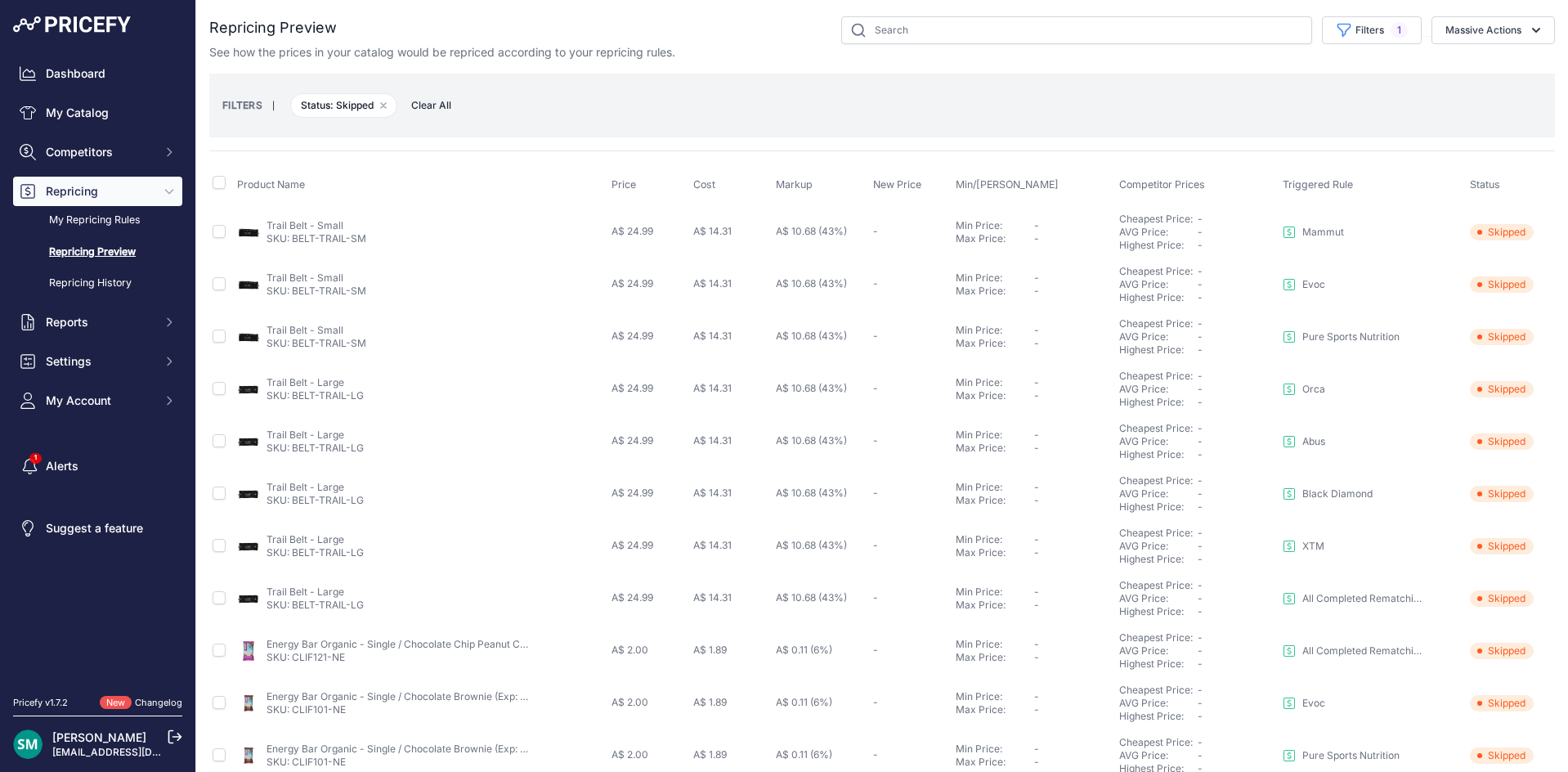
click at [1368, 8] on div "You are not connected to the internet. Repricing Preview" at bounding box center [882, 660] width 1346 height 1320
click at [1356, 31] on button "Filters 1" at bounding box center [1371, 31] width 99 height 28
click at [1367, 98] on select "Select an option Orca Abus Black Diamond XTM All Completed Rematching Brands Re…" at bounding box center [1329, 94] width 157 height 28
select select "9333"
click at [1251, 80] on select "Select an option Orca Abus Black Diamond XTM All Completed Rematching Brands Re…" at bounding box center [1329, 94] width 157 height 28
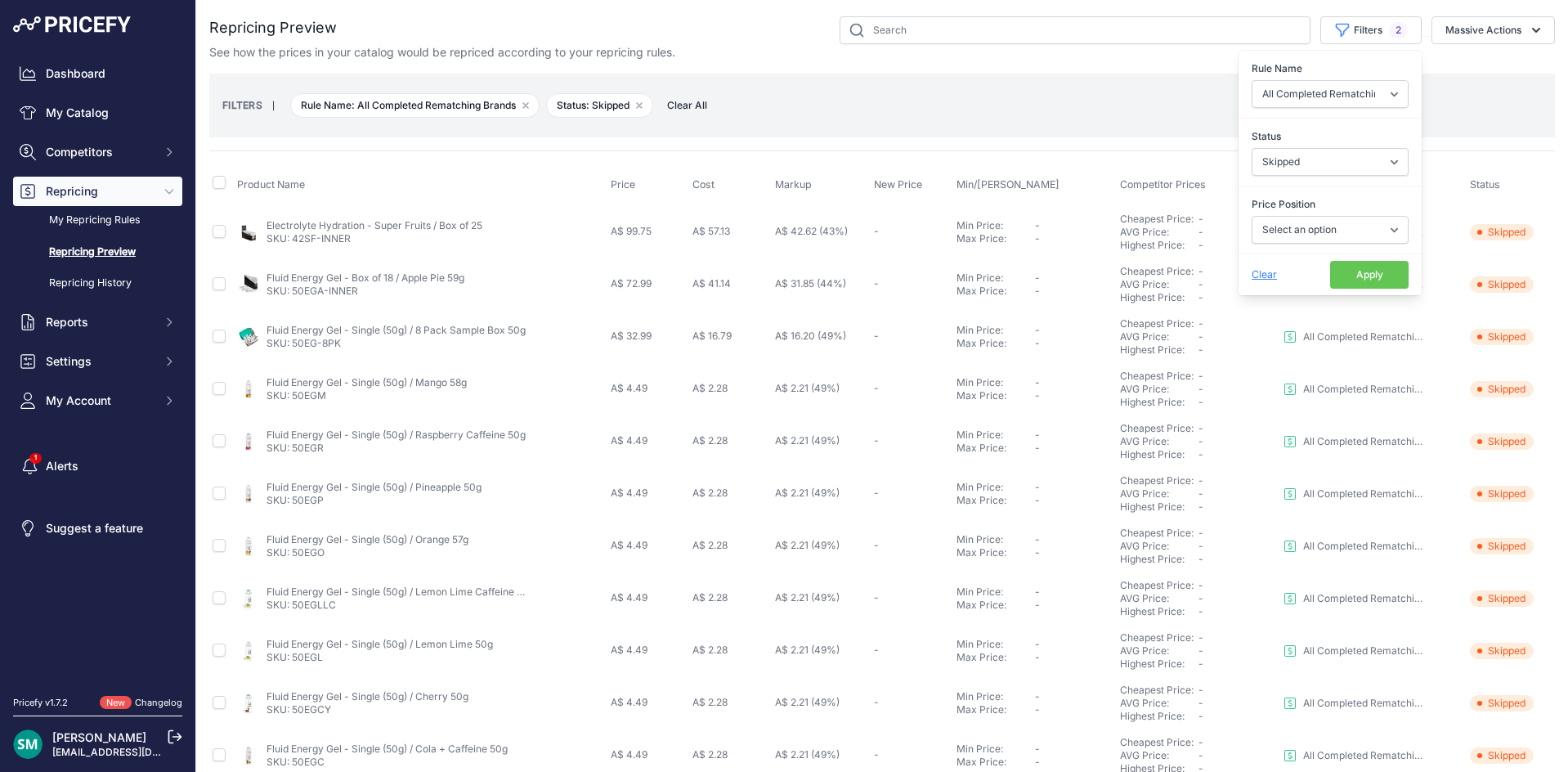
click at [1358, 277] on button "Apply" at bounding box center [1369, 275] width 79 height 28
click at [1347, 33] on button "Filters 2" at bounding box center [1370, 31] width 101 height 28
click at [1293, 167] on select "Select an option Skipped Repriced Suggested In Error" at bounding box center [1329, 161] width 157 height 28
select select
click at [1251, 148] on select "Select an option Skipped Repriced Suggested In Error" at bounding box center [1329, 161] width 157 height 28
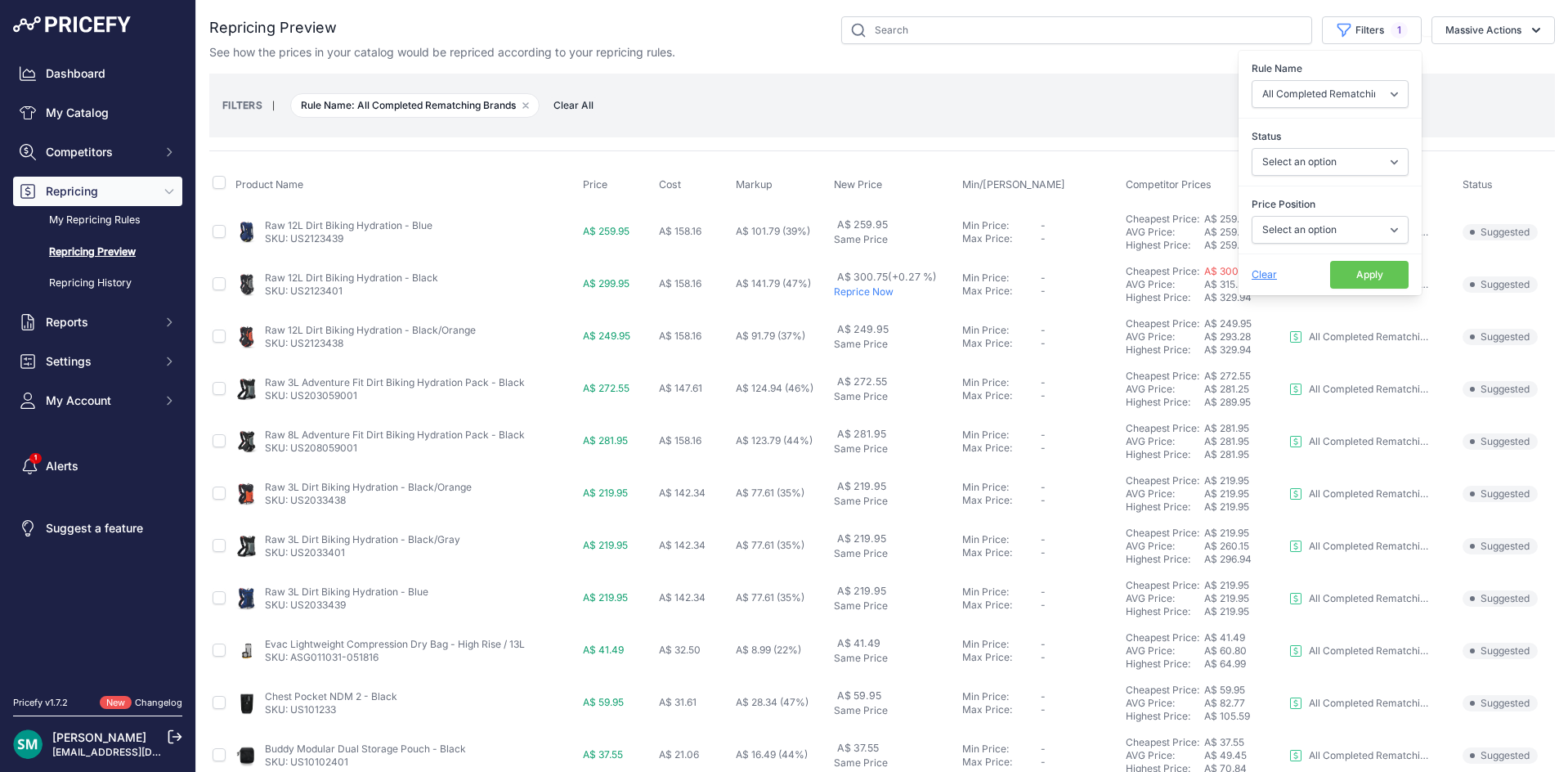
click at [1342, 277] on button "Apply" at bounding box center [1369, 275] width 79 height 28
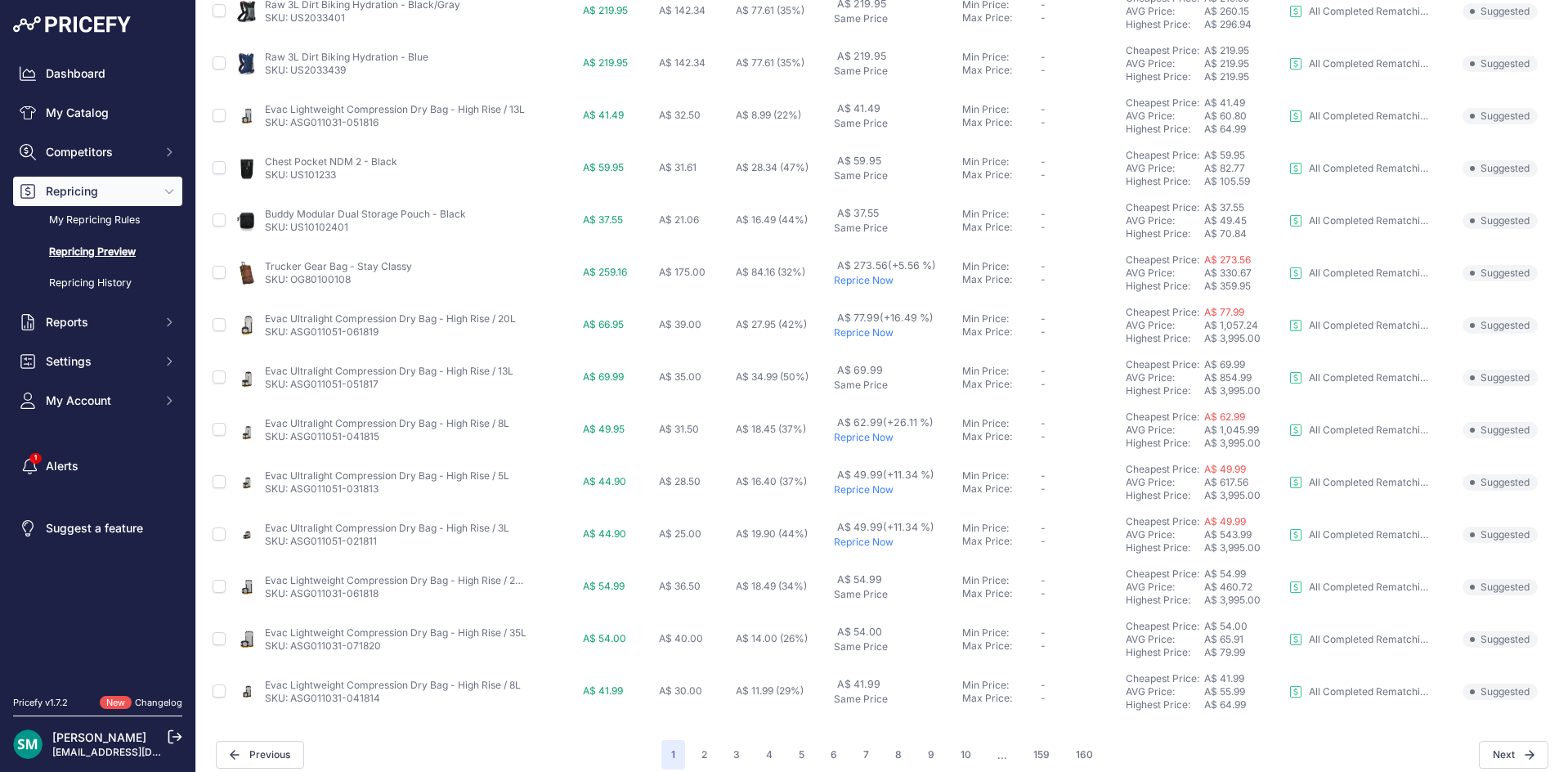
scroll to position [548, 0]
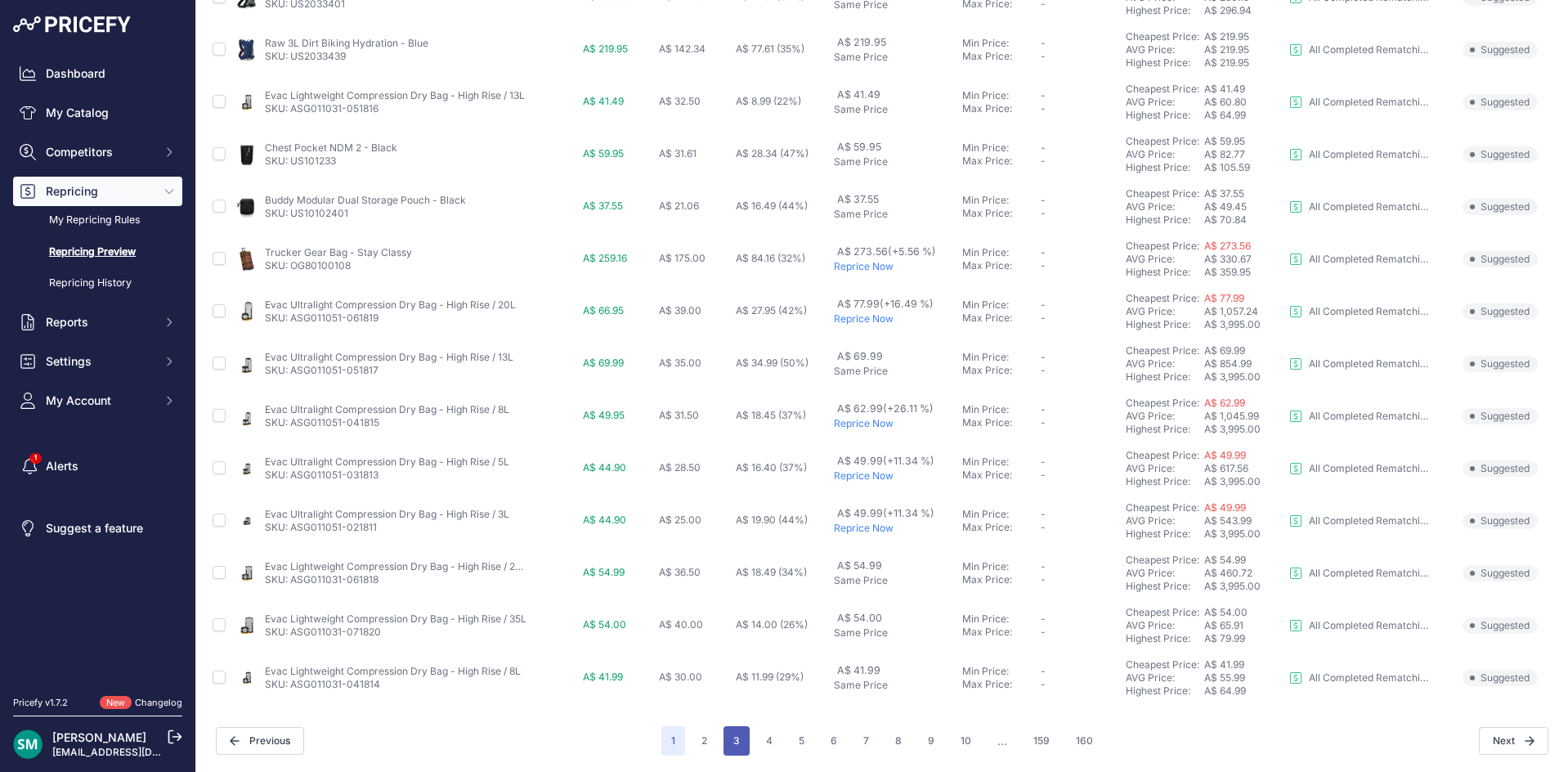
click at [724, 748] on button "3" at bounding box center [736, 740] width 27 height 30
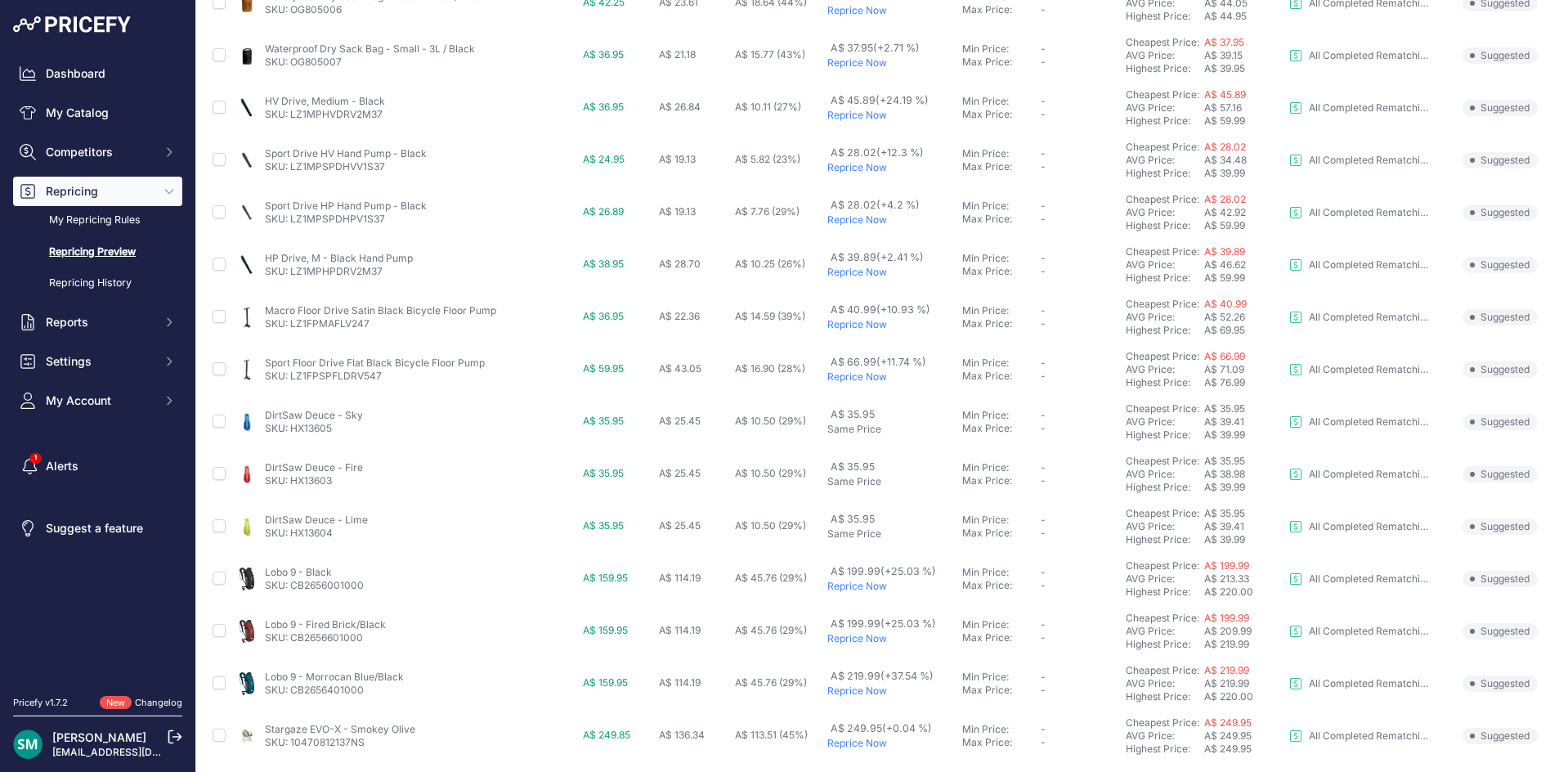
scroll to position [548, 0]
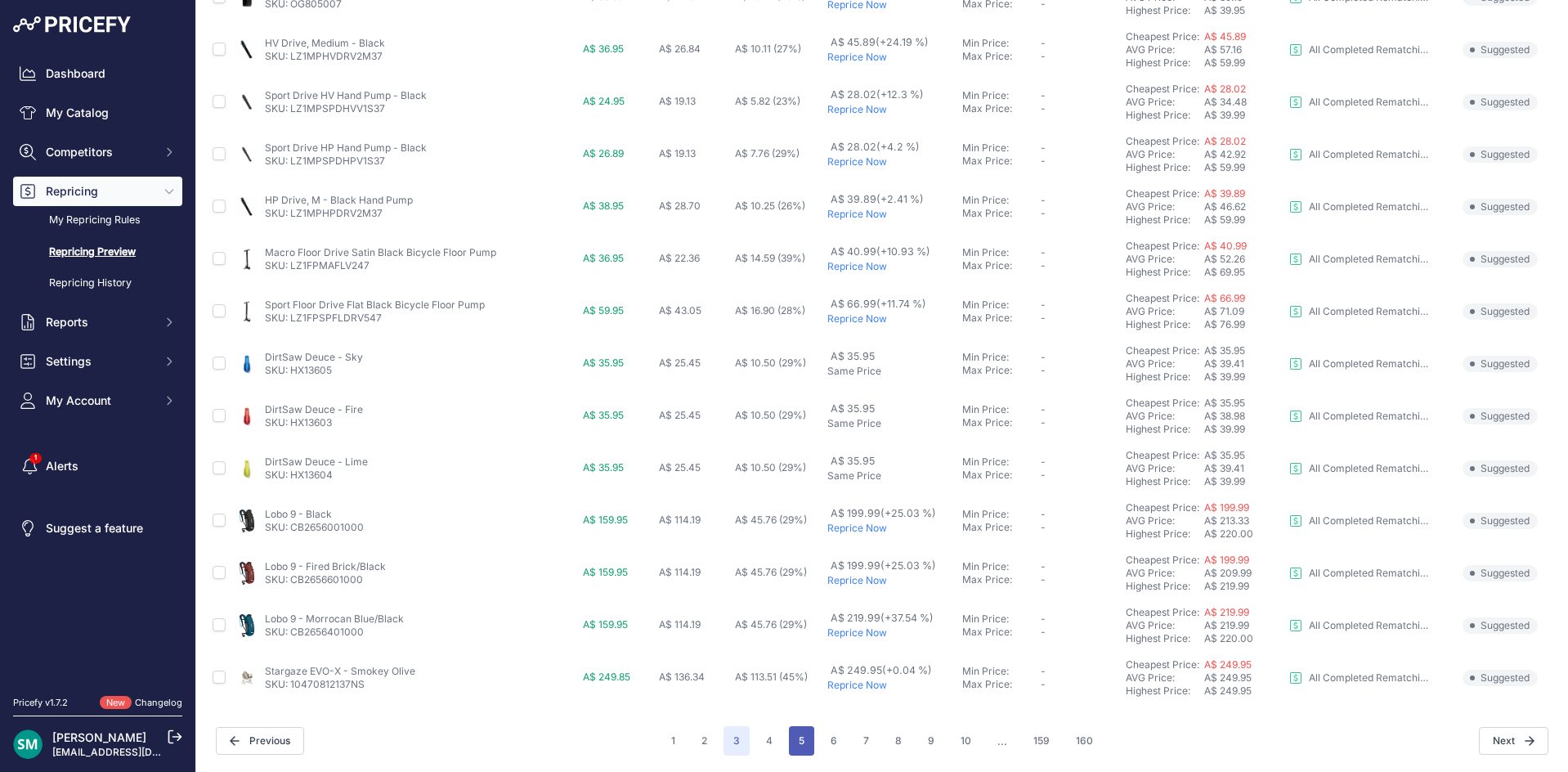
click at [788, 740] on button "5" at bounding box center [801, 740] width 26 height 30
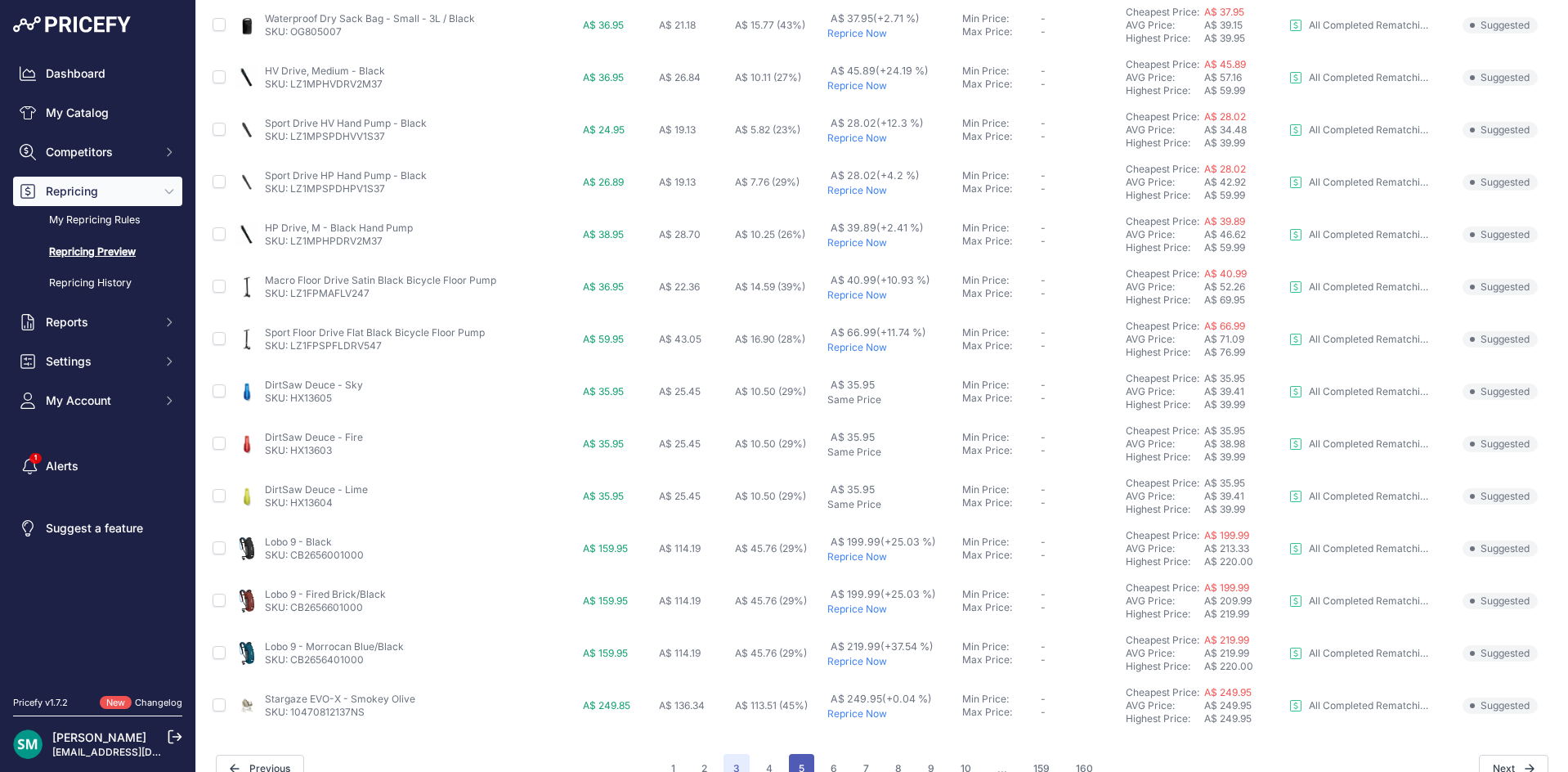
scroll to position [576, 0]
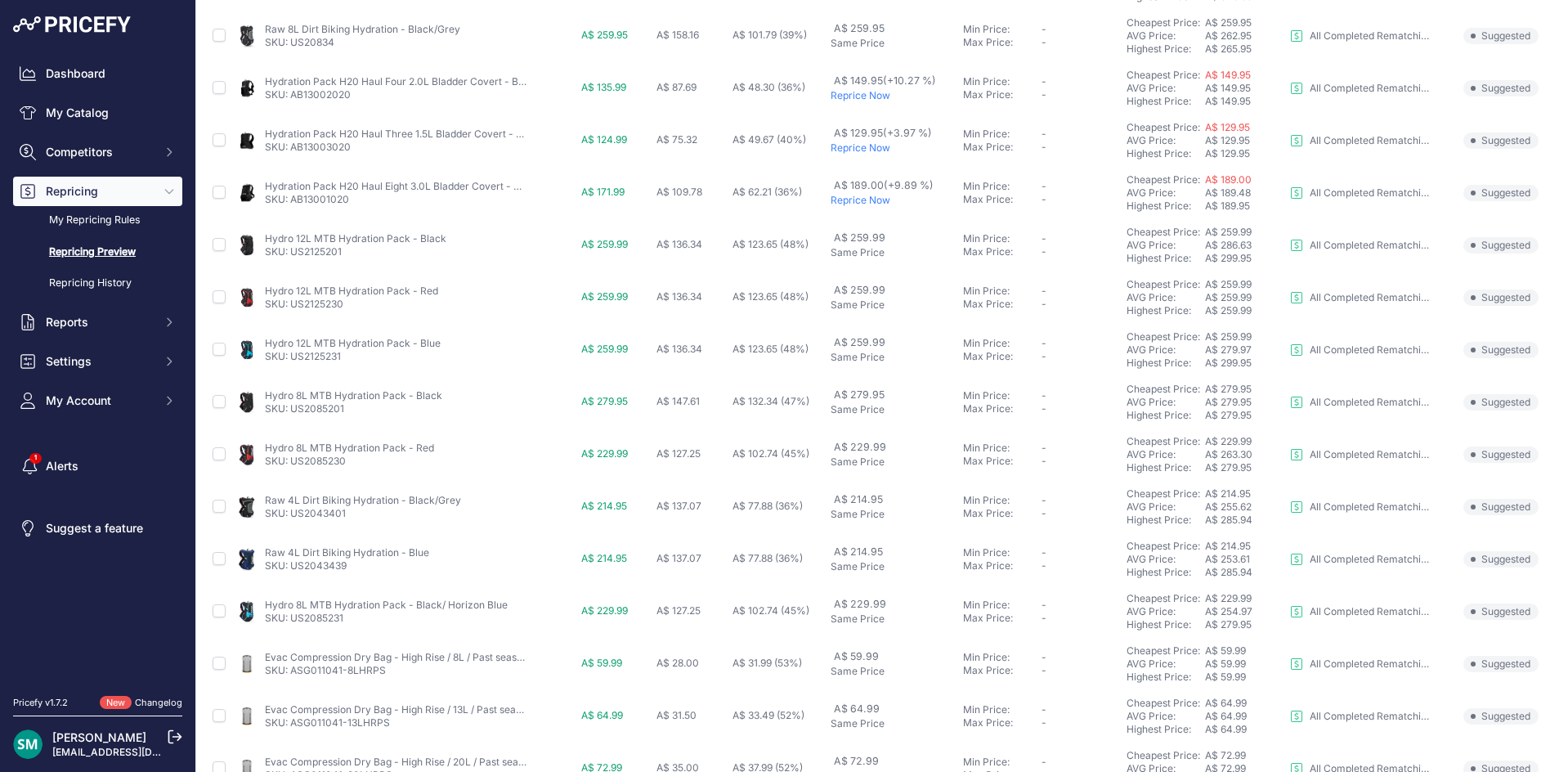
scroll to position [548, 0]
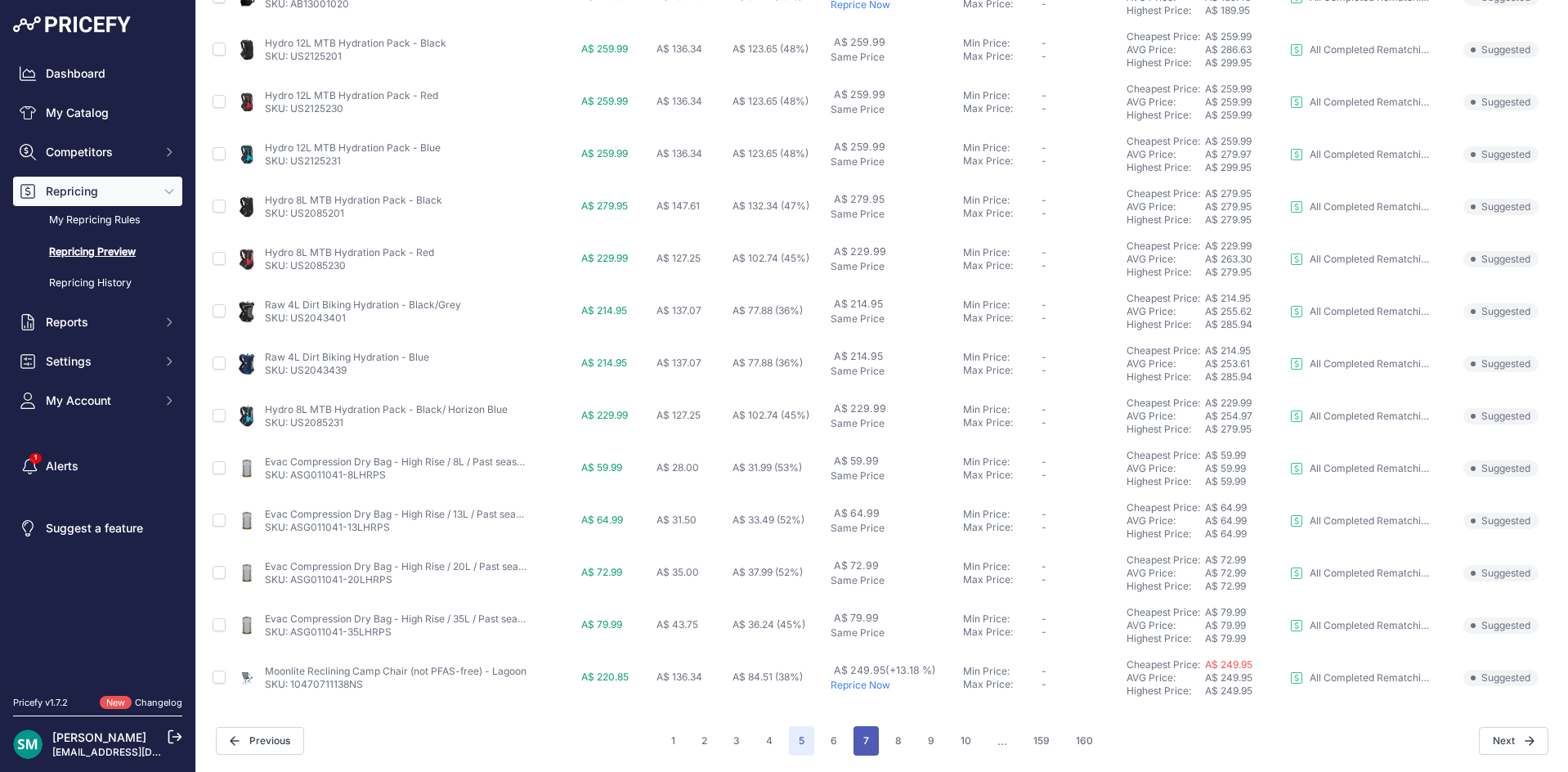
click at [859, 740] on button "7" at bounding box center [866, 740] width 26 height 30
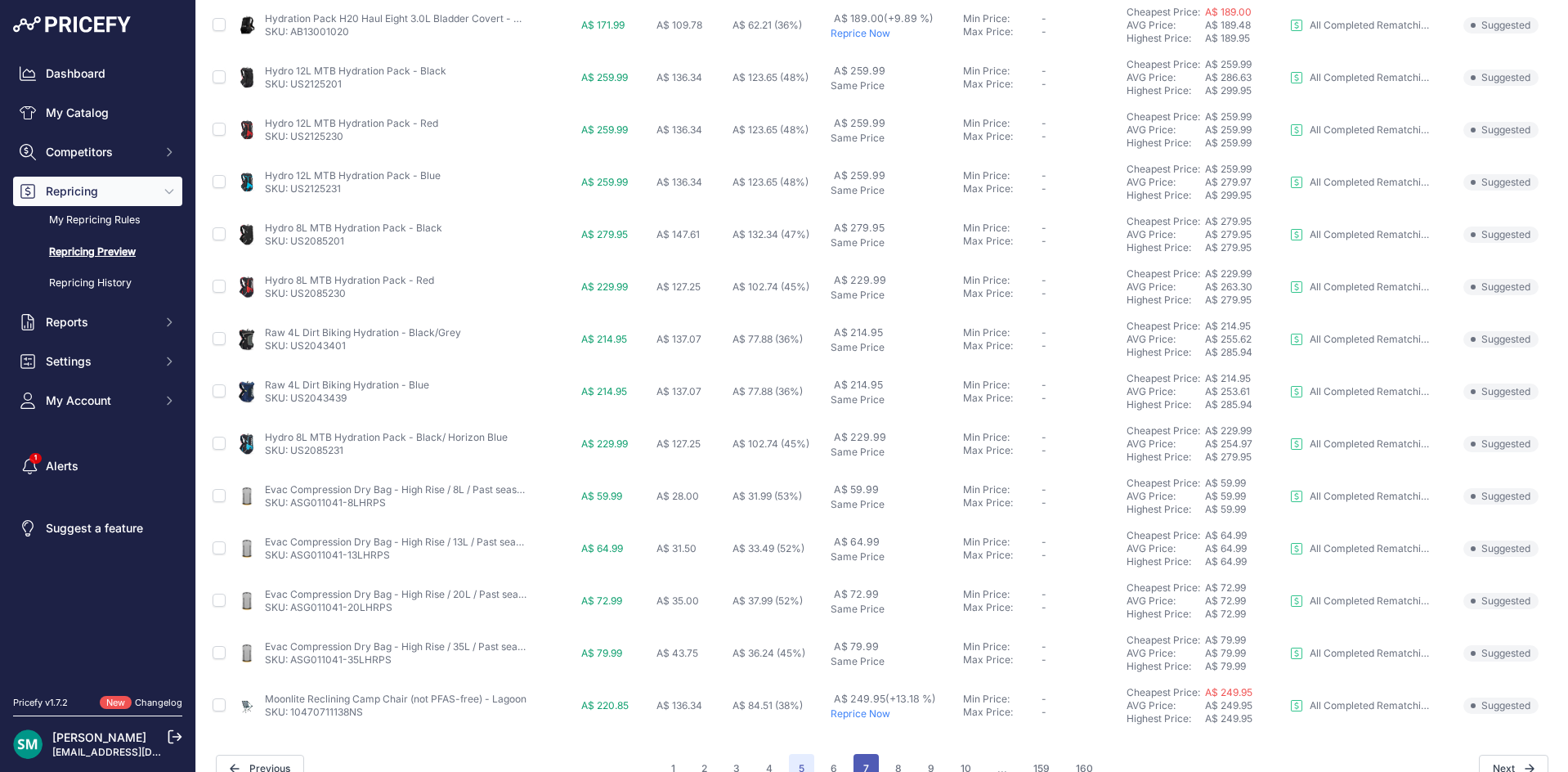
scroll to position [576, 0]
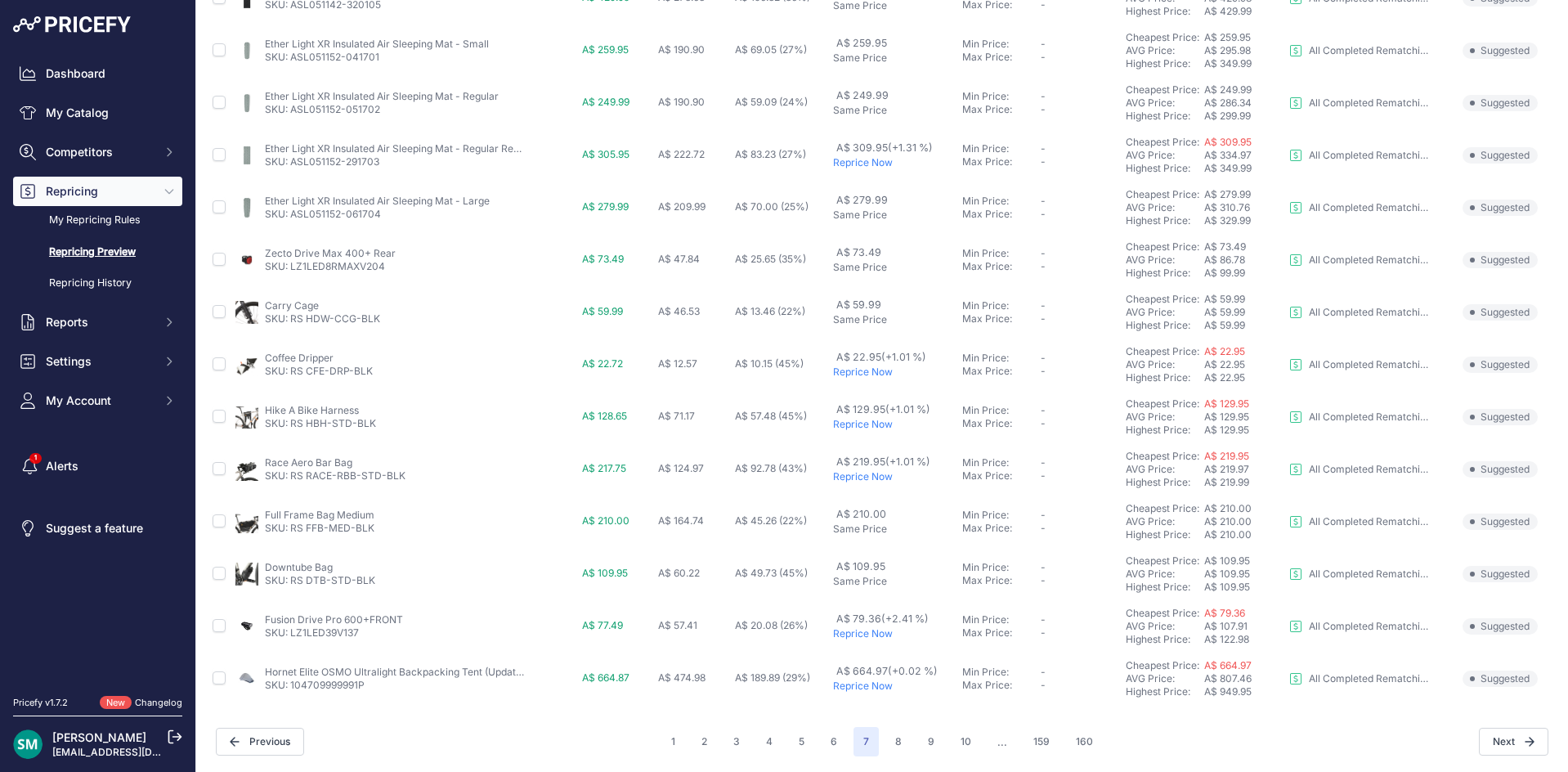
scroll to position [548, 0]
click at [951, 741] on button "10" at bounding box center [966, 740] width 31 height 30
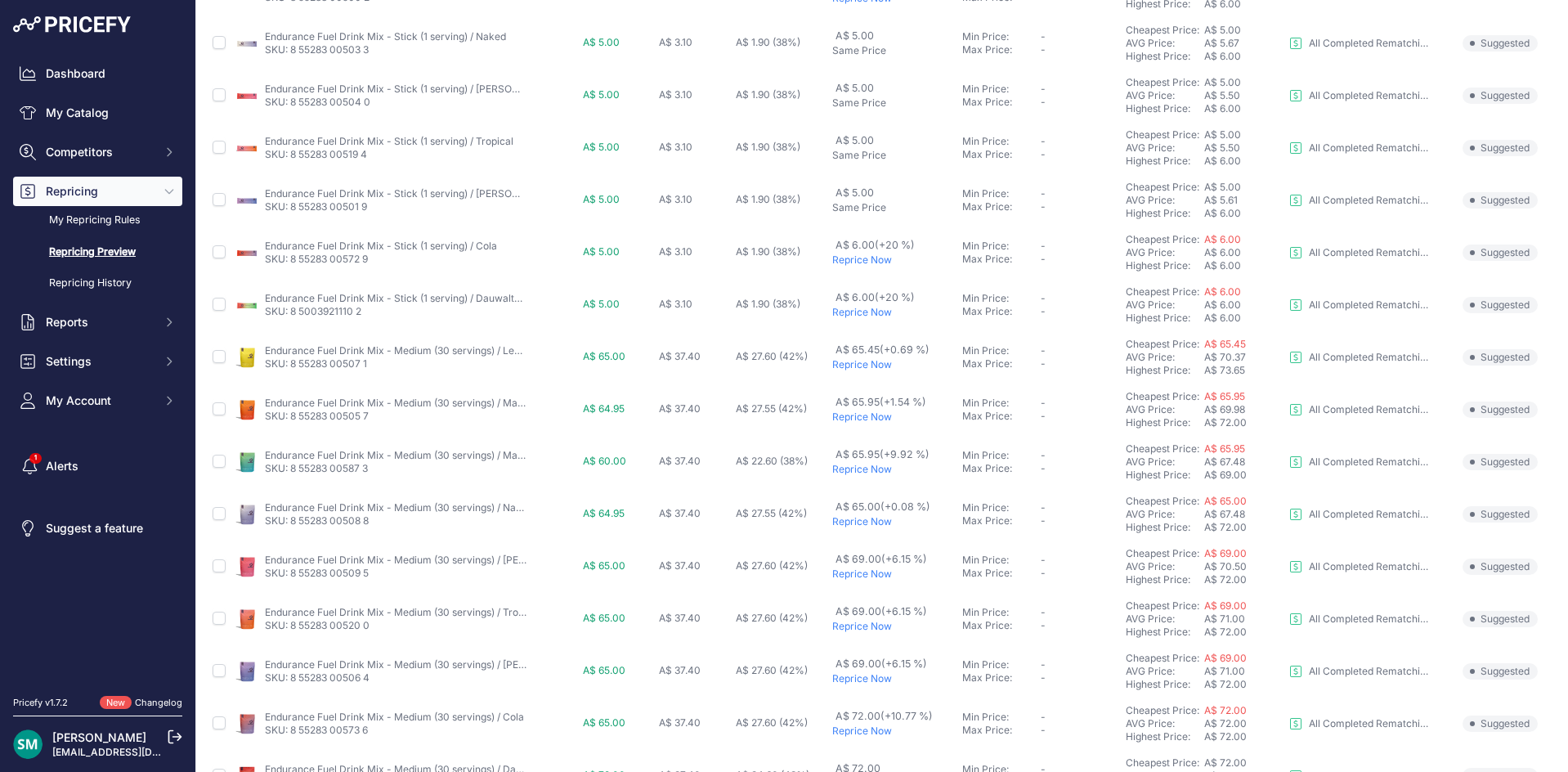
scroll to position [548, 0]
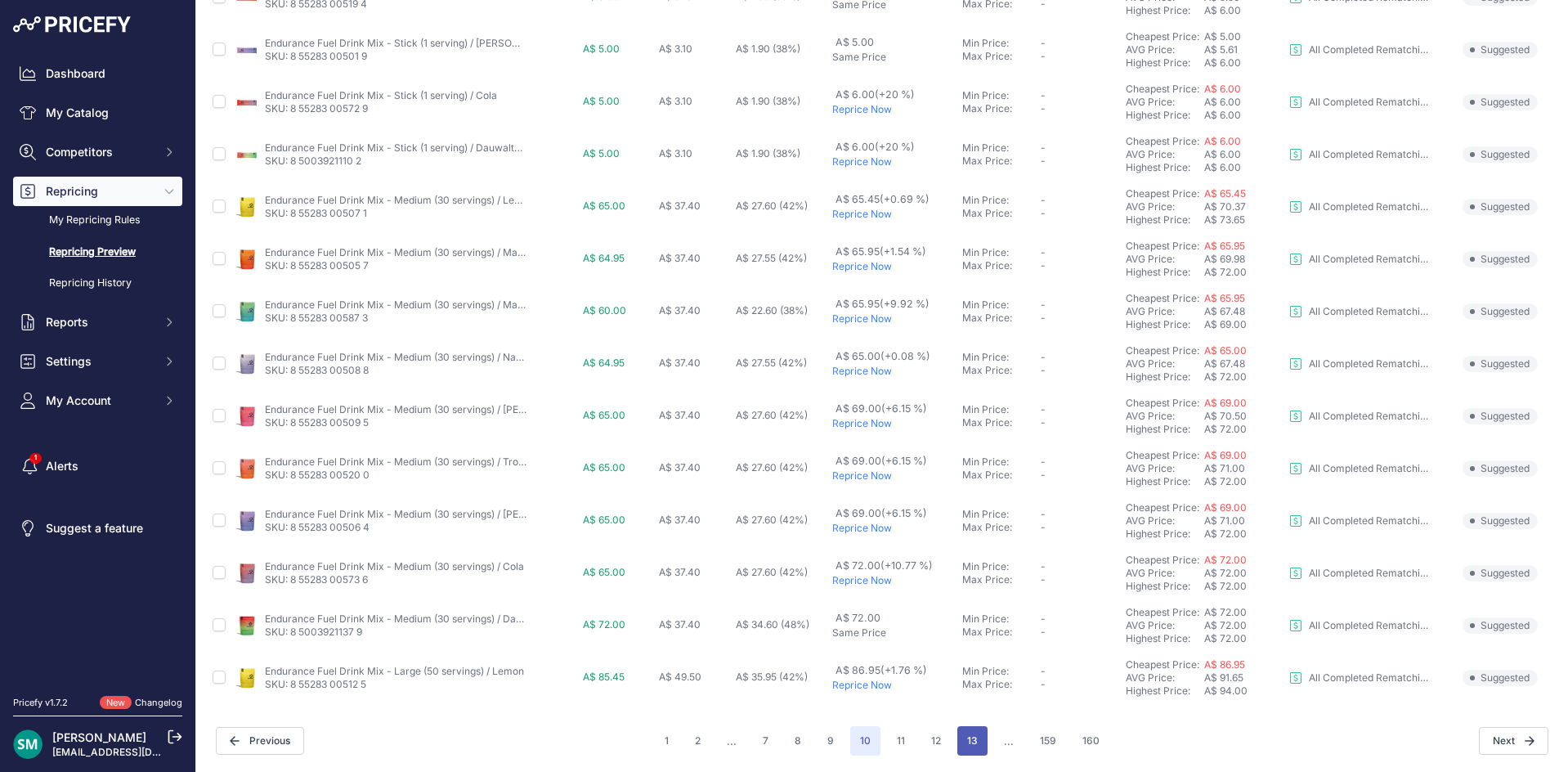
click at [961, 743] on button "13" at bounding box center [972, 740] width 31 height 30
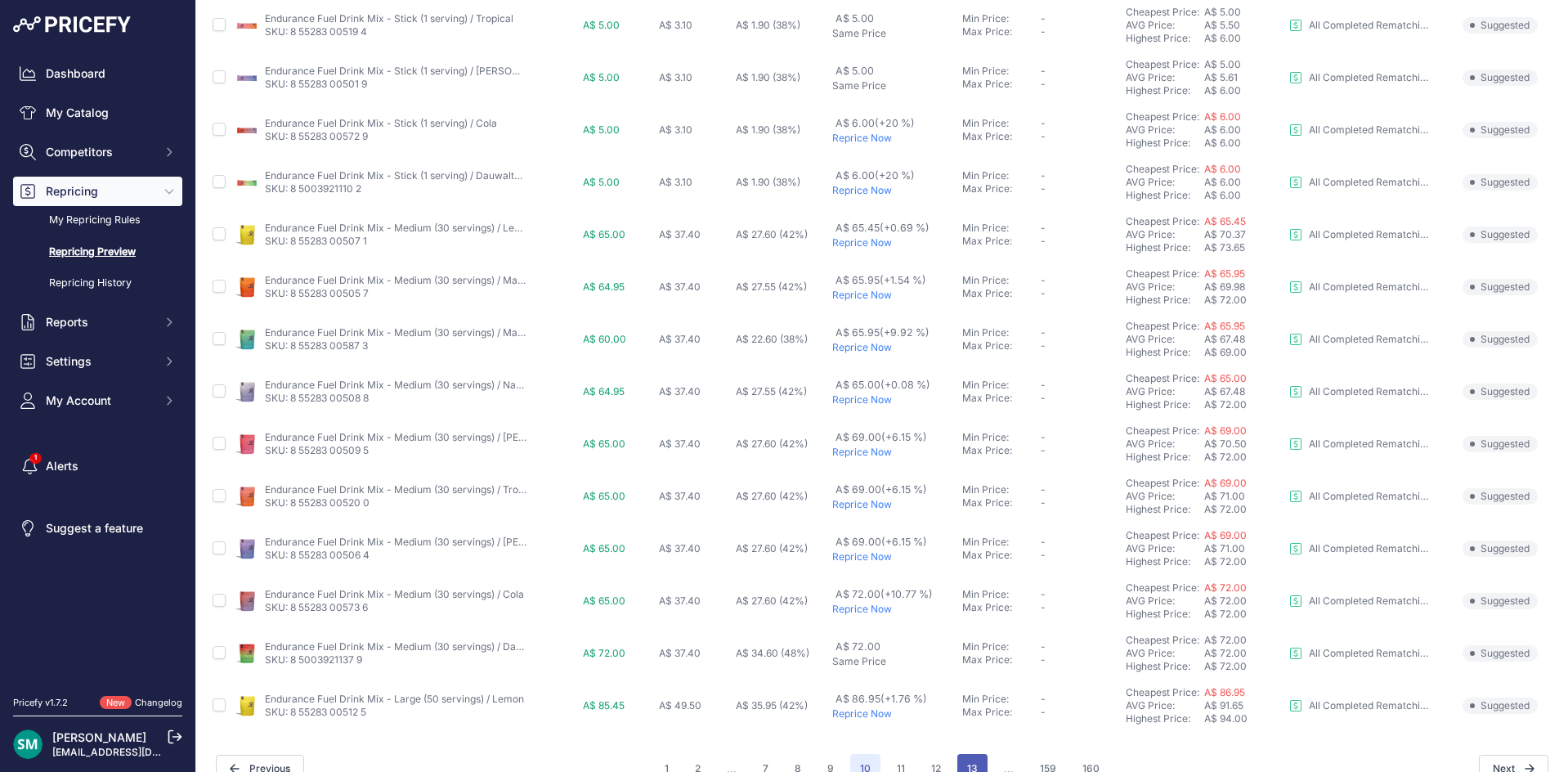
scroll to position [576, 0]
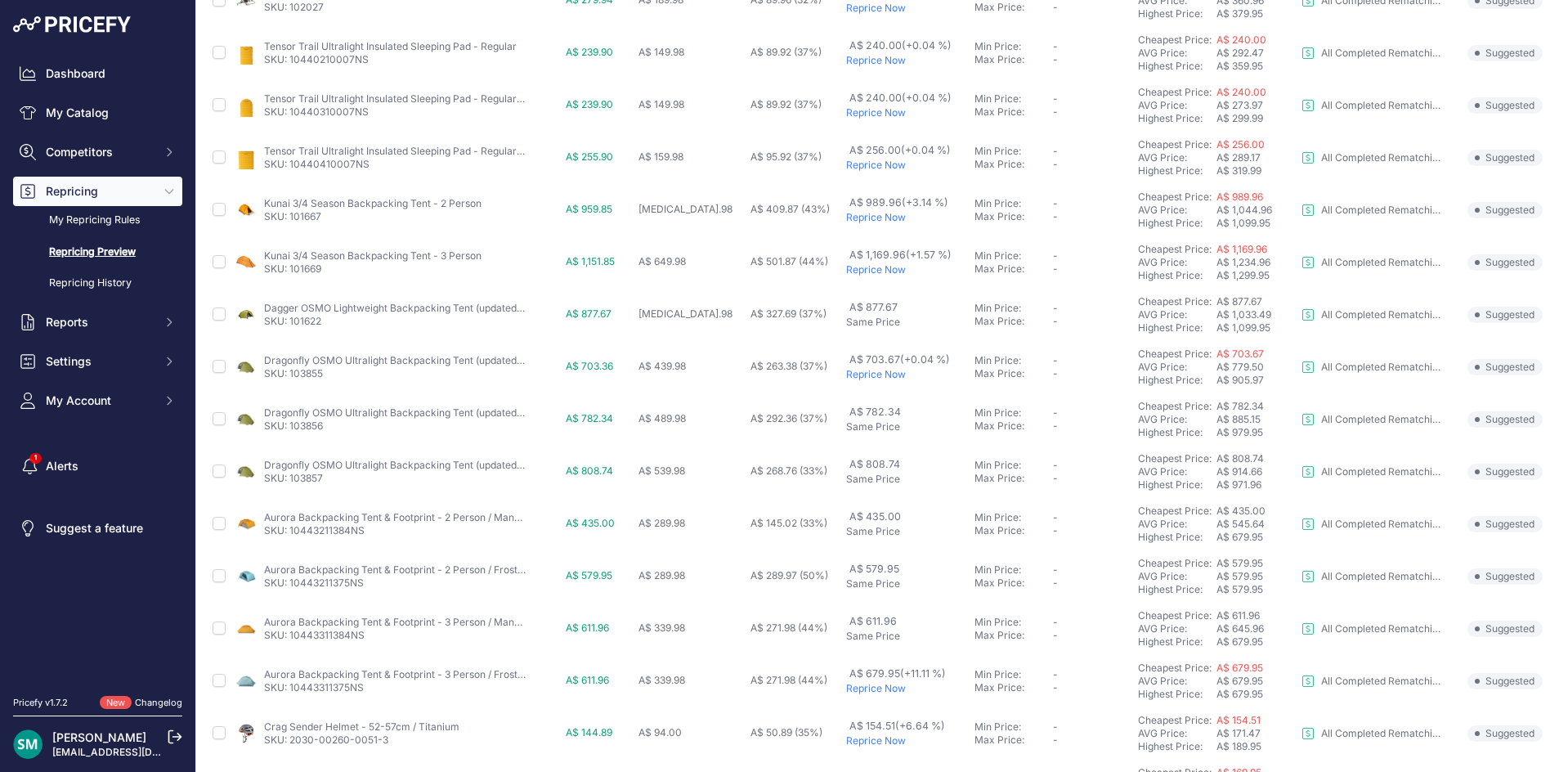
scroll to position [548, 0]
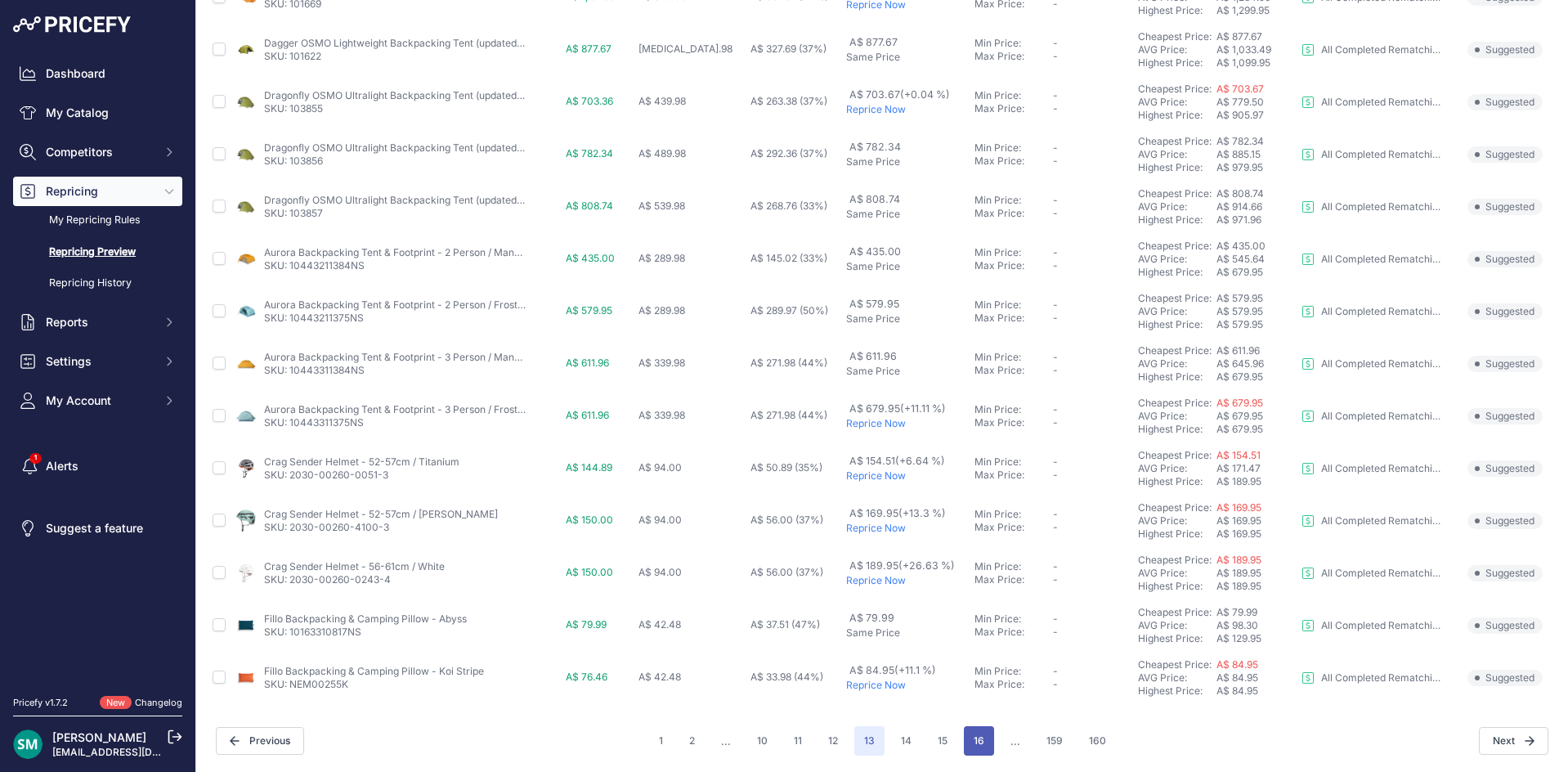
click at [966, 735] on button "16" at bounding box center [978, 740] width 31 height 30
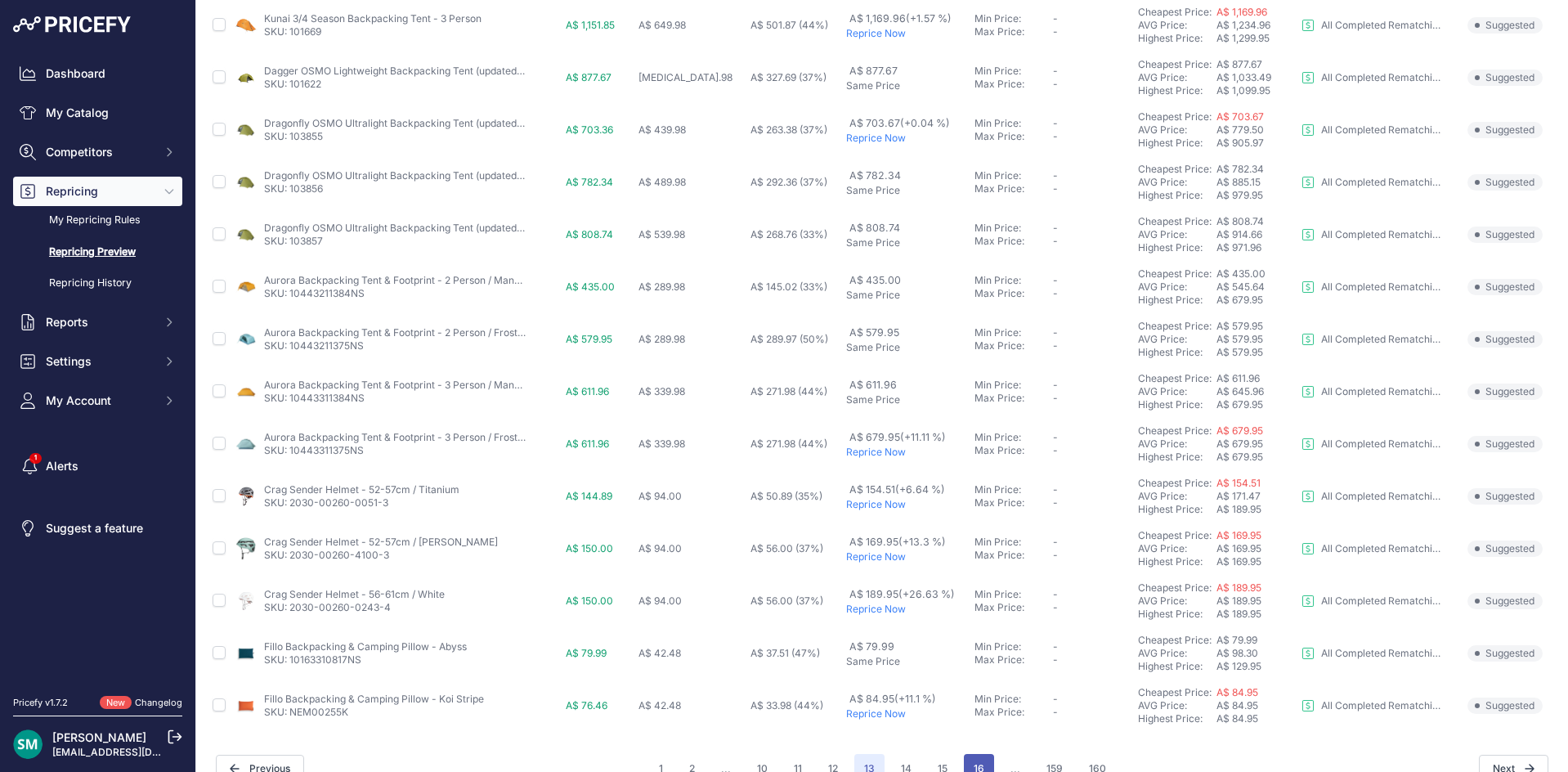
scroll to position [576, 0]
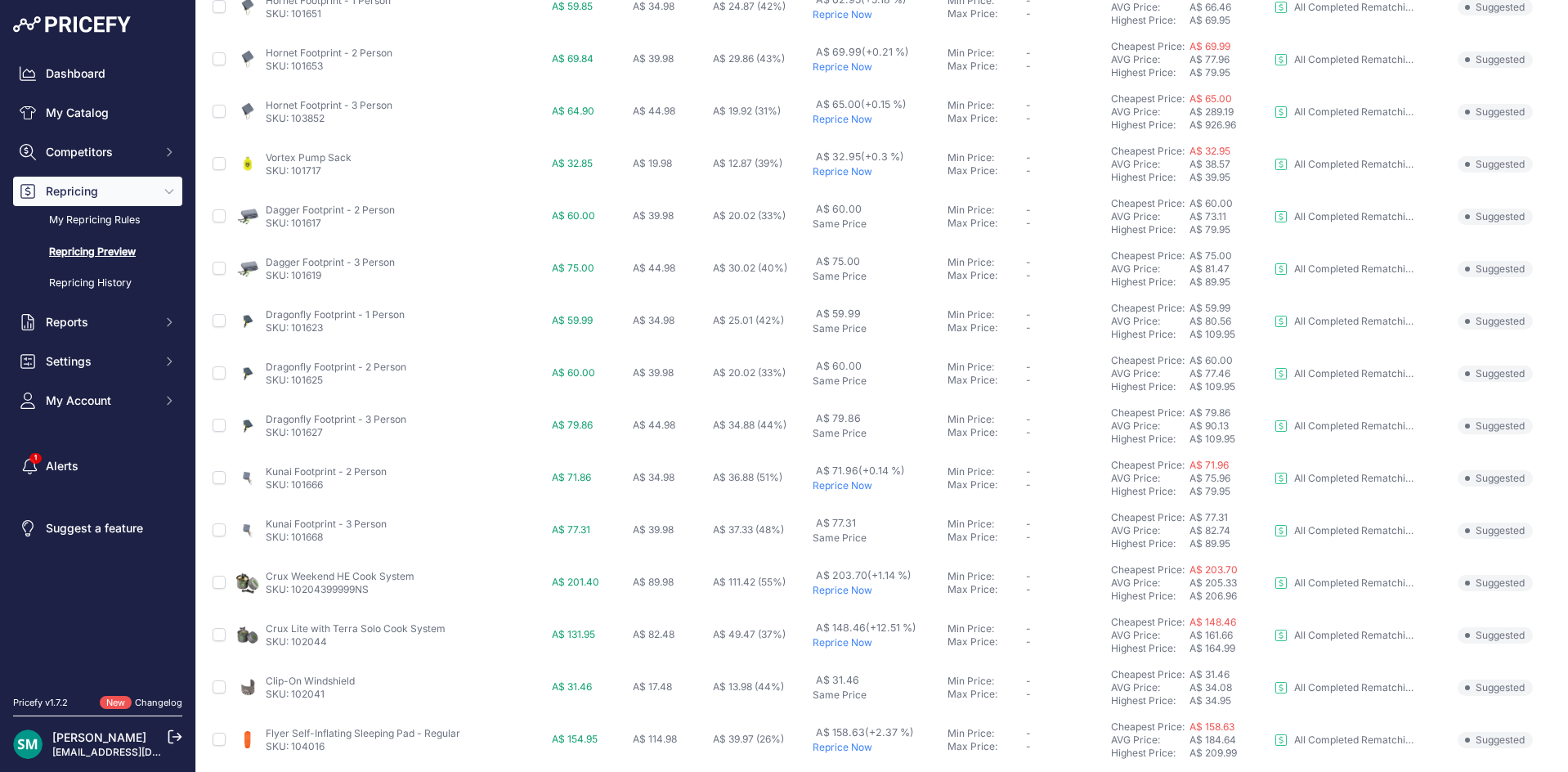
scroll to position [548, 0]
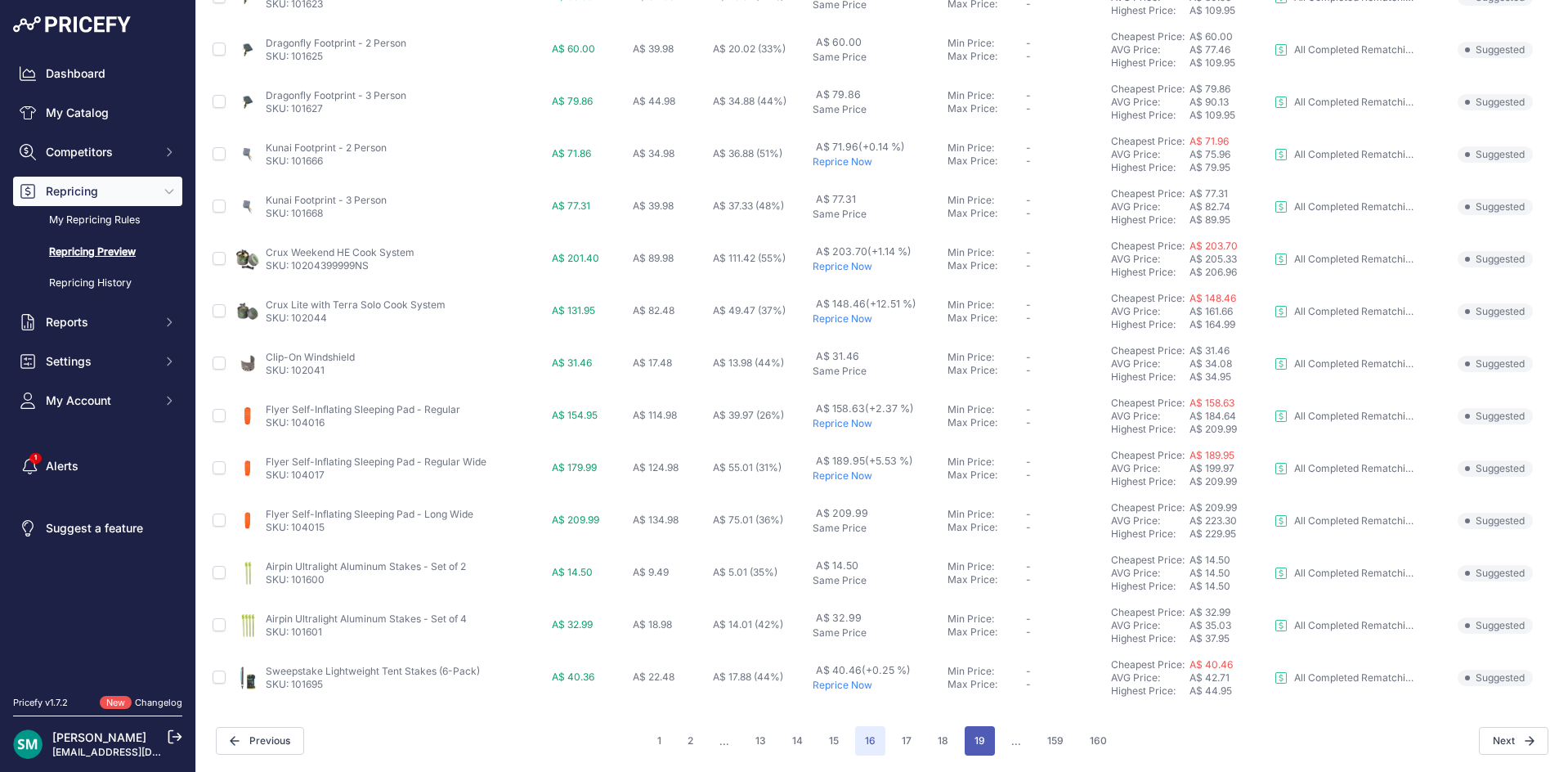
click at [967, 740] on button "19" at bounding box center [979, 740] width 31 height 30
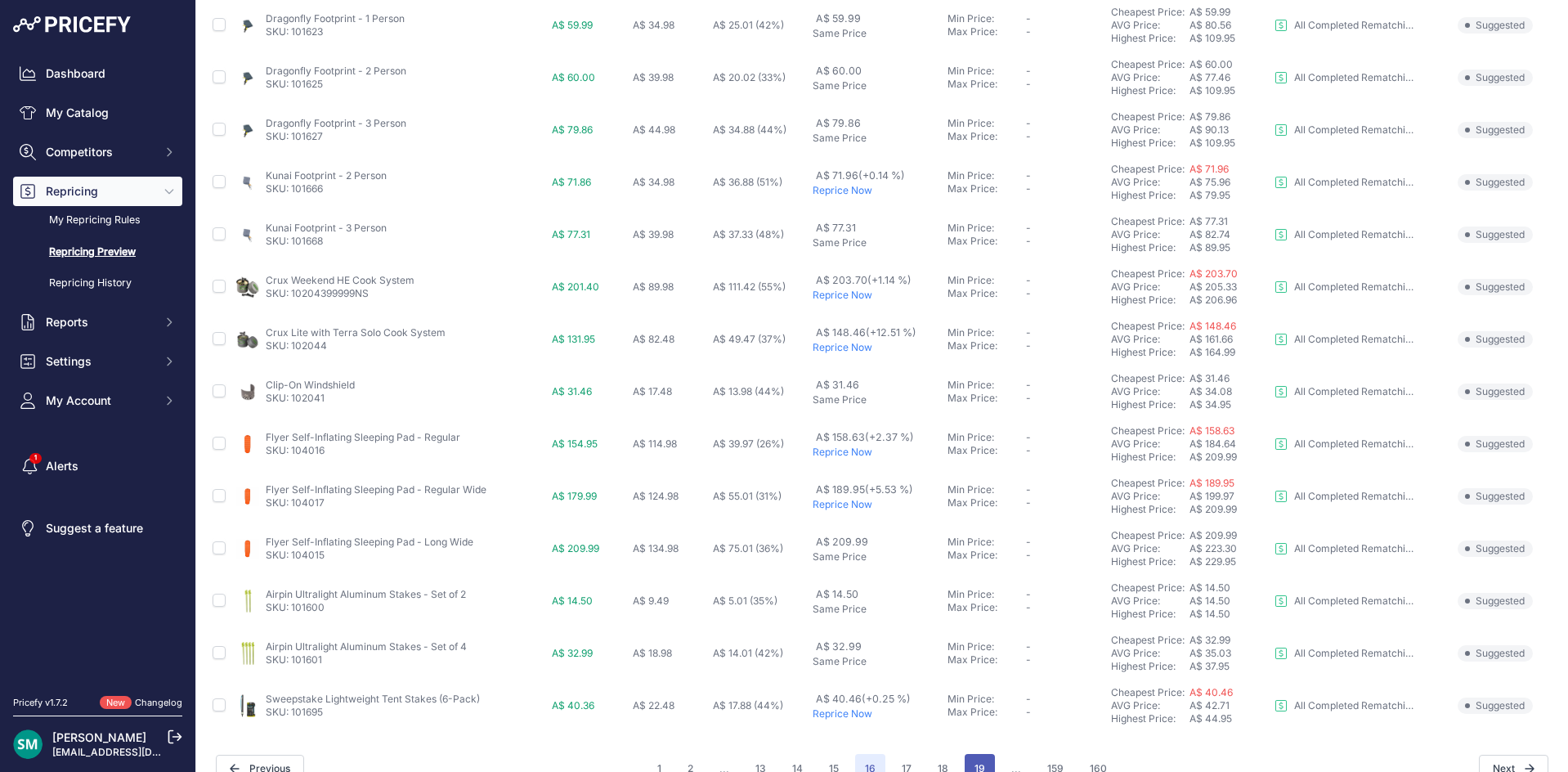
scroll to position [576, 0]
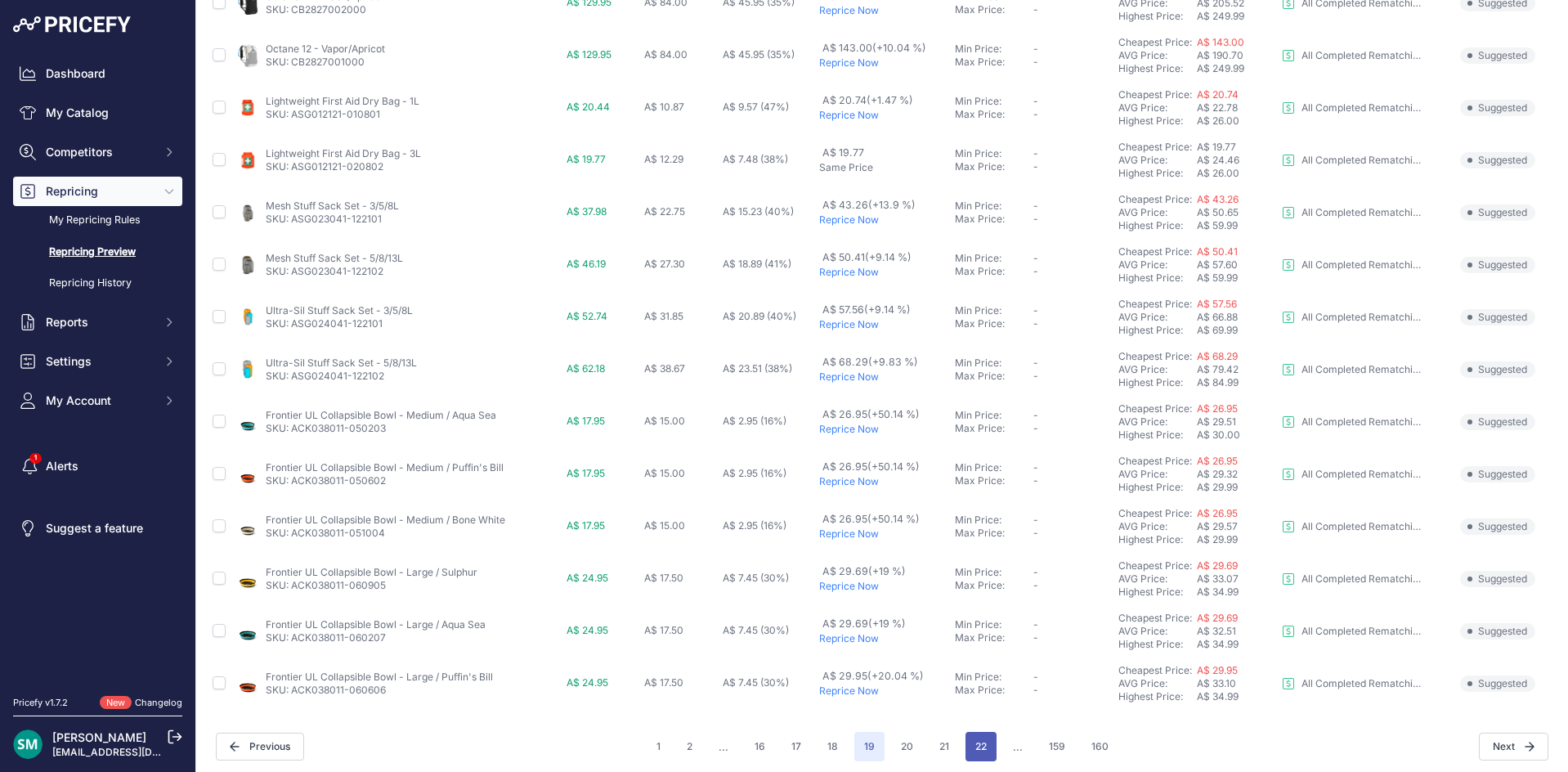
scroll to position [548, 0]
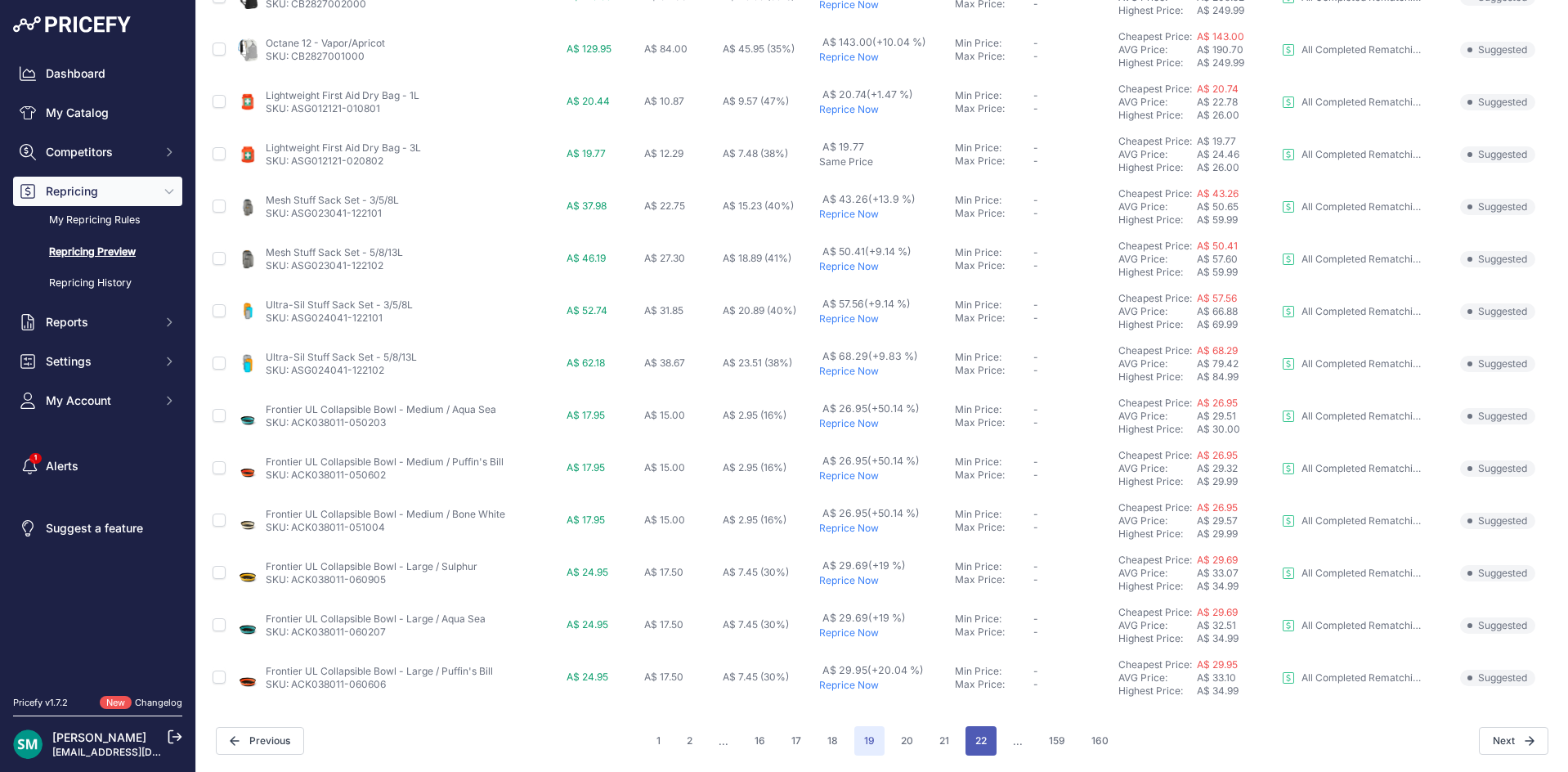
click at [967, 743] on button "22" at bounding box center [981, 740] width 31 height 30
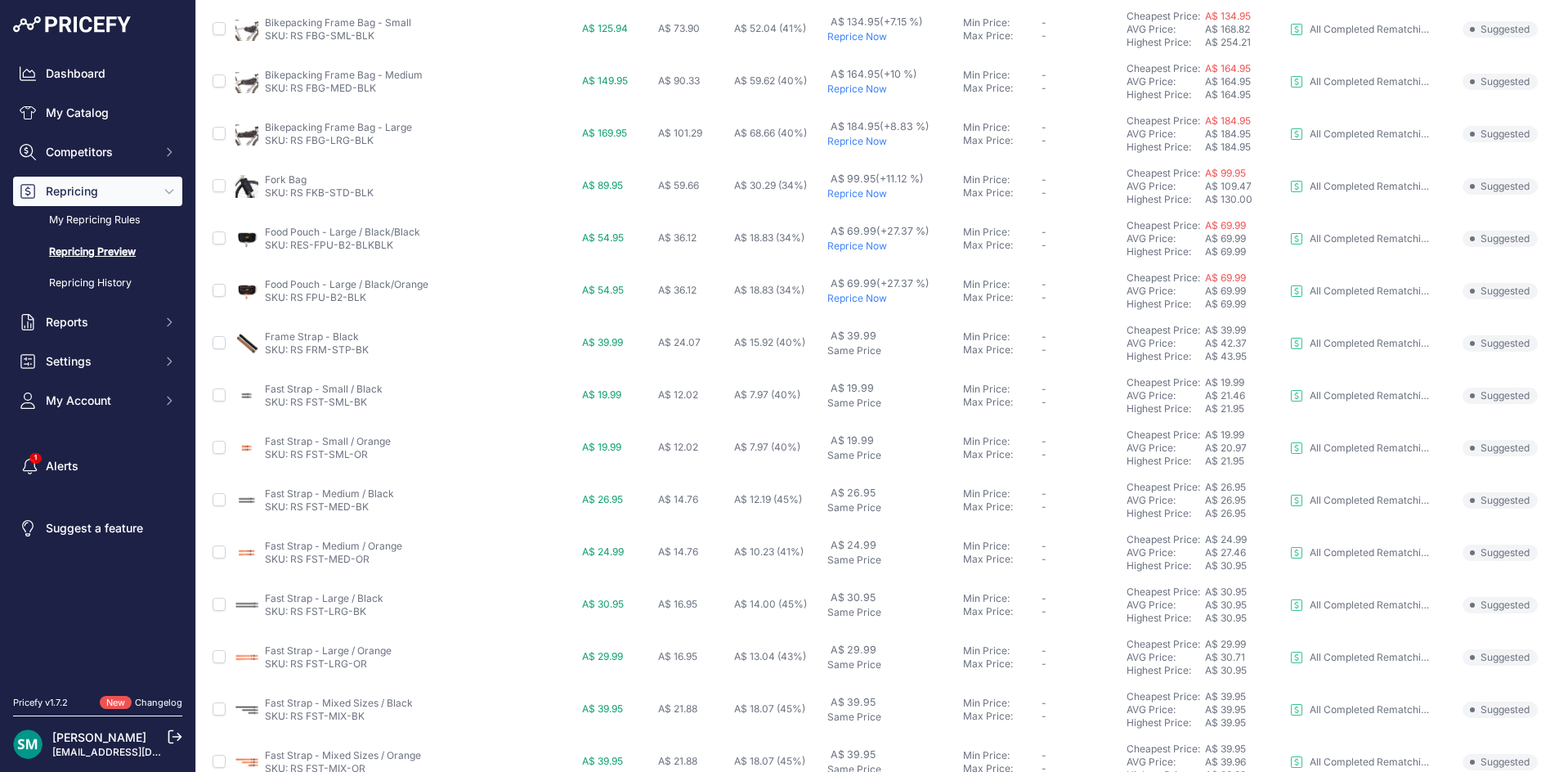
scroll to position [548, 0]
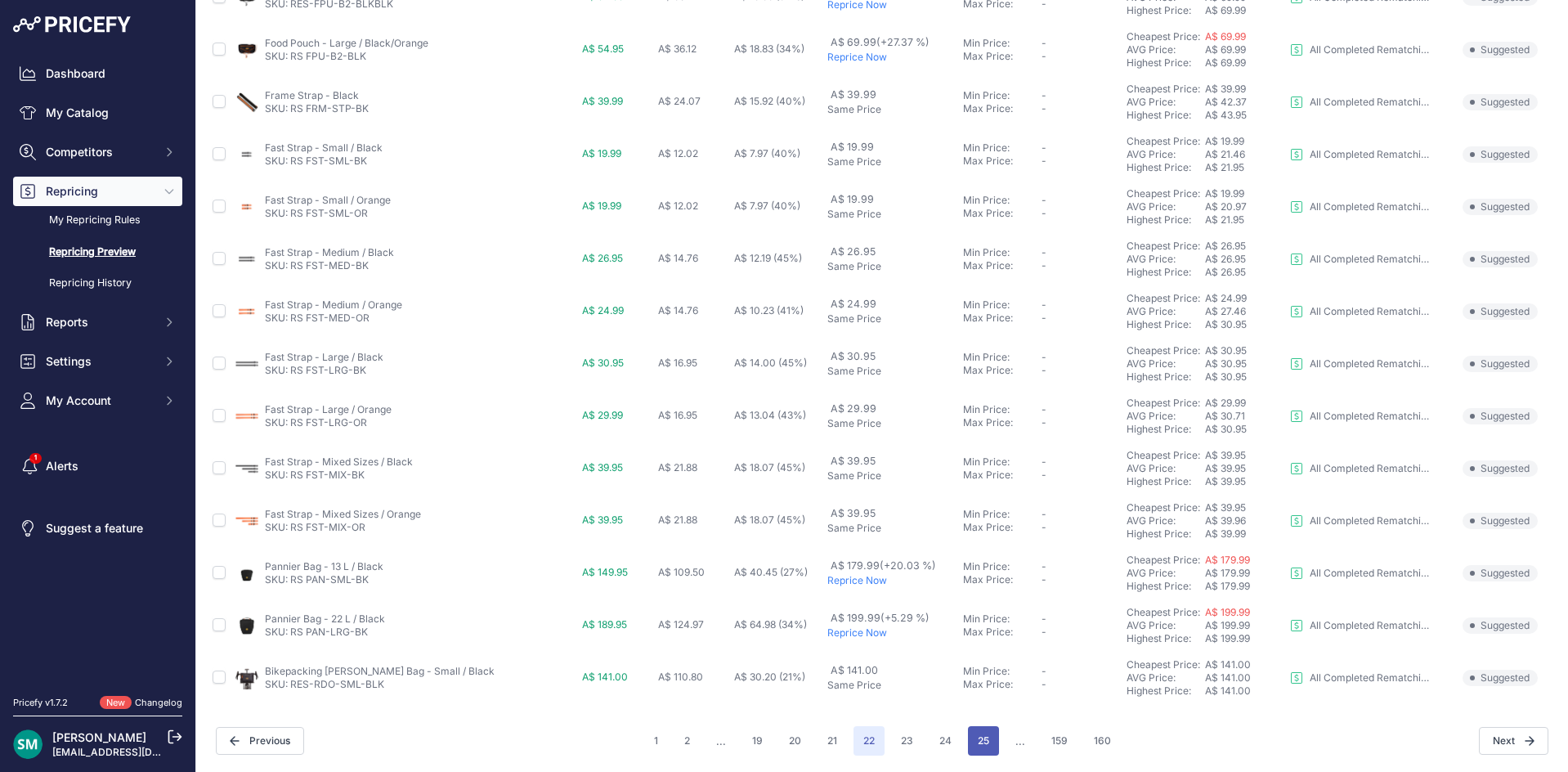
click at [968, 746] on button "25" at bounding box center [983, 740] width 31 height 30
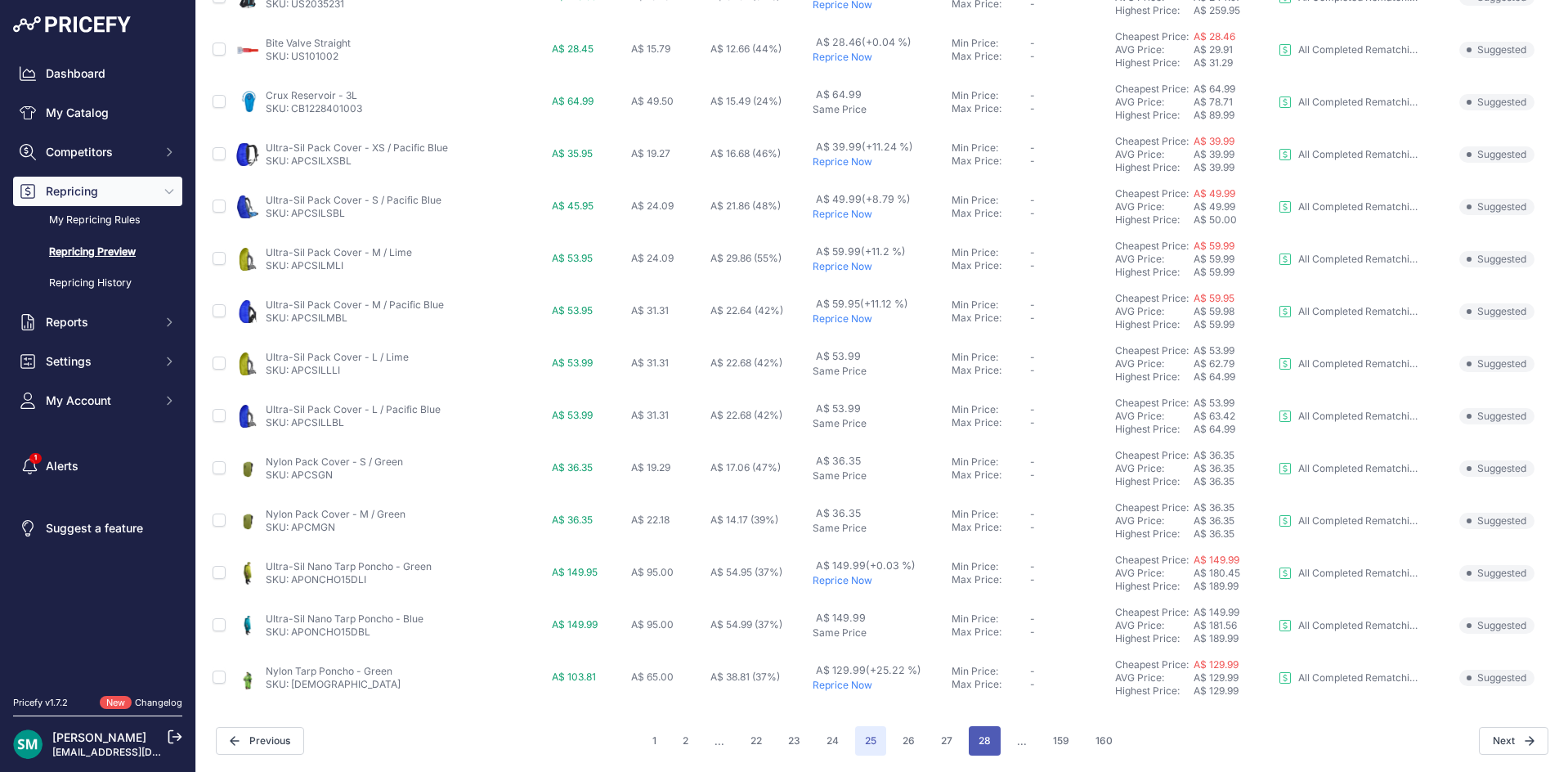
click at [969, 744] on button "28" at bounding box center [984, 740] width 31 height 30
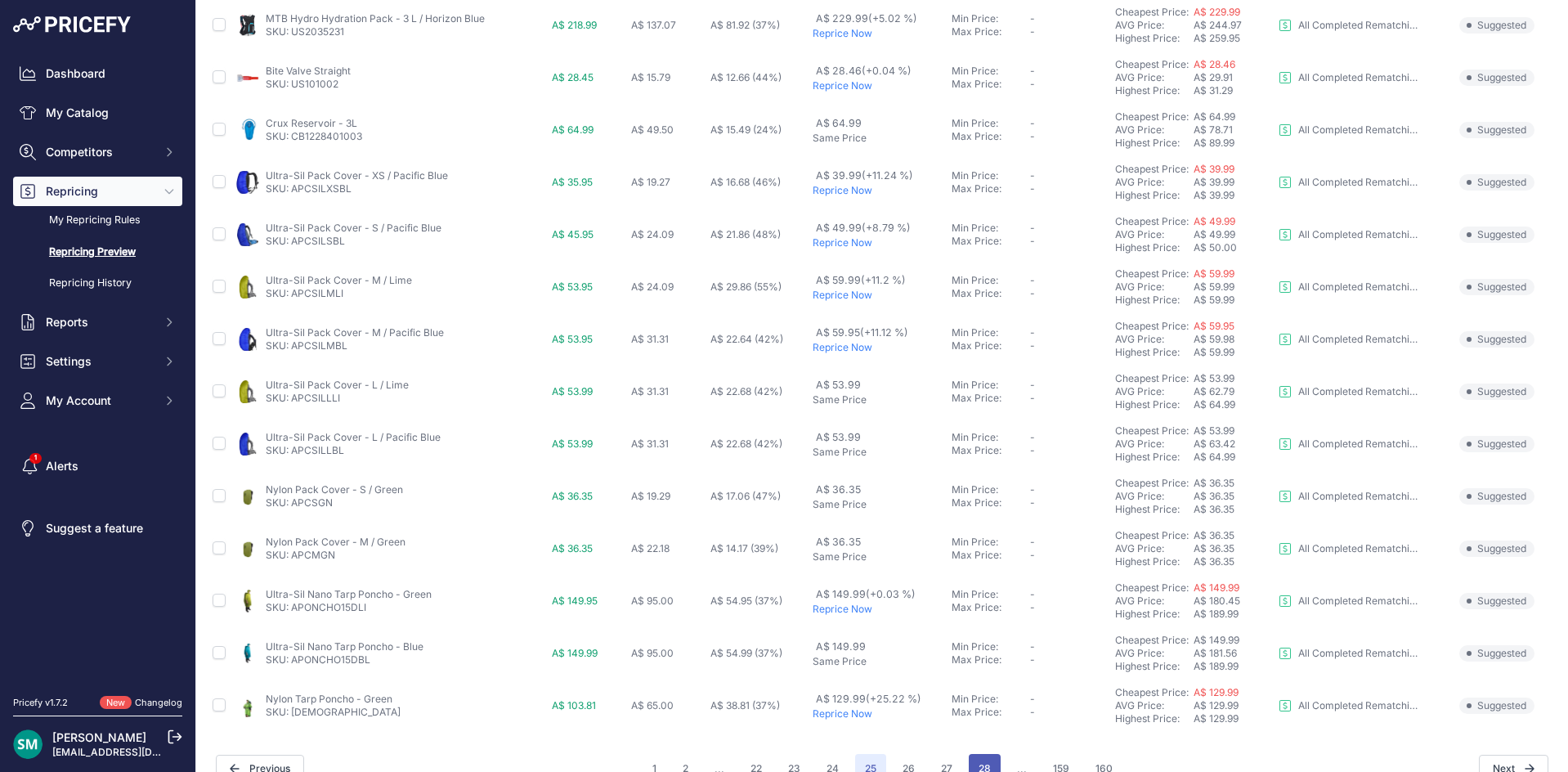
scroll to position [576, 0]
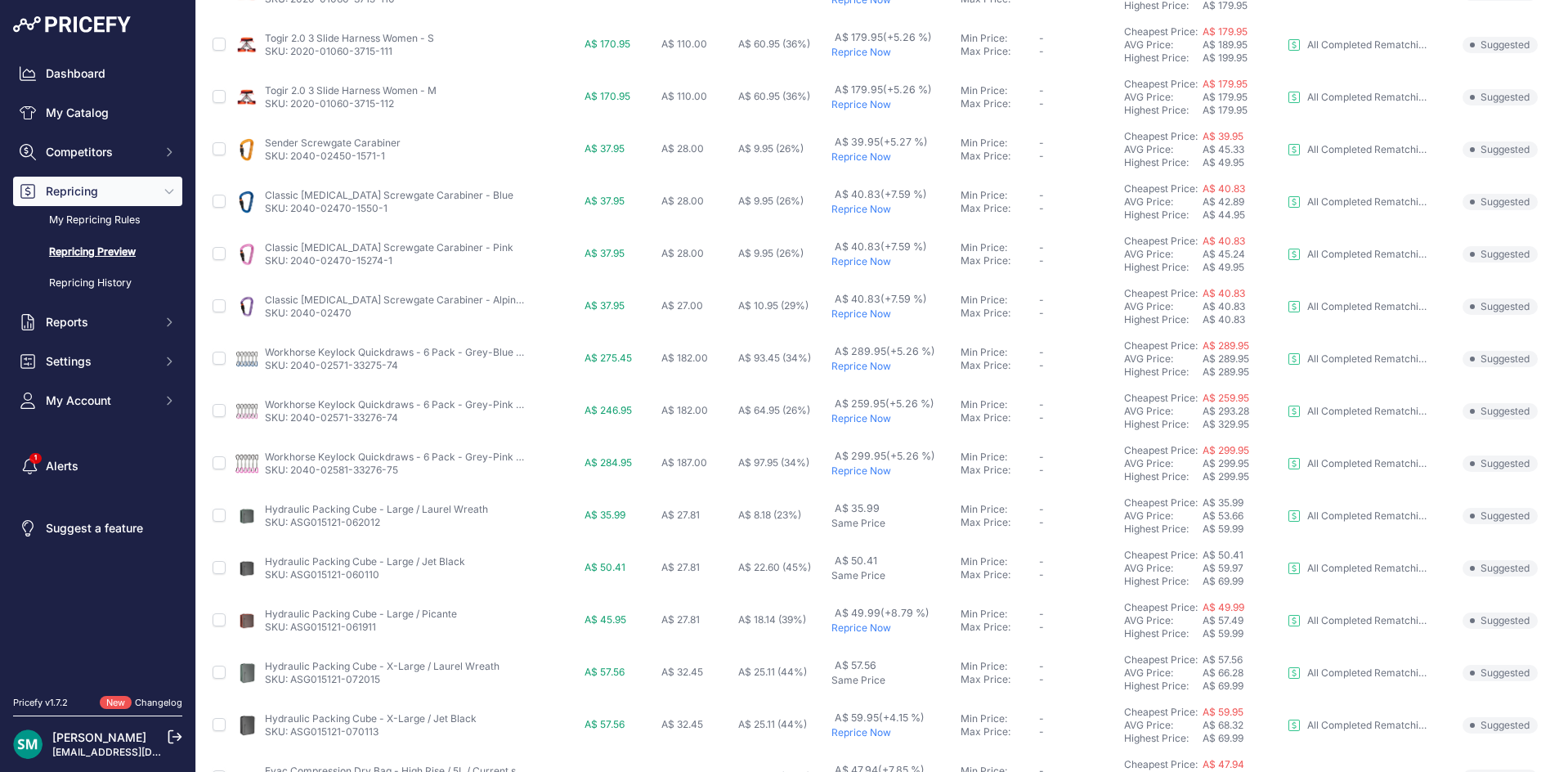
scroll to position [548, 0]
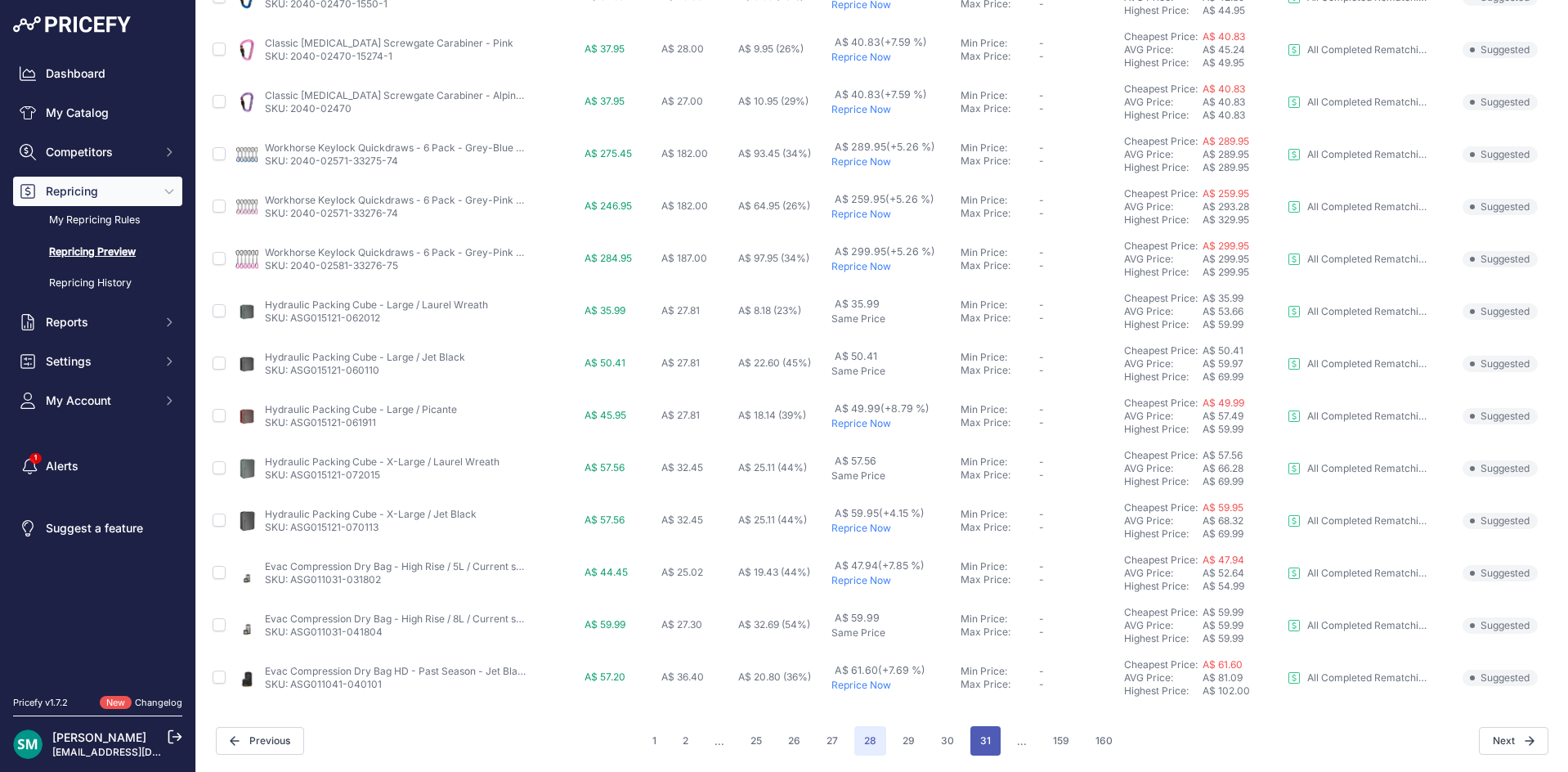
click at [971, 747] on button "31" at bounding box center [985, 740] width 31 height 30
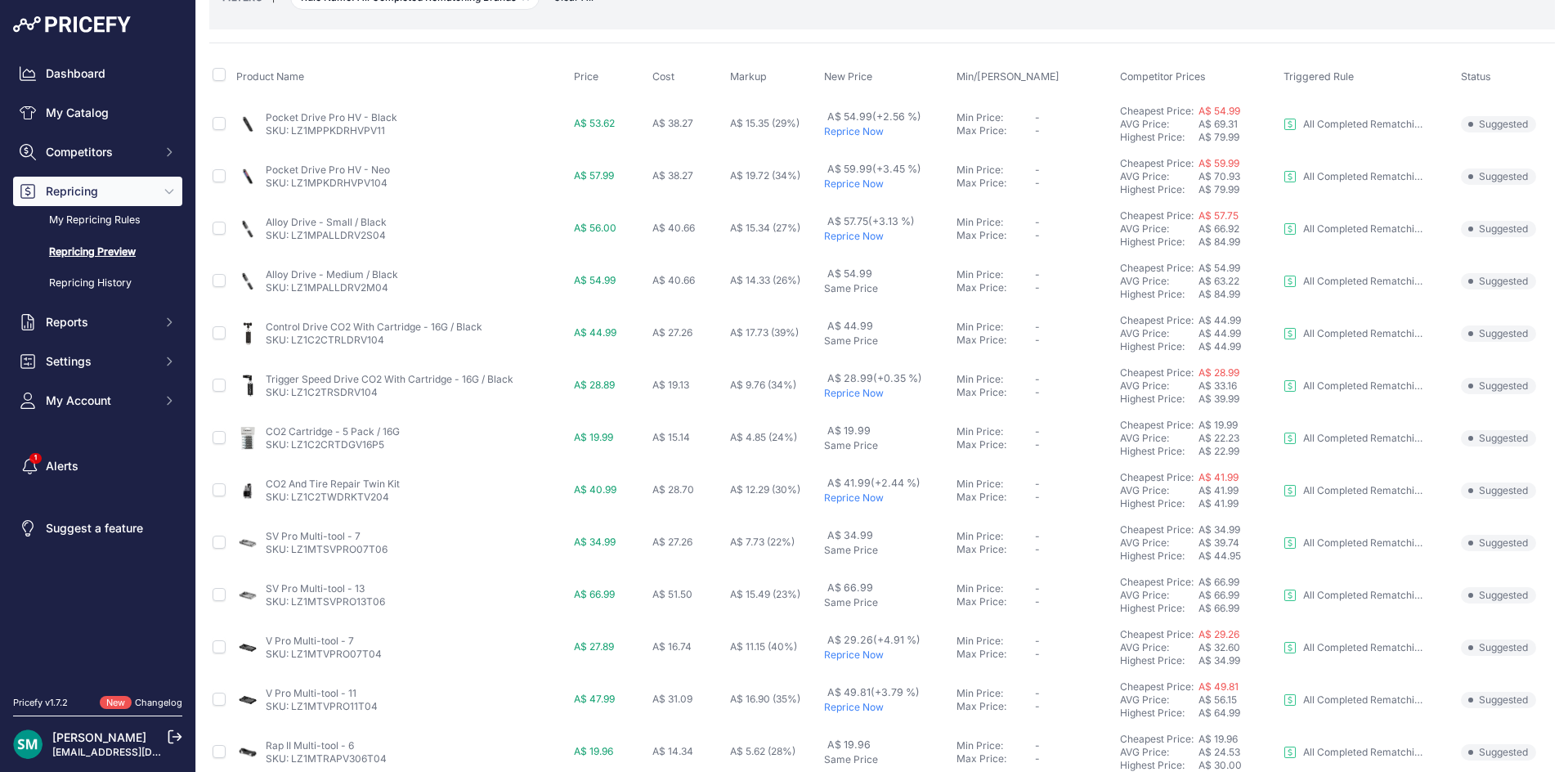
scroll to position [327, 0]
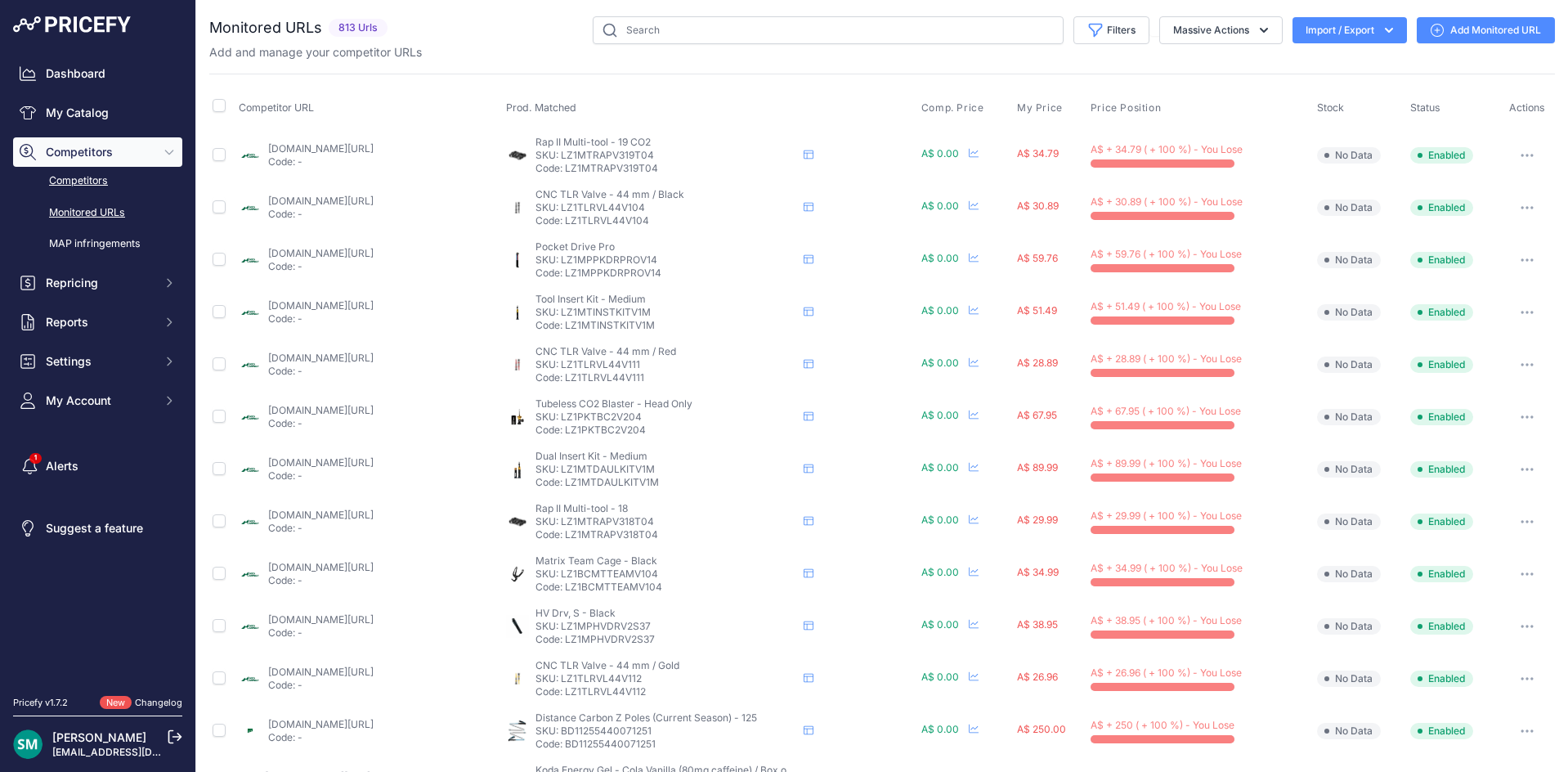
click at [107, 184] on link "Competitors" at bounding box center [97, 180] width 169 height 29
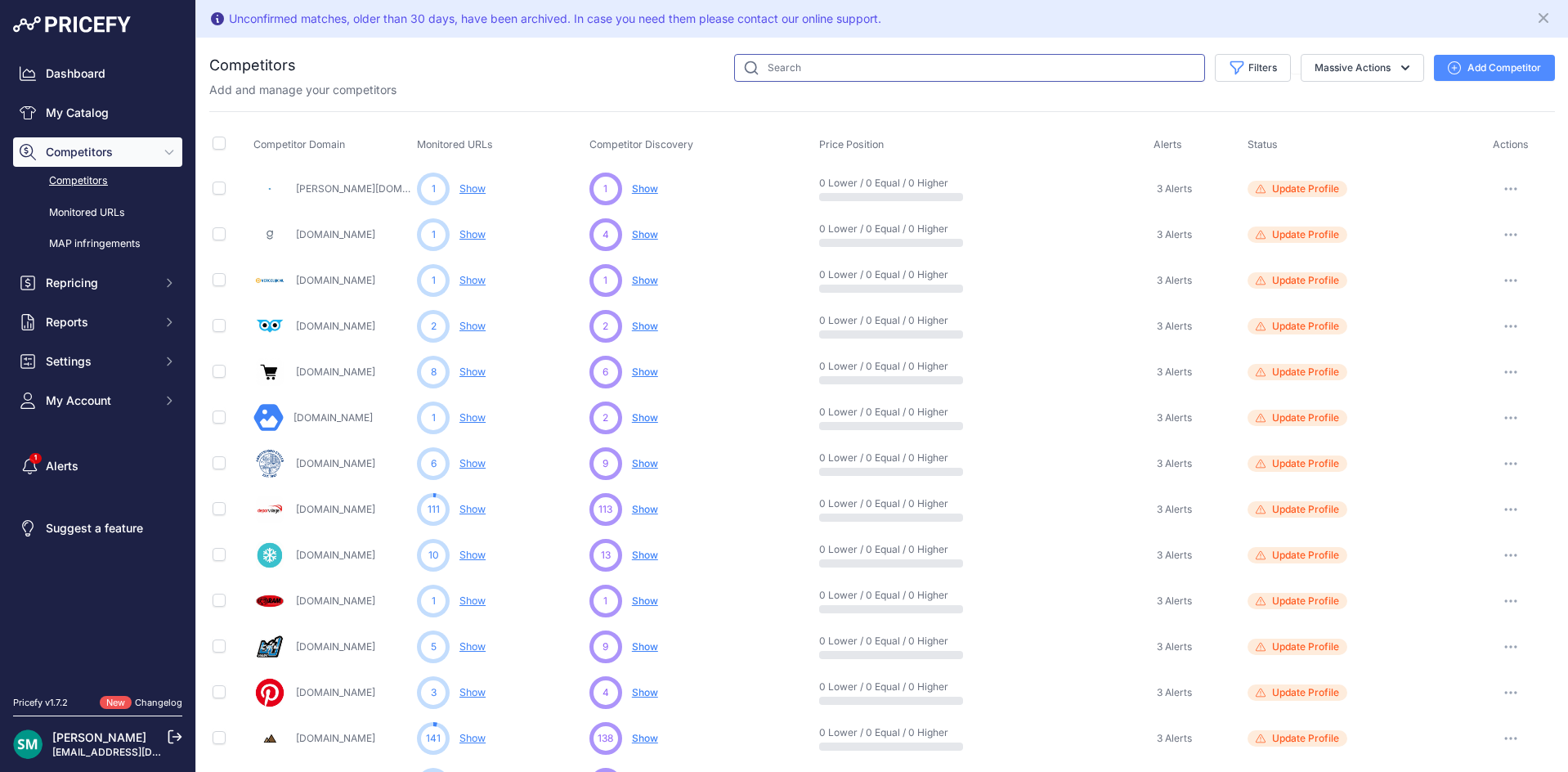
click at [923, 78] on input "text" at bounding box center [970, 68] width 470 height 28
type input "mtb"
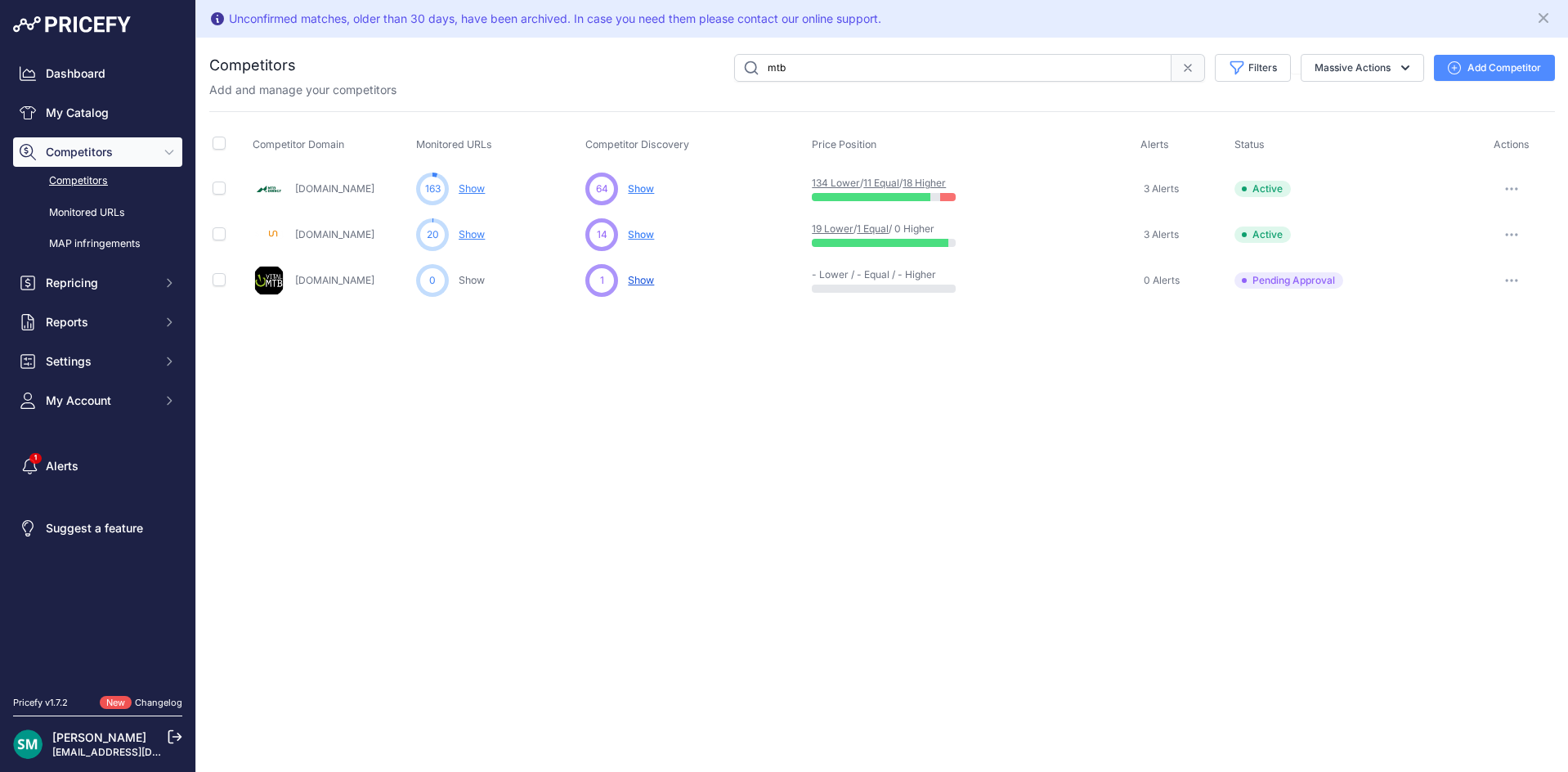
click at [946, 185] on link "18 Higher" at bounding box center [924, 182] width 43 height 12
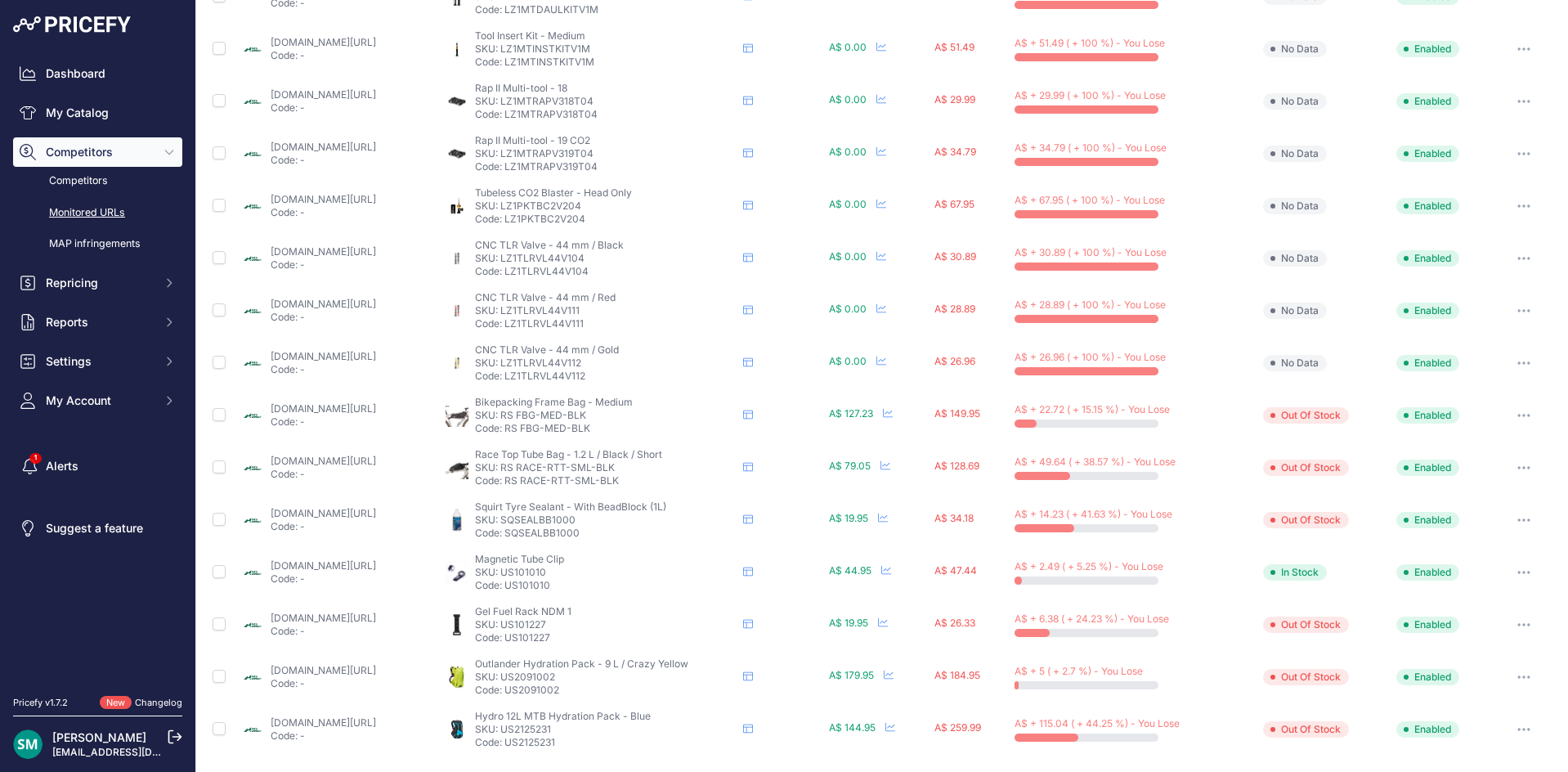
scroll to position [82, 0]
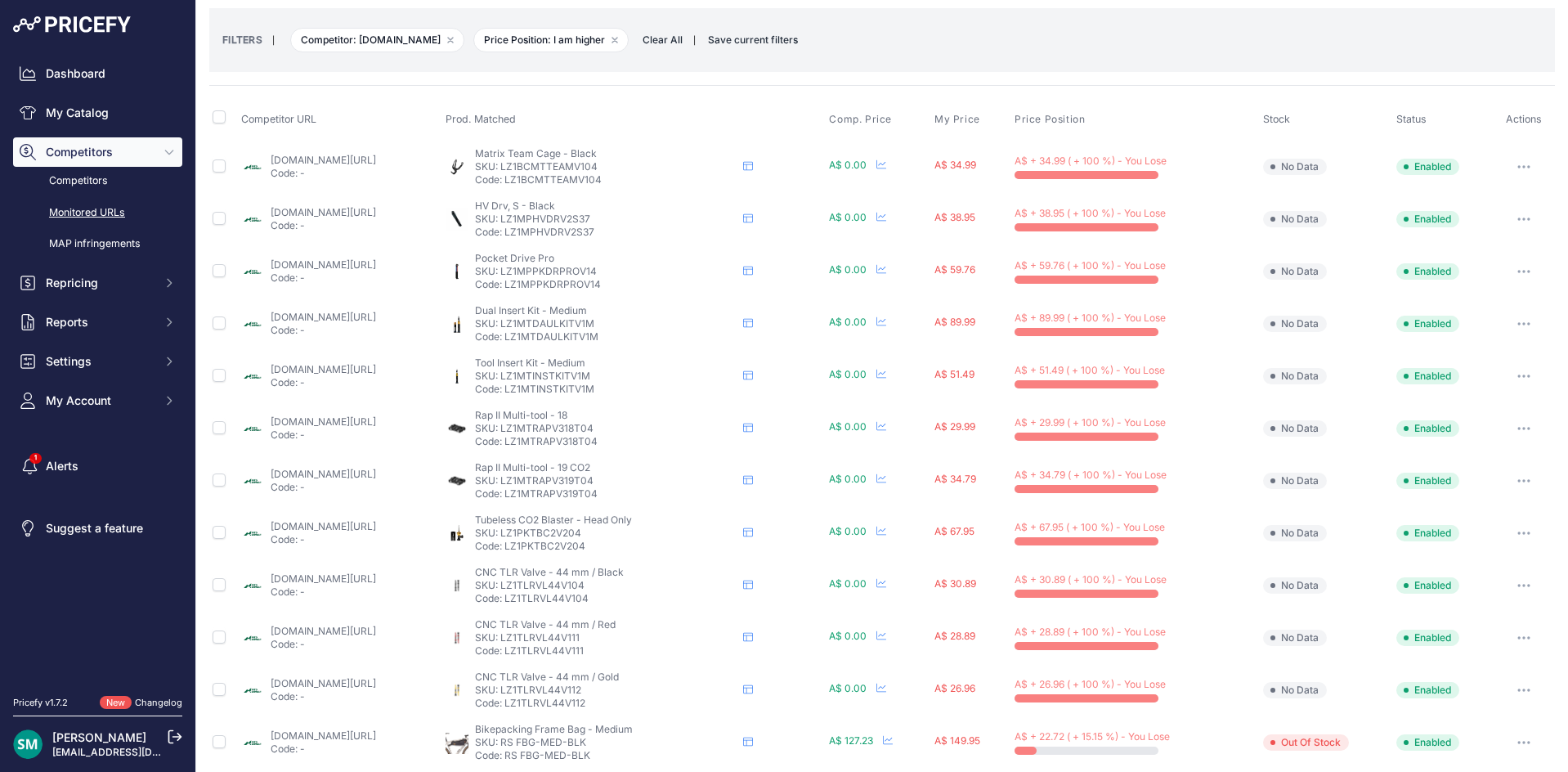
click at [1510, 174] on button "button" at bounding box center [1523, 166] width 32 height 23
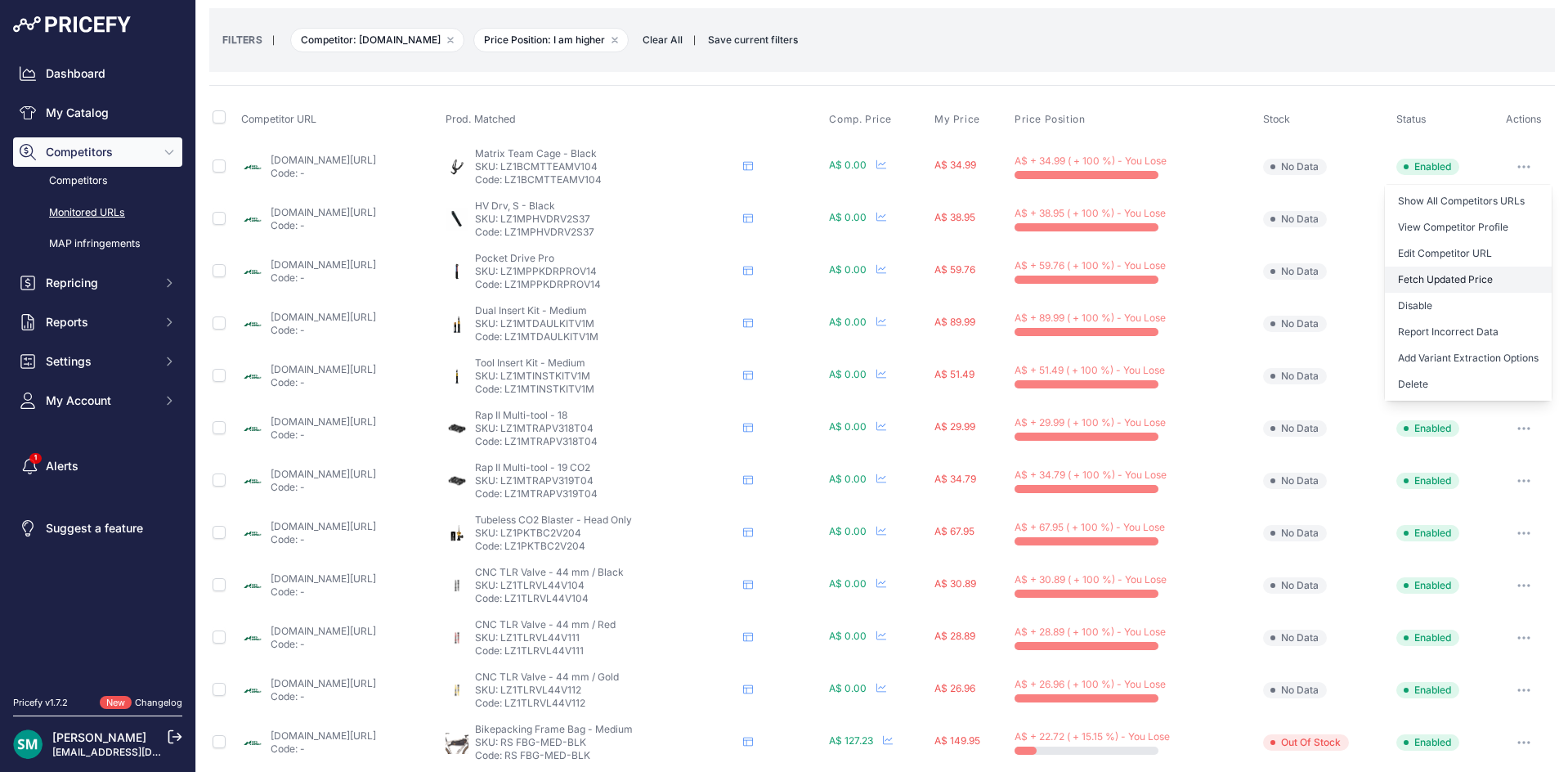
click at [1496, 277] on button "Fetch Updated Price" at bounding box center [1468, 280] width 166 height 27
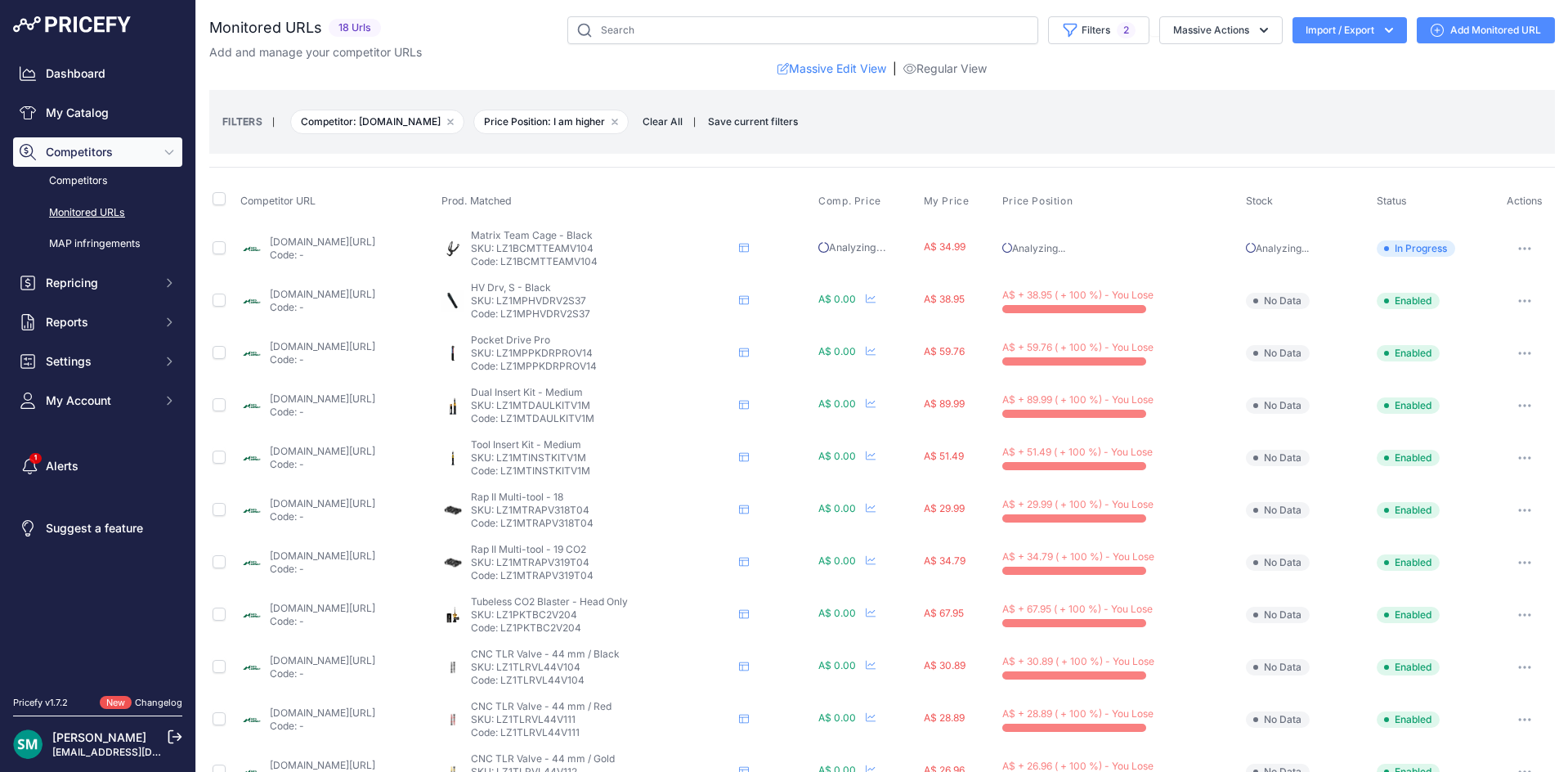
scroll to position [82, 0]
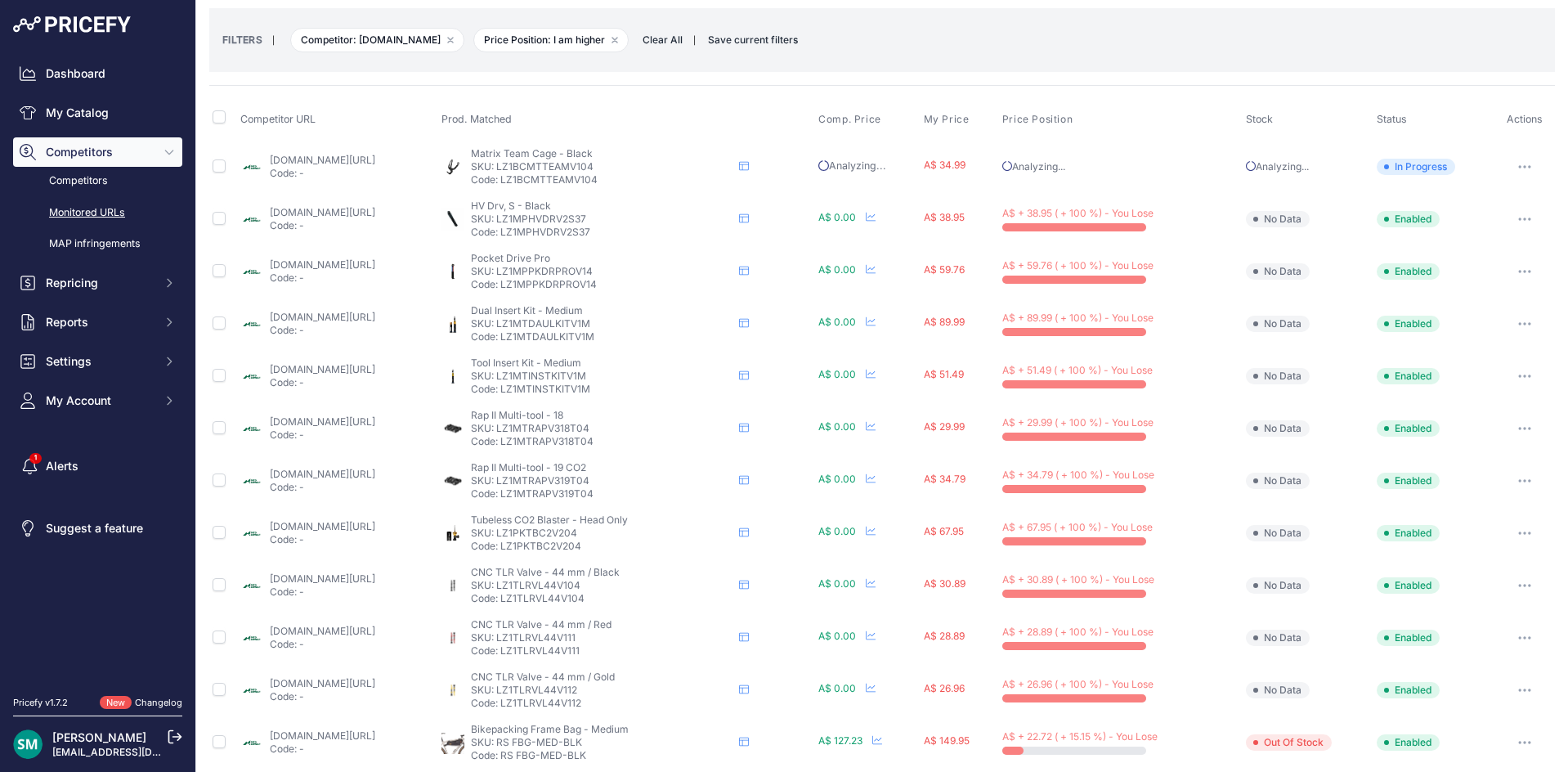
drag, startPoint x: 1513, startPoint y: 210, endPoint x: 1516, endPoint y: 218, distance: 8.5
click at [1514, 210] on button "button" at bounding box center [1524, 219] width 32 height 23
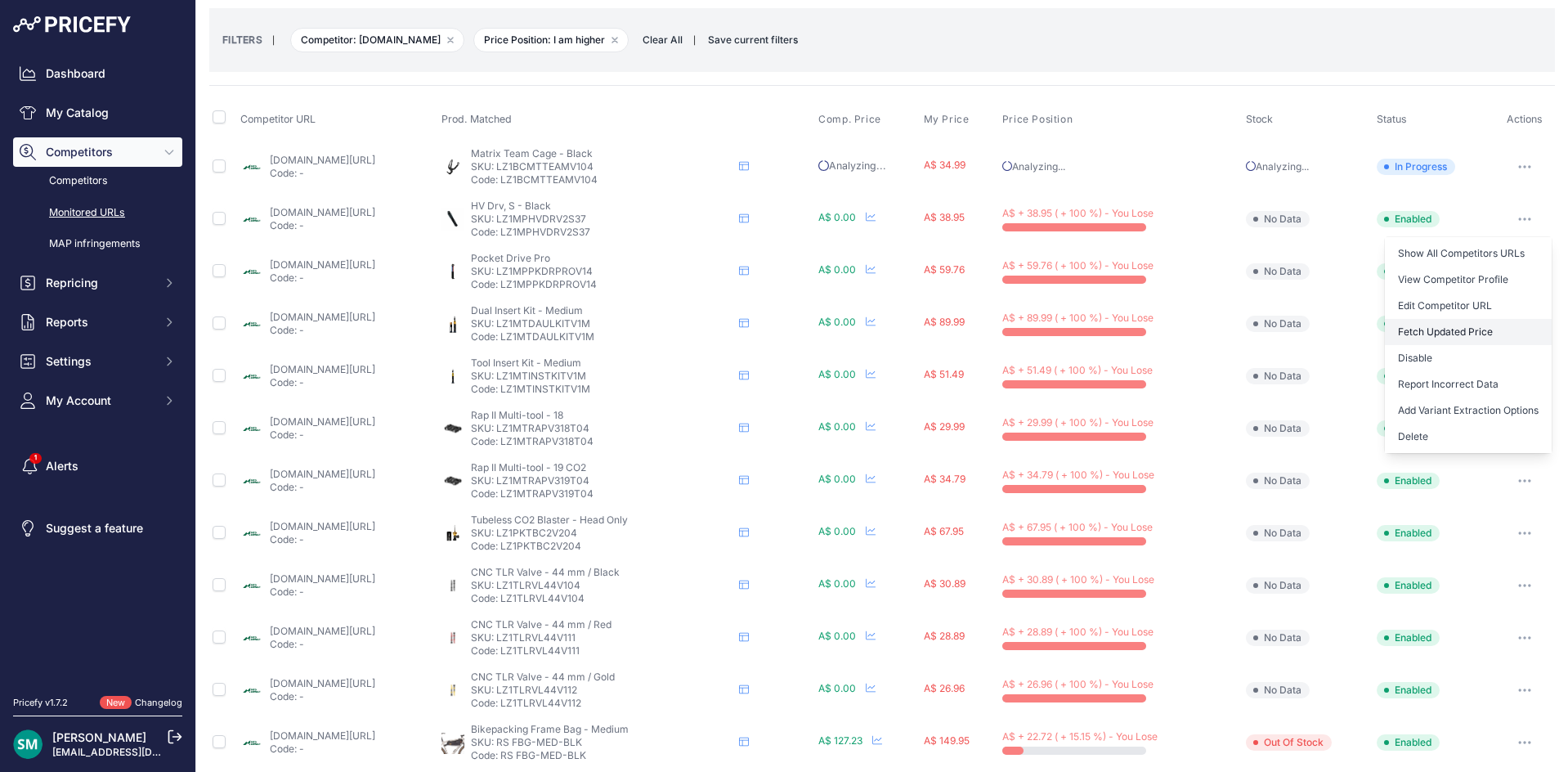
click at [1464, 333] on button "Fetch Updated Price" at bounding box center [1468, 332] width 166 height 27
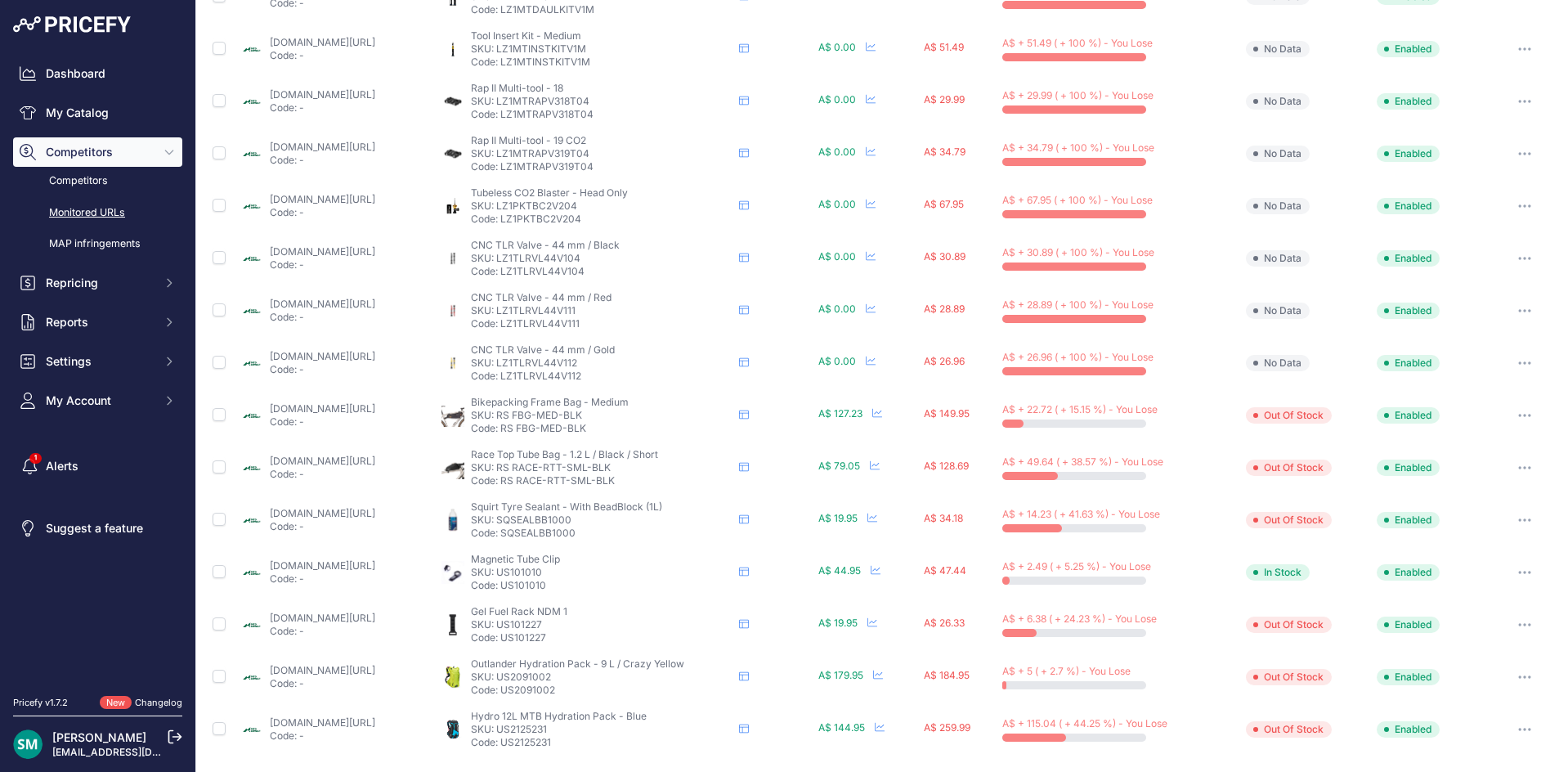
scroll to position [408, 0]
drag, startPoint x: 658, startPoint y: 417, endPoint x: 566, endPoint y: 418, distance: 92.0
click at [566, 418] on p "SKU: RS FBG-MED-BLK" at bounding box center [601, 416] width 262 height 13
copy p "RS FBG-MED-BLK"
click at [1513, 418] on button "button" at bounding box center [1524, 416] width 32 height 23
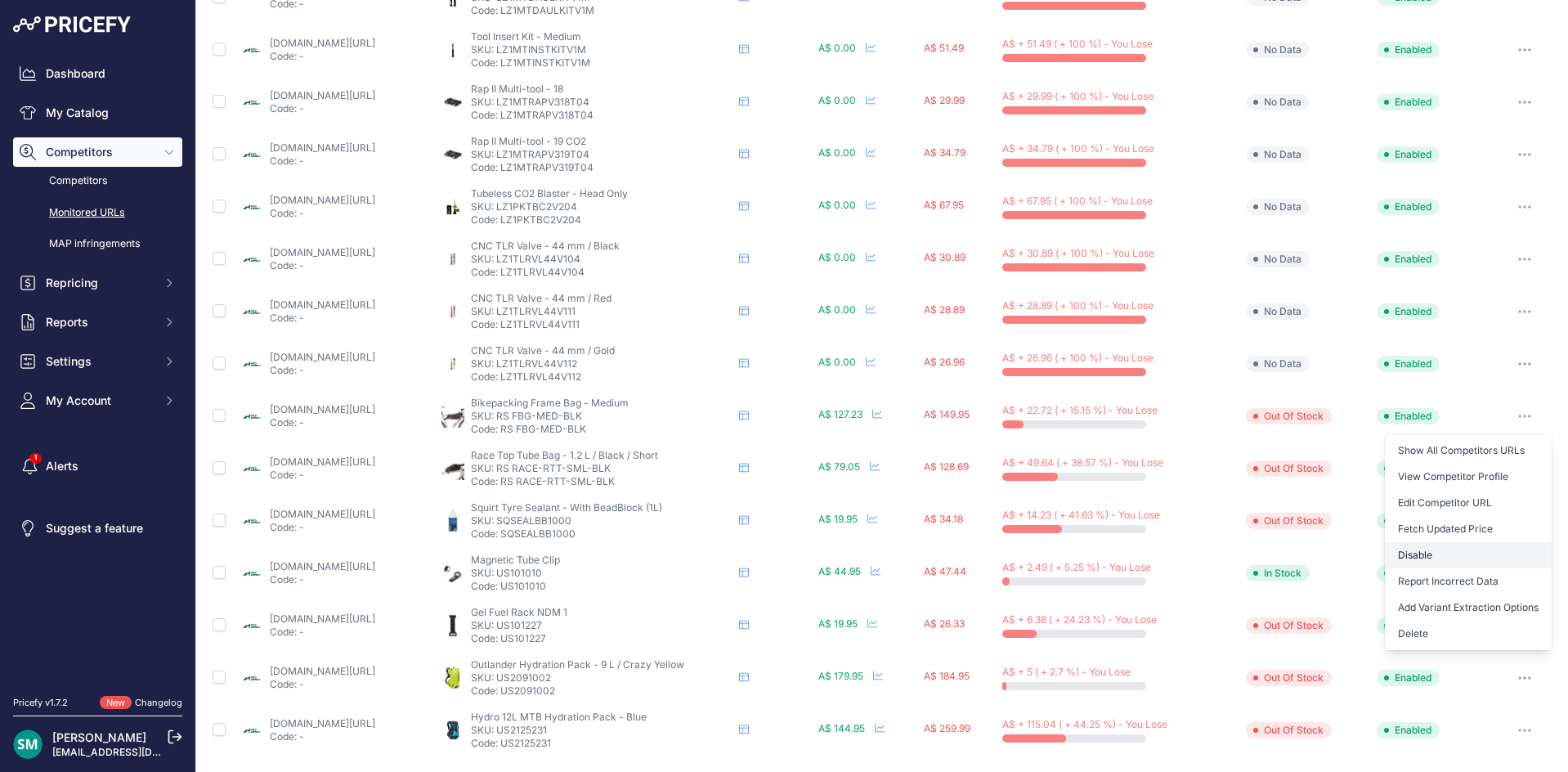
click at [1460, 563] on button "Disable" at bounding box center [1468, 554] width 166 height 27
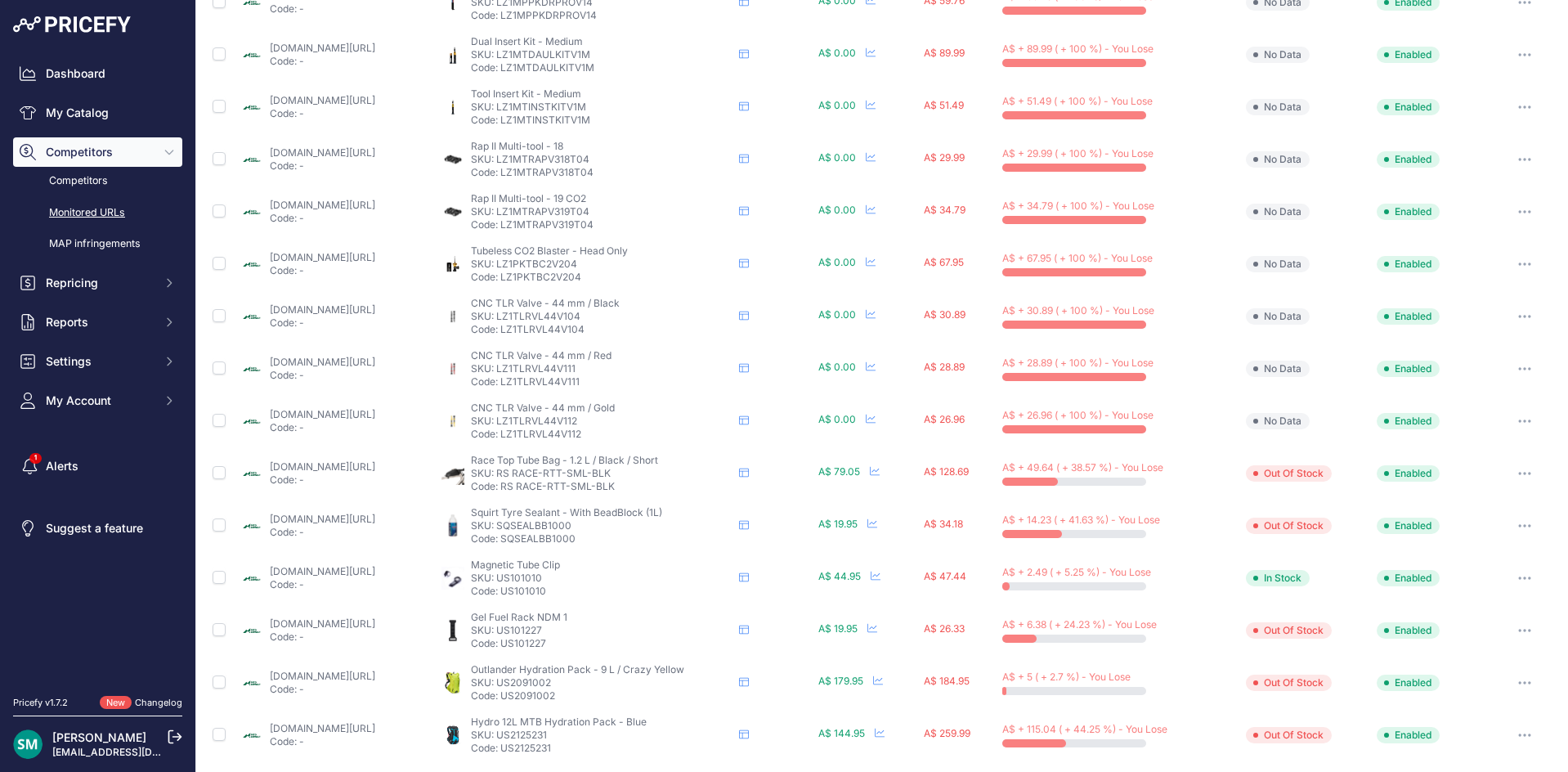
scroll to position [356, 0]
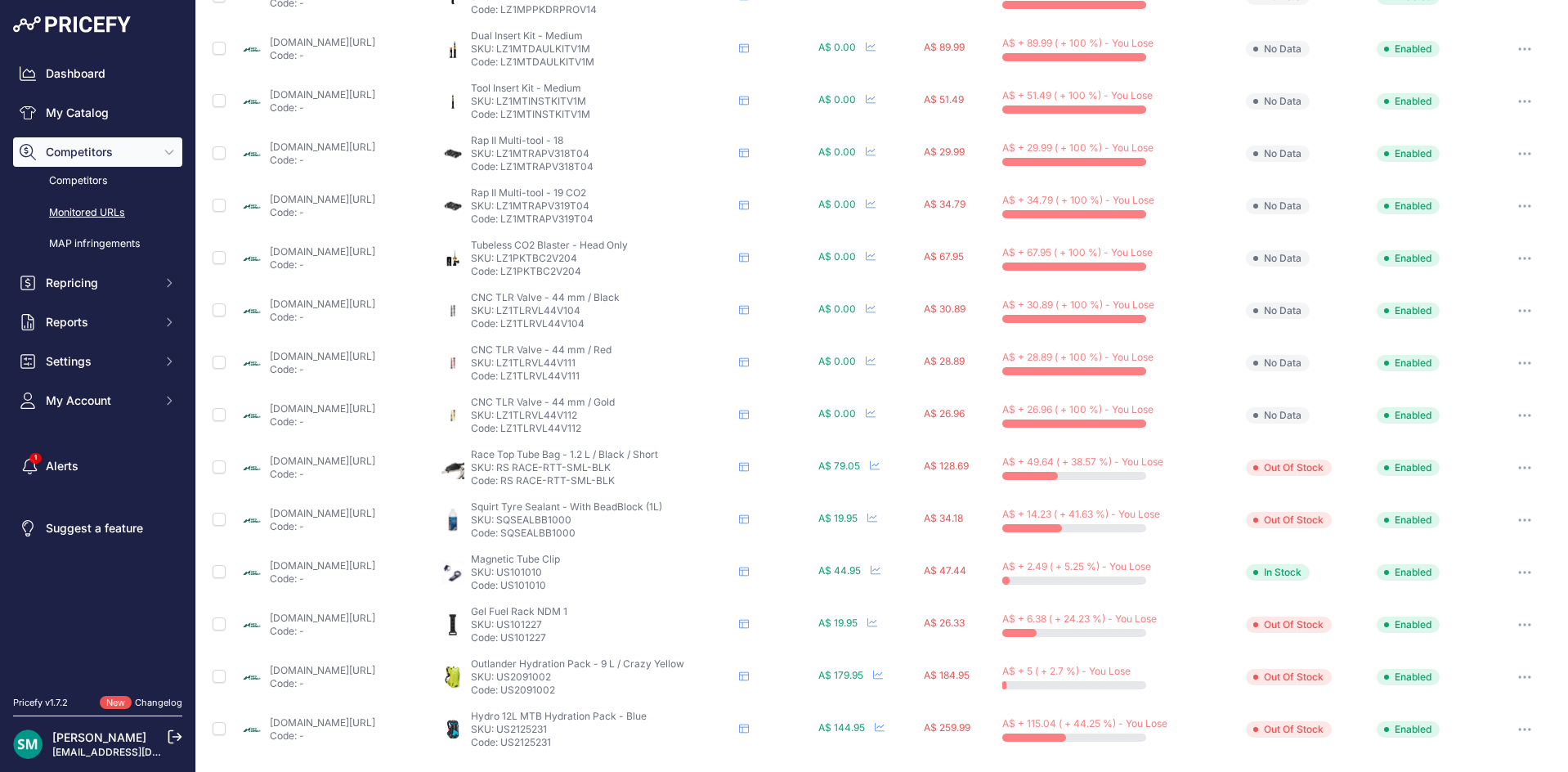
drag, startPoint x: 657, startPoint y: 474, endPoint x: 565, endPoint y: 469, distance: 92.1
click at [565, 469] on p "SKU: RS RACE-RTT-SML-BLK" at bounding box center [601, 467] width 262 height 13
copy p "RS RACE-RTT-SML-BLK"
click at [1518, 728] on icon "button" at bounding box center [1524, 729] width 13 height 3
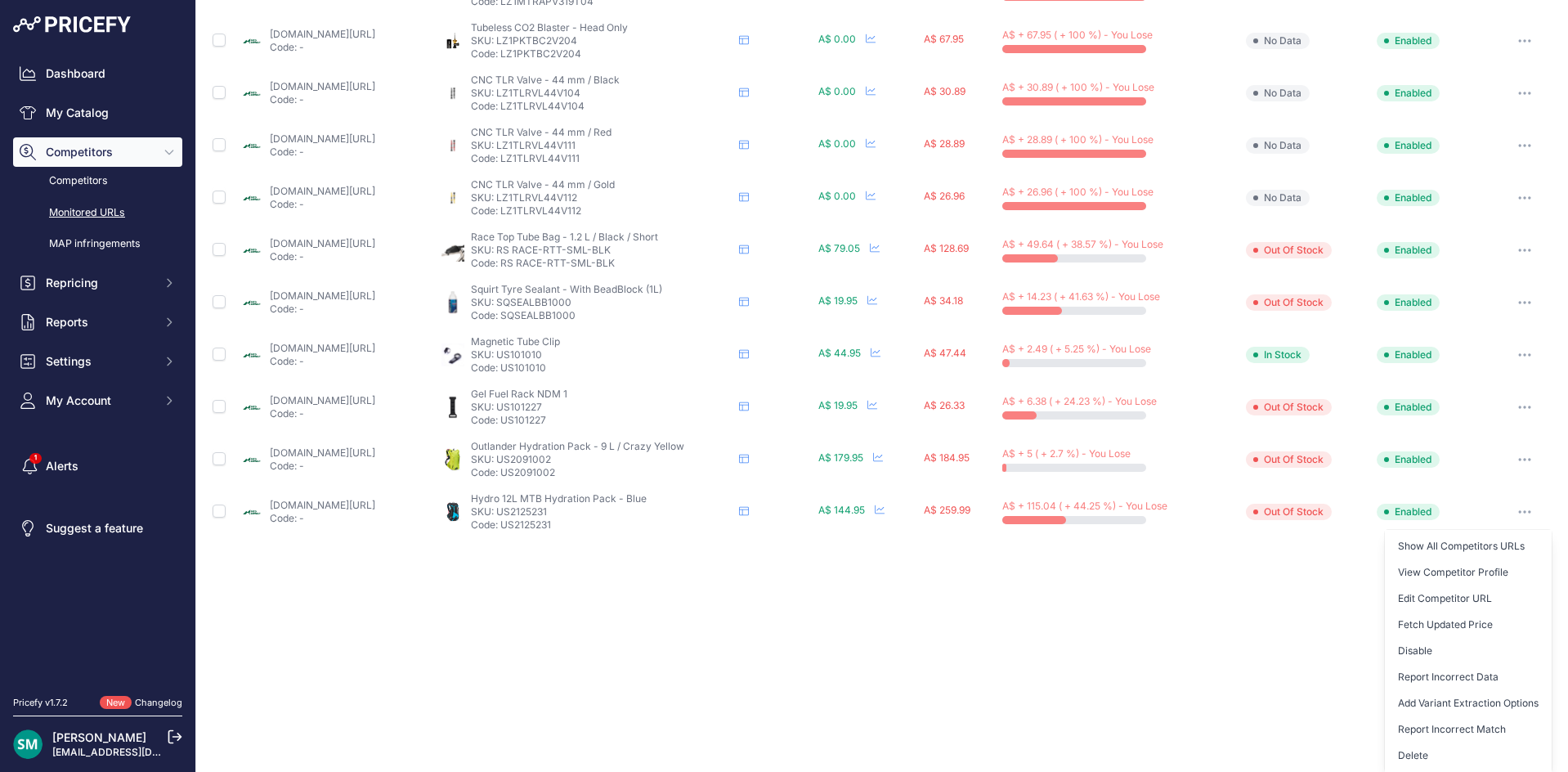
click at [1453, 746] on button "Delete" at bounding box center [1468, 755] width 166 height 27
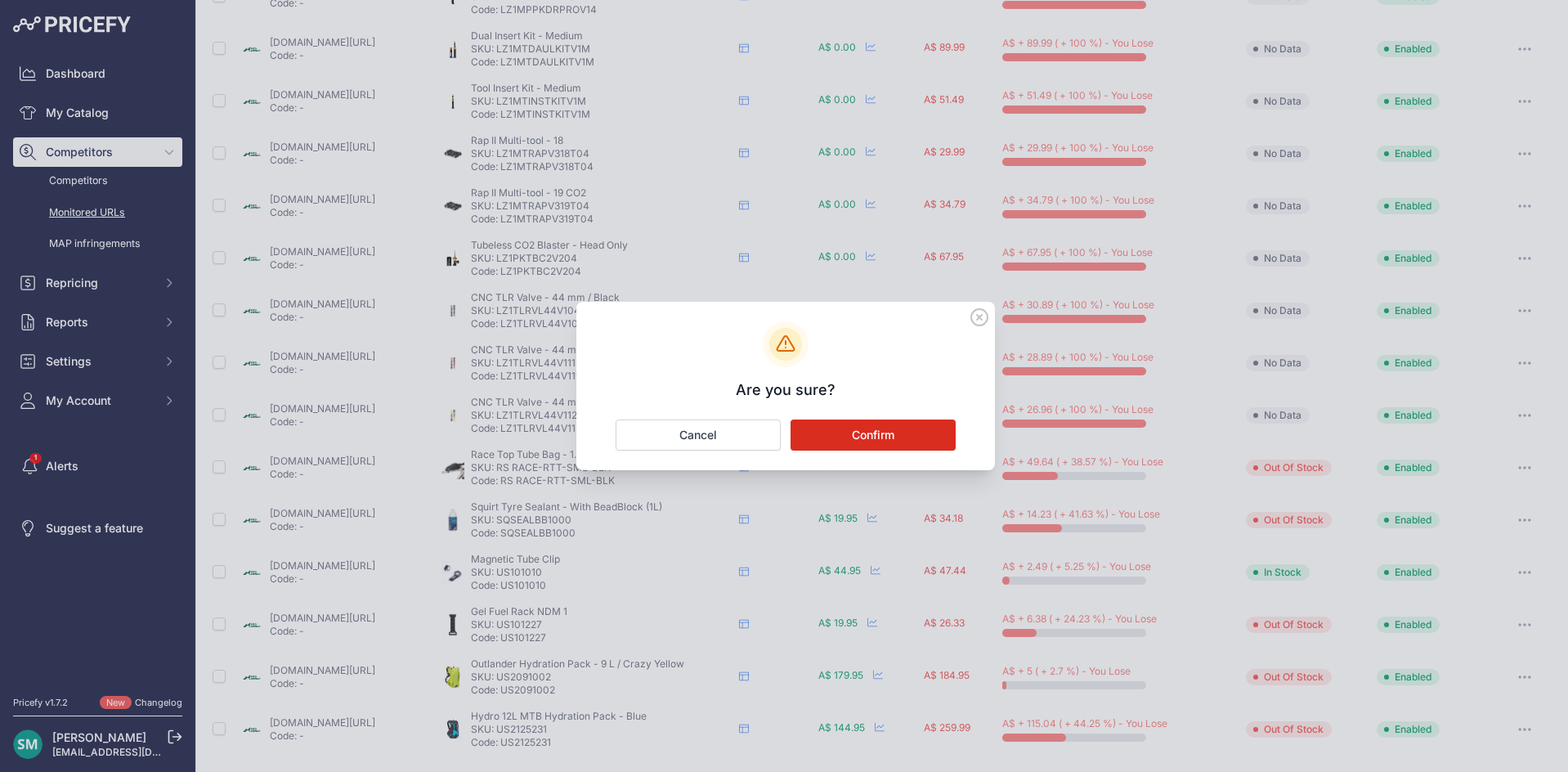
click at [932, 431] on button "Confirm" at bounding box center [873, 435] width 165 height 32
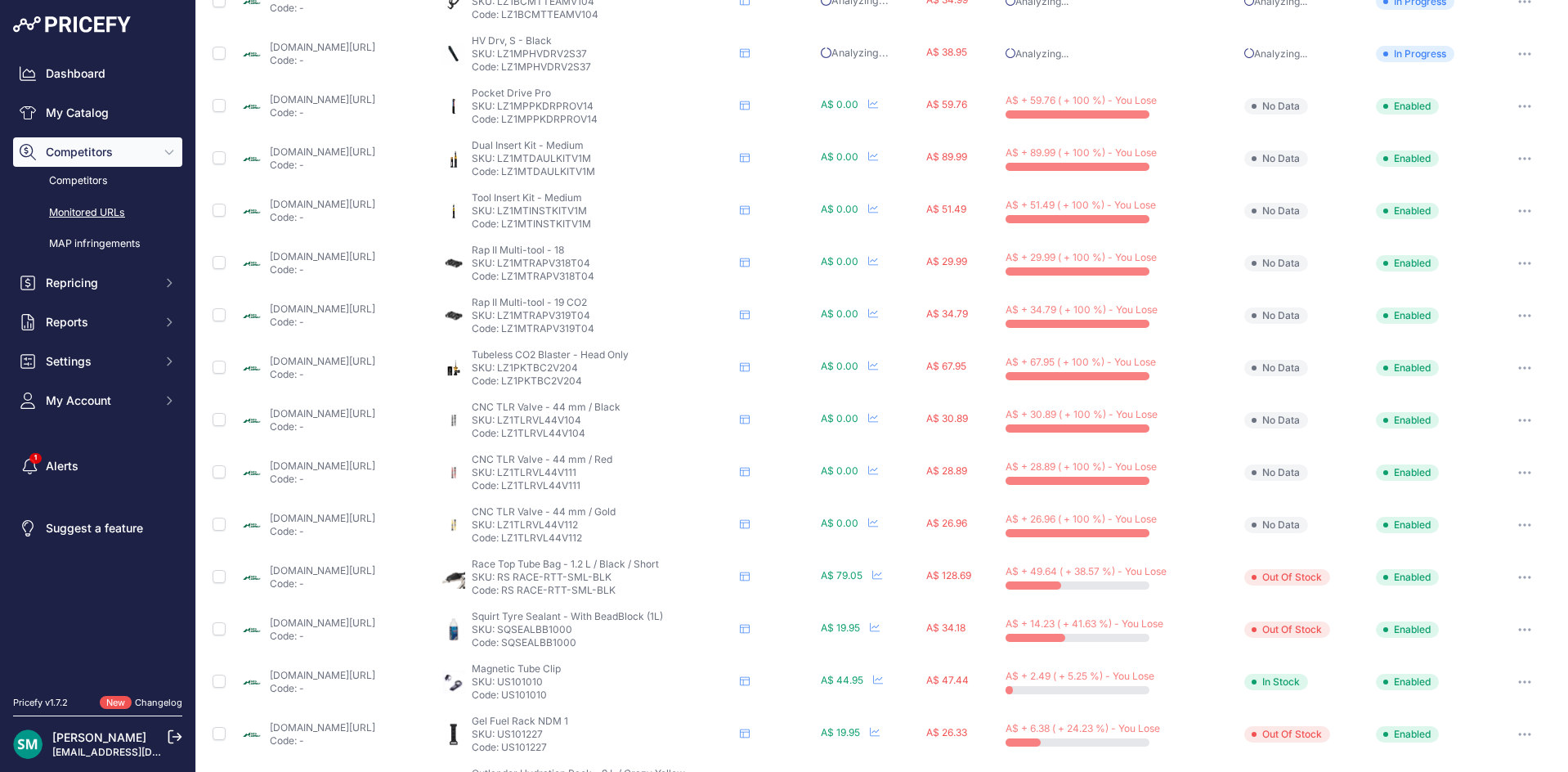
scroll to position [0, 0]
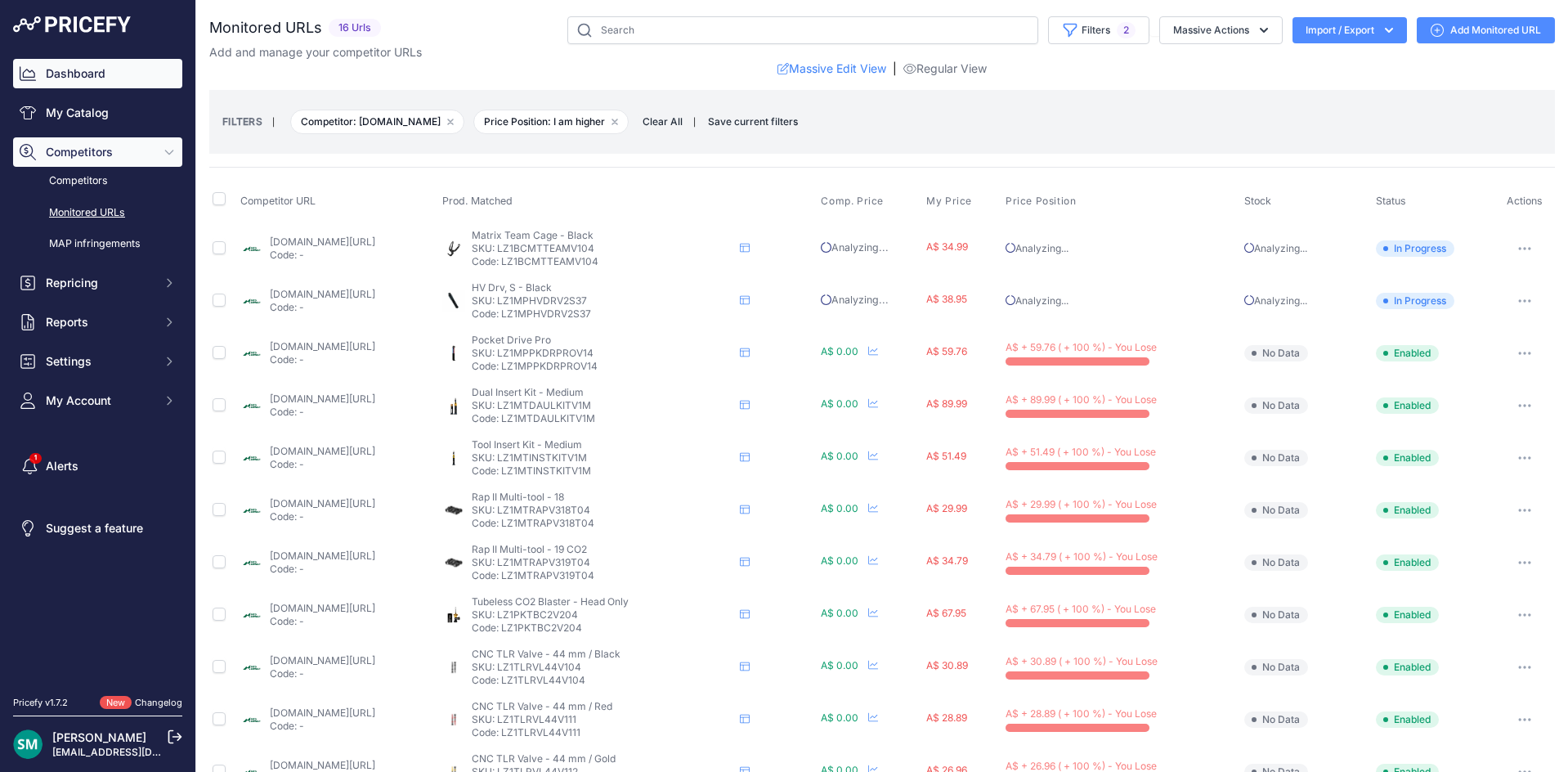
click at [84, 78] on link "Dashboard" at bounding box center [97, 74] width 169 height 30
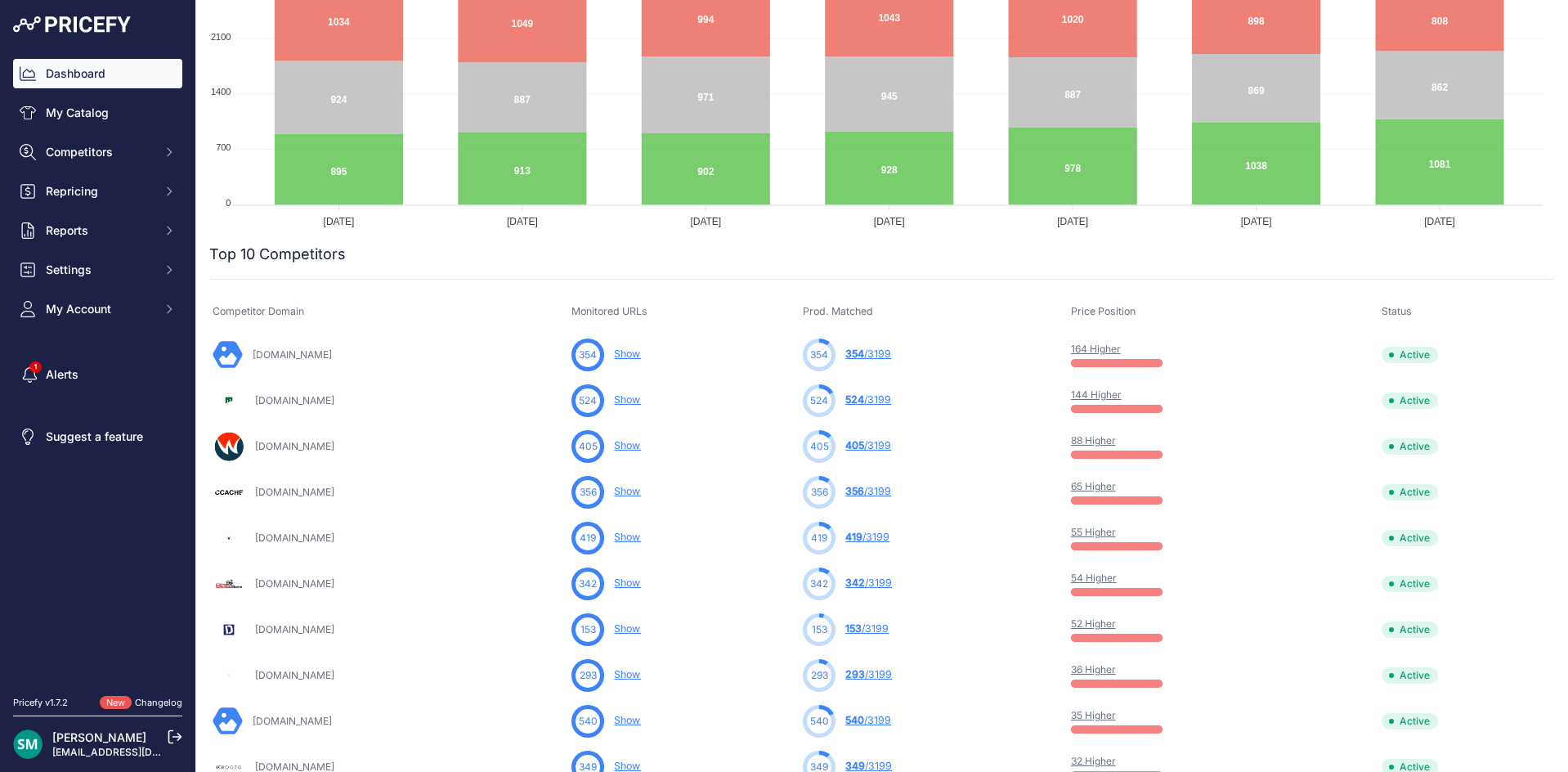
scroll to position [327, 0]
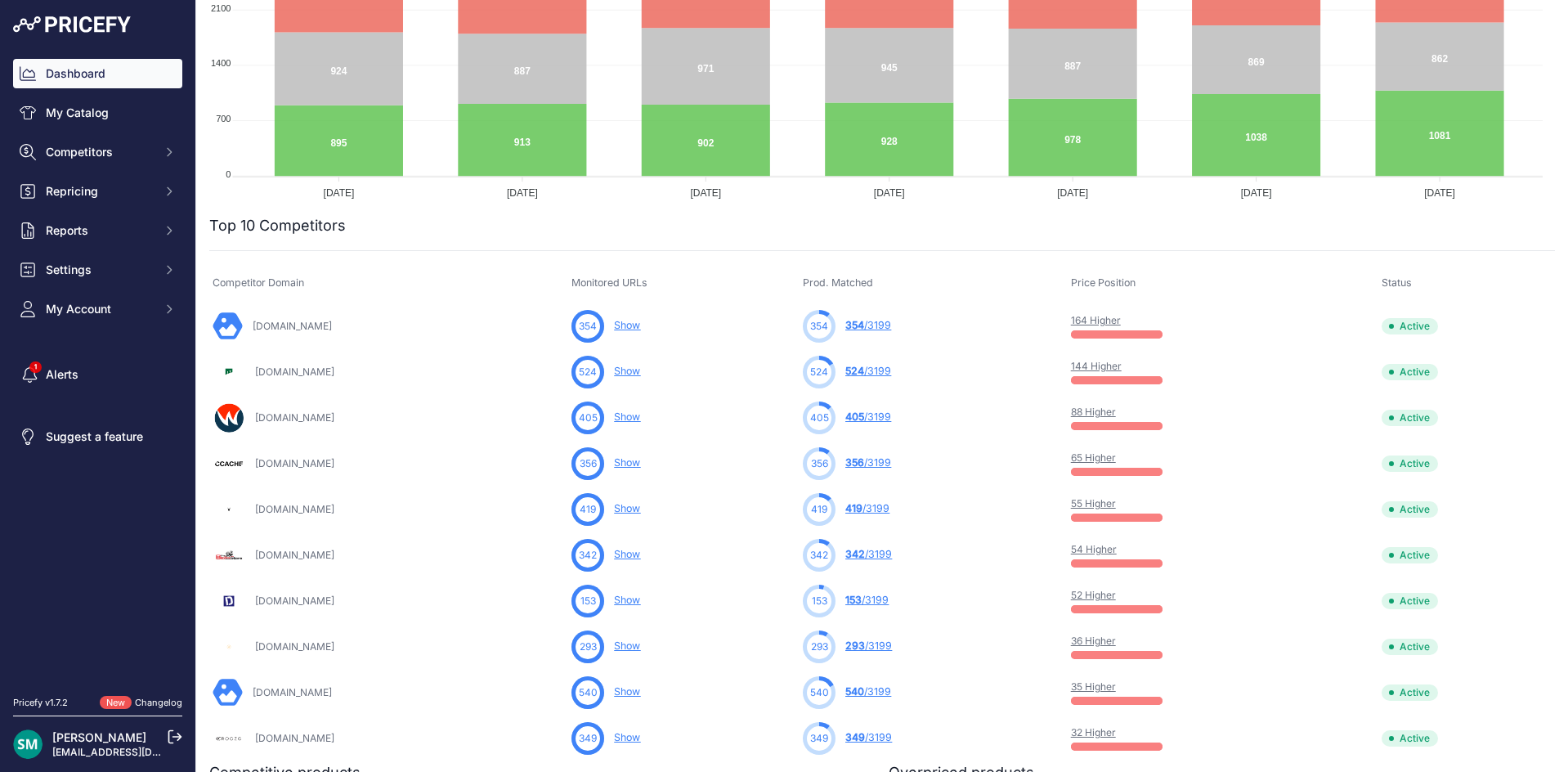
click at [1121, 368] on link "144 Higher" at bounding box center [1096, 365] width 50 height 12
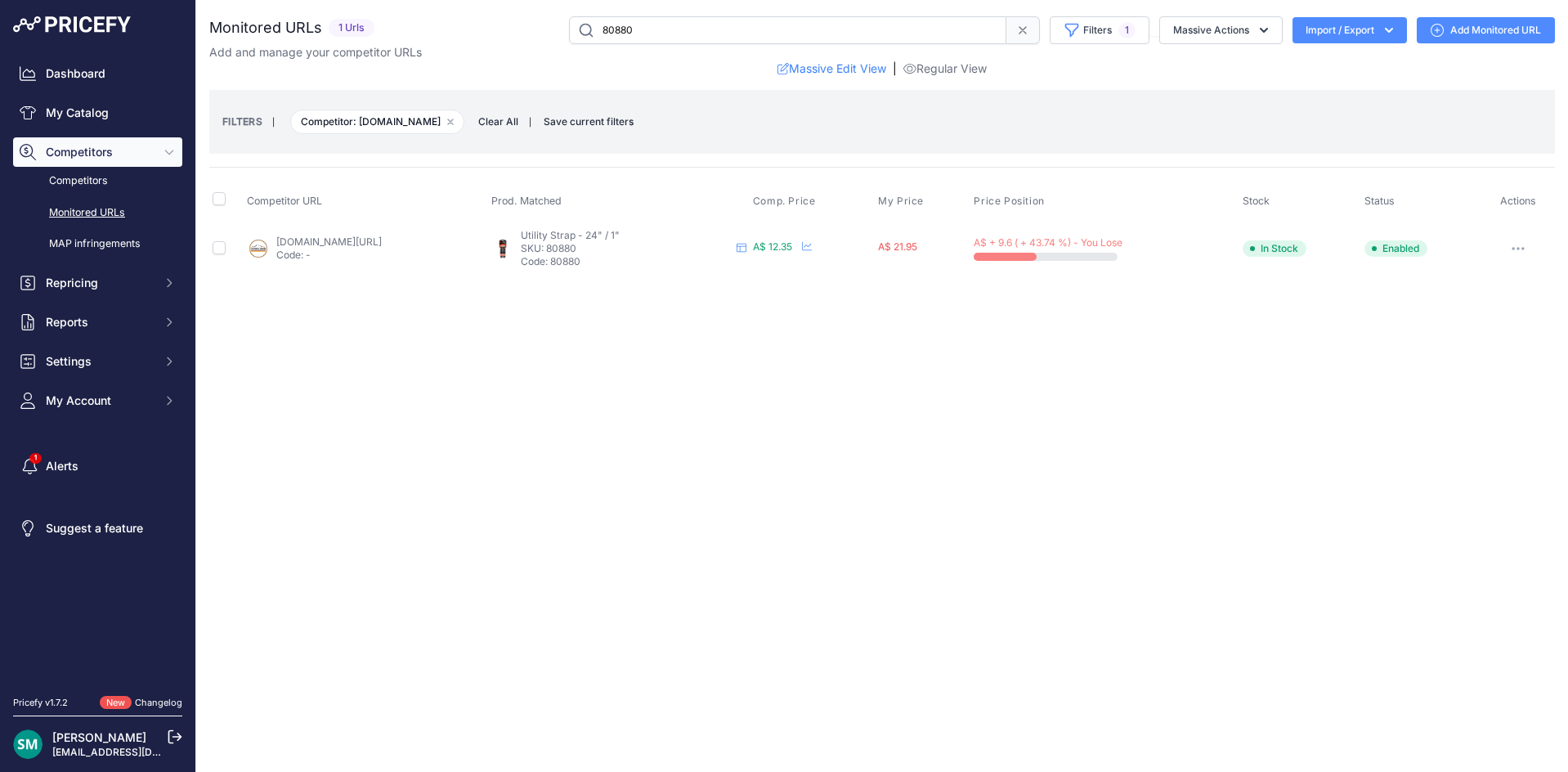
click at [1528, 253] on button "button" at bounding box center [1517, 248] width 32 height 23
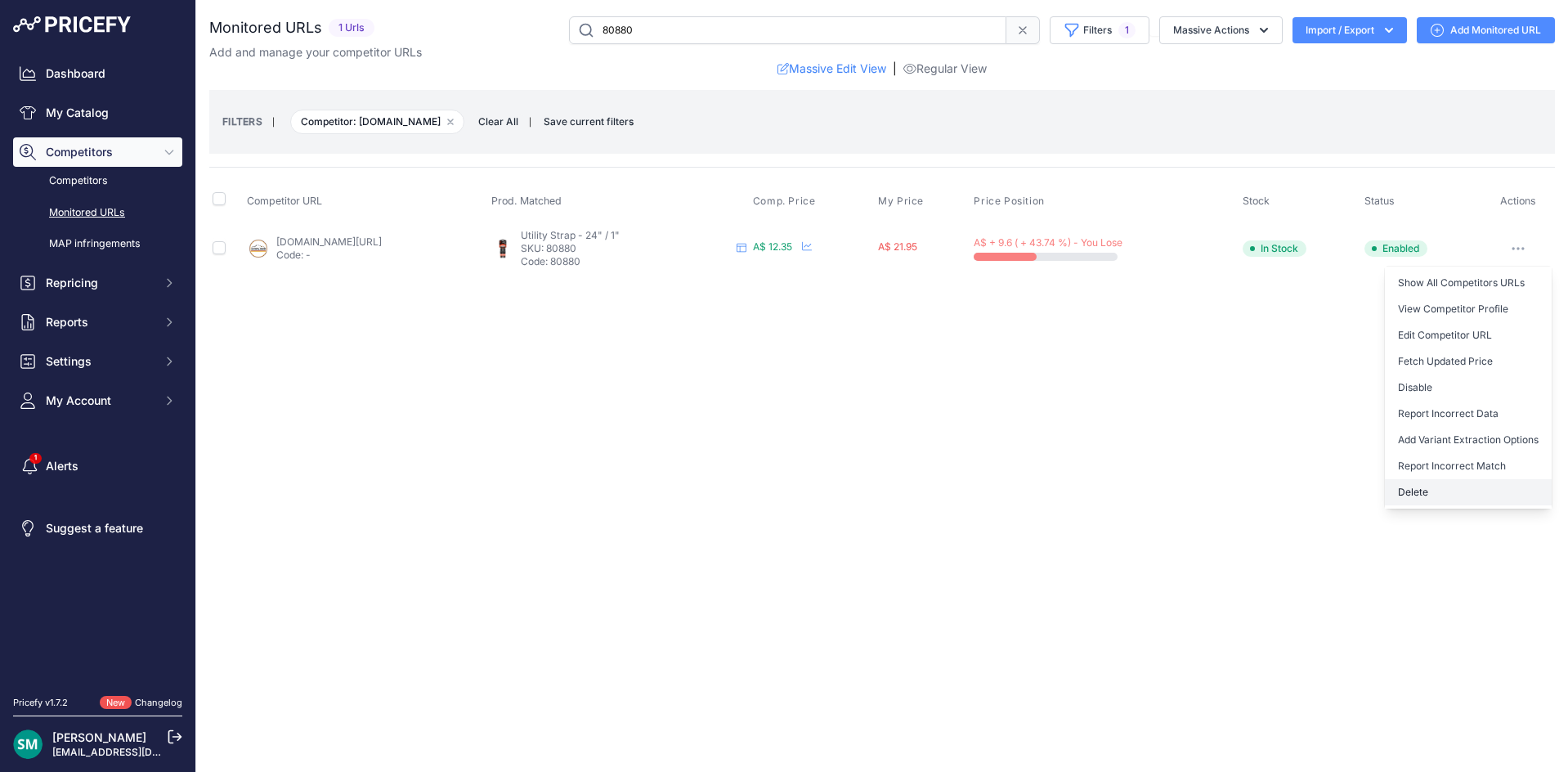
click at [1482, 488] on button "Delete" at bounding box center [1468, 492] width 166 height 27
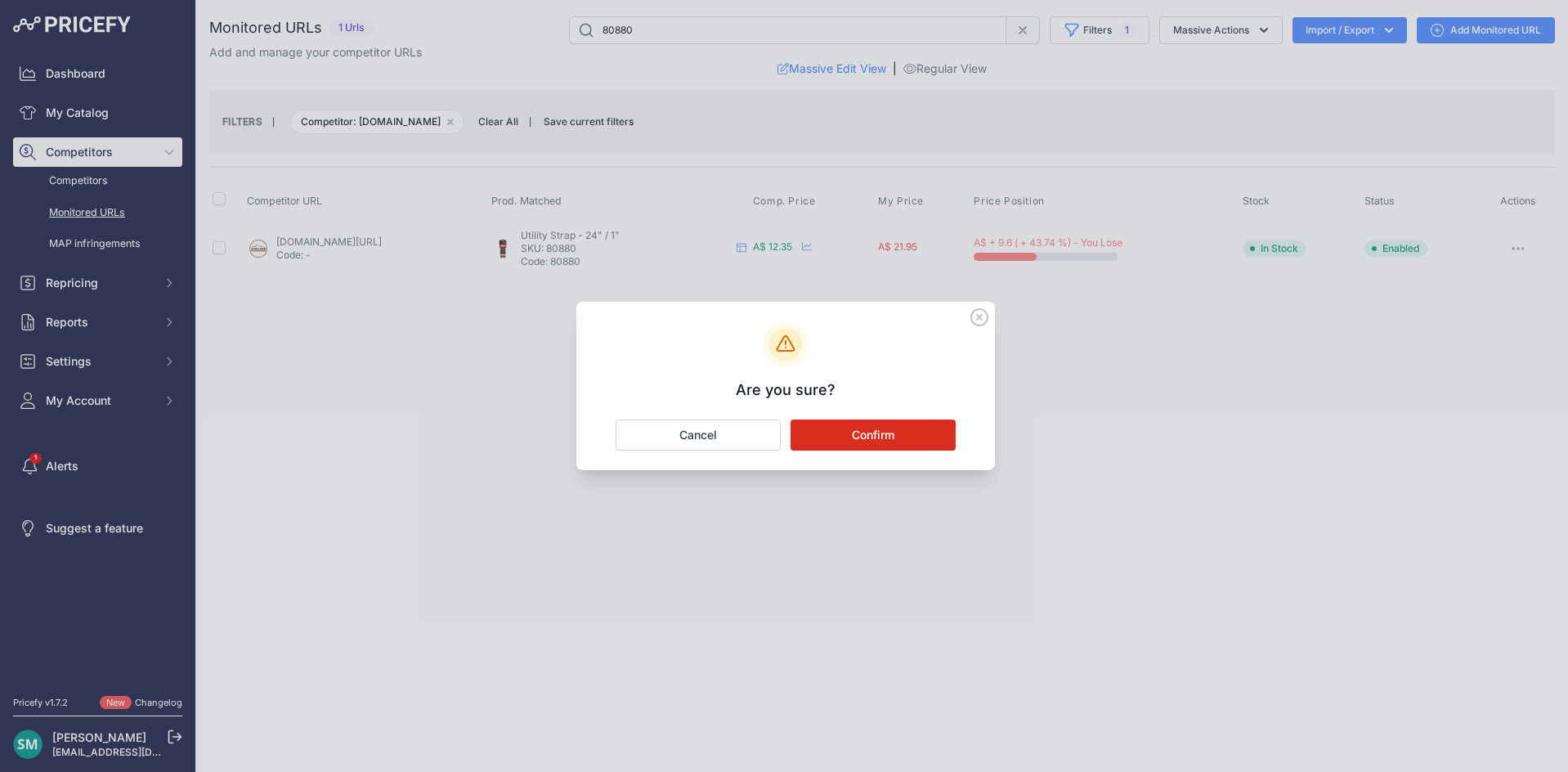
click at [950, 437] on button "Confirm" at bounding box center [873, 435] width 165 height 32
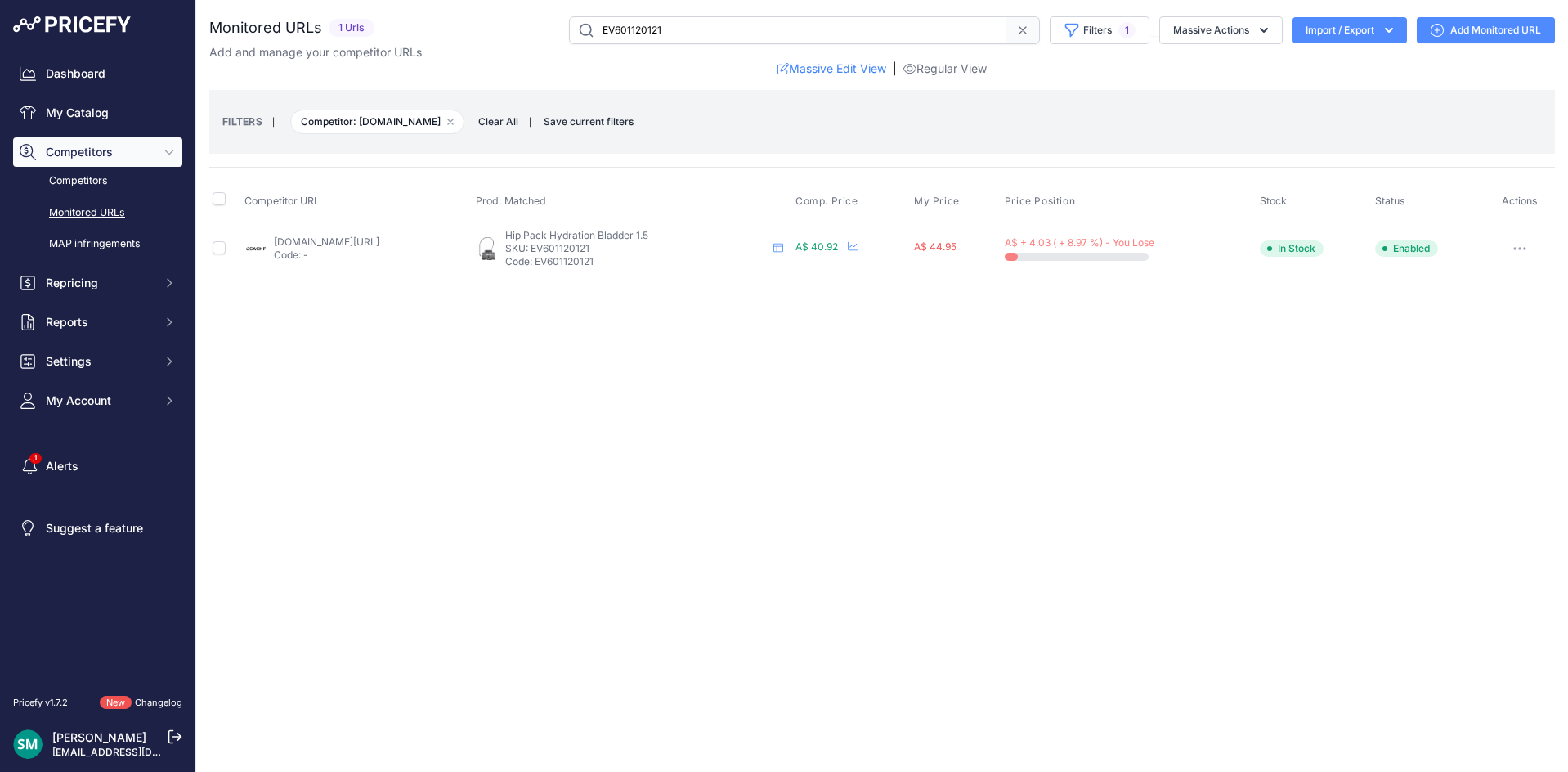
drag, startPoint x: 649, startPoint y: 250, endPoint x: 609, endPoint y: 248, distance: 40.0
click at [609, 248] on p "SKU: EV601120121" at bounding box center [636, 248] width 262 height 13
copy p "EV601120121"
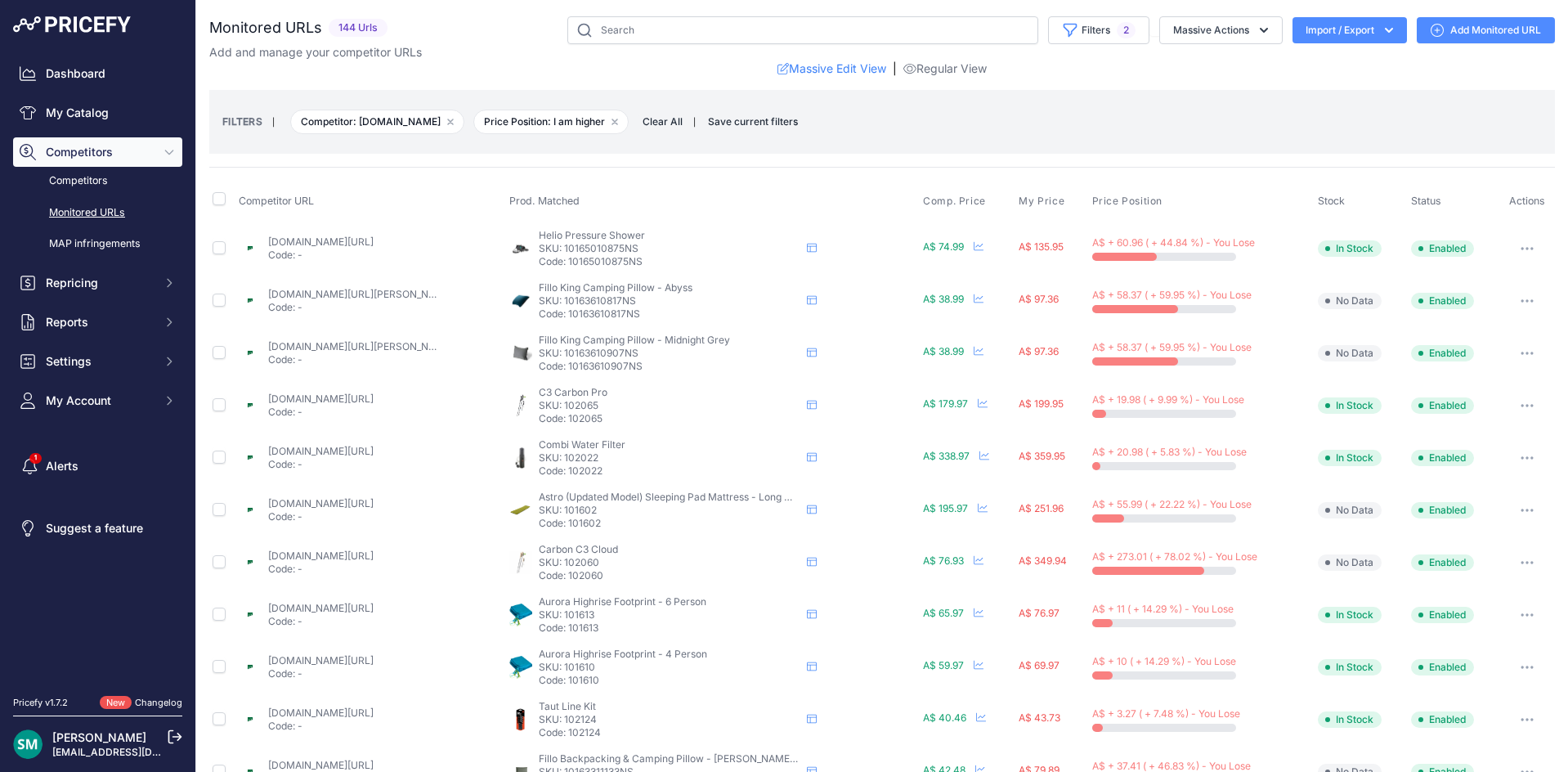
drag, startPoint x: 638, startPoint y: 302, endPoint x: 561, endPoint y: 306, distance: 77.1
click at [561, 306] on p "SKU: 10163610817NS" at bounding box center [669, 300] width 262 height 13
copy p "10163610817NS"
drag, startPoint x: 640, startPoint y: 248, endPoint x: 561, endPoint y: 248, distance: 79.0
click at [561, 248] on p "SKU: 10165010875NS" at bounding box center [669, 248] width 262 height 13
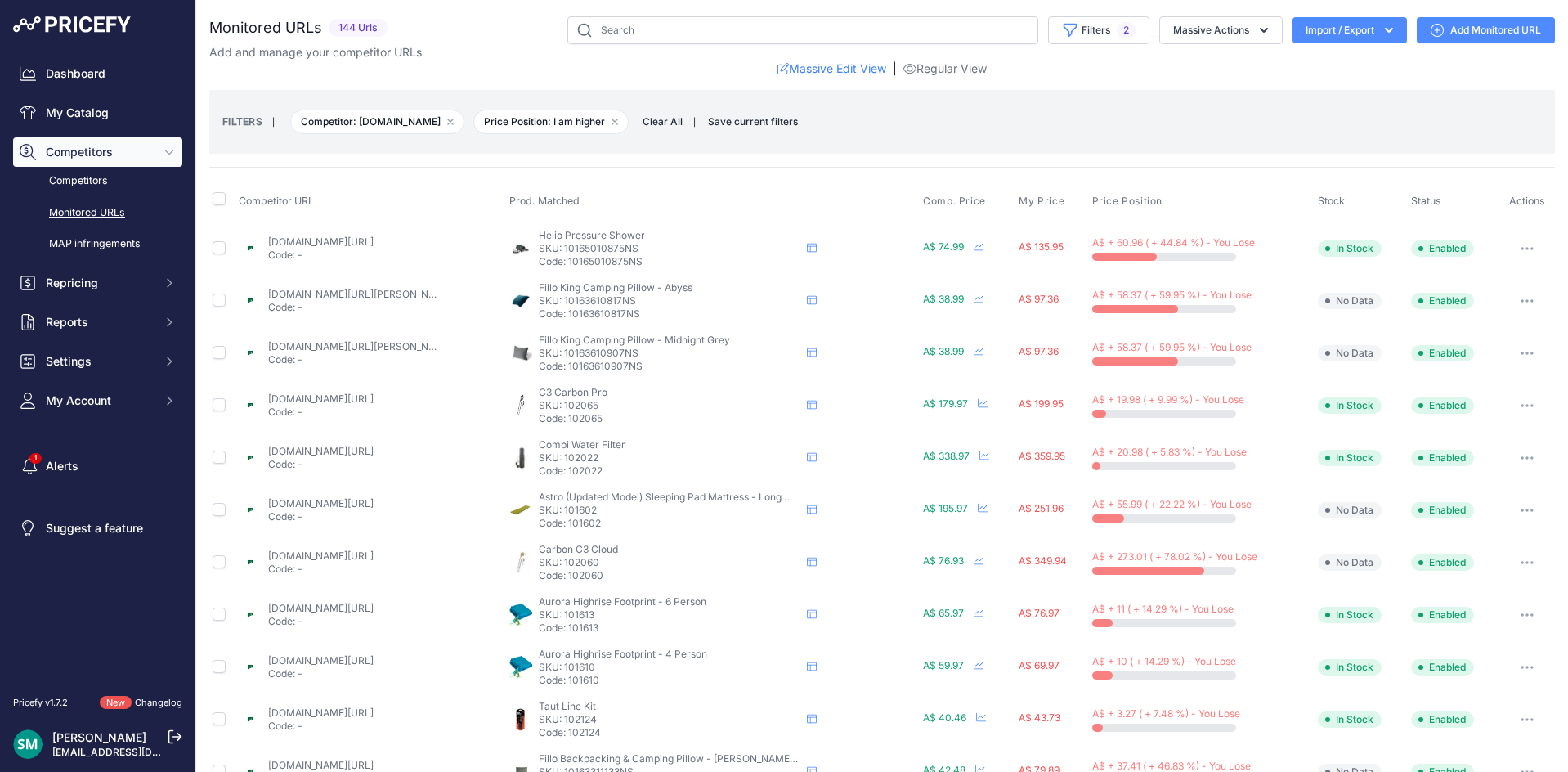
copy p "10165010875NS"
drag, startPoint x: 600, startPoint y: 400, endPoint x: 560, endPoint y: 409, distance: 41.0
click at [560, 409] on p "SKU: 102065" at bounding box center [669, 405] width 262 height 13
copy p "102065"
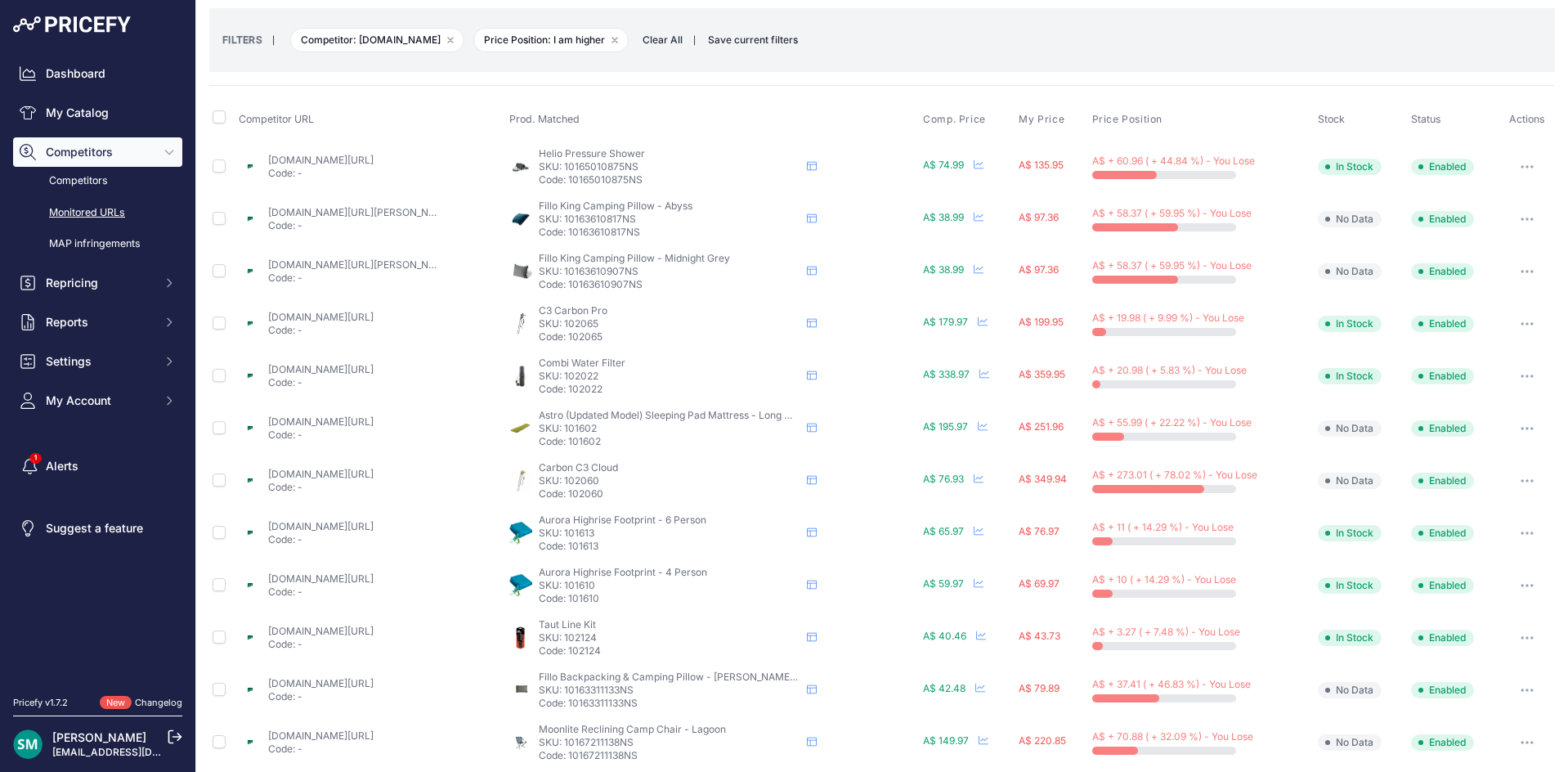
drag, startPoint x: 599, startPoint y: 377, endPoint x: 561, endPoint y: 377, distance: 38.0
click at [561, 377] on p "SKU: 102022" at bounding box center [669, 375] width 262 height 13
copy p "102022"
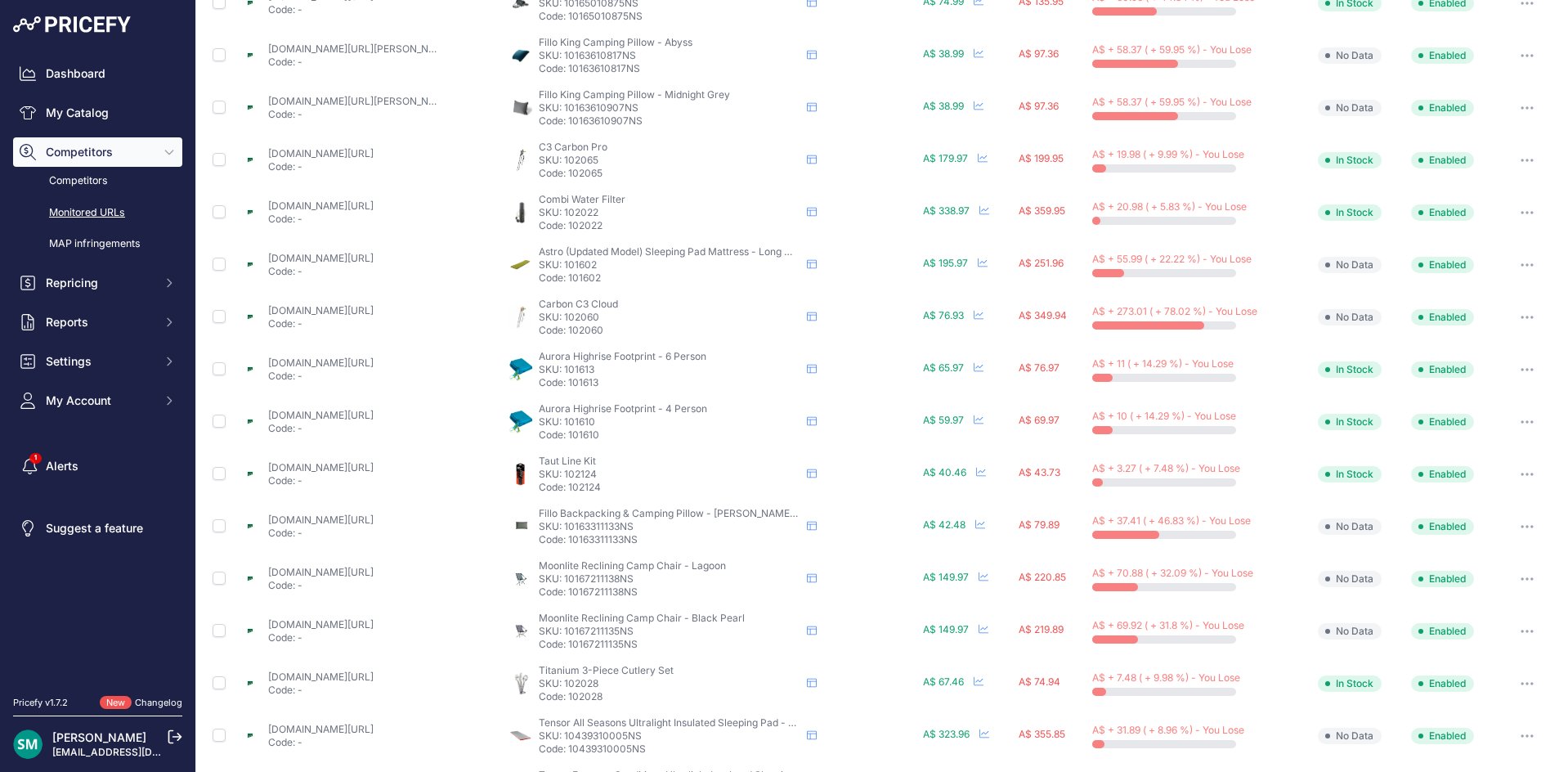
drag, startPoint x: 599, startPoint y: 267, endPoint x: 560, endPoint y: 268, distance: 39.0
click at [560, 268] on p "SKU: 101602" at bounding box center [669, 264] width 262 height 13
copy p "101602"
drag, startPoint x: 595, startPoint y: 319, endPoint x: 561, endPoint y: 316, distance: 34.1
click at [561, 316] on p "SKU: 102060" at bounding box center [669, 317] width 262 height 13
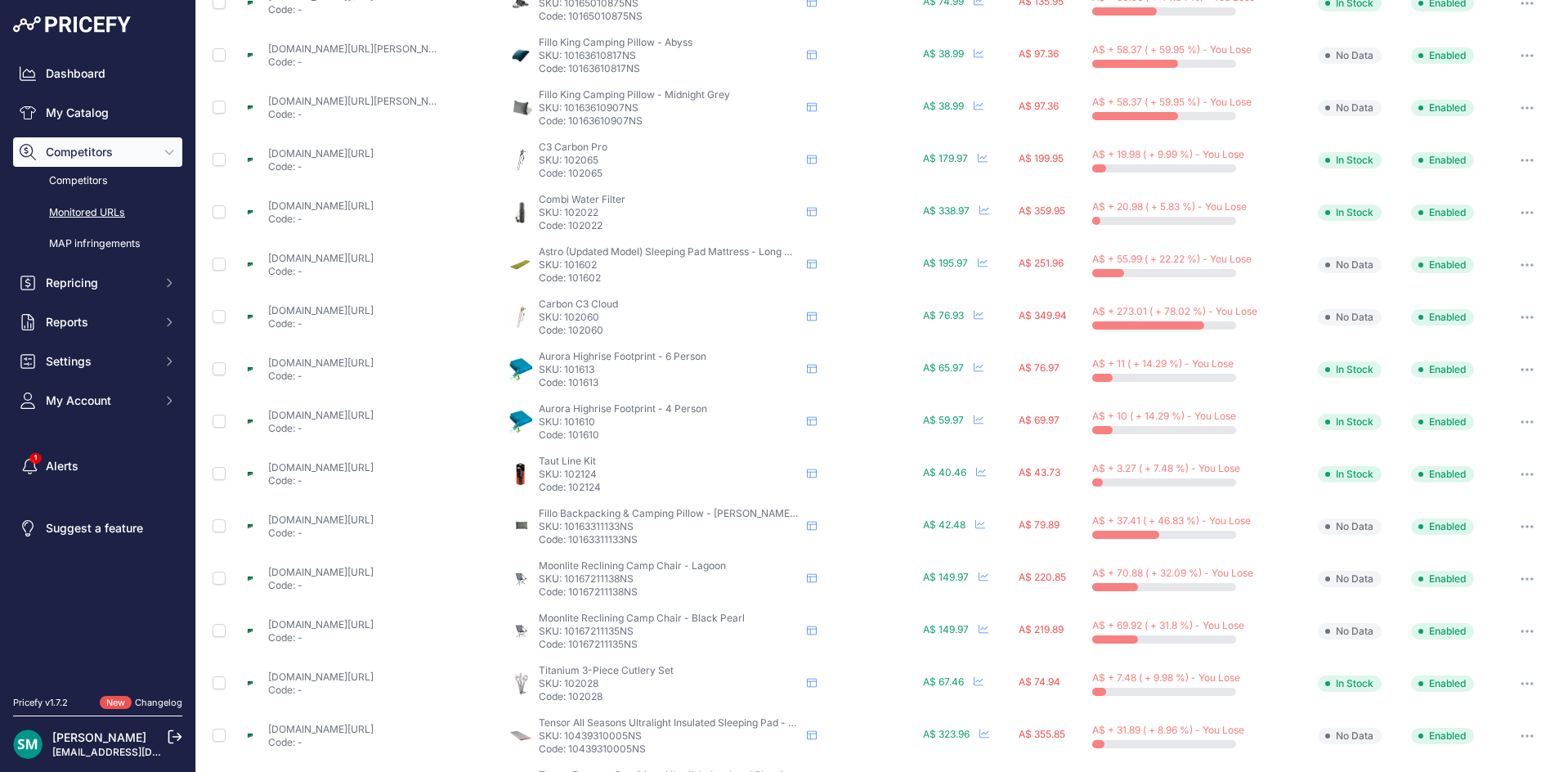
copy p "102060"
click at [1510, 320] on button "button" at bounding box center [1526, 317] width 32 height 23
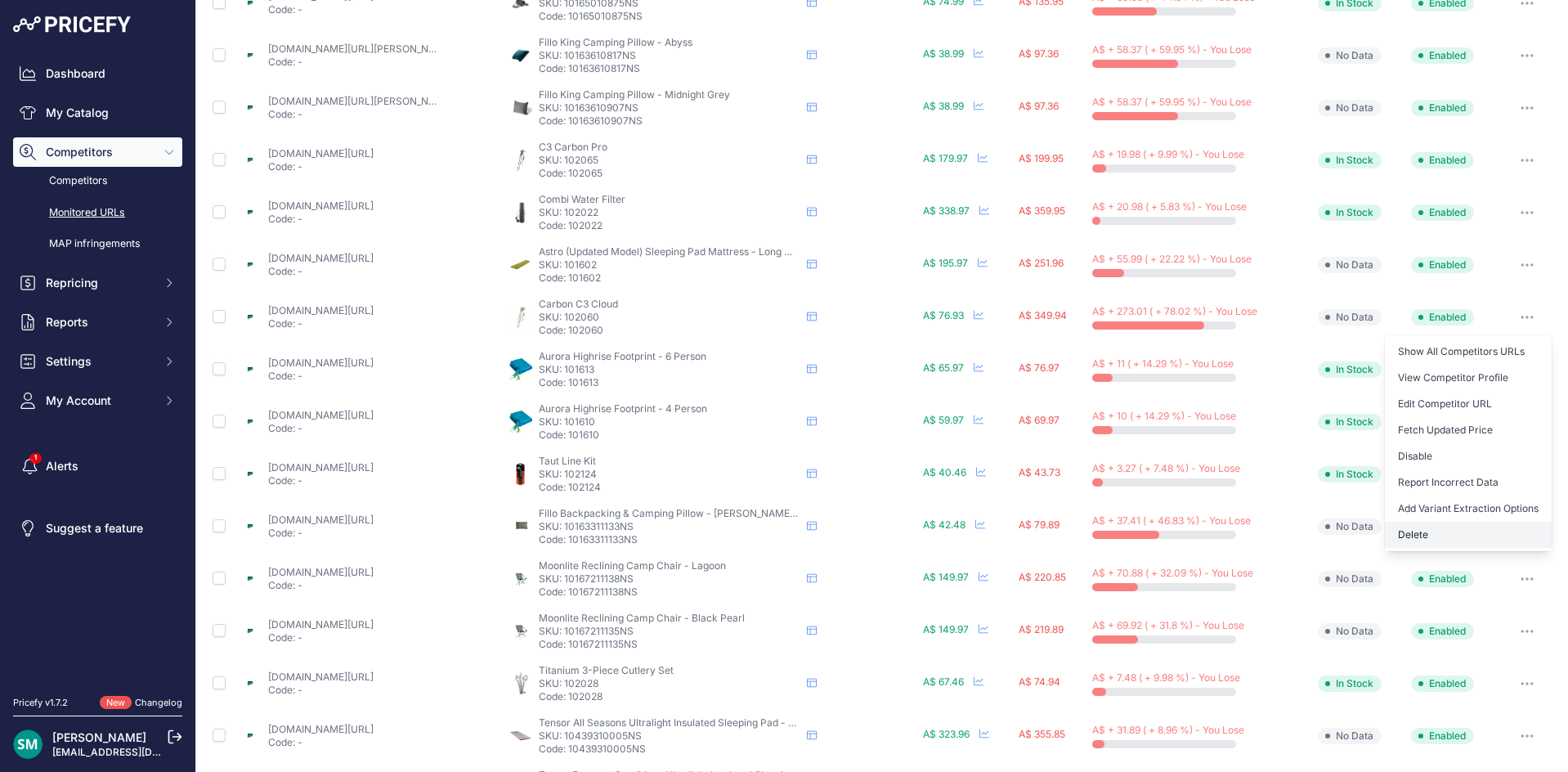
click at [1476, 535] on button "Delete" at bounding box center [1468, 535] width 166 height 27
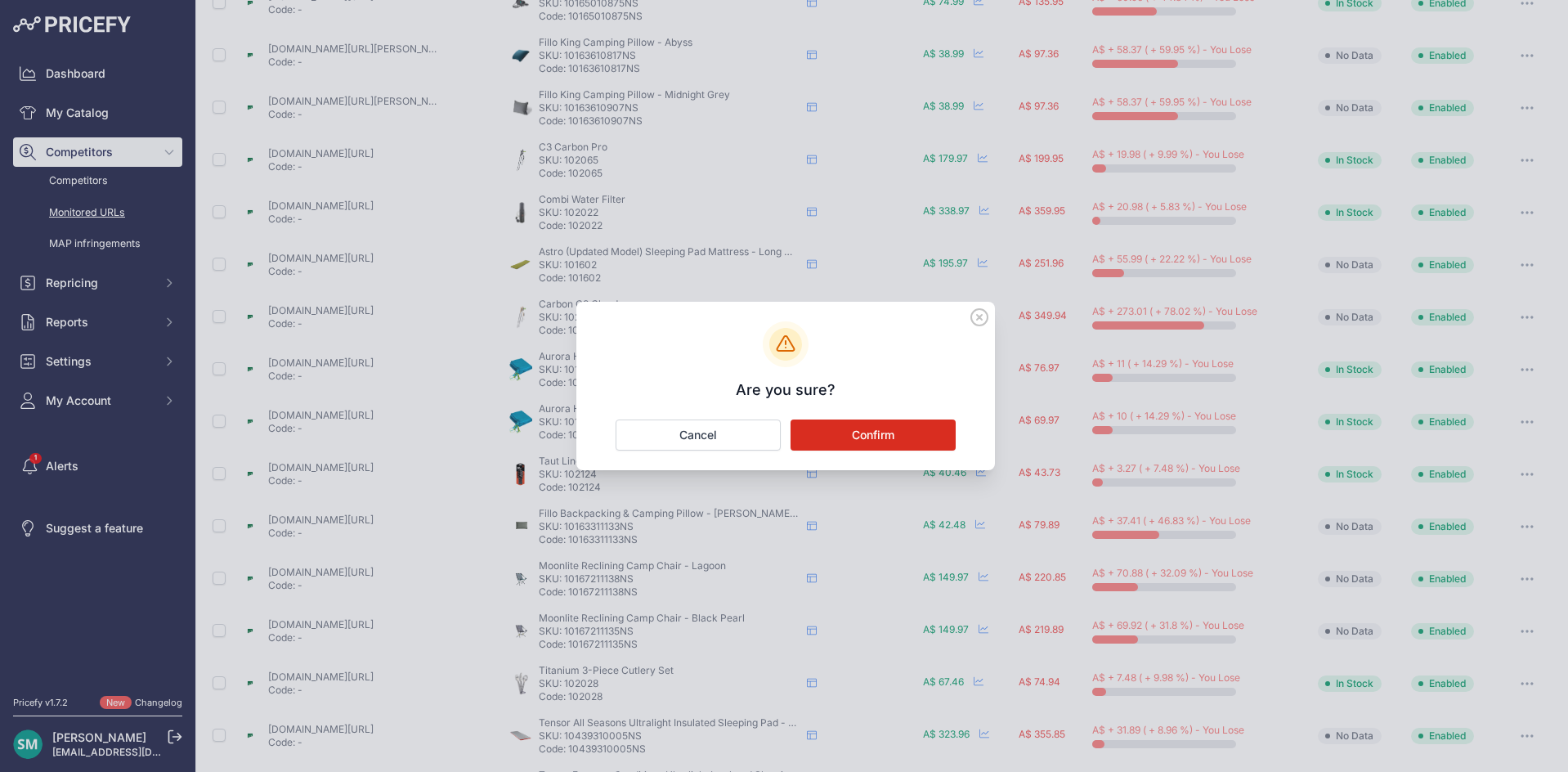
click at [856, 441] on button "Confirm" at bounding box center [873, 435] width 165 height 32
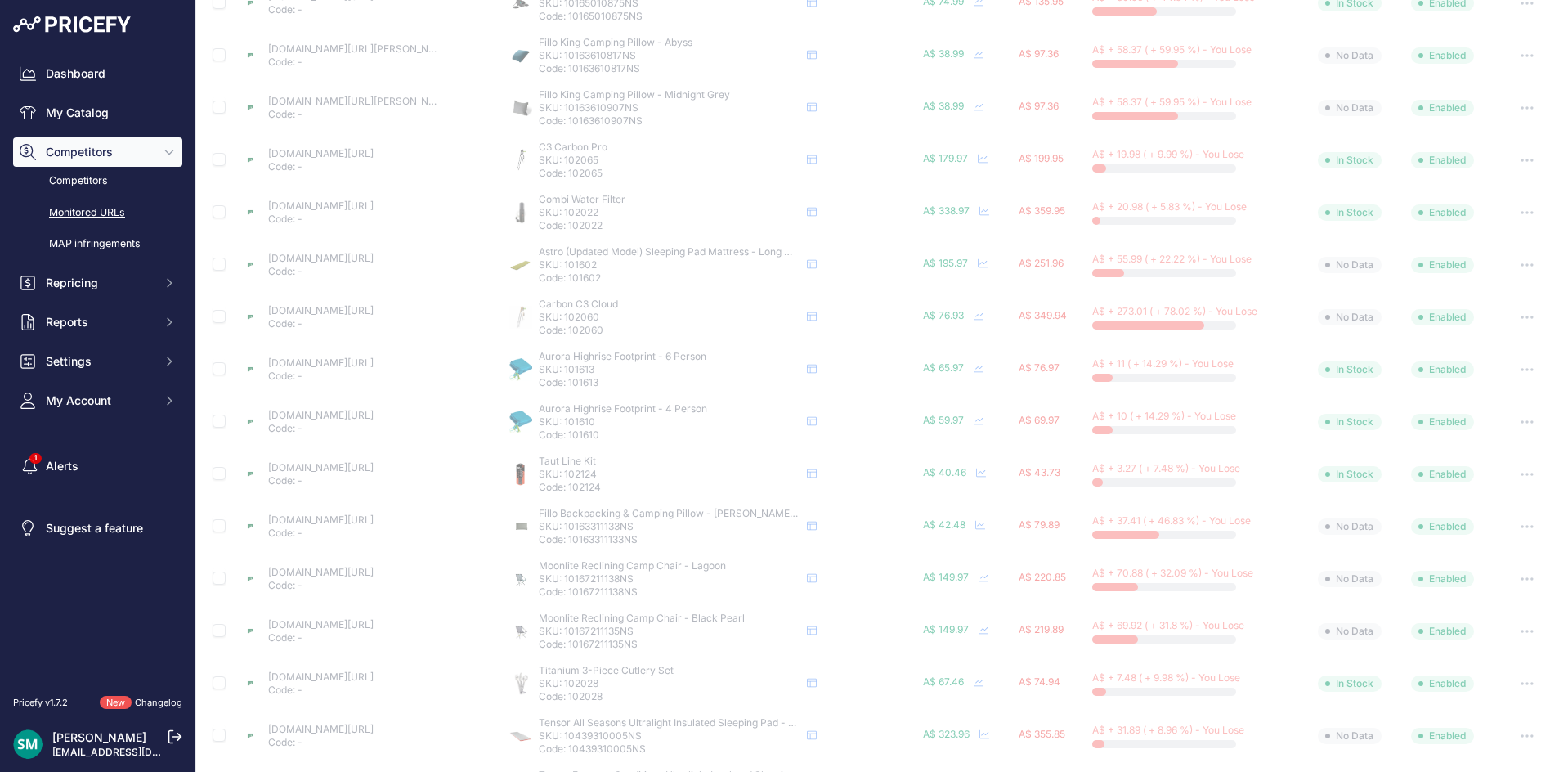
scroll to position [354, 0]
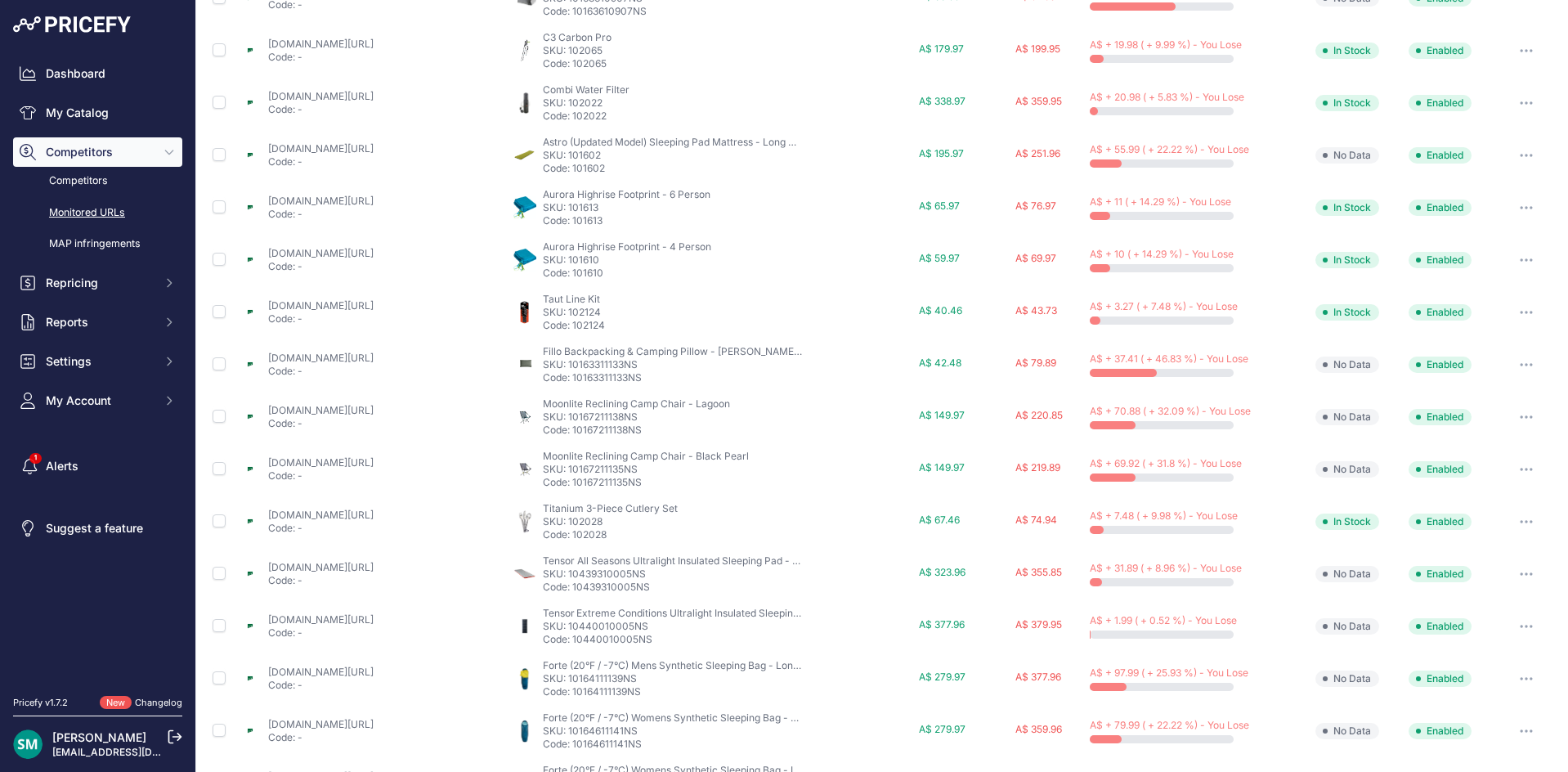
drag, startPoint x: 606, startPoint y: 291, endPoint x: 575, endPoint y: 295, distance: 31.3
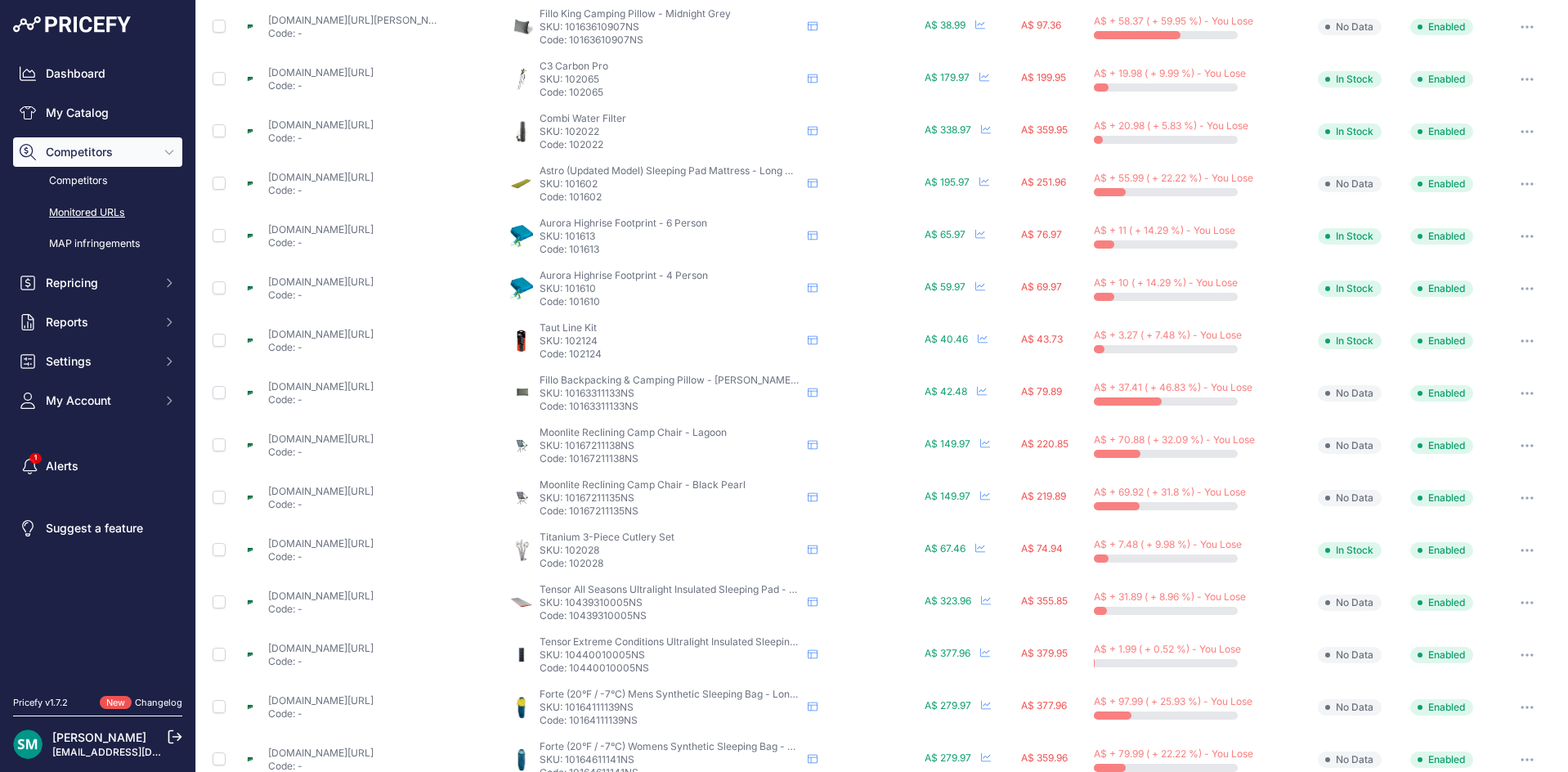
click at [584, 287] on p "SKU: 101610" at bounding box center [670, 288] width 262 height 13
drag, startPoint x: 595, startPoint y: 287, endPoint x: 561, endPoint y: 286, distance: 34.0
click at [561, 286] on p "SKU: 101610" at bounding box center [670, 288] width 262 height 13
copy p "101610"
drag, startPoint x: 599, startPoint y: 340, endPoint x: 561, endPoint y: 344, distance: 38.2
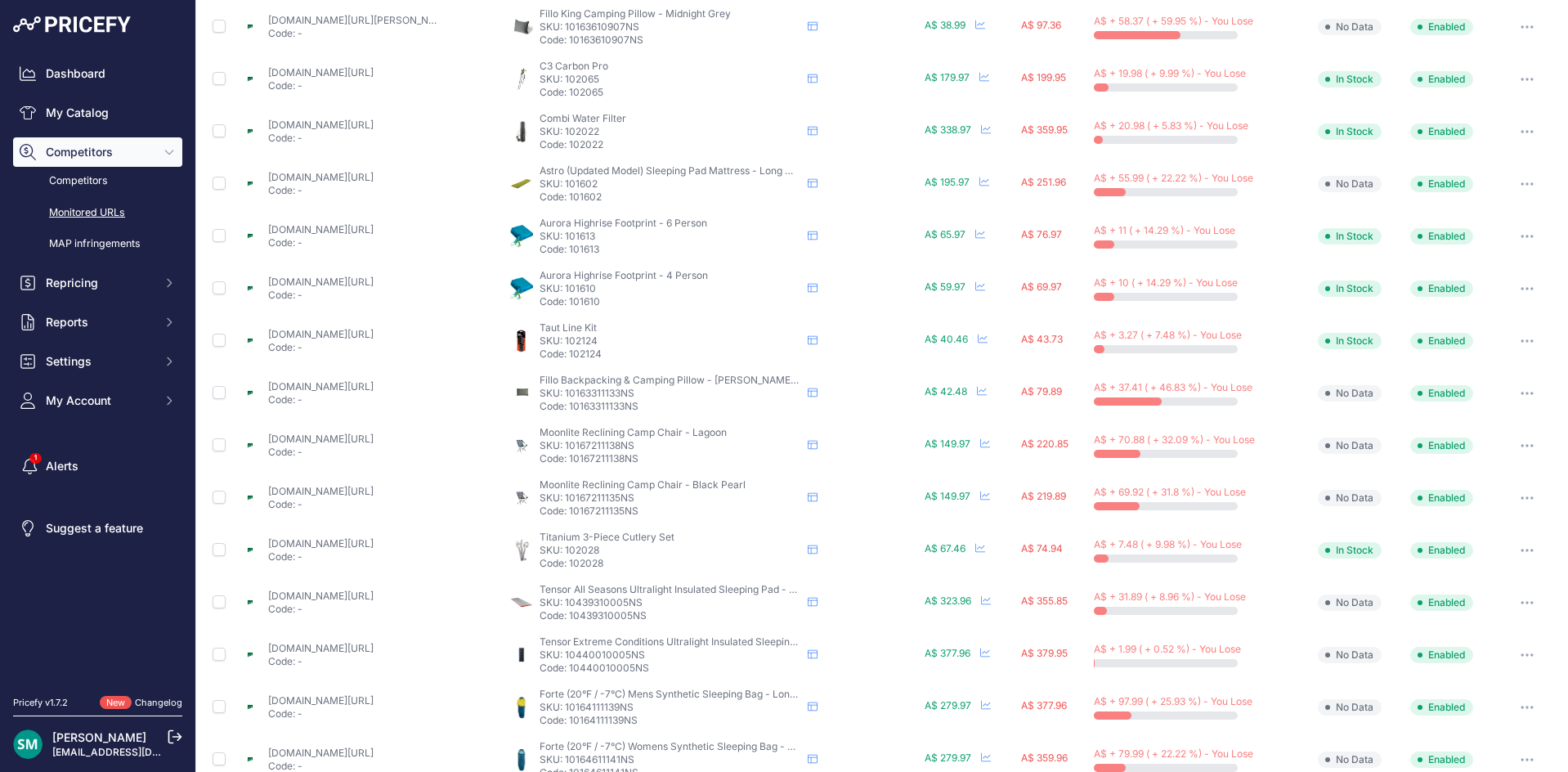
click at [561, 344] on p "SKU: 102124" at bounding box center [670, 341] width 262 height 13
copy p "102124"
drag, startPoint x: 644, startPoint y: 396, endPoint x: 563, endPoint y: 399, distance: 81.1
click at [561, 399] on div "Fillo Backpacking & Camping Pillow - Marsh Boreal Fillo Backpacking & Camping P…" at bounding box center [670, 393] width 262 height 39
copy div "Code:"
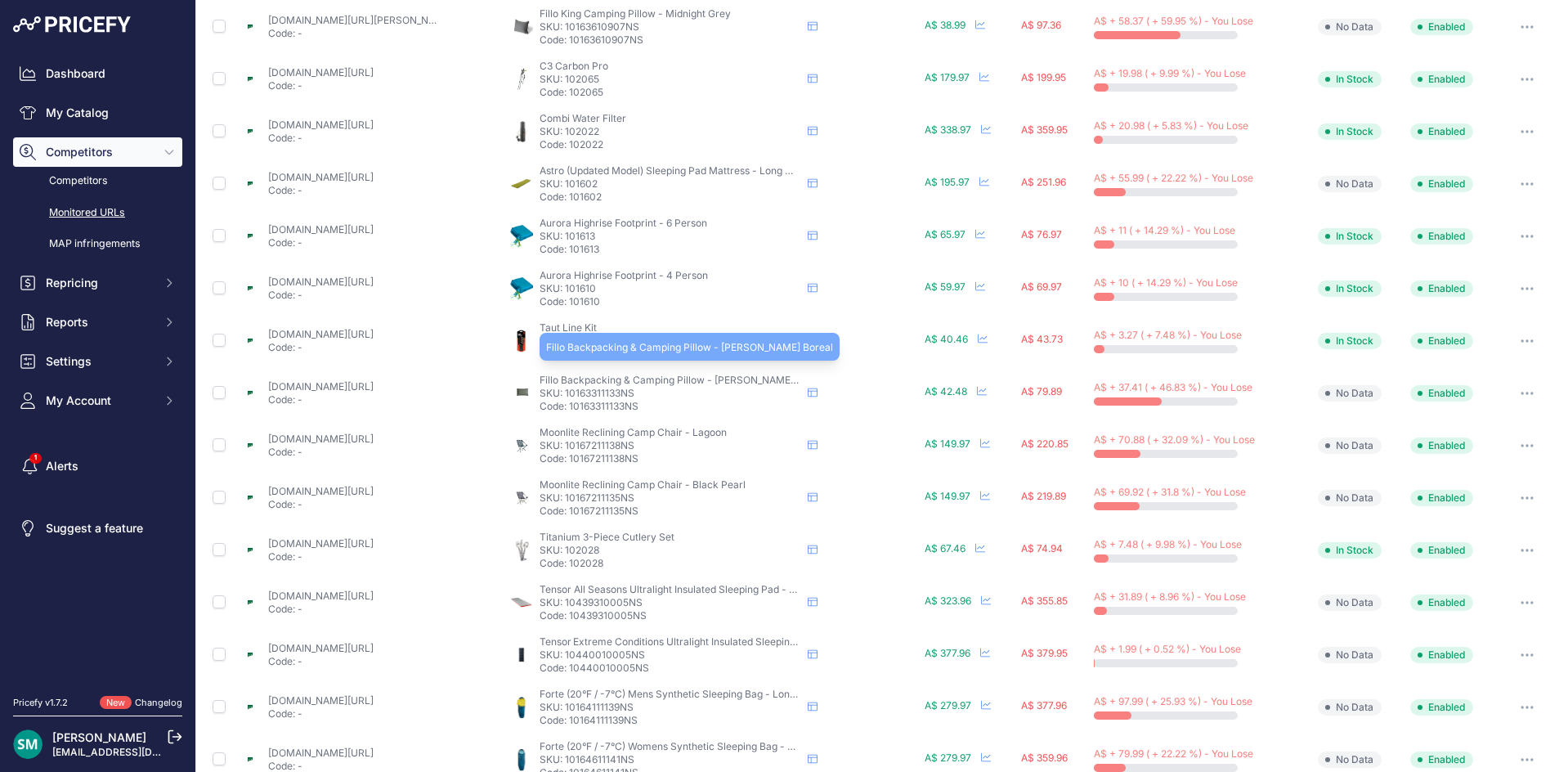
click at [686, 388] on p "SKU: 10163311133NS" at bounding box center [670, 393] width 262 height 13
click at [610, 401] on p "Code: 10163311133NS" at bounding box center [670, 406] width 262 height 13
drag, startPoint x: 635, startPoint y: 393, endPoint x: 562, endPoint y: 393, distance: 73.0
click at [562, 393] on p "SKU: 10163311133NS" at bounding box center [670, 393] width 262 height 13
copy p "10163311133NS"
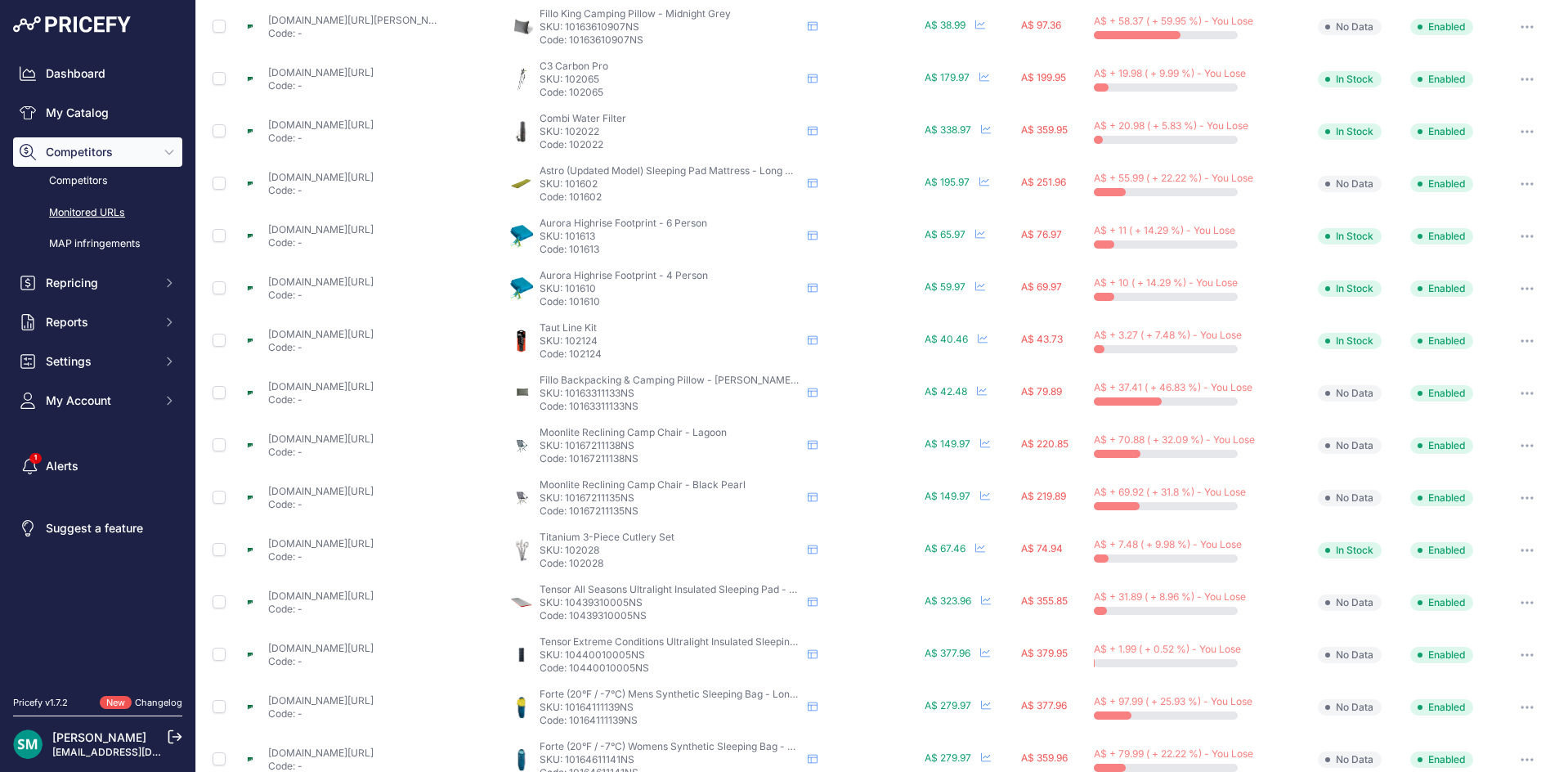
drag, startPoint x: 301, startPoint y: 393, endPoint x: 277, endPoint y: 387, distance: 24.7
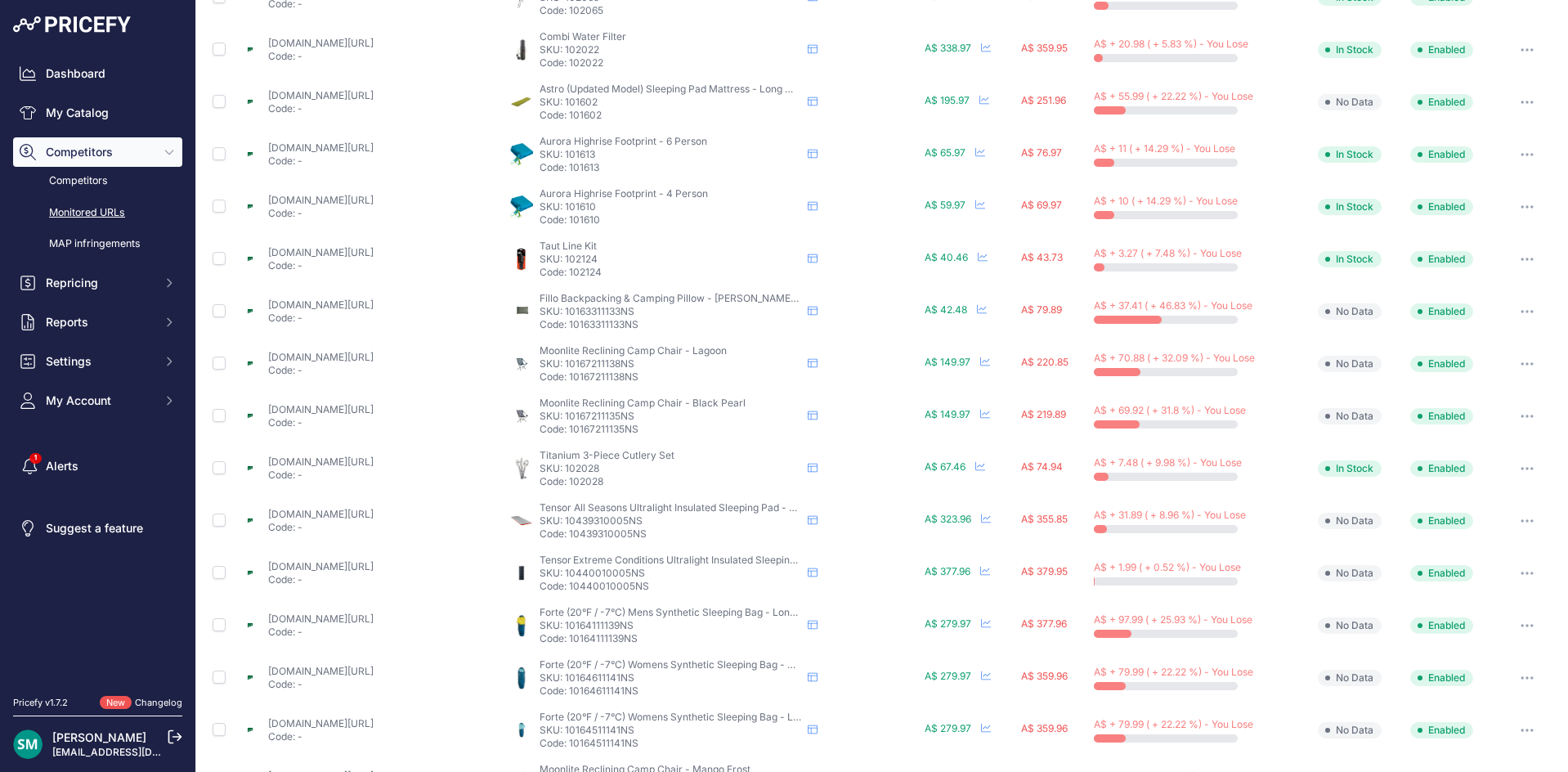
scroll to position [489, 0]
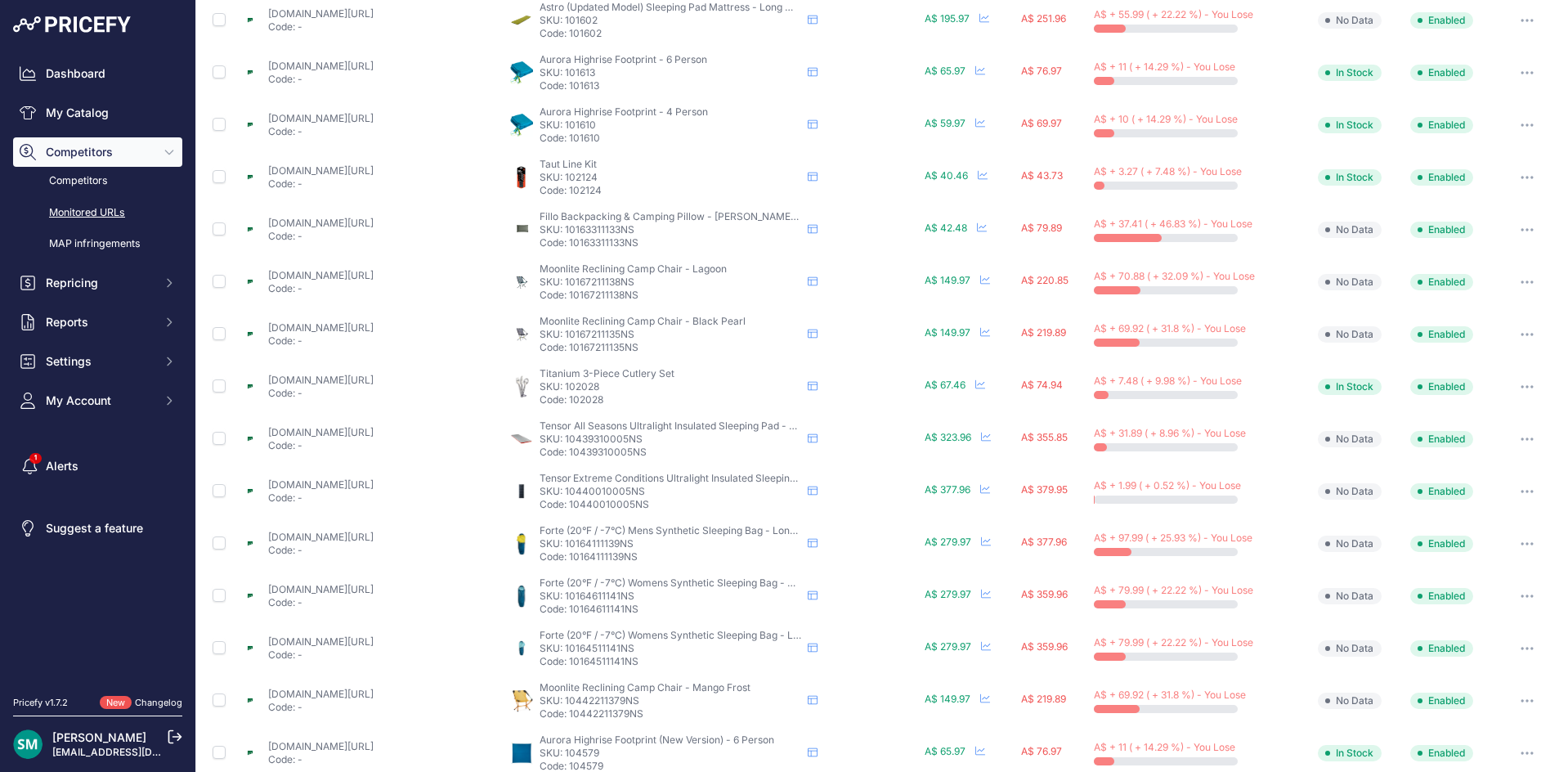
drag, startPoint x: 636, startPoint y: 282, endPoint x: 562, endPoint y: 285, distance: 74.1
click at [562, 285] on p "SKU: 10167211138NS" at bounding box center [670, 282] width 262 height 13
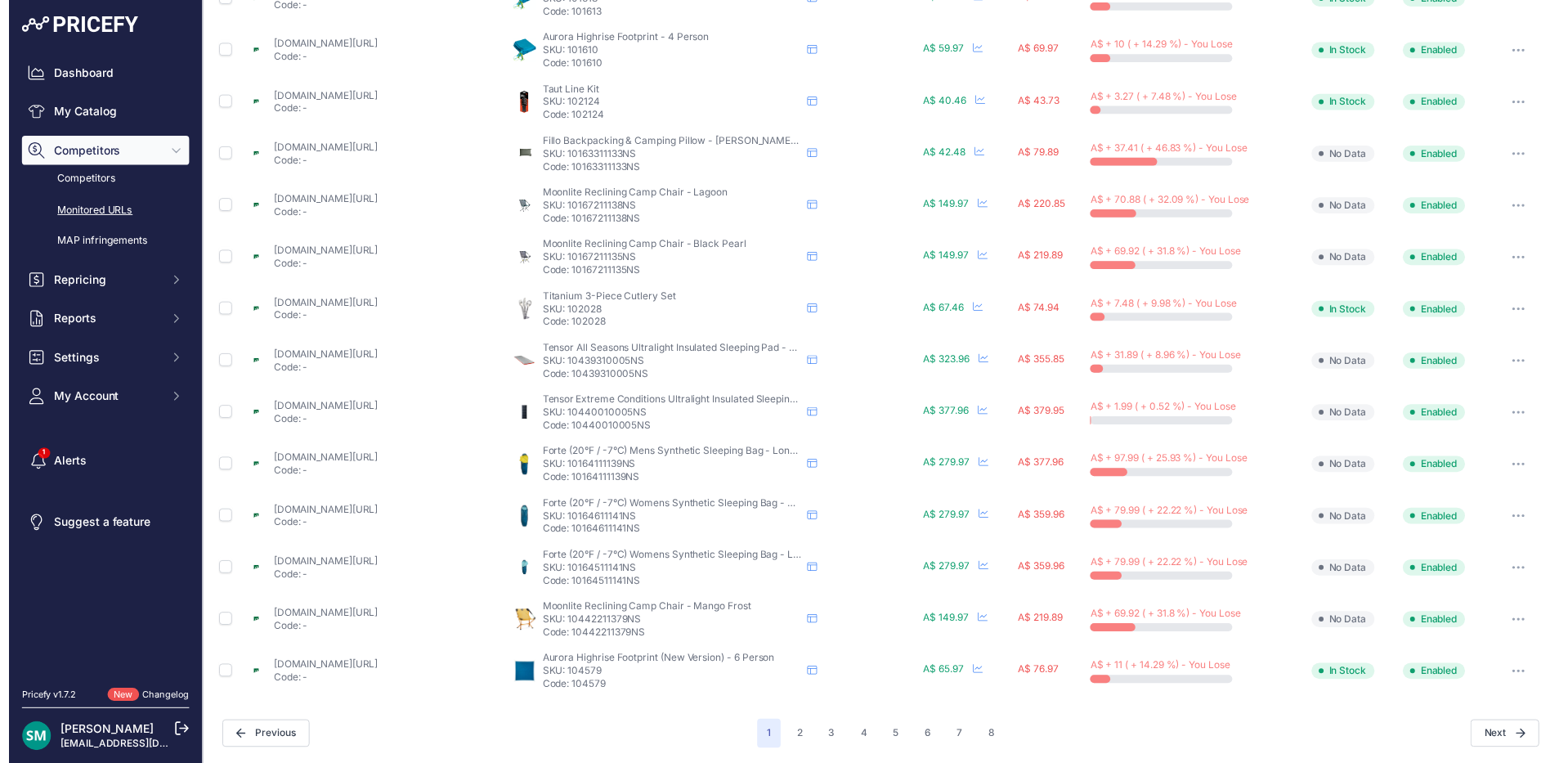
scroll to position [565, 0]
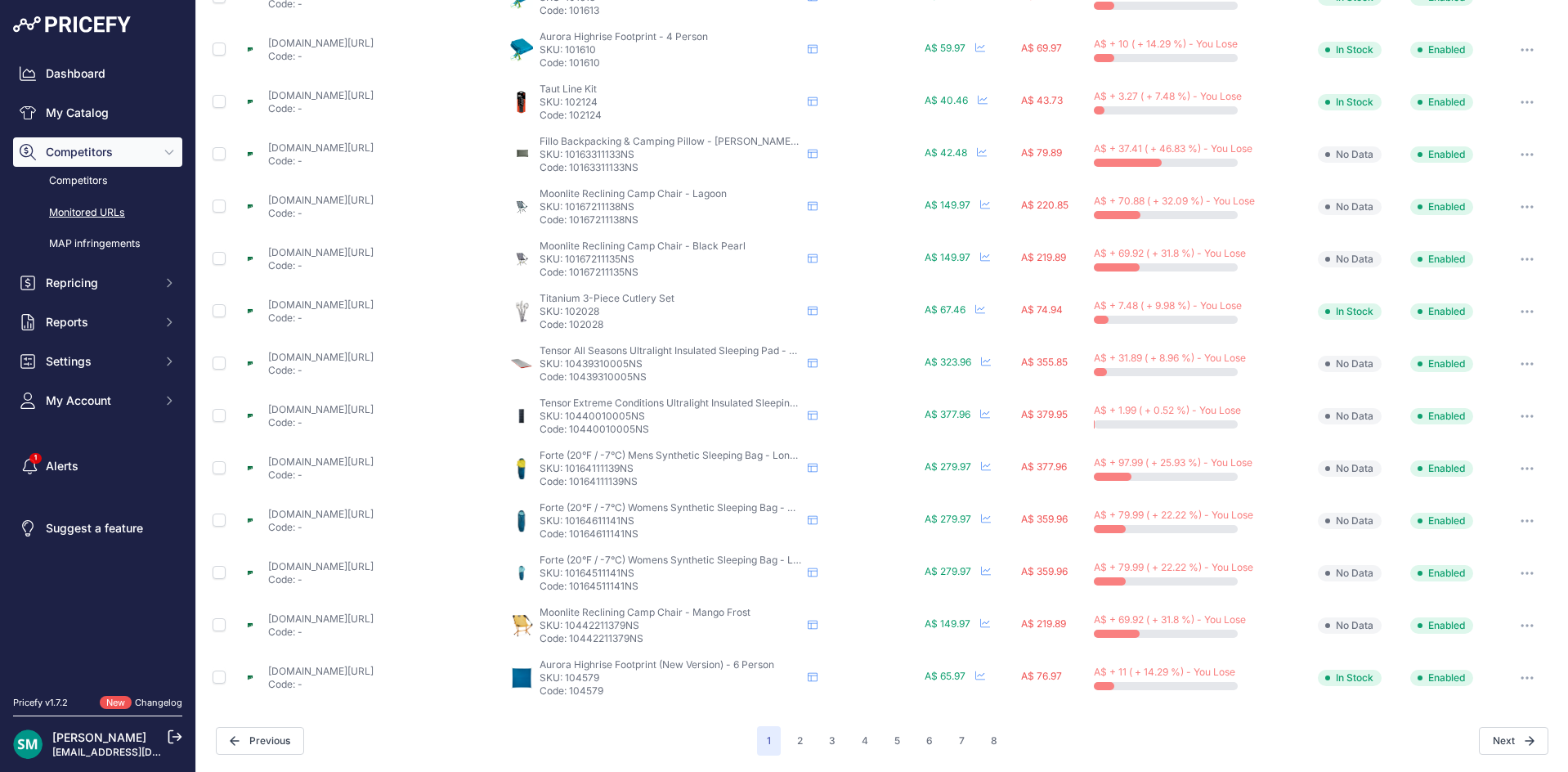
drag, startPoint x: 599, startPoint y: 309, endPoint x: 591, endPoint y: 320, distance: 13.6
click at [558, 314] on p "SKU: 102028" at bounding box center [670, 311] width 262 height 13
drag, startPoint x: 649, startPoint y: 365, endPoint x: 562, endPoint y: 367, distance: 87.0
click at [562, 367] on p "SKU: 10439310005NS" at bounding box center [670, 363] width 262 height 13
drag, startPoint x: 652, startPoint y: 418, endPoint x: 561, endPoint y: 417, distance: 91.0
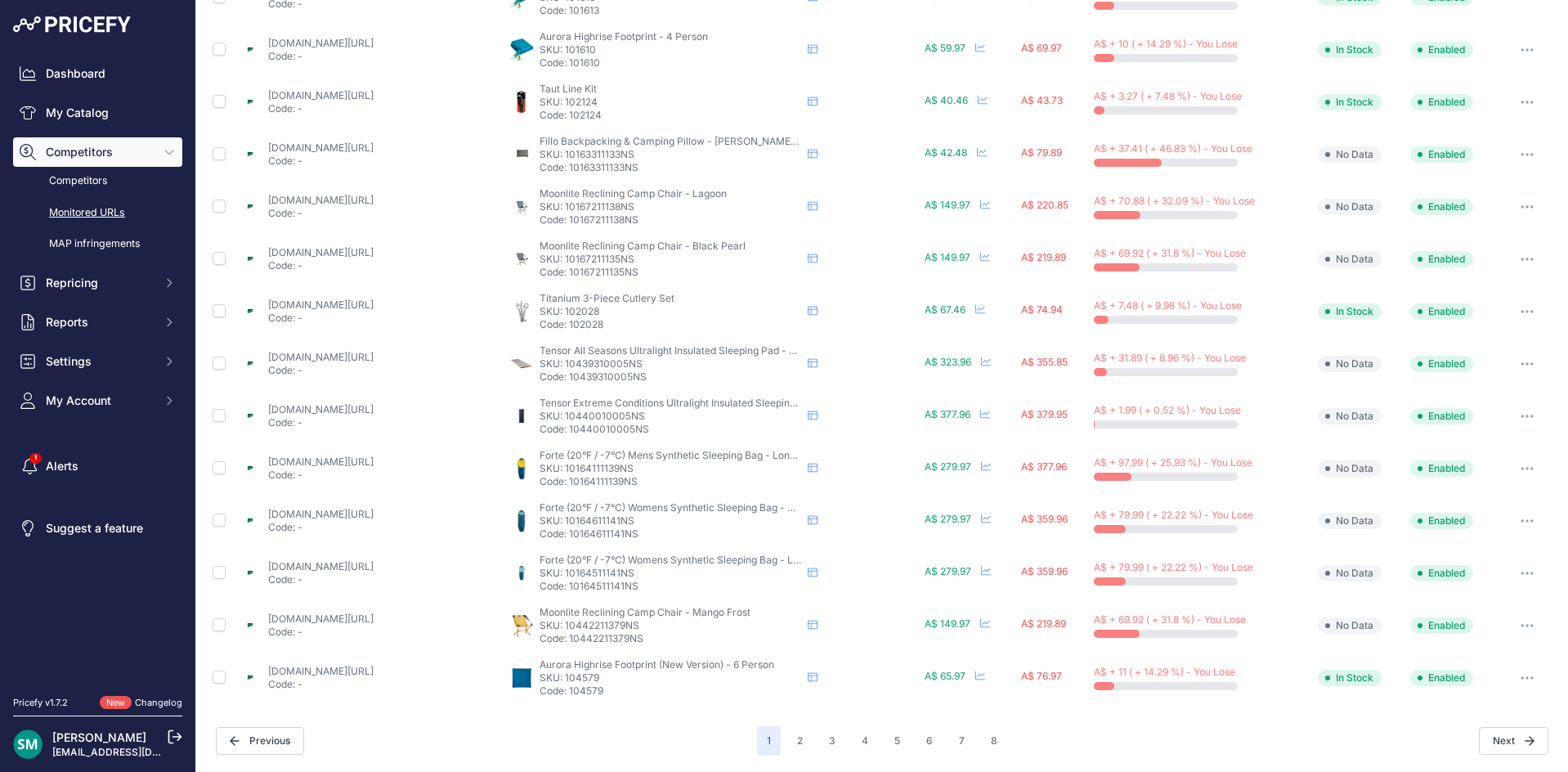
click at [561, 417] on p "SKU: 10440010005NS" at bounding box center [670, 416] width 262 height 13
drag, startPoint x: 636, startPoint y: 467, endPoint x: 562, endPoint y: 467, distance: 74.0
click at [562, 467] on p "SKU: 10164111139NS" at bounding box center [670, 468] width 262 height 13
click at [624, 522] on p "SKU: 10164611141NS" at bounding box center [670, 520] width 262 height 13
click at [641, 524] on p "SKU: 10164611141NS" at bounding box center [670, 520] width 262 height 13
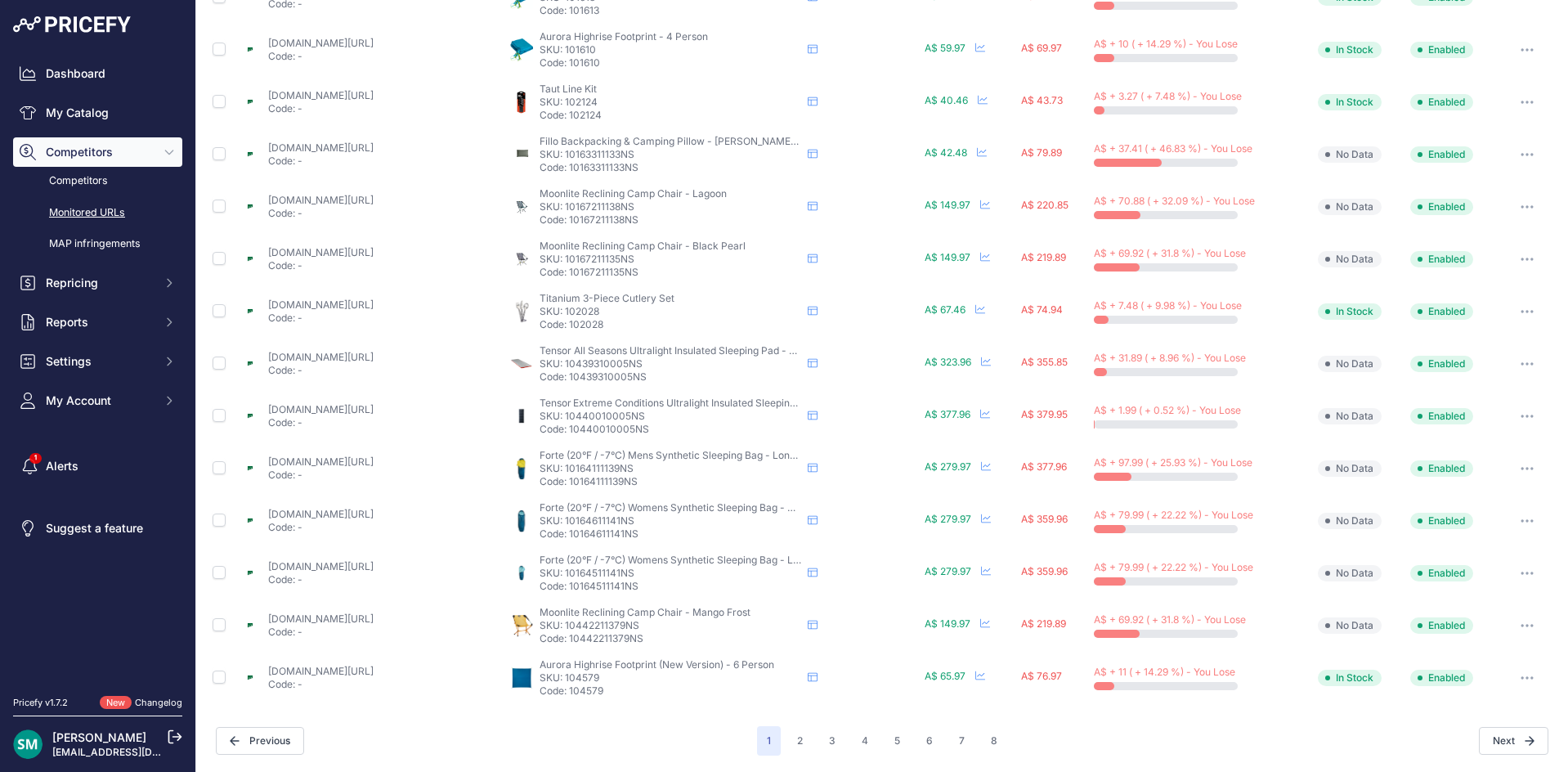
drag, startPoint x: 627, startPoint y: 522, endPoint x: 619, endPoint y: 533, distance: 13.6
click at [561, 523] on p "SKU: 10164611141NS" at bounding box center [670, 520] width 262 height 13
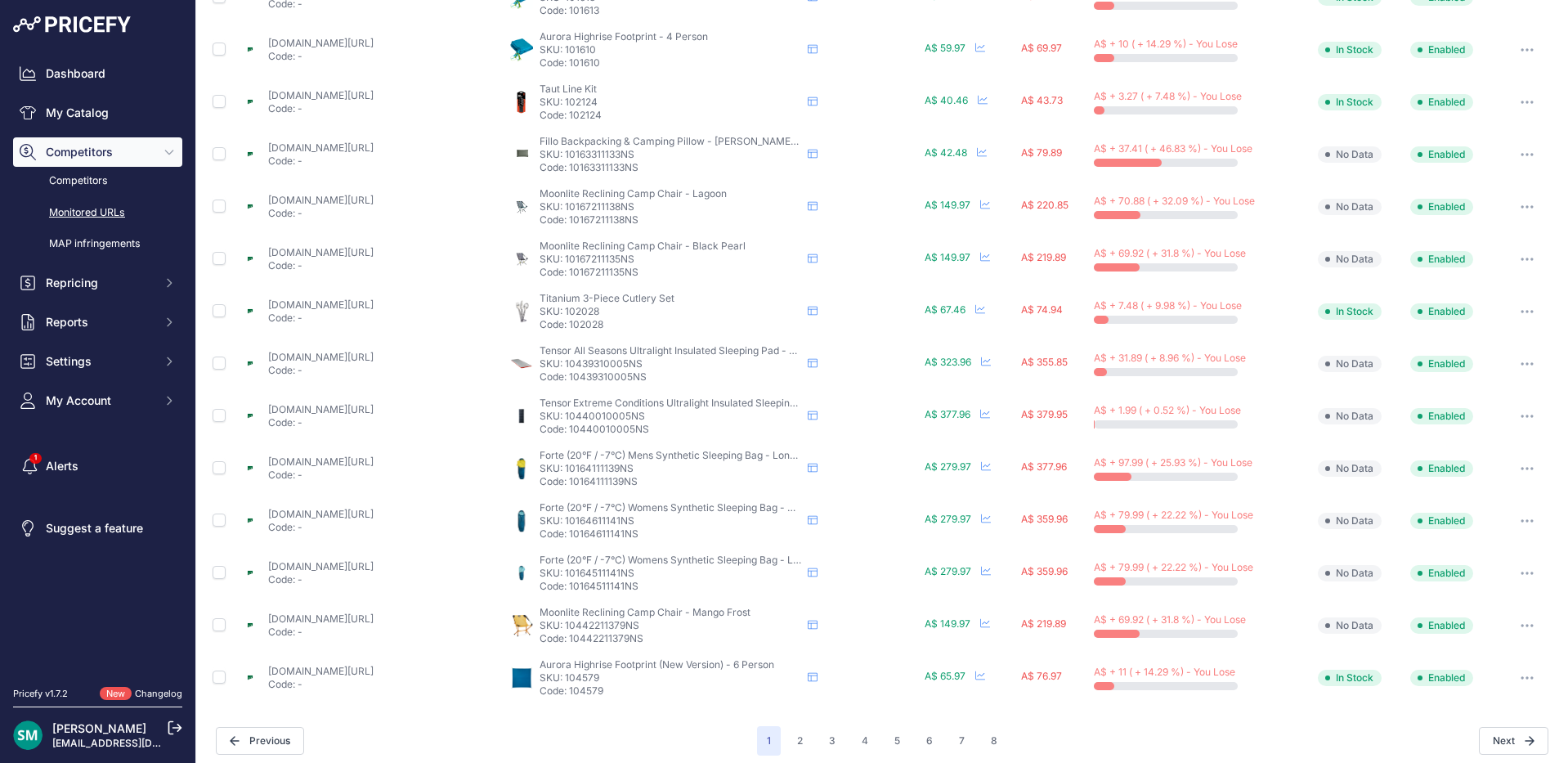
scroll to position [574, 0]
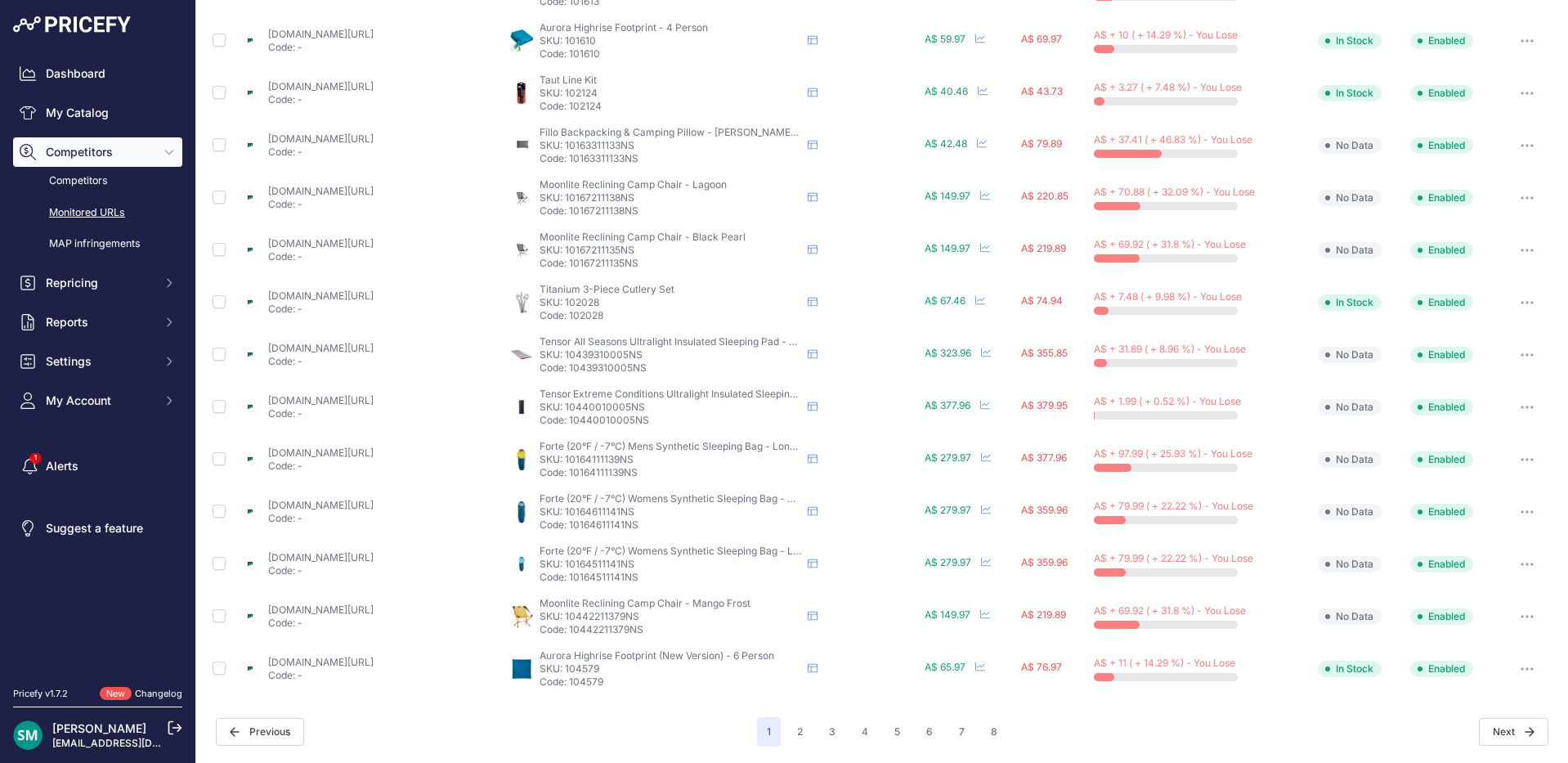
drag, startPoint x: 607, startPoint y: 566, endPoint x: 564, endPoint y: 569, distance: 43.1
click at [564, 569] on p "SKU: 10164511141NS" at bounding box center [670, 563] width 262 height 13
drag, startPoint x: 794, startPoint y: 733, endPoint x: 800, endPoint y: 757, distance: 24.7
click at [794, 734] on button "2" at bounding box center [800, 731] width 26 height 30
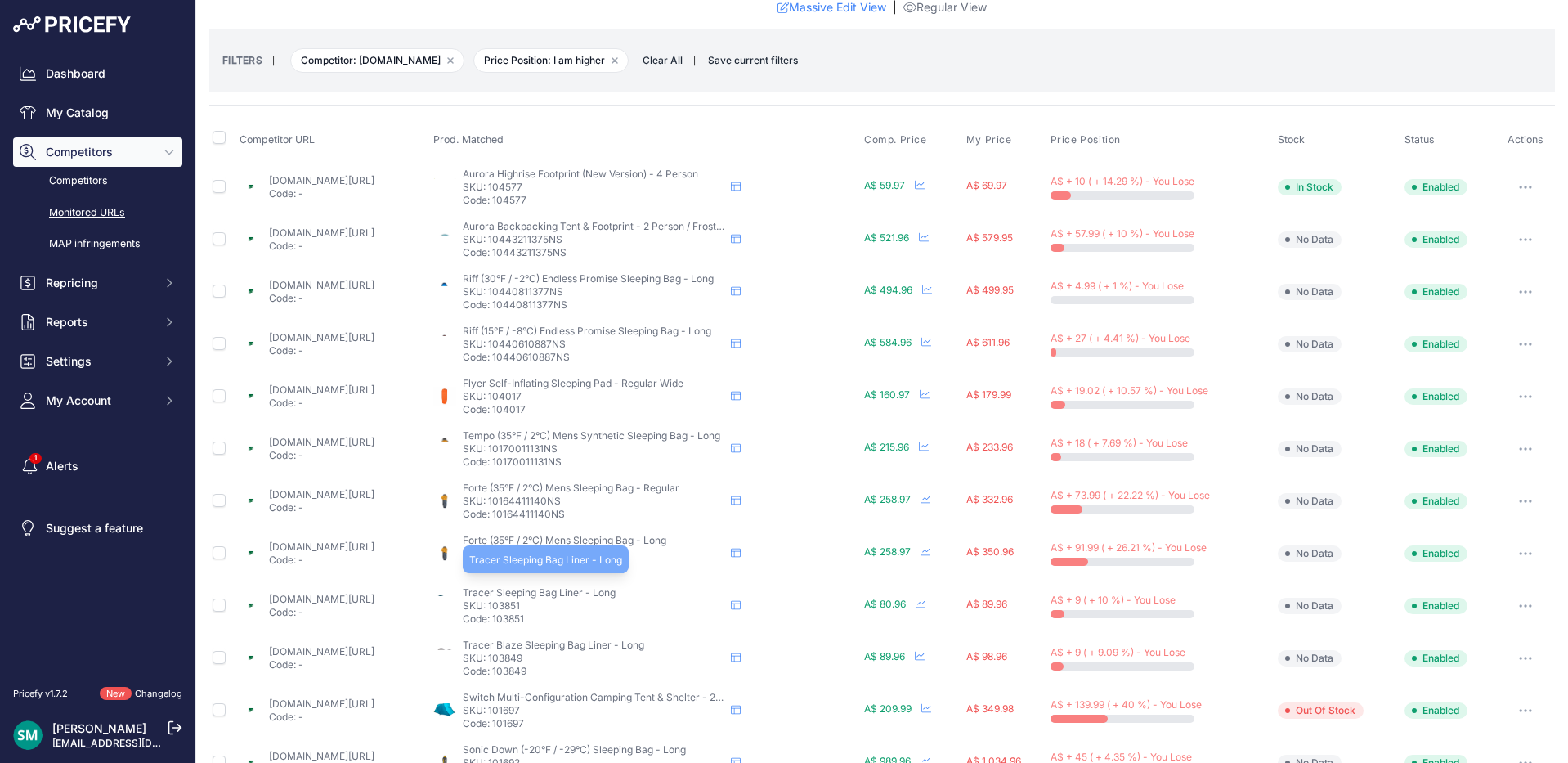
scroll to position [1, 0]
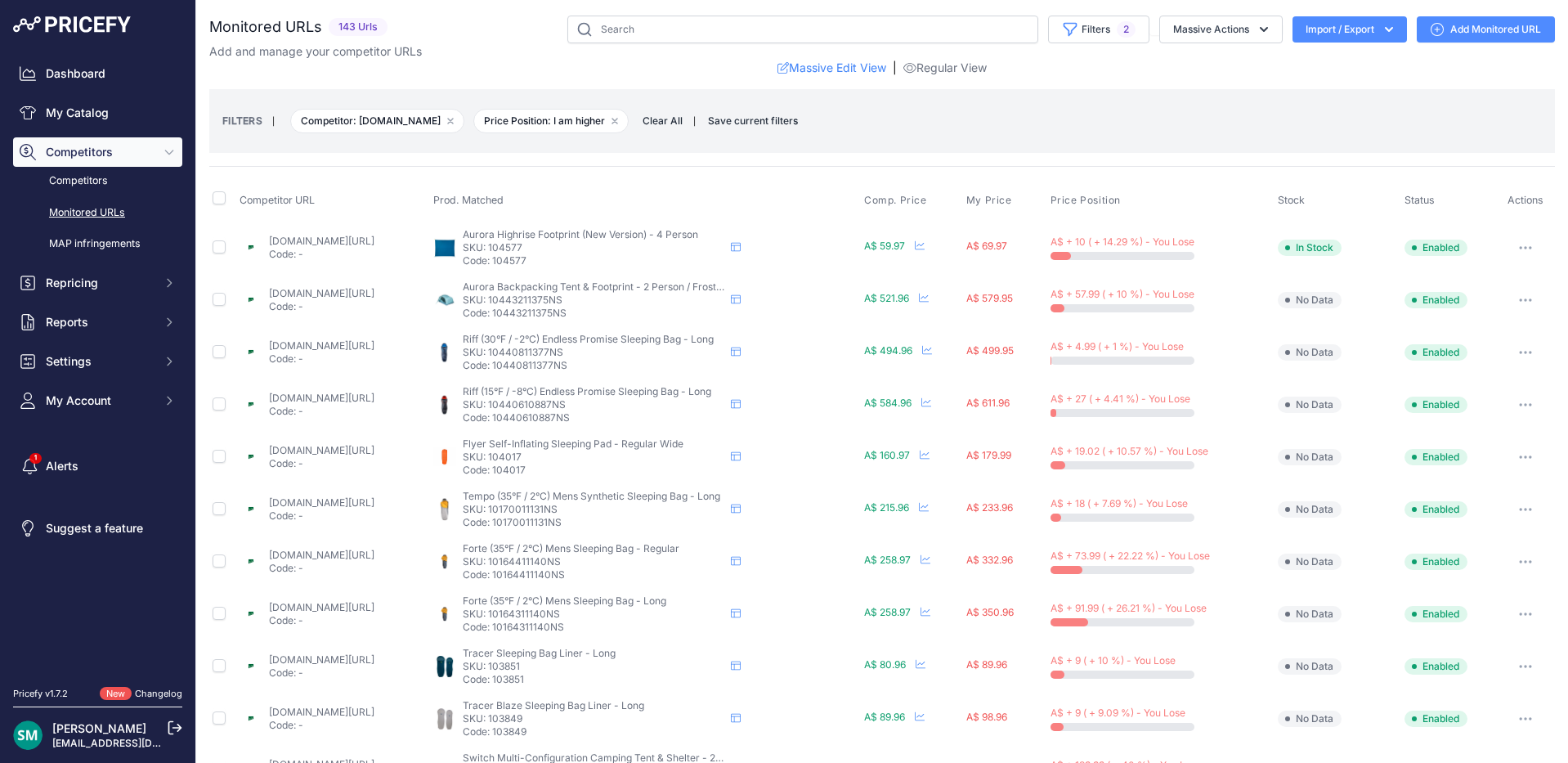
drag, startPoint x: 579, startPoint y: 248, endPoint x: 554, endPoint y: 247, distance: 25.0
click at [554, 247] on p "SKU: 104577" at bounding box center [594, 247] width 262 height 13
drag, startPoint x: 629, startPoint y: 301, endPoint x: 555, endPoint y: 299, distance: 74.0
click at [555, 299] on p "SKU: 10443211375NS" at bounding box center [594, 299] width 262 height 13
drag, startPoint x: 639, startPoint y: 354, endPoint x: 555, endPoint y: 355, distance: 84.0
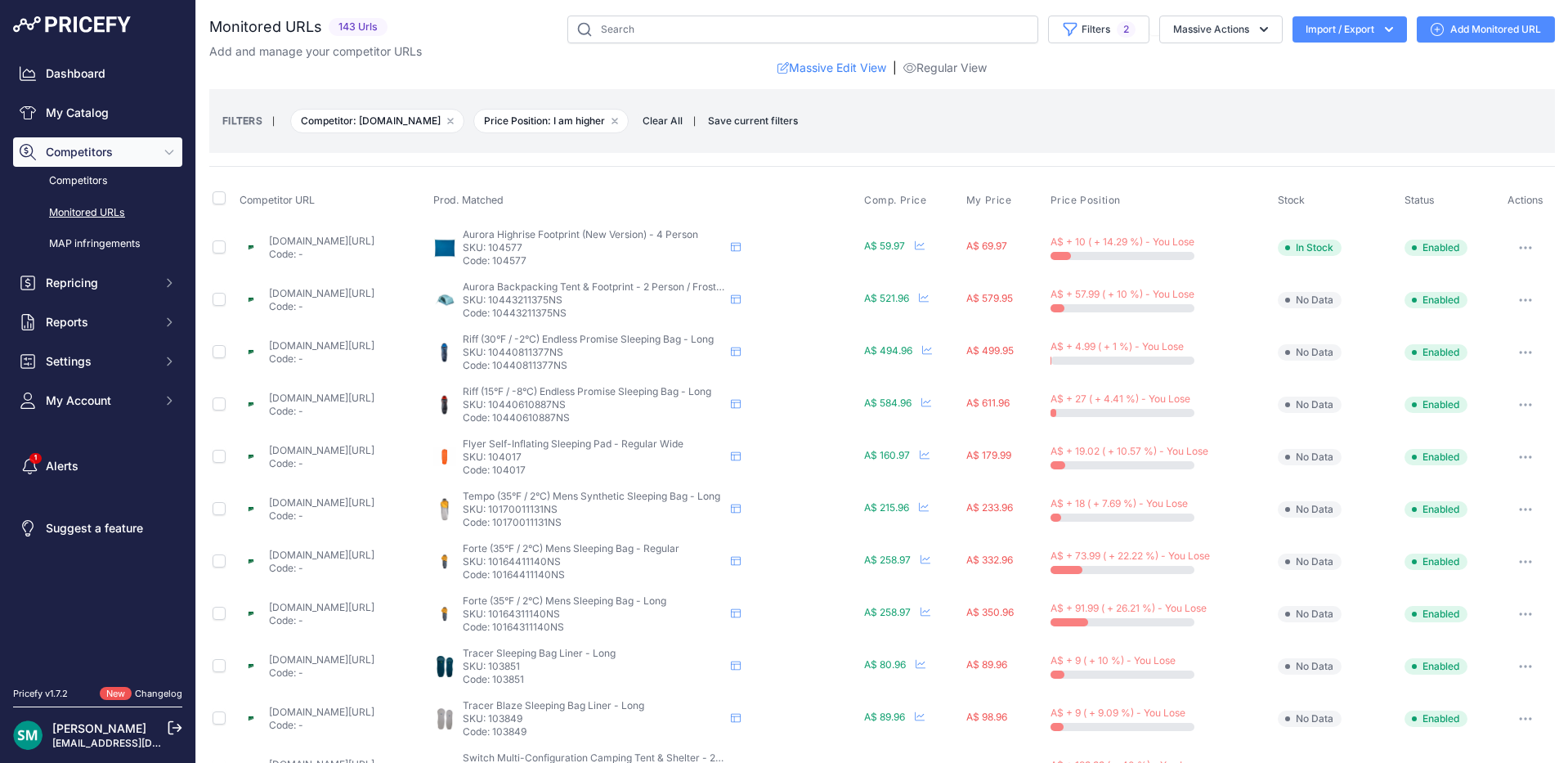
click at [555, 354] on p "SKU: 10440811377NS" at bounding box center [594, 351] width 262 height 13
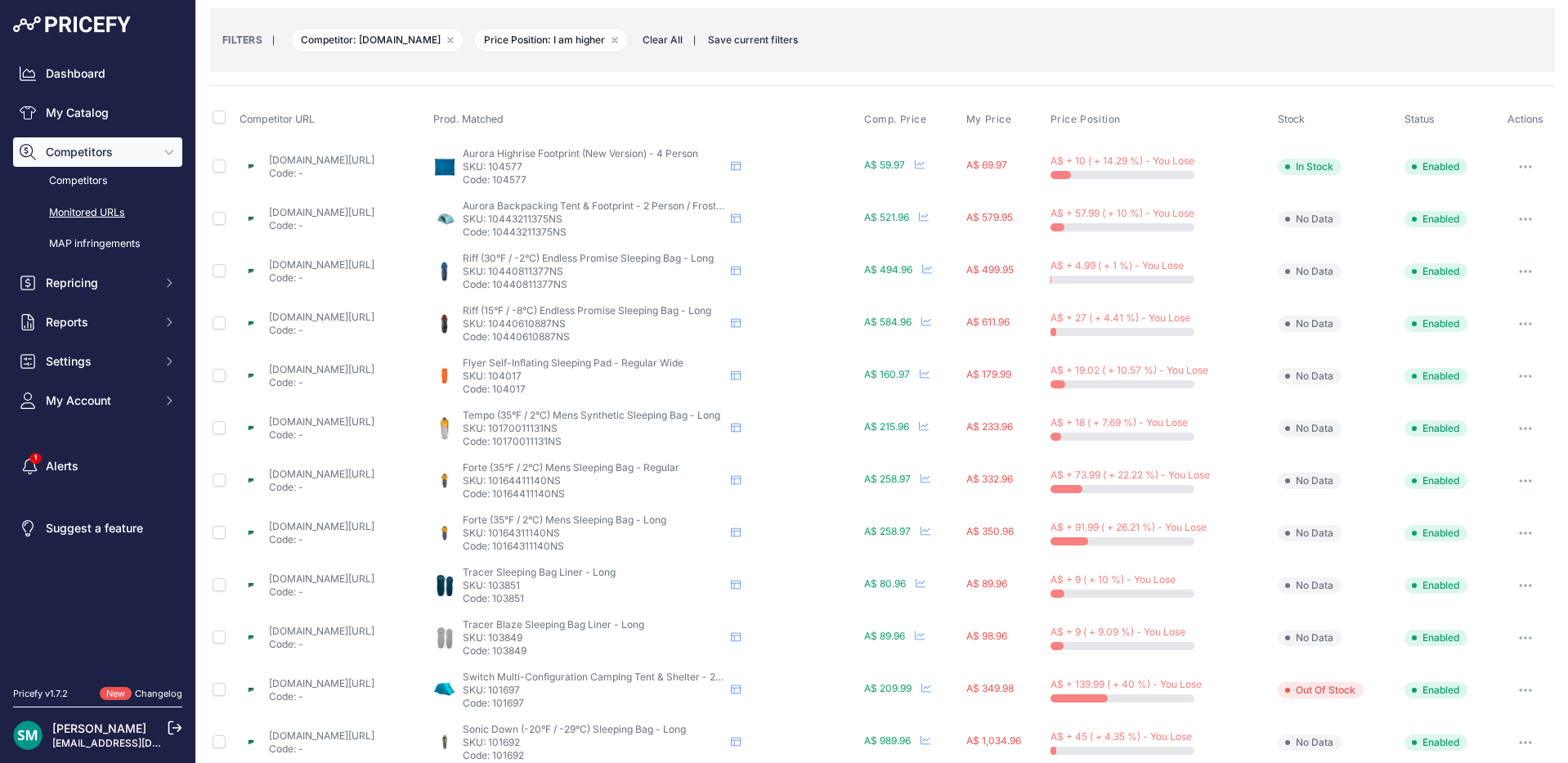
scroll to position [83, 0]
drag, startPoint x: 638, startPoint y: 325, endPoint x: 552, endPoint y: 328, distance: 86.1
click at [552, 328] on p "SKU: 10440610887NS" at bounding box center [594, 322] width 262 height 13
drag, startPoint x: 574, startPoint y: 377, endPoint x: 550, endPoint y: 376, distance: 24.0
click at [550, 376] on p "SKU: 104017" at bounding box center [594, 374] width 262 height 13
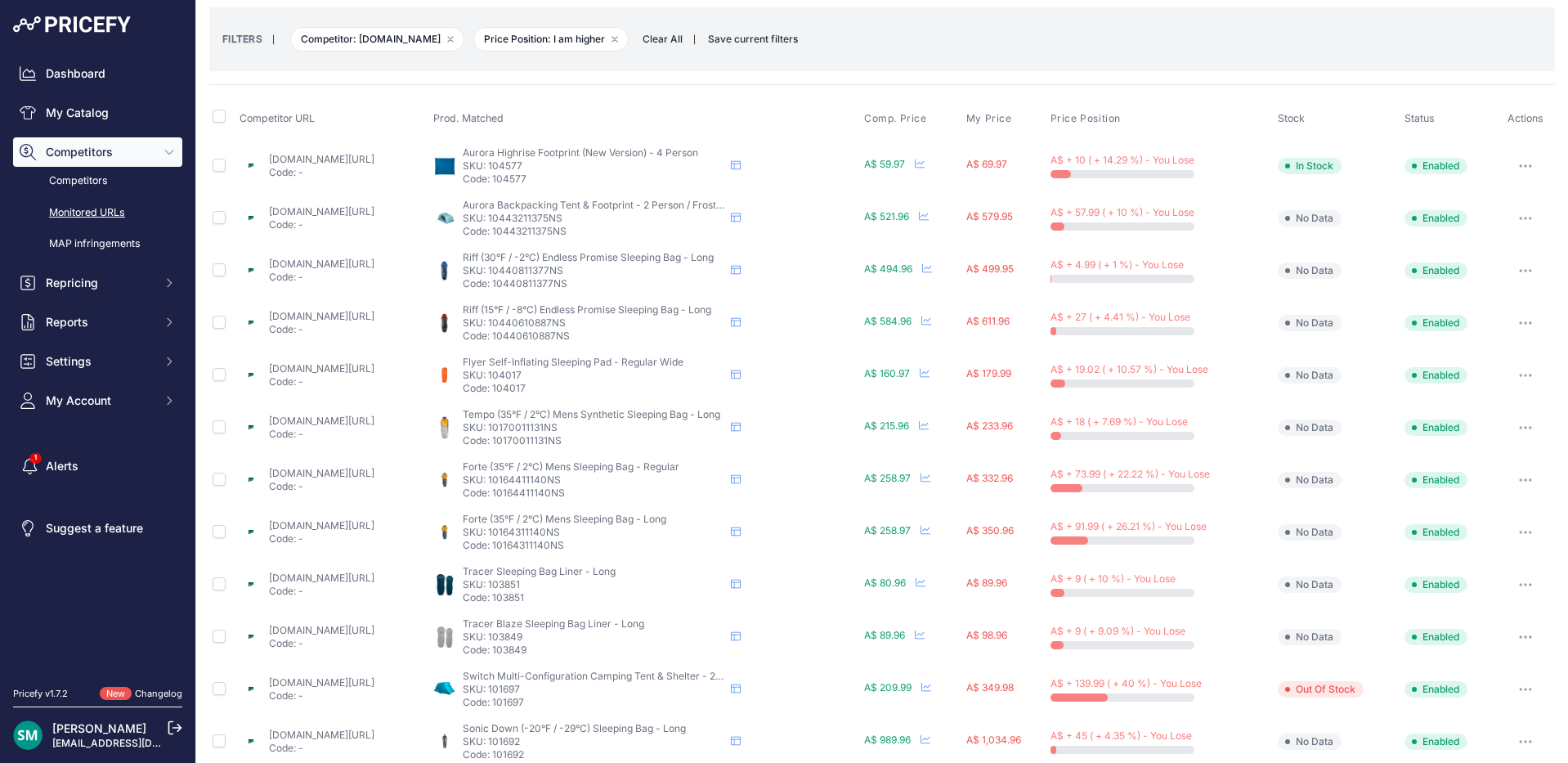
drag, startPoint x: 621, startPoint y: 429, endPoint x: 555, endPoint y: 426, distance: 66.1
click at [555, 426] on p "SKU: 10170011131NS" at bounding box center [594, 427] width 262 height 13
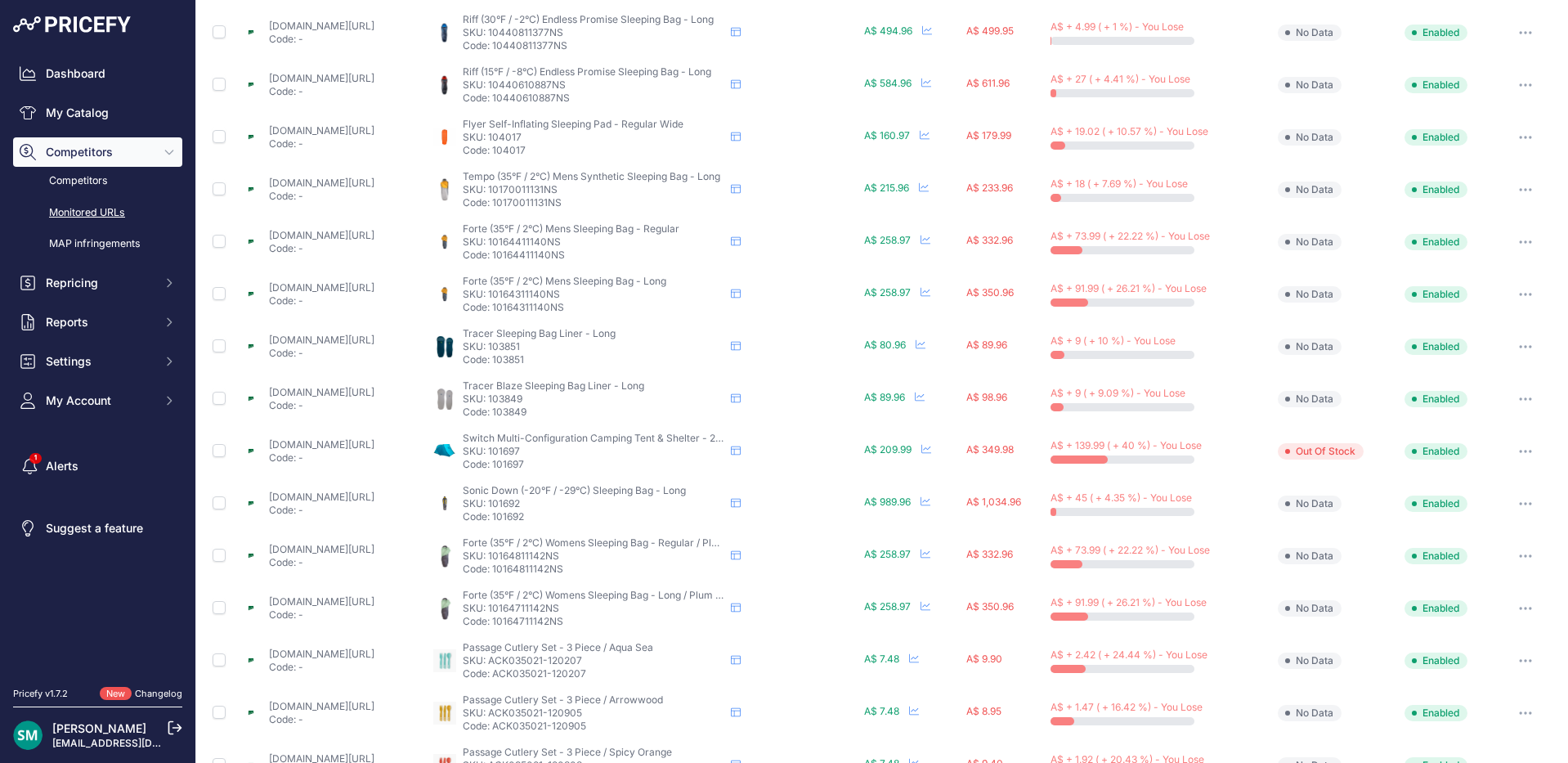
scroll to position [328, 0]
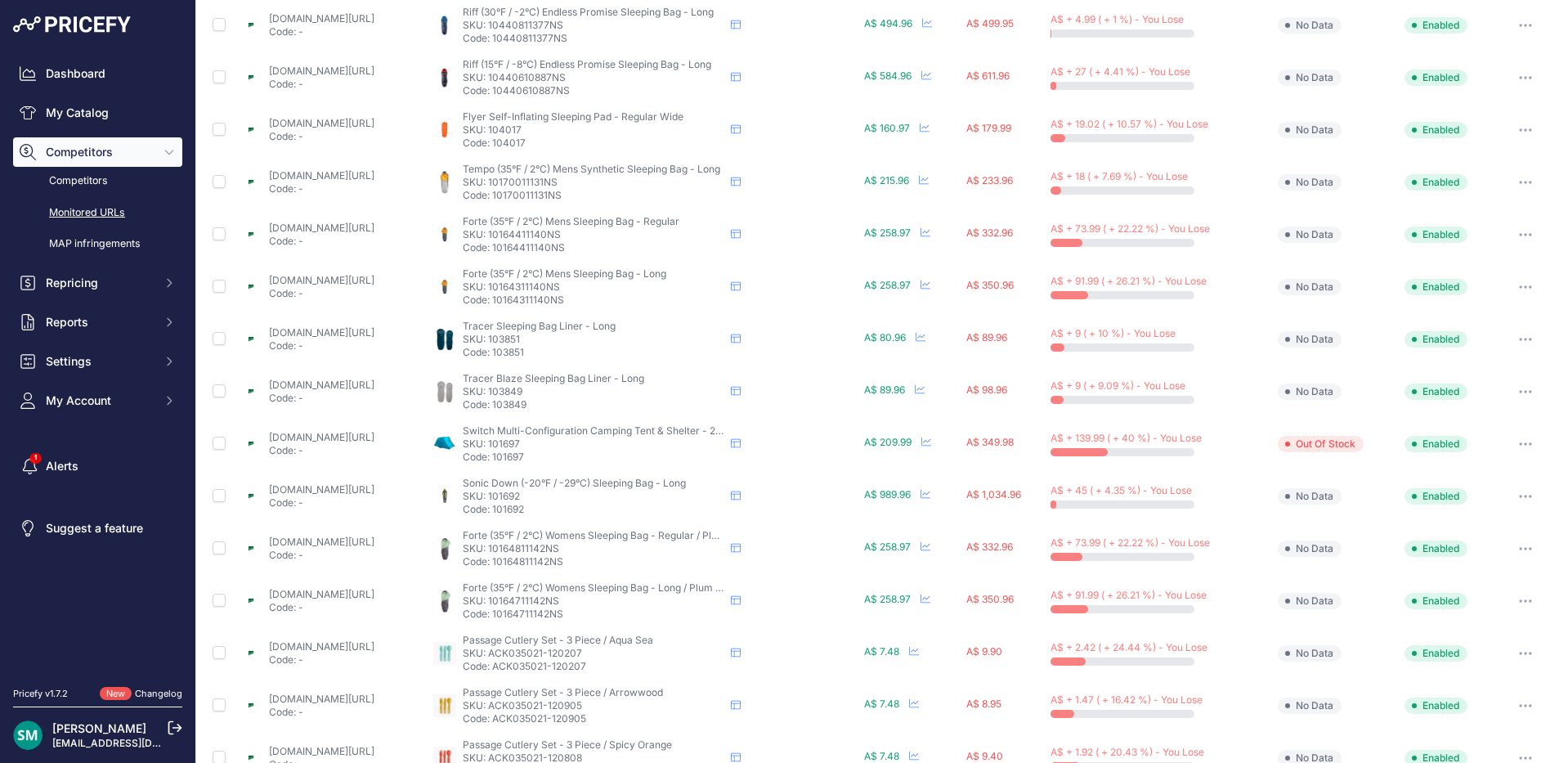
drag, startPoint x: 630, startPoint y: 236, endPoint x: 556, endPoint y: 232, distance: 74.1
click at [556, 232] on p "SKU: 10164411140NS" at bounding box center [594, 234] width 262 height 13
drag, startPoint x: 588, startPoint y: 237, endPoint x: 571, endPoint y: 236, distance: 17.0
click at [555, 238] on p "SKU: 10164411140NS" at bounding box center [594, 234] width 262 height 13
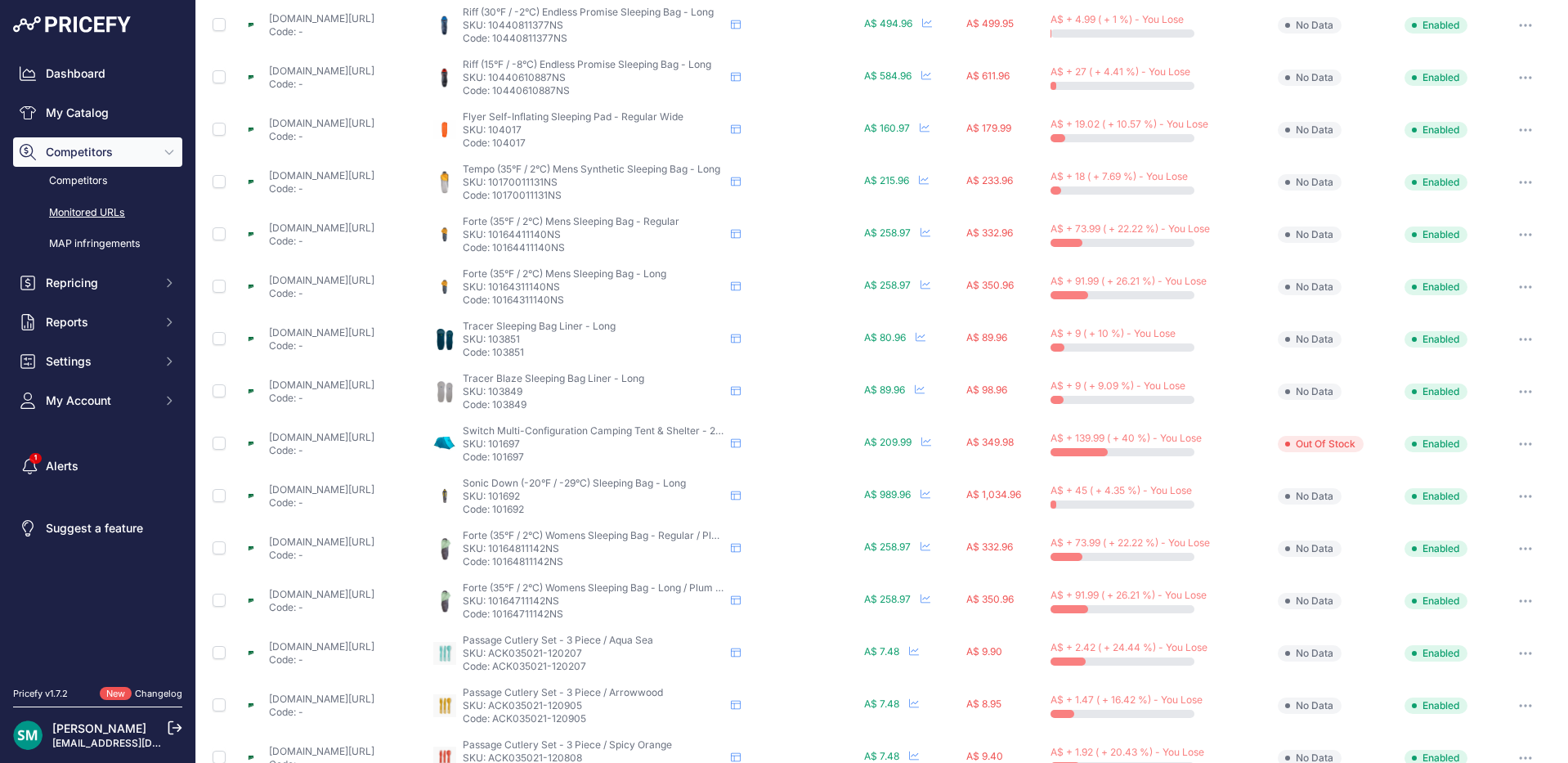
drag, startPoint x: 593, startPoint y: 340, endPoint x: 555, endPoint y: 339, distance: 38.0
click at [555, 339] on p "SKU: 103851" at bounding box center [594, 339] width 262 height 13
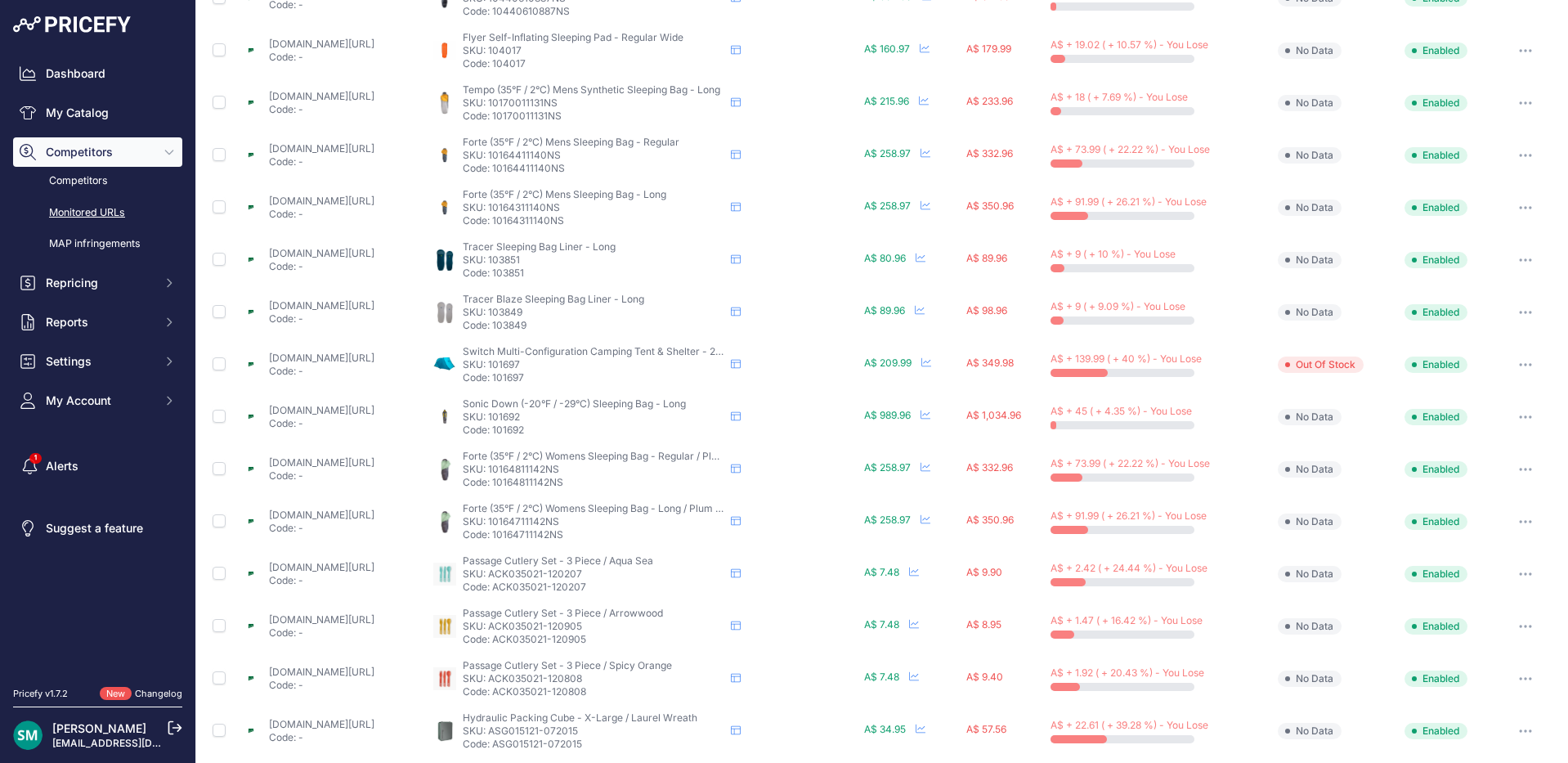
scroll to position [491, 0]
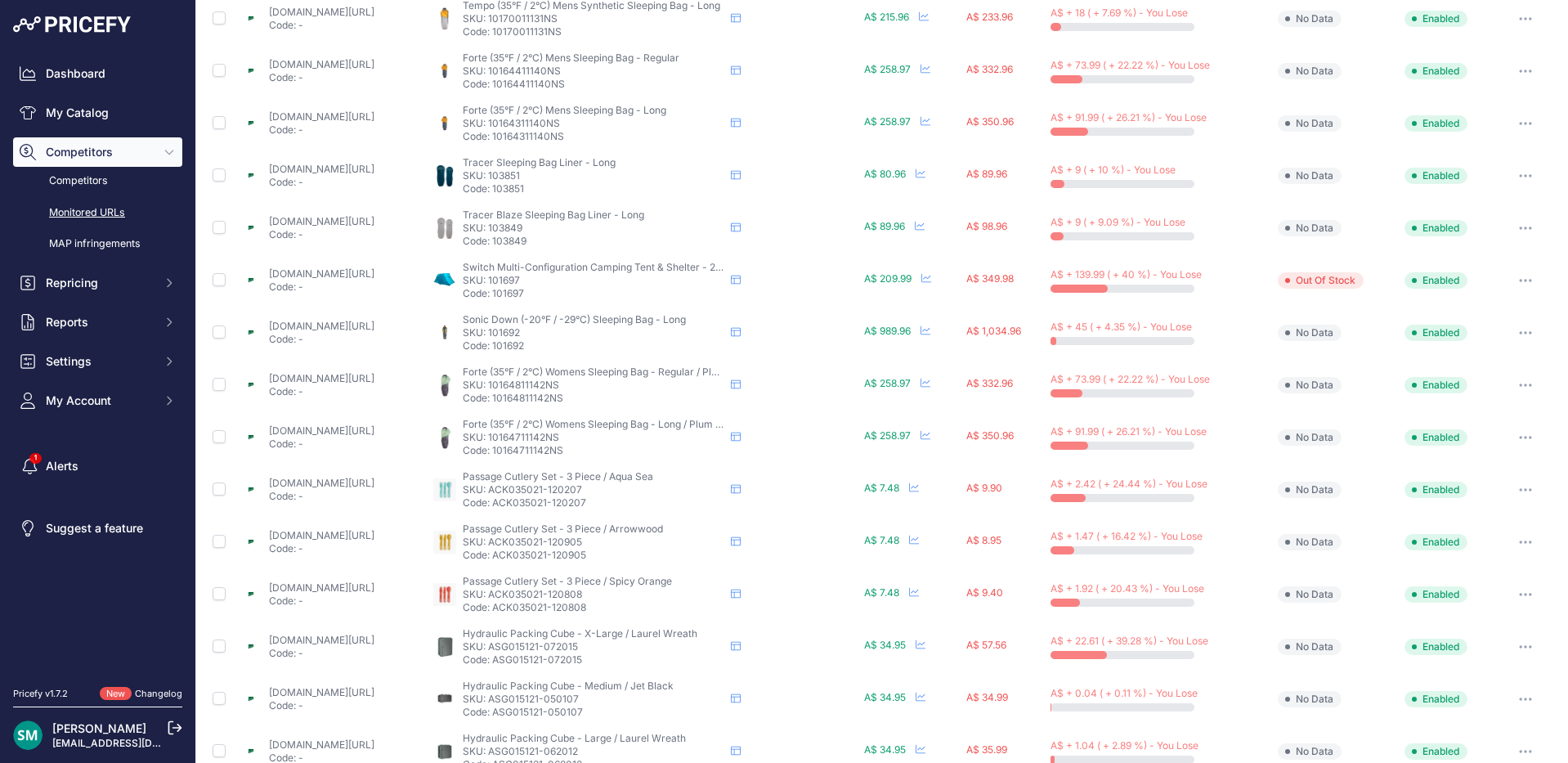
drag, startPoint x: 596, startPoint y: 230, endPoint x: 555, endPoint y: 230, distance: 41.0
click at [555, 230] on p "SKU: 103849" at bounding box center [594, 227] width 262 height 13
drag, startPoint x: 590, startPoint y: 275, endPoint x: 555, endPoint y: 279, distance: 35.2
click at [555, 279] on p "SKU: 101697" at bounding box center [594, 280] width 262 height 13
drag, startPoint x: 568, startPoint y: 333, endPoint x: 554, endPoint y: 337, distance: 14.6
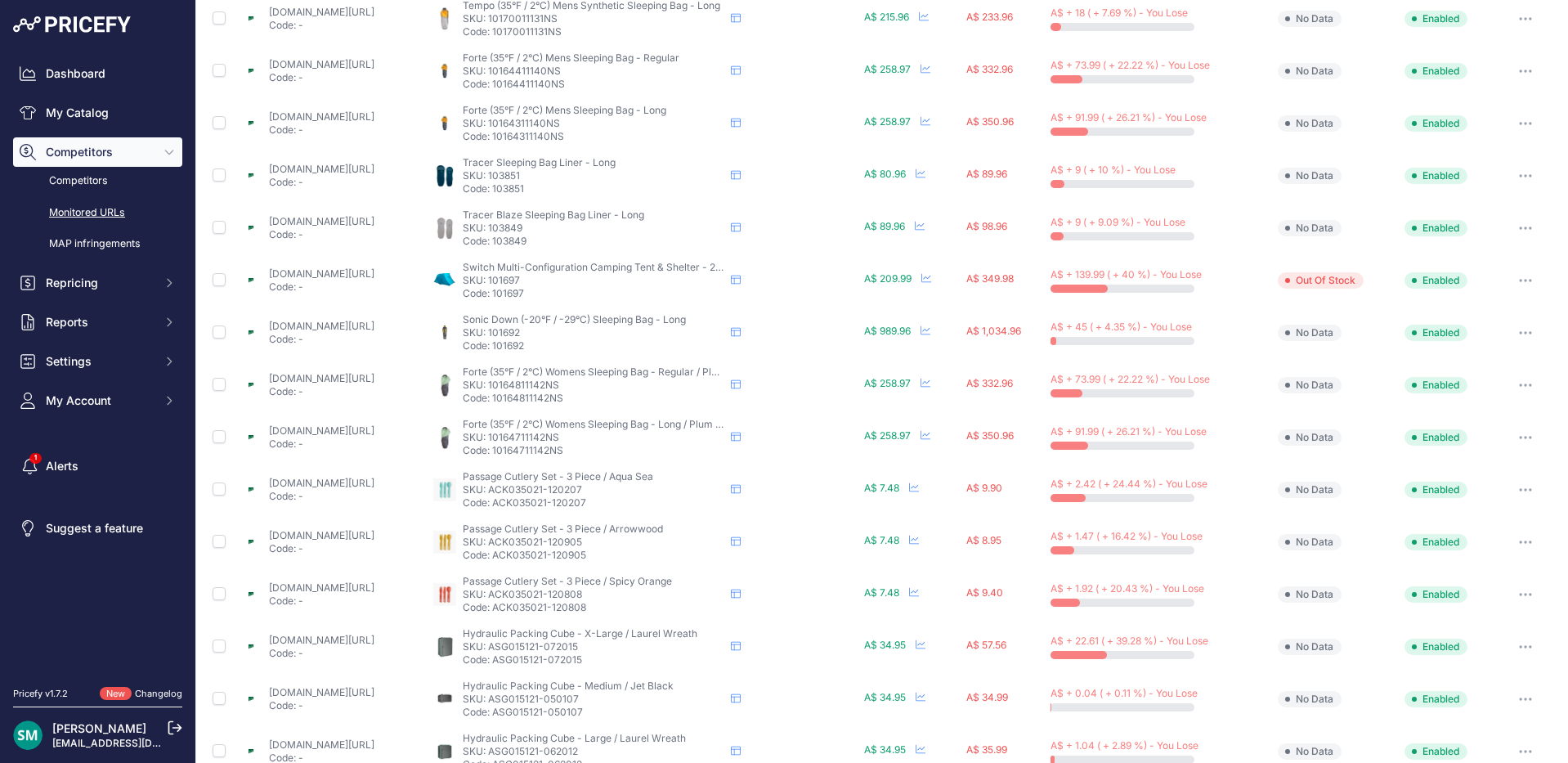
click at [554, 337] on p "SKU: 101692" at bounding box center [594, 332] width 262 height 13
drag, startPoint x: 624, startPoint y: 387, endPoint x: 553, endPoint y: 383, distance: 71.1
click at [553, 383] on p "SKU: 10164811142NS" at bounding box center [594, 384] width 262 height 13
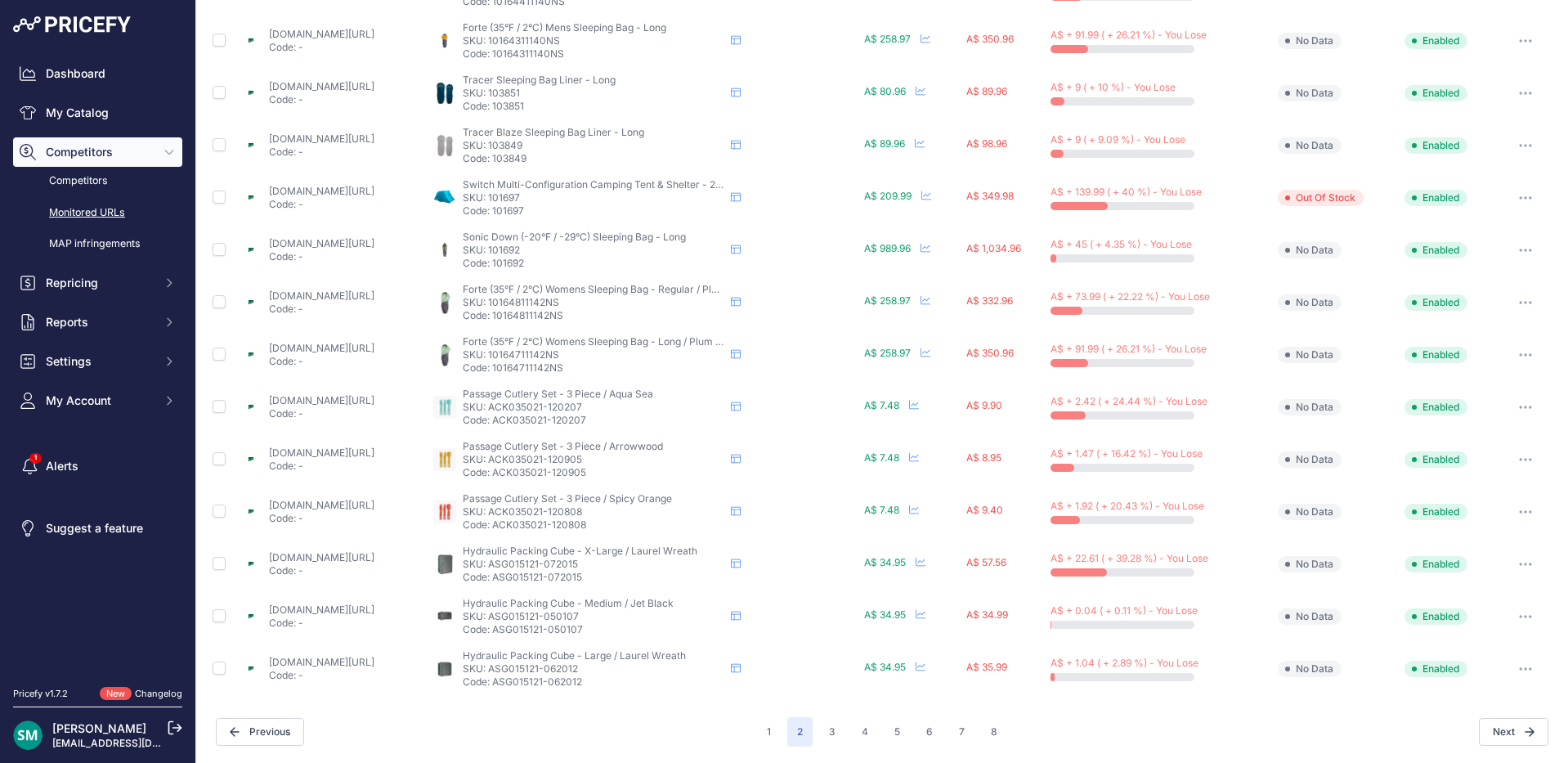
drag, startPoint x: 595, startPoint y: 412, endPoint x: 439, endPoint y: 405, distance: 156.2
click at [557, 409] on p "SKU: ACK035021-120207" at bounding box center [594, 407] width 262 height 13
click at [667, 403] on p "SKU: ACK035021-120207" at bounding box center [594, 407] width 262 height 13
drag, startPoint x: 653, startPoint y: 406, endPoint x: 554, endPoint y: 411, distance: 99.1
click at [554, 411] on p "SKU: ACK035021-120207" at bounding box center [594, 407] width 262 height 13
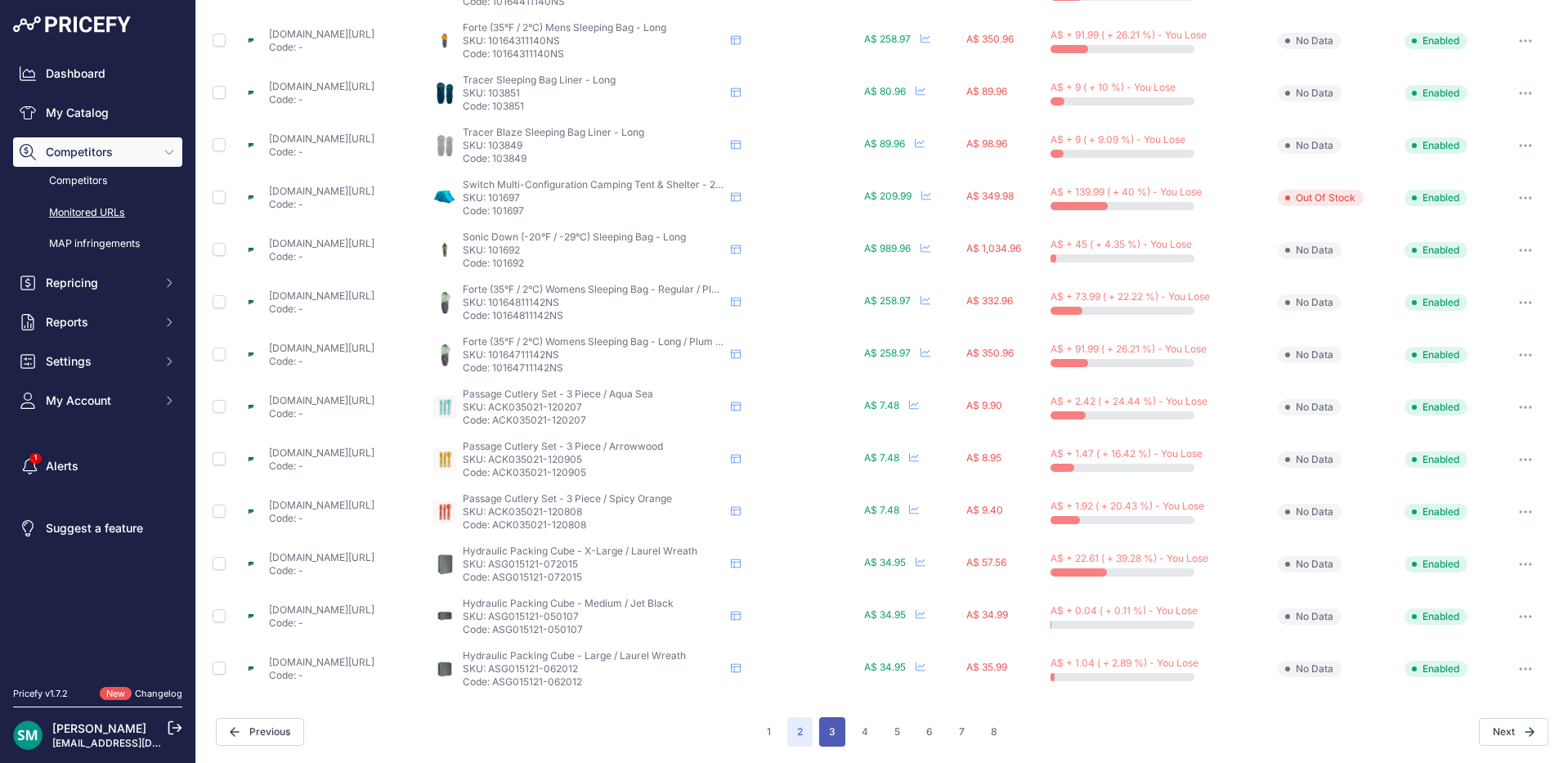
click at [833, 725] on button "3" at bounding box center [832, 731] width 27 height 30
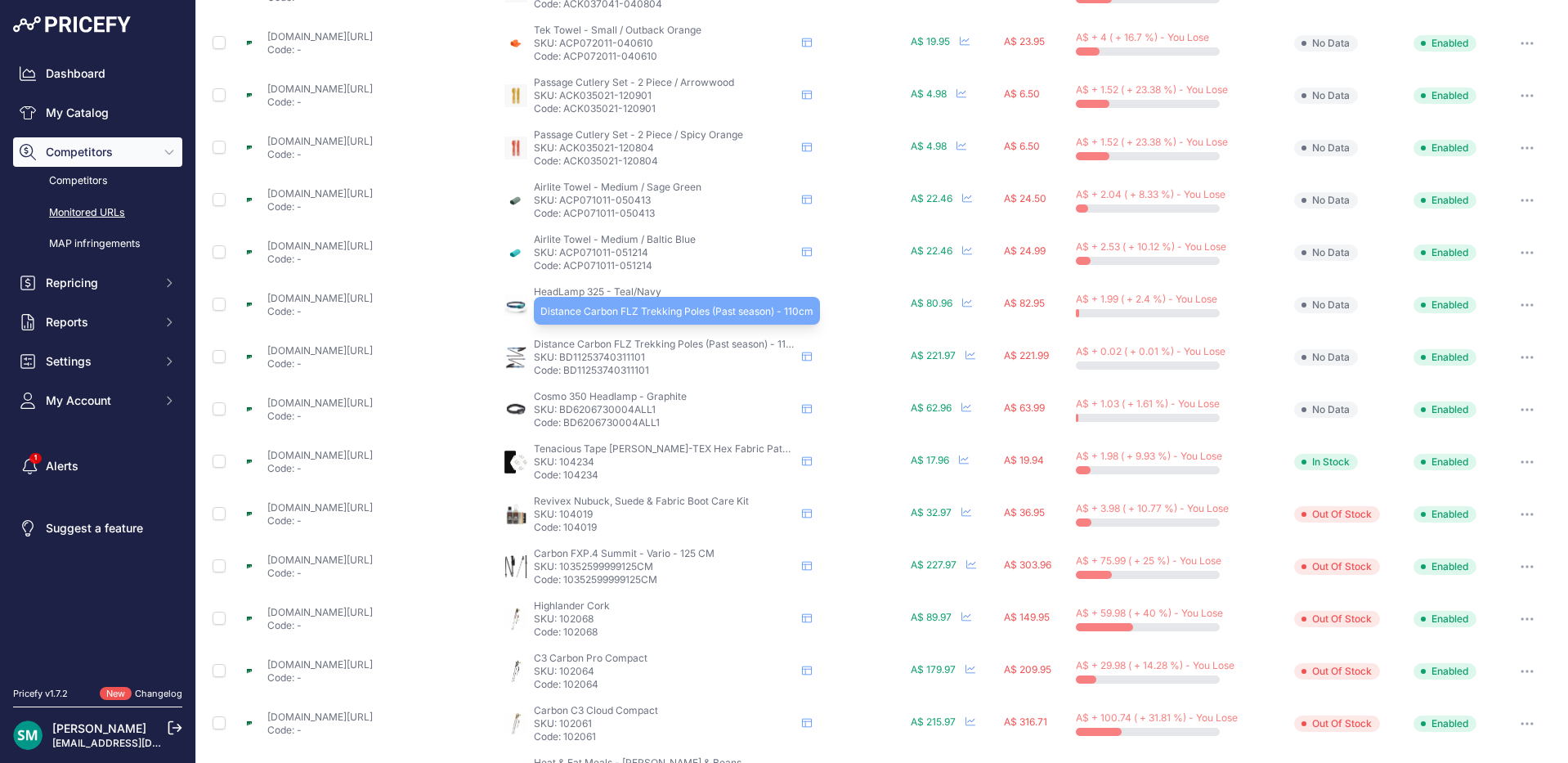
scroll to position [411, 0]
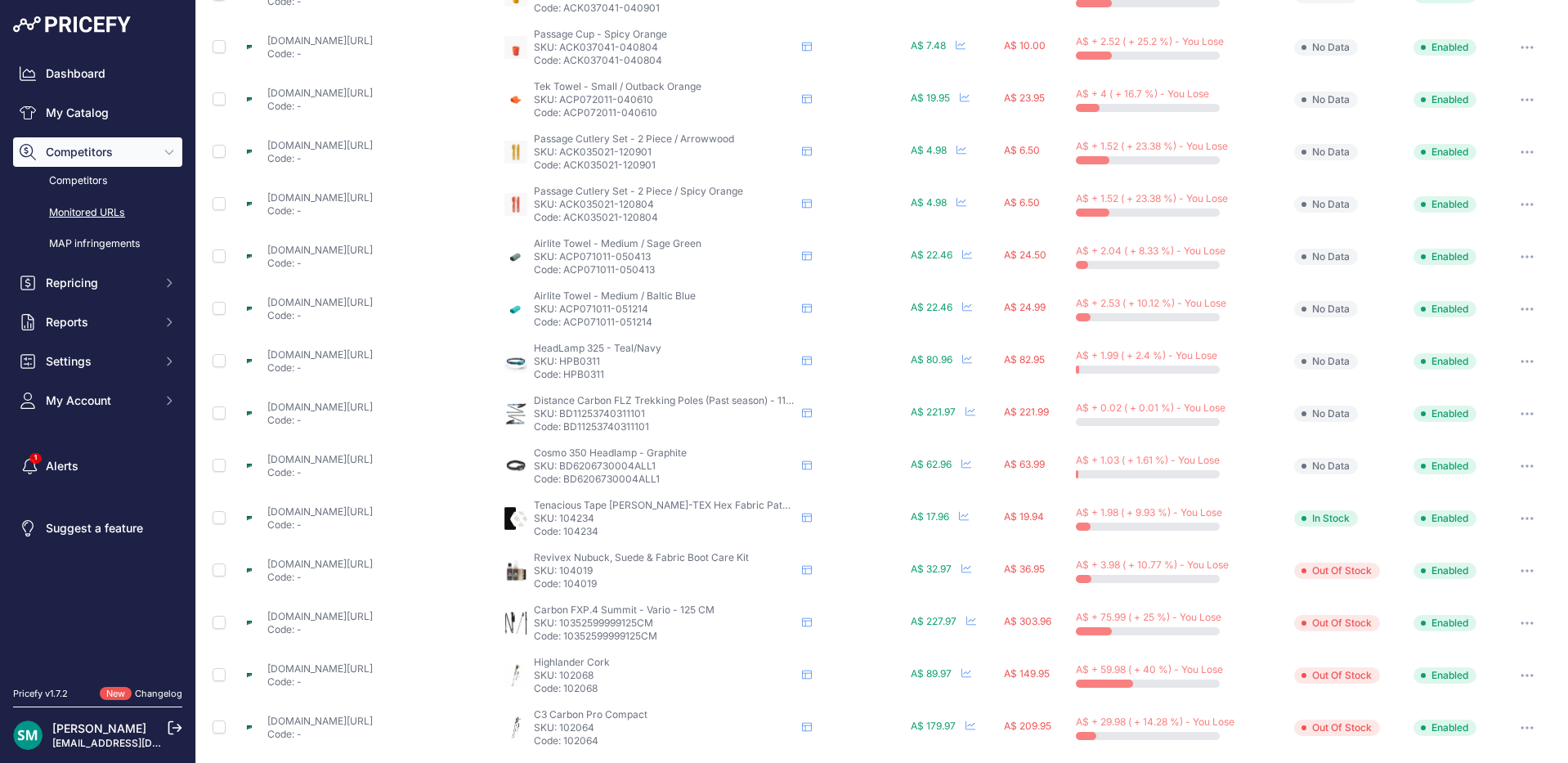
drag, startPoint x: 648, startPoint y: 259, endPoint x: 559, endPoint y: 261, distance: 89.0
click at [558, 260] on p "SKU: ACP071011-050413" at bounding box center [664, 256] width 262 height 13
drag, startPoint x: 585, startPoint y: 360, endPoint x: 557, endPoint y: 366, distance: 28.6
click at [557, 366] on p "SKU: HPB0311" at bounding box center [664, 360] width 262 height 13
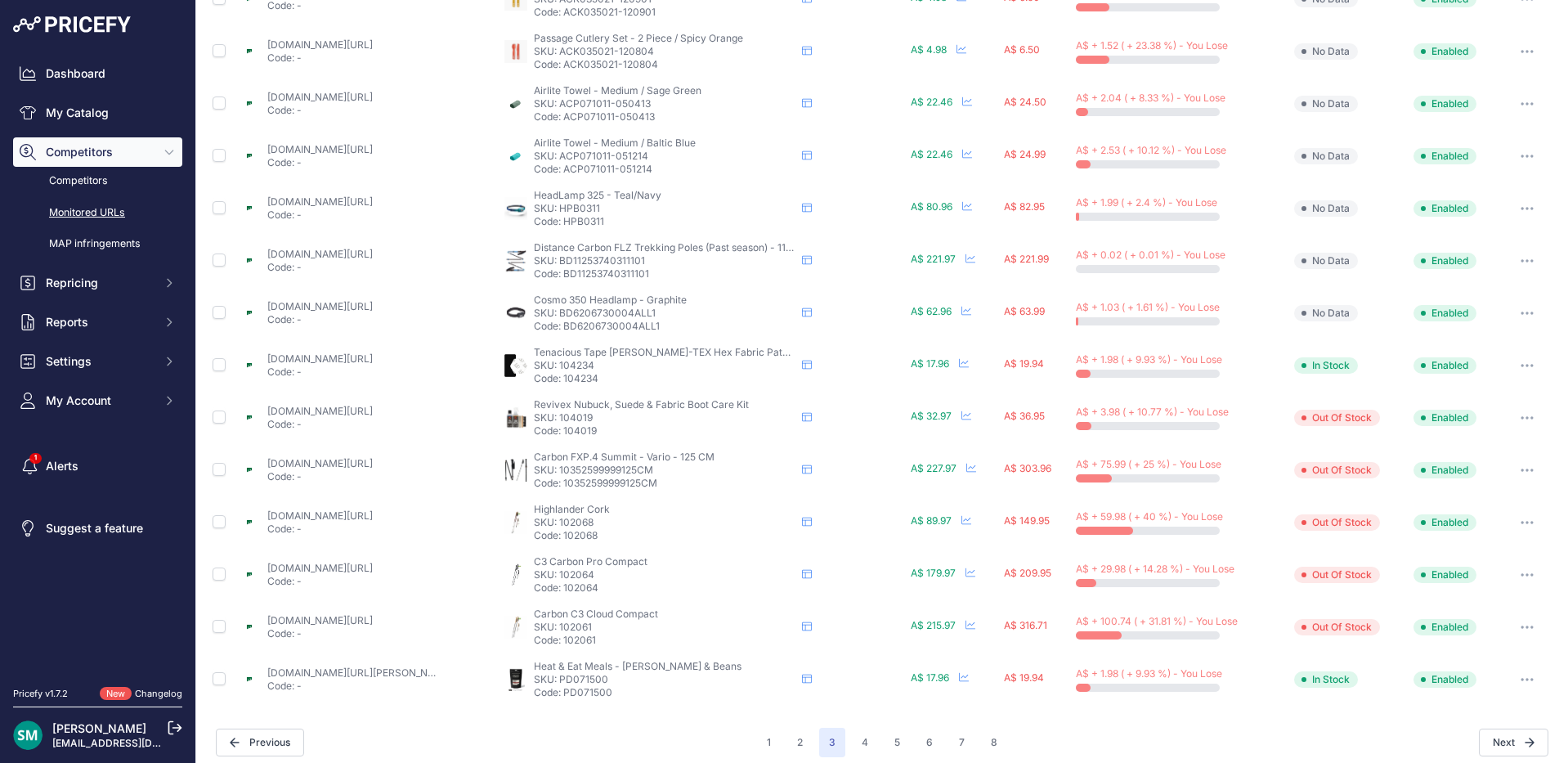
scroll to position [574, 0]
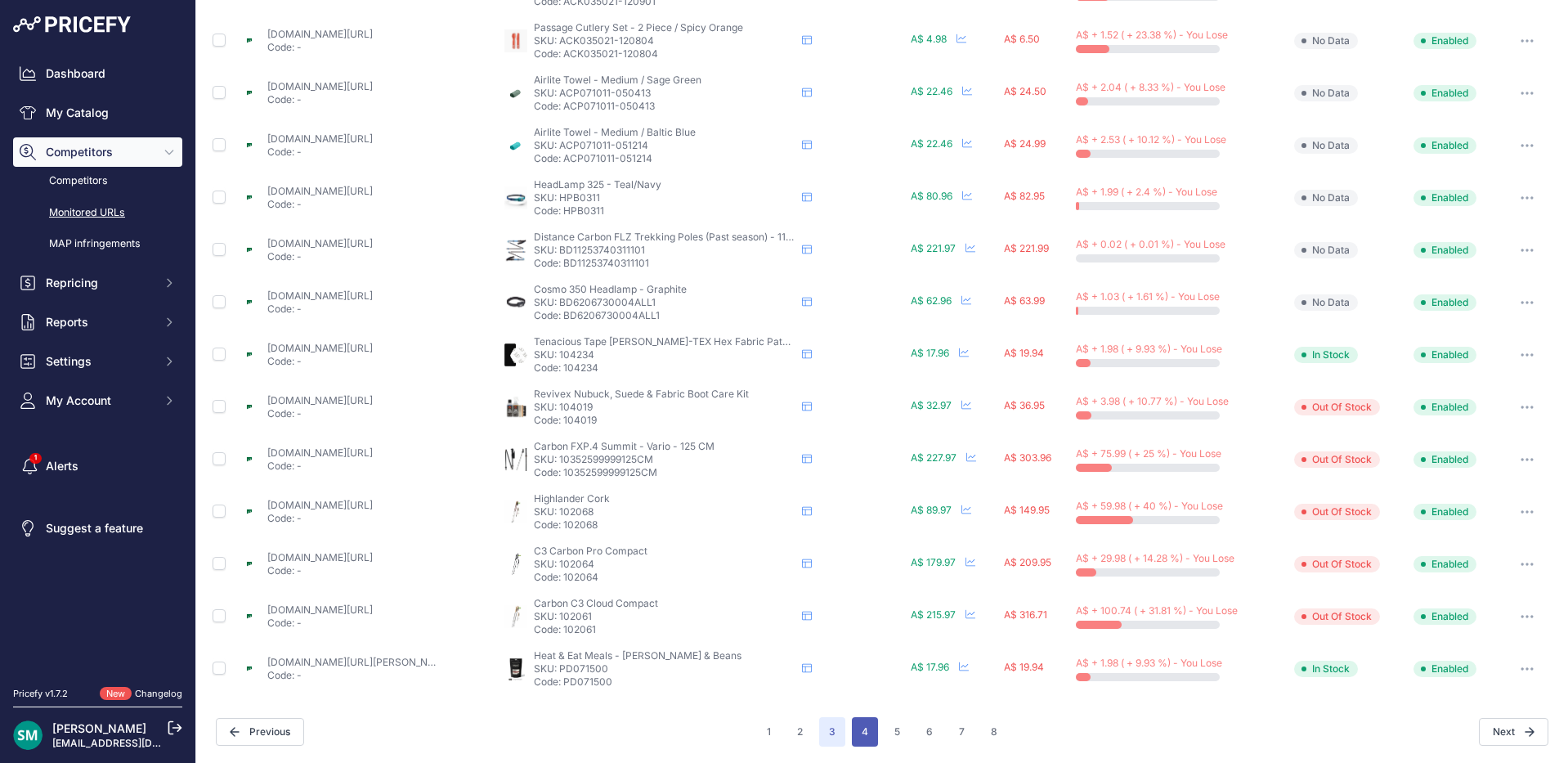
click at [862, 724] on button "4" at bounding box center [864, 731] width 27 height 30
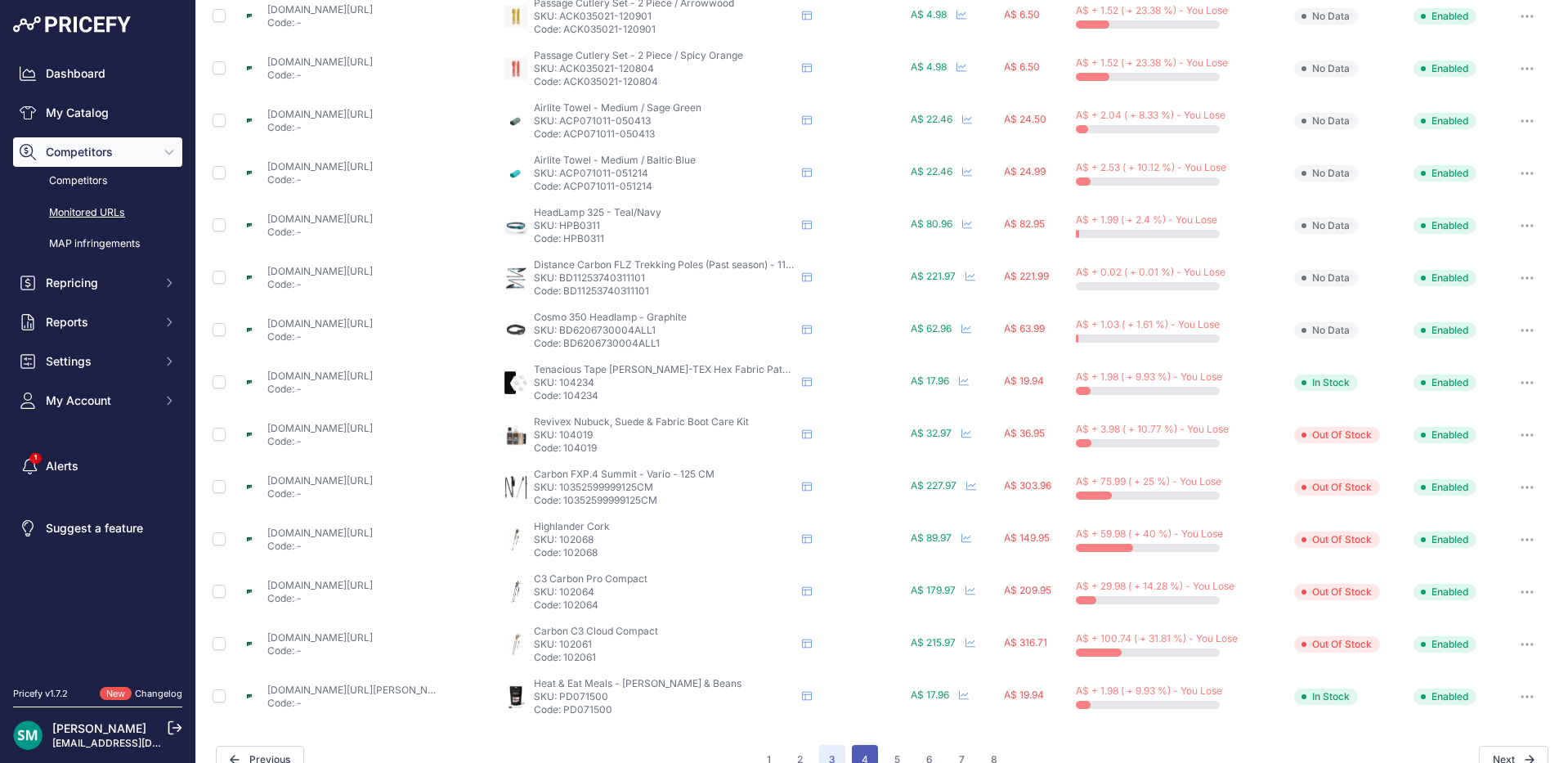
scroll to position [602, 0]
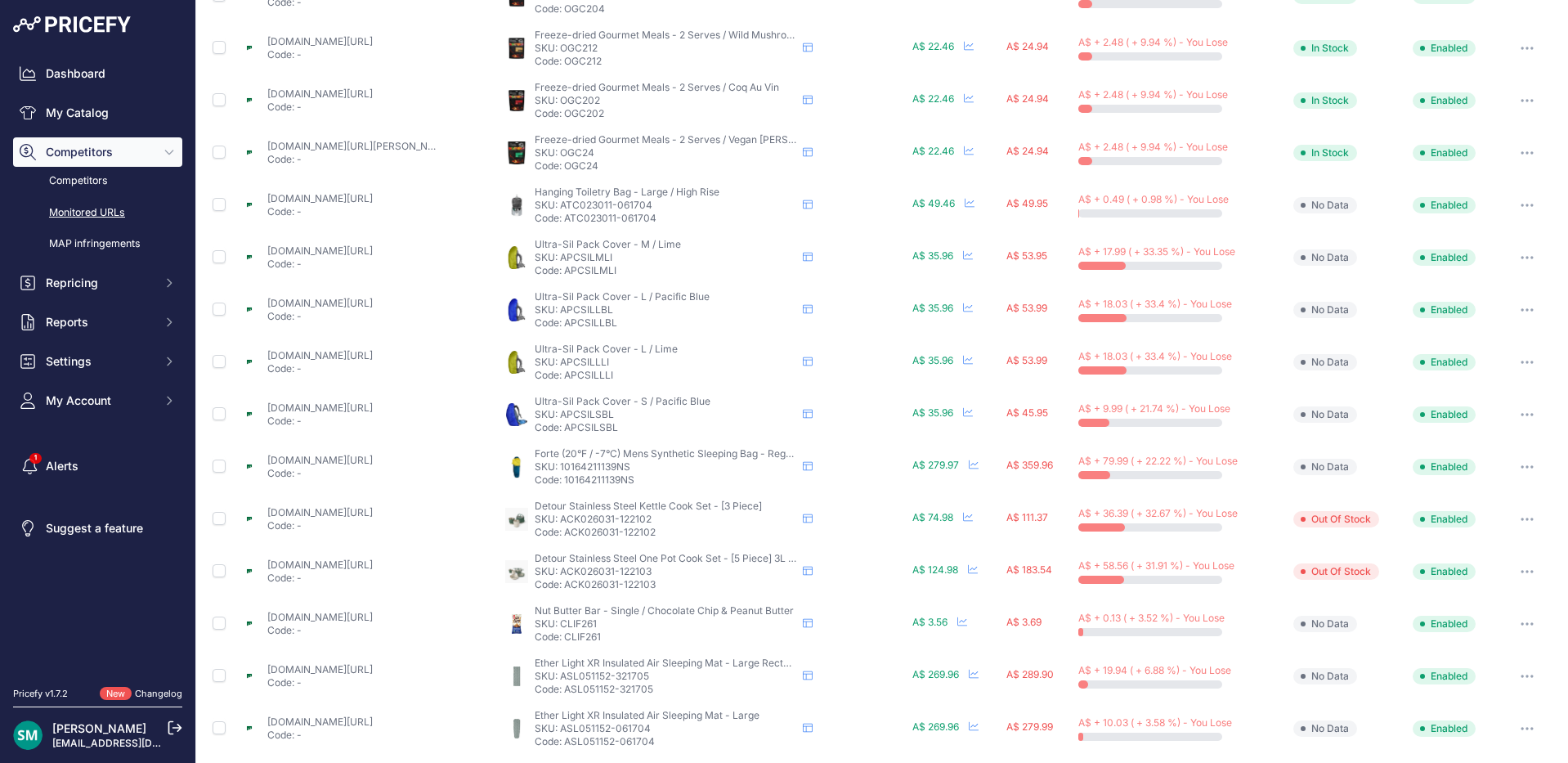
scroll to position [574, 0]
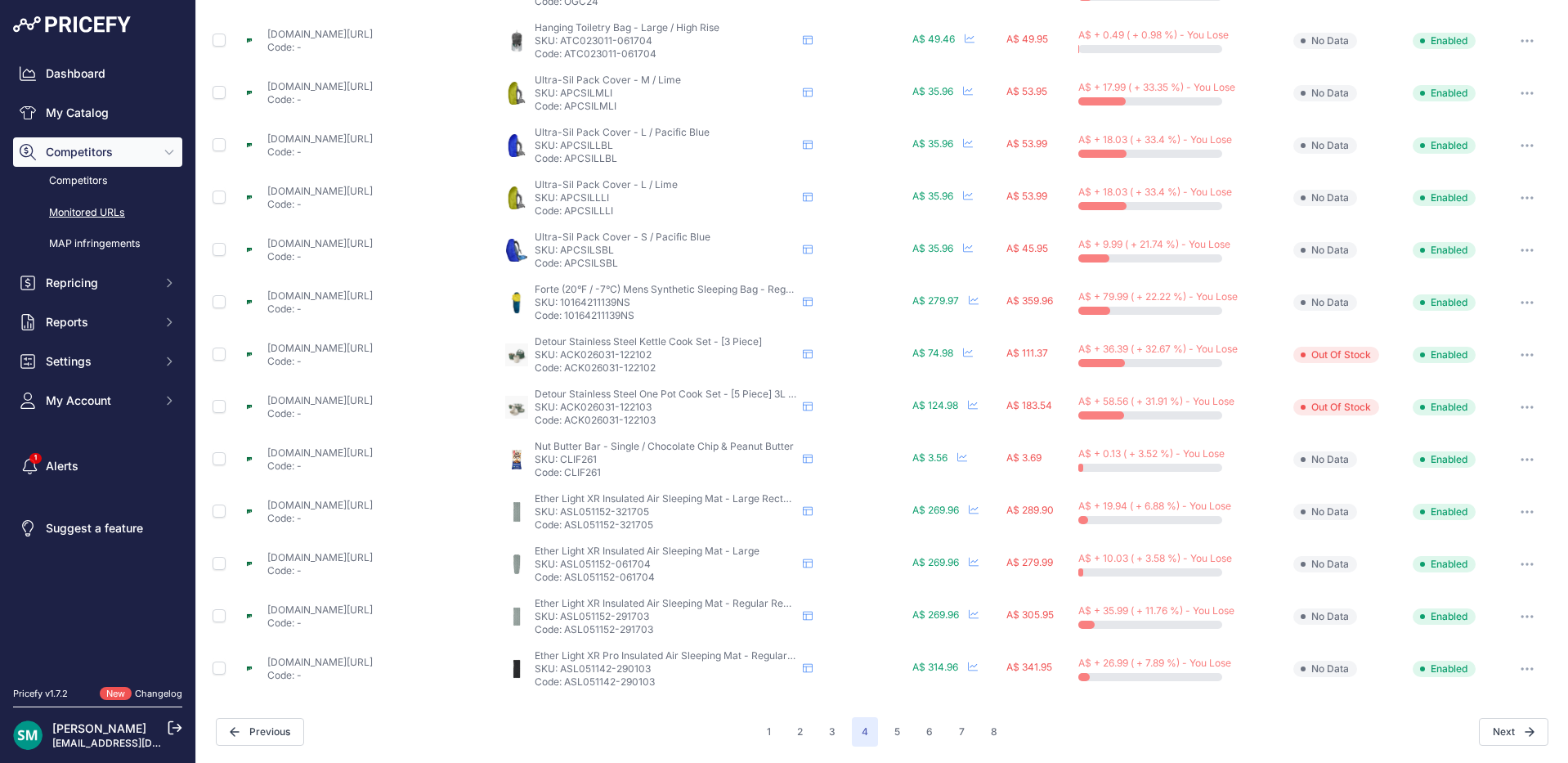
drag, startPoint x: 643, startPoint y: 511, endPoint x: 558, endPoint y: 515, distance: 85.1
click at [558, 515] on p "SKU: ASL051152-321705" at bounding box center [665, 511] width 262 height 13
drag, startPoint x: 652, startPoint y: 673, endPoint x: 557, endPoint y: 670, distance: 95.0
click at [557, 670] on p "SKU: ASL051142-290103" at bounding box center [665, 668] width 262 height 13
click at [901, 734] on button "5" at bounding box center [897, 731] width 26 height 30
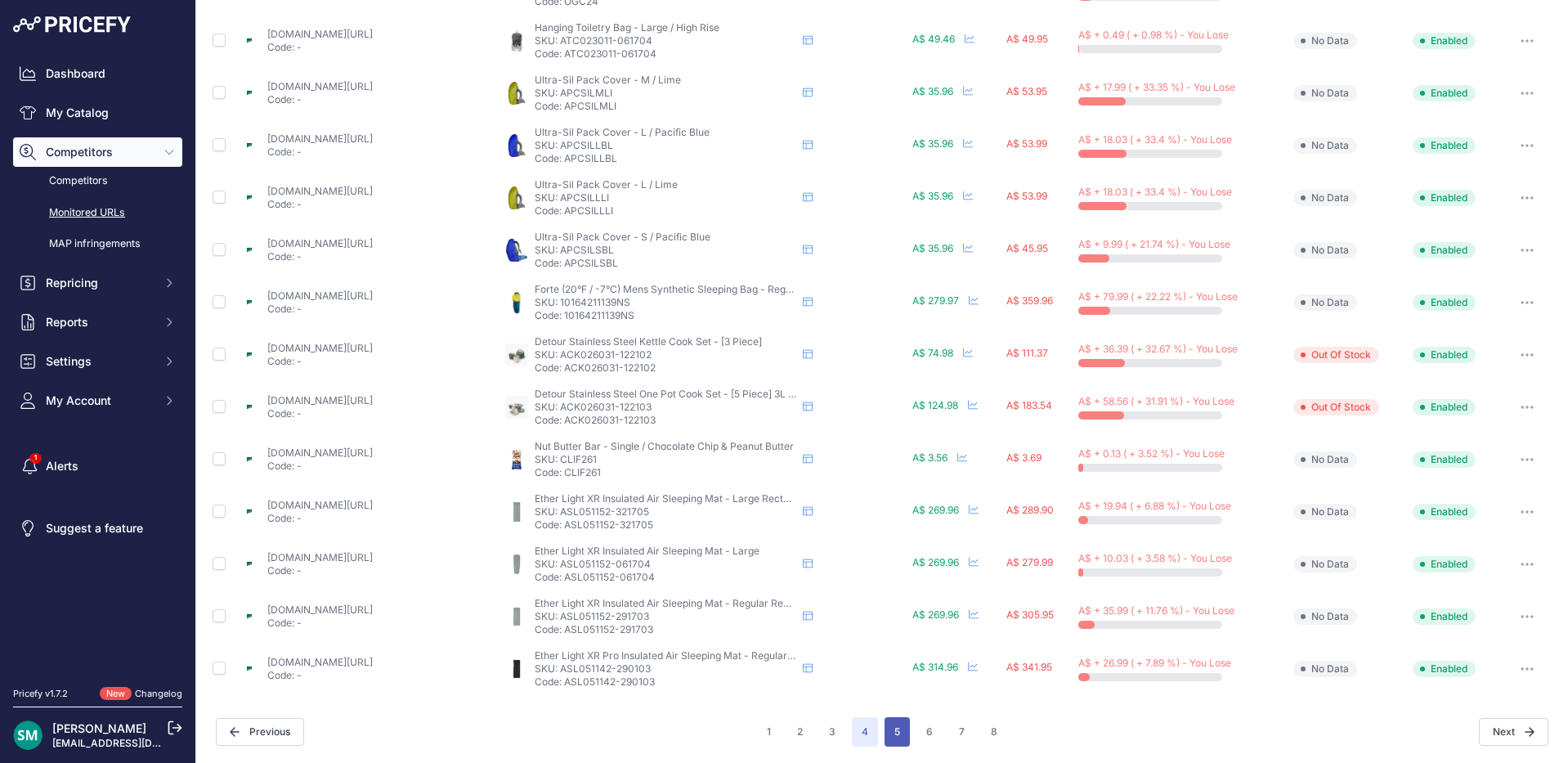
scroll to position [602, 0]
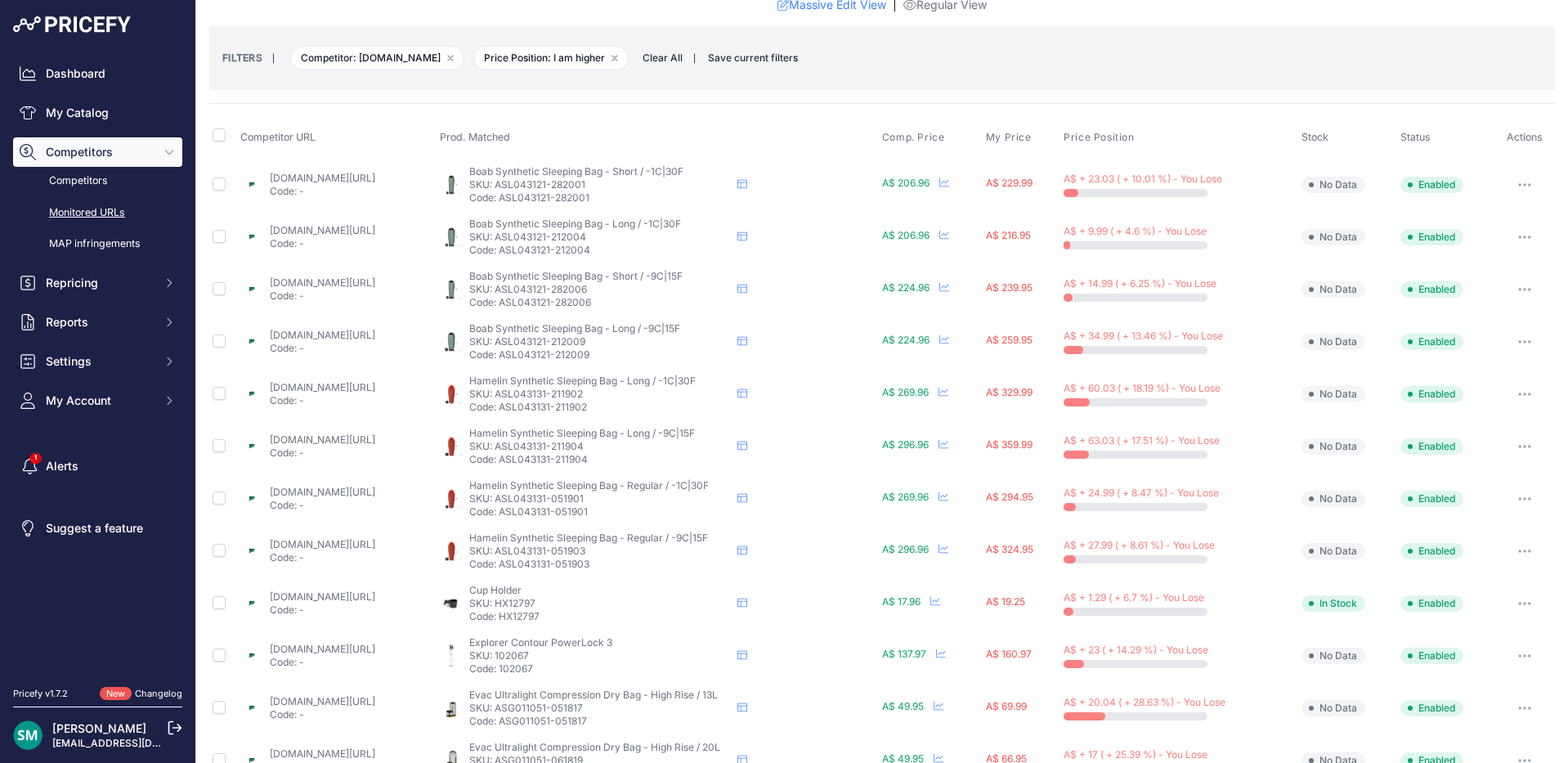
scroll to position [82, 0]
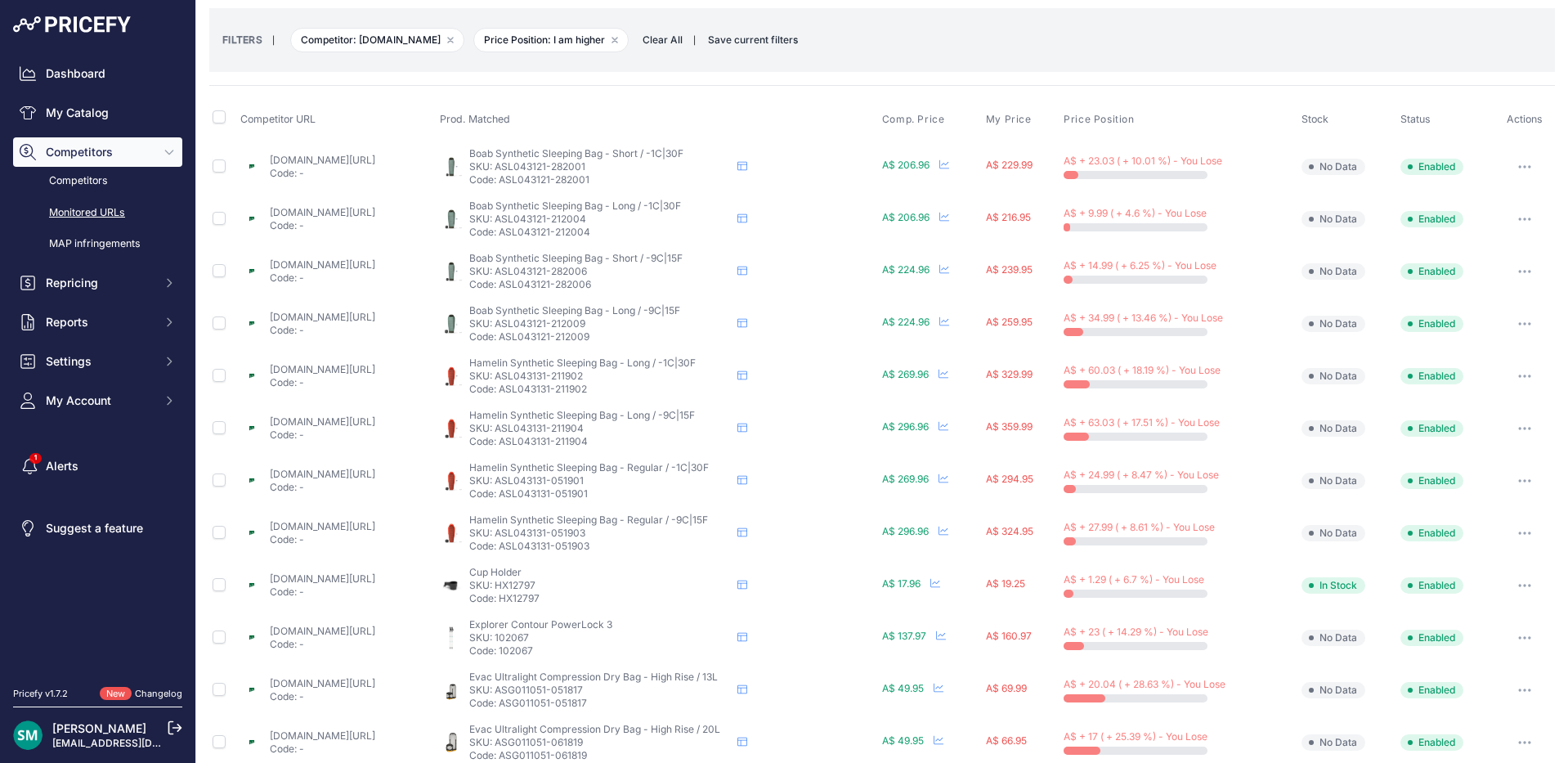
drag, startPoint x: 640, startPoint y: 169, endPoint x: 564, endPoint y: 166, distance: 76.1
click at [564, 166] on p "SKU: ASL043121-282001" at bounding box center [600, 166] width 262 height 13
click at [648, 375] on p "SKU: ASL043131-211902" at bounding box center [600, 375] width 262 height 13
drag, startPoint x: 383, startPoint y: 361, endPoint x: 373, endPoint y: 370, distance: 13.5
drag, startPoint x: 373, startPoint y: 370, endPoint x: 412, endPoint y: 391, distance: 44.3
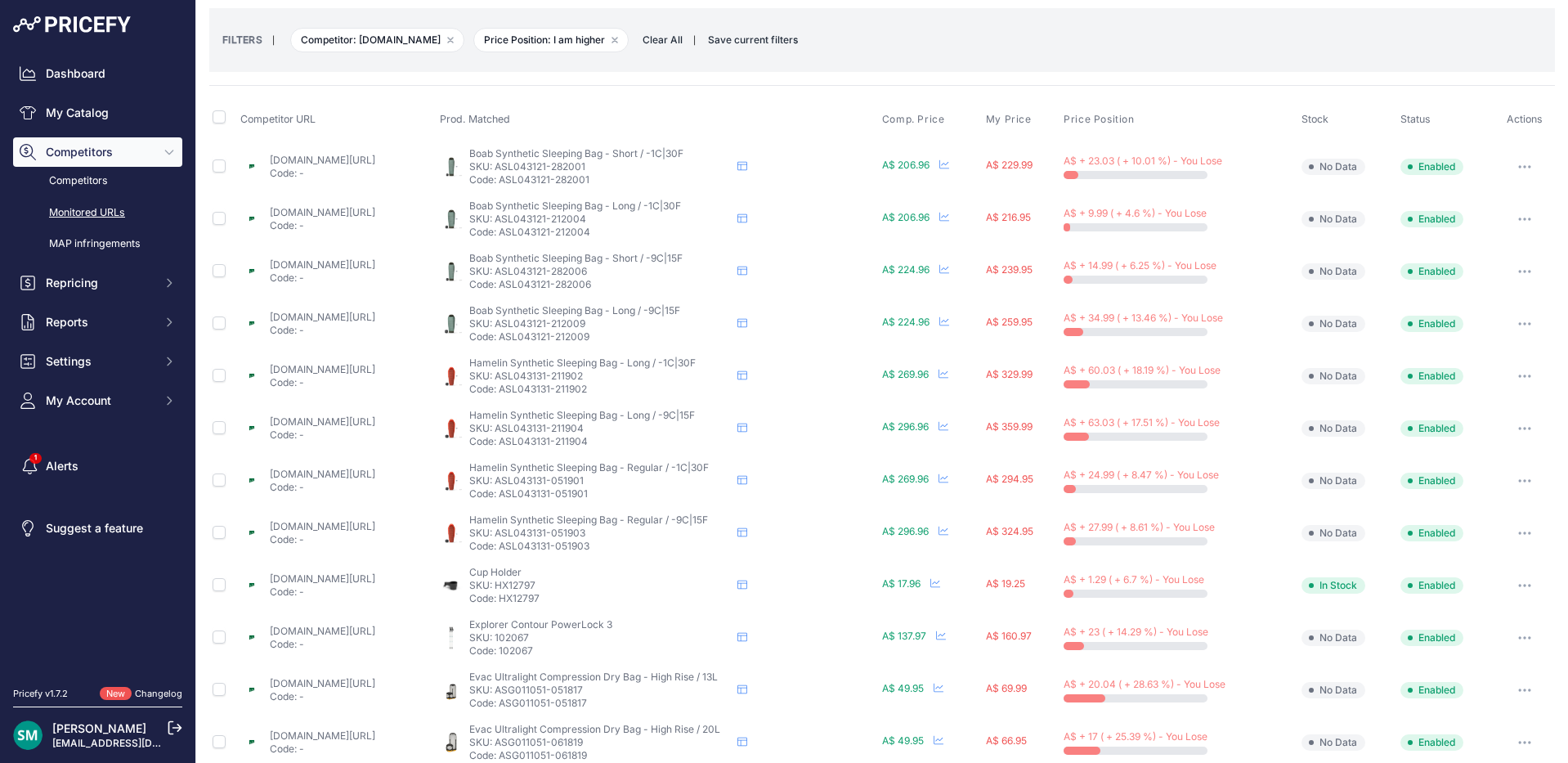
click at [375, 381] on p "Code: -" at bounding box center [322, 382] width 105 height 13
drag, startPoint x: 598, startPoint y: 378, endPoint x: 561, endPoint y: 380, distance: 37.1
click at [561, 380] on p "SKU: ASL043131-211902" at bounding box center [600, 375] width 262 height 13
click at [650, 430] on p "SKU: ASL043131-211904" at bounding box center [600, 427] width 262 height 13
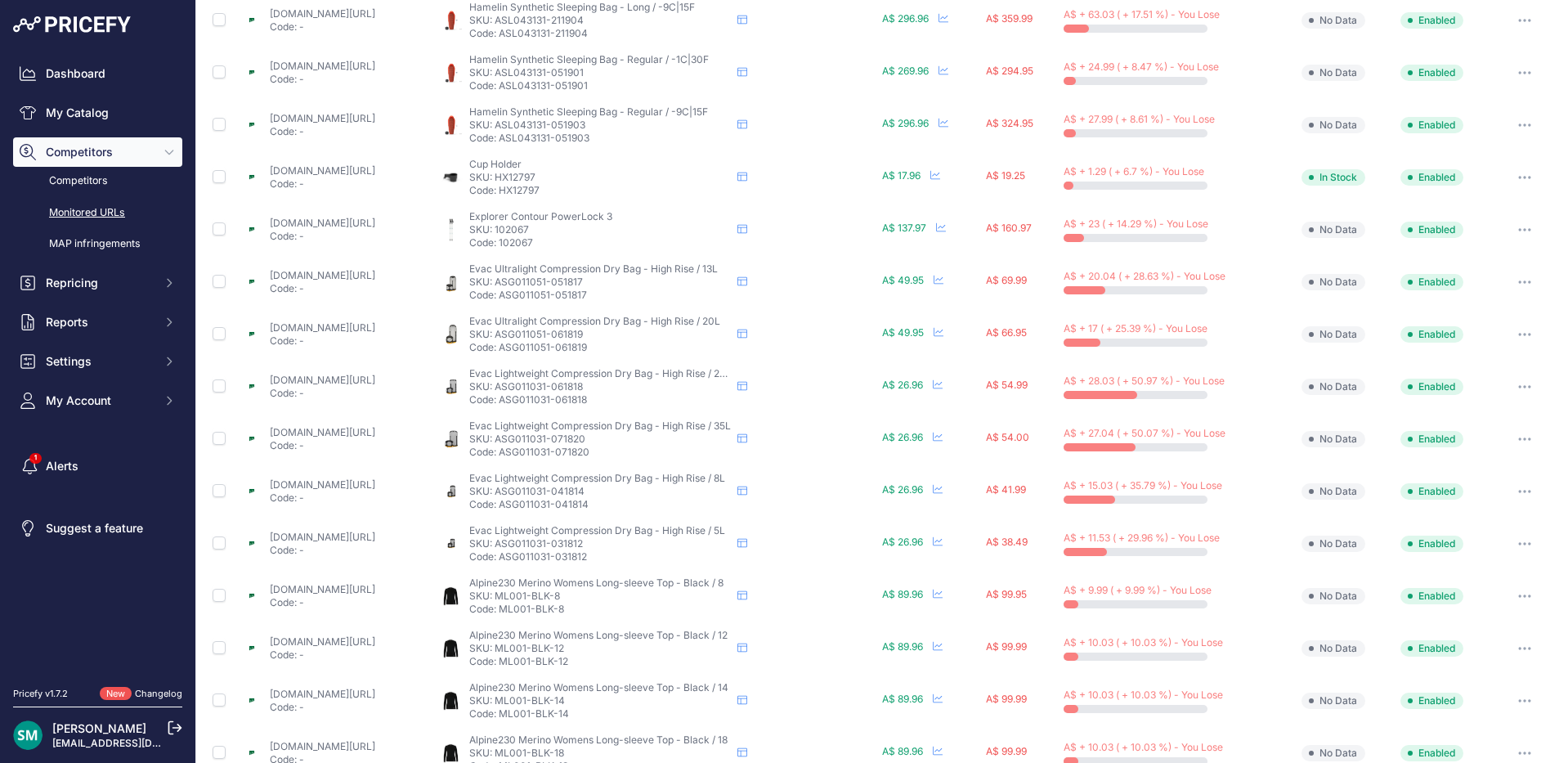
scroll to position [490, 0]
drag, startPoint x: 598, startPoint y: 229, endPoint x: 561, endPoint y: 230, distance: 37.0
click at [561, 230] on p "SKU: 102067" at bounding box center [600, 228] width 262 height 13
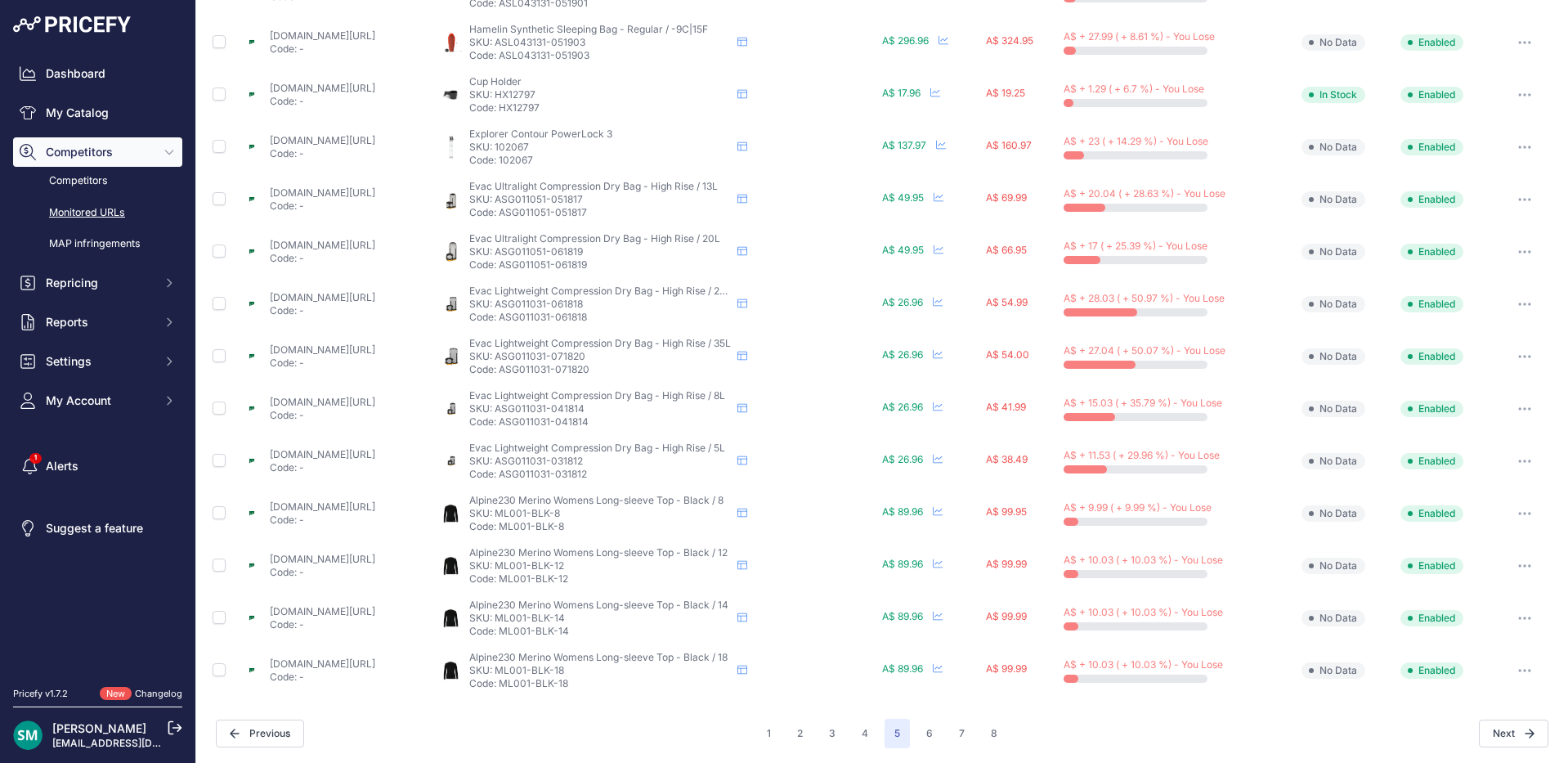
scroll to position [574, 0]
drag, startPoint x: 588, startPoint y: 518, endPoint x: 571, endPoint y: 518, distance: 17.0
click at [571, 518] on p "Code: ML001-BLK-8" at bounding box center [600, 524] width 262 height 13
click at [663, 524] on p "Code: ML001-BLK-8" at bounding box center [600, 524] width 262 height 13
drag, startPoint x: 629, startPoint y: 511, endPoint x: 565, endPoint y: 512, distance: 64.0
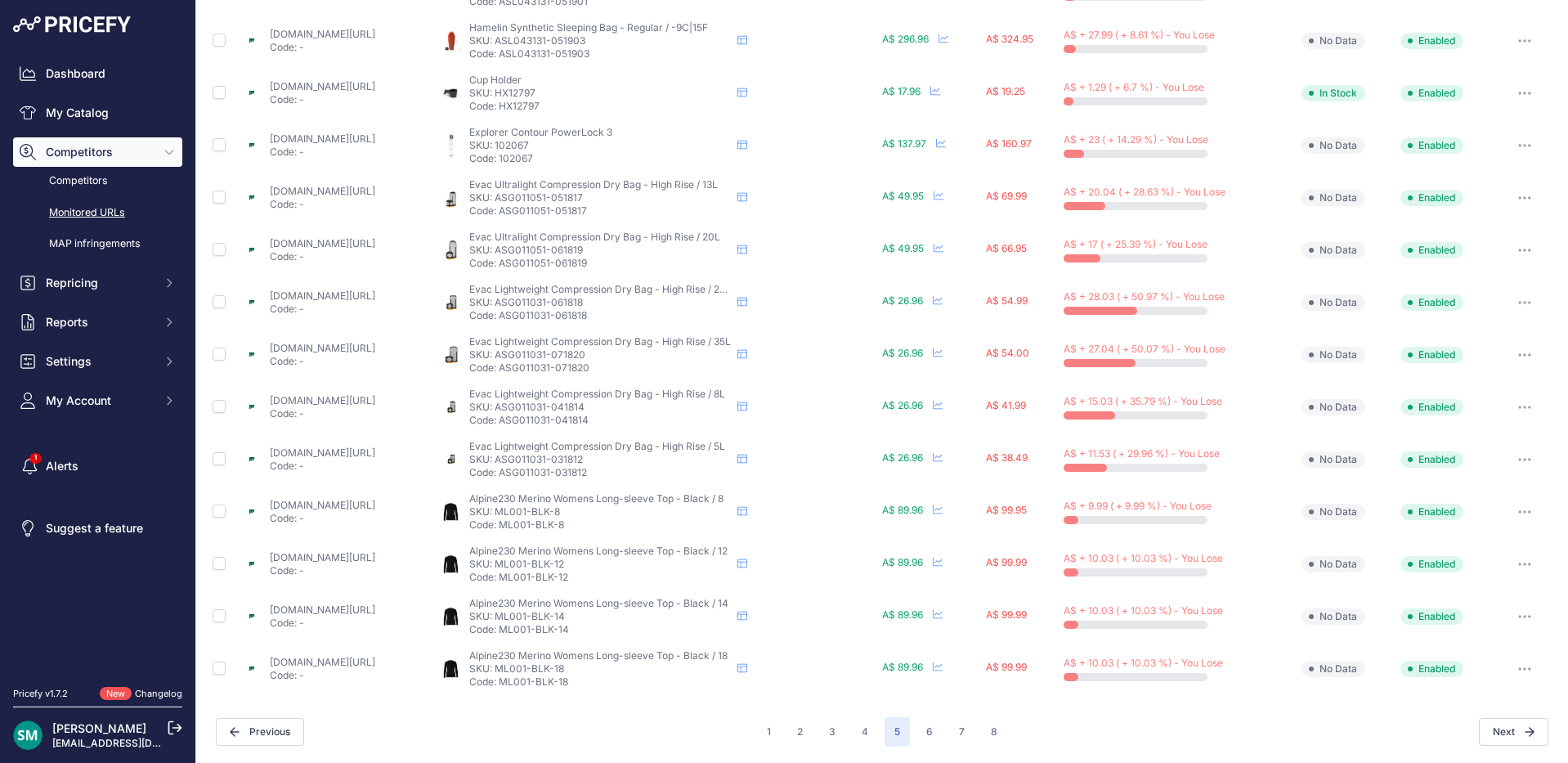
click at [565, 512] on p "SKU: ML001-BLK-8" at bounding box center [600, 511] width 262 height 13
drag, startPoint x: 928, startPoint y: 731, endPoint x: 1009, endPoint y: 731, distance: 81.0
click at [928, 731] on button "6" at bounding box center [929, 731] width 27 height 30
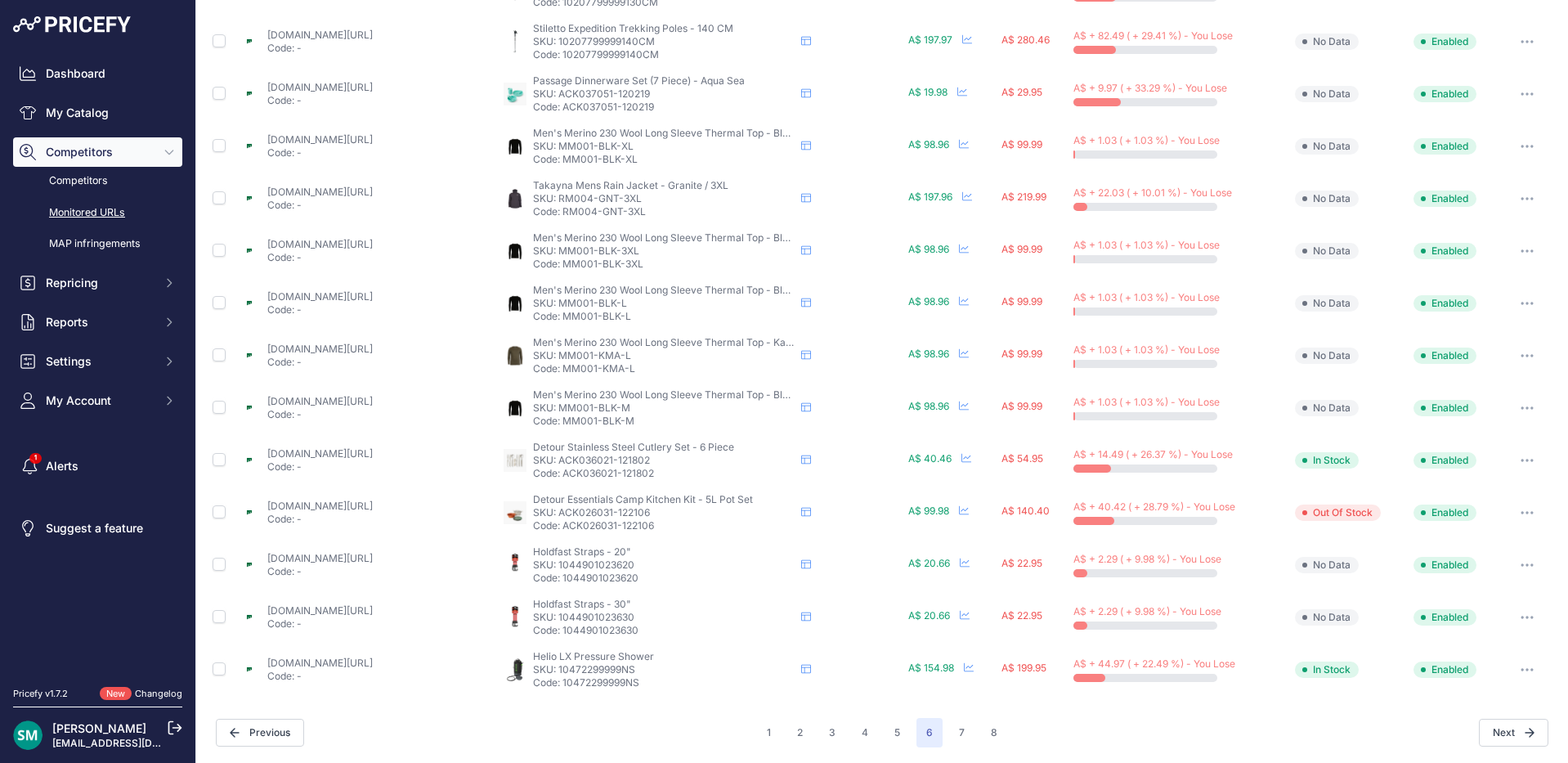
scroll to position [329, 0]
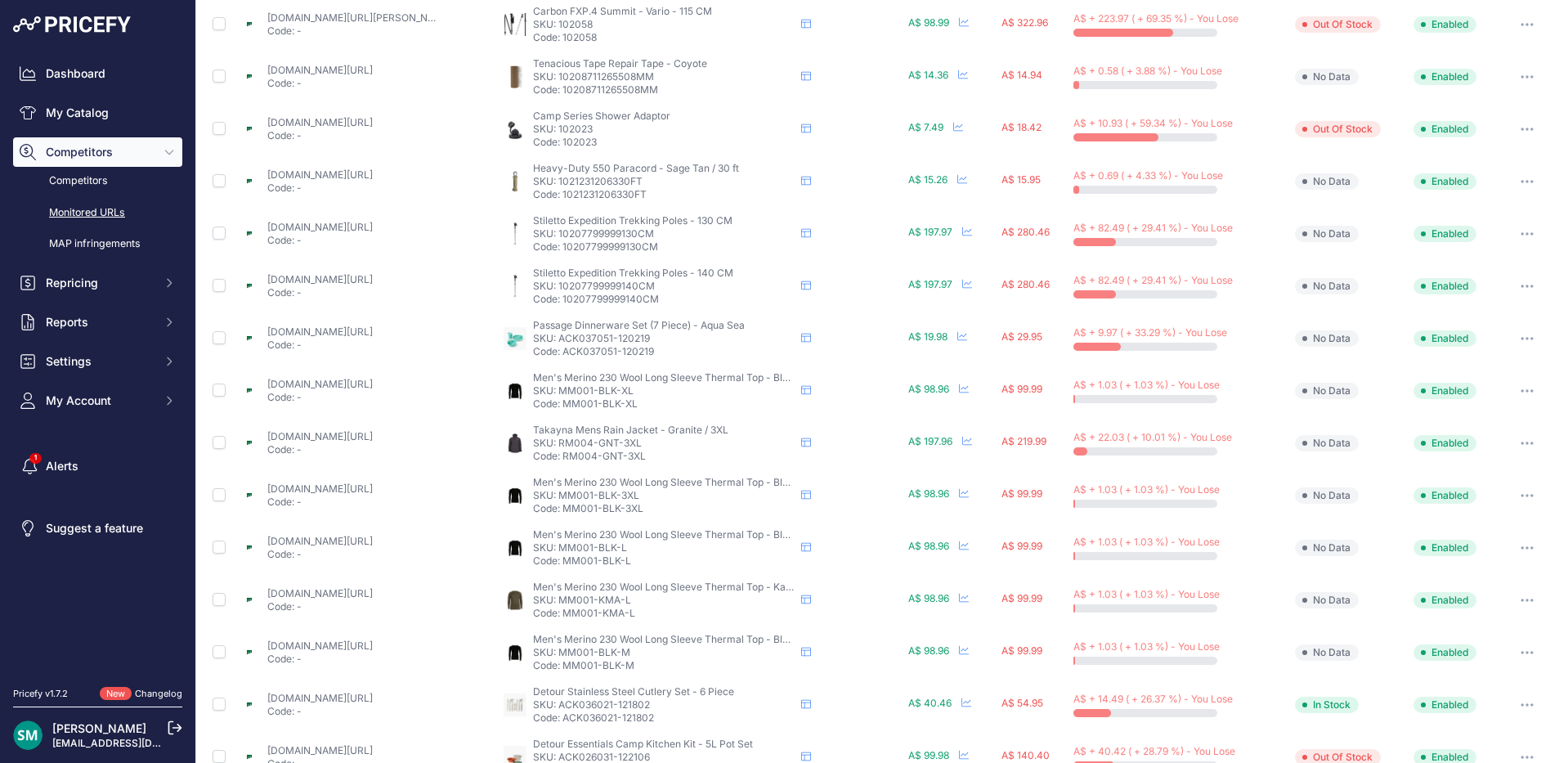
drag, startPoint x: 634, startPoint y: 393, endPoint x: 557, endPoint y: 393, distance: 77.0
click at [557, 393] on p "SKU: MM001-BLK-XL" at bounding box center [663, 390] width 262 height 13
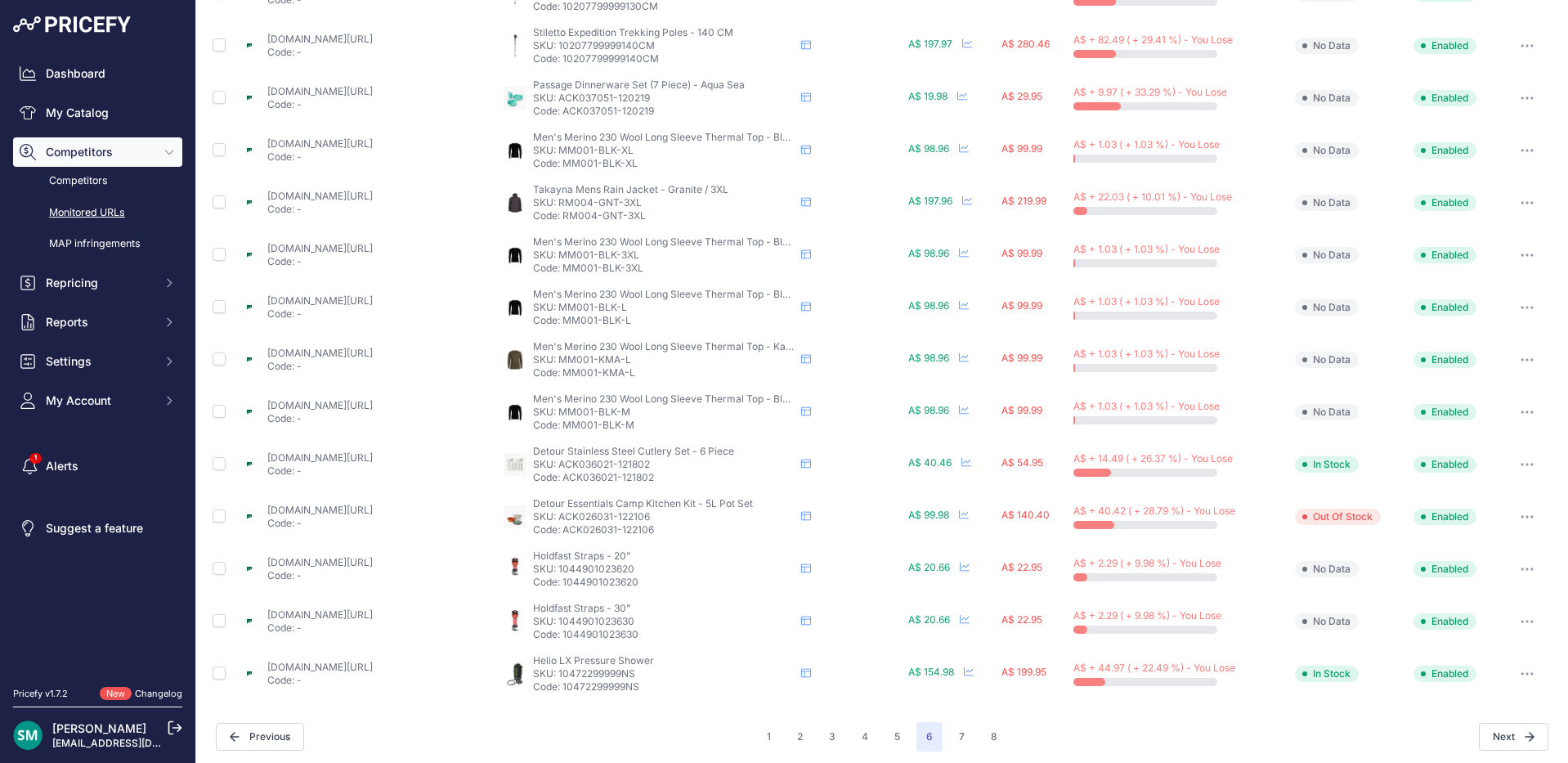
scroll to position [574, 0]
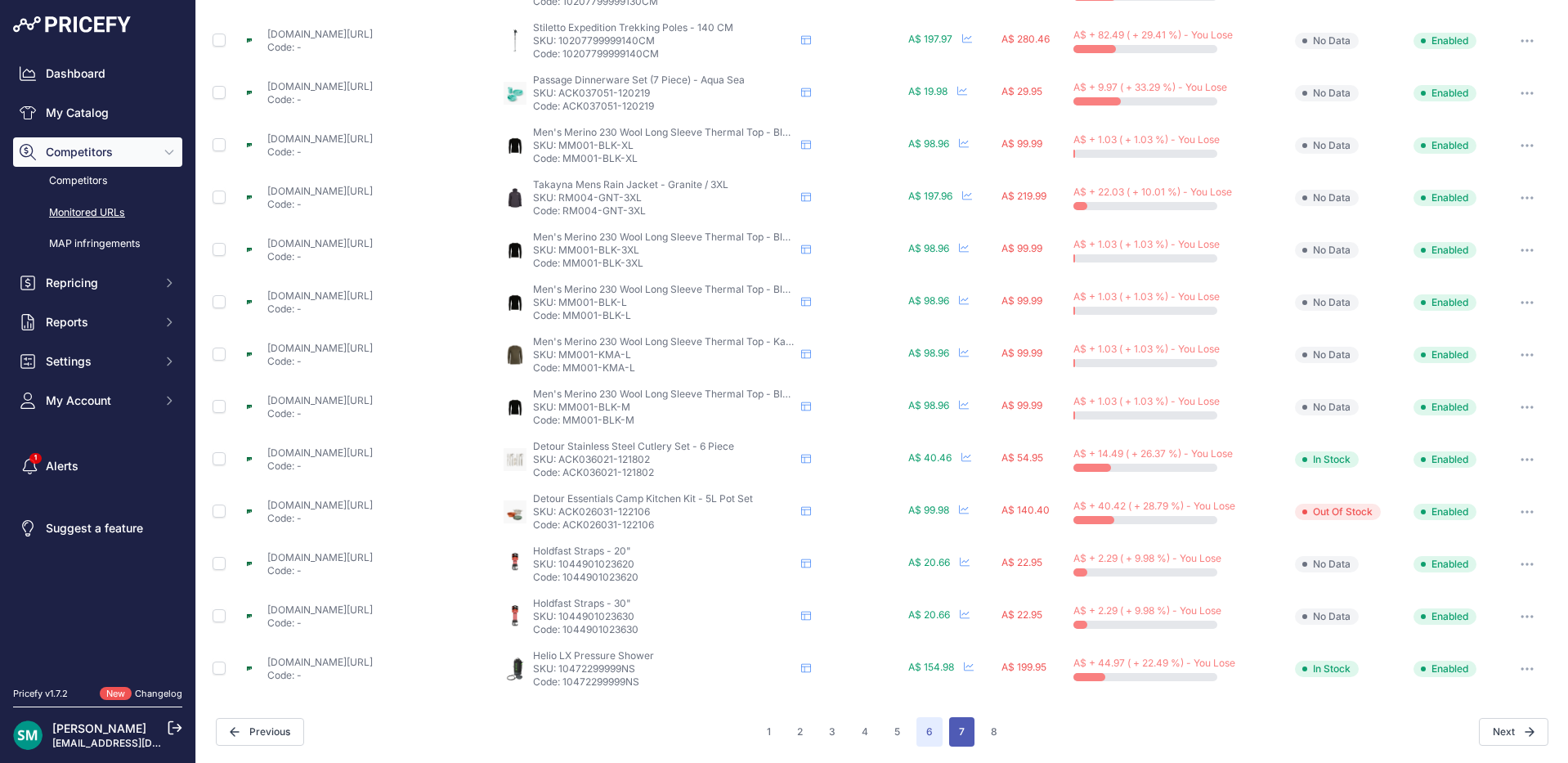
click at [954, 733] on button "7" at bounding box center [962, 731] width 26 height 30
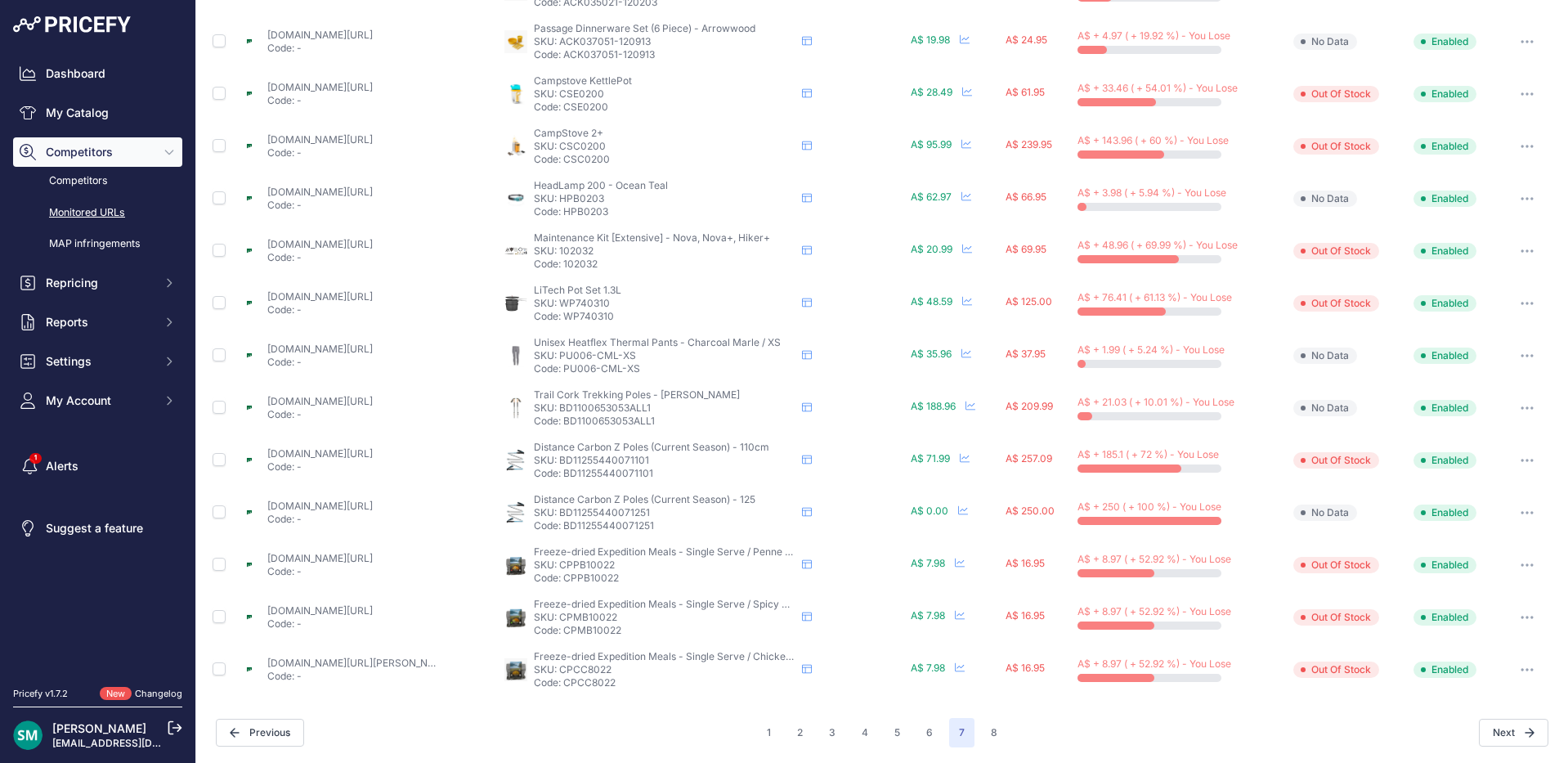
scroll to position [164, 0]
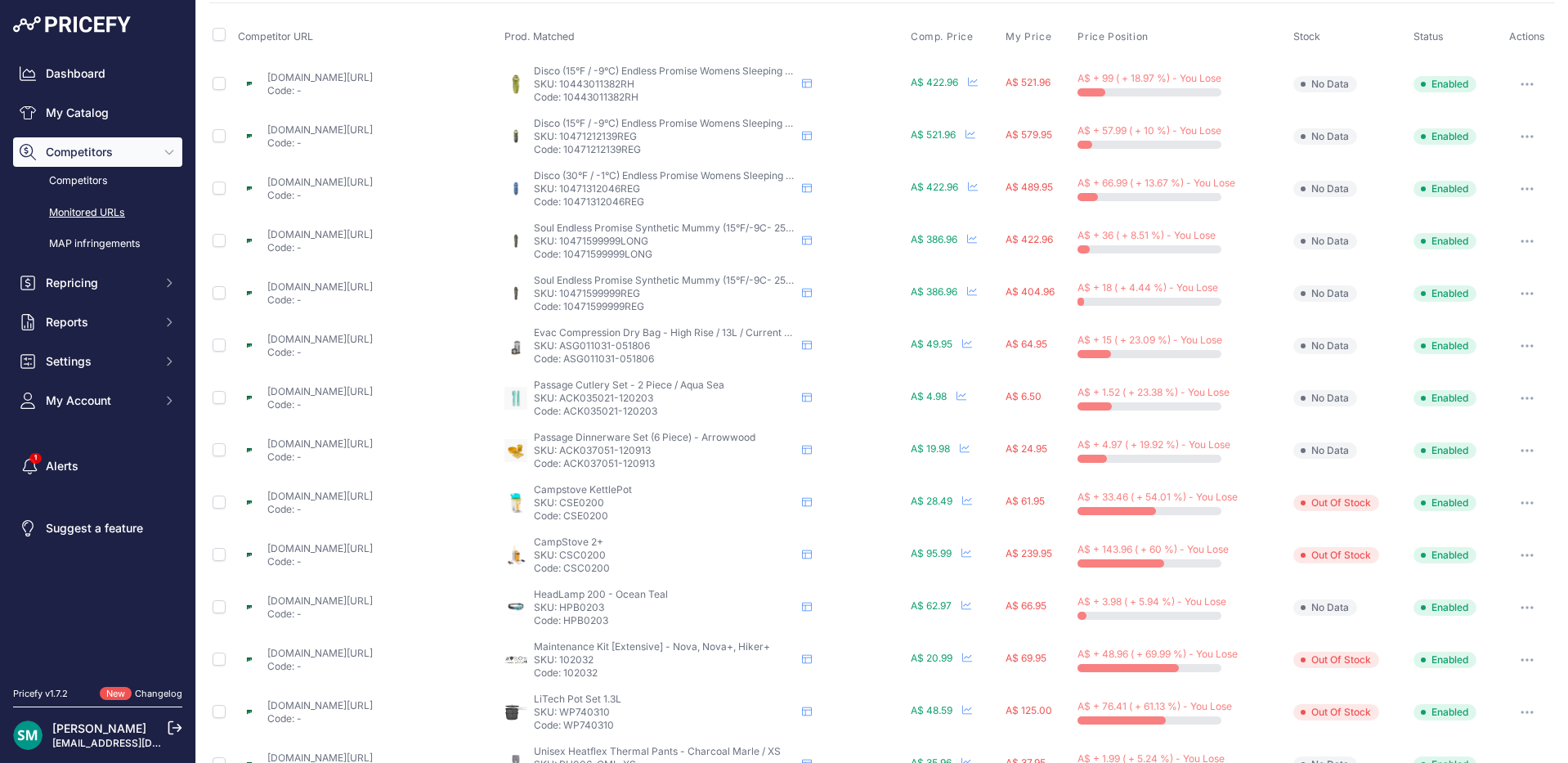
drag, startPoint x: 636, startPoint y: 83, endPoint x: 556, endPoint y: 83, distance: 80.0
click at [556, 83] on p "SKU: 10443011382RH" at bounding box center [664, 84] width 262 height 13
drag, startPoint x: 614, startPoint y: 134, endPoint x: 561, endPoint y: 136, distance: 53.0
click at [555, 136] on p "SKU: 10471212139REG" at bounding box center [664, 136] width 262 height 13
drag, startPoint x: 645, startPoint y: 184, endPoint x: 553, endPoint y: 189, distance: 92.1
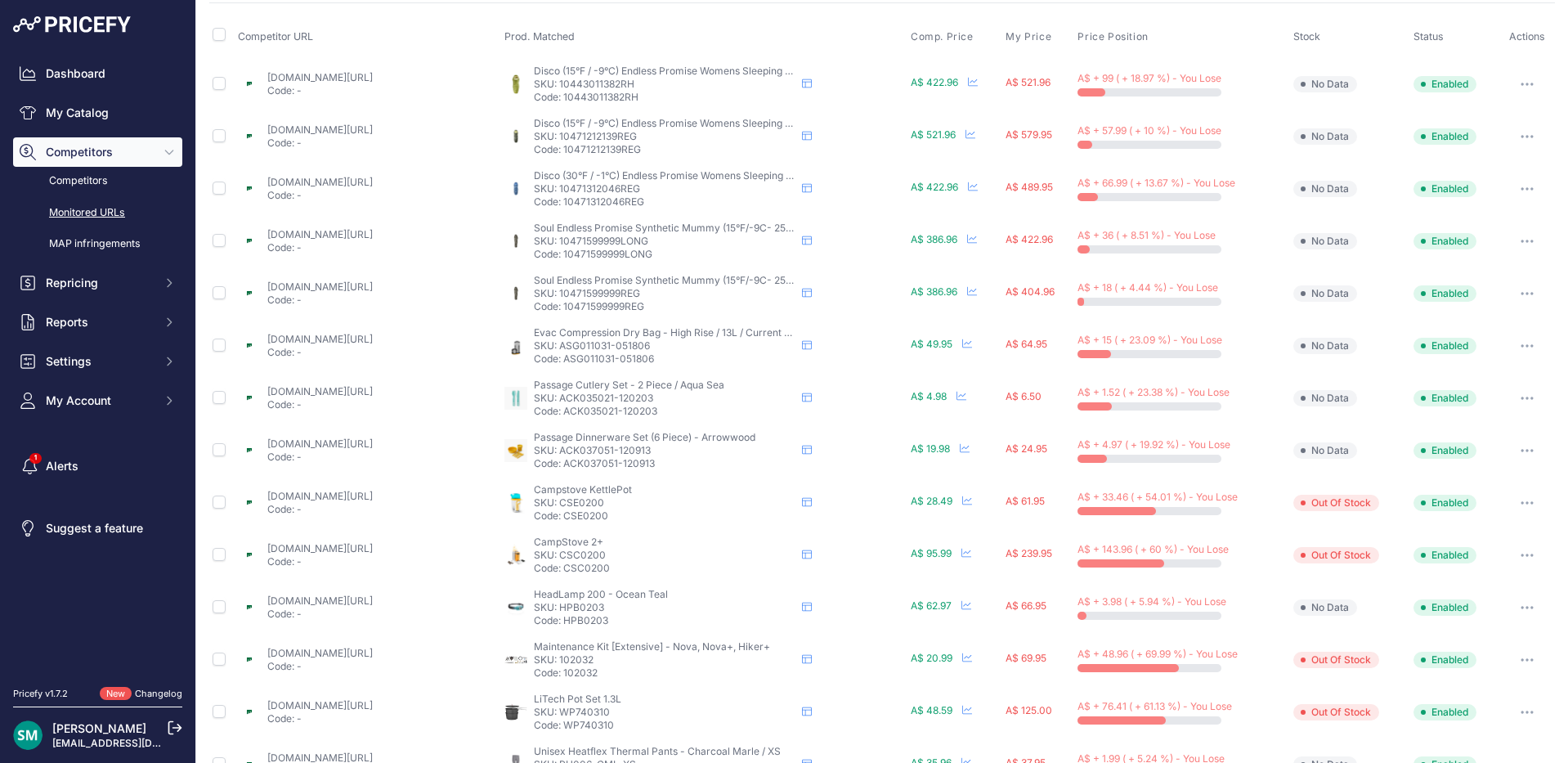
click at [553, 189] on p "SKU: 10471312046REG" at bounding box center [664, 188] width 262 height 13
drag, startPoint x: 661, startPoint y: 240, endPoint x: 555, endPoint y: 239, distance: 106.0
click at [555, 239] on p "SKU: 10471599999LONG" at bounding box center [664, 240] width 262 height 13
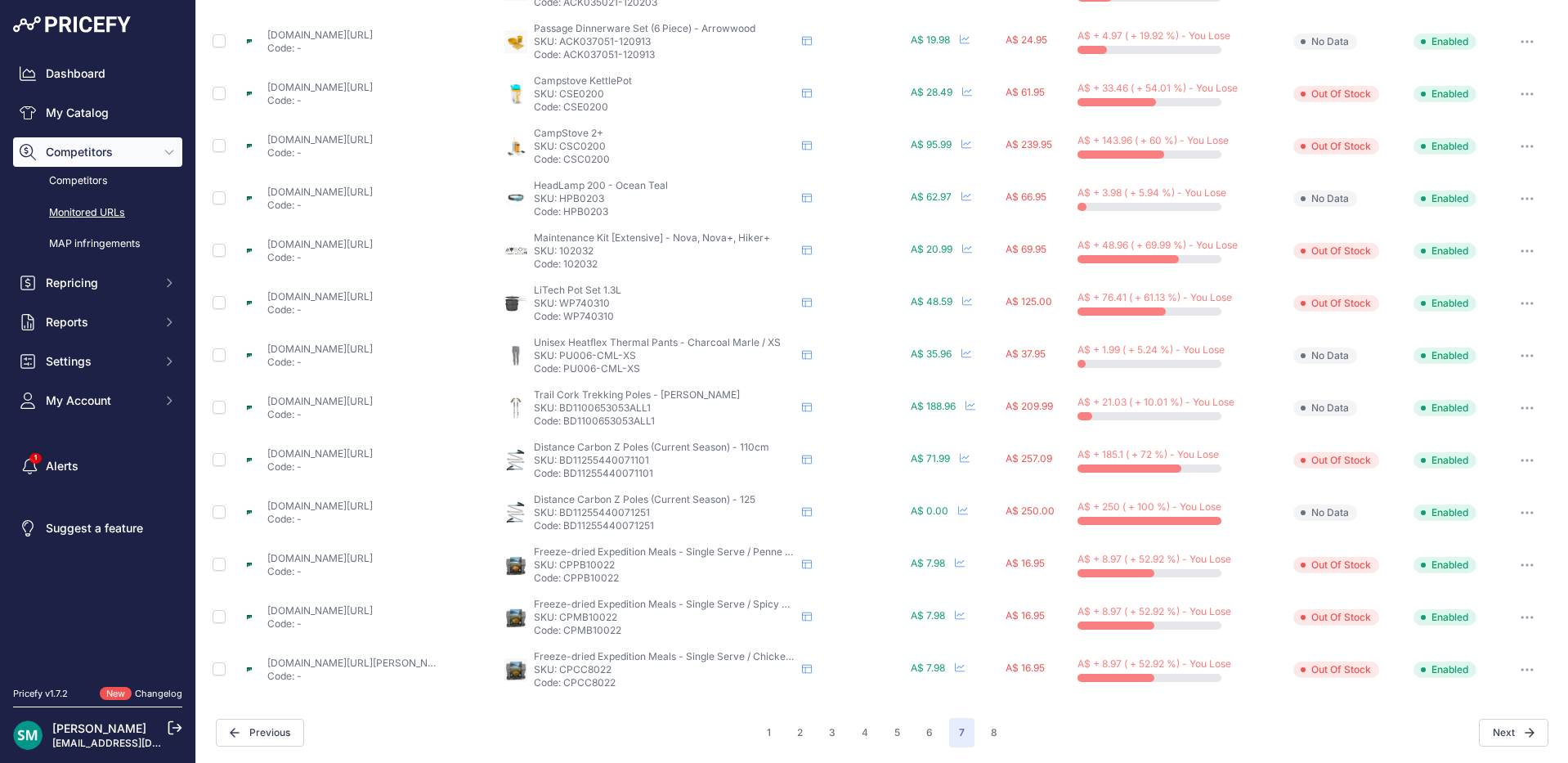
scroll to position [574, 0]
click at [986, 730] on button "8" at bounding box center [993, 731] width 27 height 30
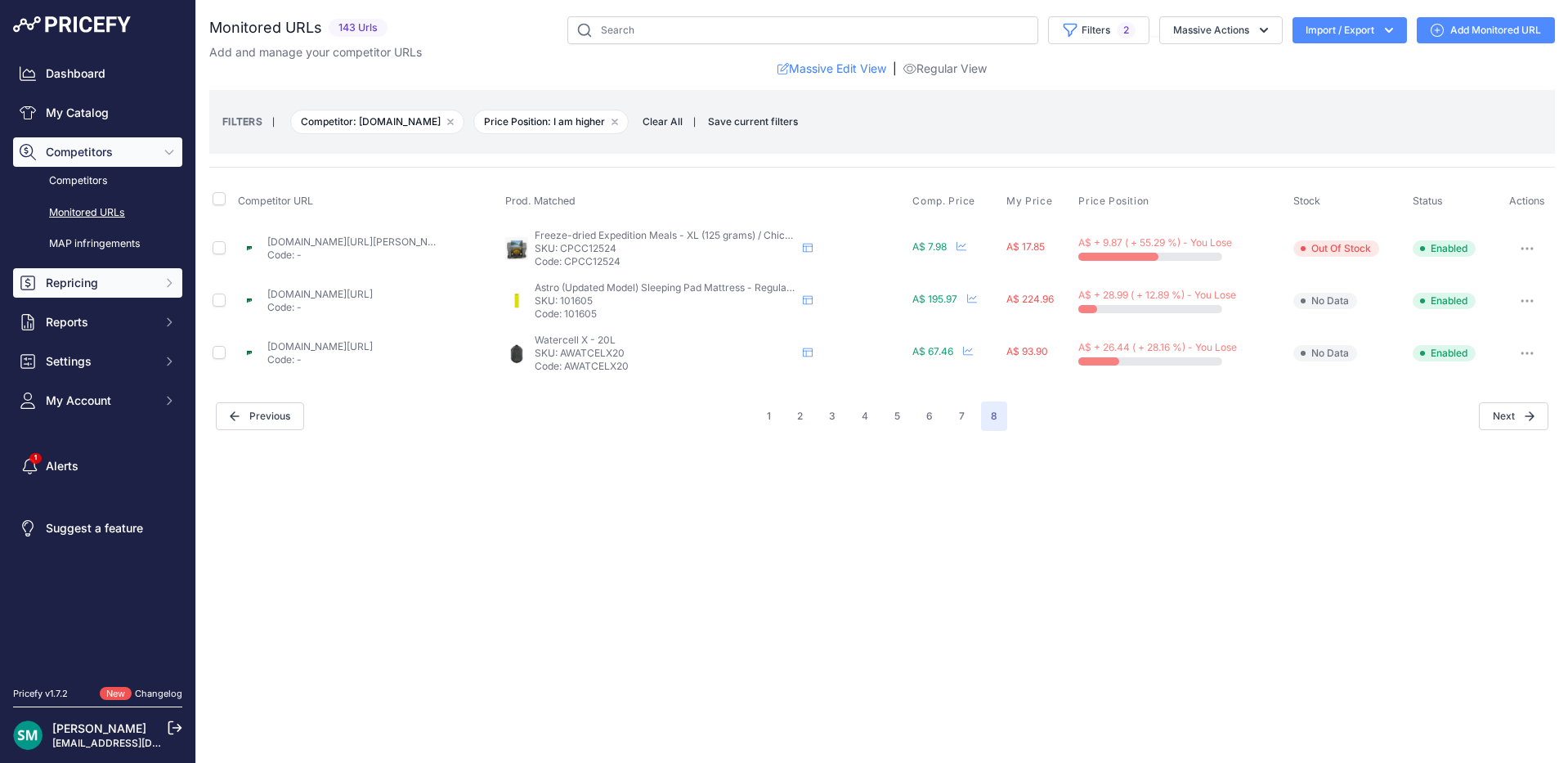
click at [174, 280] on icon "Sidebar" at bounding box center [168, 283] width 13 height 13
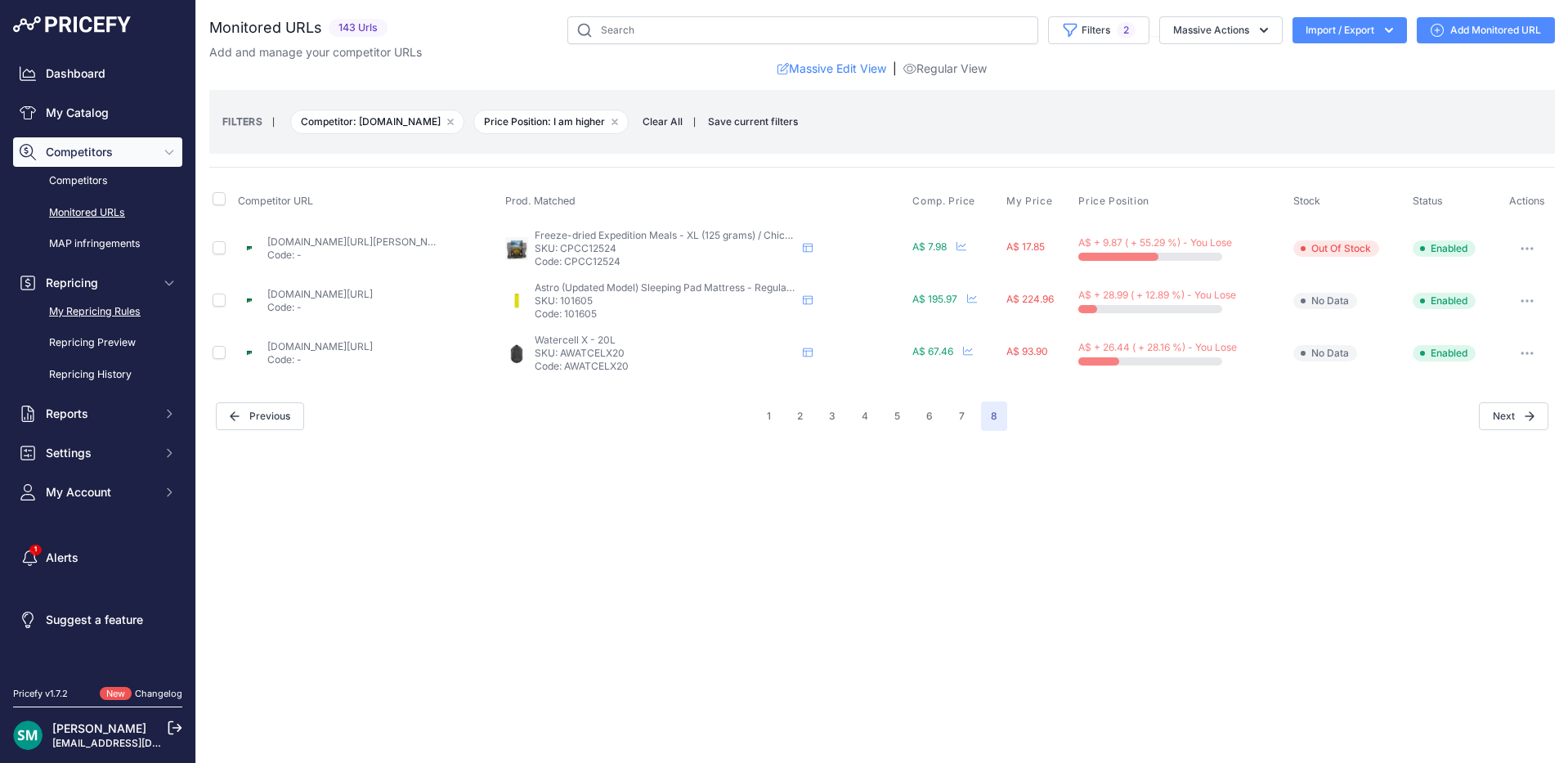
click at [80, 313] on link "My Repricing Rules" at bounding box center [97, 311] width 169 height 29
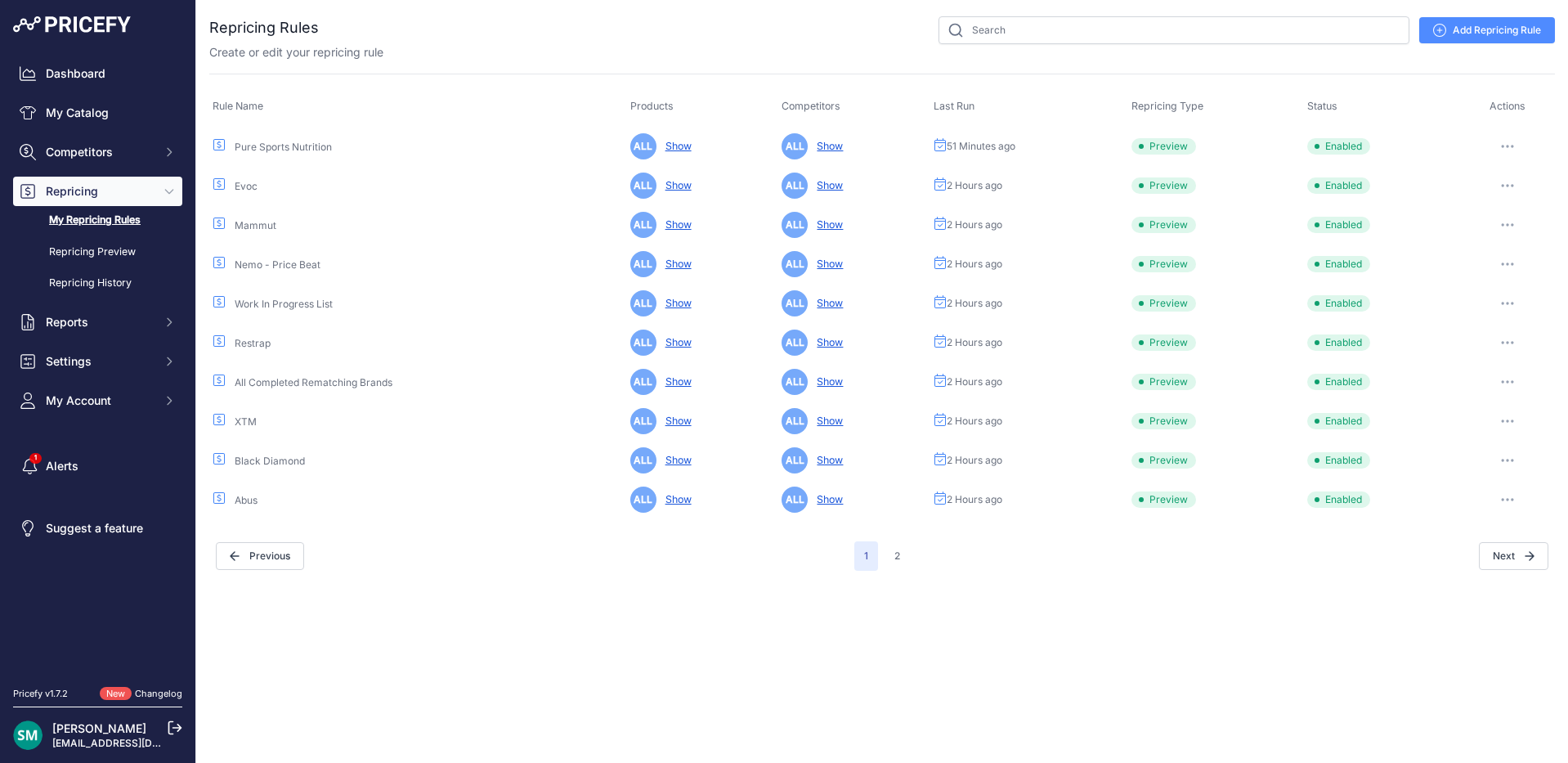
click at [1490, 31] on link "Add Repricing Rule" at bounding box center [1486, 30] width 136 height 27
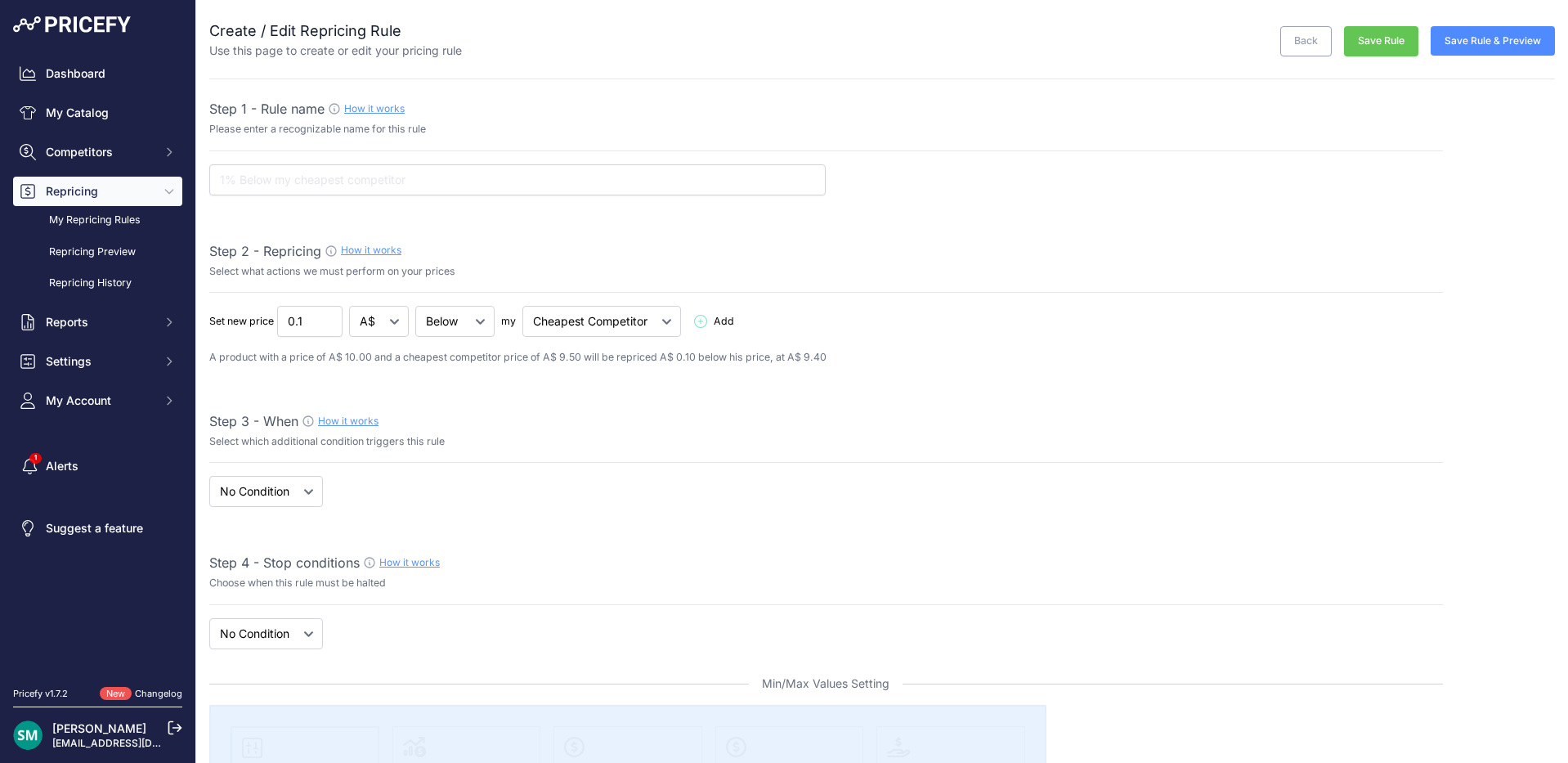
select select "7"
click at [334, 173] on input "text" at bounding box center [518, 180] width 616 height 32
type input "[PERSON_NAME] Price Match"
type input "0.09"
click at [325, 321] on input "0.09" at bounding box center [309, 322] width 65 height 32
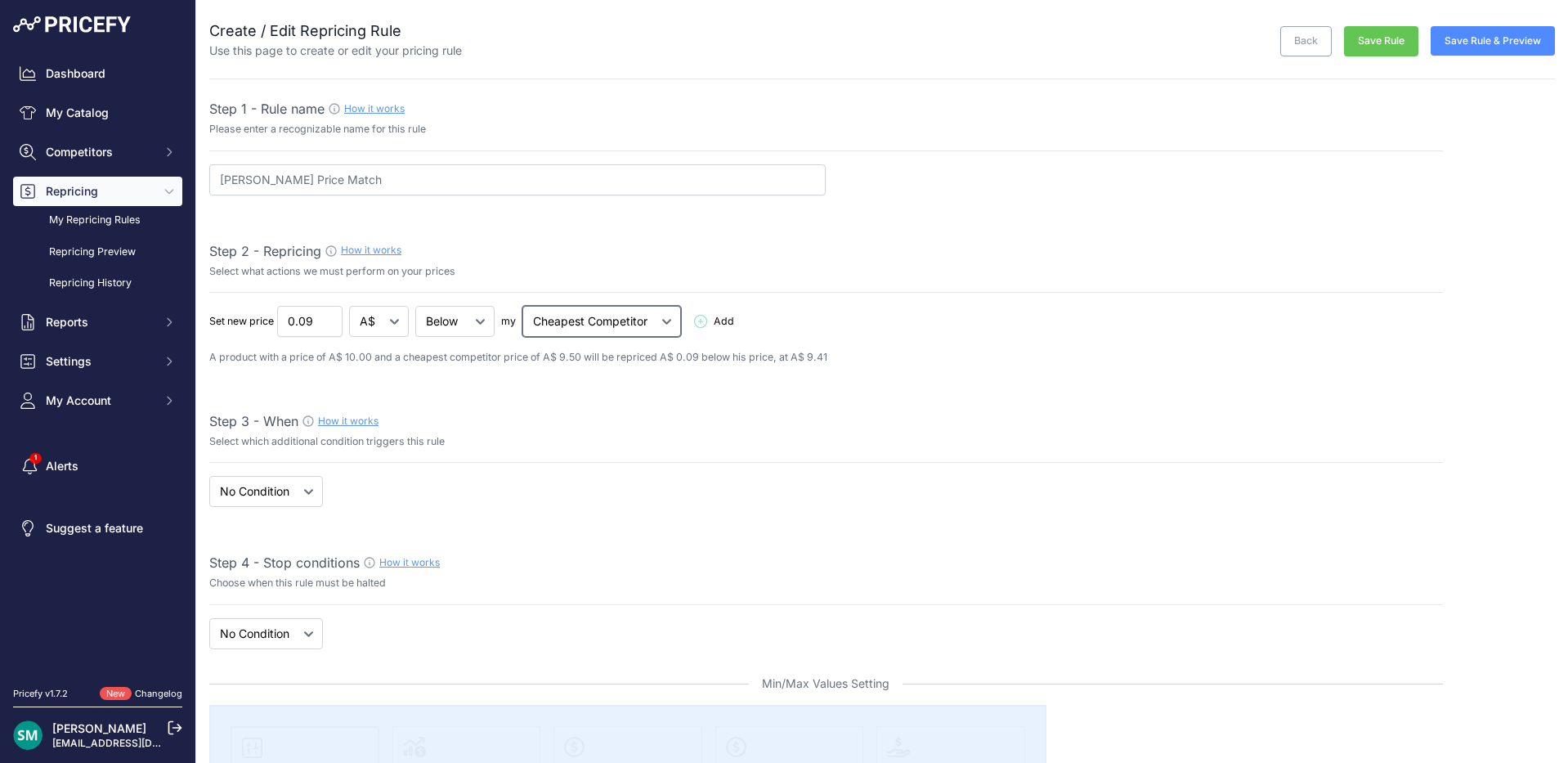
click at [566, 325] on select "Cheapest Competitor Highest Competitor" at bounding box center [601, 322] width 158 height 32
click at [481, 334] on select "Below Above Equal" at bounding box center [455, 322] width 80 height 32
select select "equal"
click at [416, 306] on select "Below Above Equal" at bounding box center [455, 322] width 80 height 32
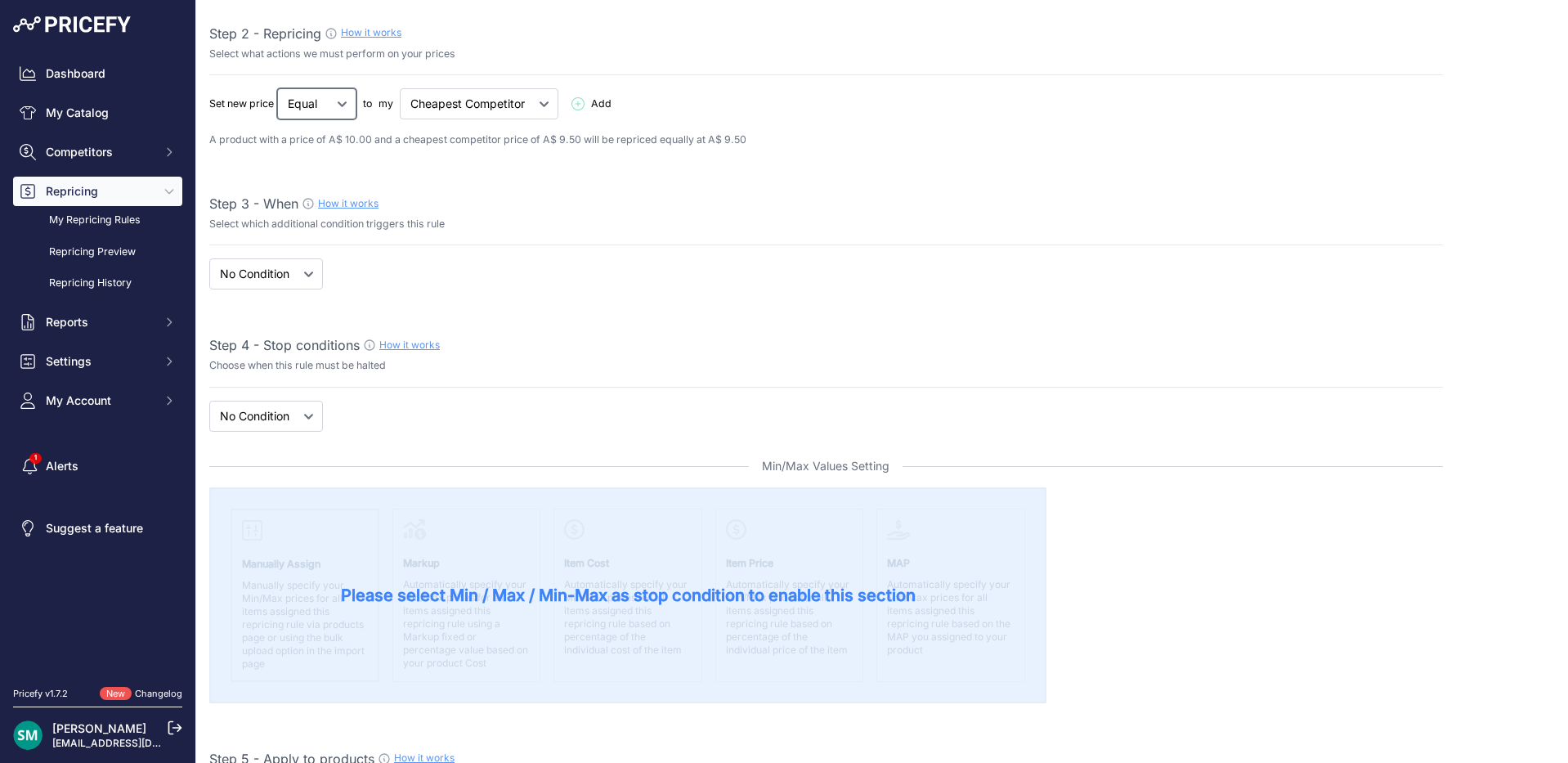
scroll to position [245, 0]
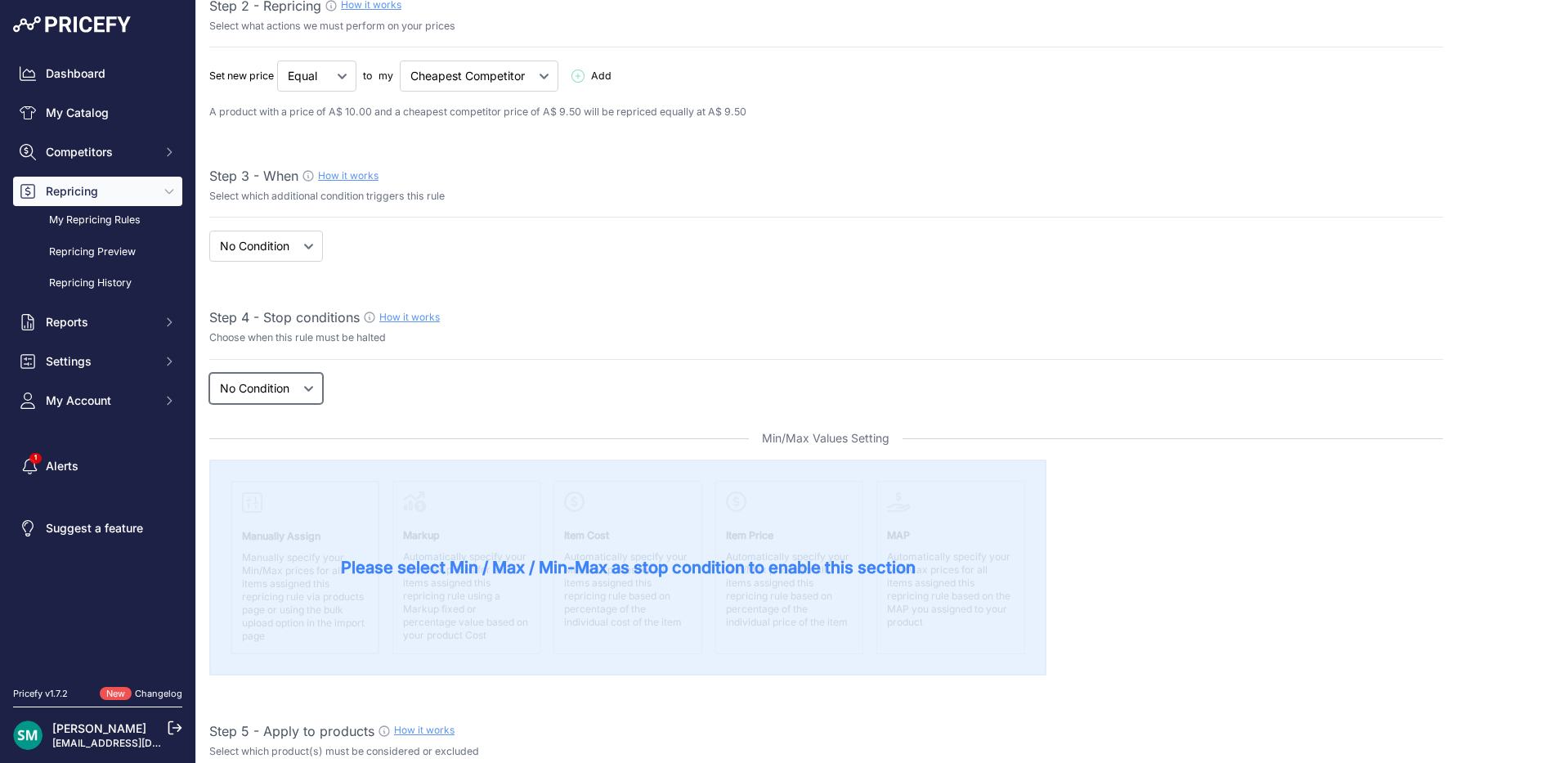
click at [314, 391] on select "New Price No Condition" at bounding box center [266, 389] width 113 height 32
select select "price"
click at [210, 373] on select "New Price No Condition" at bounding box center [266, 389] width 113 height 32
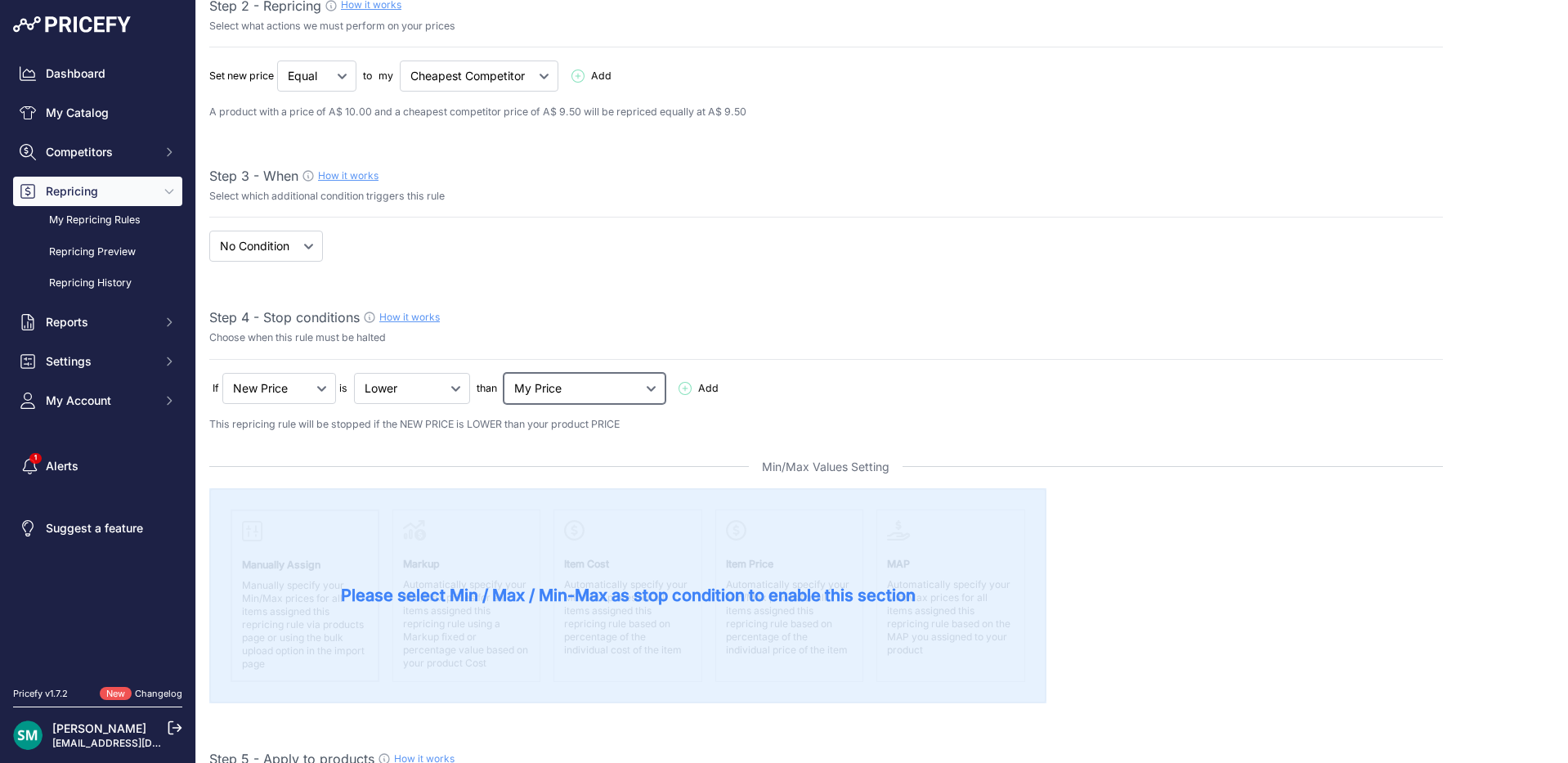
click at [619, 388] on select "My Price Min Price Max Price Min/Max Price My Cost" at bounding box center [584, 389] width 161 height 32
select select "my_cost"
click at [507, 373] on select "My Price Min Price Max Price Min/Max Price My Cost" at bounding box center [584, 389] width 161 height 32
click at [680, 393] on span "Add" at bounding box center [701, 389] width 46 height 16
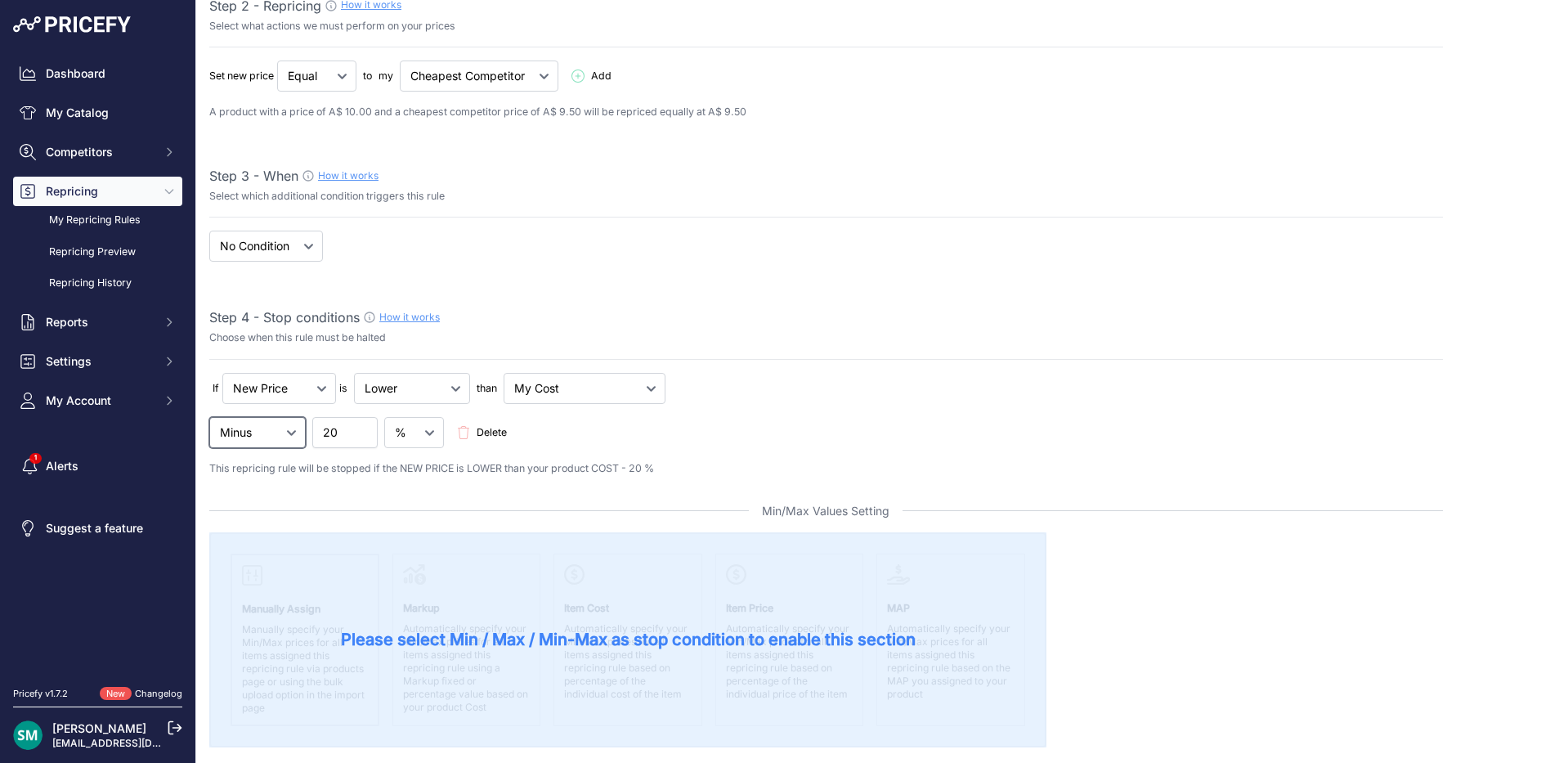
click at [282, 439] on select "Minus Plus Multiplied Divided" at bounding box center [258, 432] width 96 height 32
select select "plus"
click at [210, 416] on select "Minus Plus Multiplied Divided" at bounding box center [258, 432] width 96 height 32
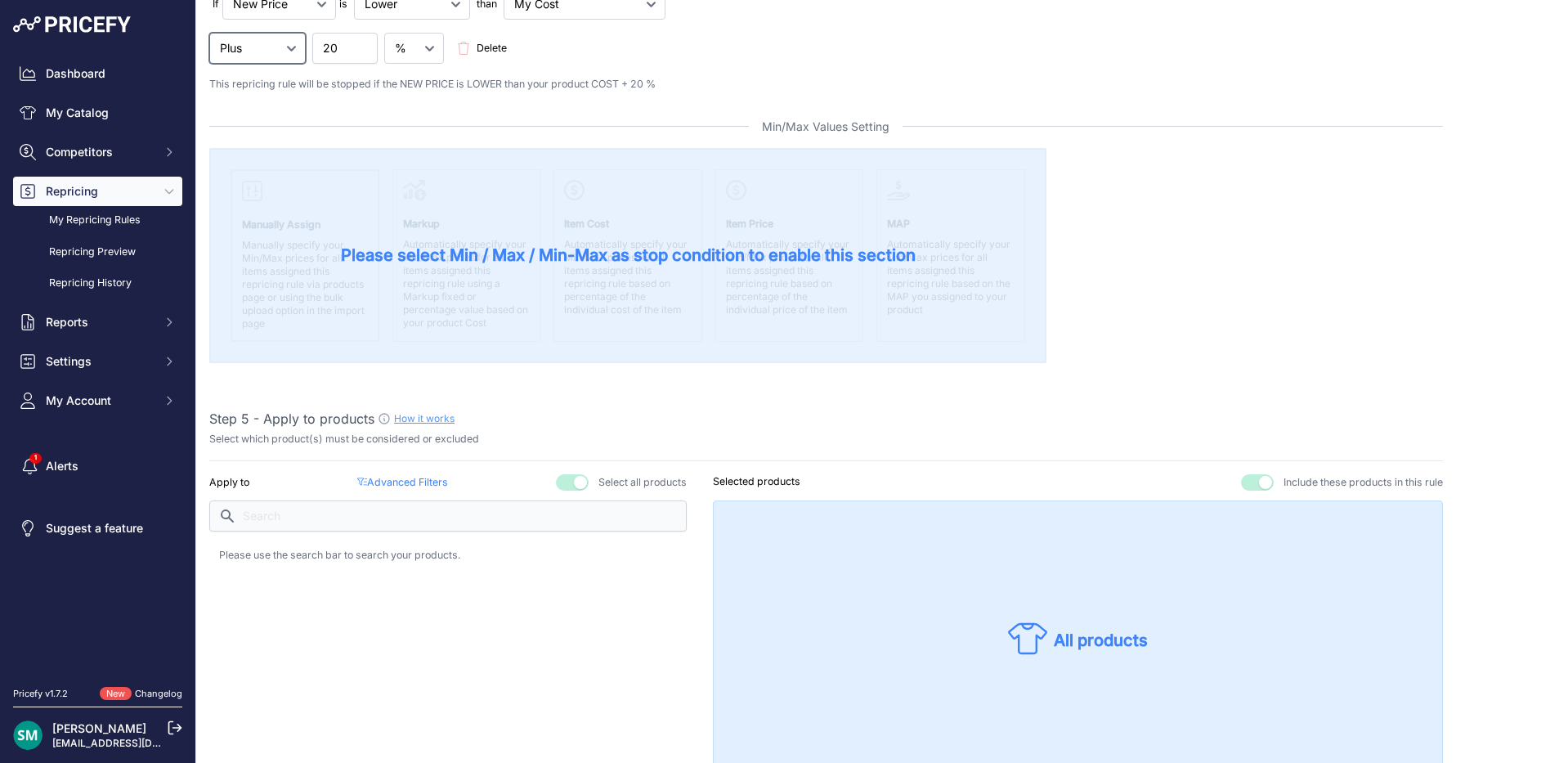
scroll to position [735, 0]
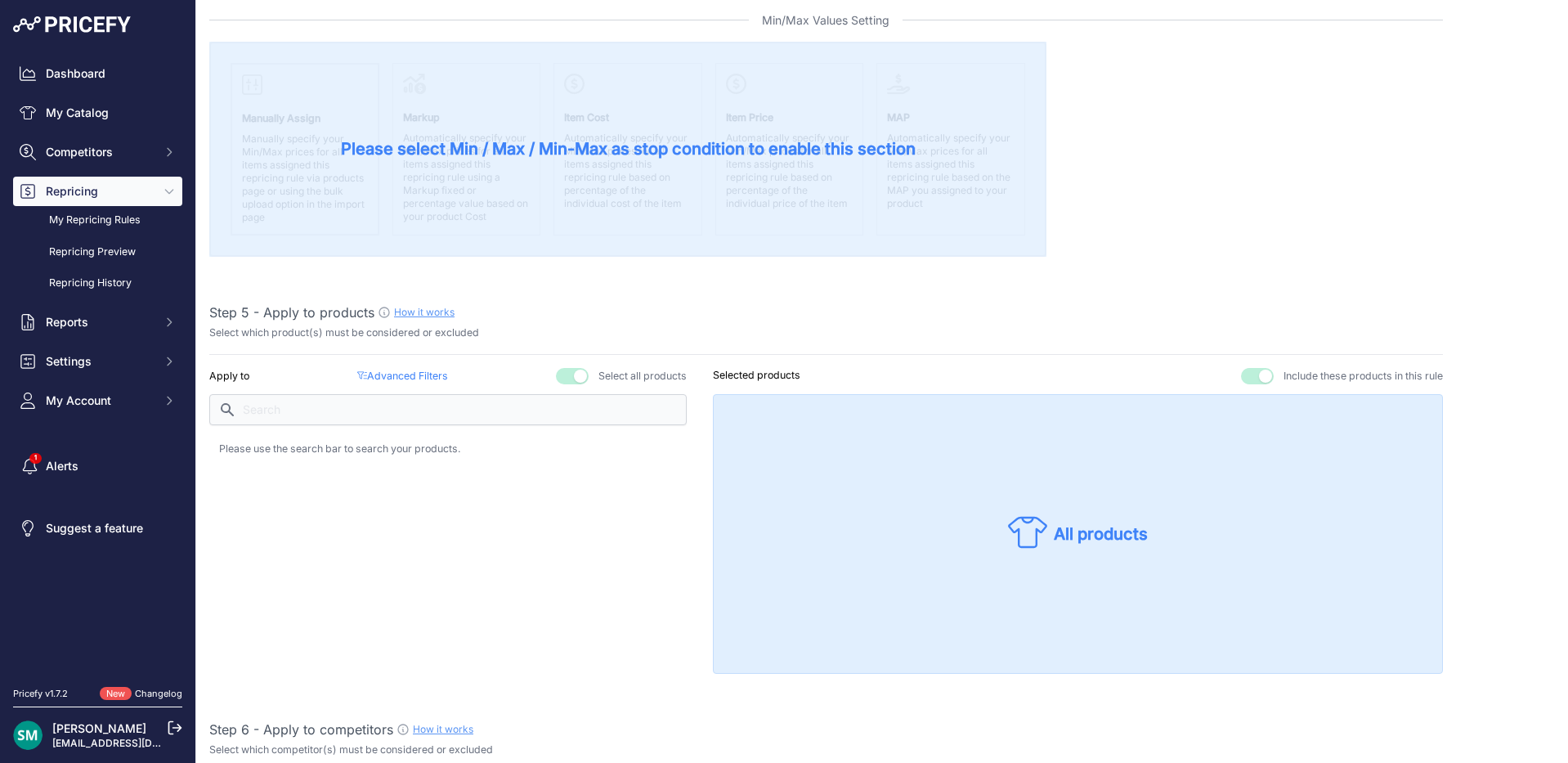
click at [393, 375] on p "Advanced Filters ( false )" at bounding box center [403, 376] width 91 height 16
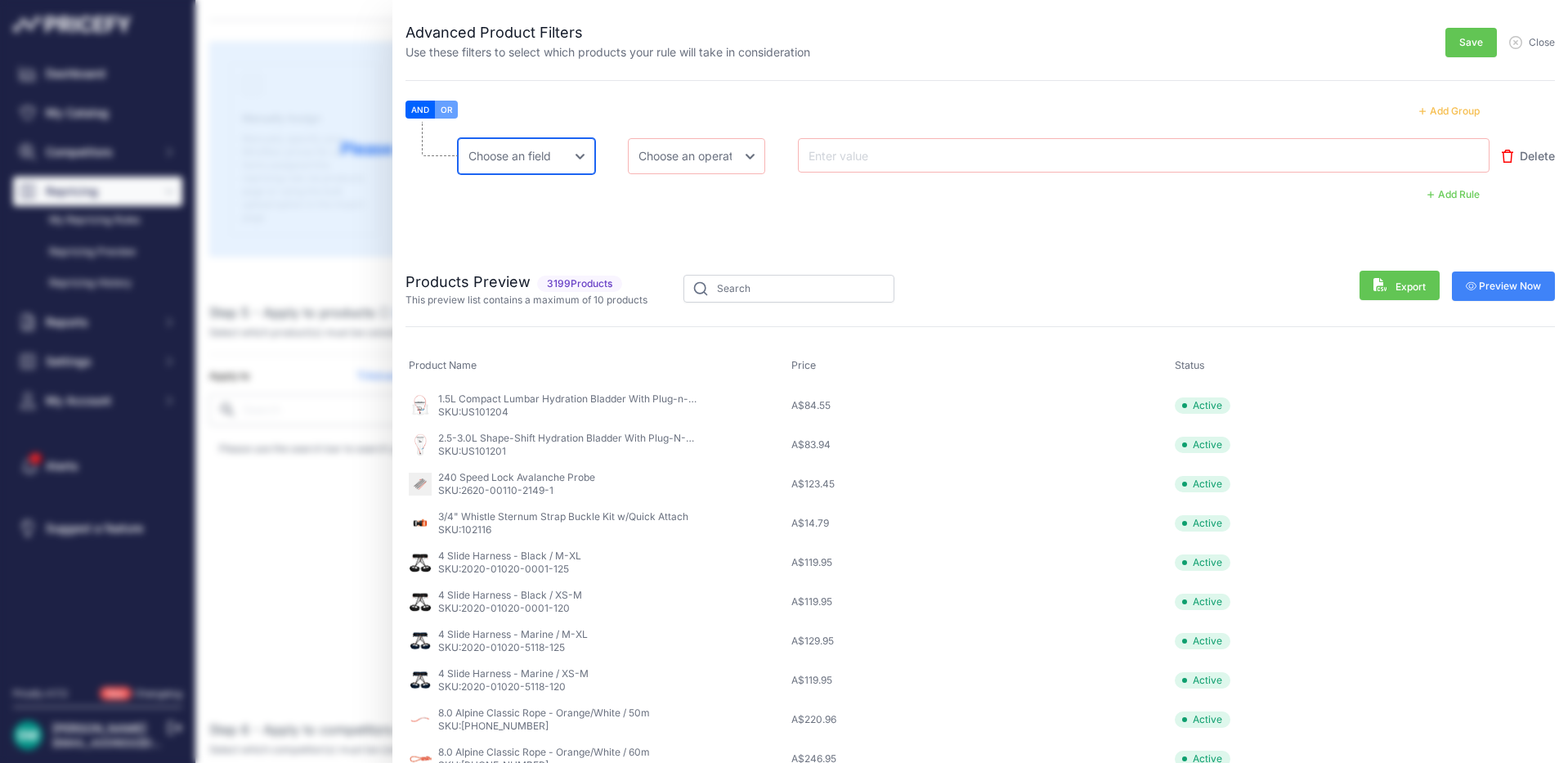
click at [572, 161] on select "Choose [PERSON_NAME] Name Price Cost MAP Brand Min Price Max Price SKU GTIN/EAN…" at bounding box center [526, 156] width 137 height 36
click at [846, 206] on li "Choose [PERSON_NAME] Name Price Cost MAP Brand Min Price Max Price SKU GTIN/EAN…" at bounding box center [980, 183] width 1150 height 123
click at [1471, 51] on button "Save" at bounding box center [1471, 42] width 51 height 30
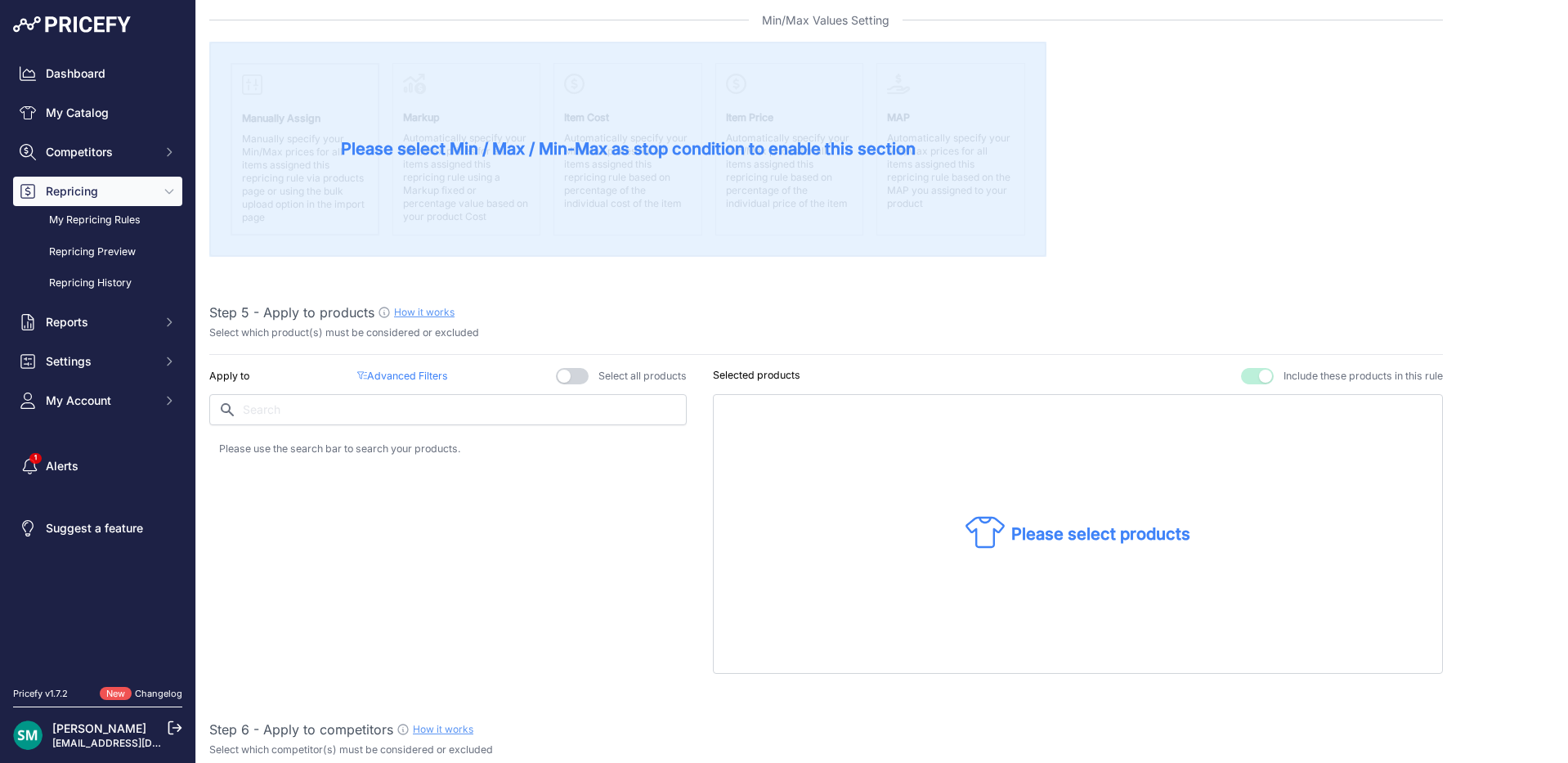
click at [571, 375] on button "button" at bounding box center [572, 376] width 32 height 17
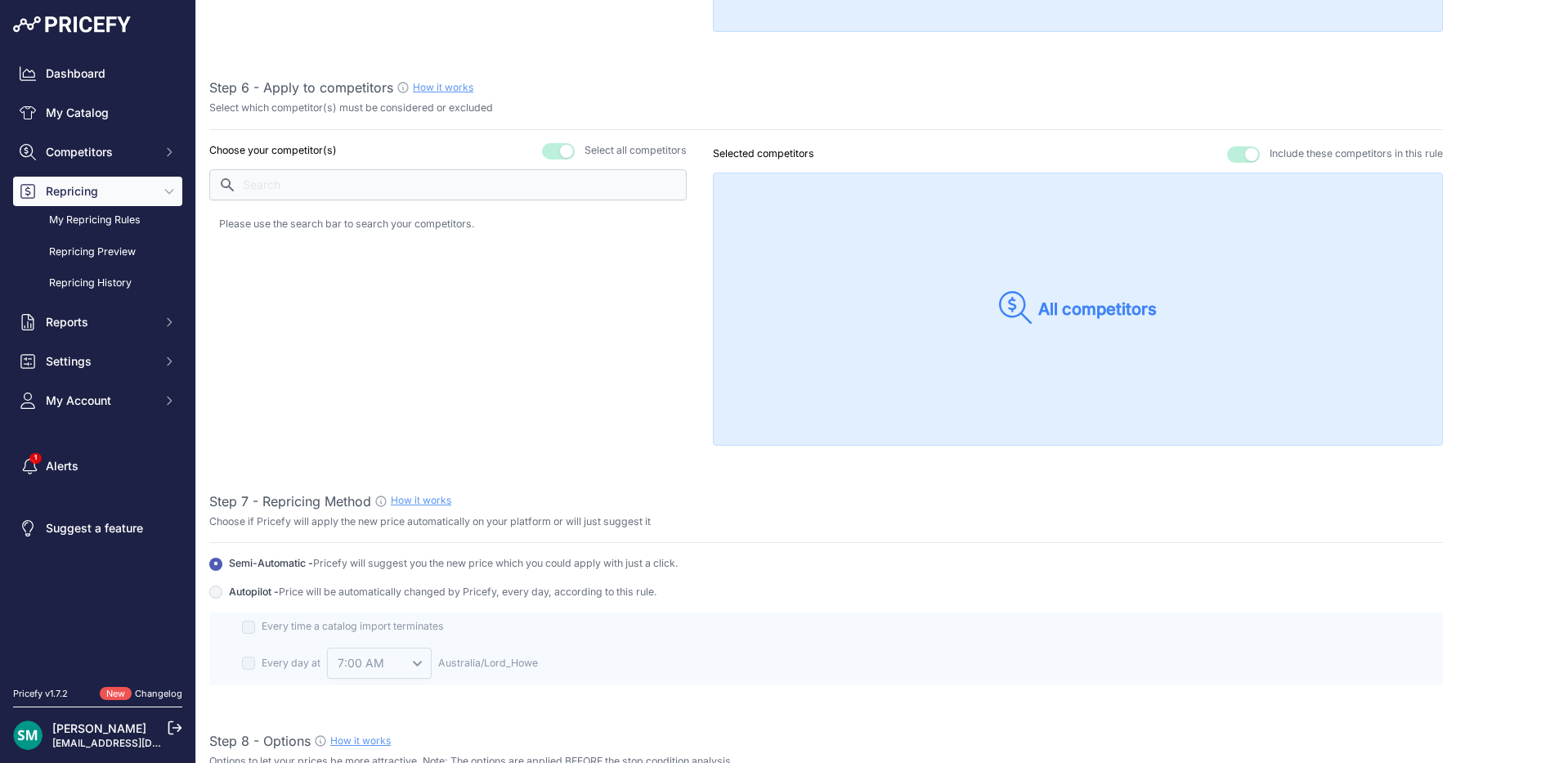
scroll to position [1390, 0]
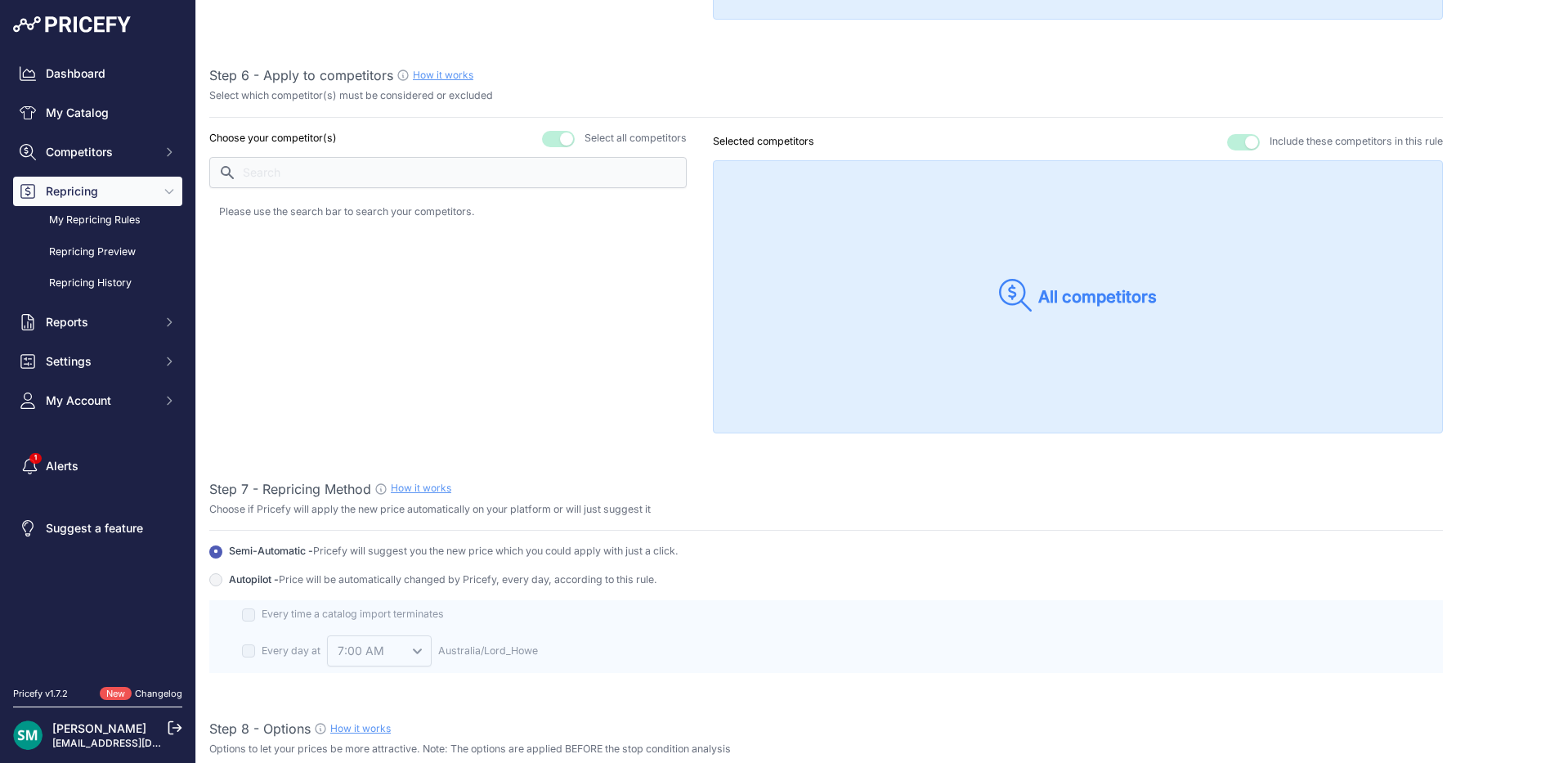
click at [554, 140] on button "button" at bounding box center [557, 139] width 32 height 17
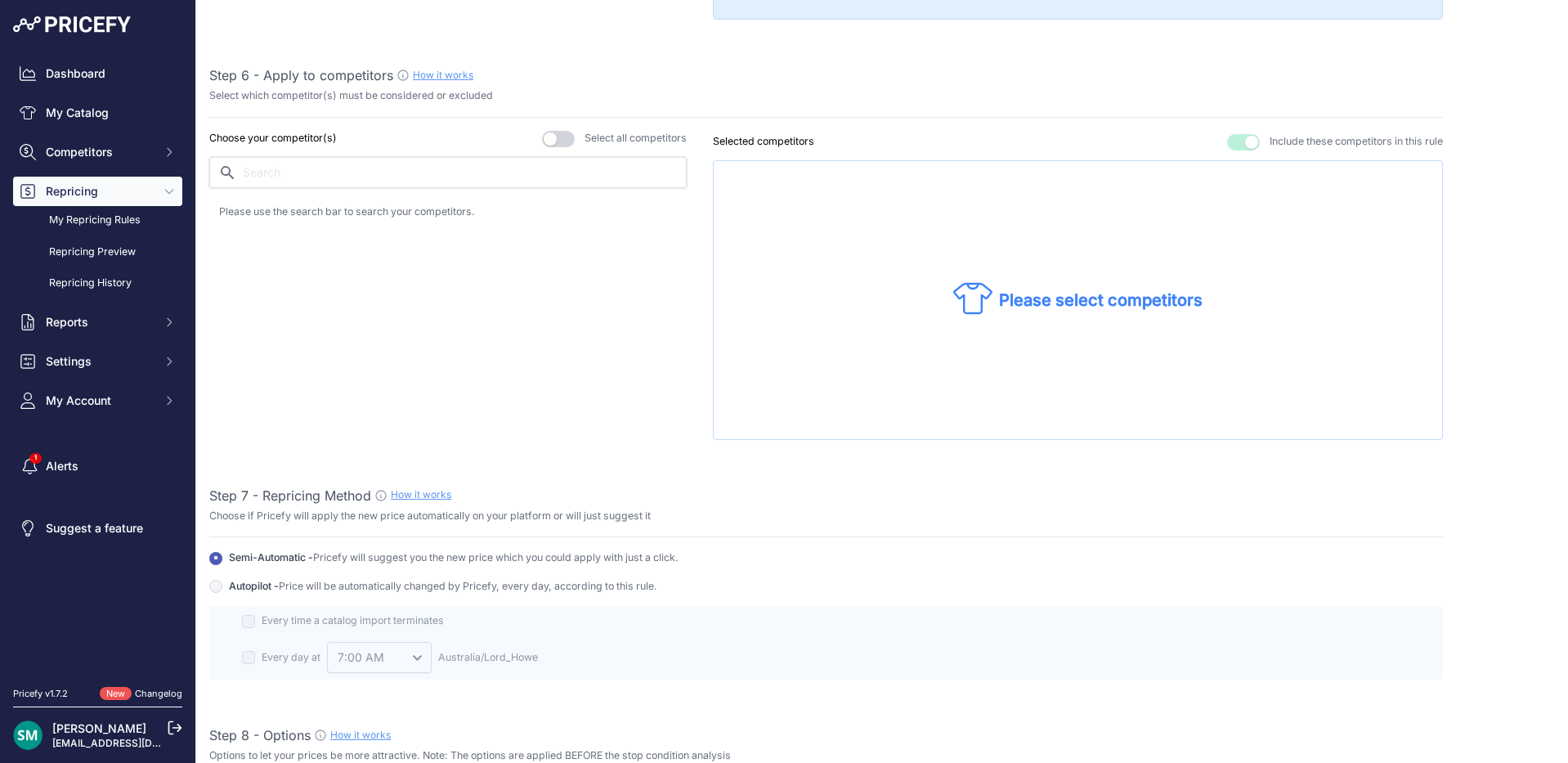
click at [439, 169] on input "text" at bounding box center [448, 172] width 477 height 32
type input "Paddy"
click at [325, 249] on p "[DOMAIN_NAME]" at bounding box center [295, 251] width 95 height 17
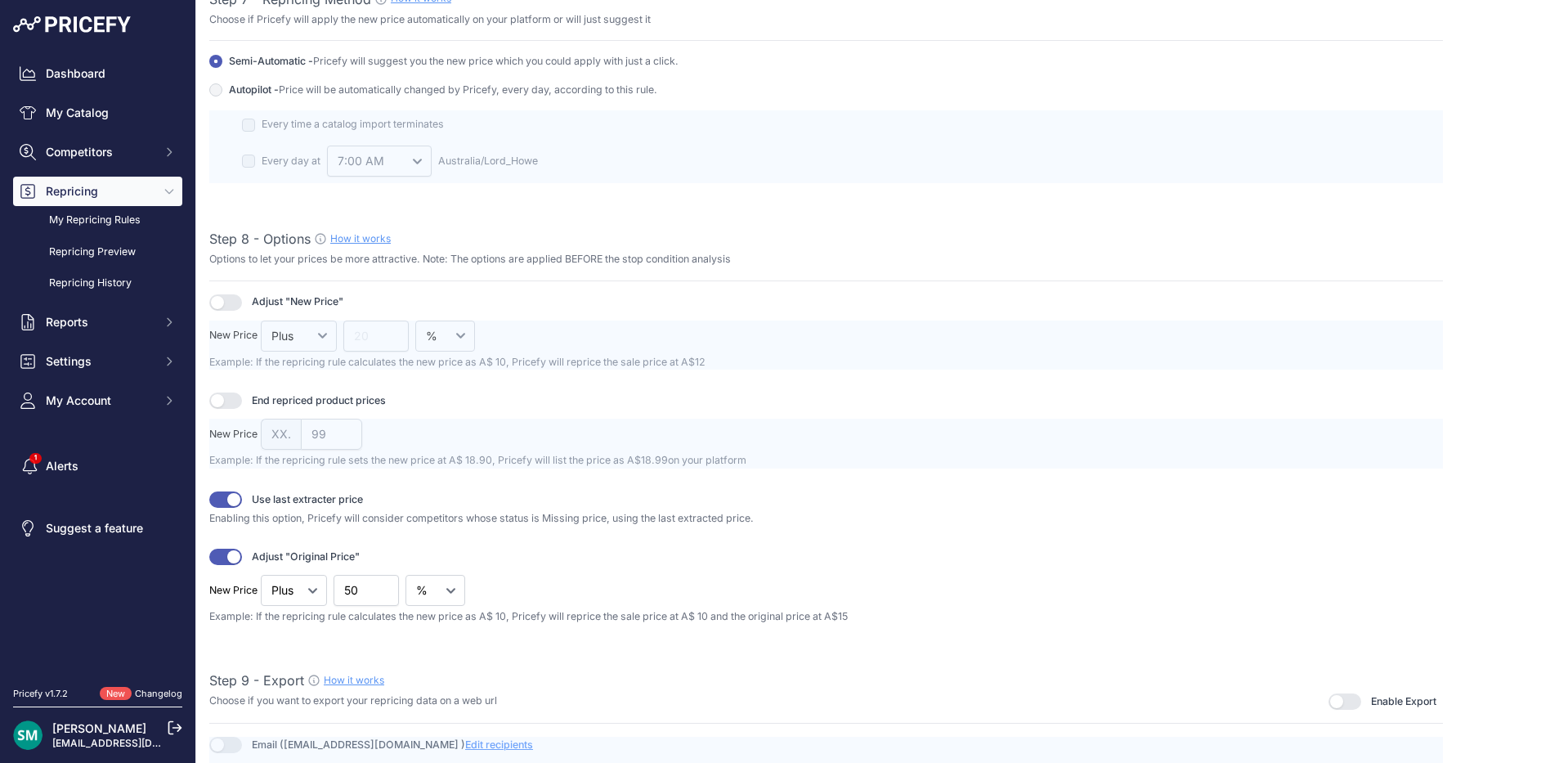
scroll to position [1880, 0]
click at [212, 494] on button "button" at bounding box center [225, 495] width 32 height 17
click at [219, 548] on button "button" at bounding box center [225, 552] width 32 height 17
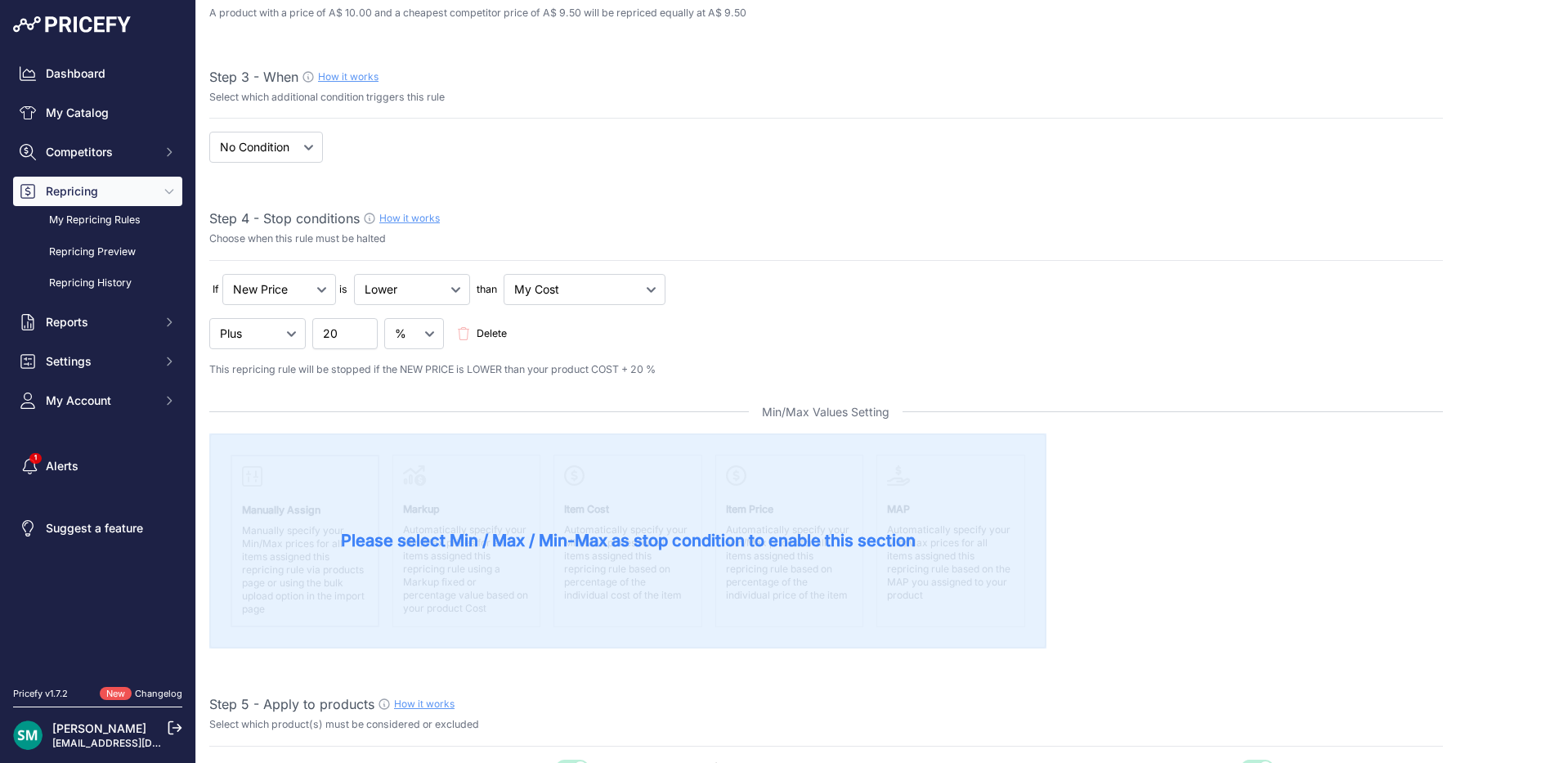
scroll to position [0, 0]
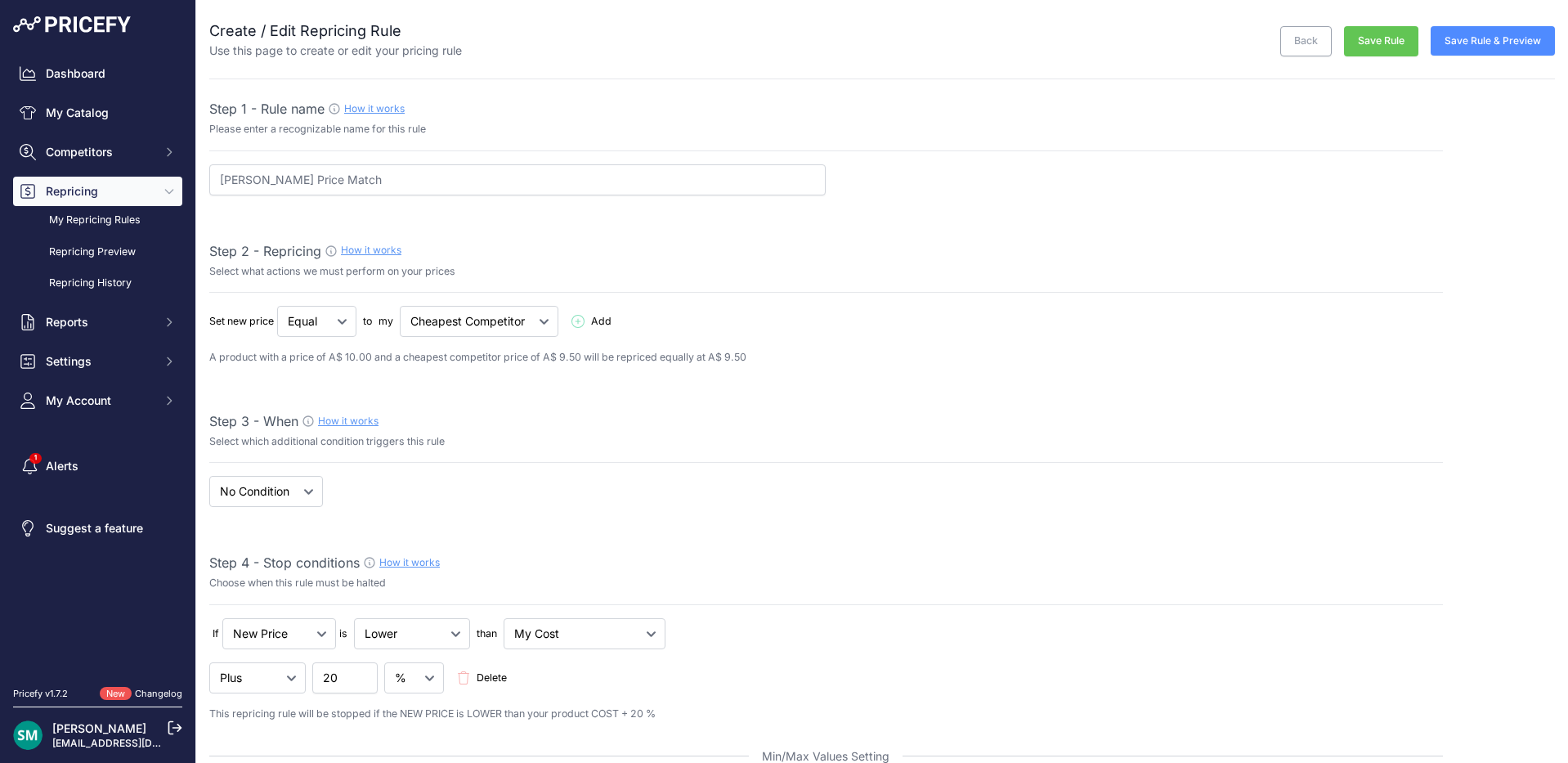
click at [1452, 41] on button "Save Rule & Preview" at bounding box center [1492, 41] width 124 height 30
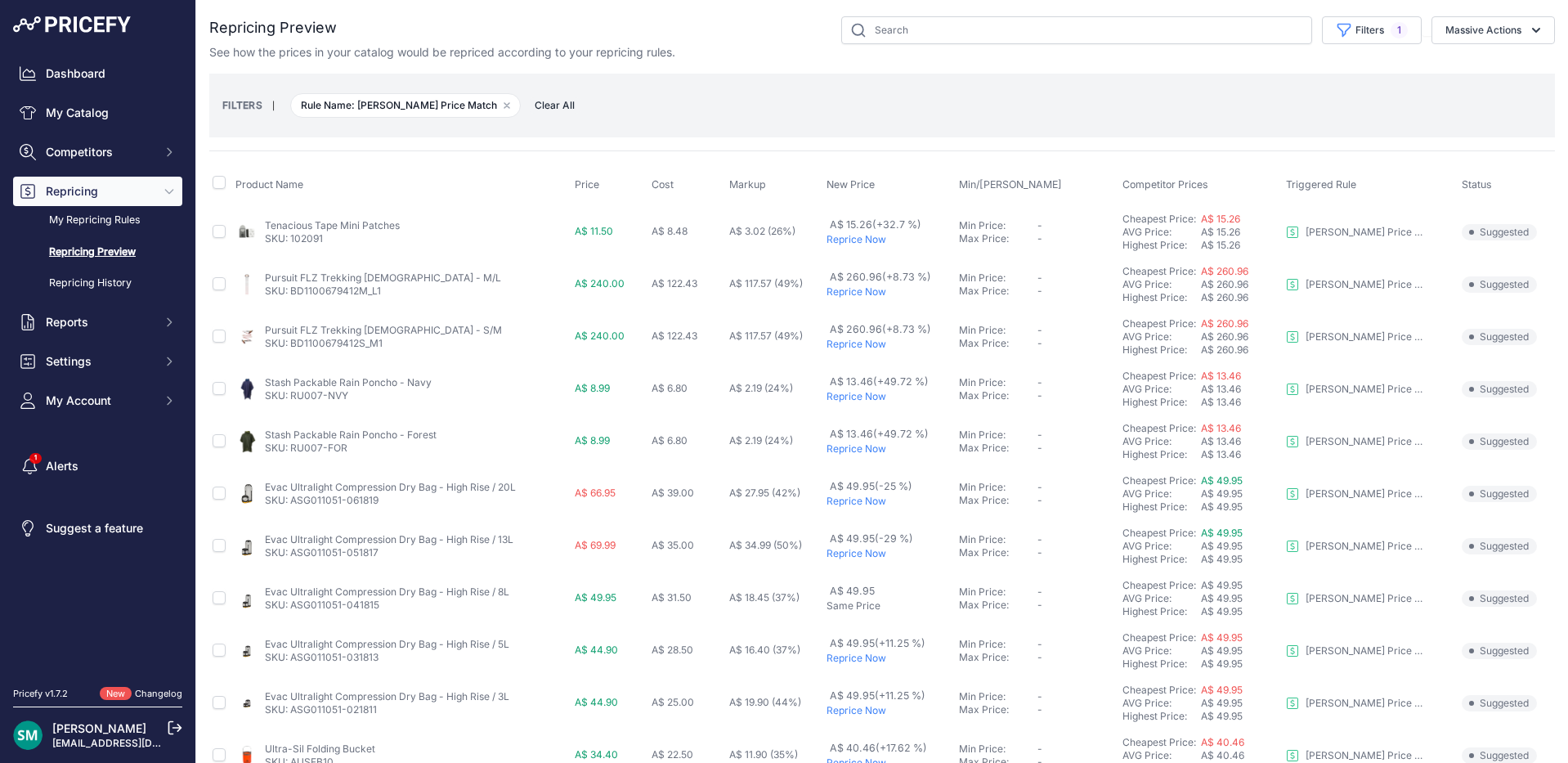
click at [1386, 46] on div "See how the prices in your catalog would be repriced according to your repricin…" at bounding box center [882, 52] width 1346 height 17
click at [1390, 35] on span "1" at bounding box center [1398, 30] width 17 height 17
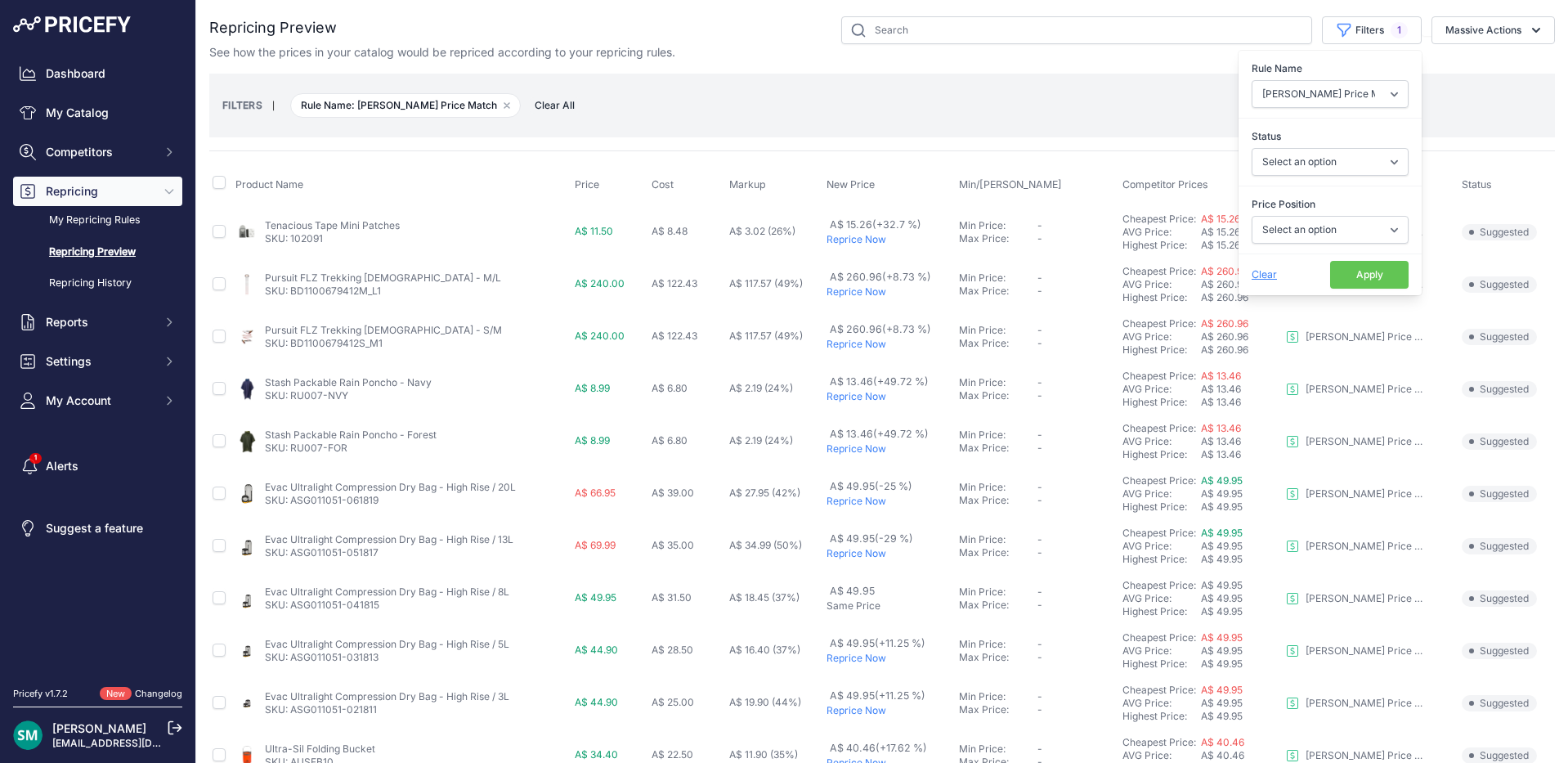
click at [1327, 215] on div "Price Position Select an option I am higher Same price I am lower" at bounding box center [1330, 220] width 183 height 60
drag, startPoint x: 1325, startPoint y: 227, endPoint x: 1324, endPoint y: 243, distance: 16.0
click at [1325, 227] on select "Select an option I am higher Same price I am lower" at bounding box center [1329, 229] width 157 height 28
select select "1"
click at [1251, 216] on select "Select an option I am higher Same price I am lower" at bounding box center [1329, 229] width 157 height 28
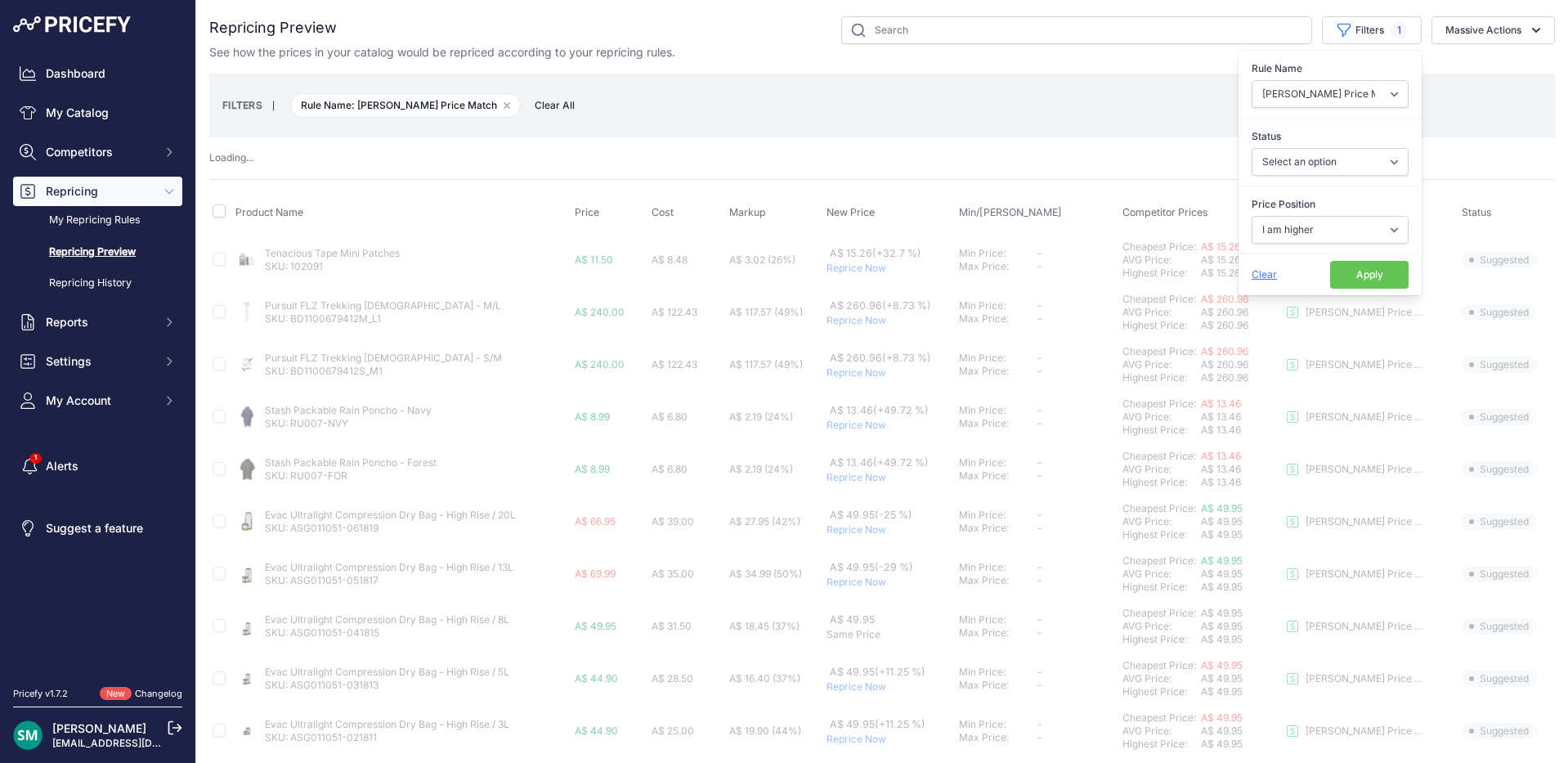
click at [1360, 281] on button "Apply" at bounding box center [1369, 275] width 79 height 28
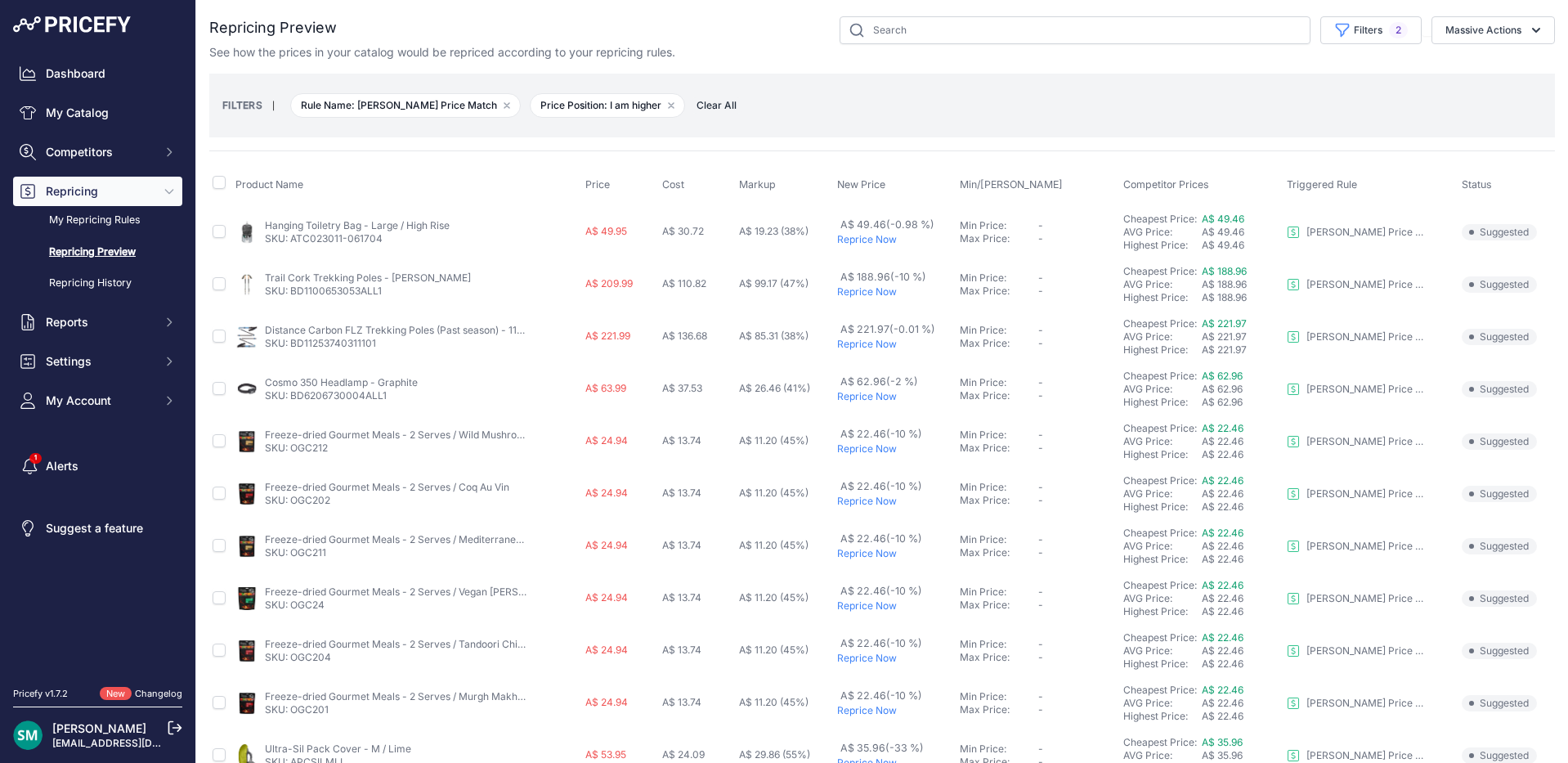
click at [867, 239] on p "Reprice Now" at bounding box center [895, 239] width 116 height 13
click at [1360, 151] on div "Product Name Price Cost Markup New Price Min/Max Price" at bounding box center [882, 701] width 1346 height 1102
click at [853, 292] on p "Reprice Now" at bounding box center [895, 291] width 116 height 13
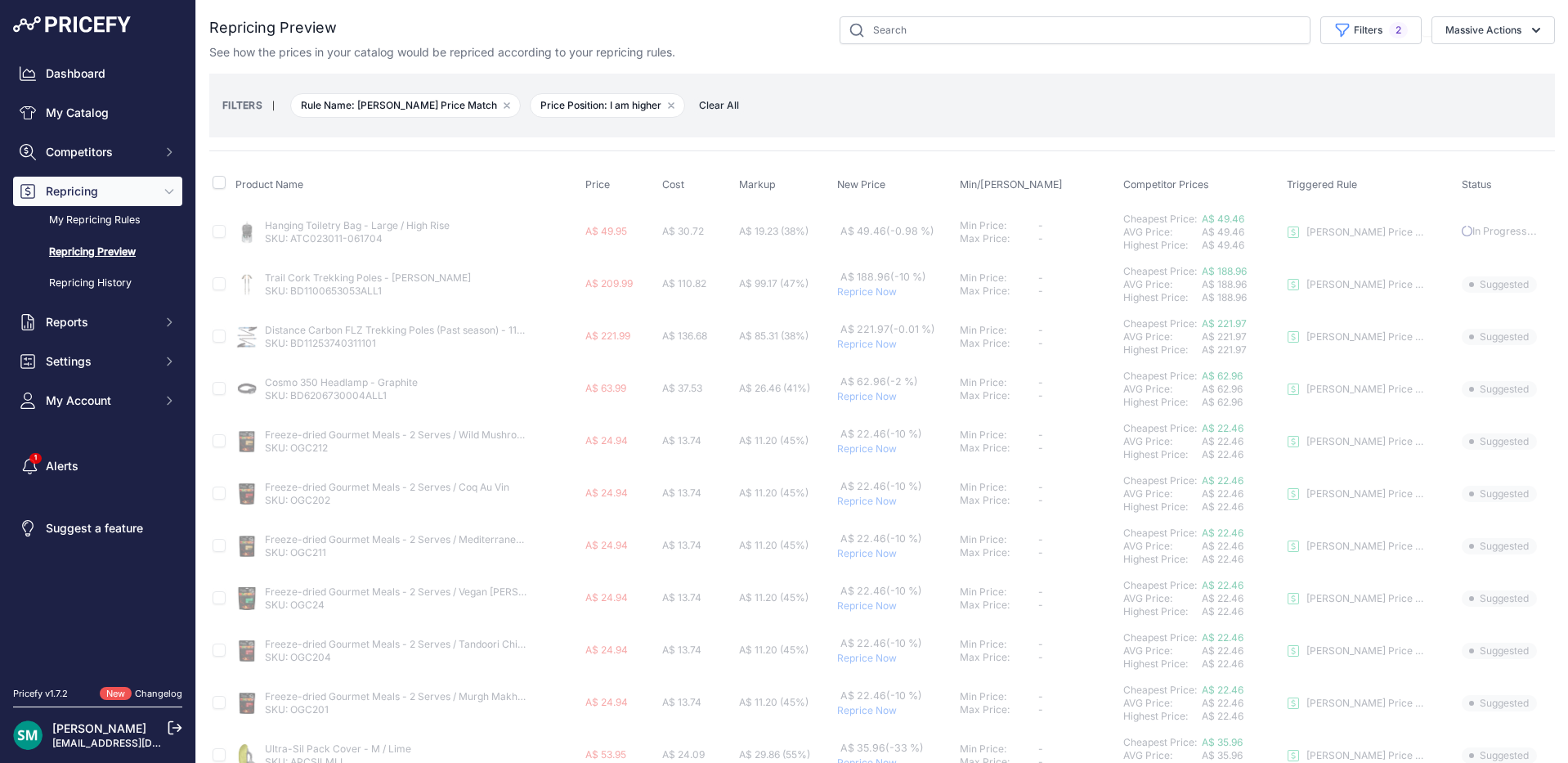
click at [867, 347] on p "Reprice Now" at bounding box center [895, 344] width 116 height 13
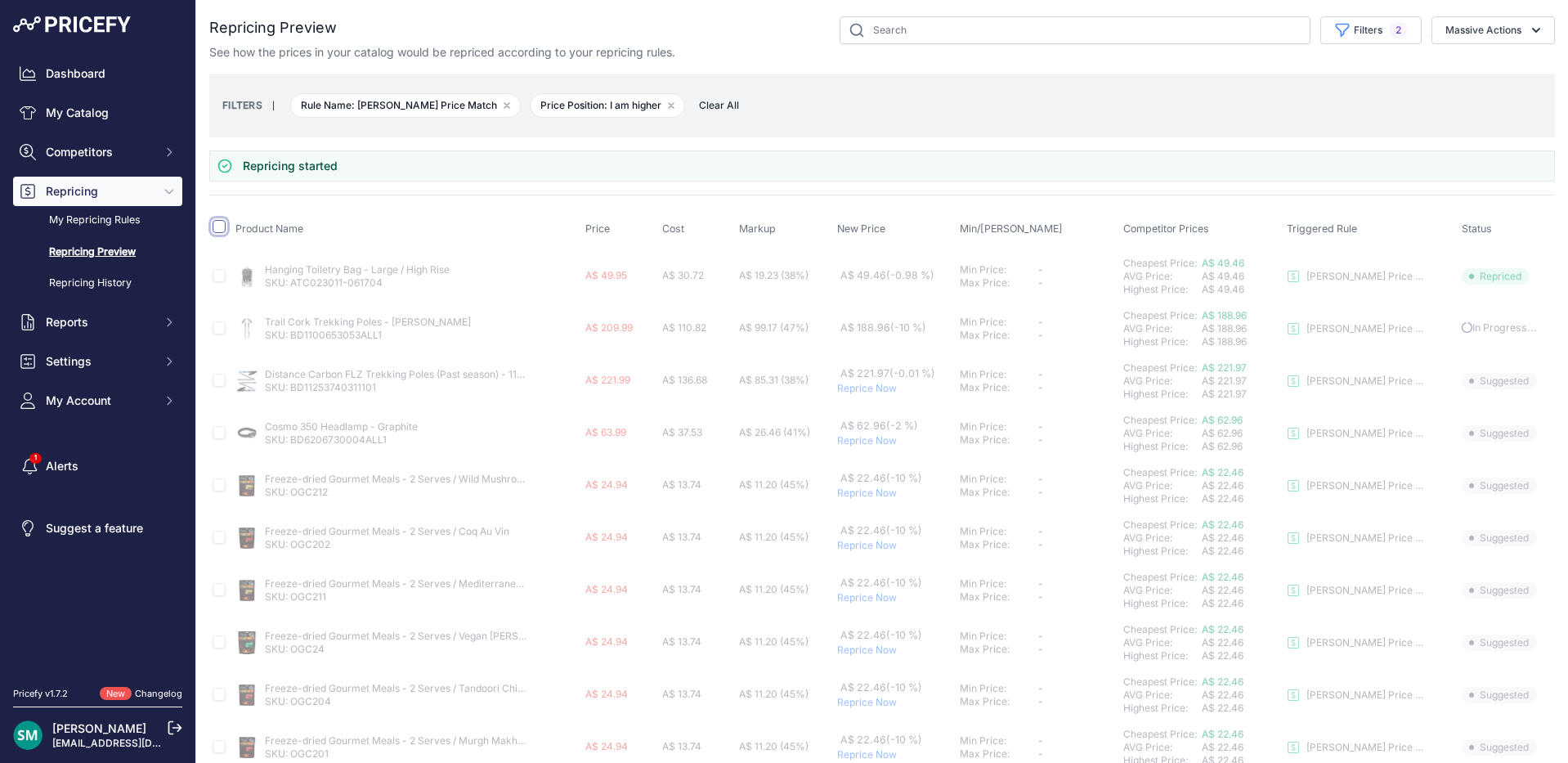
click at [220, 225] on input "checkbox" at bounding box center [219, 225] width 13 height 13
checkbox input "true"
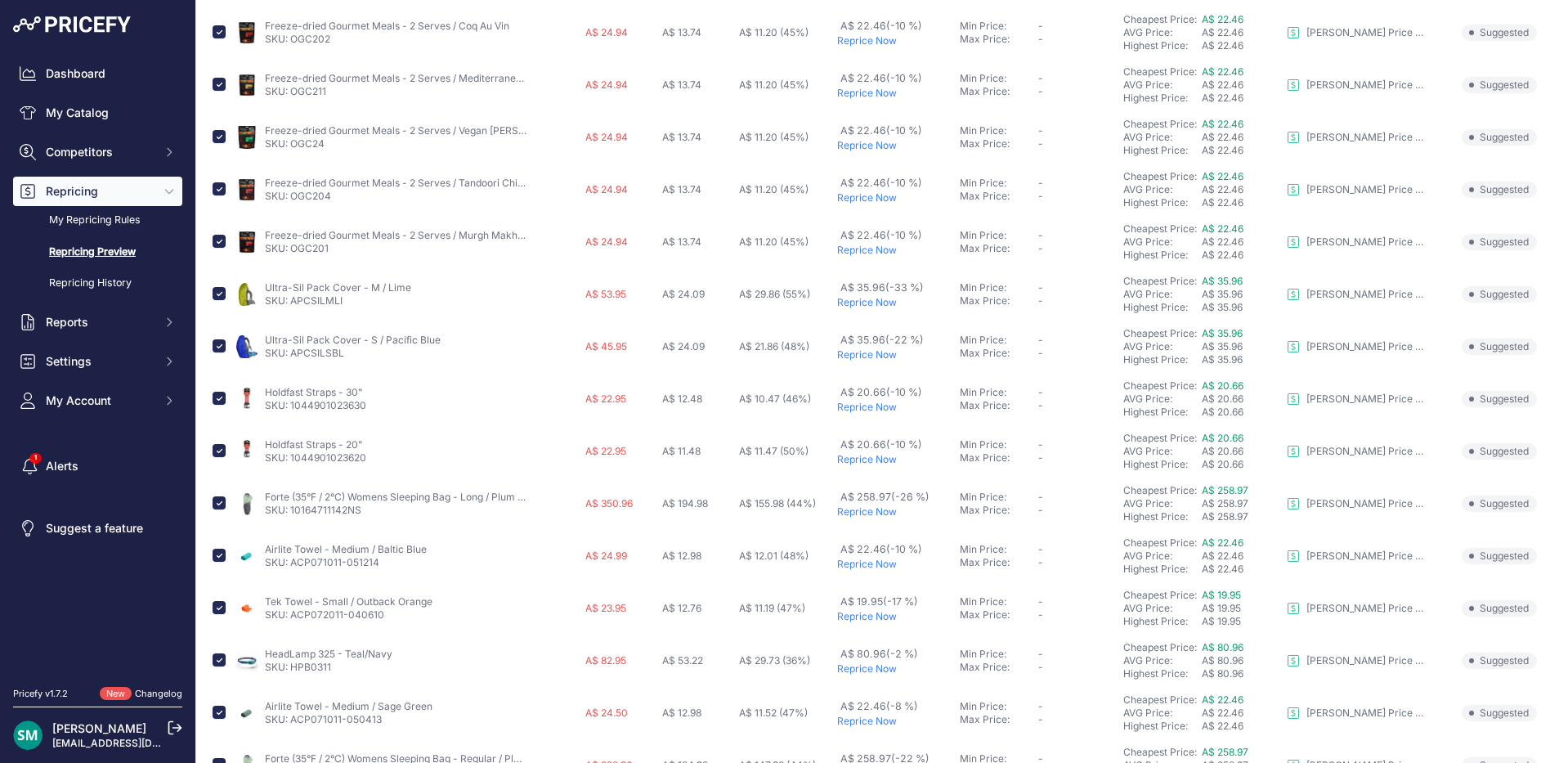
scroll to position [572, 0]
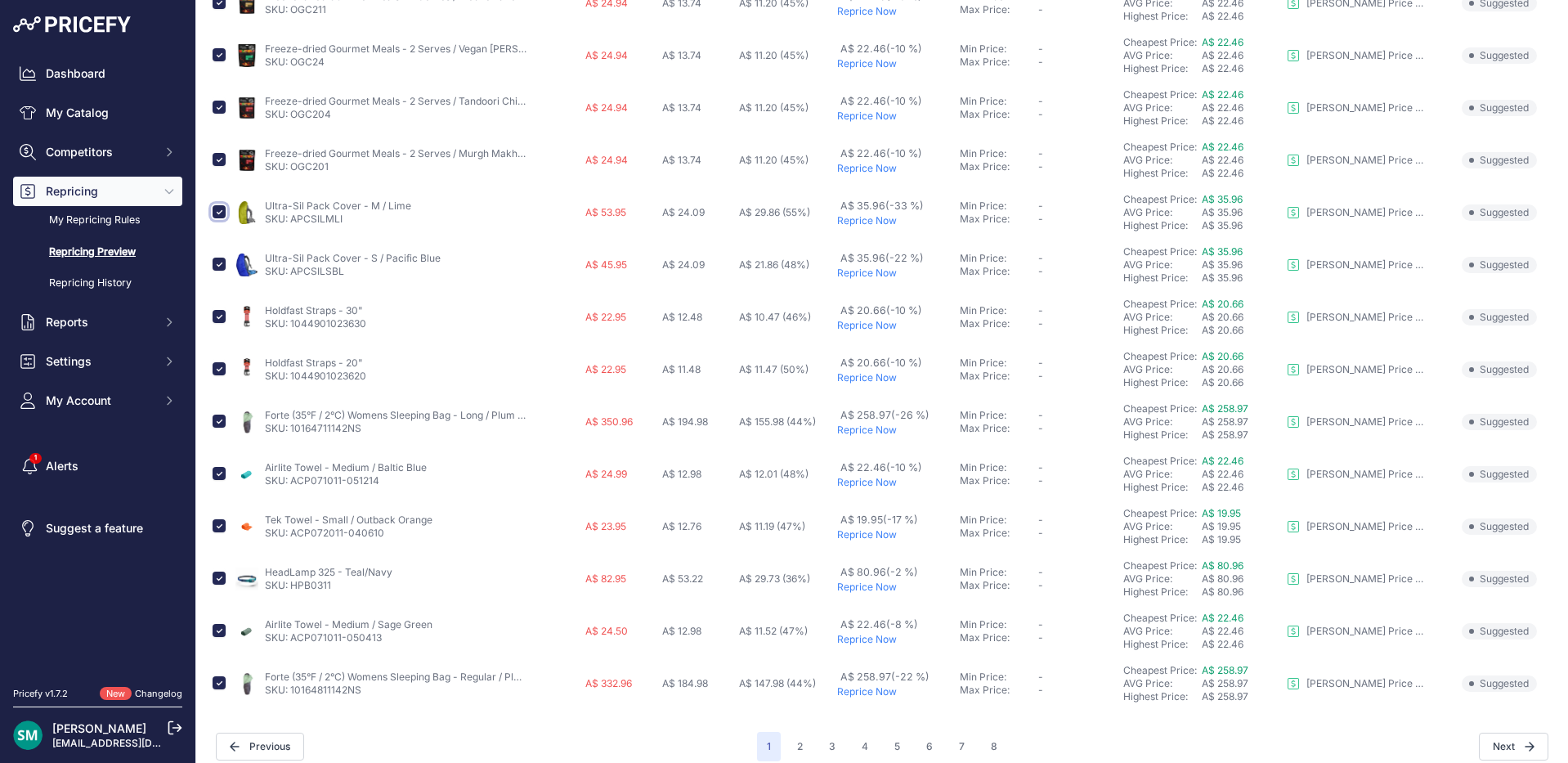
click at [218, 212] on input "checkbox" at bounding box center [219, 211] width 13 height 13
checkbox input "false"
click at [217, 260] on input "checkbox" at bounding box center [219, 264] width 13 height 13
checkbox input "false"
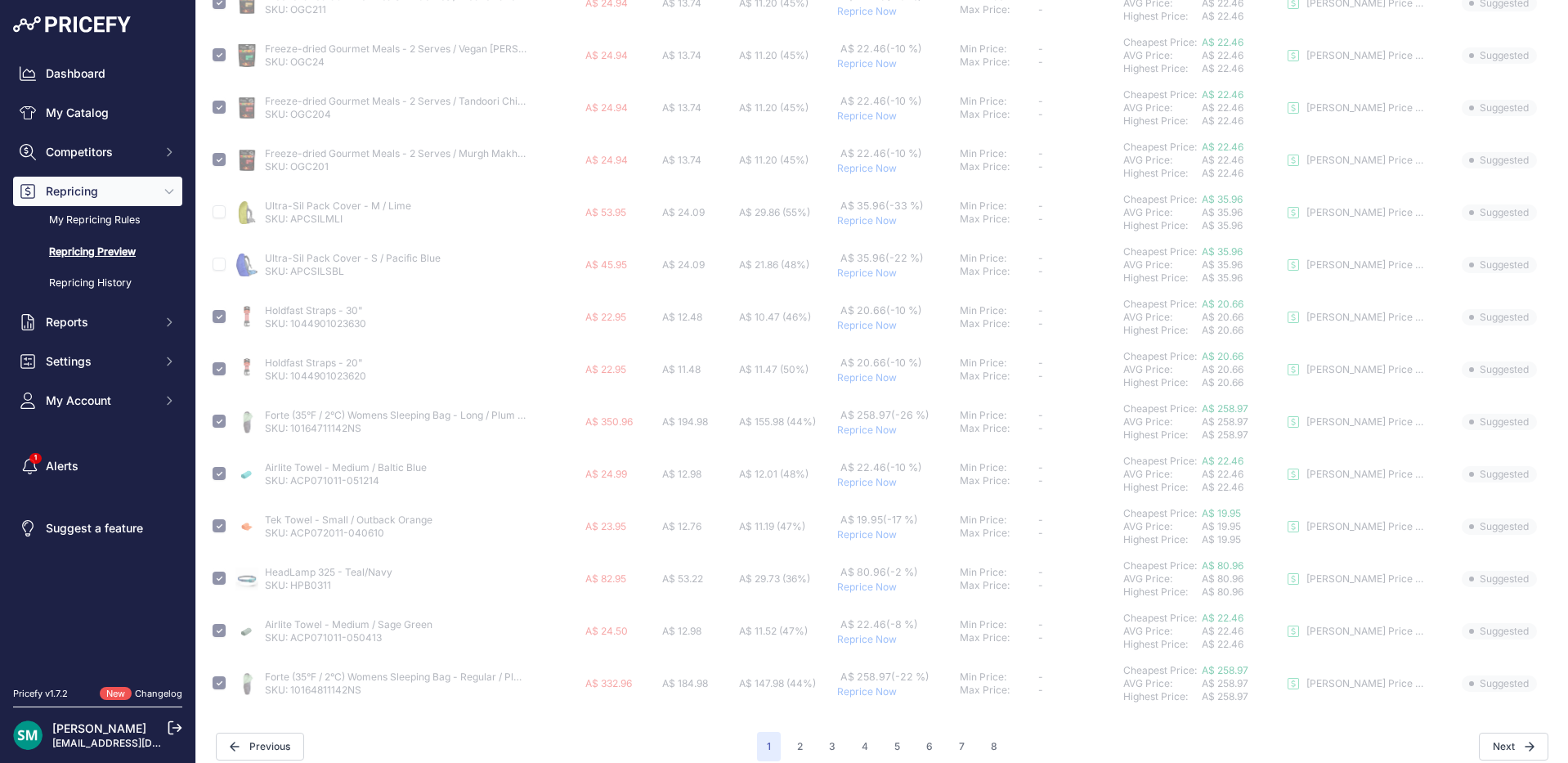
scroll to position [587, 0]
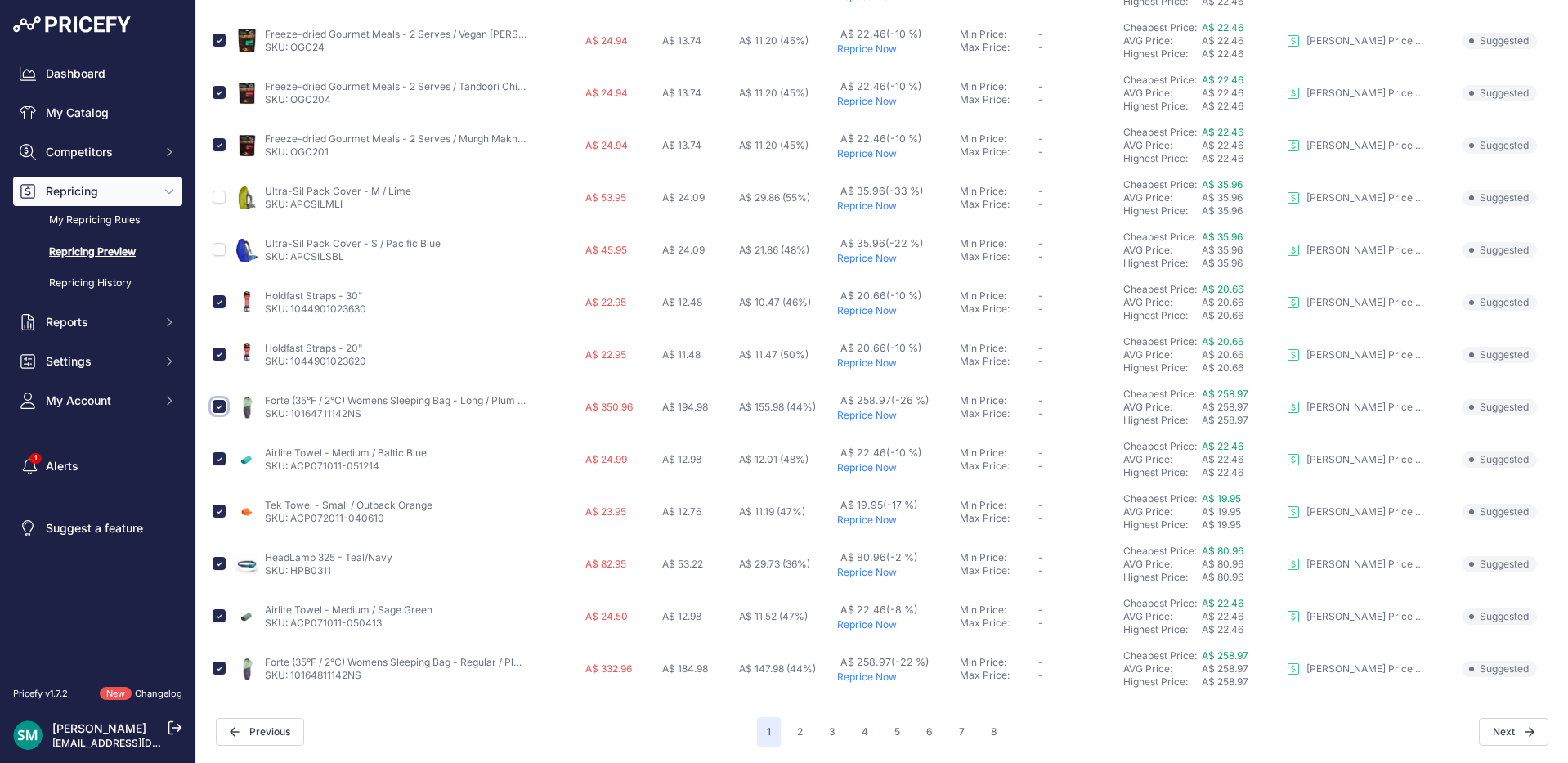
click at [222, 409] on input "checkbox" at bounding box center [219, 406] width 13 height 13
checkbox input "false"
click at [215, 455] on input "checkbox" at bounding box center [219, 458] width 13 height 13
checkbox input "false"
click at [224, 513] on input "checkbox" at bounding box center [219, 510] width 13 height 13
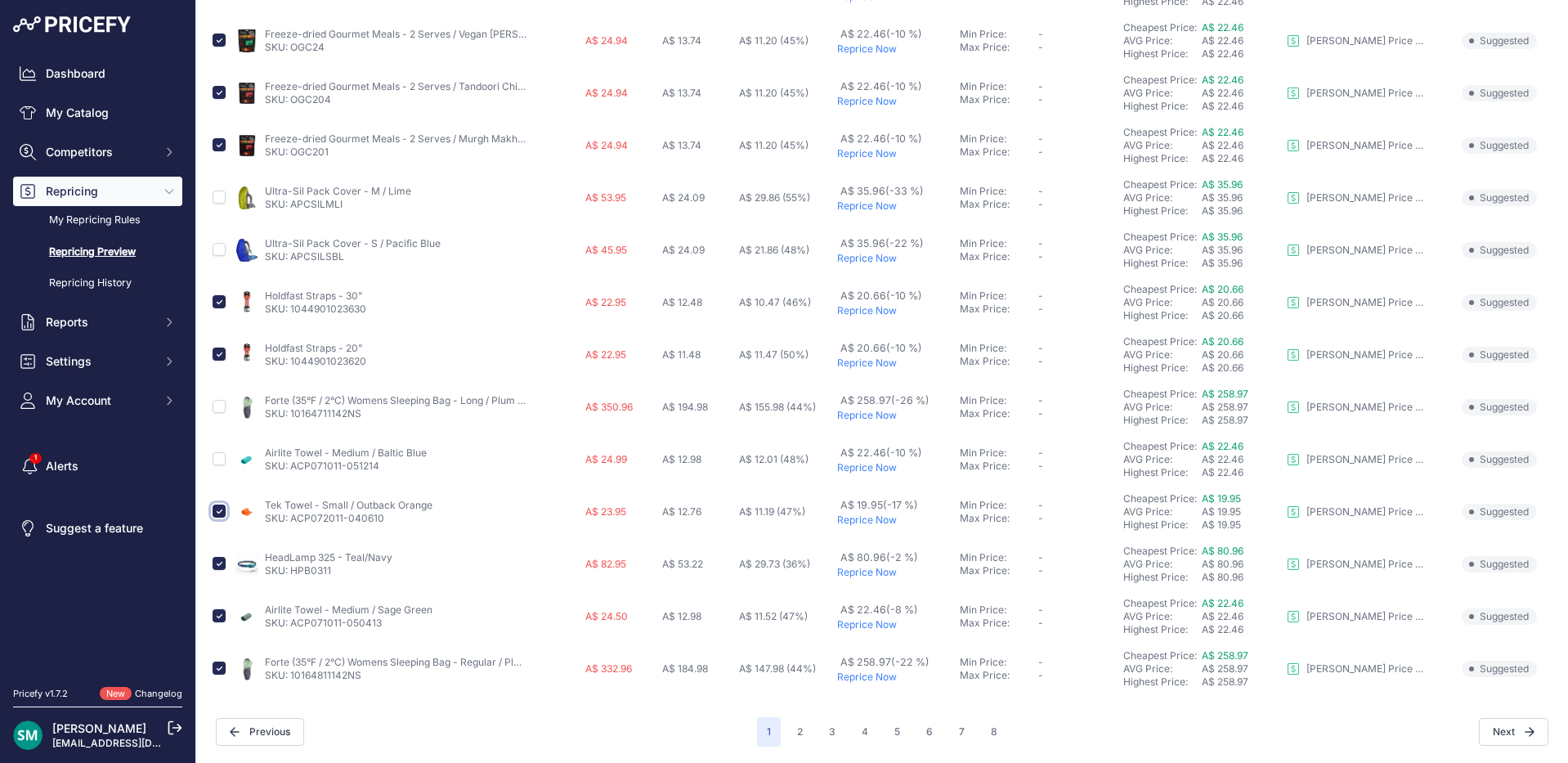
checkbox input "false"
click at [216, 616] on input "checkbox" at bounding box center [219, 615] width 13 height 13
checkbox input "false"
click at [220, 668] on input "checkbox" at bounding box center [219, 668] width 13 height 13
checkbox input "false"
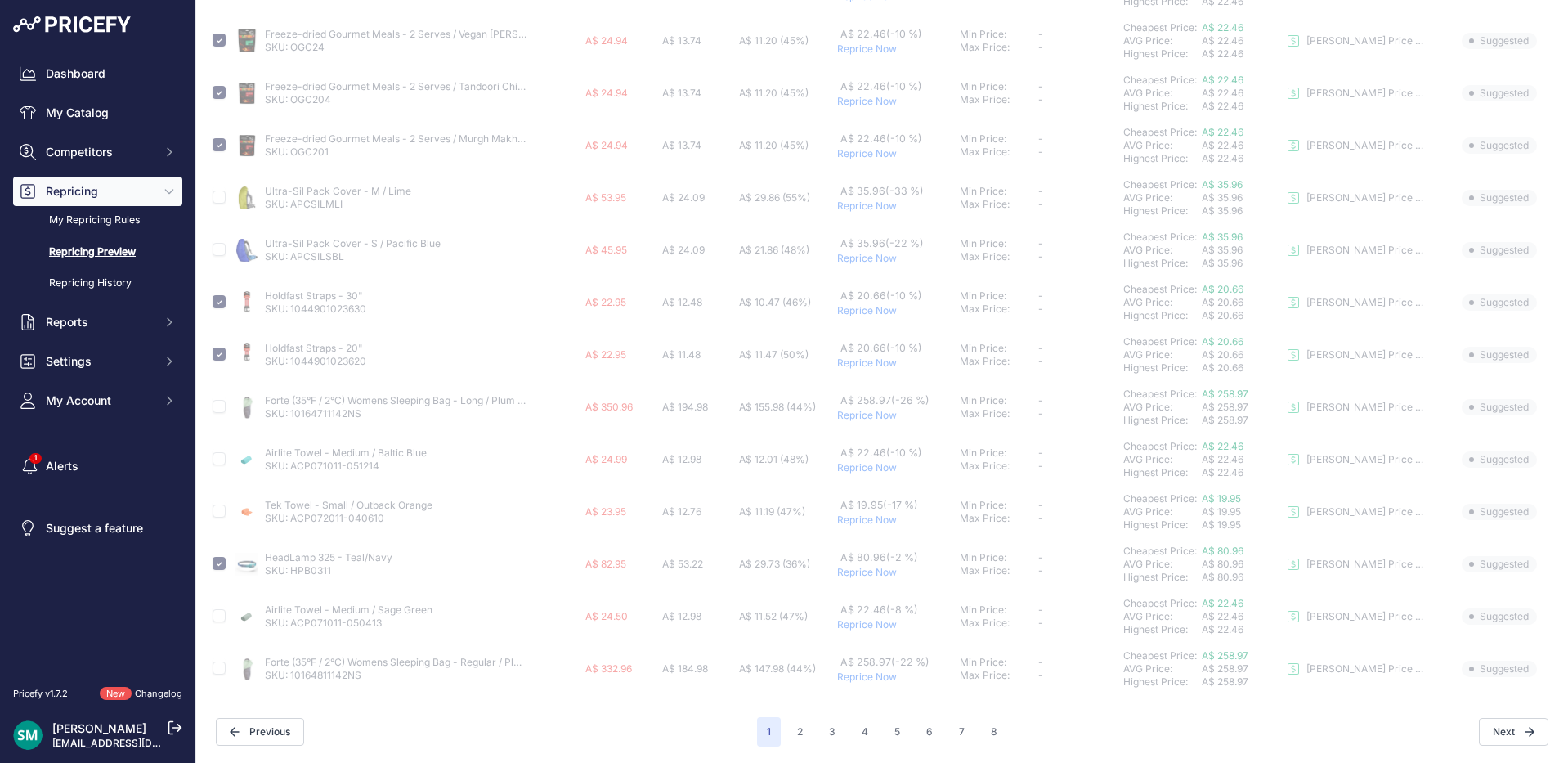
scroll to position [15, 0]
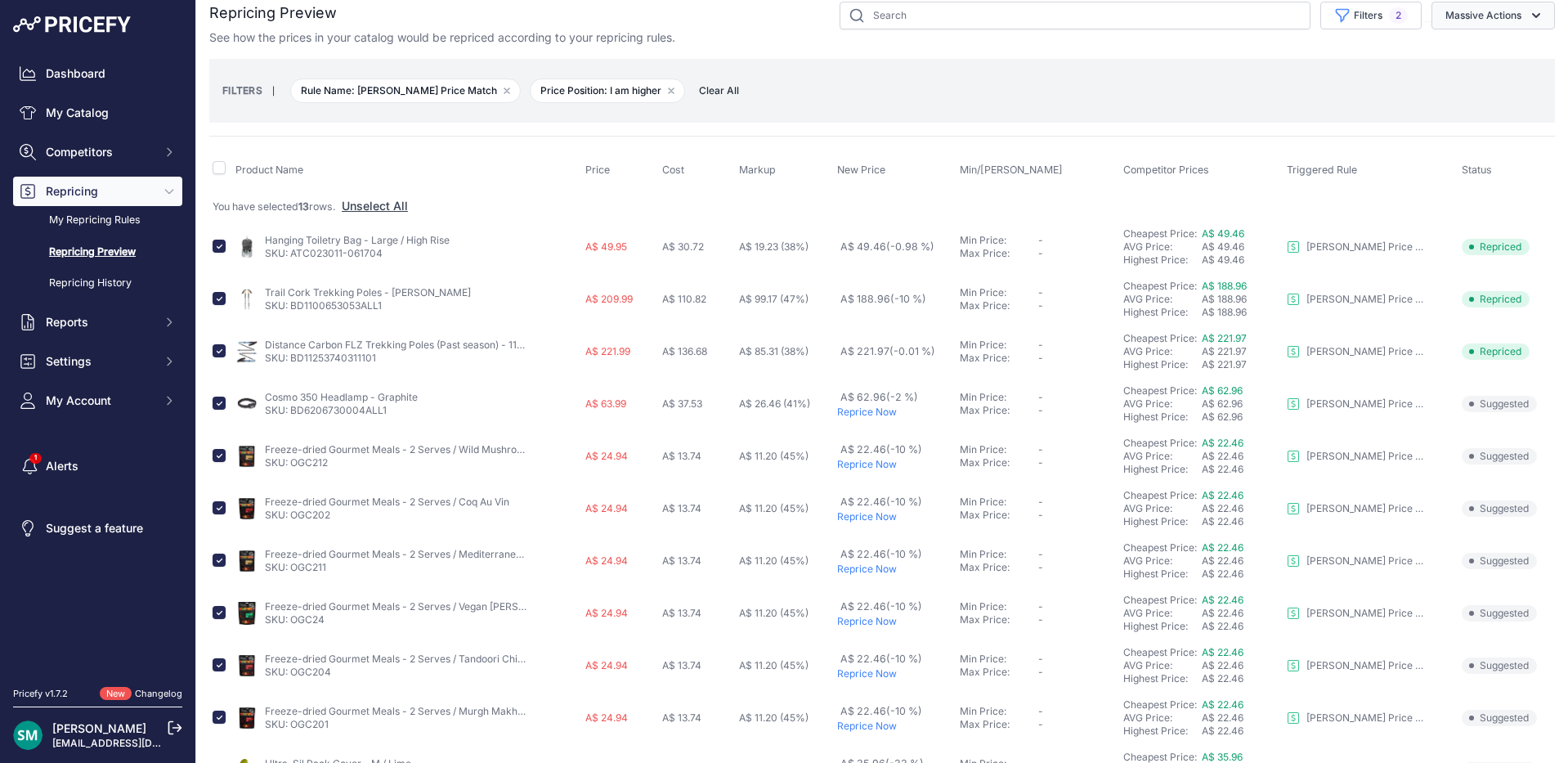
click at [1453, 10] on button "Massive Actions" at bounding box center [1492, 16] width 123 height 28
click at [1487, 55] on span "Reprice Now" at bounding box center [1472, 53] width 69 height 14
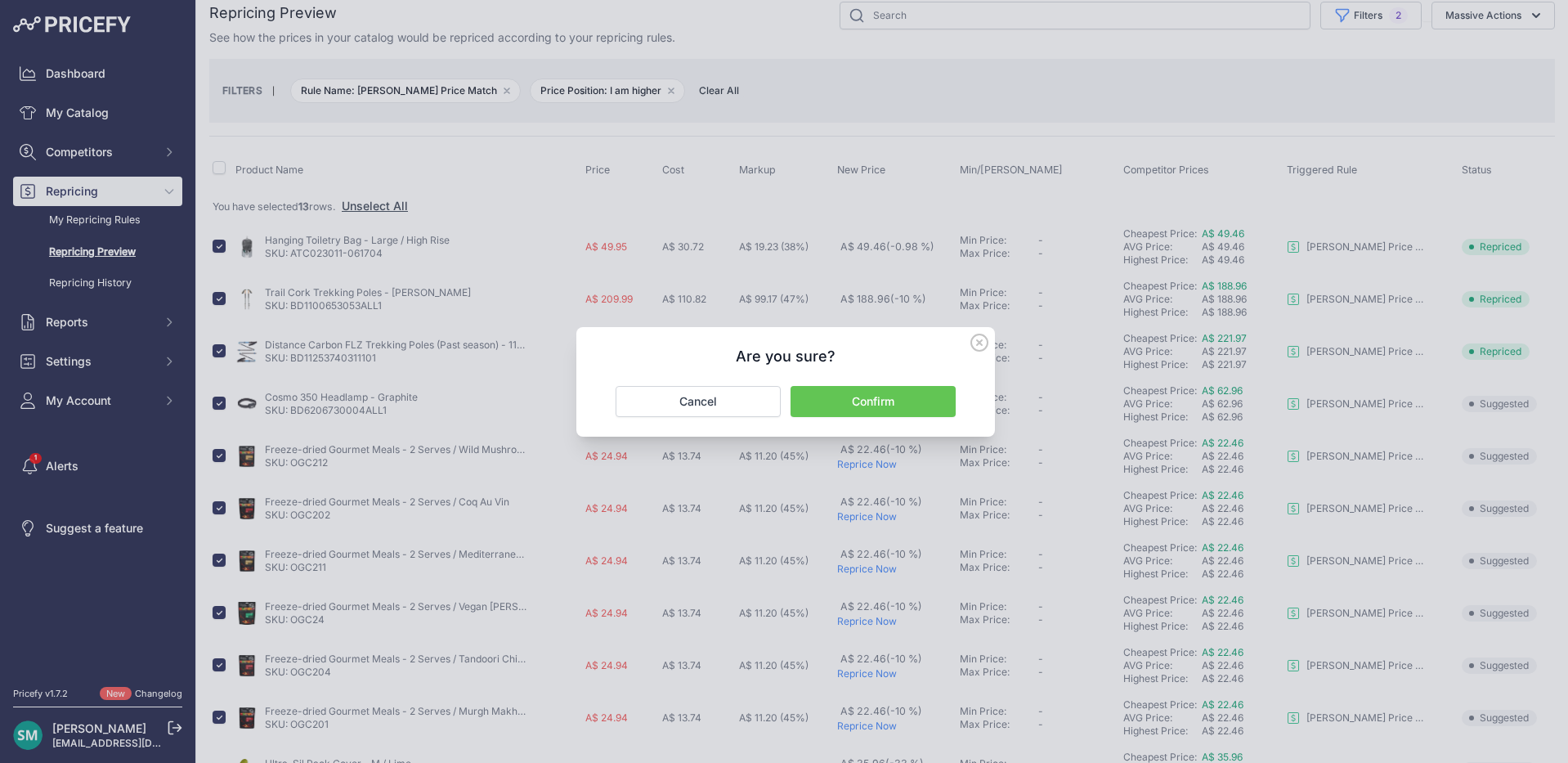
drag, startPoint x: 915, startPoint y: 389, endPoint x: 983, endPoint y: 421, distance: 75.2
click at [915, 390] on button "Confirm" at bounding box center [873, 402] width 165 height 32
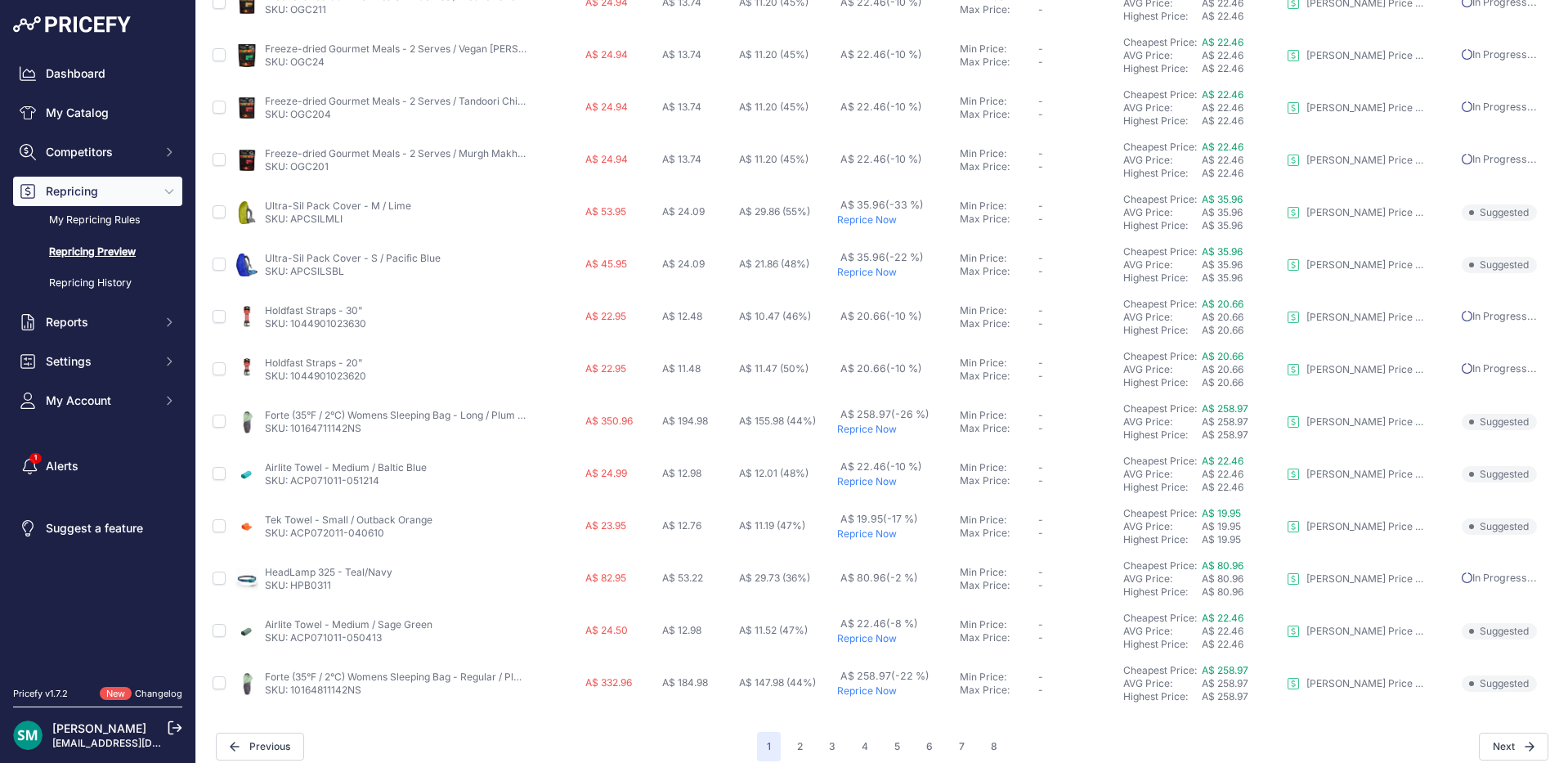
scroll to position [602, 0]
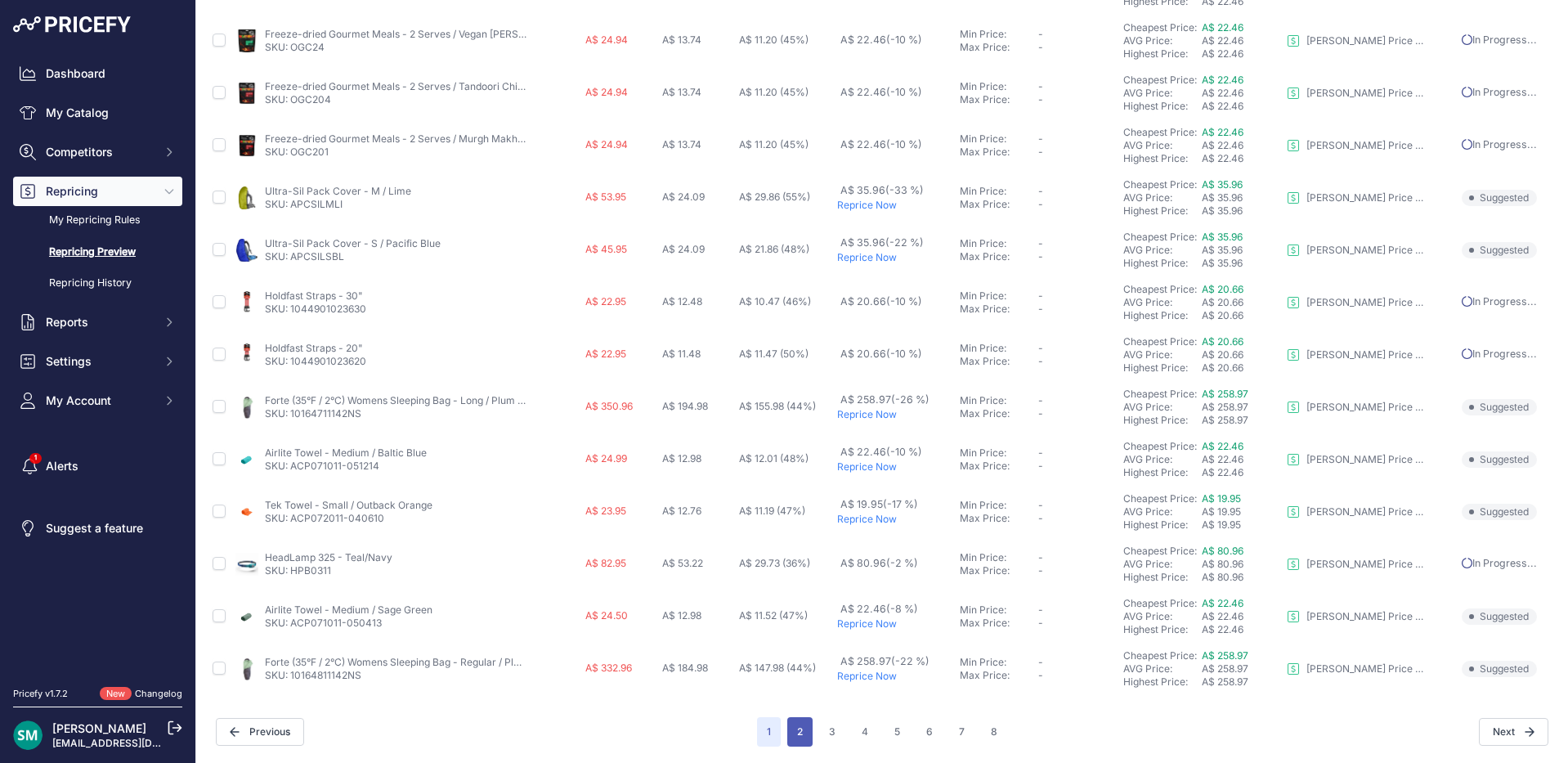
click at [787, 739] on button "2" at bounding box center [800, 731] width 26 height 30
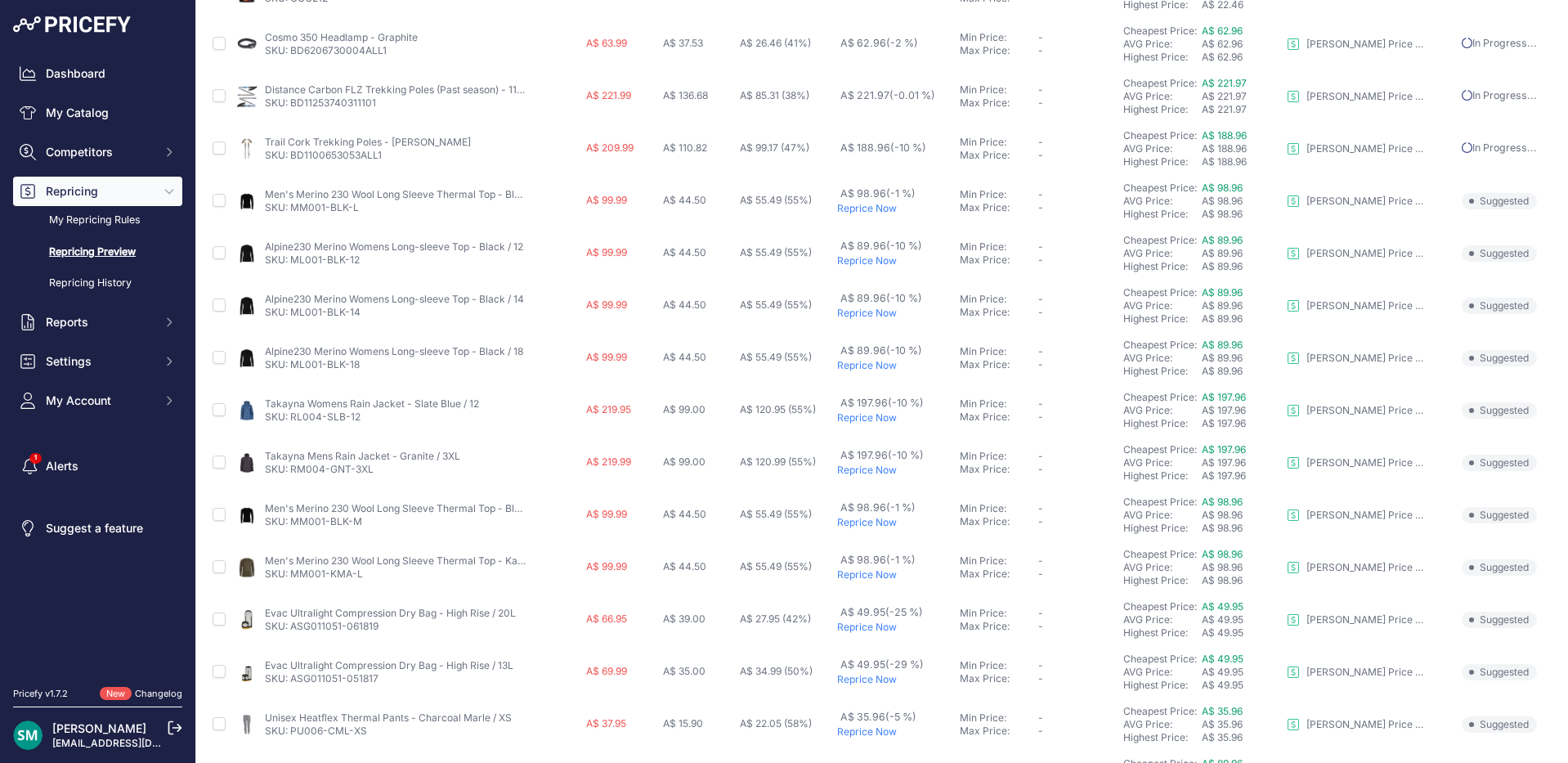
scroll to position [409, 0]
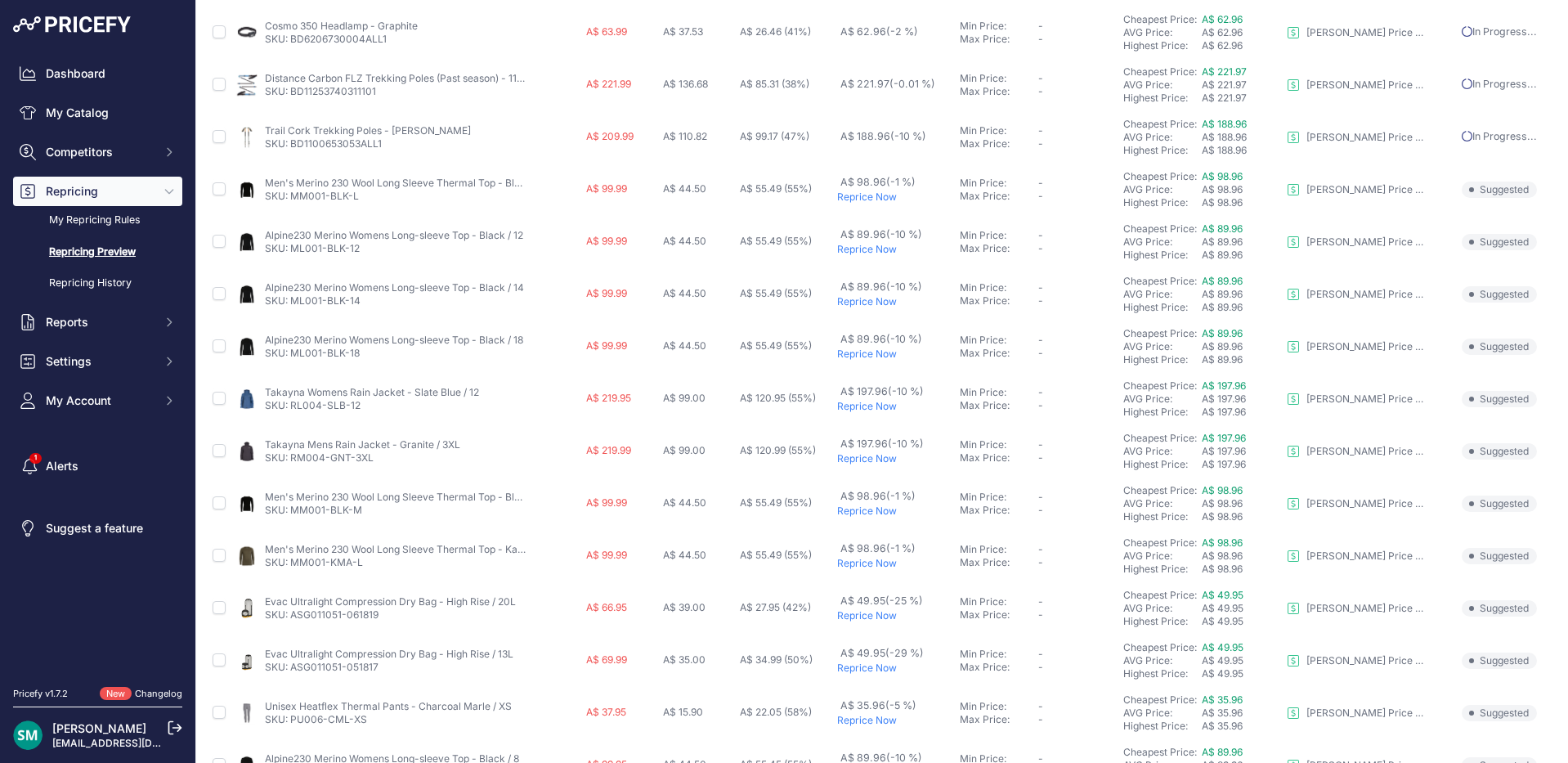
click at [861, 409] on p "Reprice Now" at bounding box center [895, 406] width 117 height 13
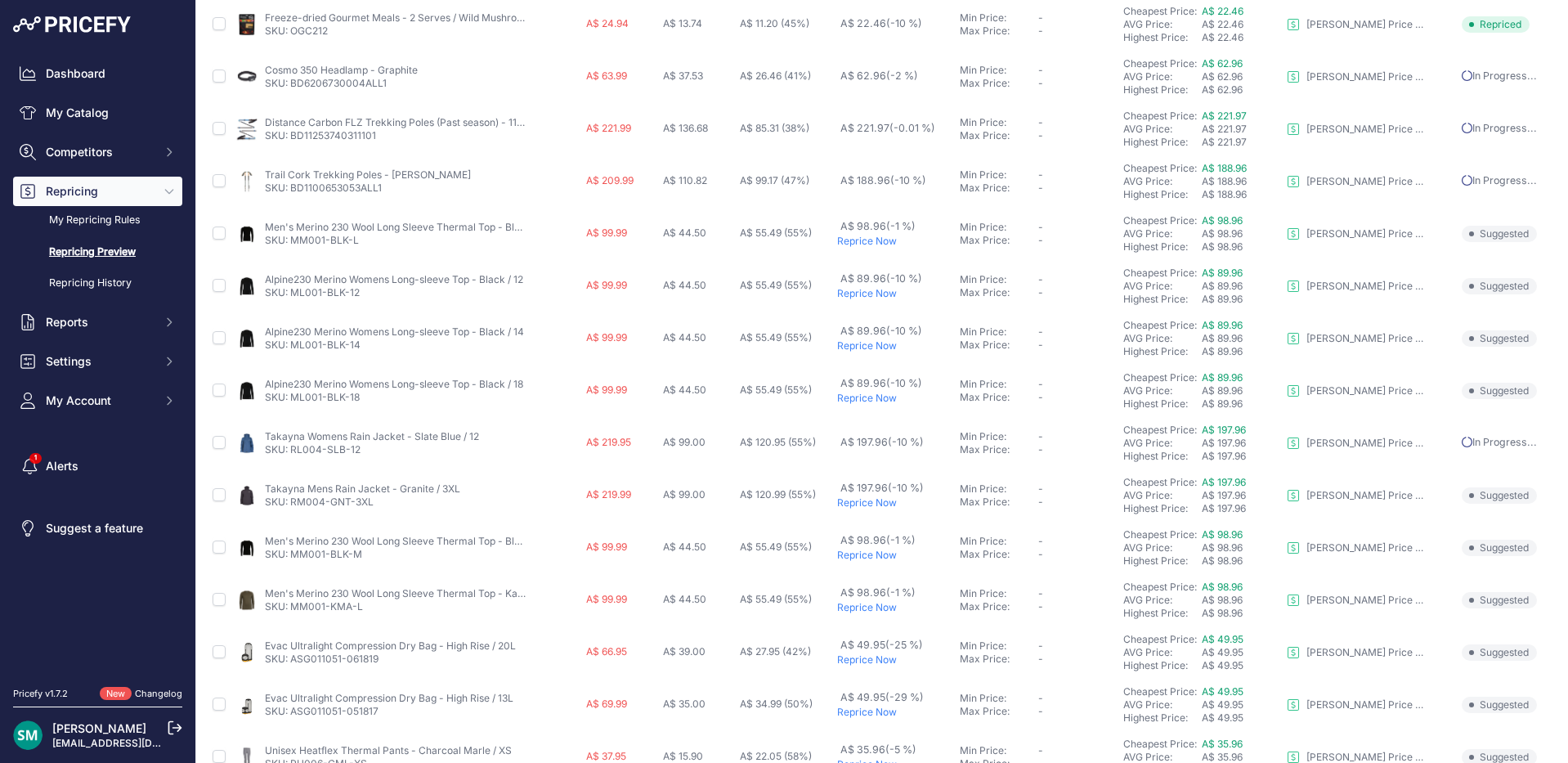
click at [884, 503] on p "Reprice Now" at bounding box center [895, 502] width 117 height 13
drag, startPoint x: 384, startPoint y: 504, endPoint x: 292, endPoint y: 511, distance: 92.3
click at [292, 511] on td "Takayna Mens Rain Jacket - Granite / 3XL SKU: RM004-GNT-3XL" at bounding box center [407, 495] width 349 height 52
copy link "RM004-GNT-3XL"
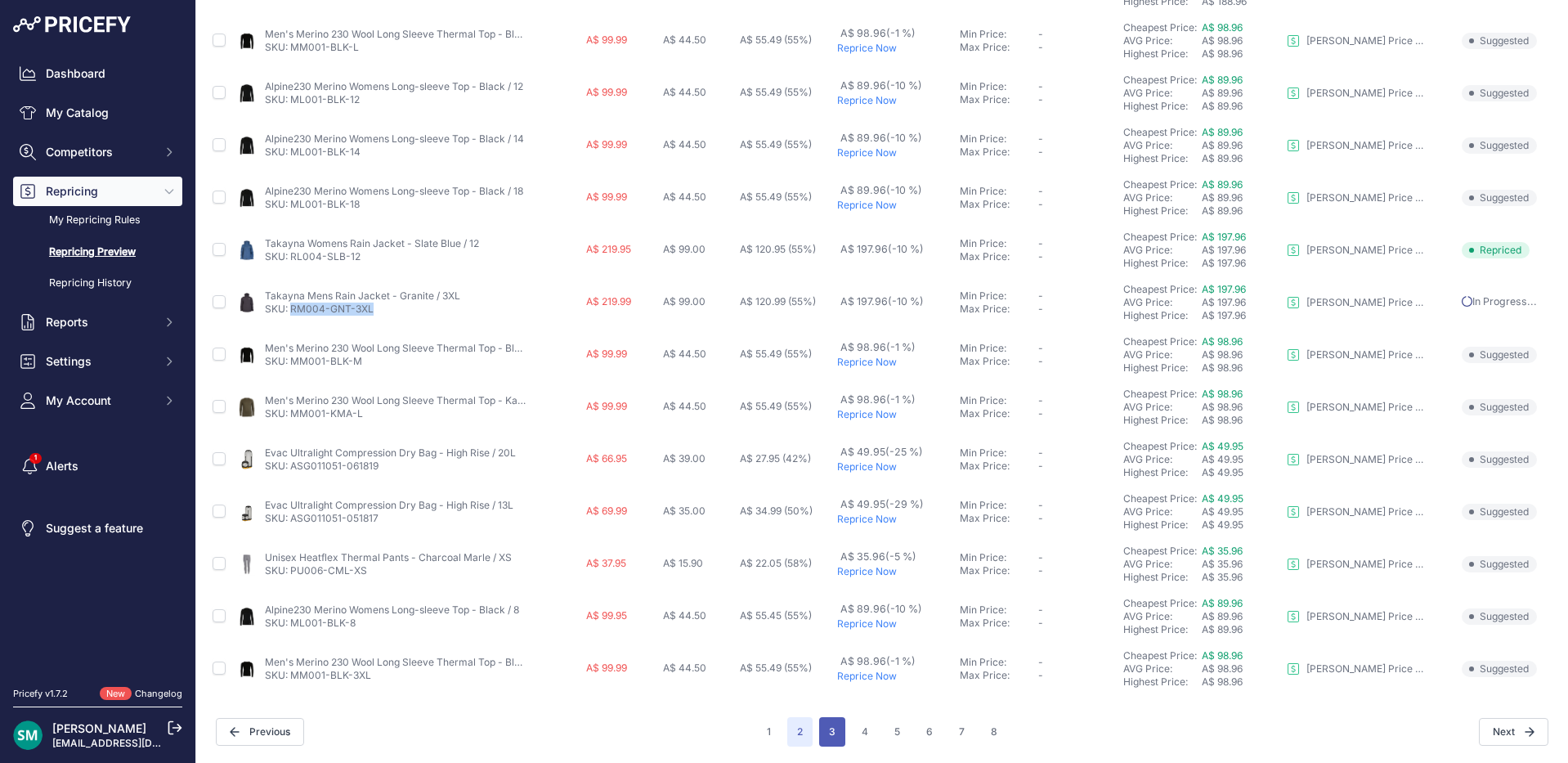
click at [833, 736] on button "3" at bounding box center [832, 731] width 27 height 30
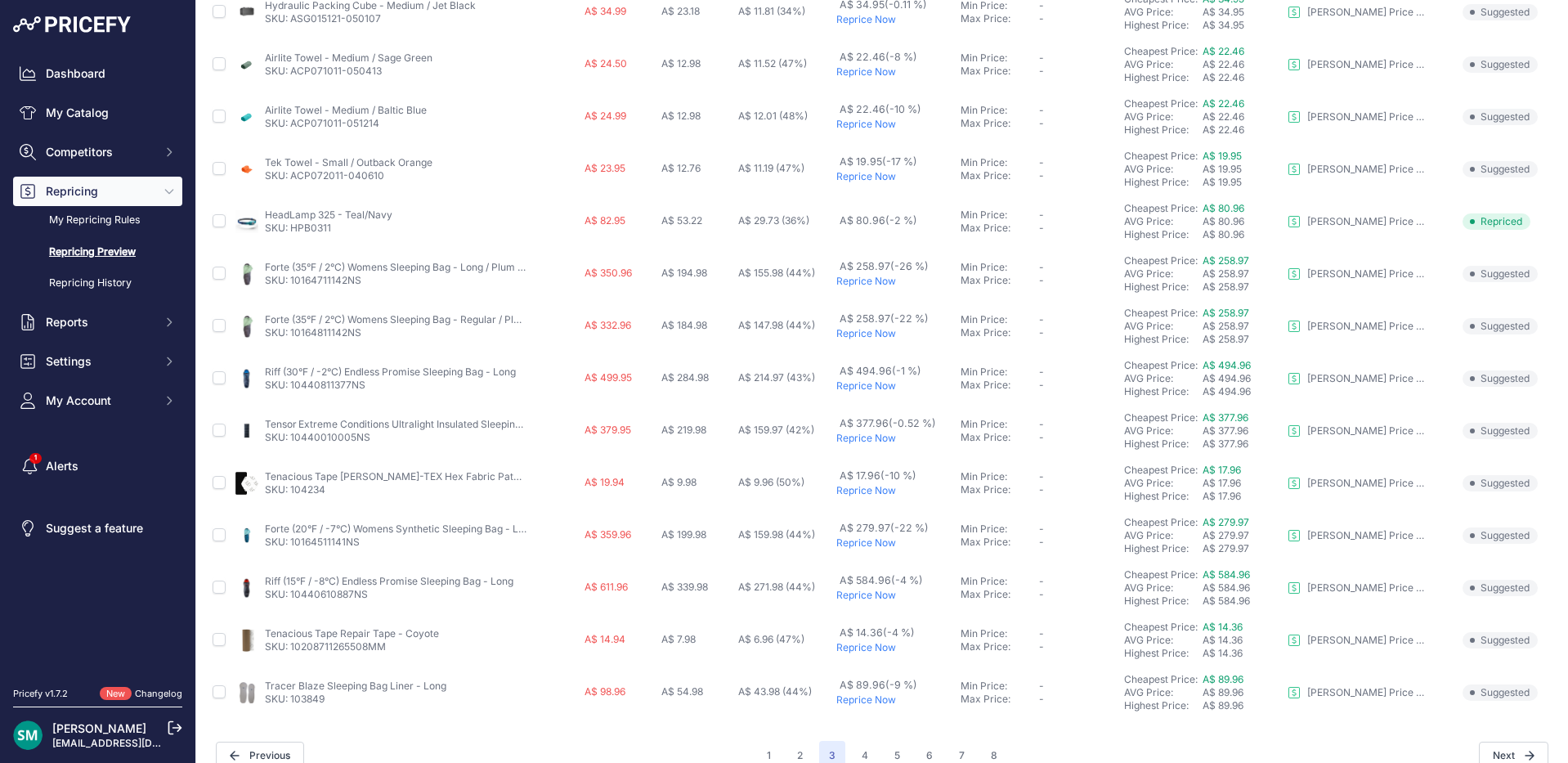
scroll to position [557, 0]
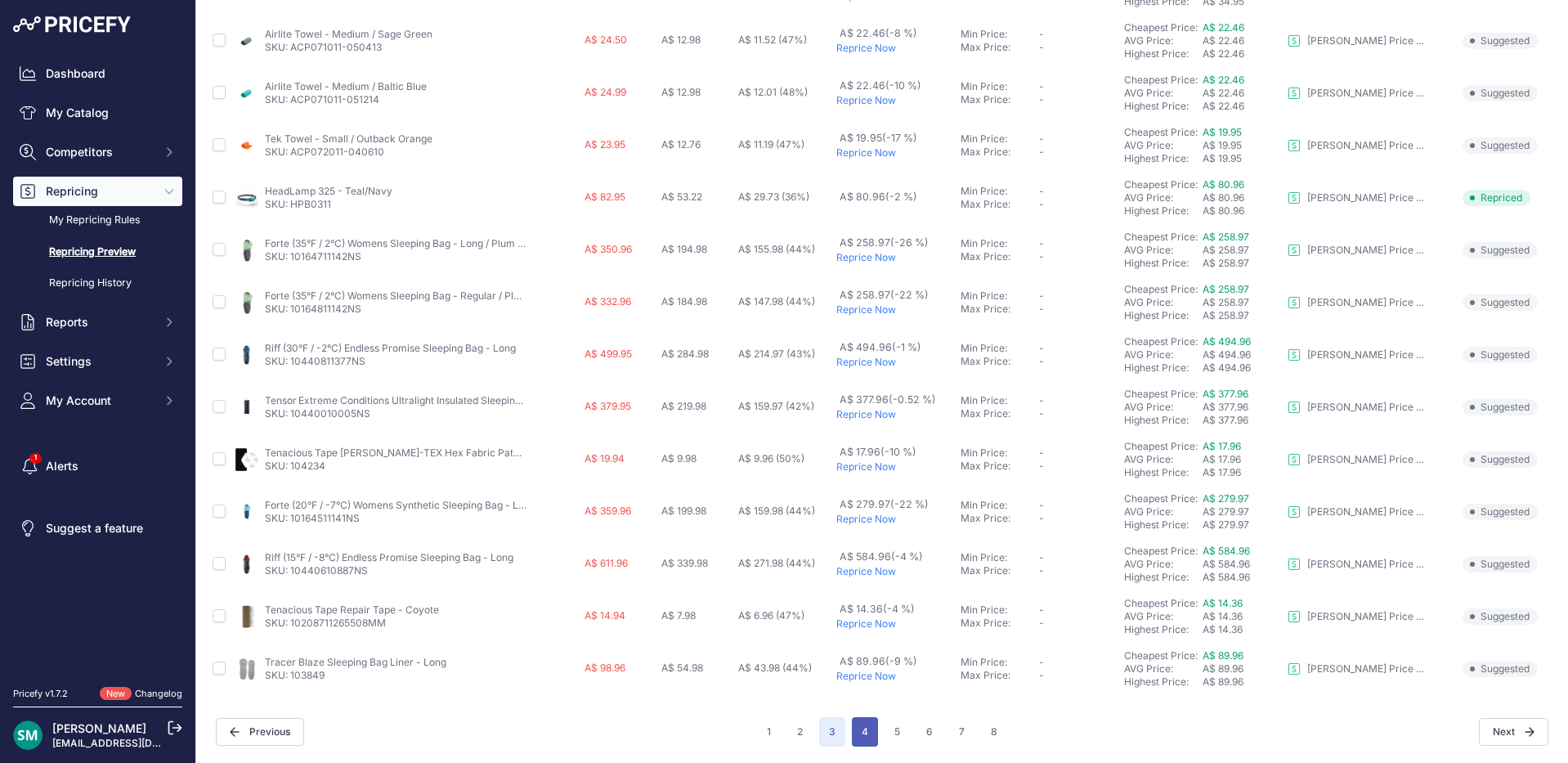
click at [858, 729] on button "4" at bounding box center [864, 731] width 27 height 30
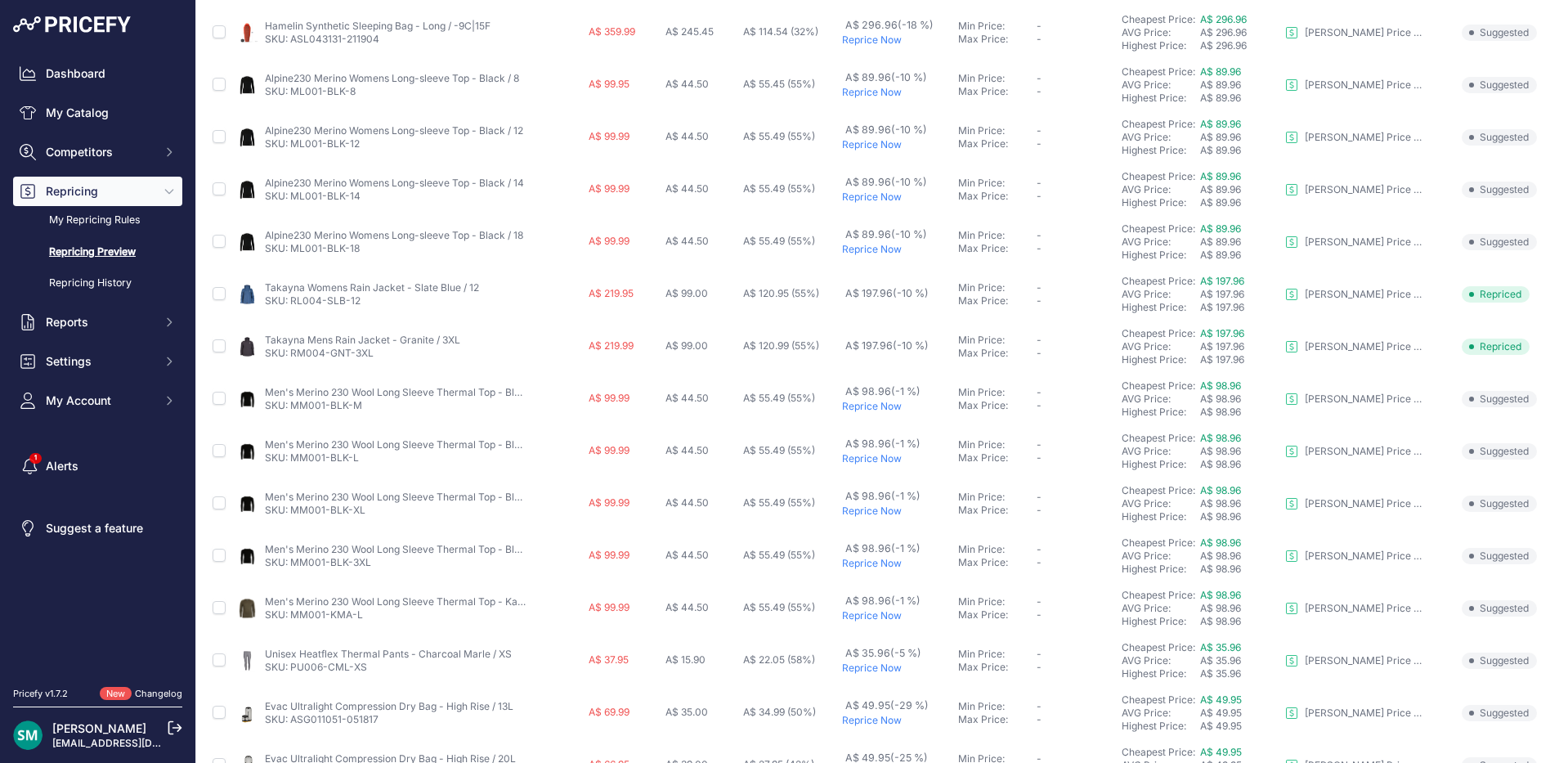
scroll to position [557, 0]
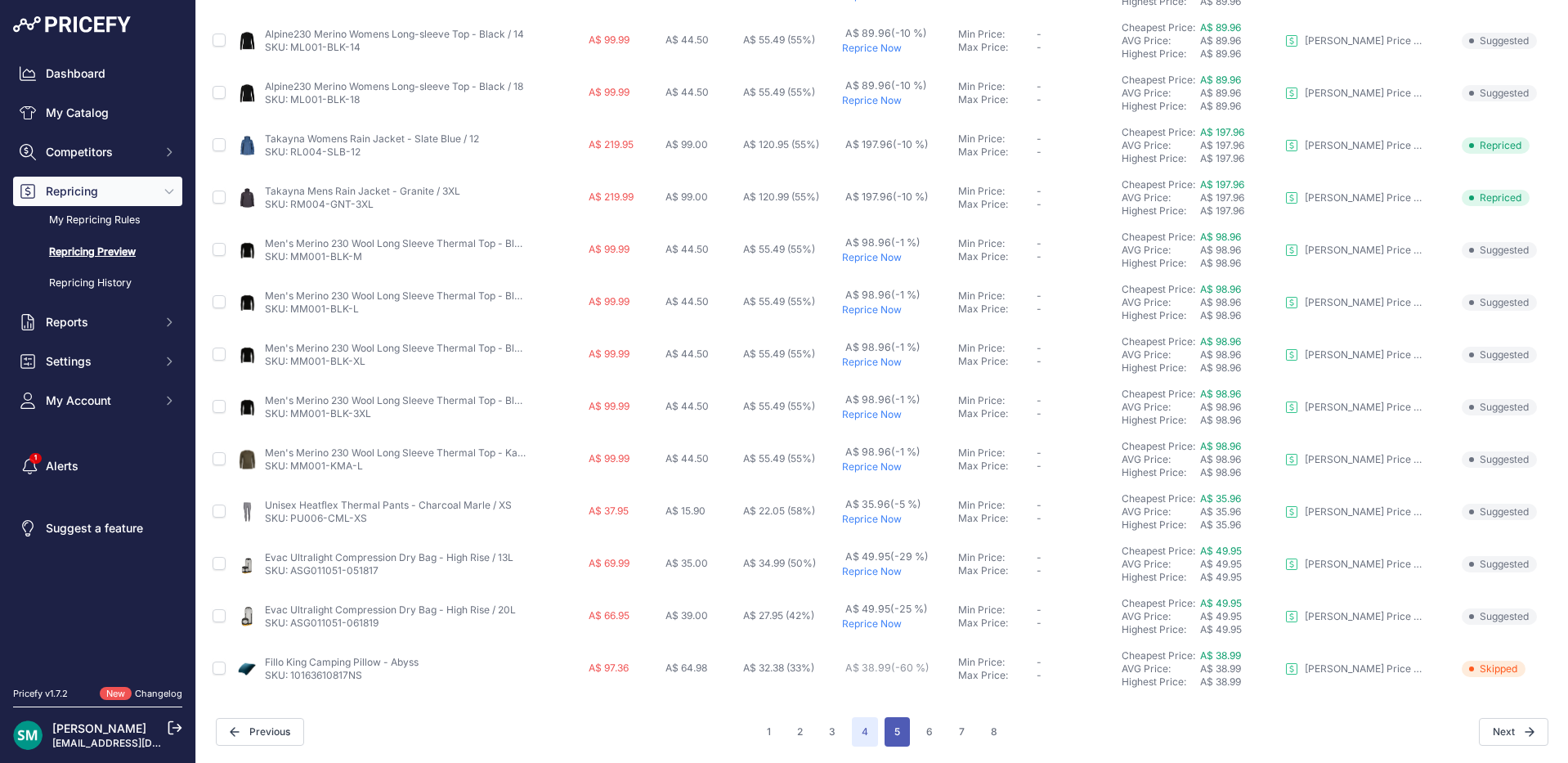
click at [898, 734] on button "5" at bounding box center [897, 731] width 26 height 30
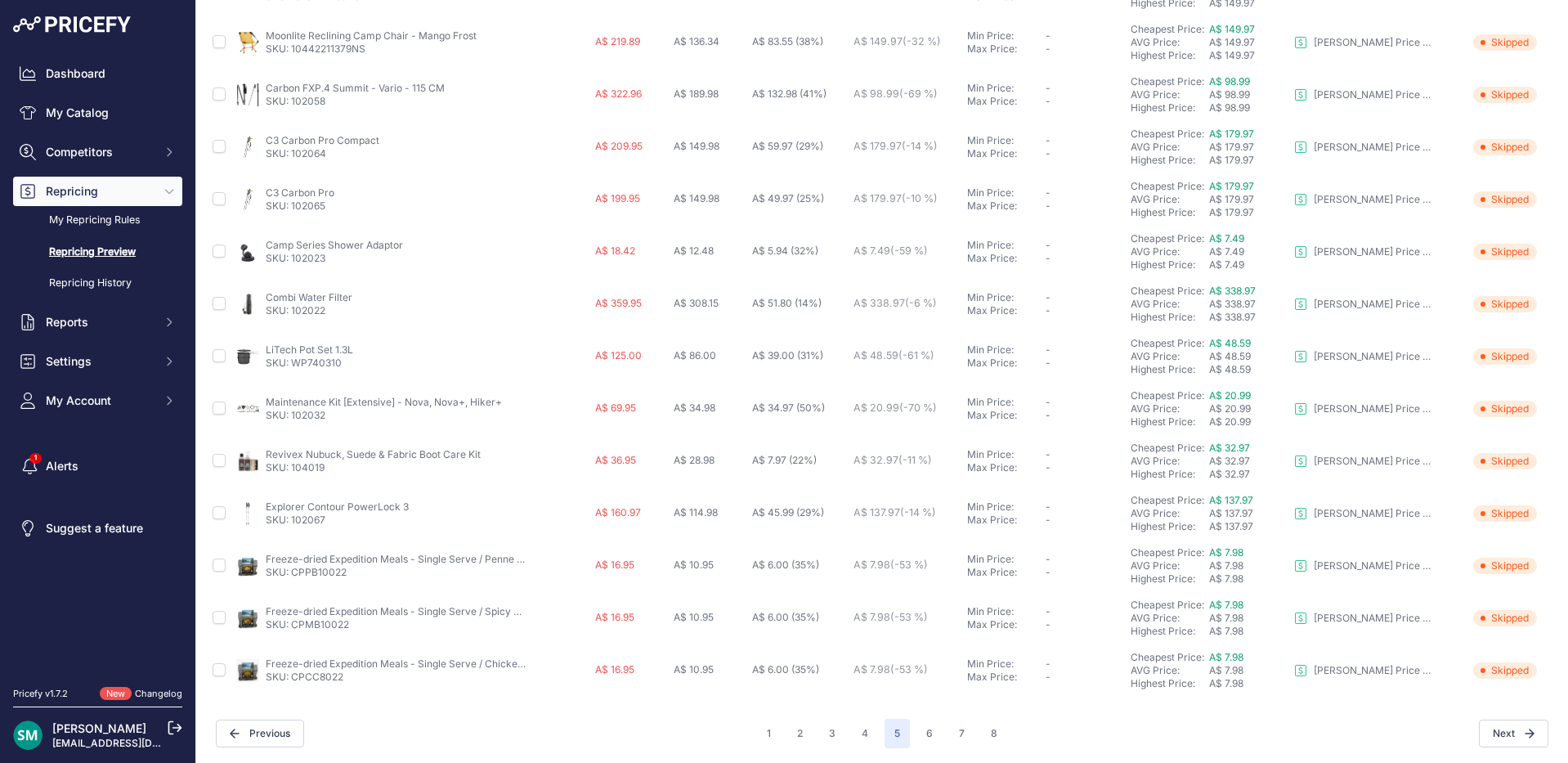
scroll to position [557, 0]
click at [919, 735] on button "6" at bounding box center [929, 731] width 27 height 30
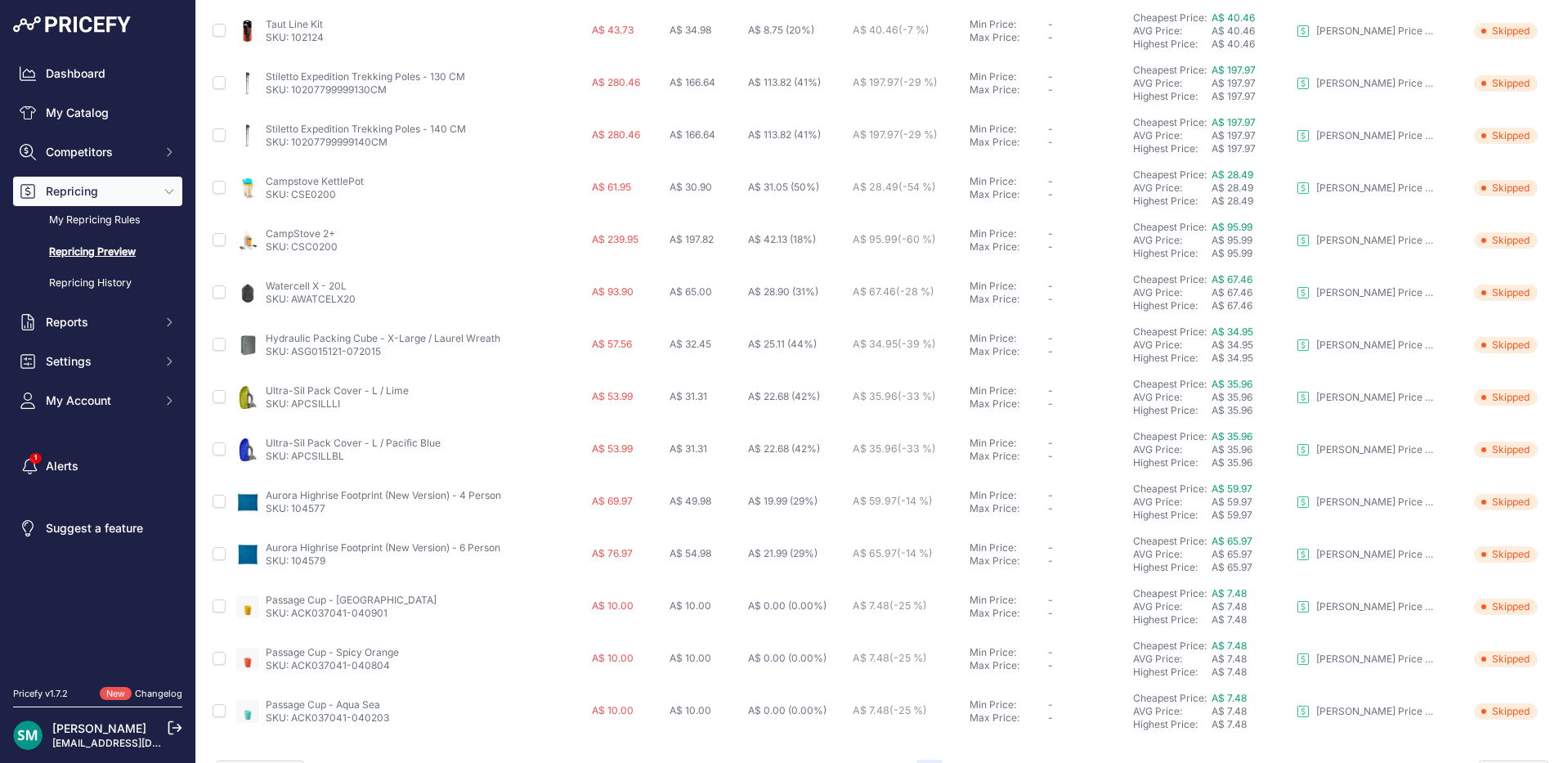
scroll to position [557, 0]
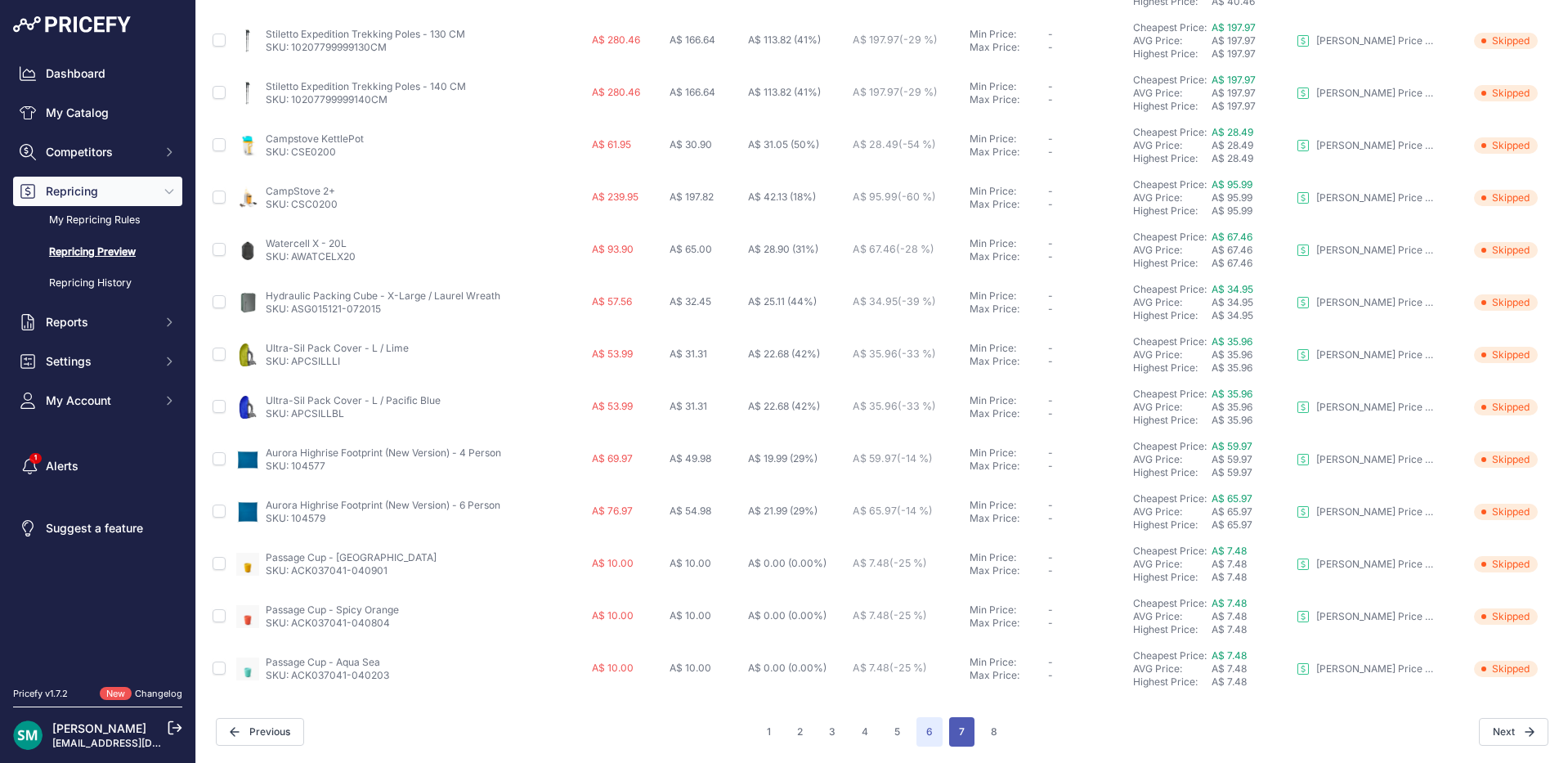
click at [953, 737] on button "7" at bounding box center [962, 731] width 26 height 30
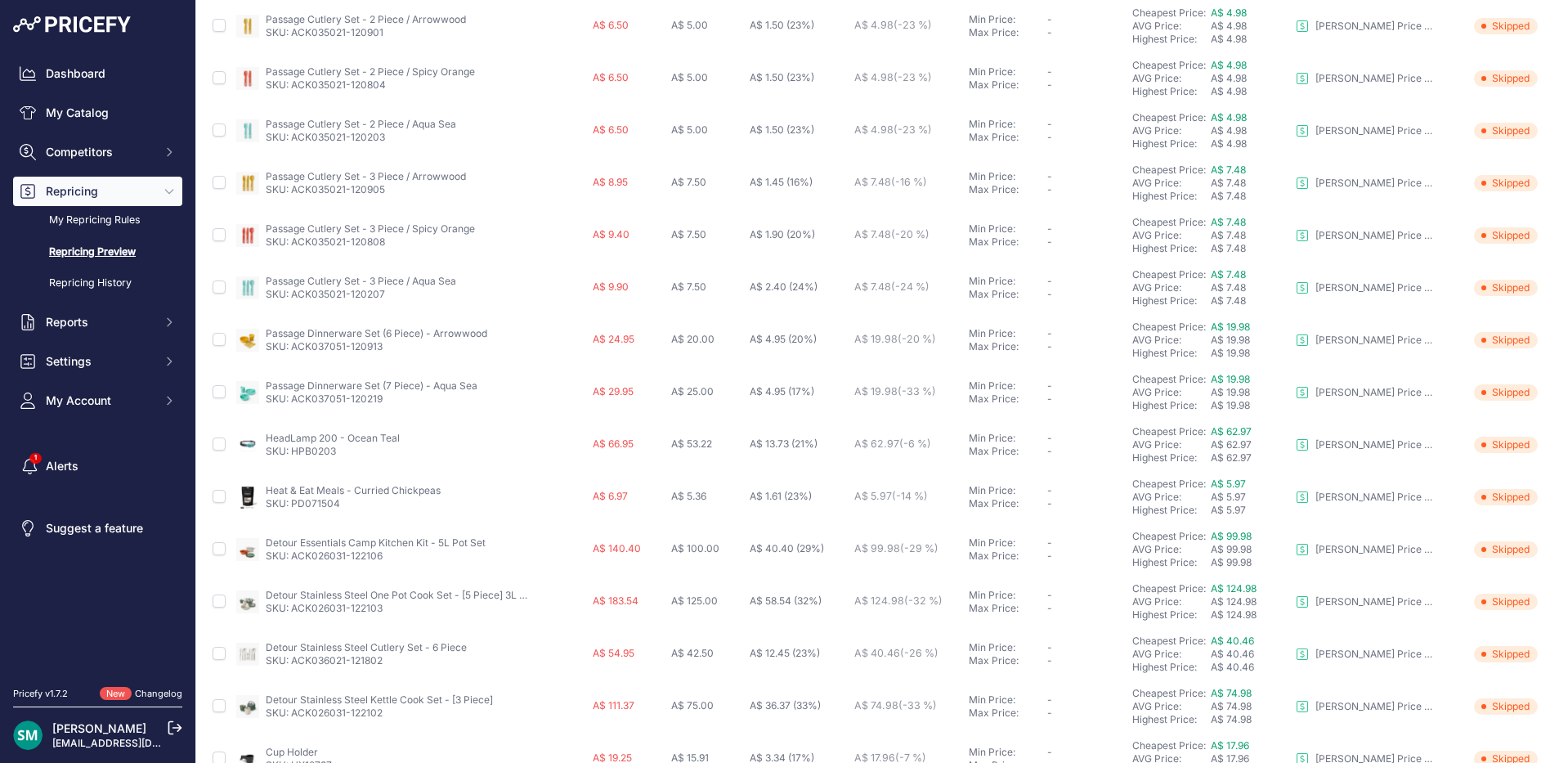
scroll to position [557, 0]
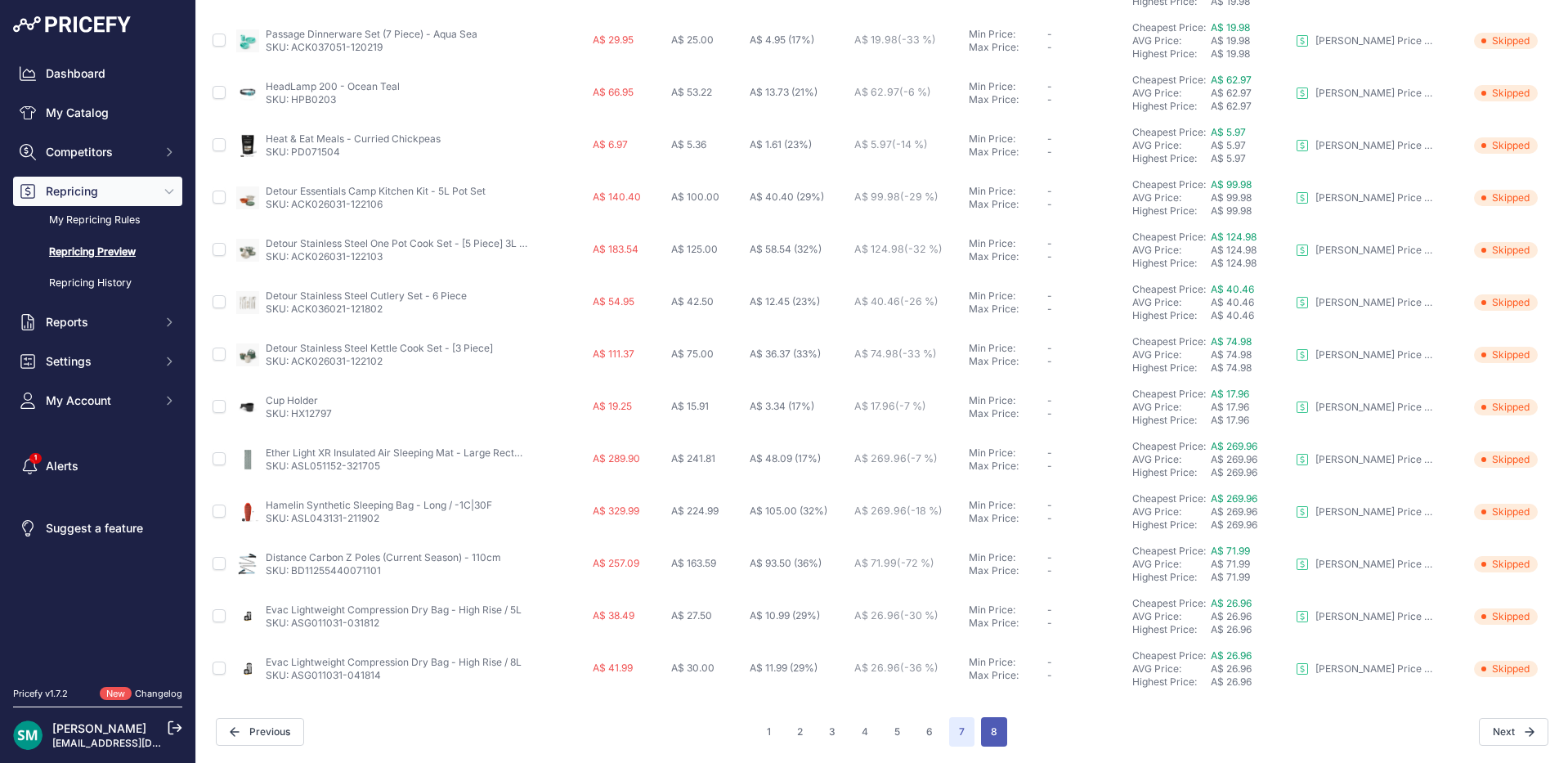
click at [985, 724] on button "8" at bounding box center [993, 731] width 27 height 30
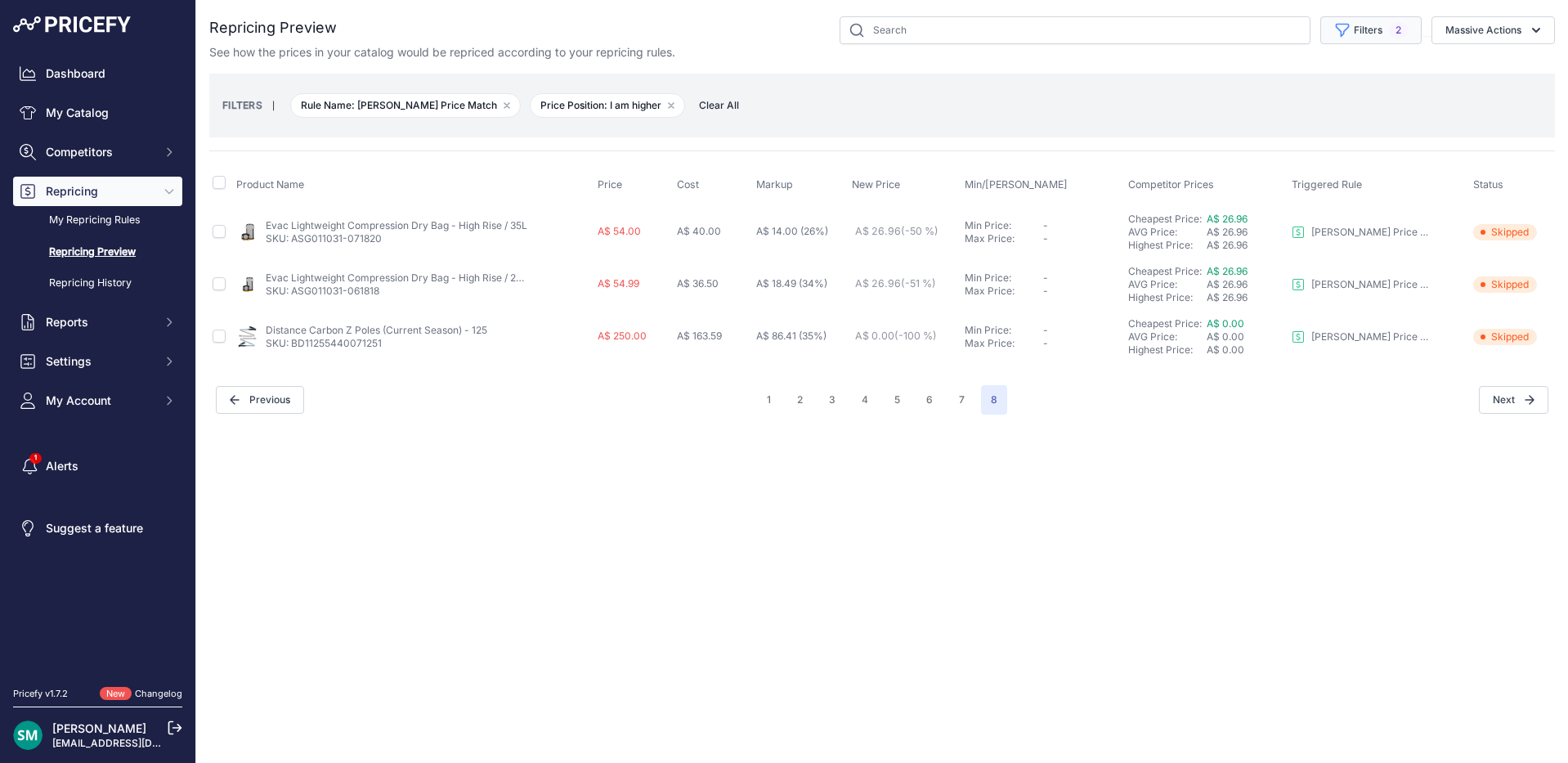
click at [1391, 43] on button "Filters 2" at bounding box center [1370, 31] width 101 height 28
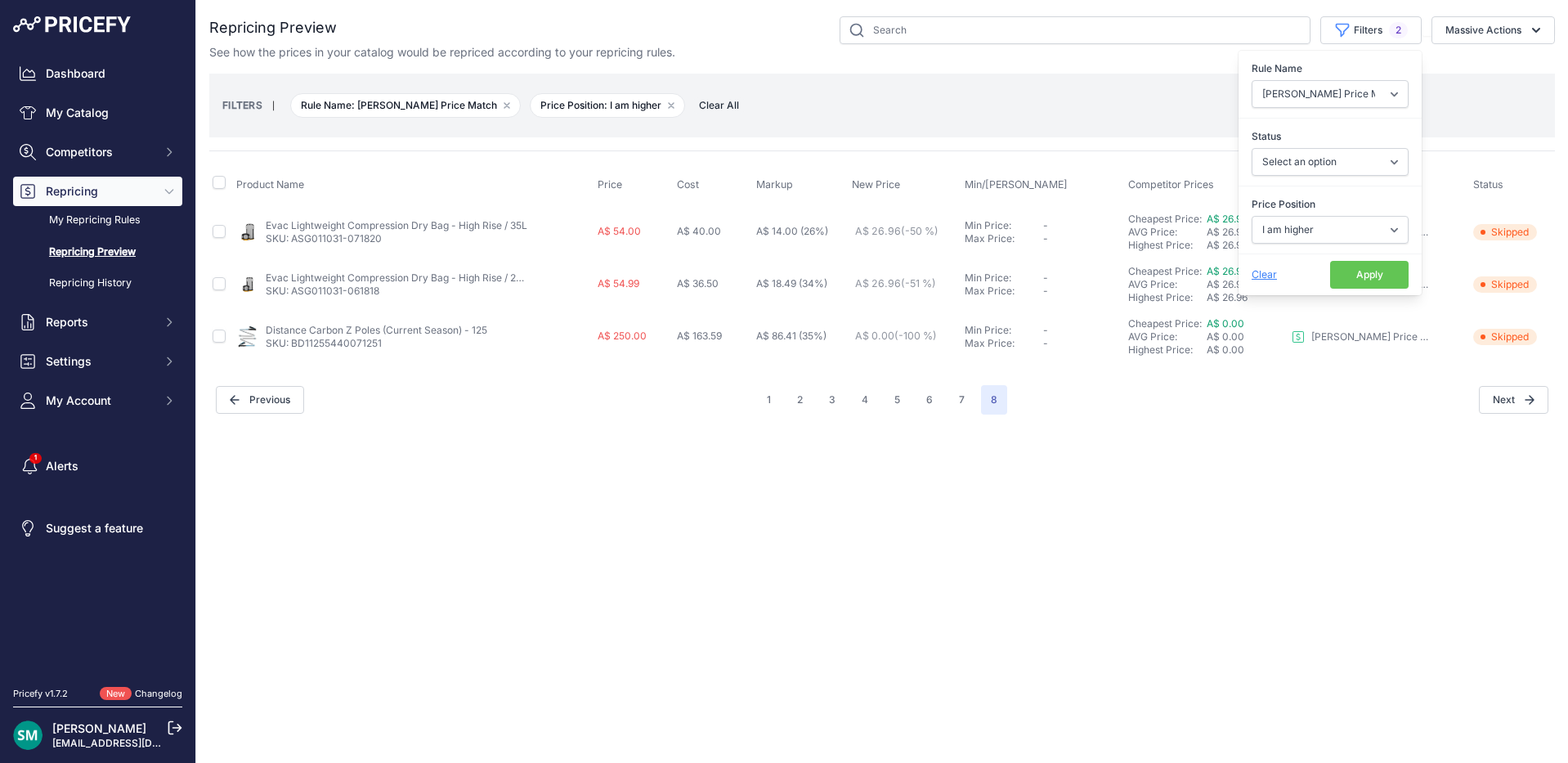
click at [1152, 470] on div "Close You are not connected to the internet." at bounding box center [881, 381] width 1371 height 763
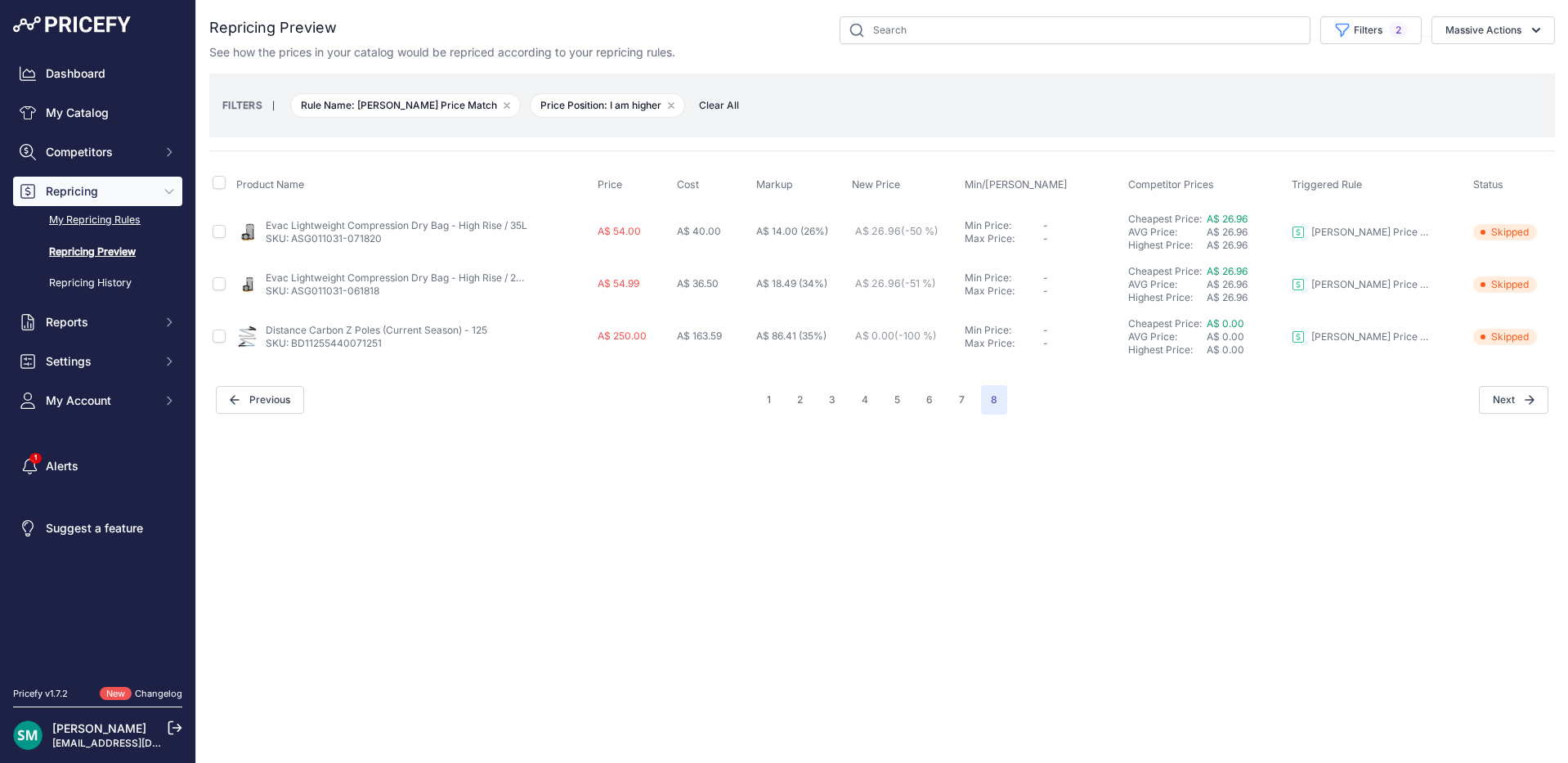
click at [120, 221] on link "My Repricing Rules" at bounding box center [97, 220] width 169 height 29
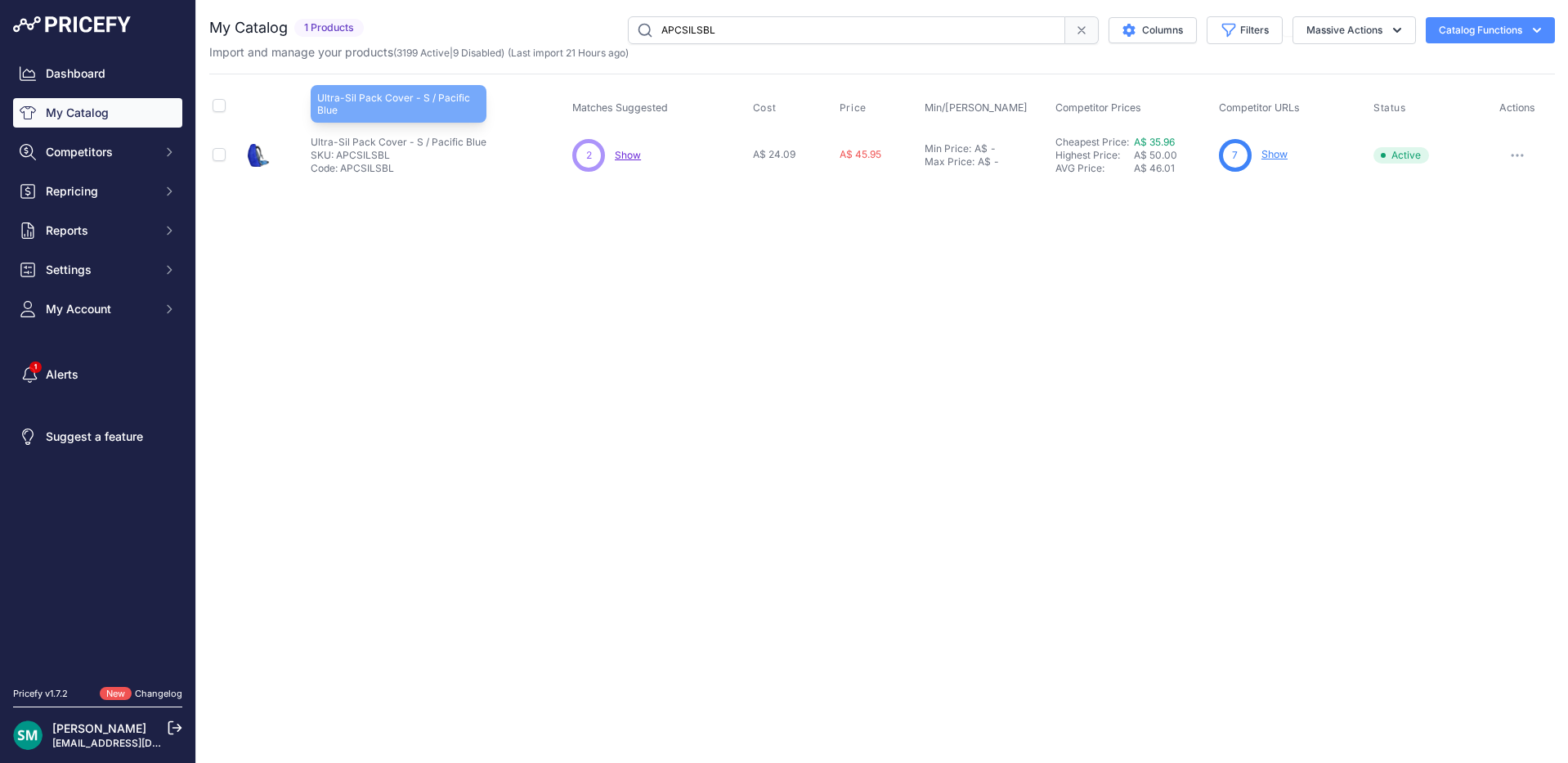
click at [383, 147] on p "Ultra-Sil Pack Cover - S / Pacific Blue" at bounding box center [399, 142] width 176 height 13
drag, startPoint x: 385, startPoint y: 143, endPoint x: 338, endPoint y: 219, distance: 89.4
click at [325, 242] on div "Close You are not connected to the internet." at bounding box center [881, 381] width 1371 height 763
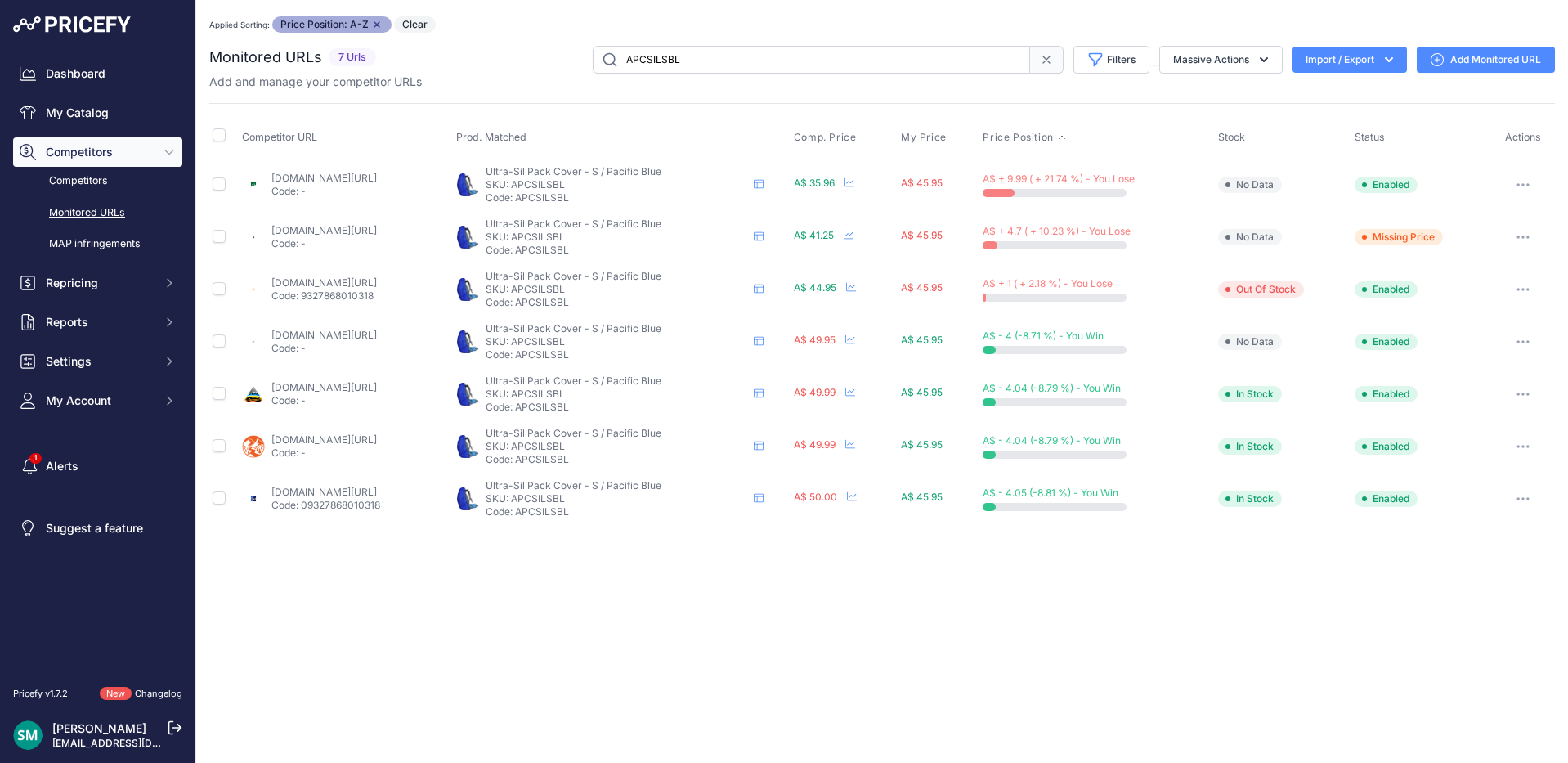
click at [1519, 180] on button "button" at bounding box center [1522, 184] width 32 height 23
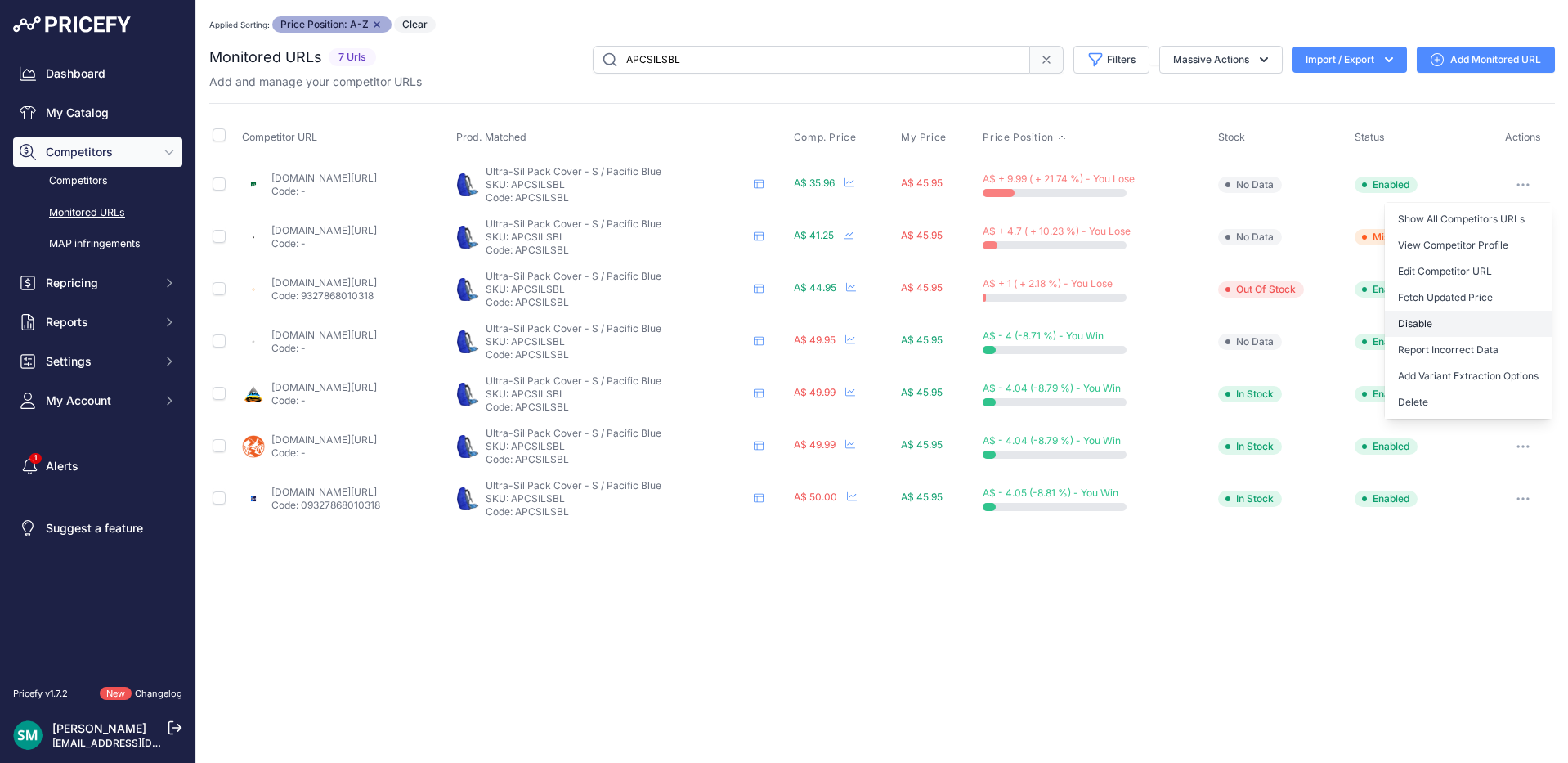
click at [1470, 323] on button "Disable" at bounding box center [1468, 324] width 166 height 27
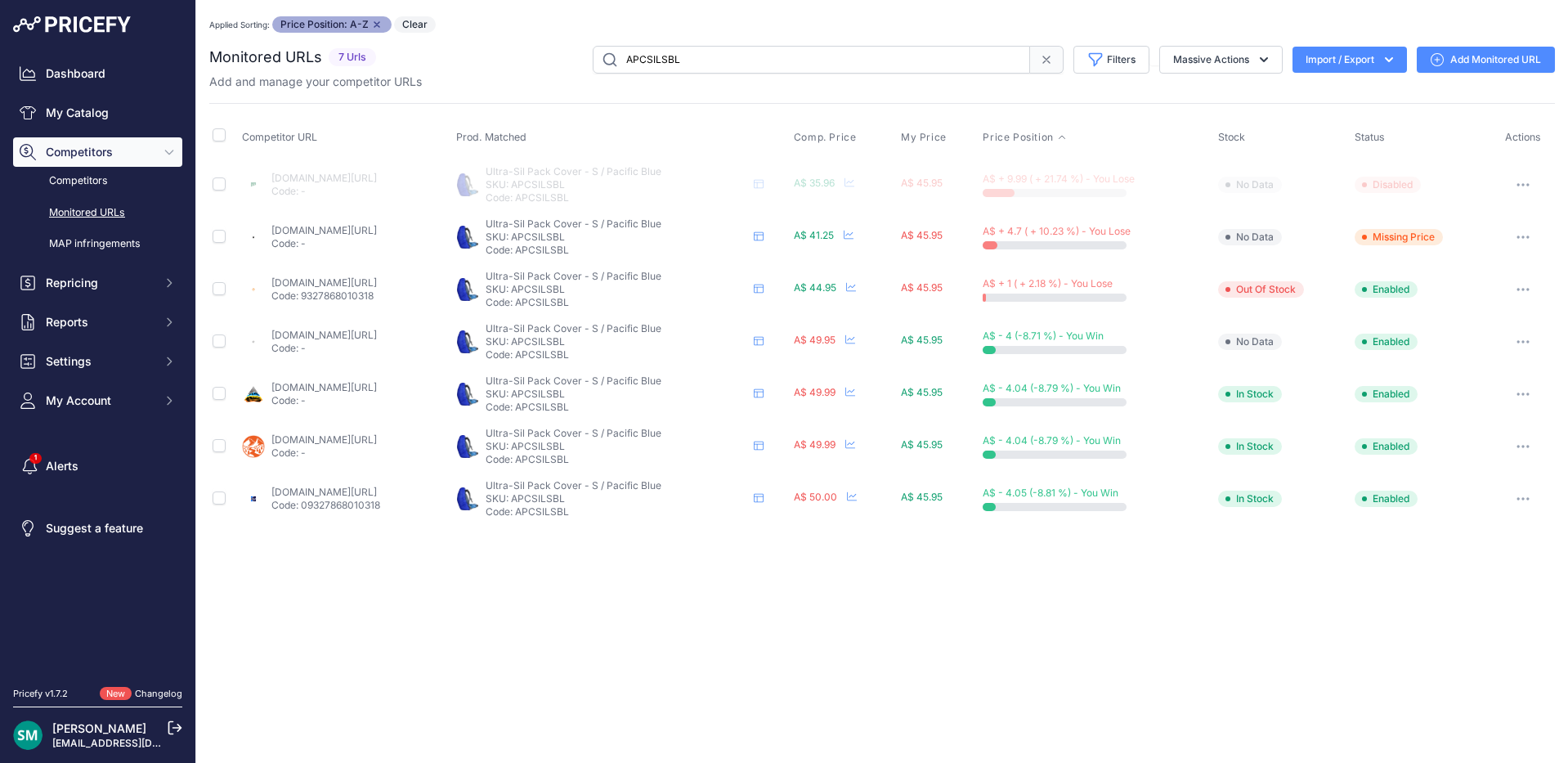
click at [1520, 184] on icon "button" at bounding box center [1519, 185] width 2 height 2
click at [1496, 322] on button "Delete" at bounding box center [1474, 324] width 153 height 27
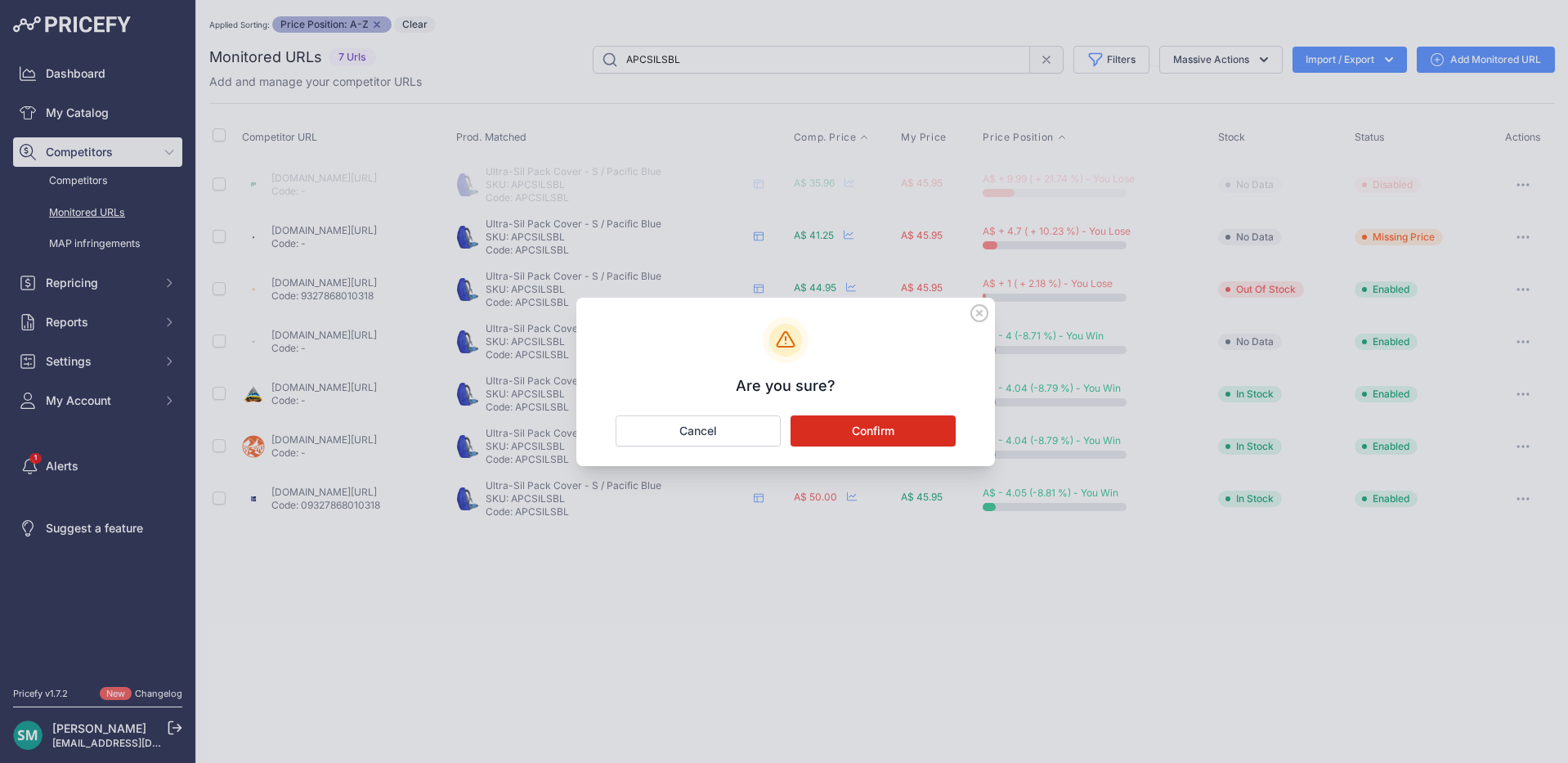
drag, startPoint x: 855, startPoint y: 425, endPoint x: 889, endPoint y: 177, distance: 250.3
click at [855, 426] on button "Confirm" at bounding box center [873, 431] width 165 height 32
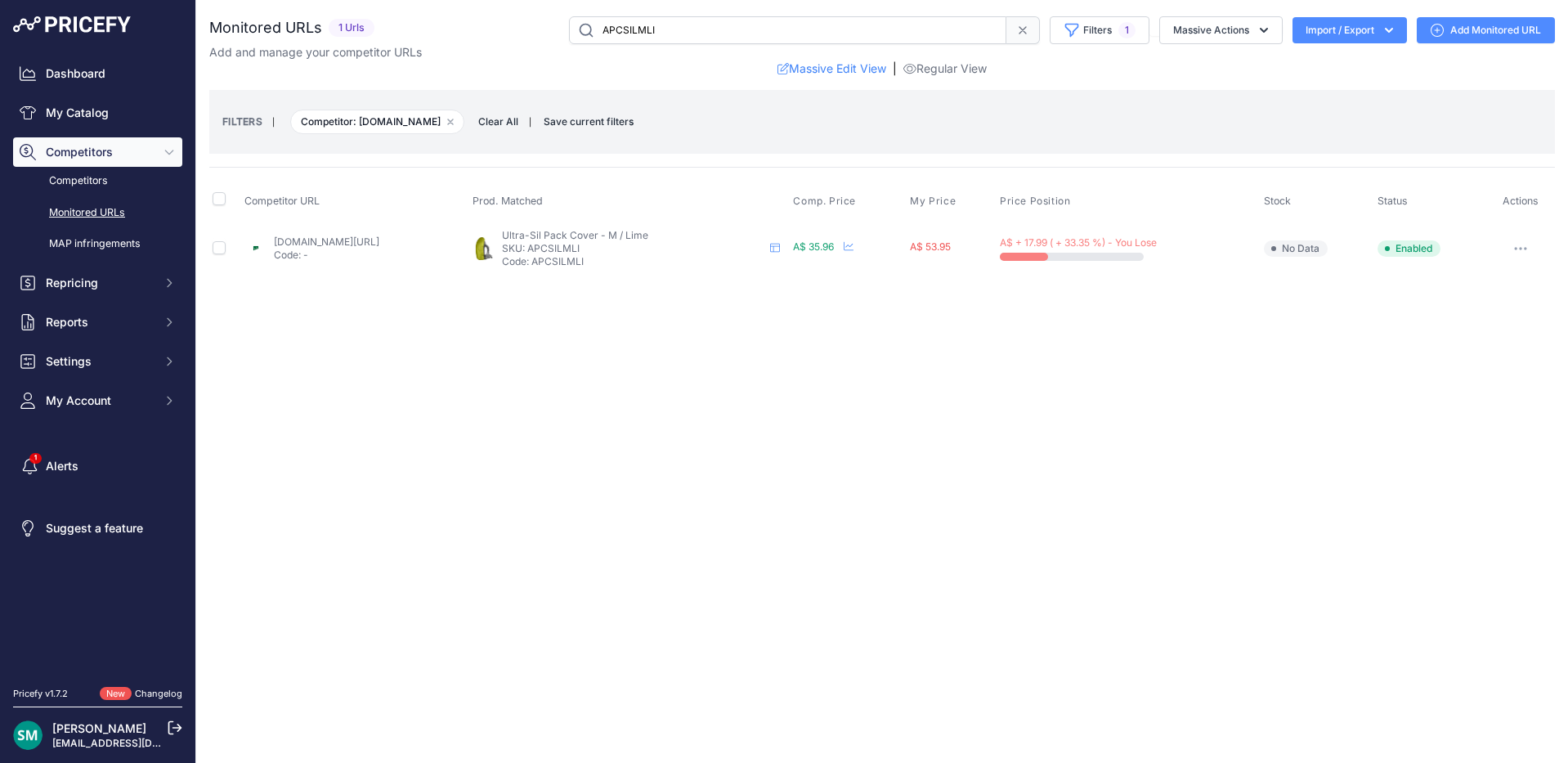
click at [1537, 246] on button "button" at bounding box center [1520, 248] width 32 height 23
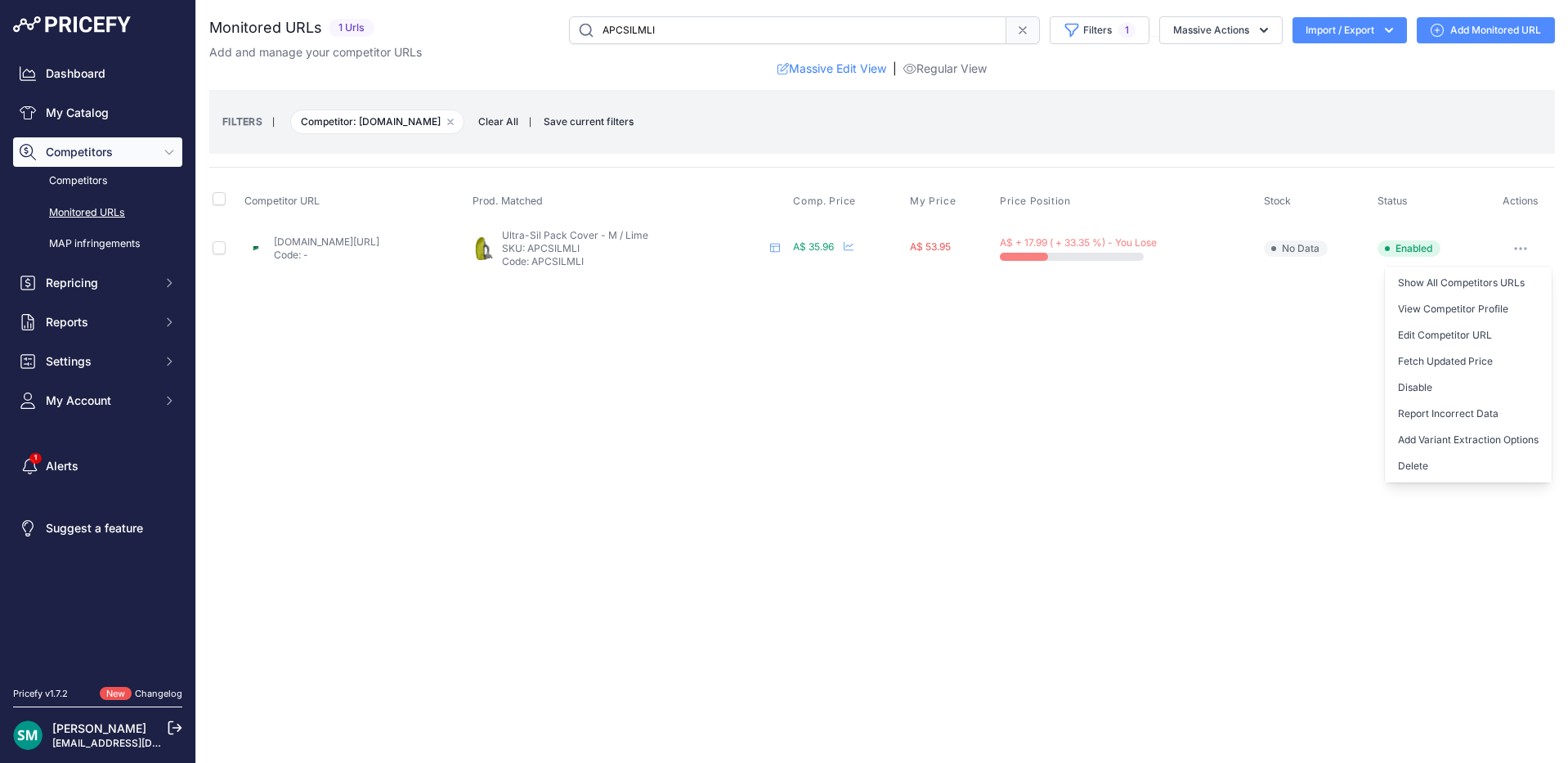
click at [1465, 471] on button "Delete" at bounding box center [1468, 466] width 166 height 27
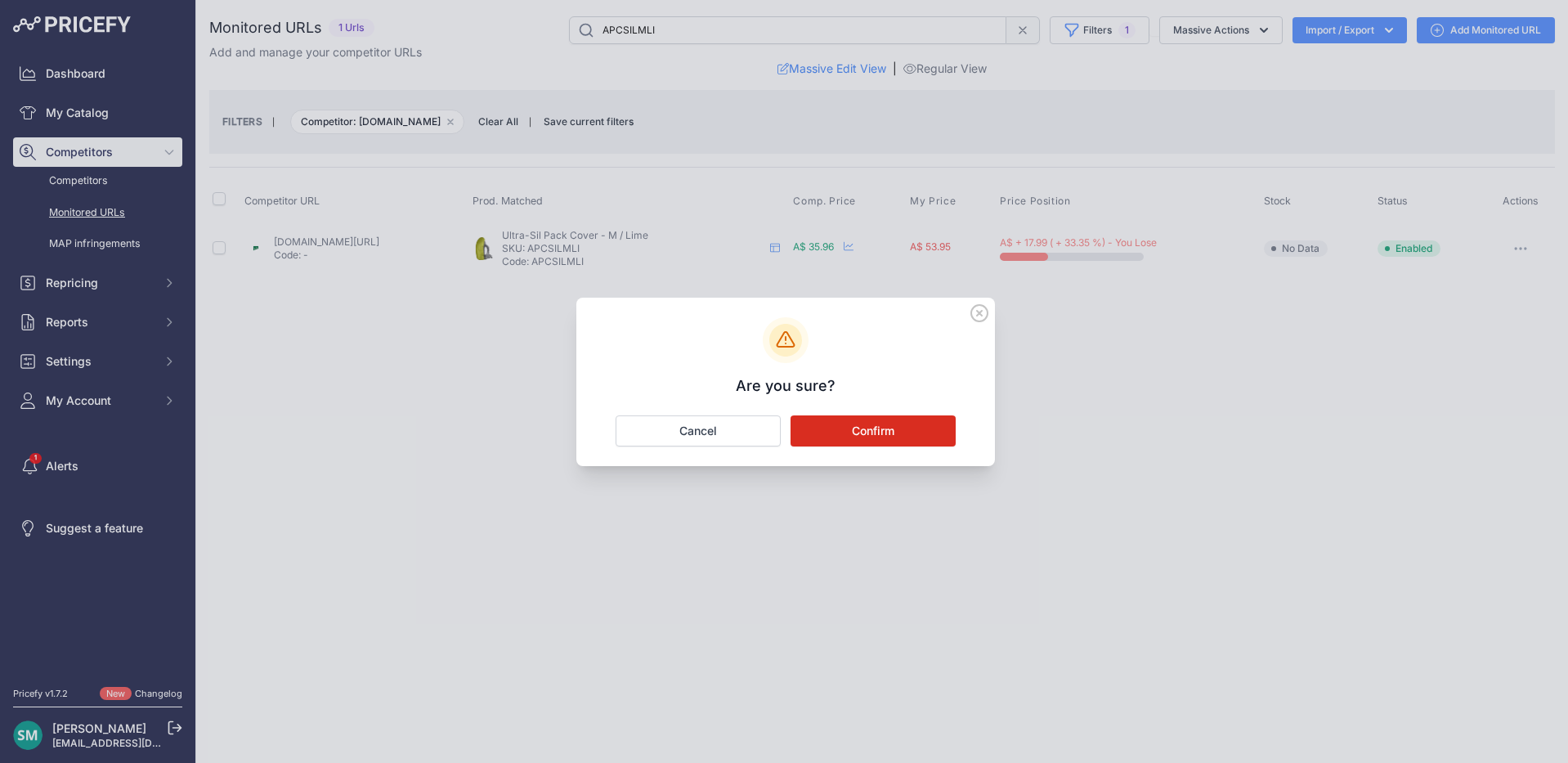
click at [846, 433] on button "Confirm" at bounding box center [873, 431] width 165 height 32
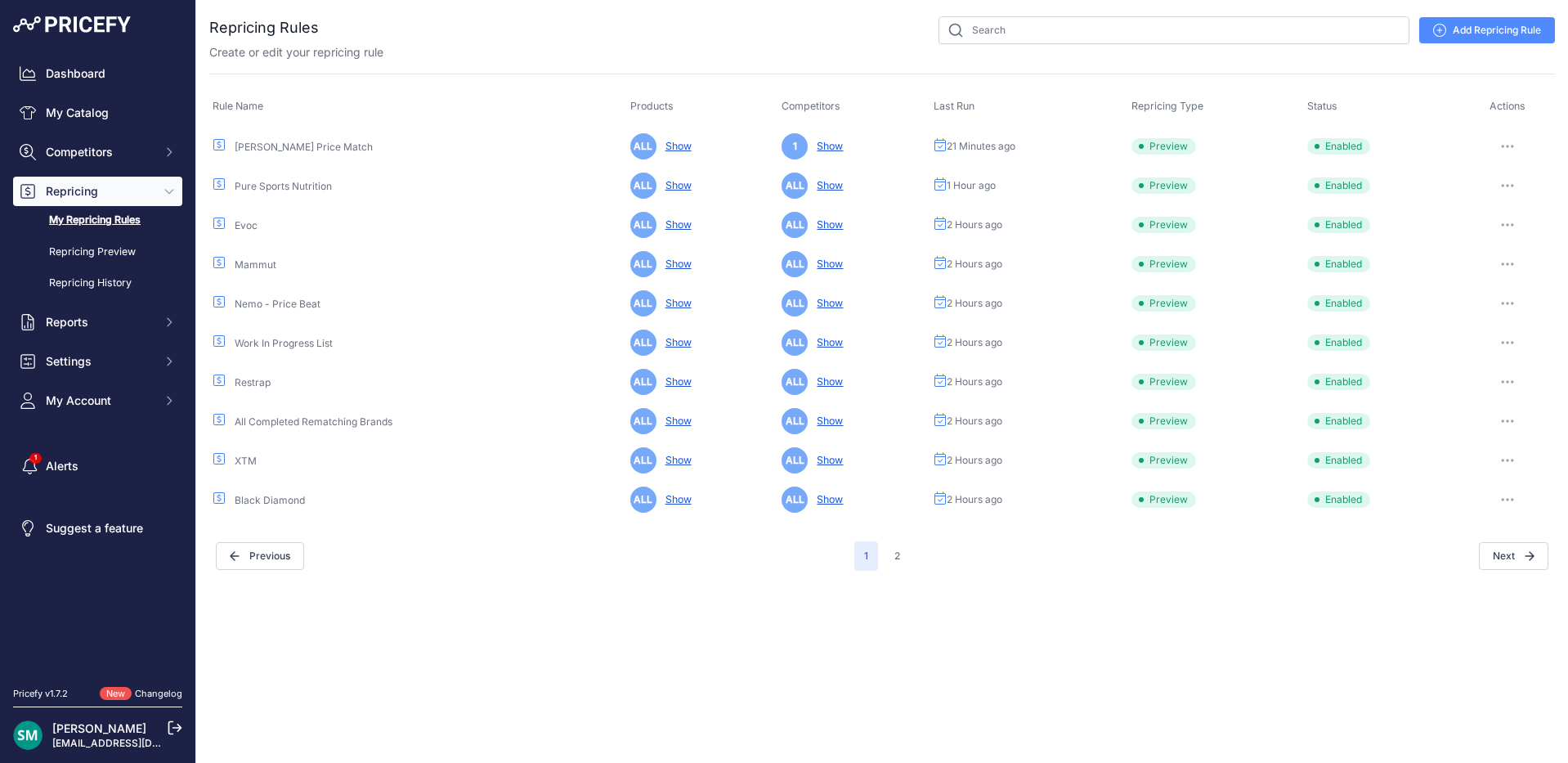
click at [1452, 33] on link "Add Repricing Rule" at bounding box center [1486, 30] width 136 height 27
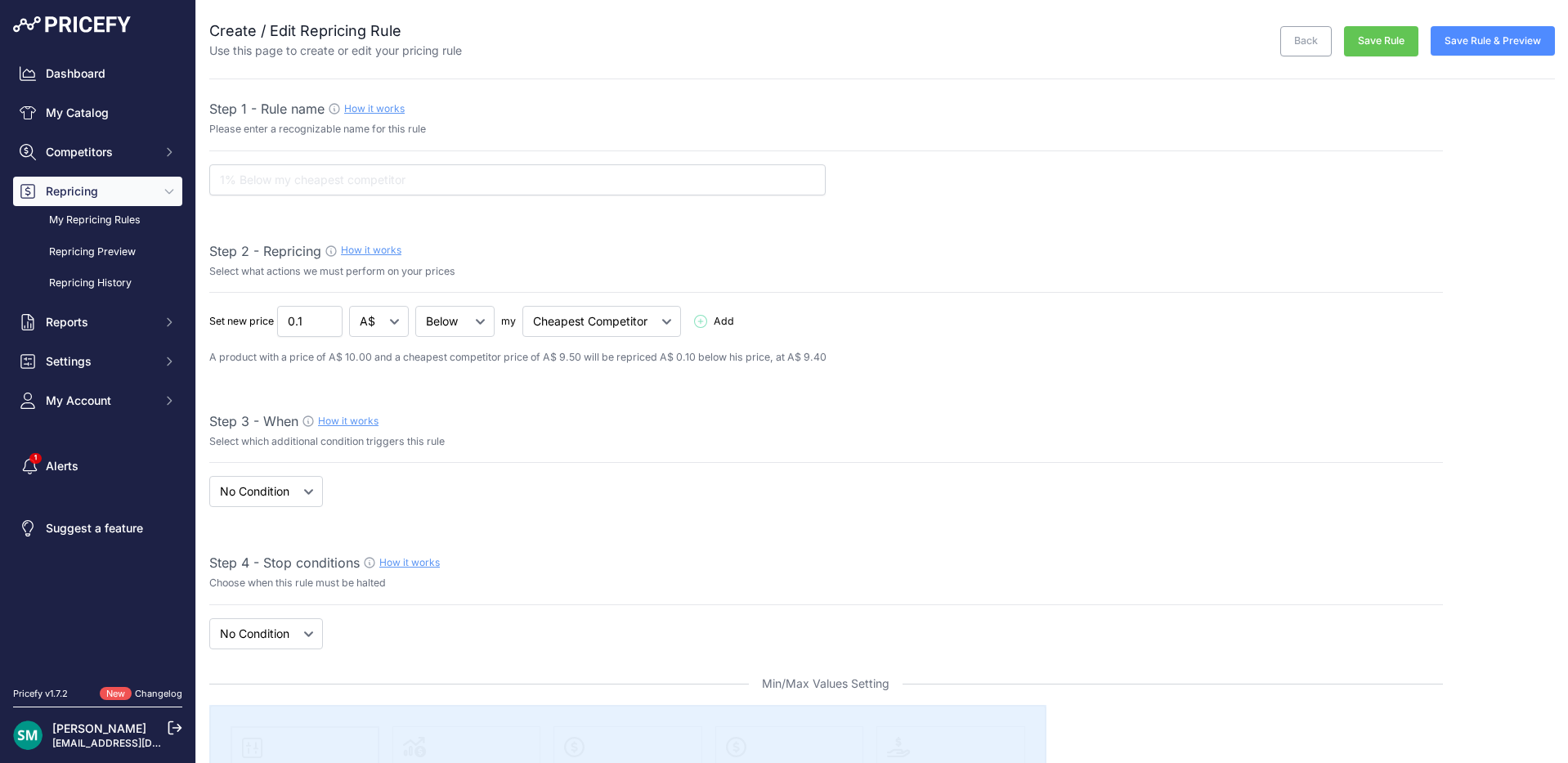
select select "7"
click at [451, 172] on input "text" at bounding box center [518, 180] width 616 height 32
type input "Biolite"
click at [312, 332] on input "0.1" at bounding box center [309, 322] width 65 height 32
click at [320, 330] on input "0.1" at bounding box center [309, 322] width 65 height 32
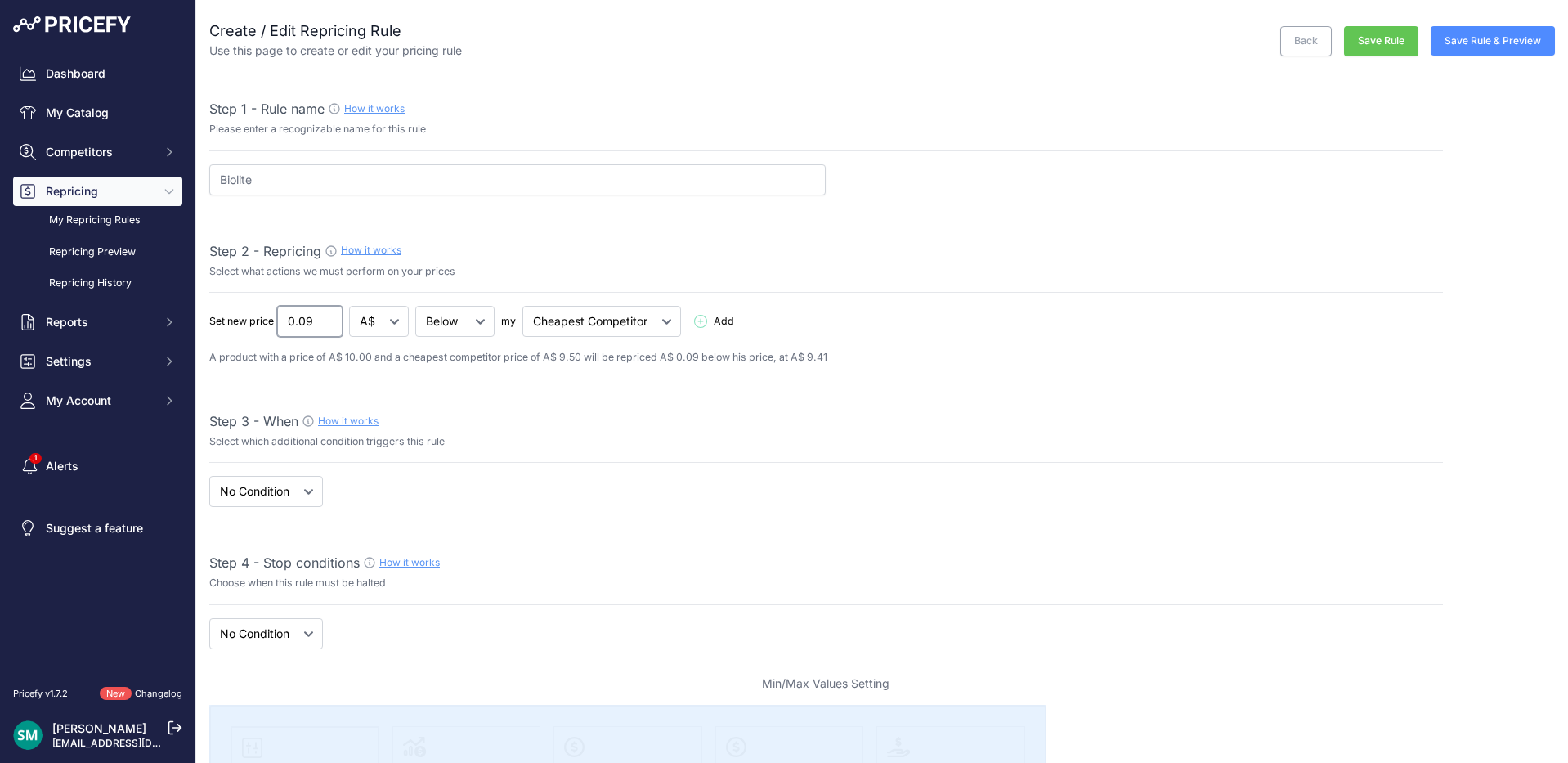
click at [326, 325] on input "0.09" at bounding box center [309, 322] width 65 height 32
click at [326, 325] on input "0.08" at bounding box center [309, 322] width 65 height 32
click at [326, 325] on input "0.07" at bounding box center [309, 322] width 65 height 32
click at [326, 325] on input "0.06" at bounding box center [309, 322] width 65 height 32
type input "0.05"
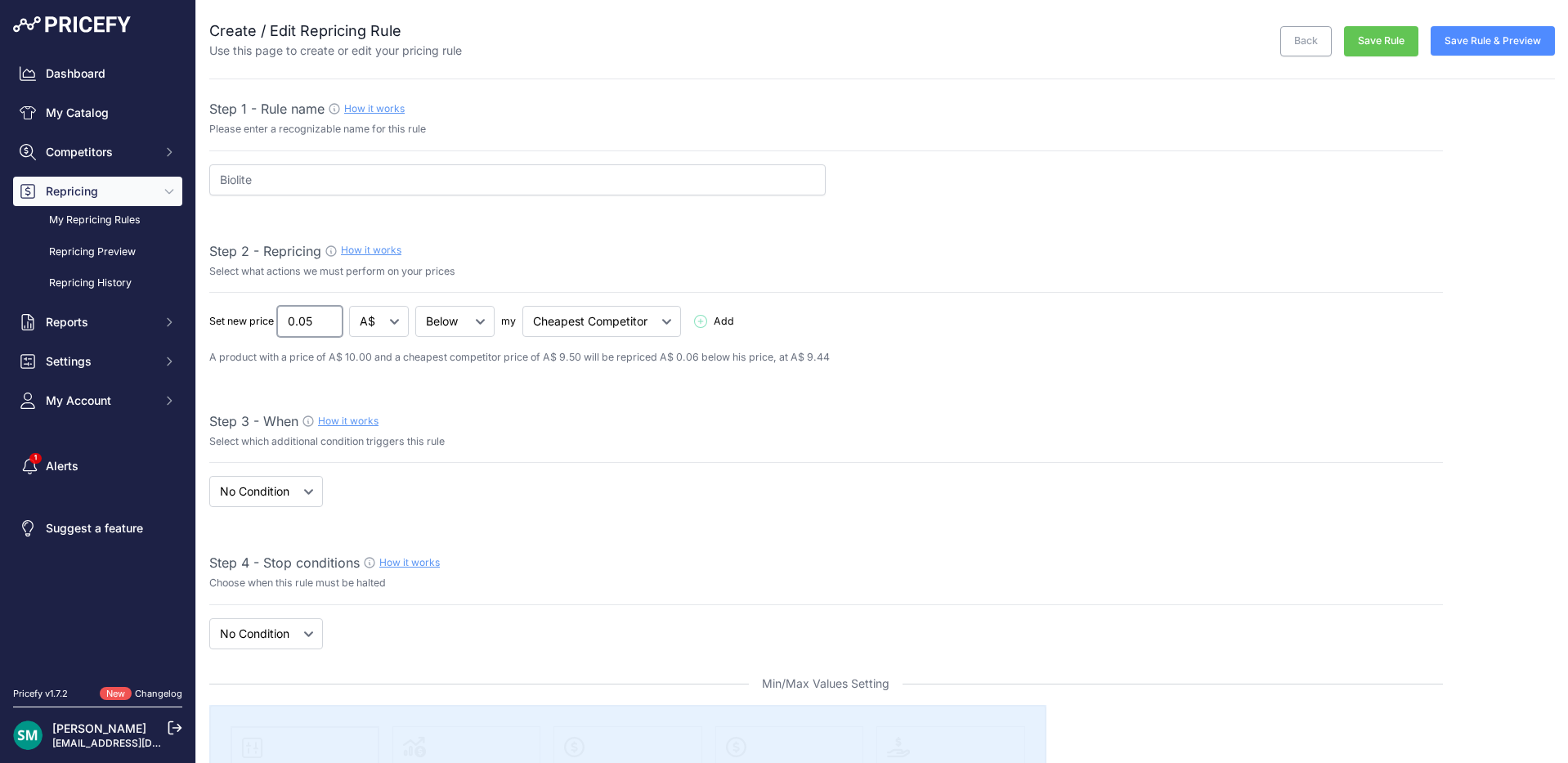
click at [327, 326] on input "0.05" at bounding box center [309, 322] width 65 height 32
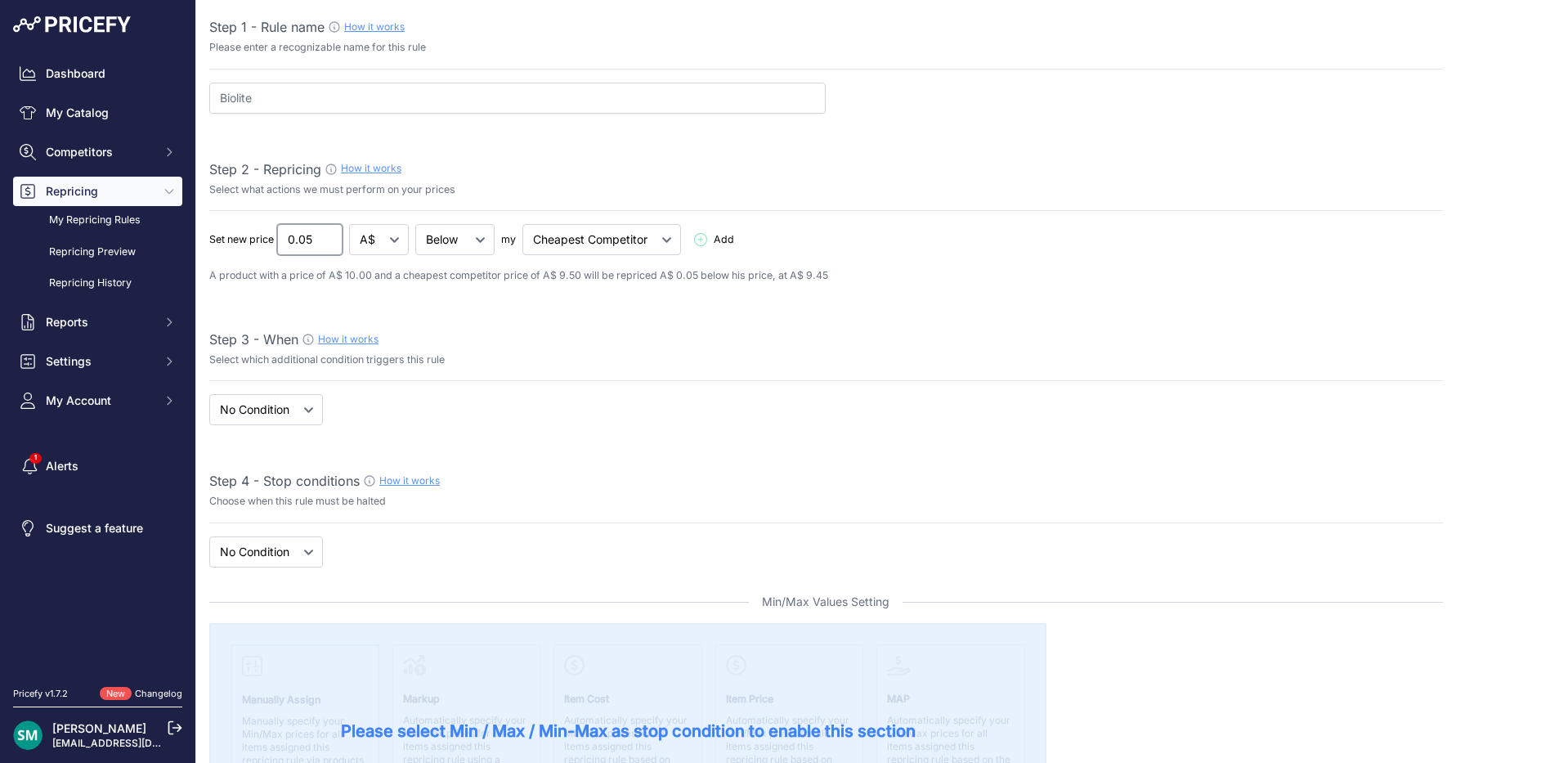
scroll to position [163, 0]
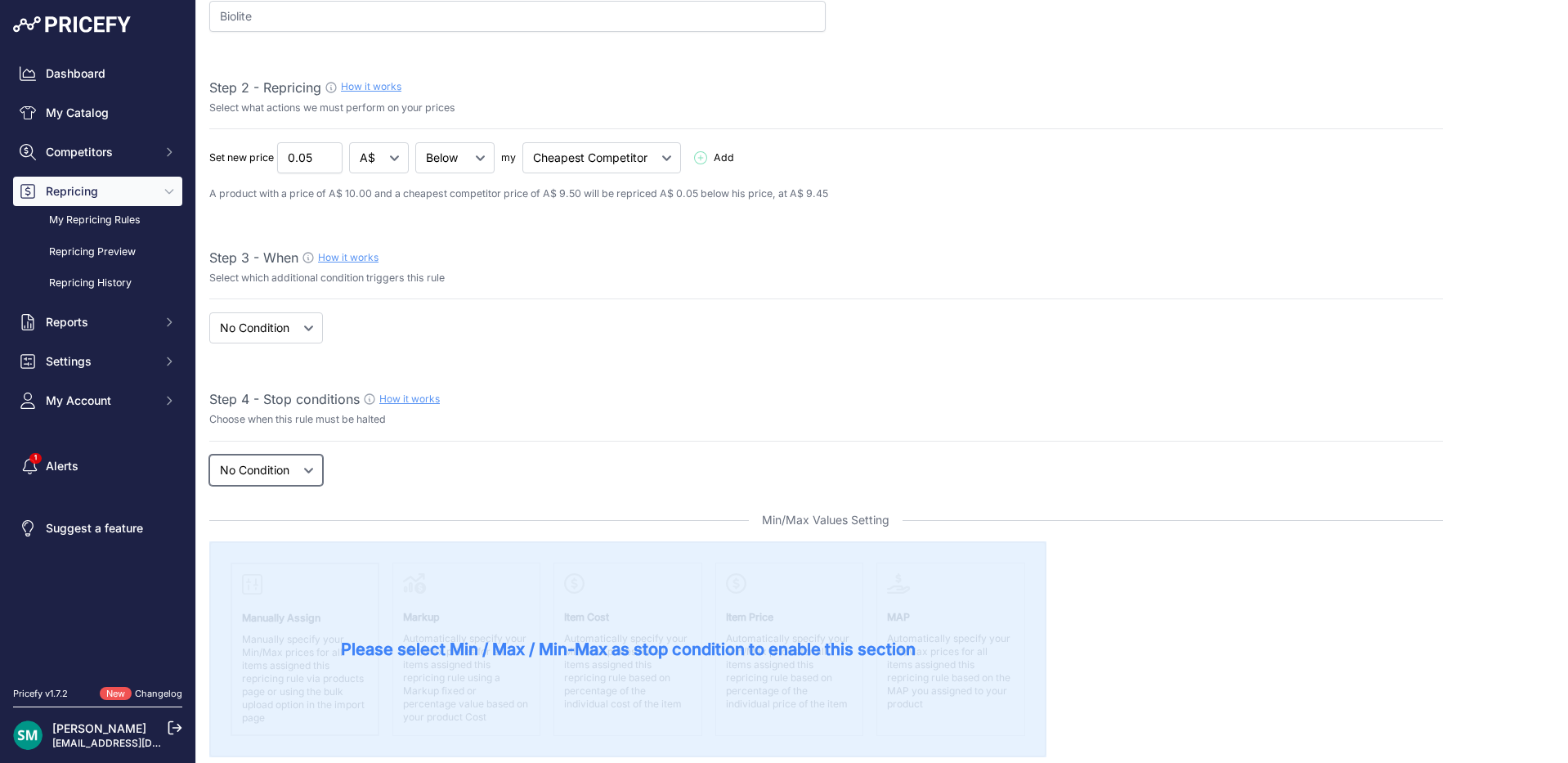
drag, startPoint x: 296, startPoint y: 463, endPoint x: 328, endPoint y: 488, distance: 40.6
click at [296, 465] on select "New Price No Condition" at bounding box center [266, 471] width 113 height 32
select select "price"
click at [210, 455] on select "New Price No Condition" at bounding box center [266, 471] width 113 height 32
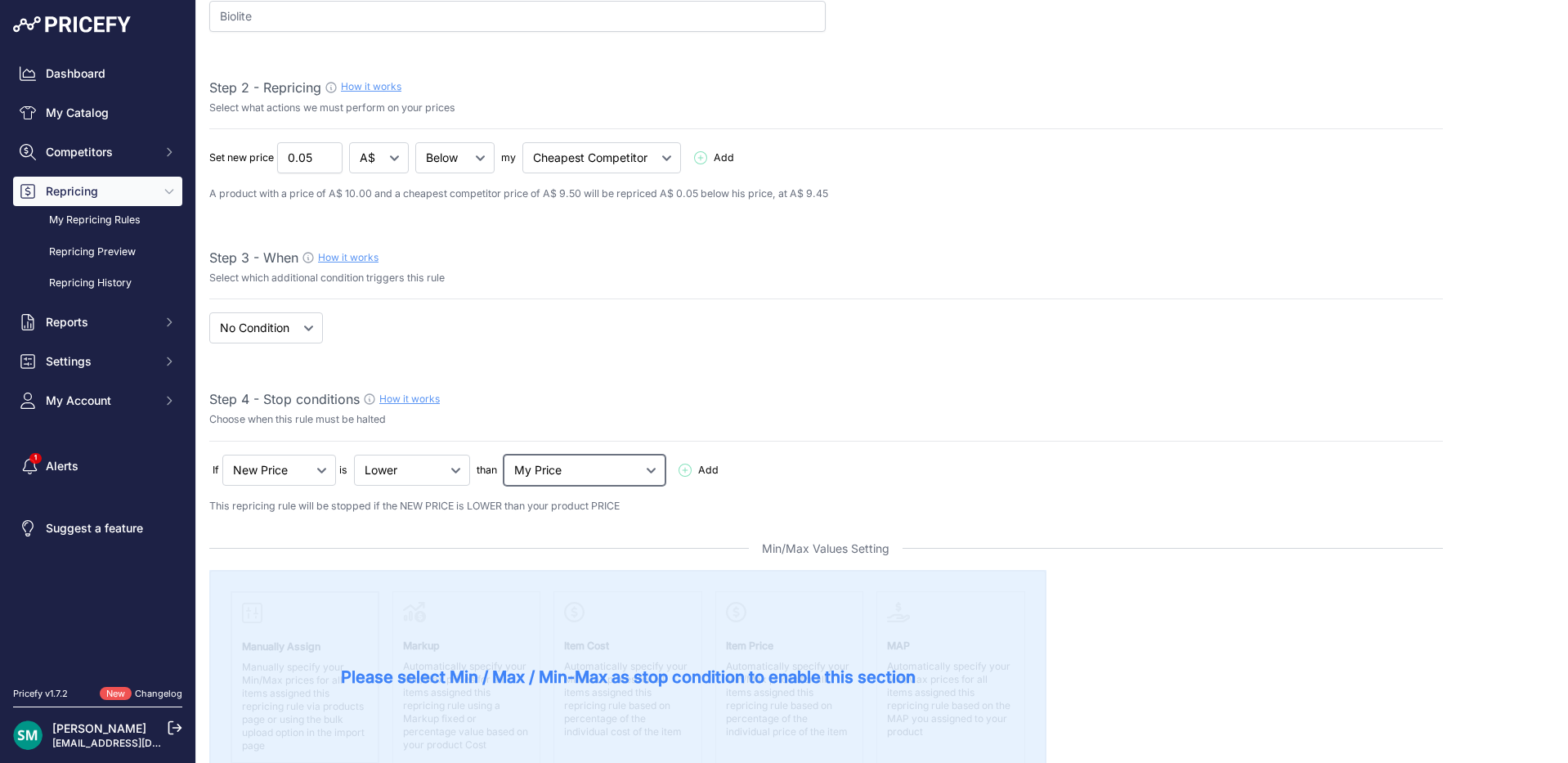
drag, startPoint x: 551, startPoint y: 473, endPoint x: 561, endPoint y: 483, distance: 14.1
click at [551, 473] on select "My Price Min Price Max Price Min/Max Price My Cost" at bounding box center [584, 471] width 161 height 32
select select "my_cost"
click at [507, 455] on select "My Price Min Price Max Price Min/Max Price My Cost" at bounding box center [584, 471] width 161 height 32
click at [698, 470] on span "Add" at bounding box center [708, 471] width 21 height 16
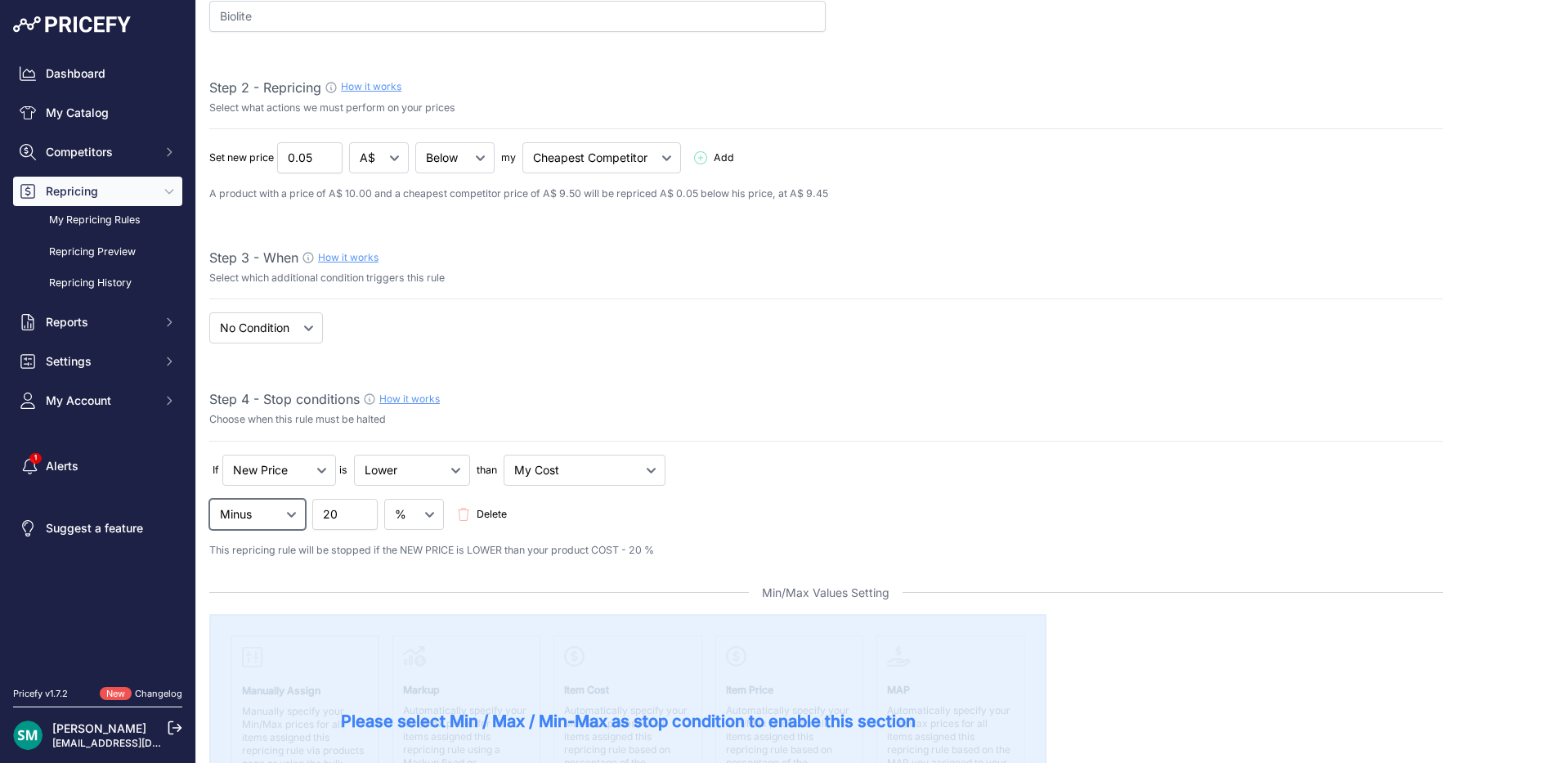
click at [297, 522] on select "Minus Plus Multiplied Divided" at bounding box center [258, 514] width 96 height 32
select select "plus"
click at [210, 498] on select "Minus Plus Multiplied Divided" at bounding box center [258, 514] width 96 height 32
click at [364, 522] on input "19.99" at bounding box center [345, 514] width 65 height 32
click at [361, 506] on input "20.14" at bounding box center [345, 514] width 65 height 32
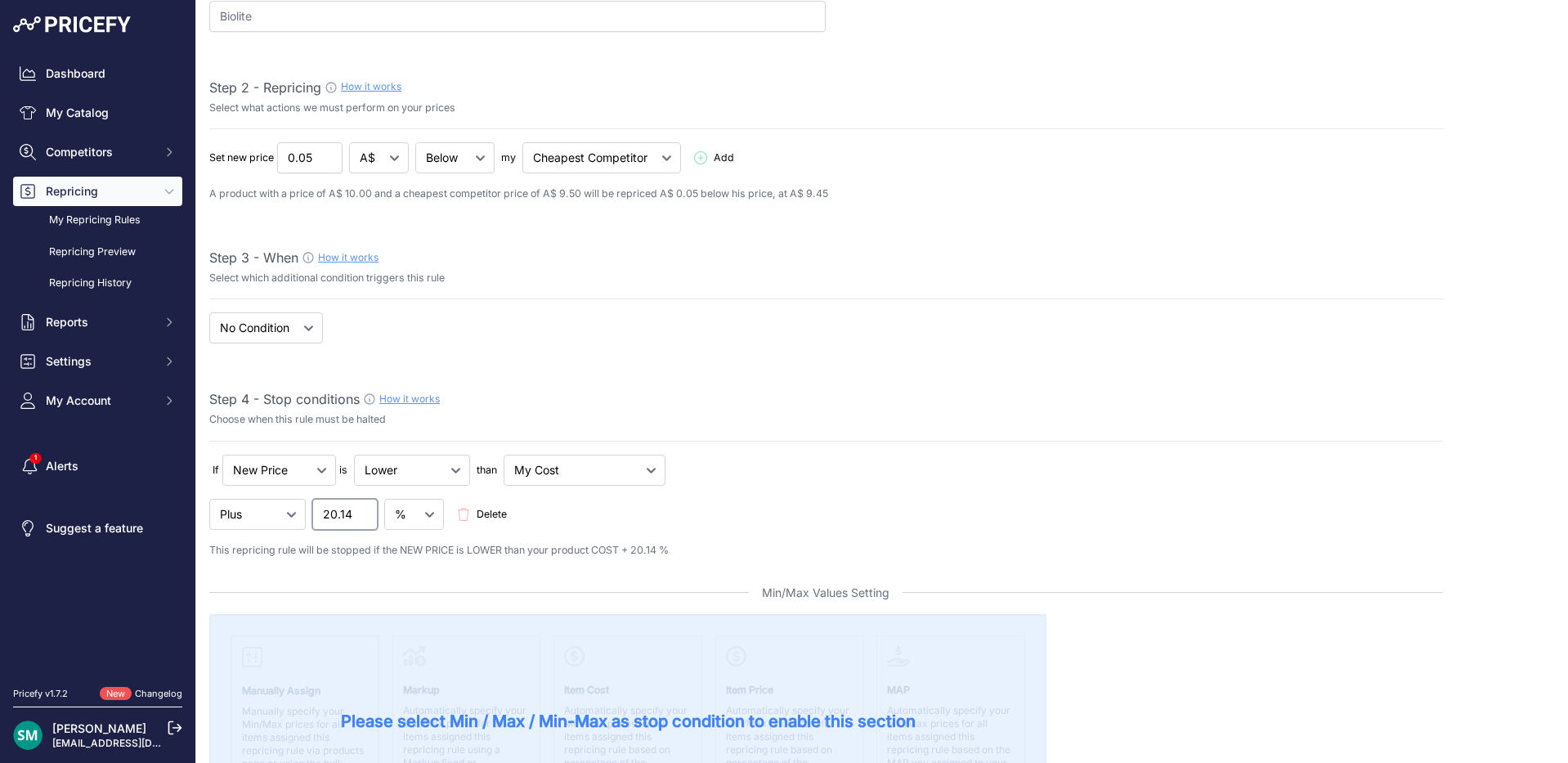
drag, startPoint x: 324, startPoint y: 515, endPoint x: 450, endPoint y: 518, distance: 126.0
click at [0, 0] on div "Minus Plus Multiplied Divided 20.14 Delete" at bounding box center [0, 0] width 0 height 0
type input "25"
click at [831, 173] on div "If New Price No Condition is Add" at bounding box center [826, 158] width 1233 height 32
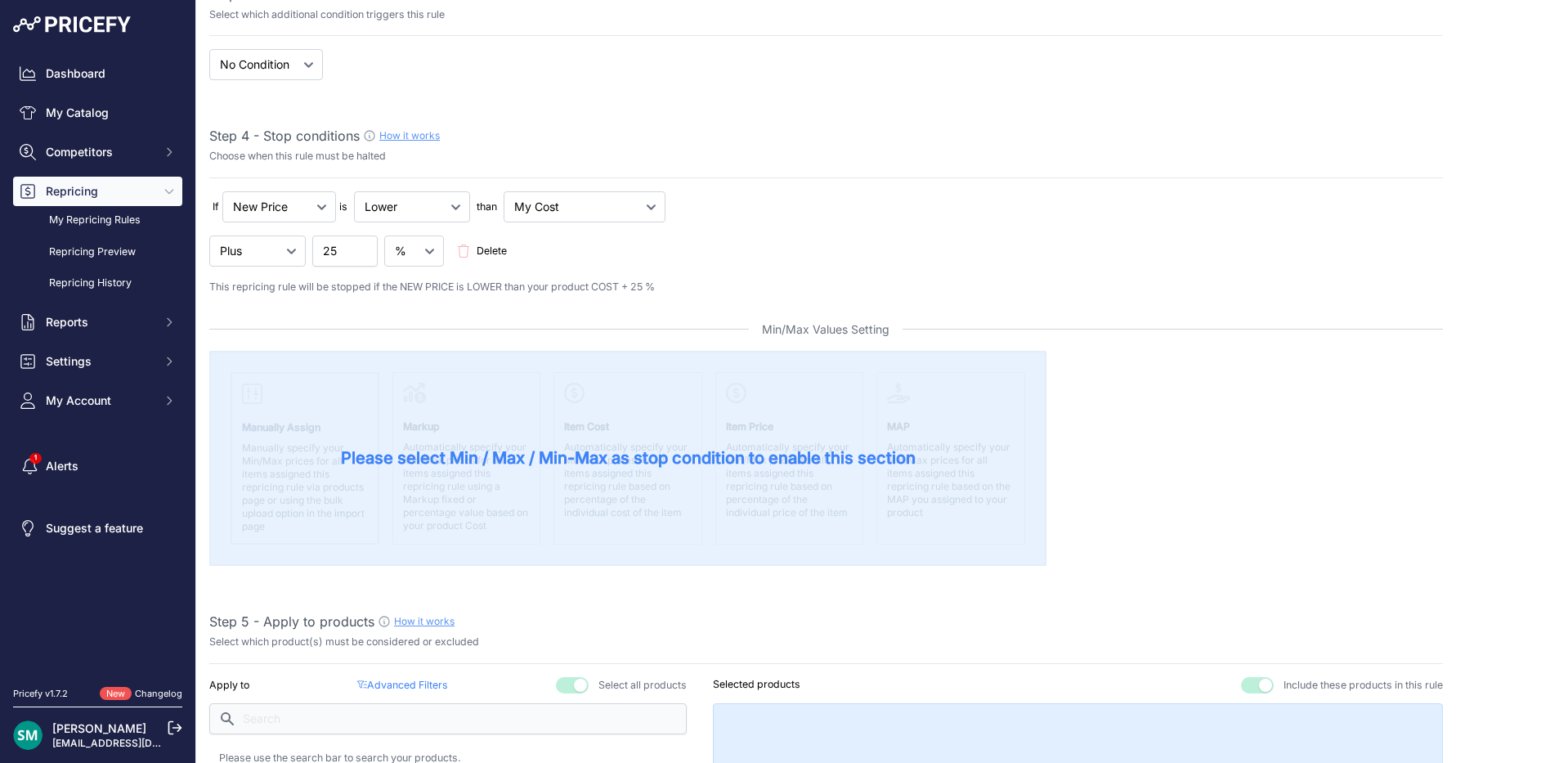
scroll to position [654, 0]
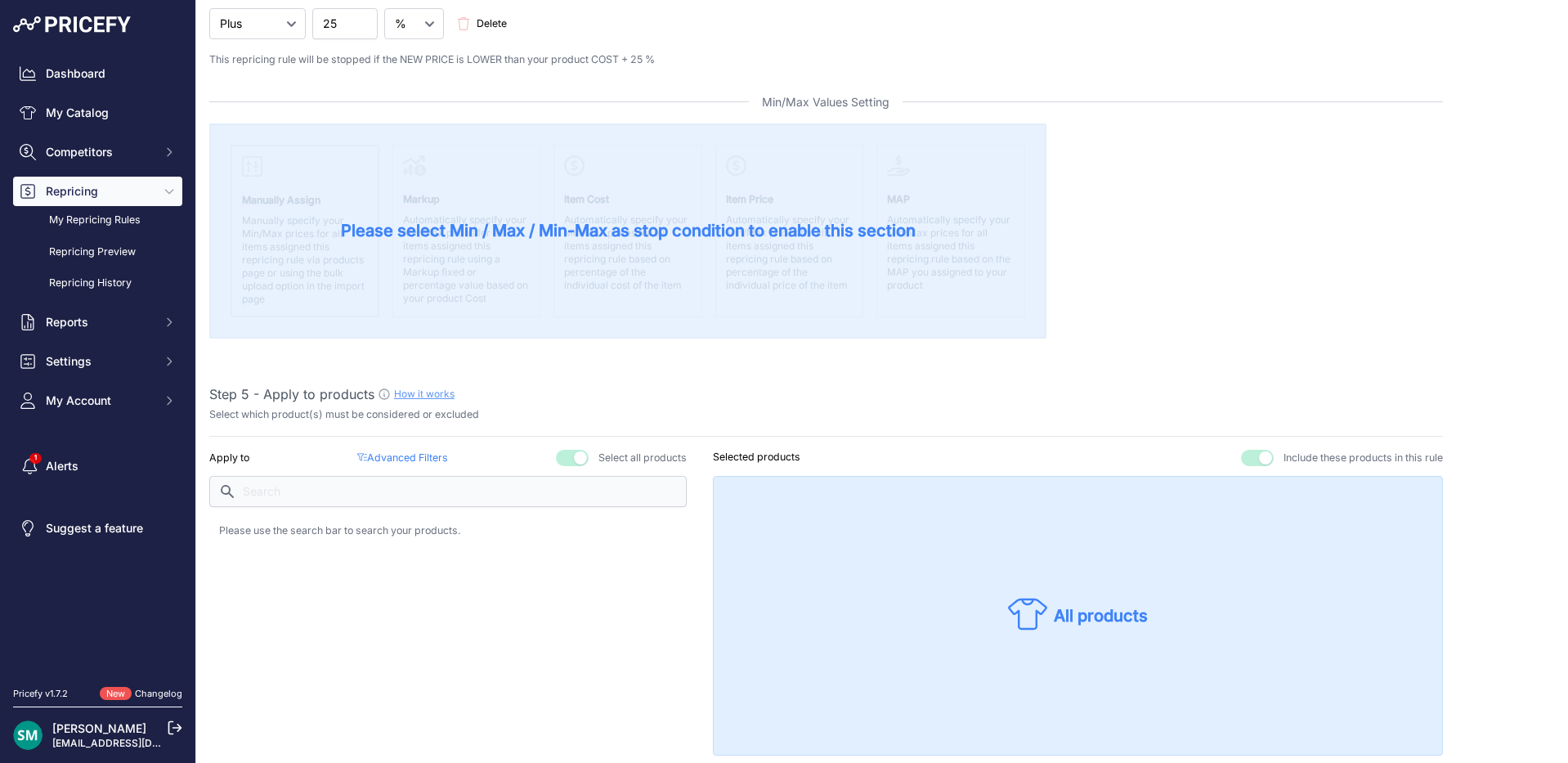
click at [386, 461] on p "Advanced Filters ( false )" at bounding box center [403, 458] width 91 height 16
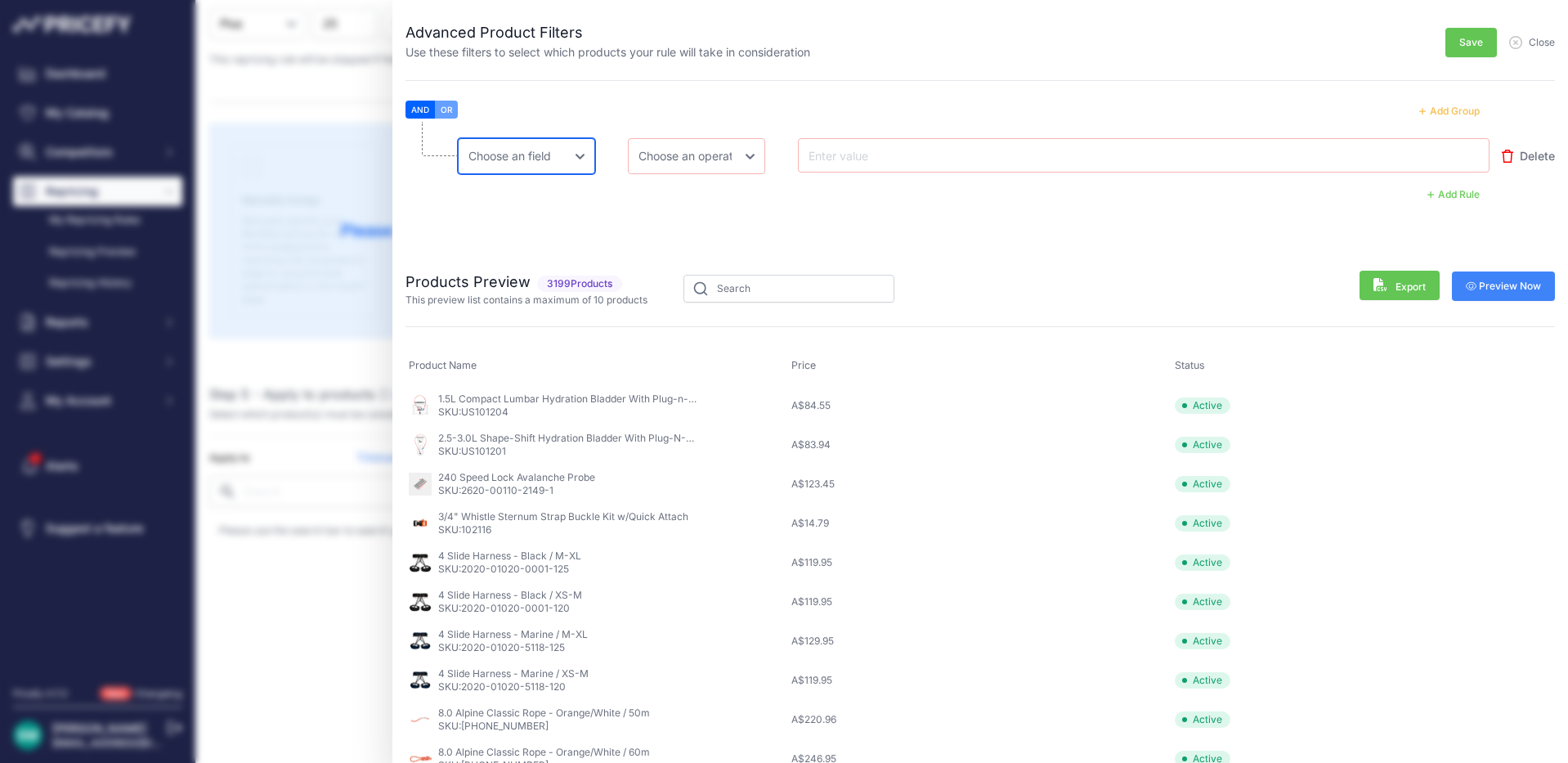
click at [551, 169] on select "Choose an field Name Price Cost MAP Brand Min Price Max Price SKU GTIN/EAN/ASIN…" at bounding box center [526, 156] width 137 height 36
select select "mp.brand"
click at [458, 138] on select "Choose an field Name Price Cost MAP Brand Min Price Max Price SKU GTIN/EAN/ASIN…" at bounding box center [526, 156] width 137 height 36
click at [698, 154] on select "Choose an operator Equal Not Equal In Not In Less Less or Equal Greater Greater…" at bounding box center [696, 156] width 137 height 36
select select "equal"
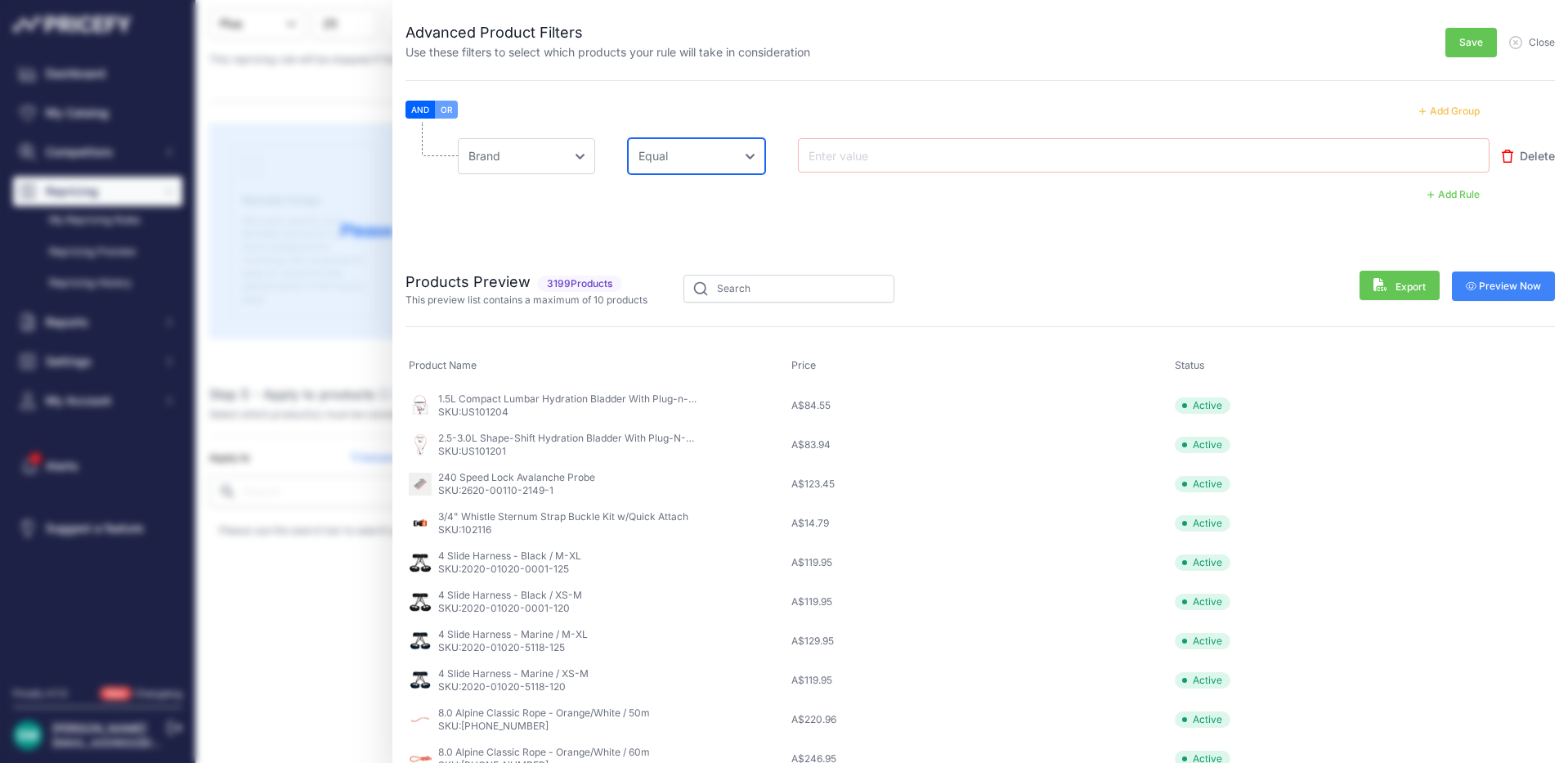
click at [628, 138] on select "Choose an operator Equal Not Equal In Not In Less Less or Equal Greater Greater…" at bounding box center [696, 156] width 137 height 36
click at [845, 152] on input "text" at bounding box center [870, 156] width 131 height 20
type input "Biolite"
click at [1466, 290] on icon "button" at bounding box center [1472, 286] width 12 height 10
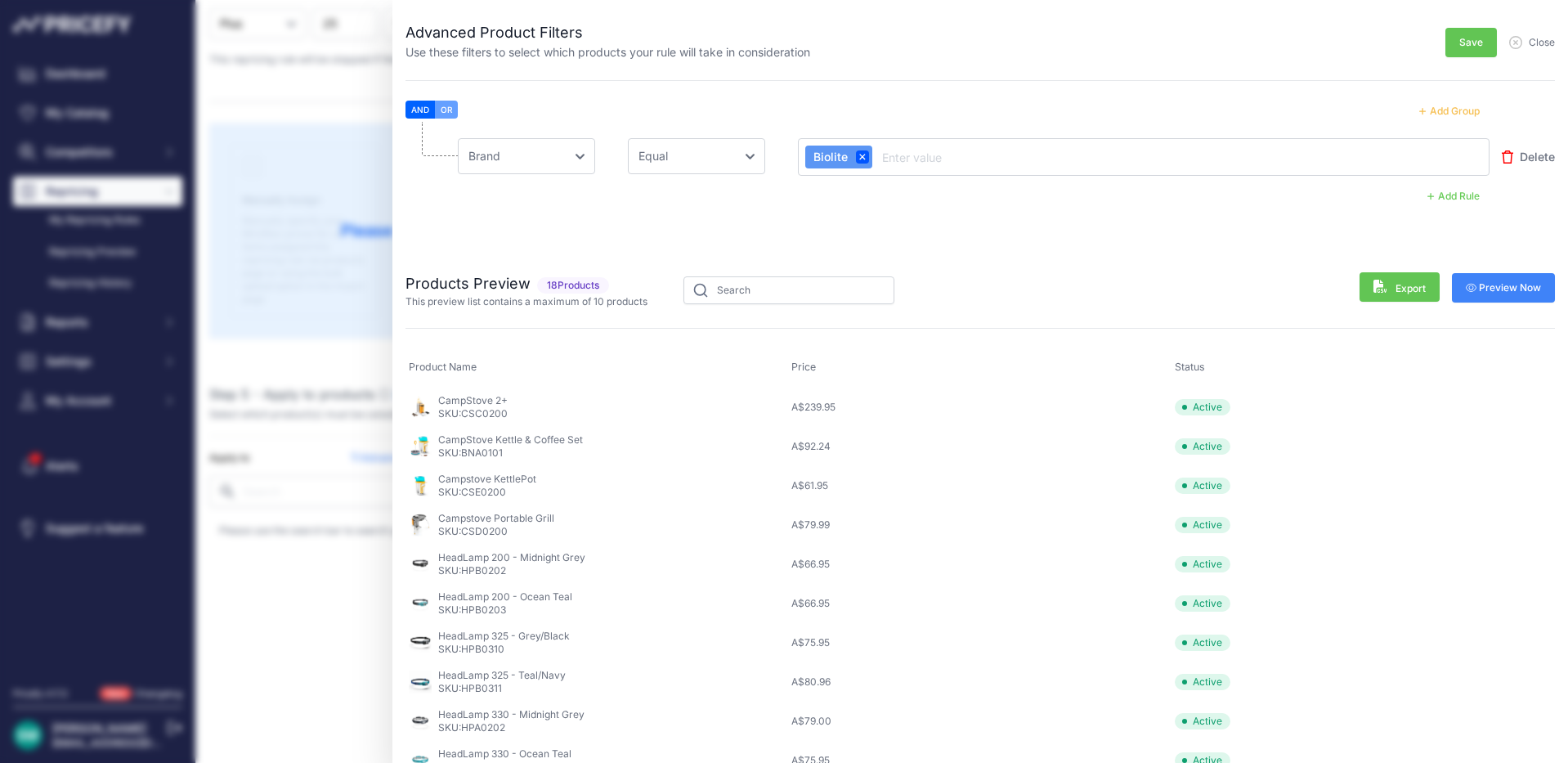
click at [1465, 41] on span "Save" at bounding box center [1471, 42] width 24 height 13
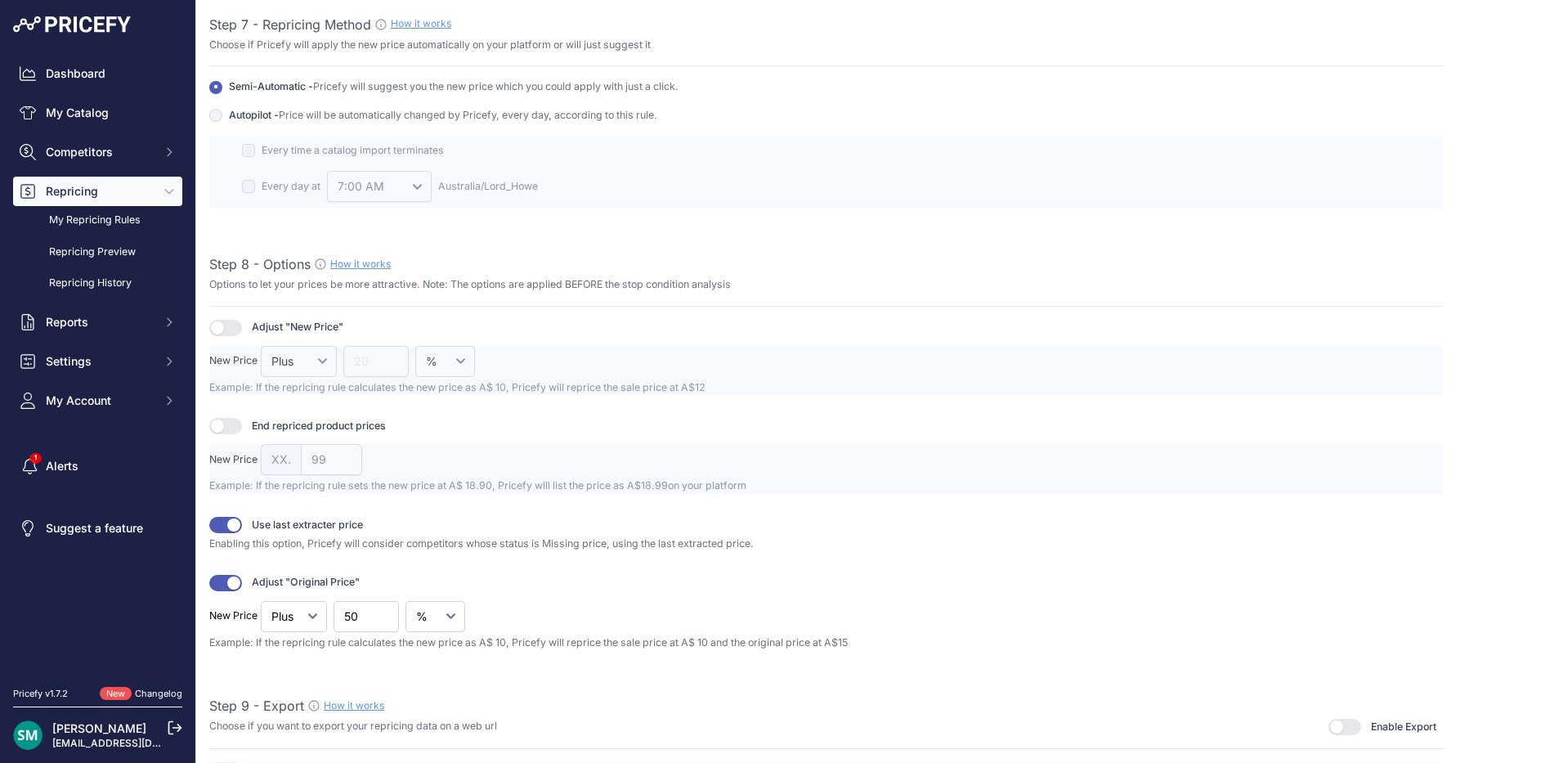
scroll to position [1962, 0]
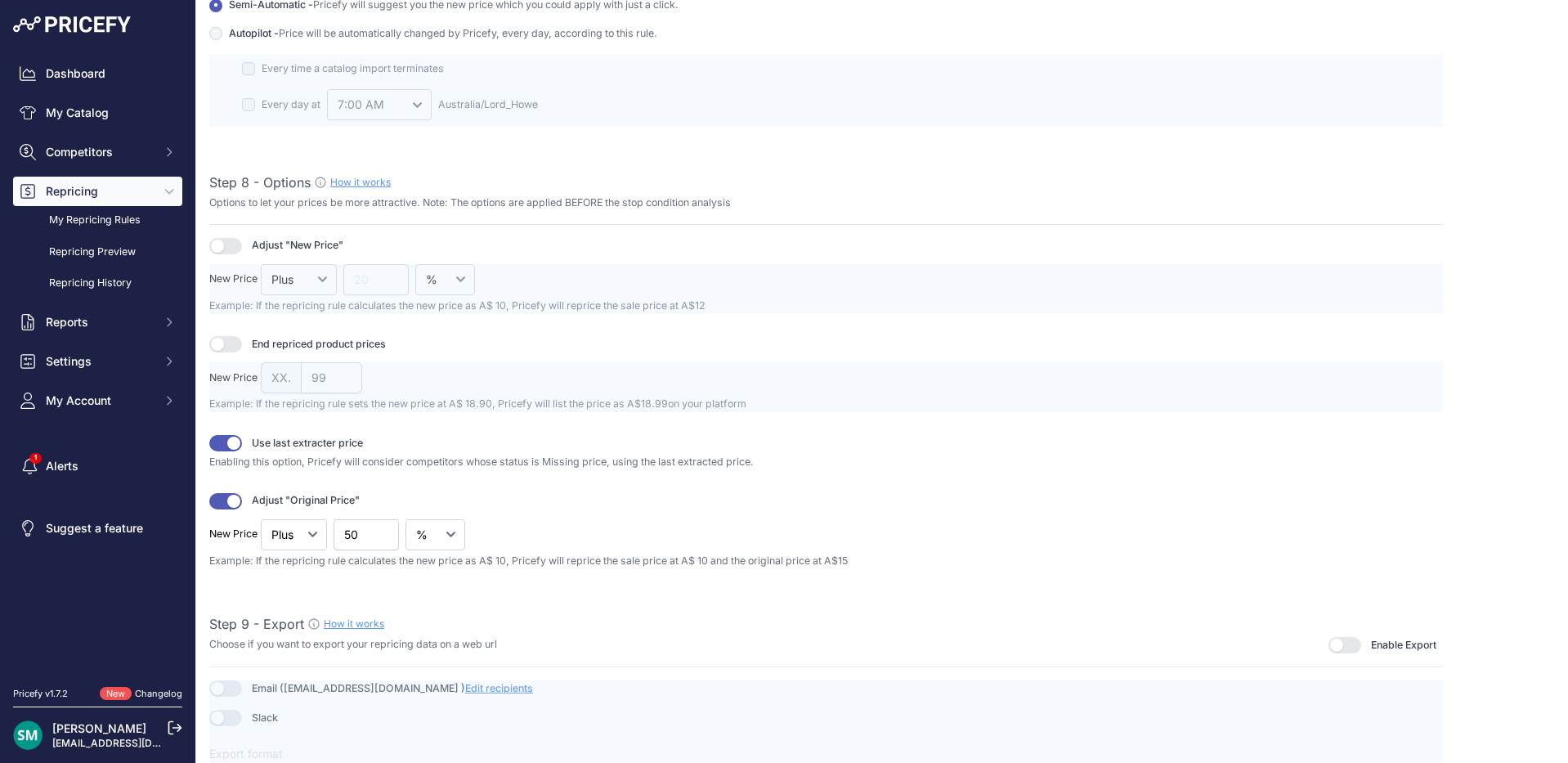
click at [227, 450] on button "button" at bounding box center [225, 443] width 32 height 17
click at [212, 498] on button "button" at bounding box center [225, 501] width 32 height 17
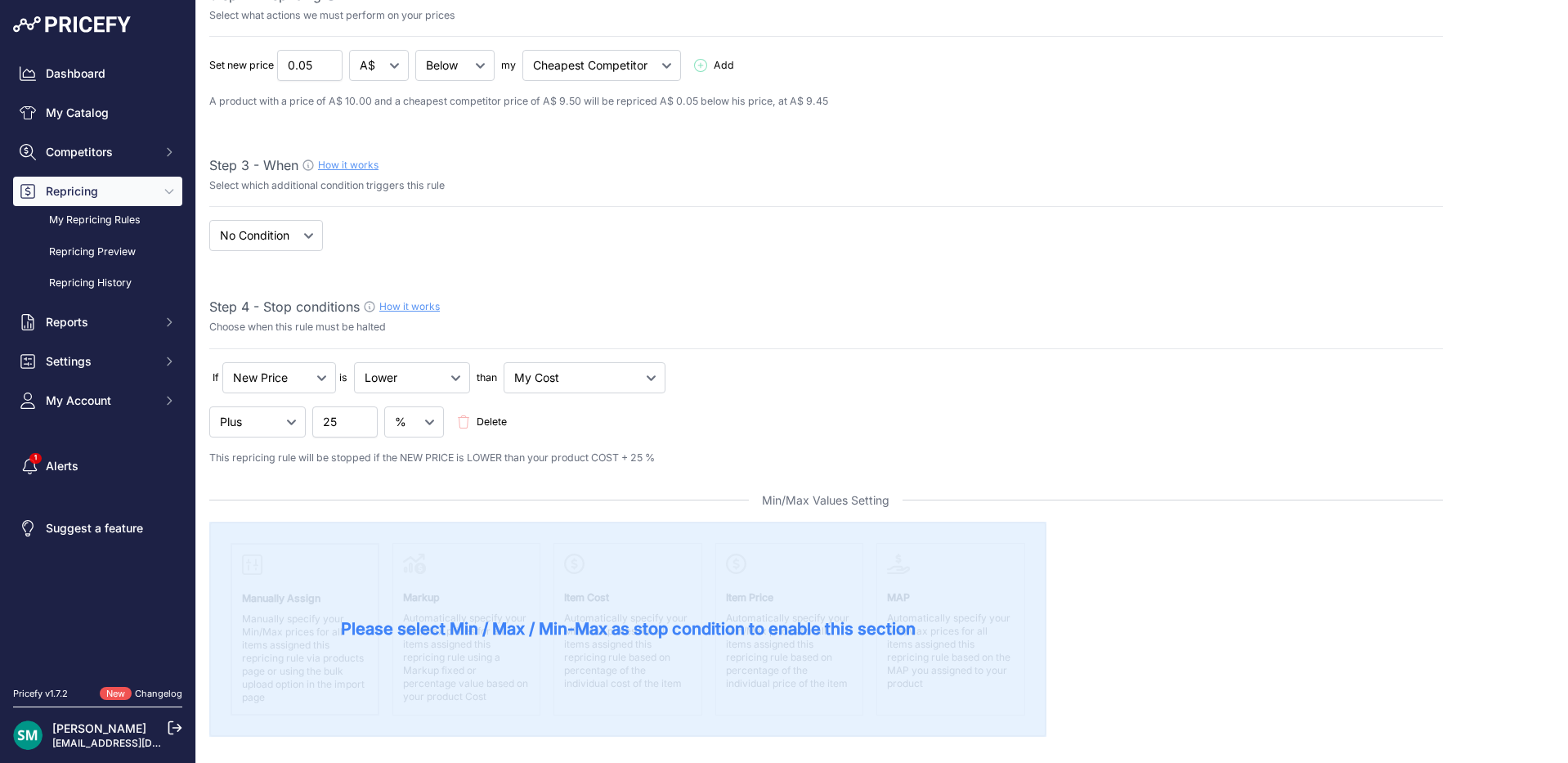
scroll to position [0, 0]
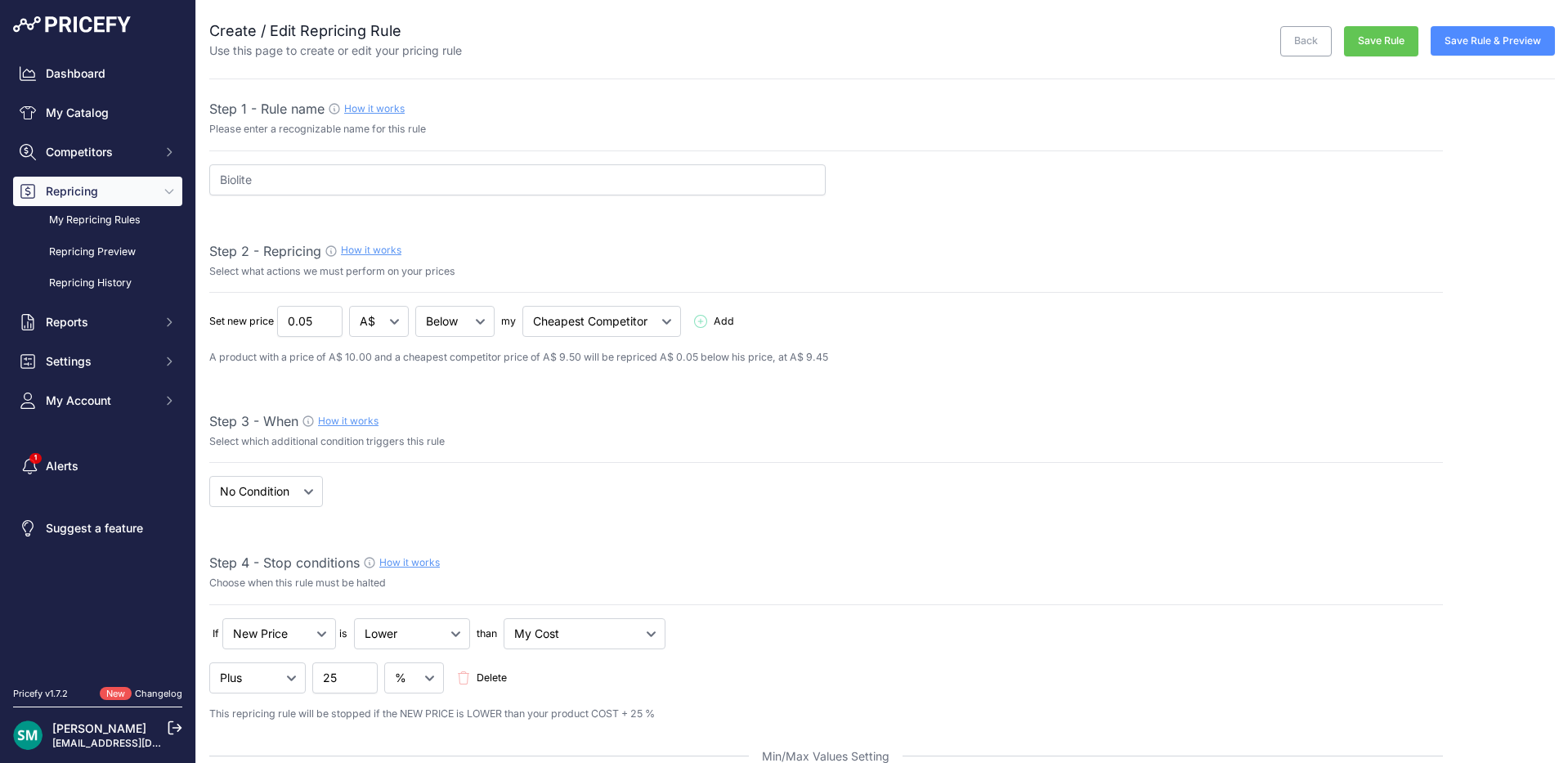
click at [1464, 41] on button "Save Rule & Preview" at bounding box center [1492, 41] width 124 height 30
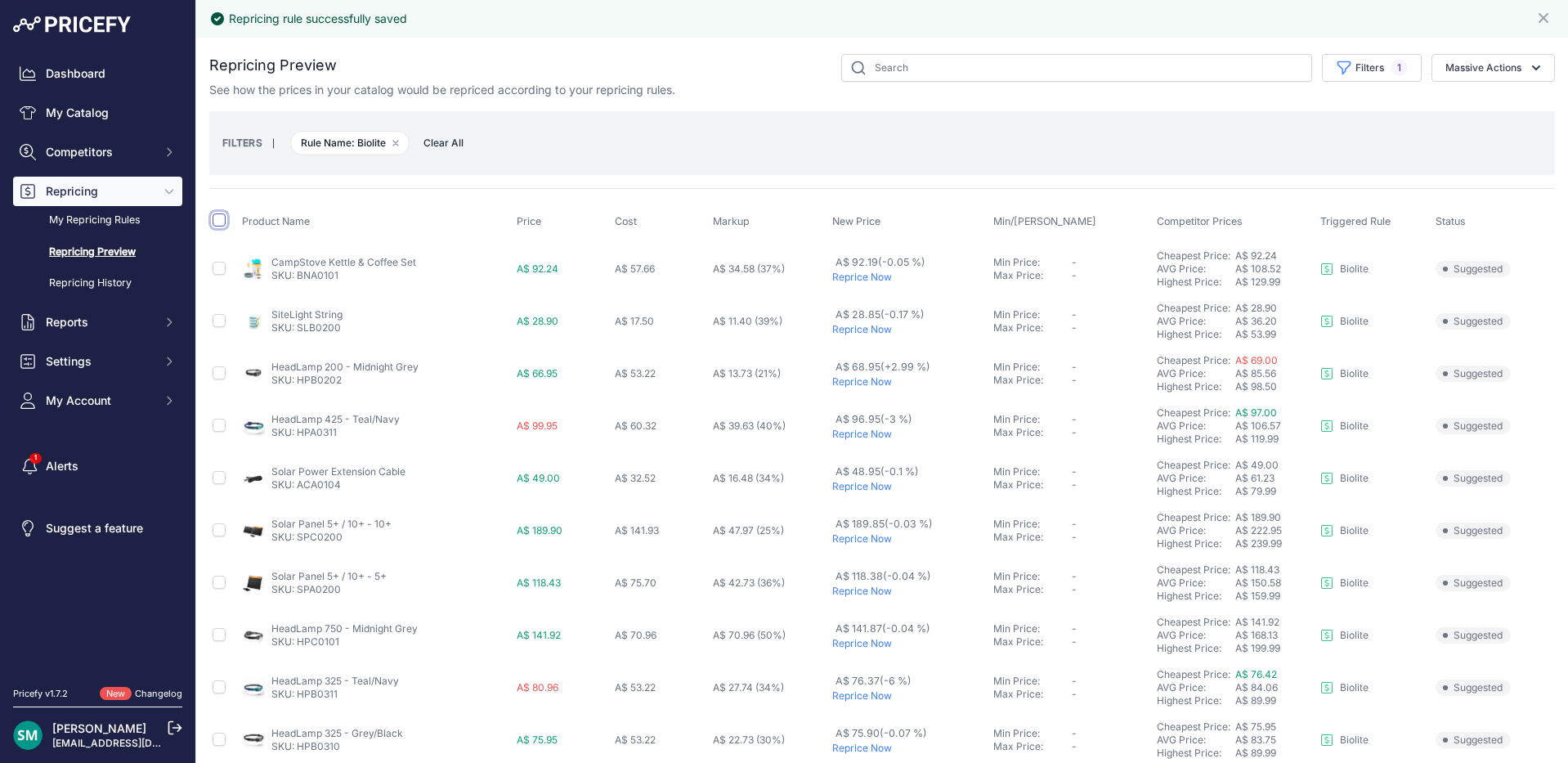
drag, startPoint x: 220, startPoint y: 217, endPoint x: 497, endPoint y: 336, distance: 301.5
click at [220, 217] on input "checkbox" at bounding box center [219, 220] width 13 height 13
checkbox input "true"
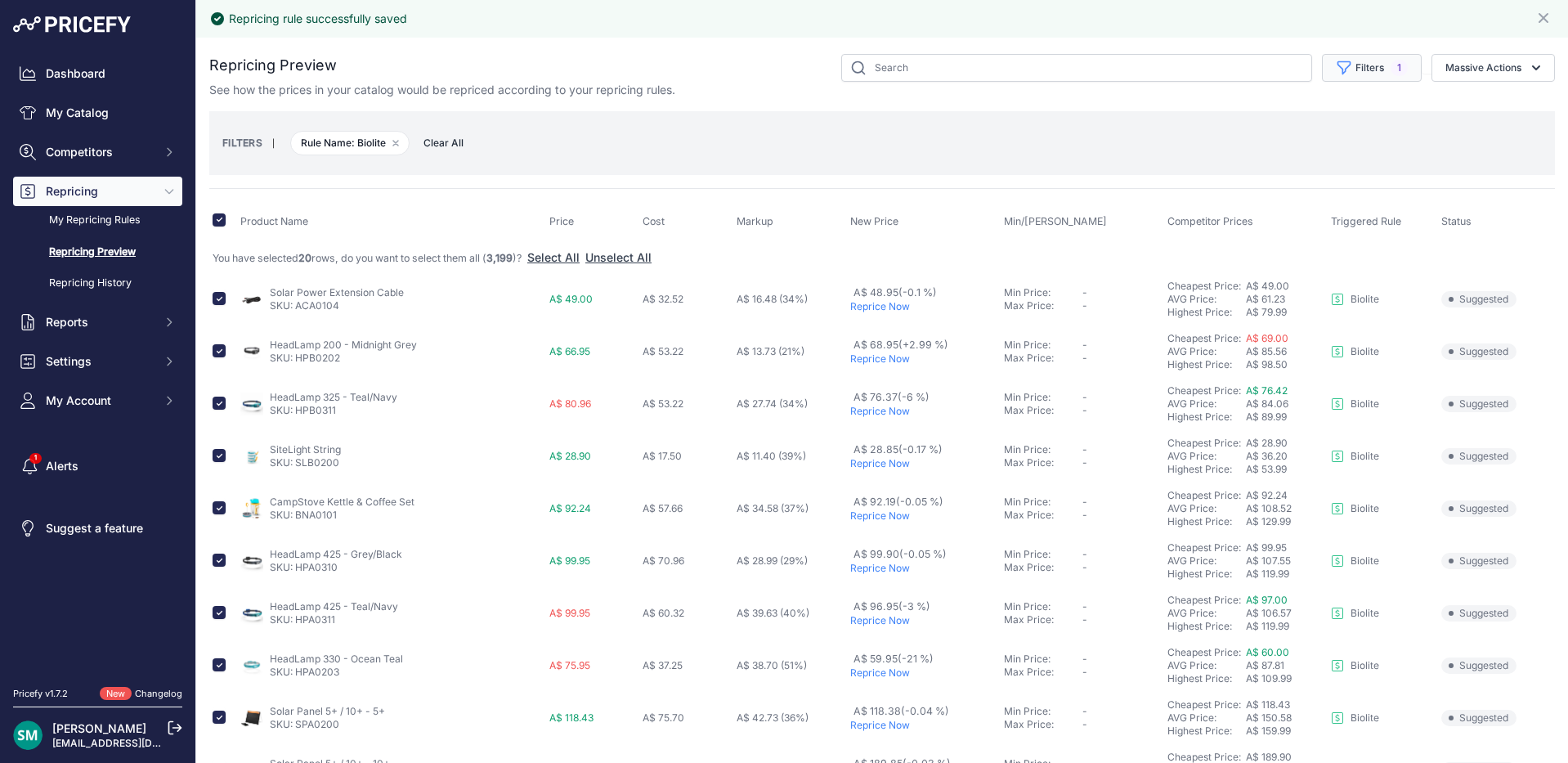
click at [1323, 71] on button "Filters 1" at bounding box center [1371, 68] width 99 height 28
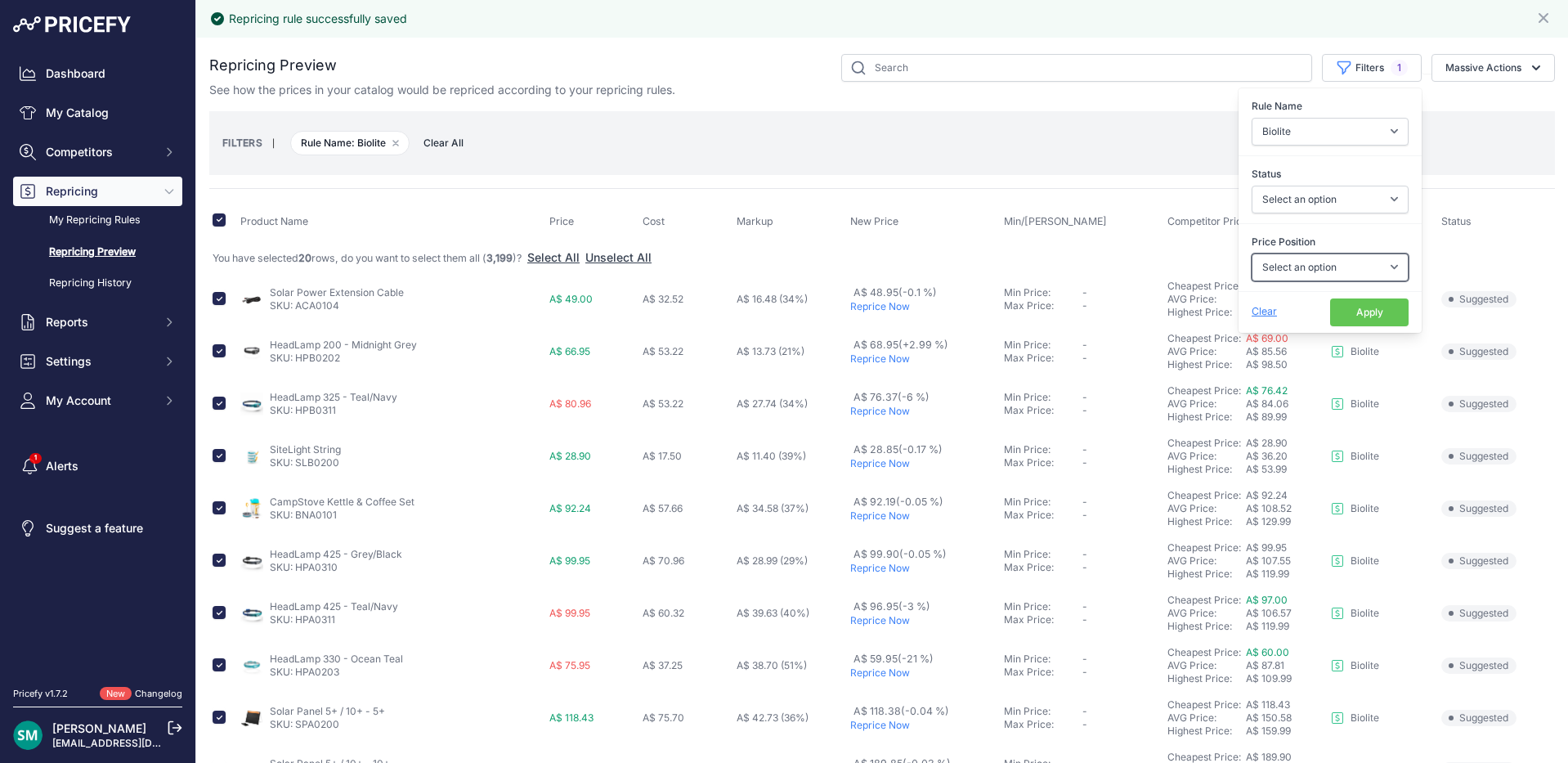
click at [1336, 272] on select "Select an option I am higher Same price I am lower" at bounding box center [1329, 267] width 157 height 28
select select "1"
click at [1251, 253] on select "Select an option I am higher Same price I am lower" at bounding box center [1329, 267] width 157 height 28
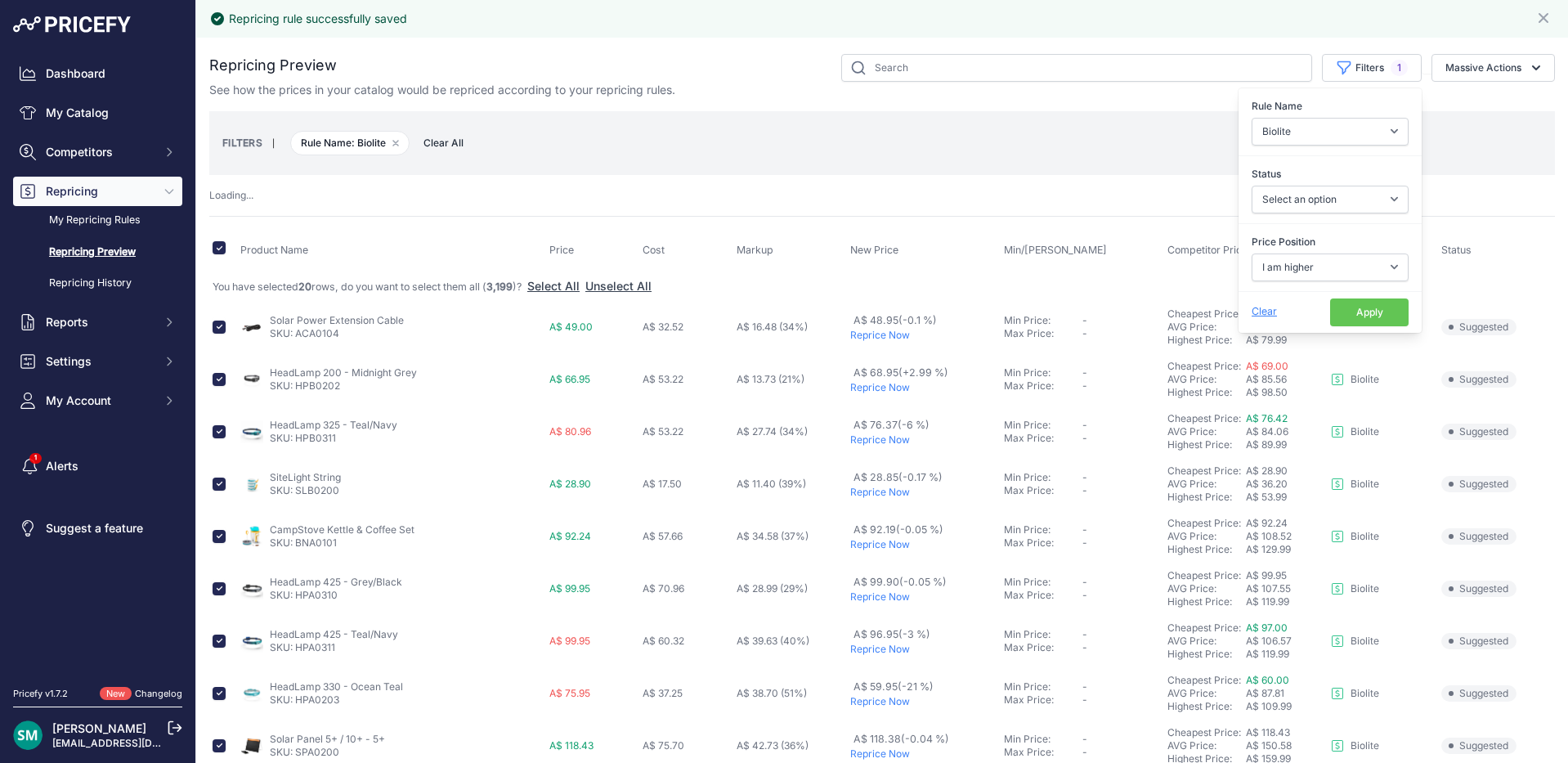
click at [1365, 314] on button "Apply" at bounding box center [1369, 312] width 79 height 28
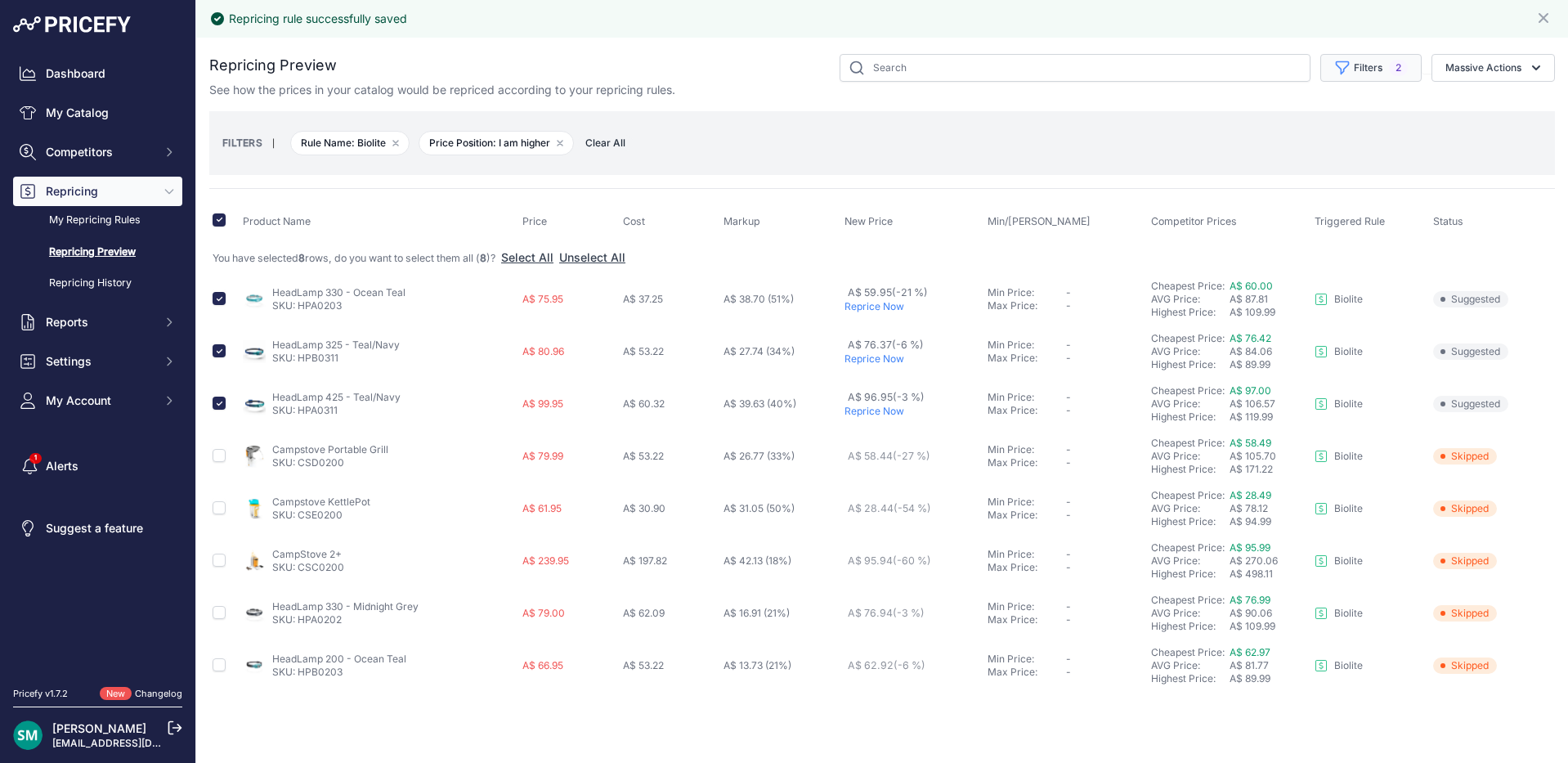
click at [1361, 65] on button "Filters 2" at bounding box center [1370, 68] width 101 height 28
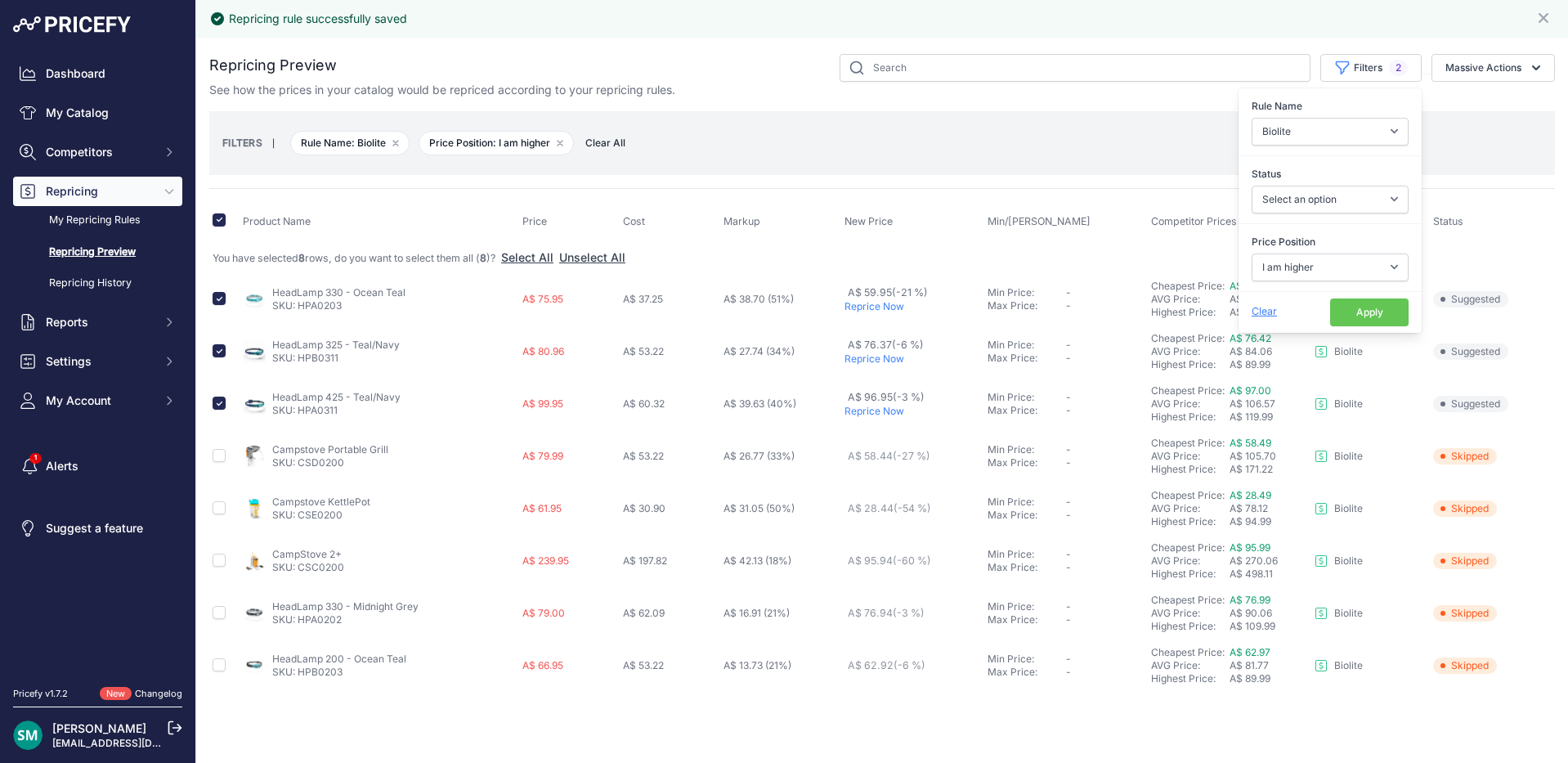
click at [1144, 166] on div "FILTERS | Rule Name: Biolite Remove filter option Price Position: I am higher R…" at bounding box center [882, 143] width 1346 height 64
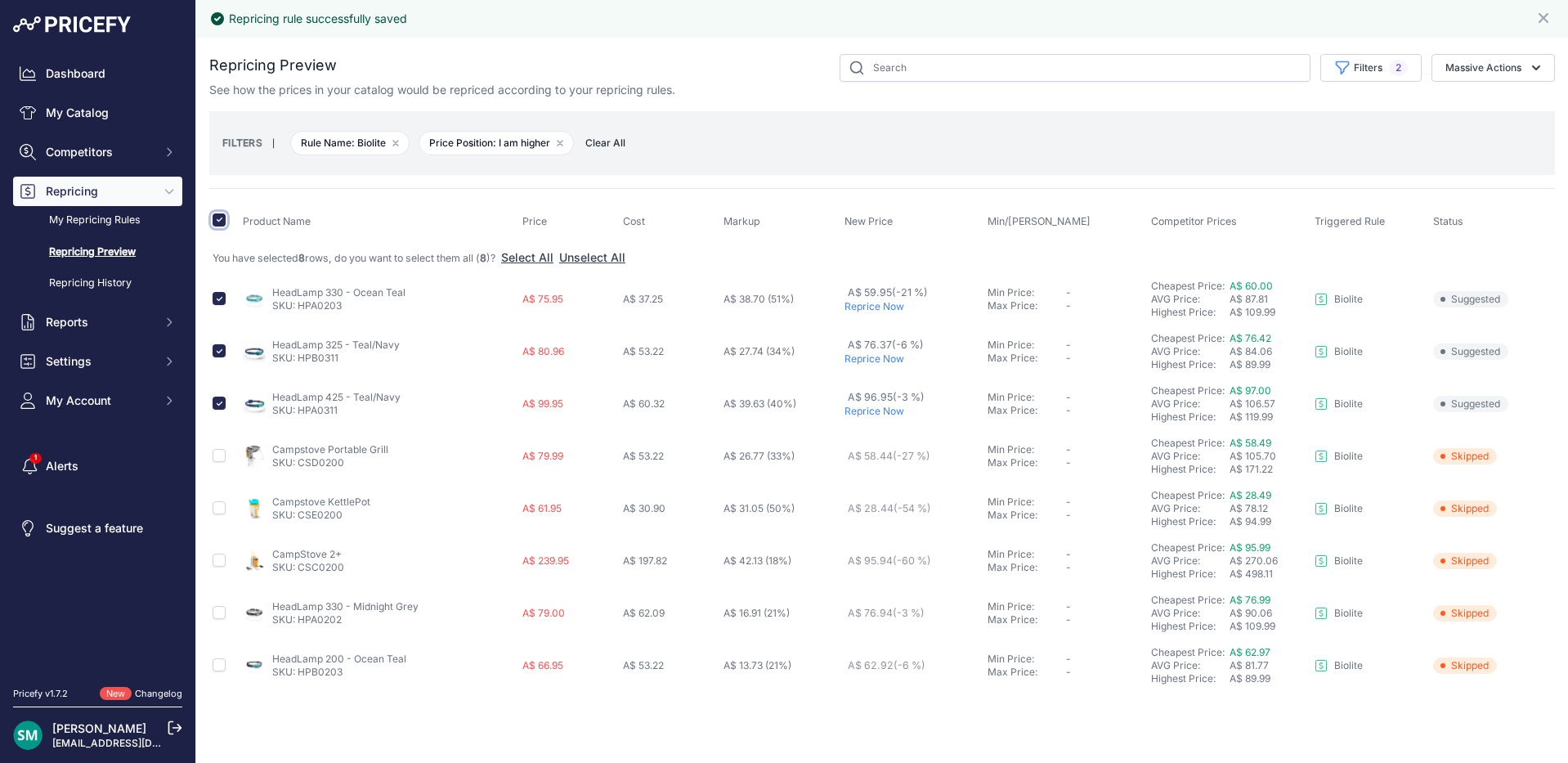
click at [216, 222] on input "checkbox" at bounding box center [219, 220] width 13 height 13
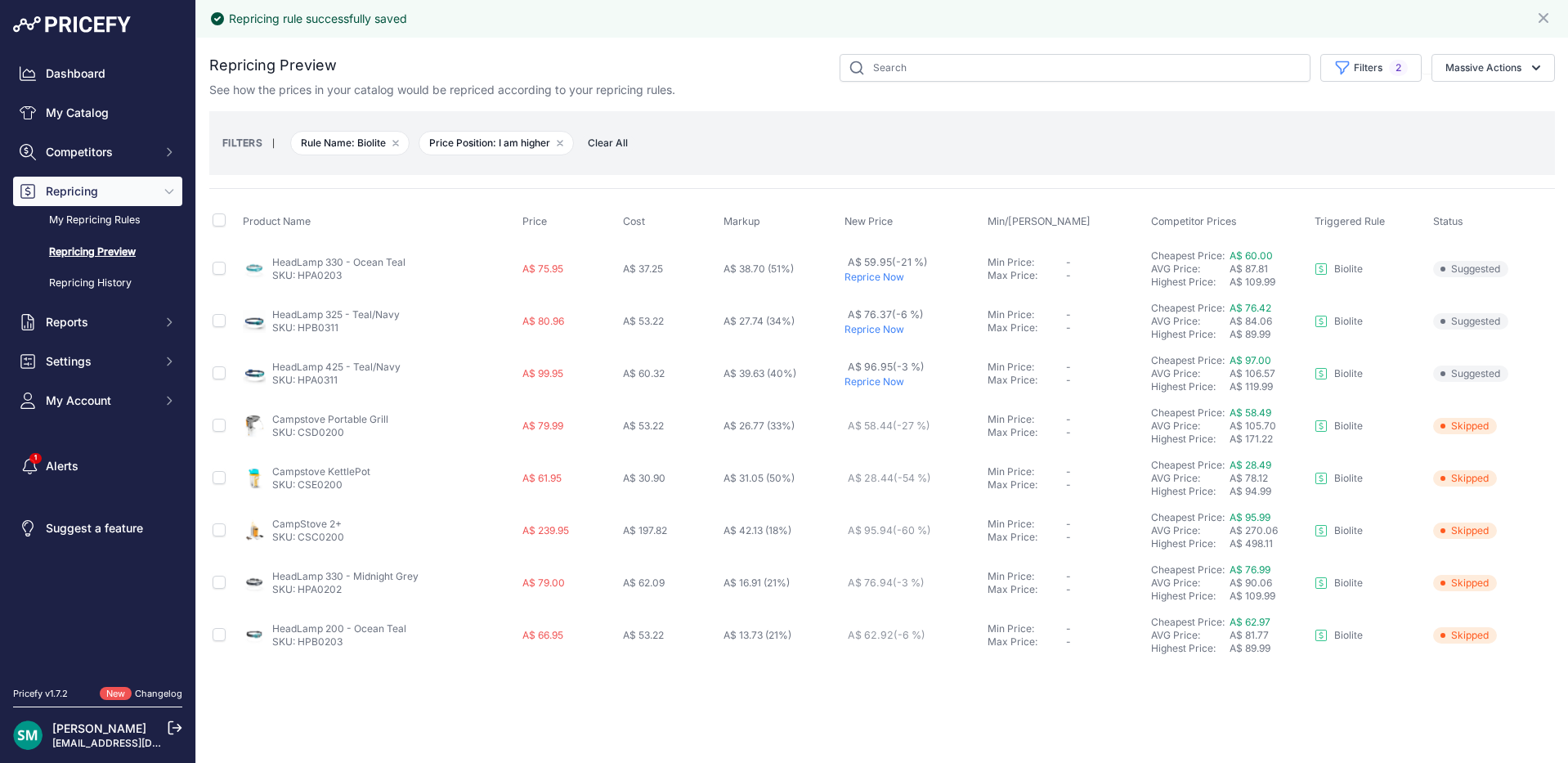
click at [220, 249] on td at bounding box center [224, 270] width 31 height 53
click at [219, 220] on input "checkbox" at bounding box center [219, 220] width 13 height 13
checkbox input "true"
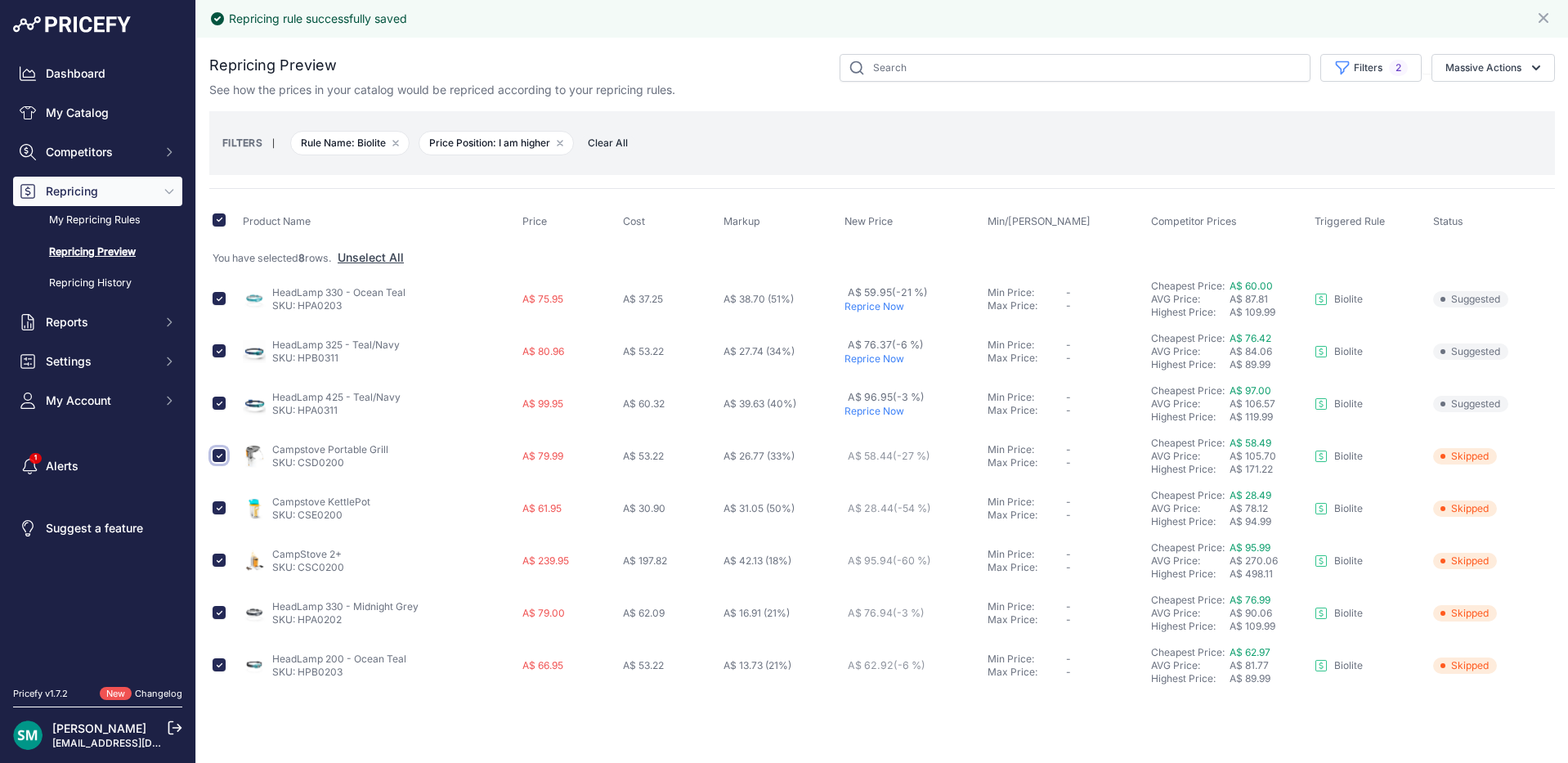
click at [217, 459] on input "checkbox" at bounding box center [219, 455] width 13 height 13
checkbox input "false"
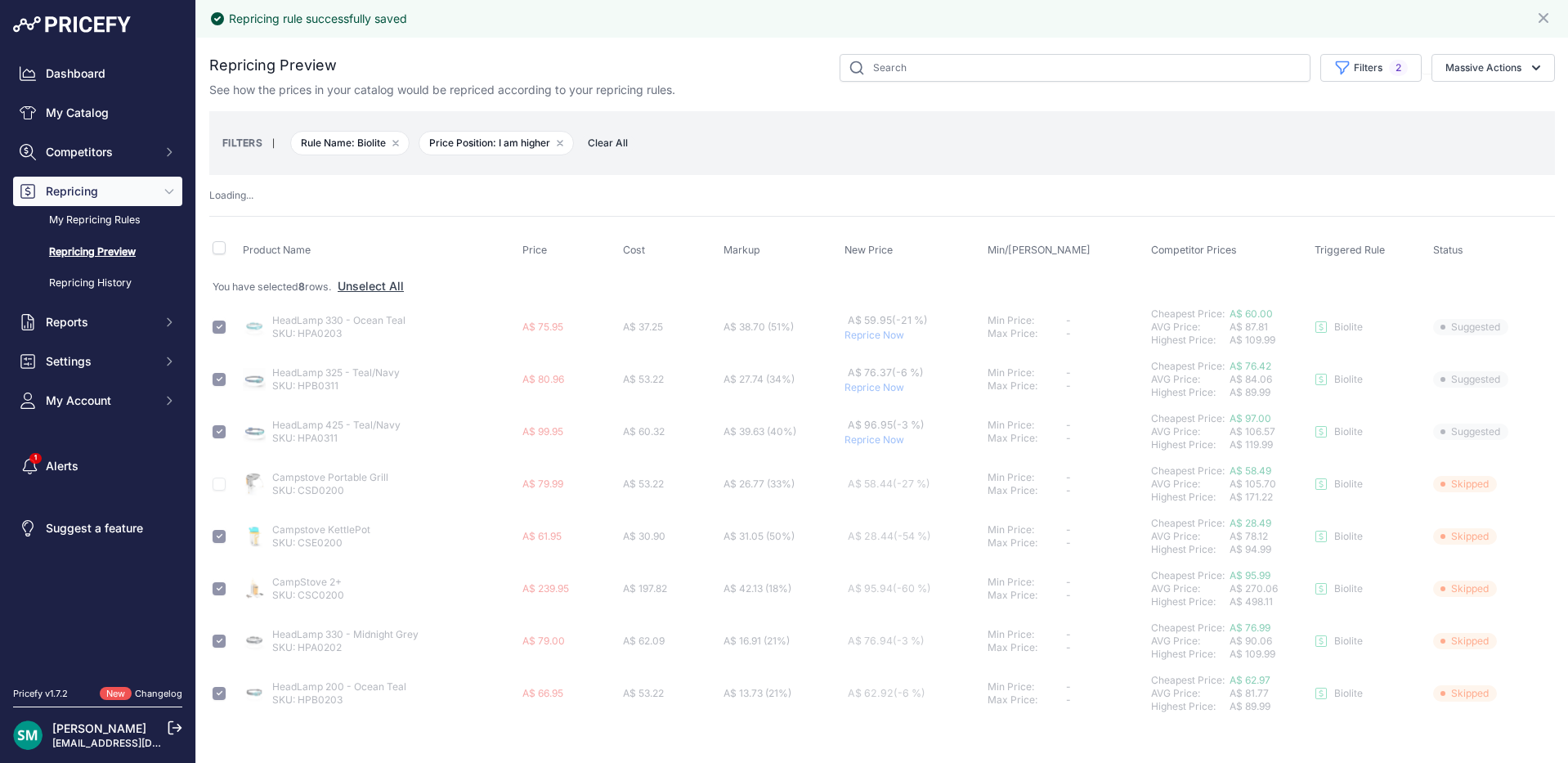
checkbox input "false"
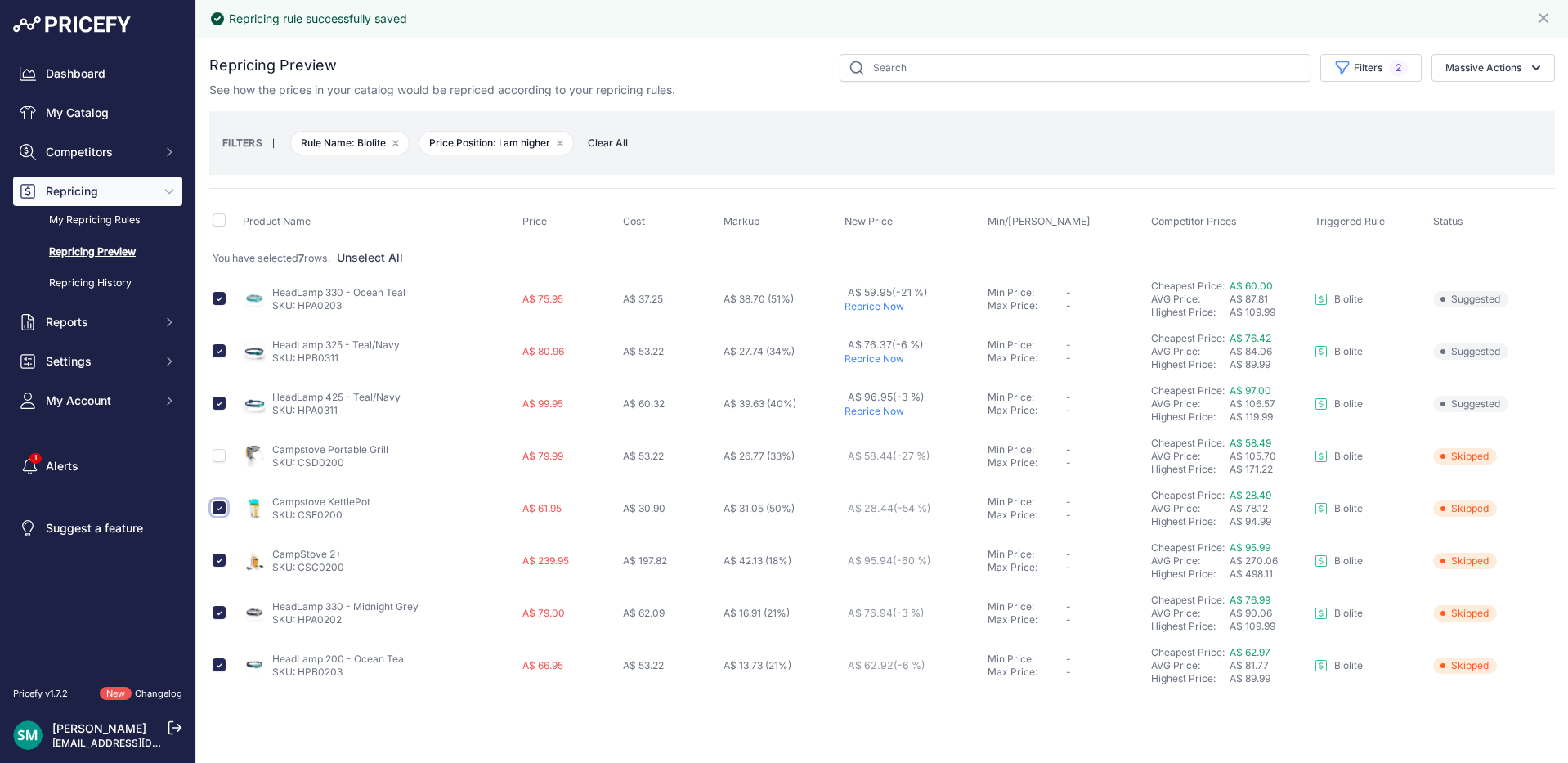
click at [216, 512] on input "checkbox" at bounding box center [219, 507] width 13 height 13
checkbox input "false"
click at [213, 562] on input "checkbox" at bounding box center [219, 559] width 13 height 13
checkbox input "false"
click at [212, 619] on td at bounding box center [224, 612] width 31 height 52
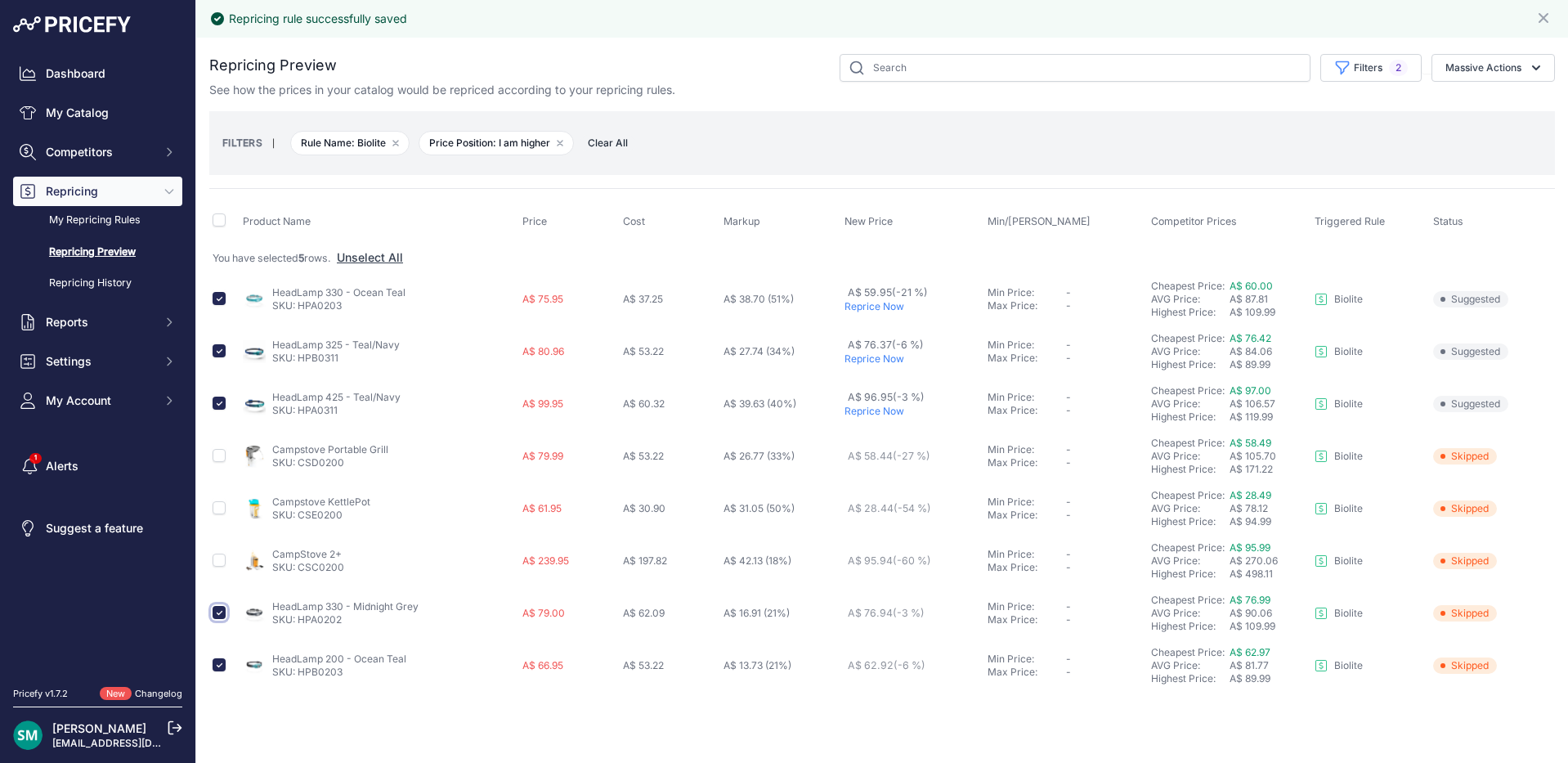
click at [216, 613] on input "checkbox" at bounding box center [219, 611] width 13 height 13
checkbox input "false"
click at [220, 668] on input "checkbox" at bounding box center [219, 664] width 13 height 13
checkbox input "false"
click at [1447, 61] on button "Massive Actions" at bounding box center [1492, 68] width 123 height 28
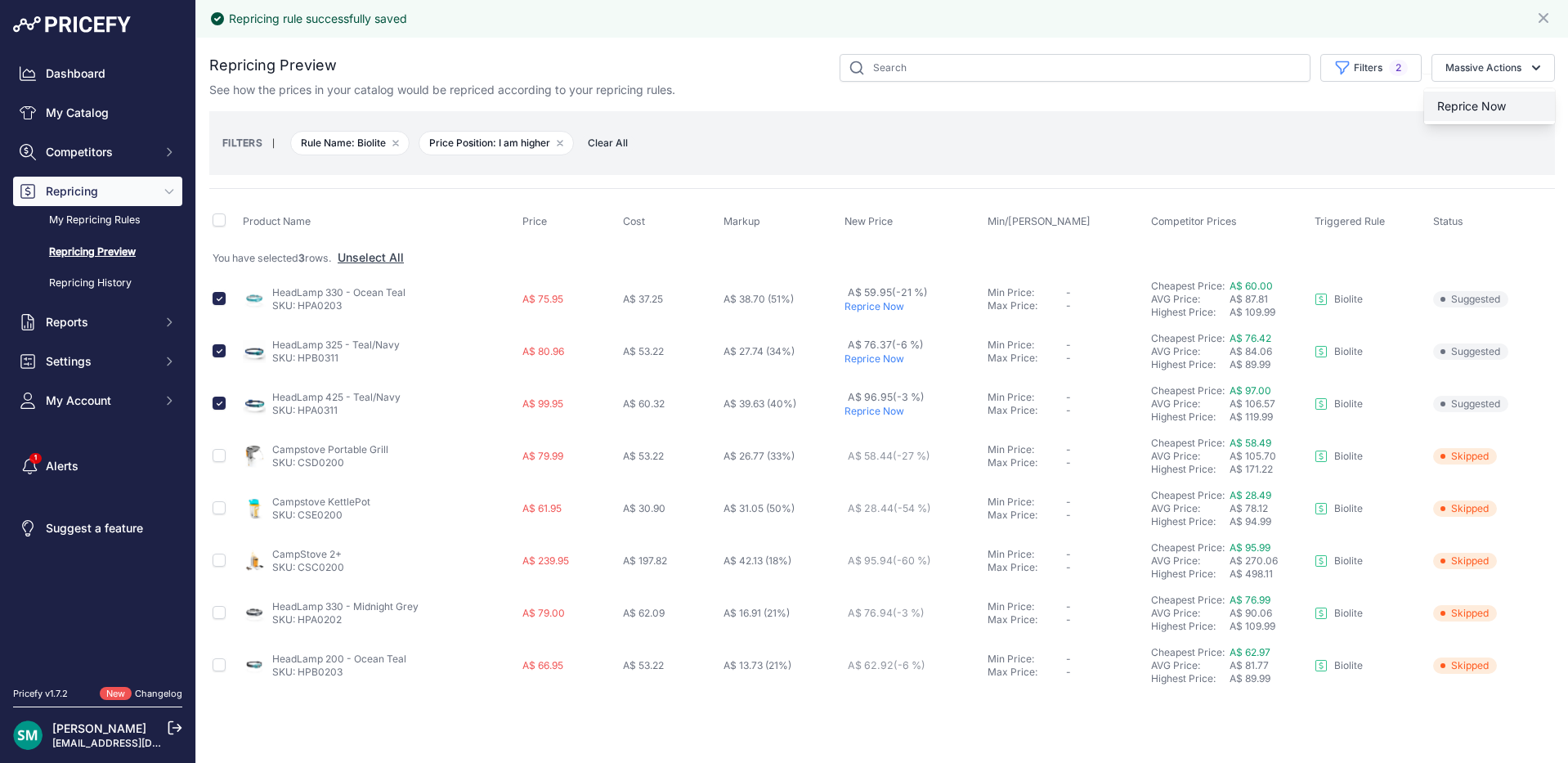
click at [1495, 104] on span "Reprice Now" at bounding box center [1472, 105] width 69 height 14
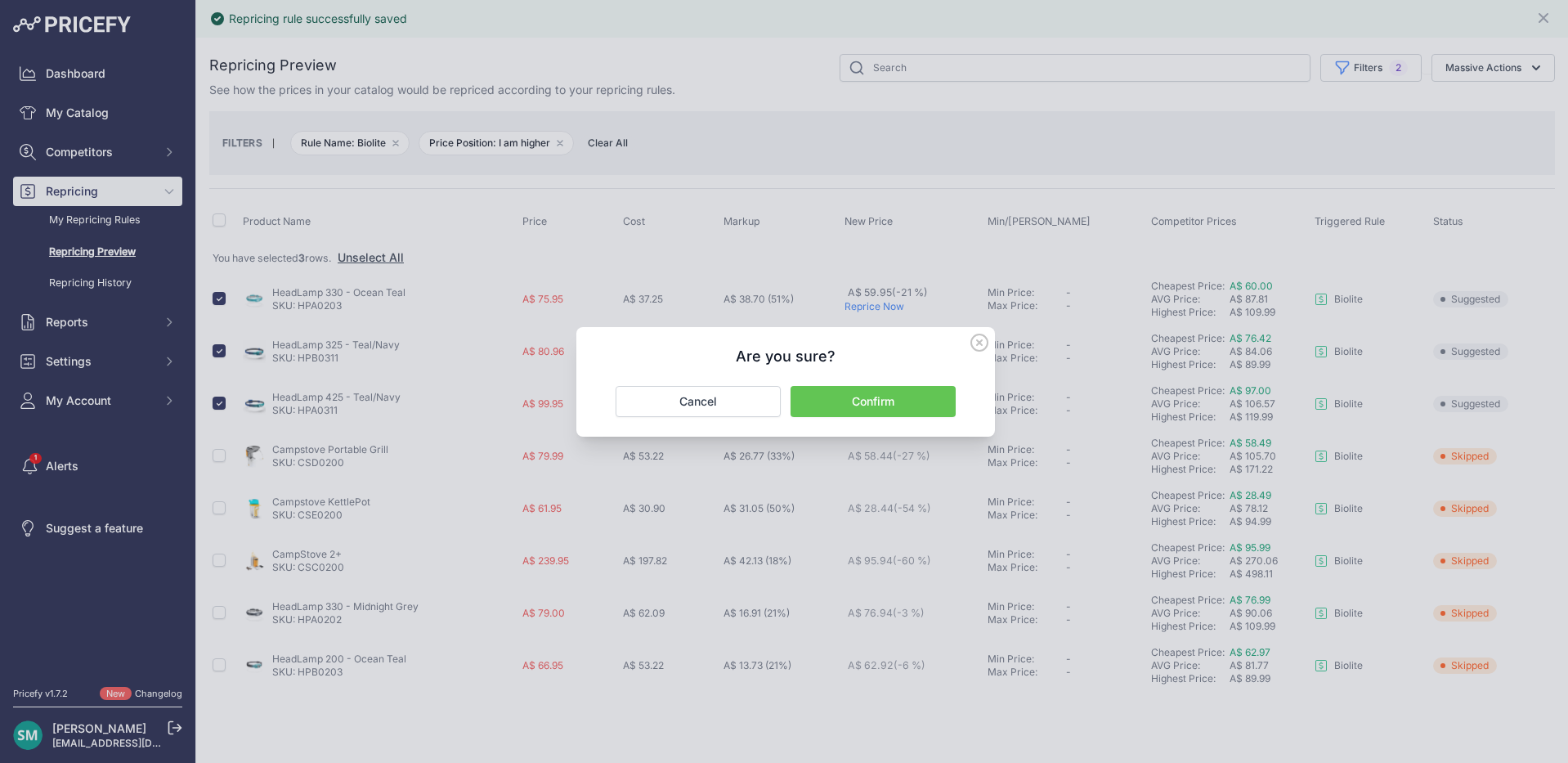
click at [889, 403] on button "Confirm" at bounding box center [873, 402] width 165 height 32
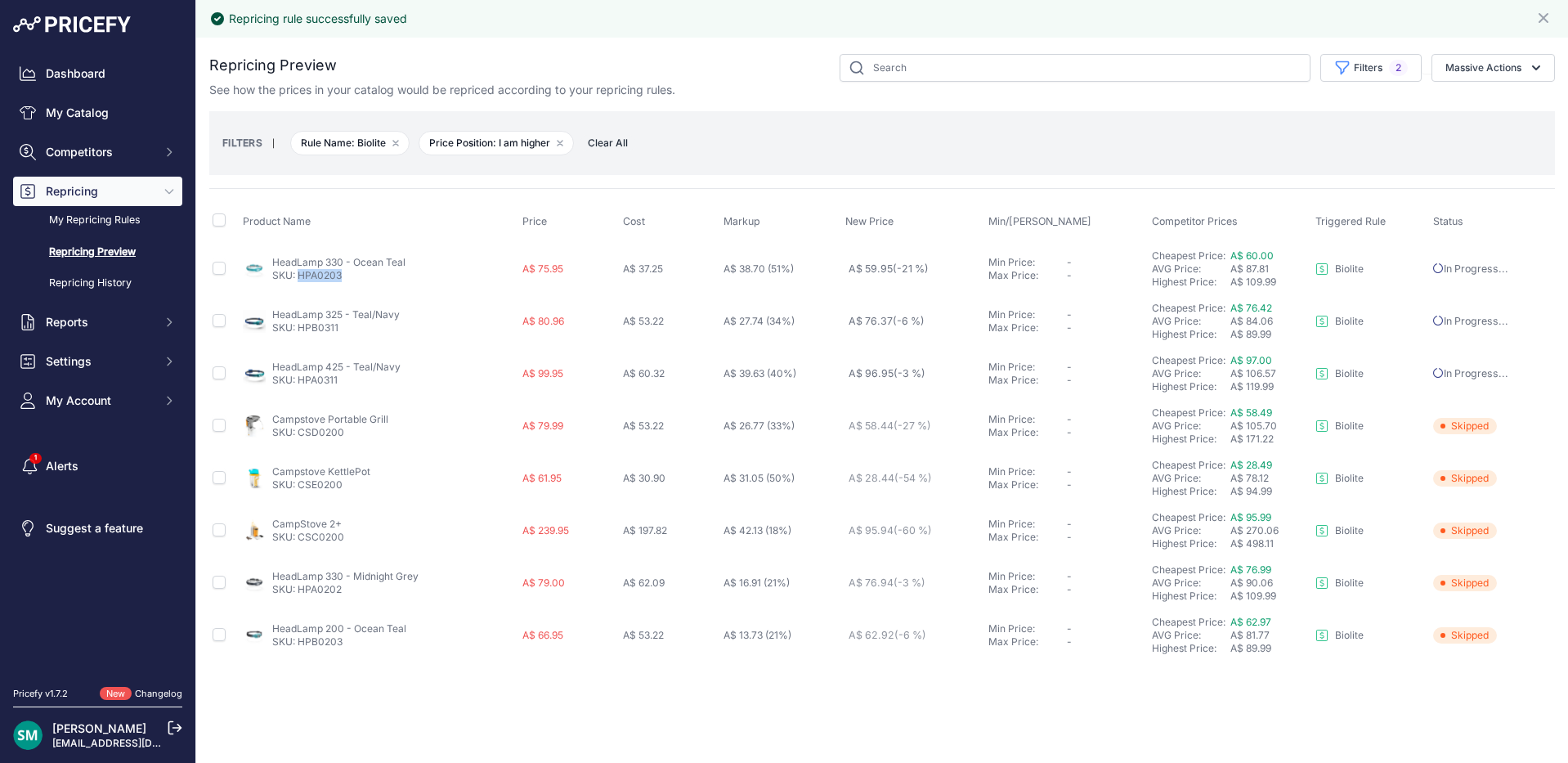
drag, startPoint x: 349, startPoint y: 281, endPoint x: 299, endPoint y: 282, distance: 50.0
click at [299, 282] on p "SKU: HPA0203" at bounding box center [338, 275] width 133 height 13
copy link "HPA0203"
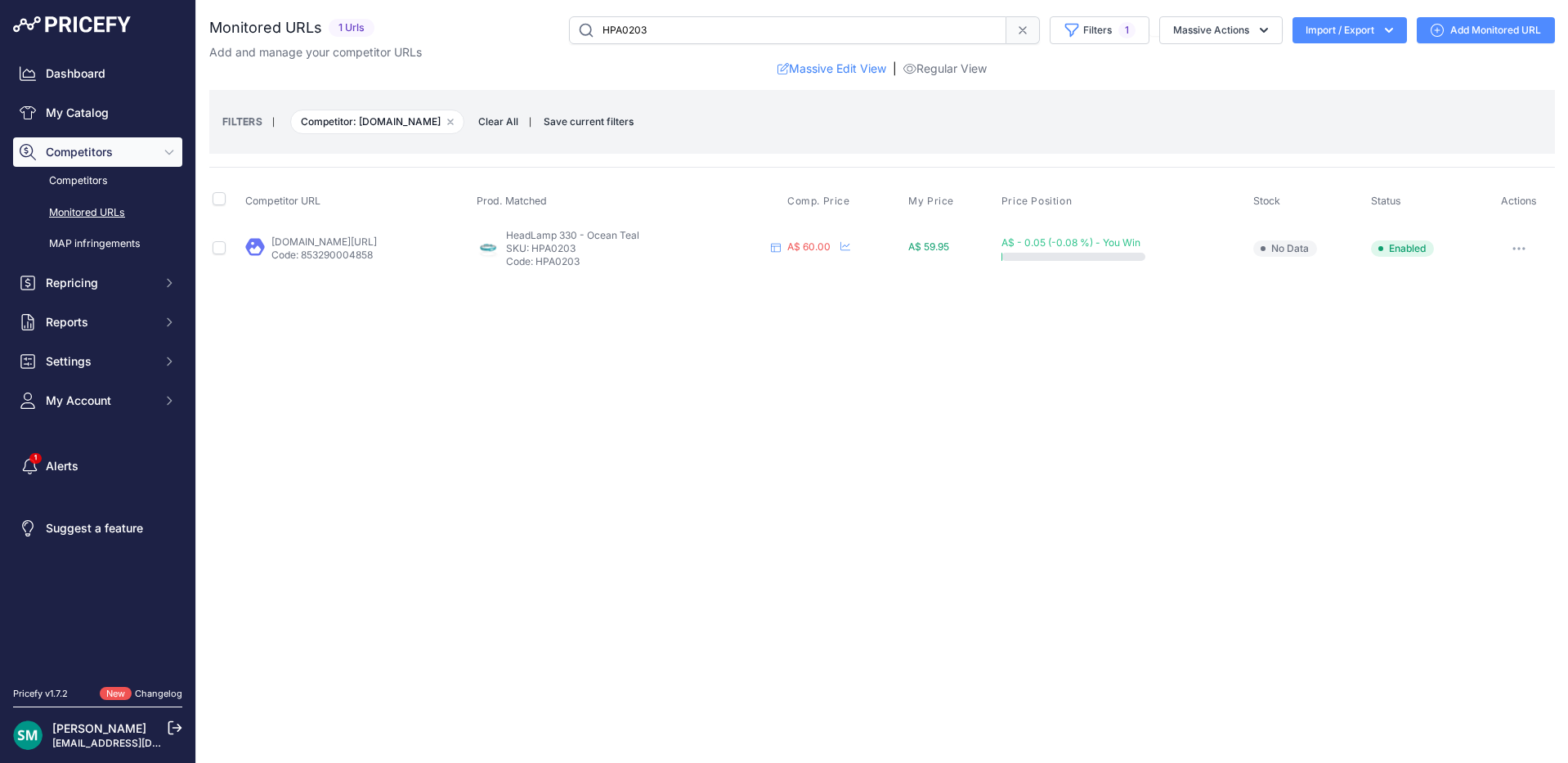
click at [319, 242] on link "[DOMAIN_NAME][URL]" at bounding box center [324, 241] width 105 height 12
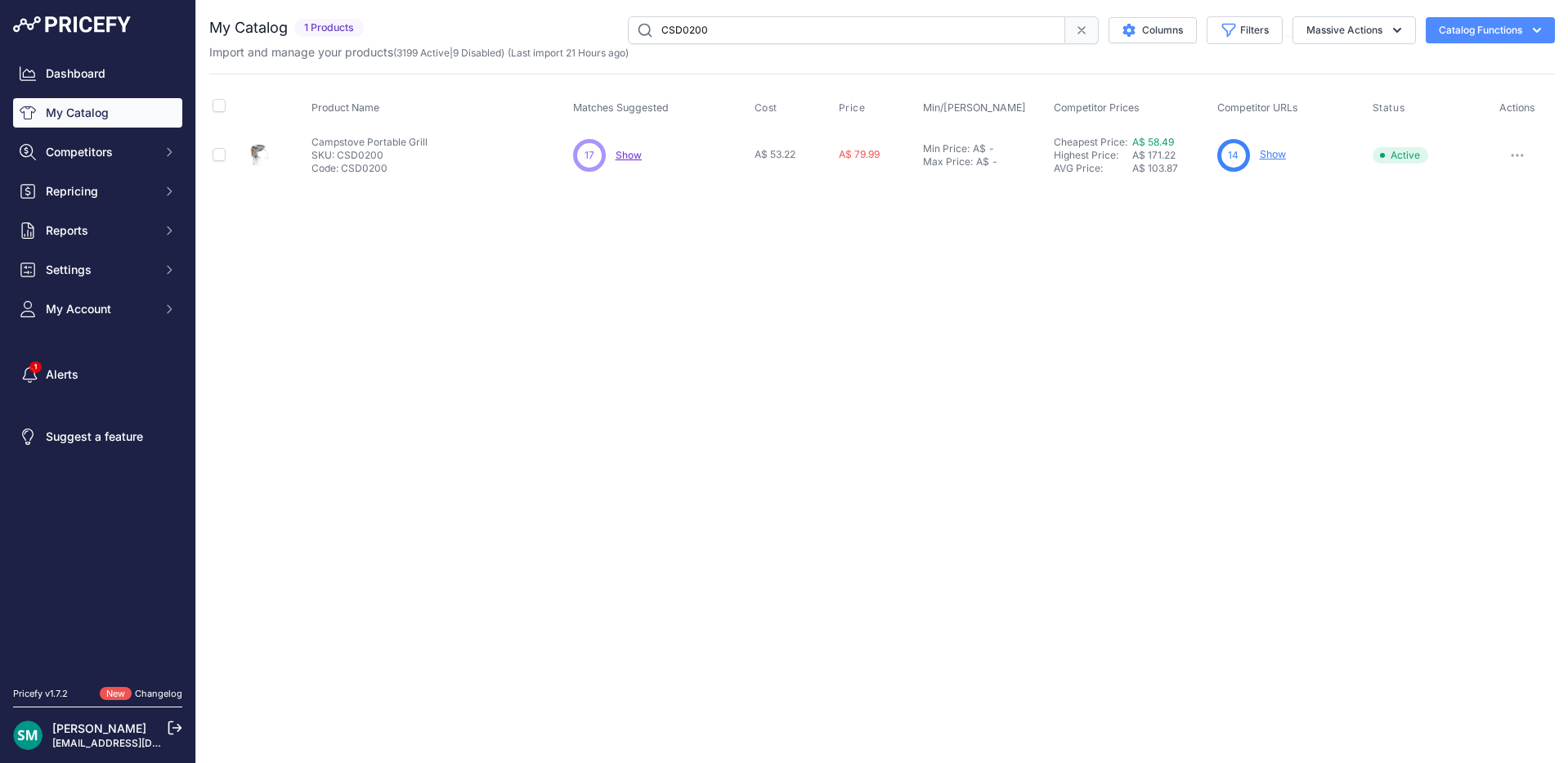
click at [1163, 149] on span "A$ 171.22" at bounding box center [1154, 155] width 43 height 12
click at [1164, 137] on link "A$ 58.49" at bounding box center [1153, 142] width 41 height 12
click at [1172, 145] on link "A$ 28.49" at bounding box center [1153, 142] width 41 height 12
click at [1166, 144] on link "A$ 76.99" at bounding box center [1155, 142] width 41 height 12
click at [1162, 139] on link "A$ 76.99" at bounding box center [1155, 142] width 41 height 12
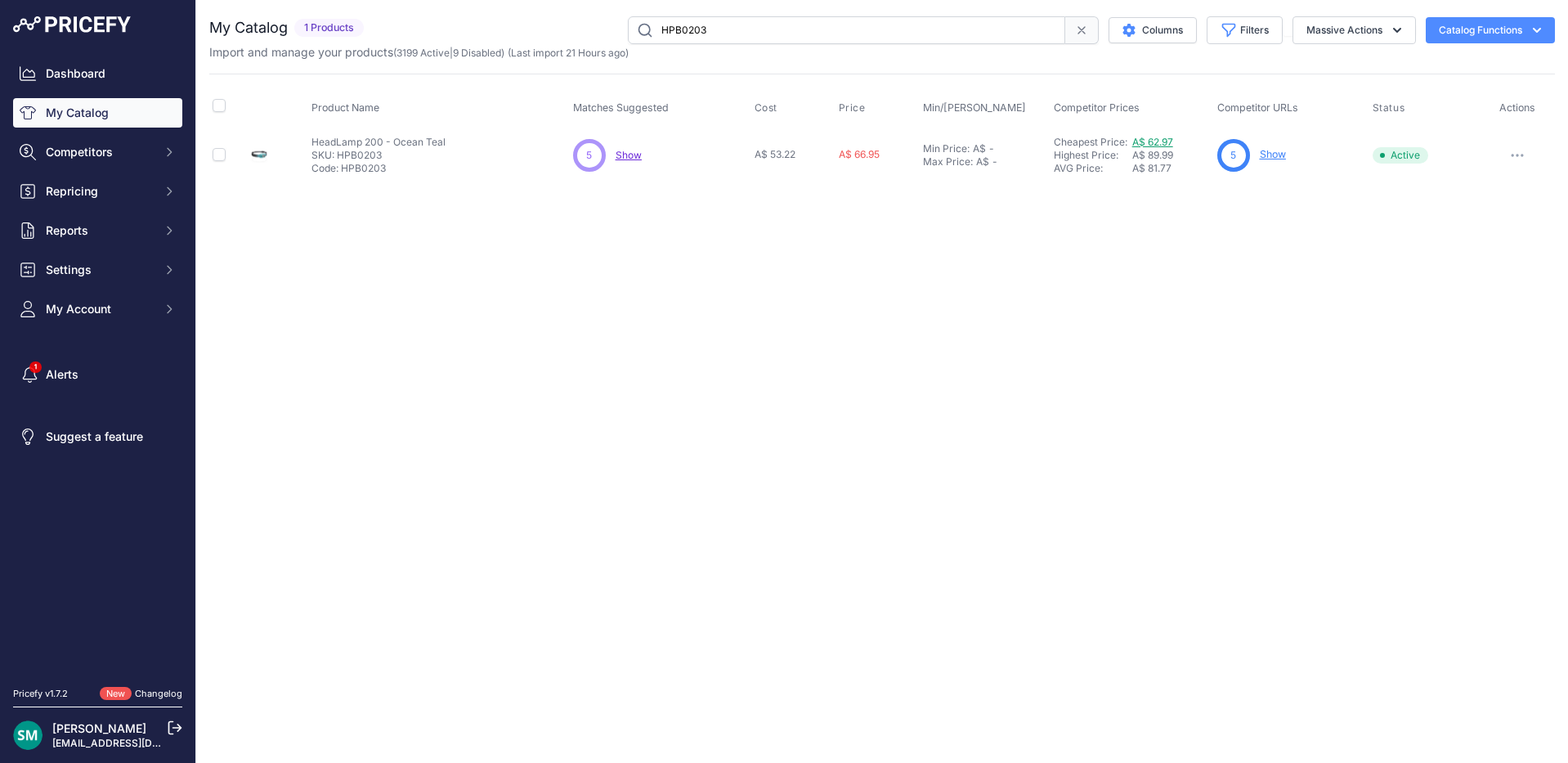
click at [1160, 137] on link "A$ 62.97" at bounding box center [1153, 142] width 41 height 12
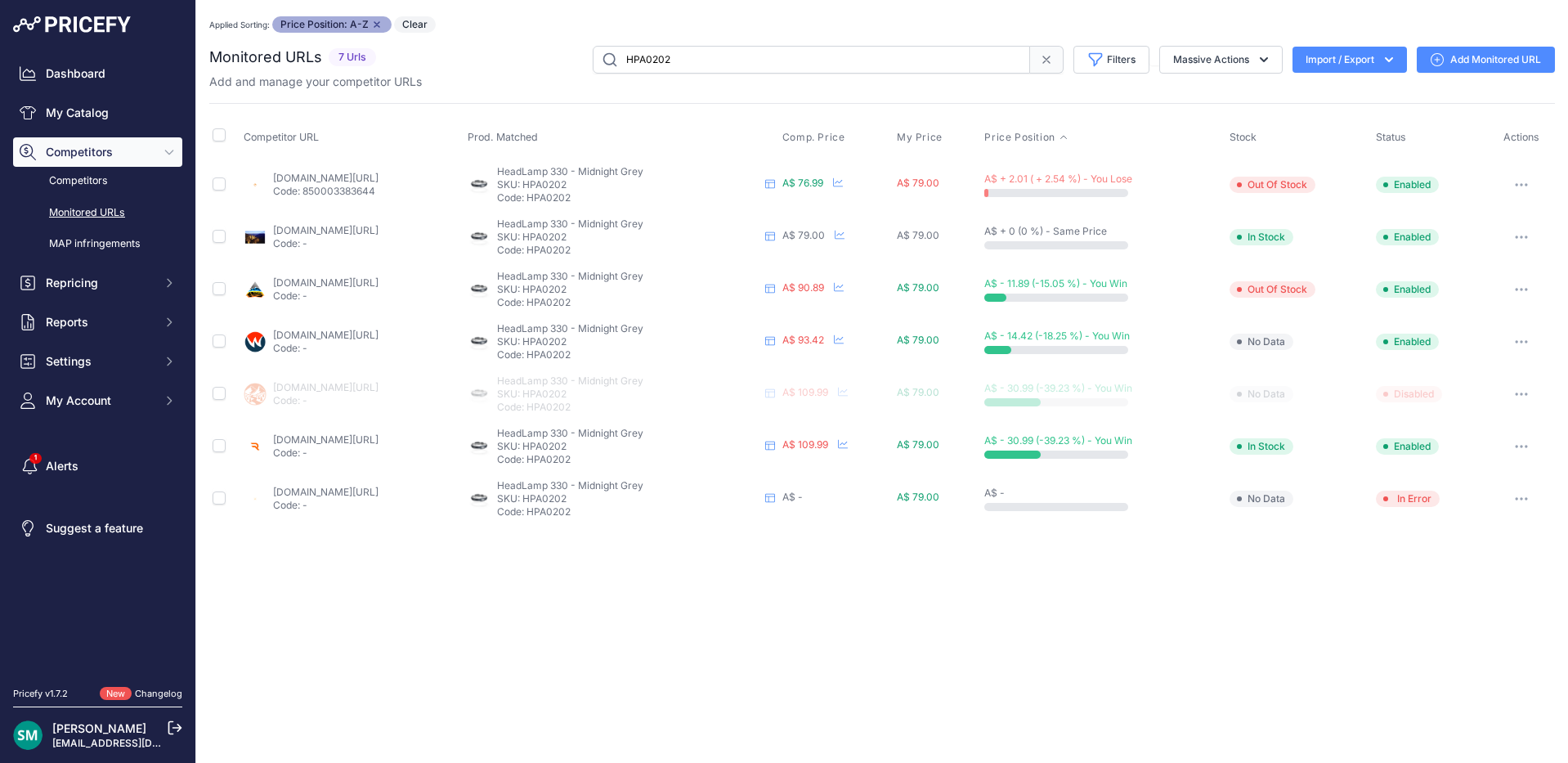
click at [344, 186] on p "Code: 850003383644" at bounding box center [325, 191] width 105 height 13
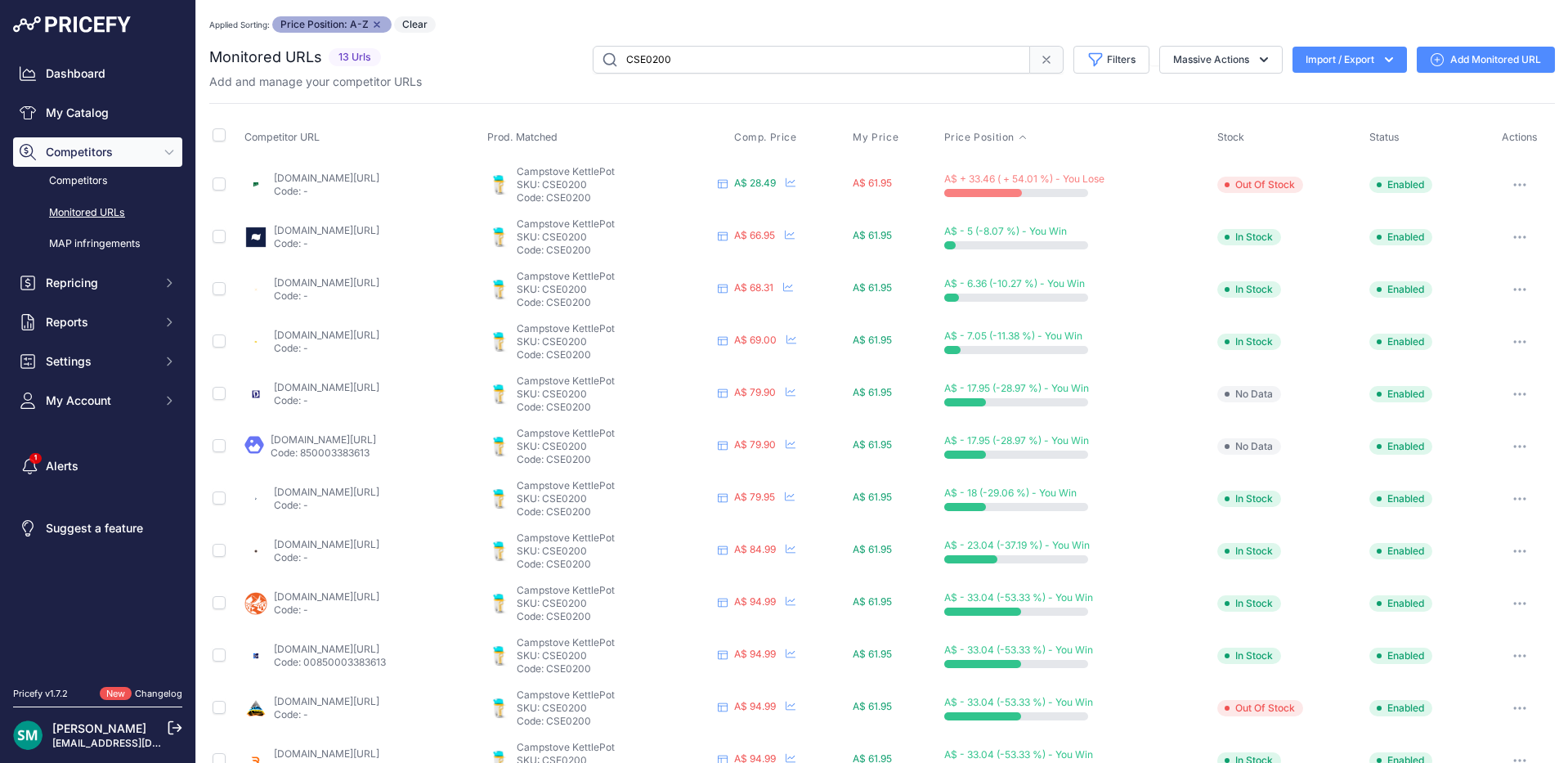
click at [330, 178] on link "paddypallin.com.au/biolite-campstove-kettlepot-clearance.html?prirule_jdsnikfkf…" at bounding box center [326, 177] width 105 height 12
drag, startPoint x: 659, startPoint y: 350, endPoint x: 648, endPoint y: 344, distance: 12.5
click at [634, 345] on div "Campstove KettlePot Campstove KettlePot SKU: CSE0200 Code: CSE0200" at bounding box center [614, 342] width 195 height 39
click at [661, 345] on p "SKU: CSE0200" at bounding box center [614, 341] width 195 height 13
drag, startPoint x: 662, startPoint y: 341, endPoint x: 693, endPoint y: 333, distance: 32.0
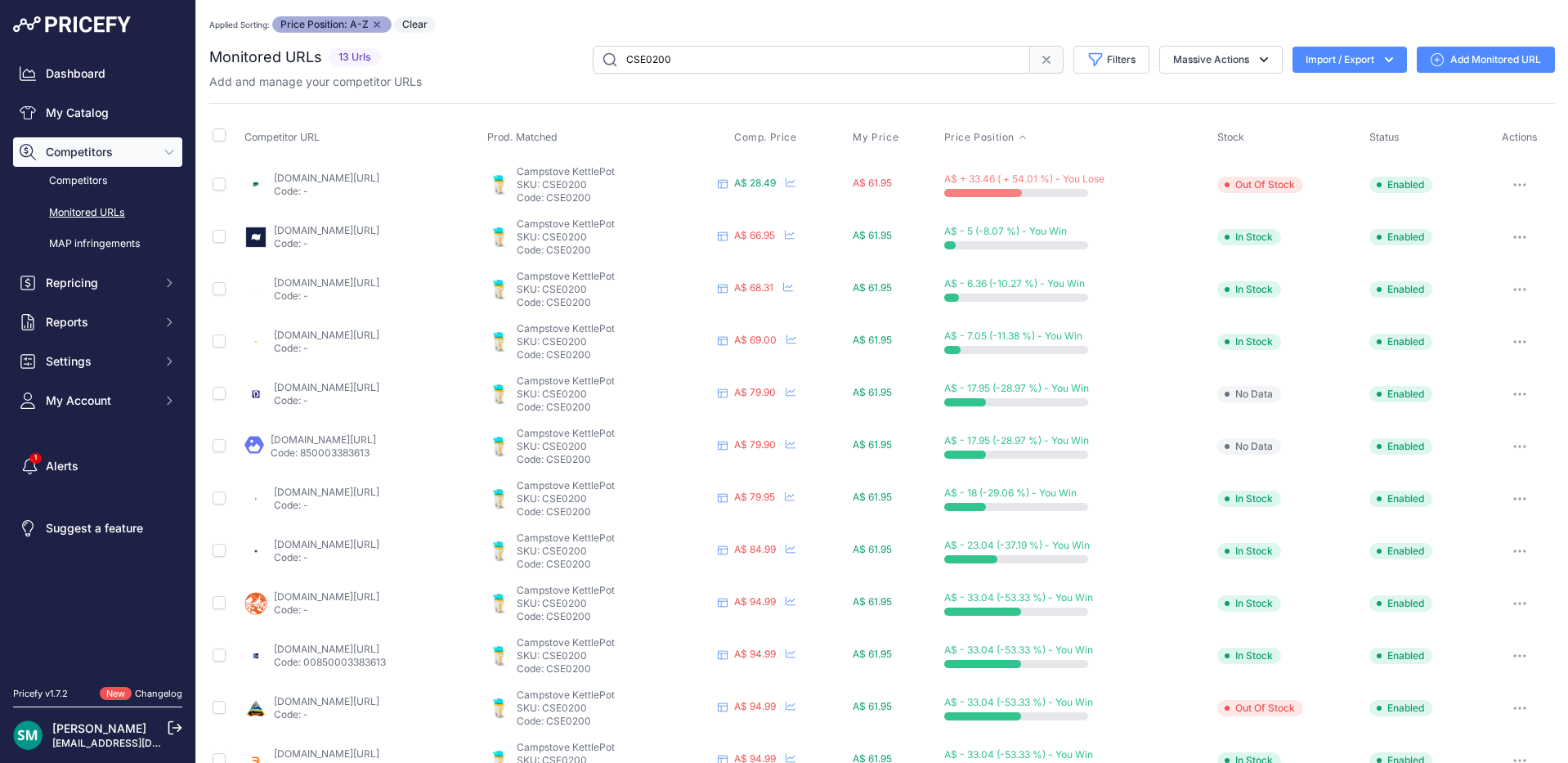
click at [663, 341] on p "SKU: CSE0200" at bounding box center [614, 341] width 195 height 13
click at [693, 306] on p "Code: CSE0200" at bounding box center [614, 302] width 195 height 13
drag, startPoint x: 656, startPoint y: 340, endPoint x: 634, endPoint y: 350, distance: 24.2
click at [610, 348] on div "Campstove KettlePot Campstove KettlePot SKU: CSE0200 Code: CSE0200" at bounding box center [614, 342] width 195 height 39
copy div "Code:"
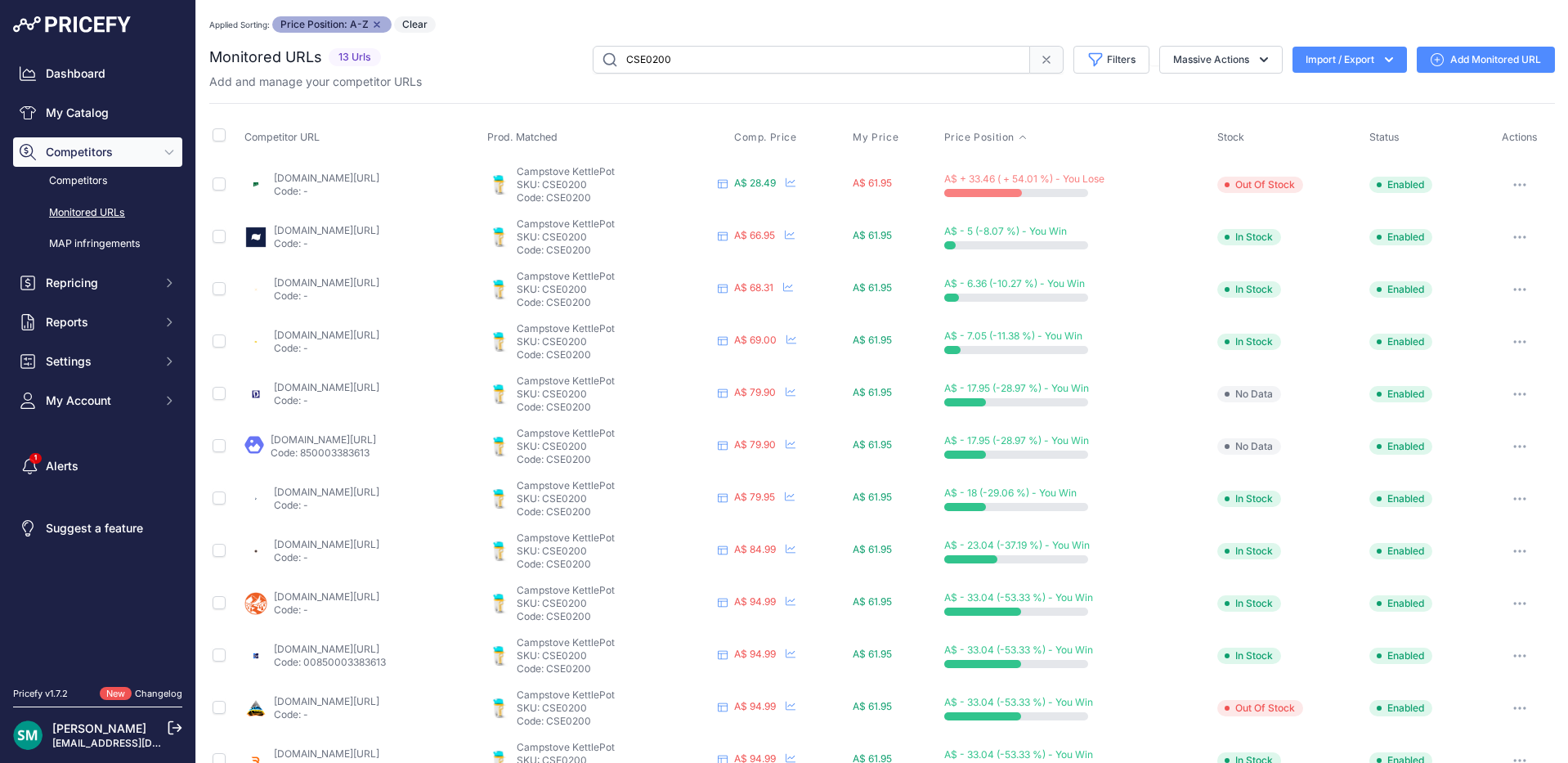
drag, startPoint x: 707, startPoint y: 367, endPoint x: 685, endPoint y: 350, distance: 27.8
click at [706, 368] on td "Campstove KettlePot Campstove KettlePot Campstove KettlePot" at bounding box center [607, 394] width 247 height 52
drag, startPoint x: 651, startPoint y: 341, endPoint x: 609, endPoint y: 340, distance: 42.0
click at [609, 340] on p "SKU: CSE0200" at bounding box center [614, 341] width 195 height 13
copy p "CSE0200"
